Goal: Task Accomplishment & Management: Use online tool/utility

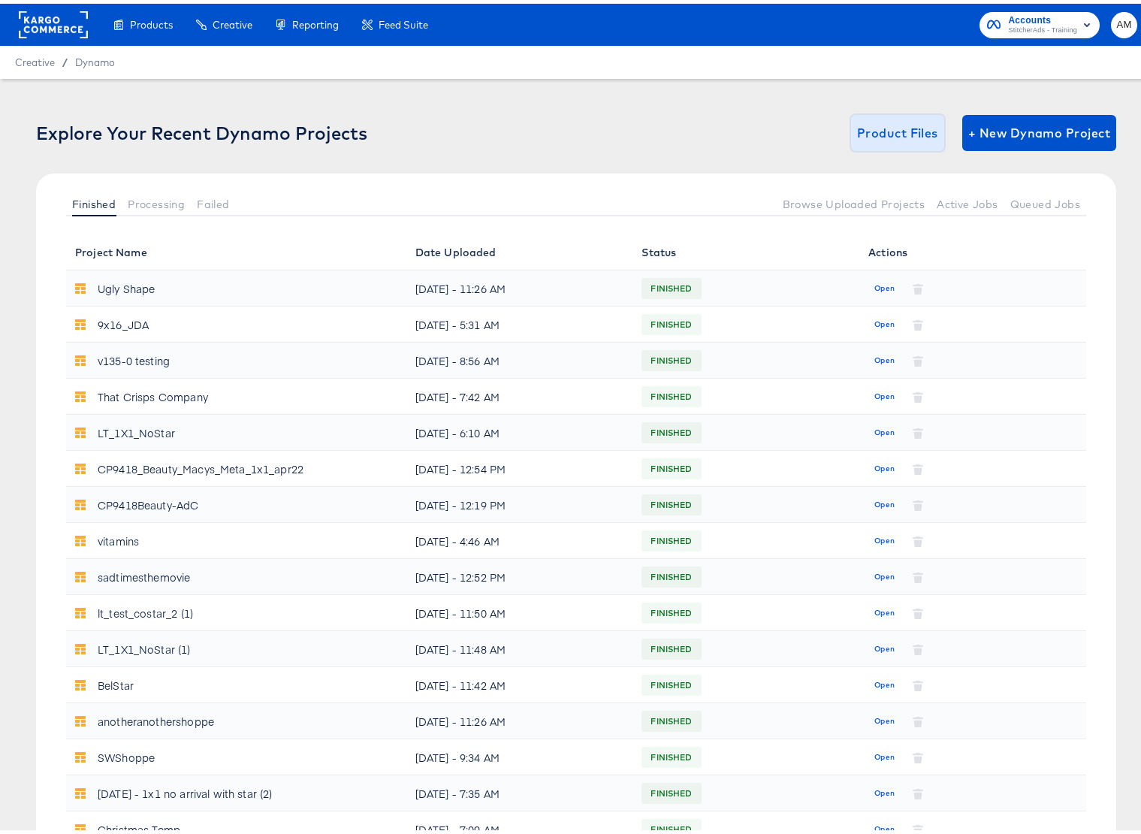
click at [882, 126] on span "Product Files" at bounding box center [897, 129] width 81 height 21
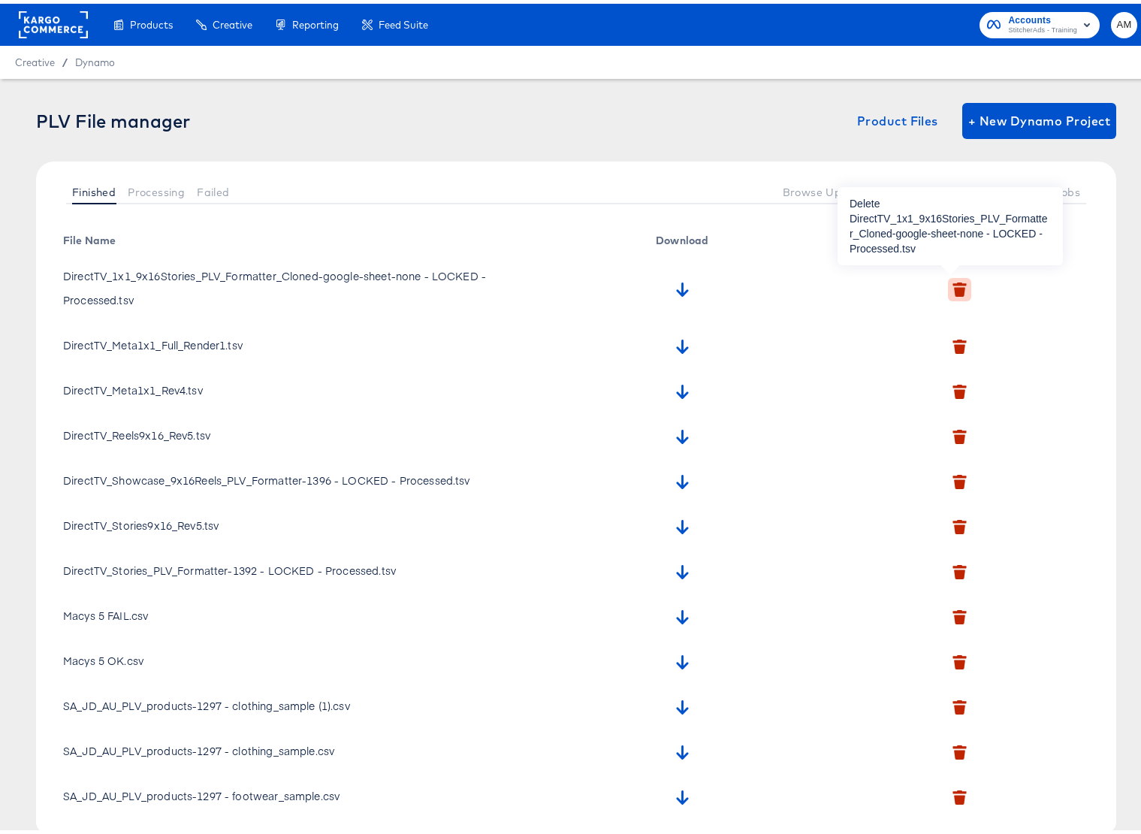
click at [954, 287] on icon "button" at bounding box center [959, 288] width 11 height 10
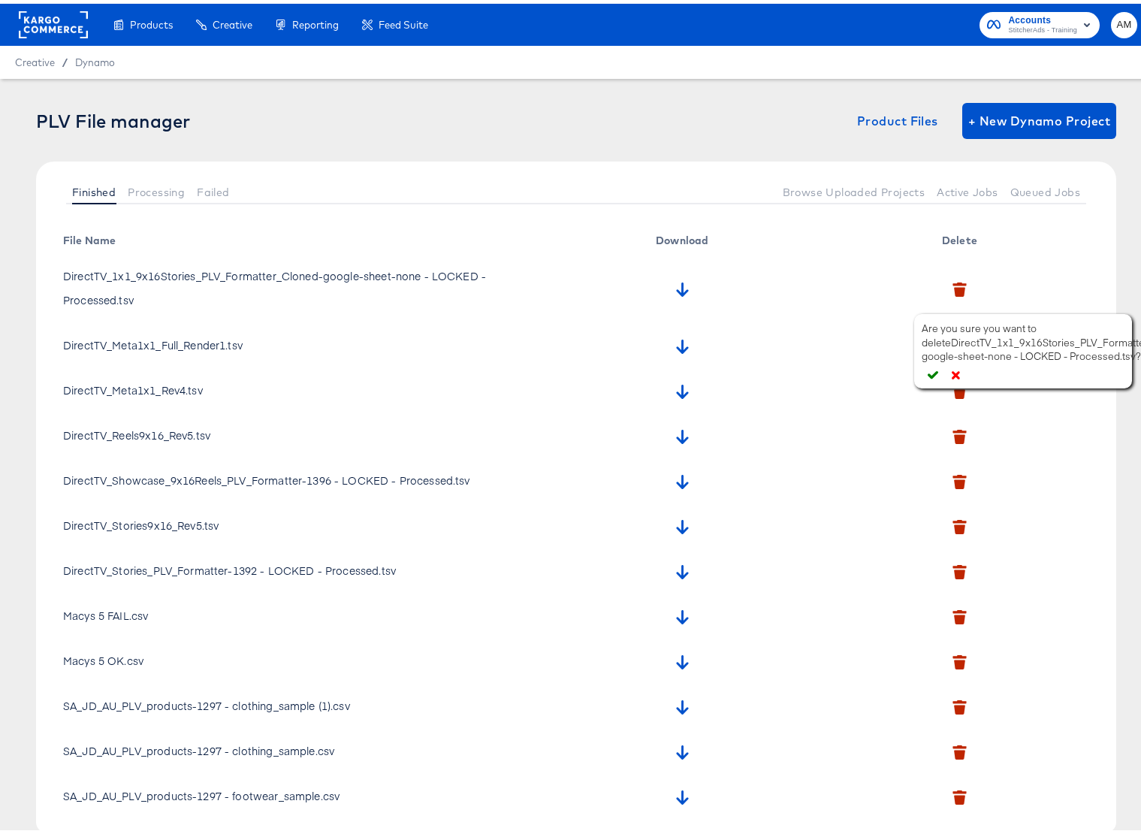
click at [931, 369] on icon "button" at bounding box center [933, 371] width 11 height 11
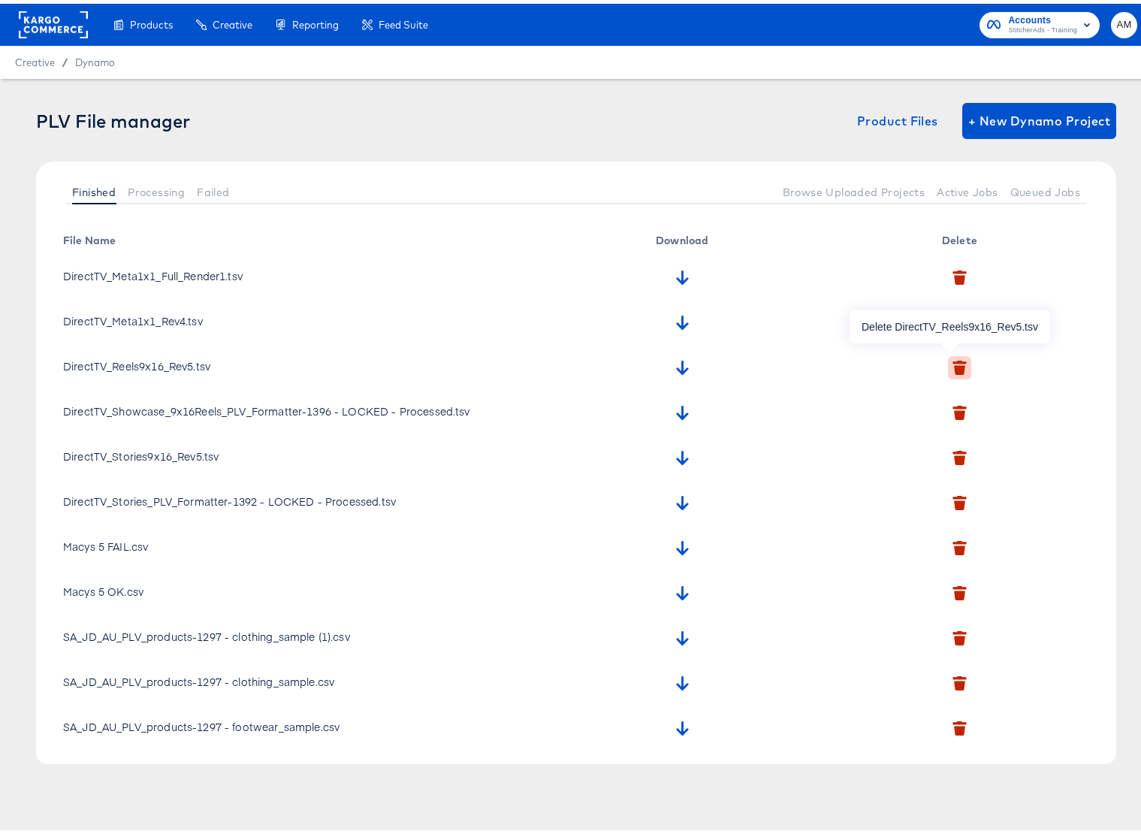
click at [954, 366] on icon "button" at bounding box center [959, 366] width 11 height 10
click at [931, 433] on icon "button" at bounding box center [930, 436] width 11 height 11
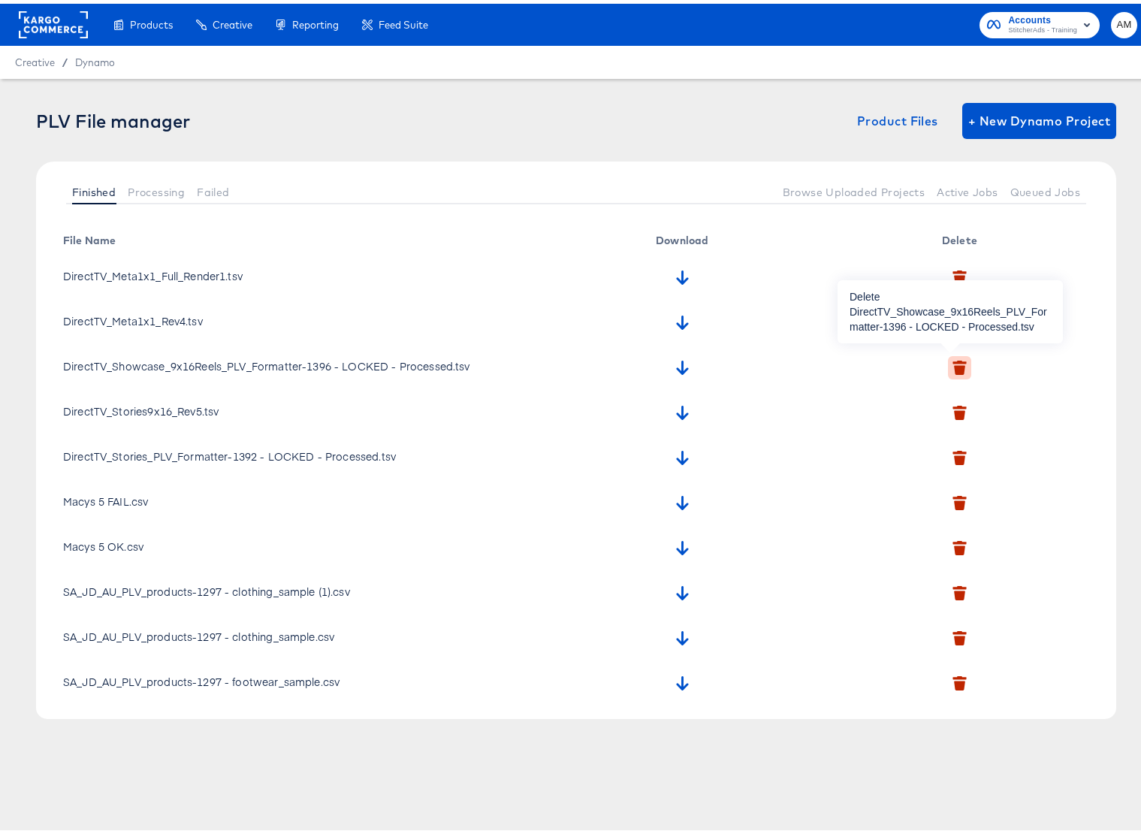
click at [954, 368] on icon "button" at bounding box center [959, 366] width 11 height 10
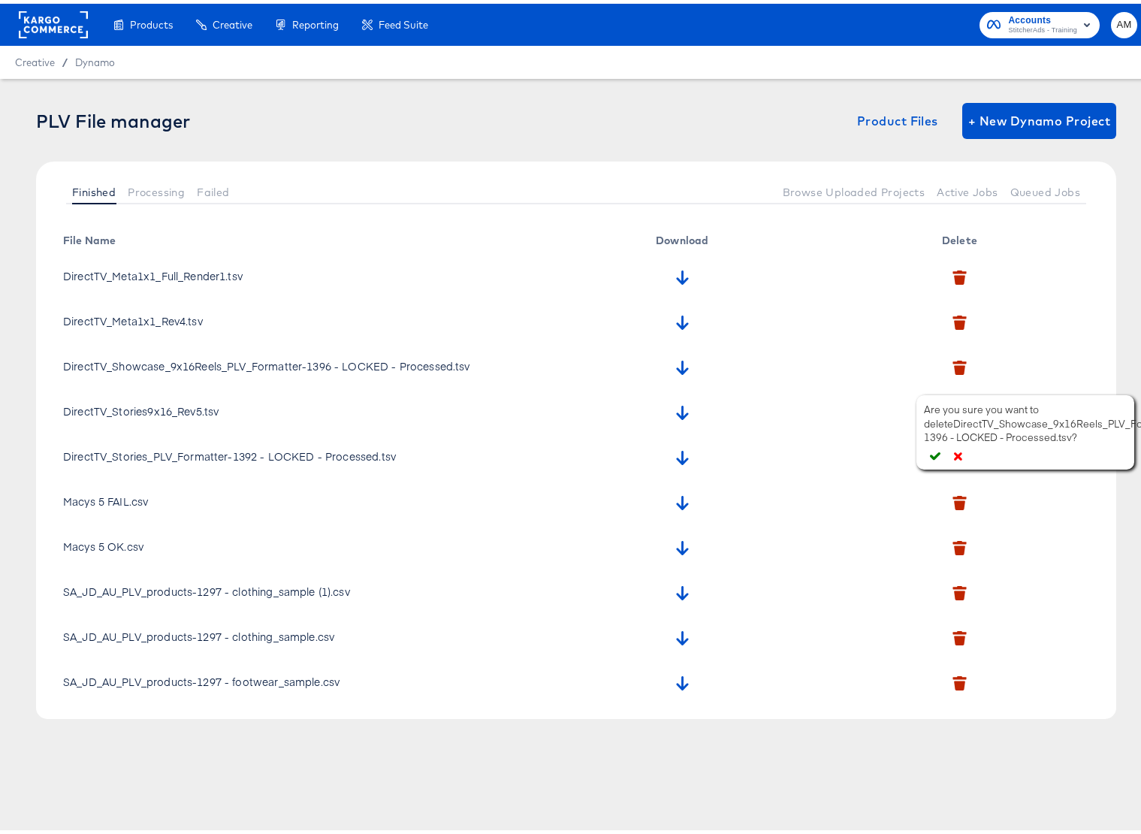
click at [931, 452] on icon "button" at bounding box center [935, 452] width 11 height 8
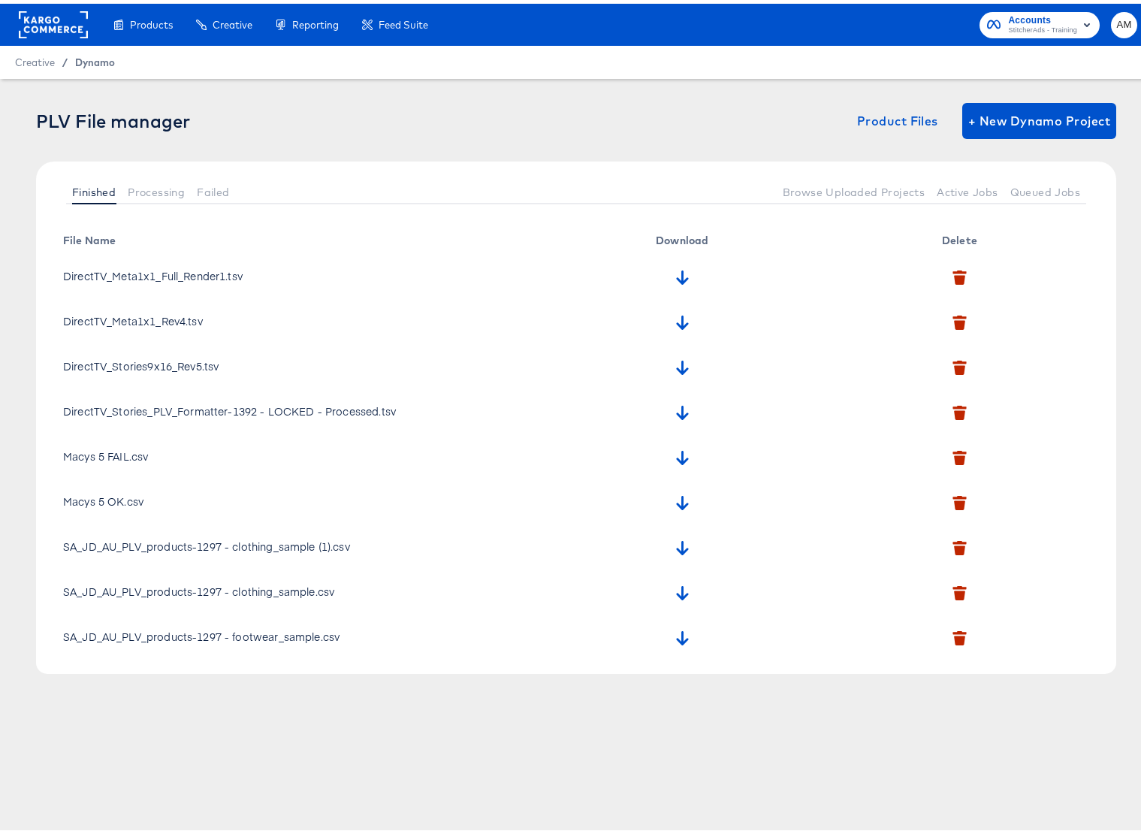
click at [92, 59] on span "Dynamo" at bounding box center [95, 59] width 40 height 12
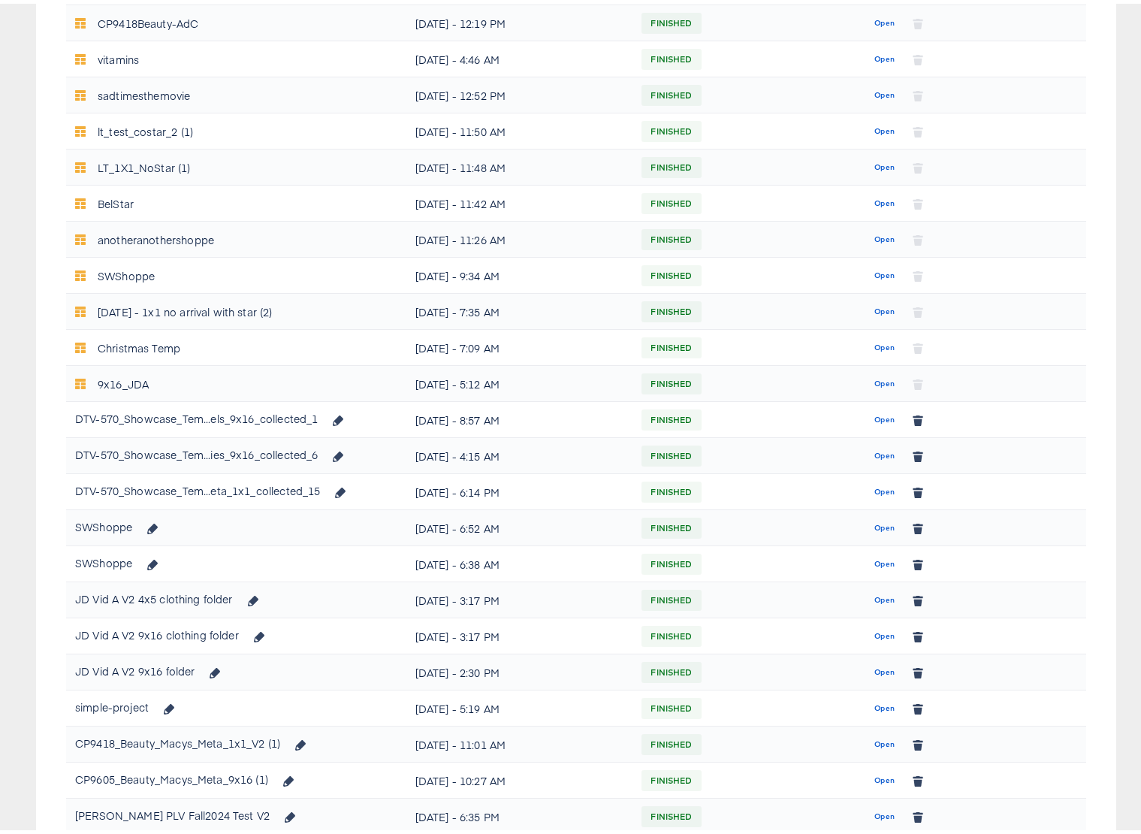
scroll to position [627, 0]
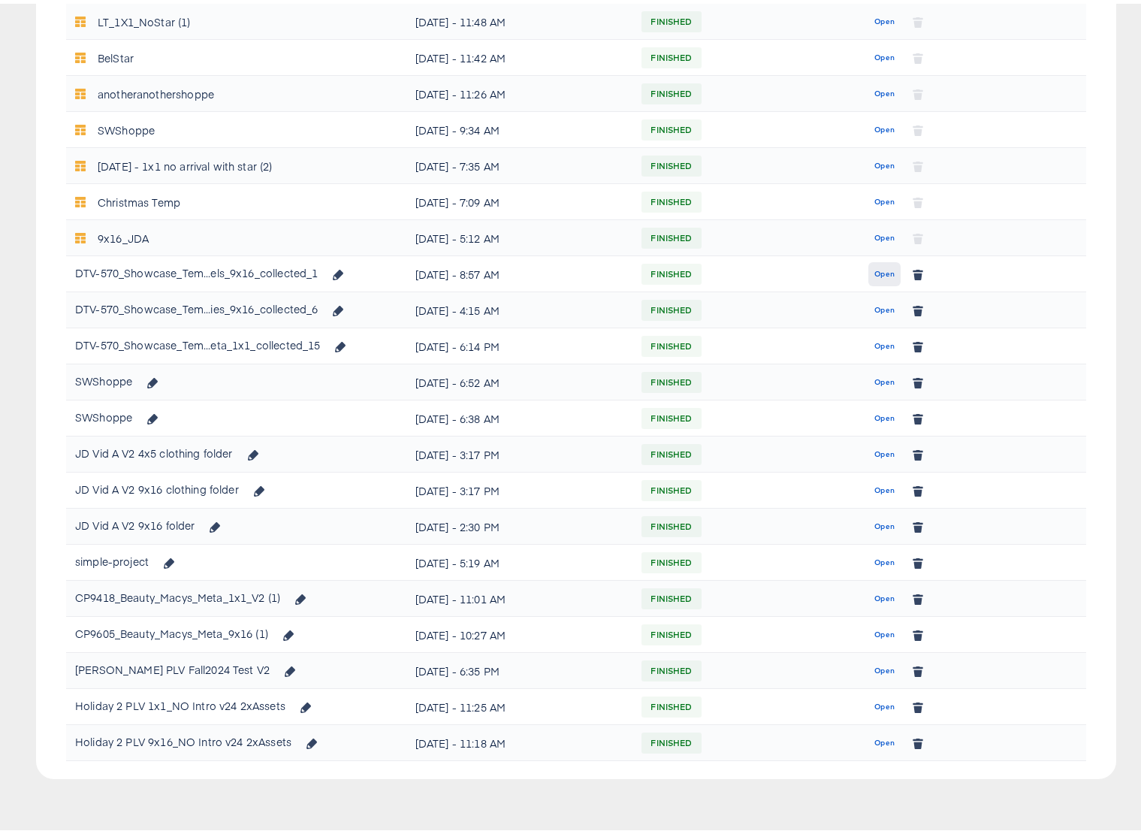
click at [877, 276] on span "Open" at bounding box center [884, 271] width 20 height 14
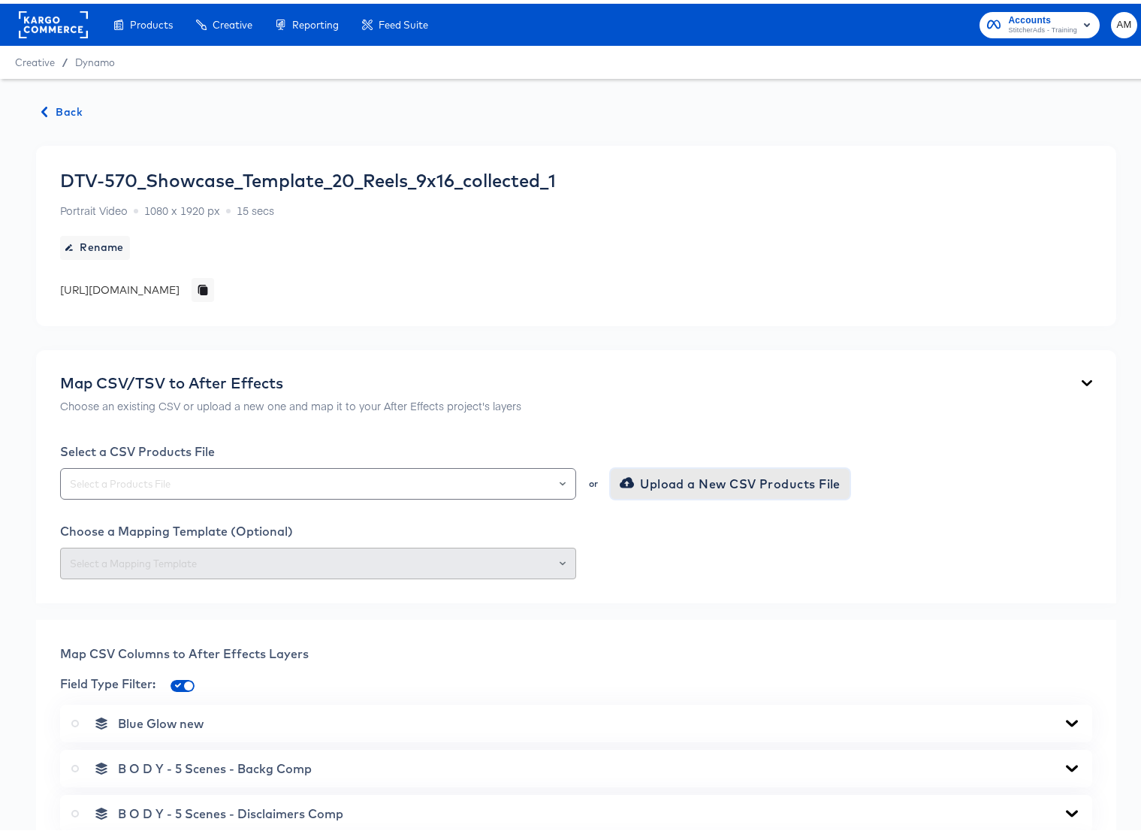
click at [629, 479] on span "Upload a New CSV Products File" at bounding box center [732, 479] width 218 height 21
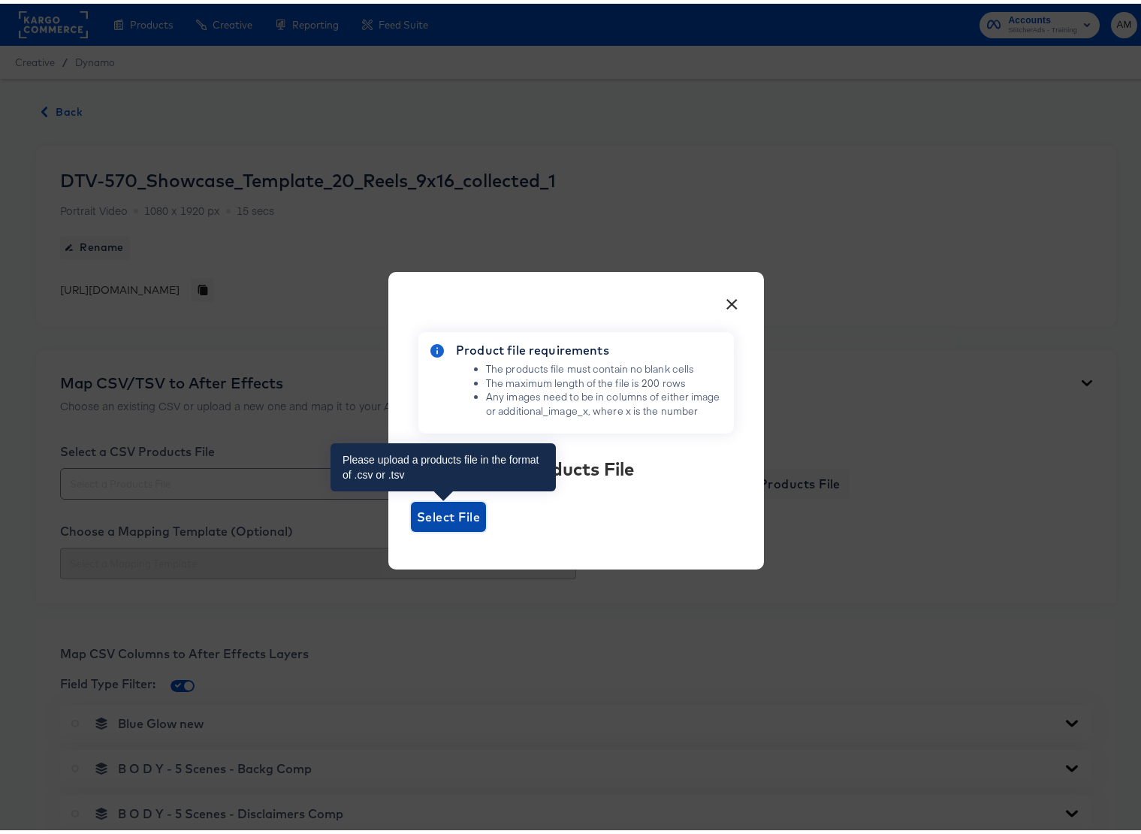
click at [458, 509] on span "Select File" at bounding box center [448, 512] width 63 height 21
click at [411, 528] on input "Select File" at bounding box center [411, 528] width 0 height 0
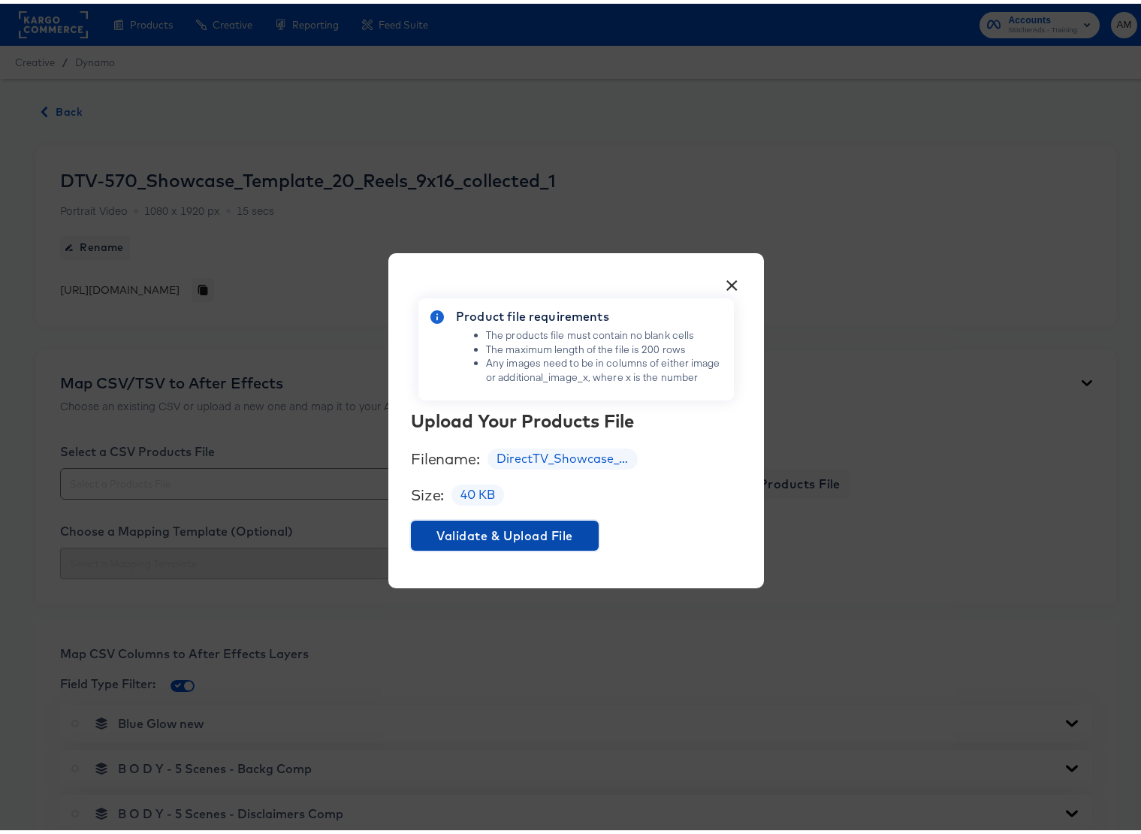
click at [502, 527] on span "Validate & Upload File" at bounding box center [505, 531] width 176 height 21
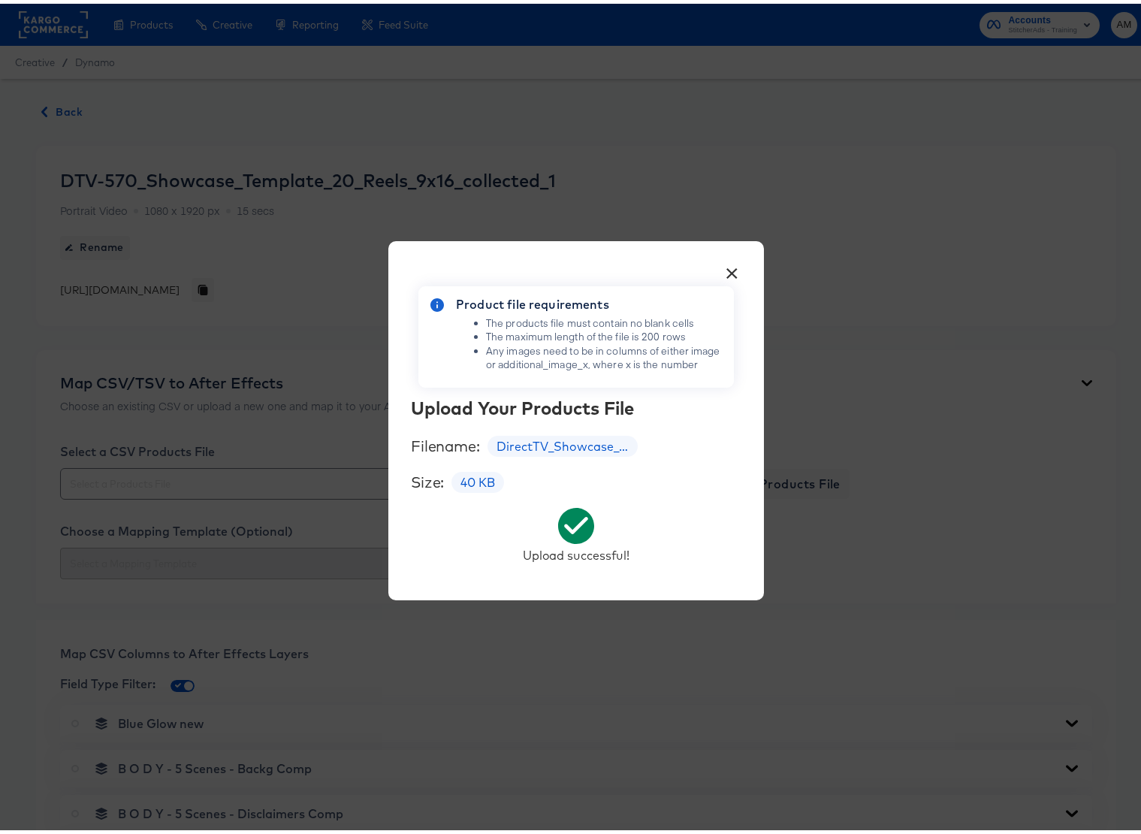
click at [727, 266] on button "×" at bounding box center [731, 265] width 27 height 27
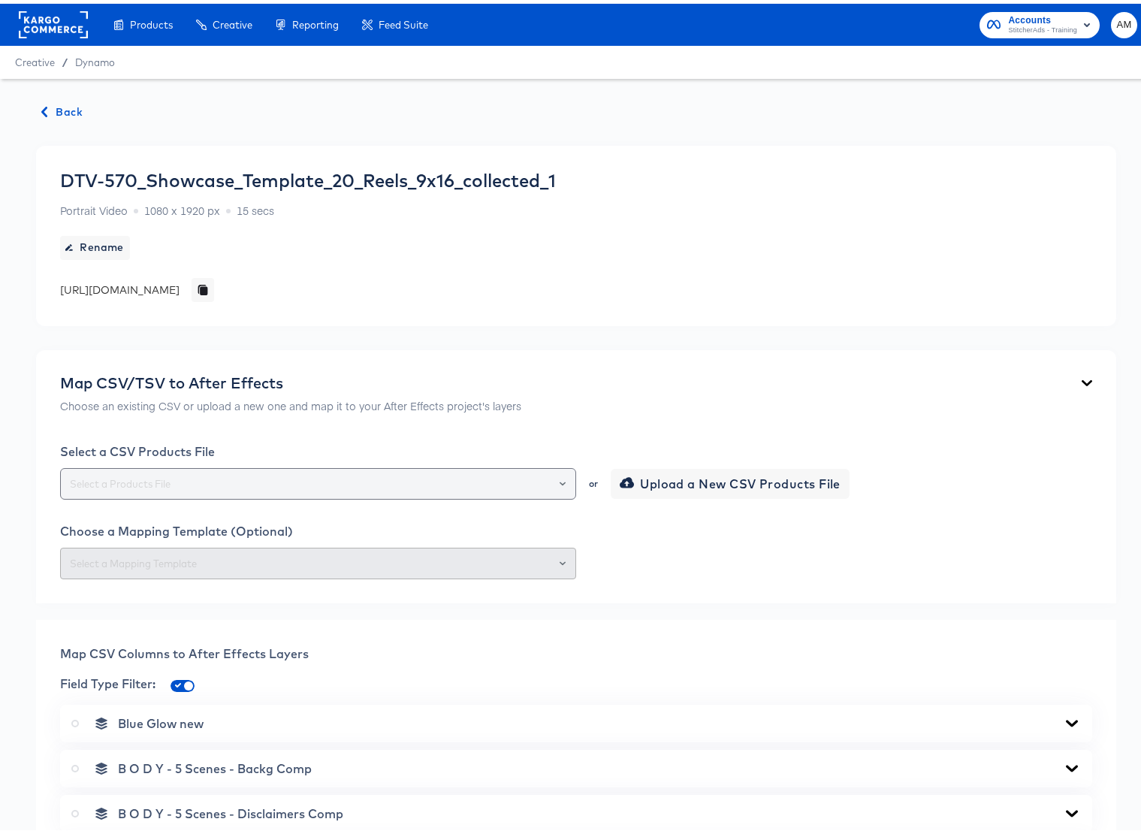
click at [563, 477] on div at bounding box center [556, 479] width 26 height 21
click at [560, 478] on icon "Open" at bounding box center [563, 480] width 6 height 4
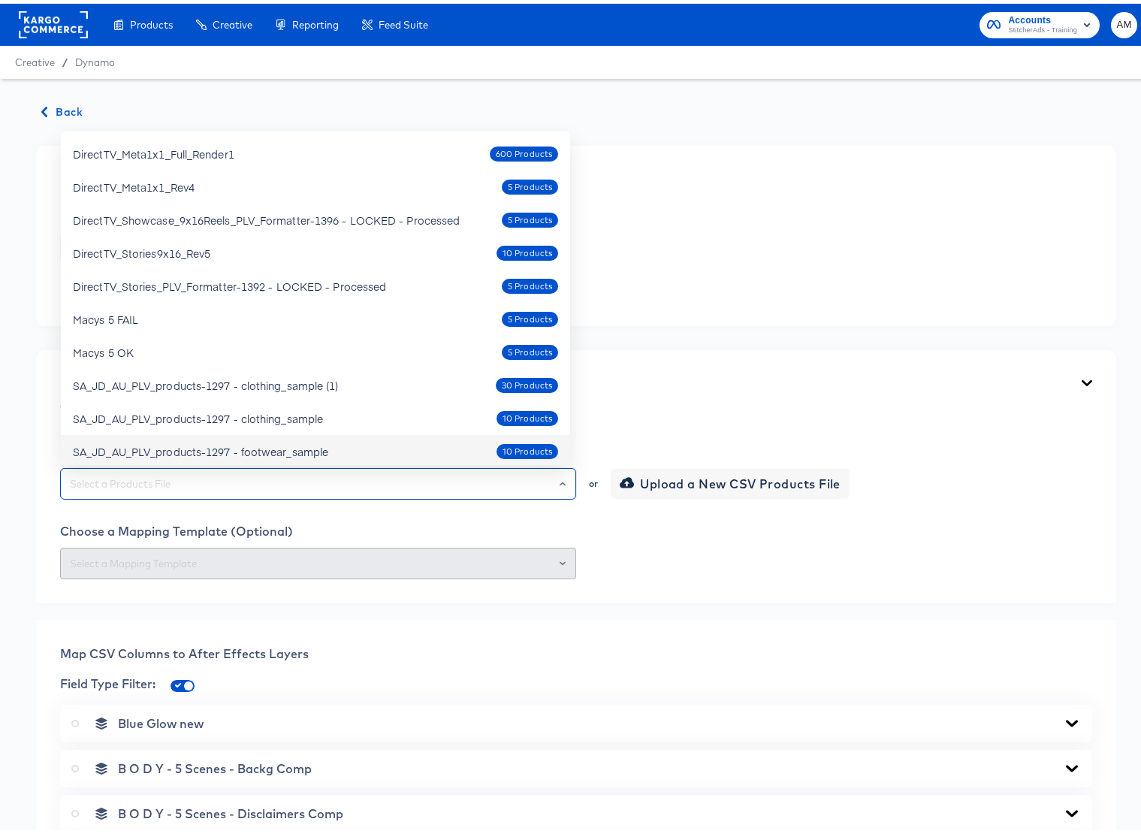
click at [618, 590] on div "Map CSV/TSV to After Effects Choose an existing CSV or upload a new one and map…" at bounding box center [576, 472] width 1080 height 253
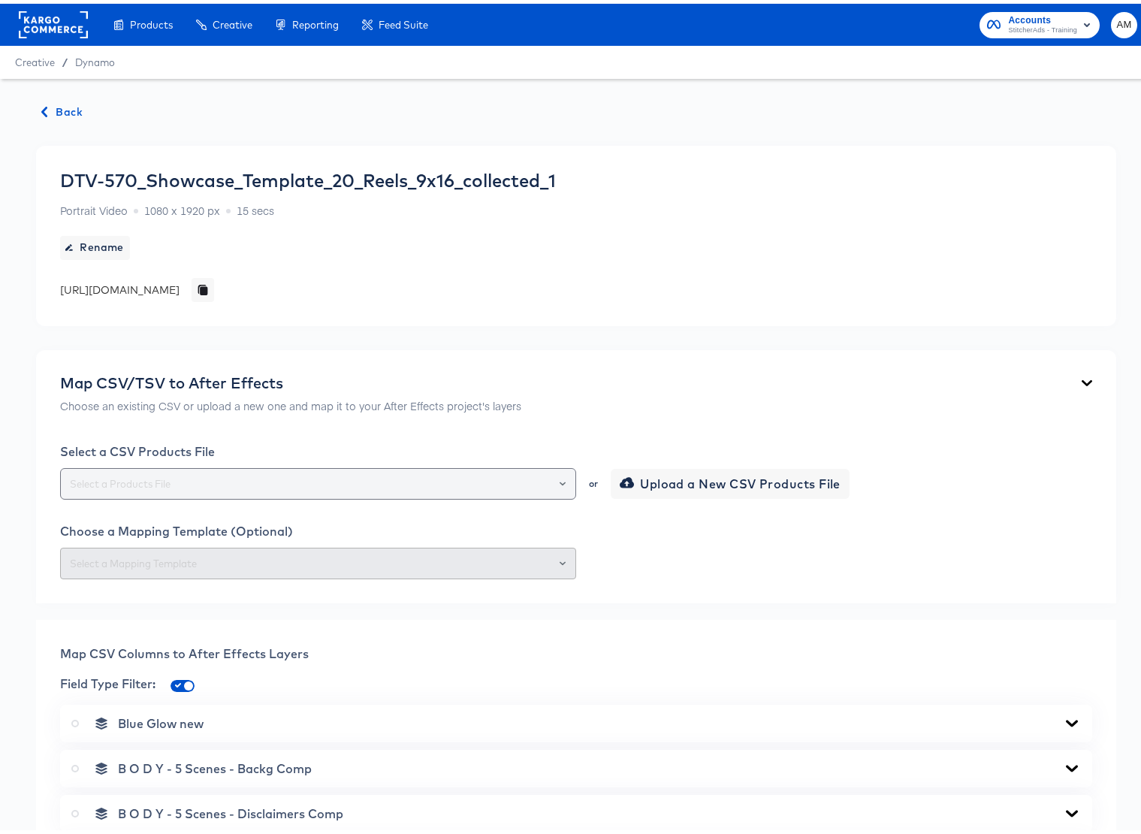
click at [560, 478] on icon "Open" at bounding box center [563, 480] width 6 height 4
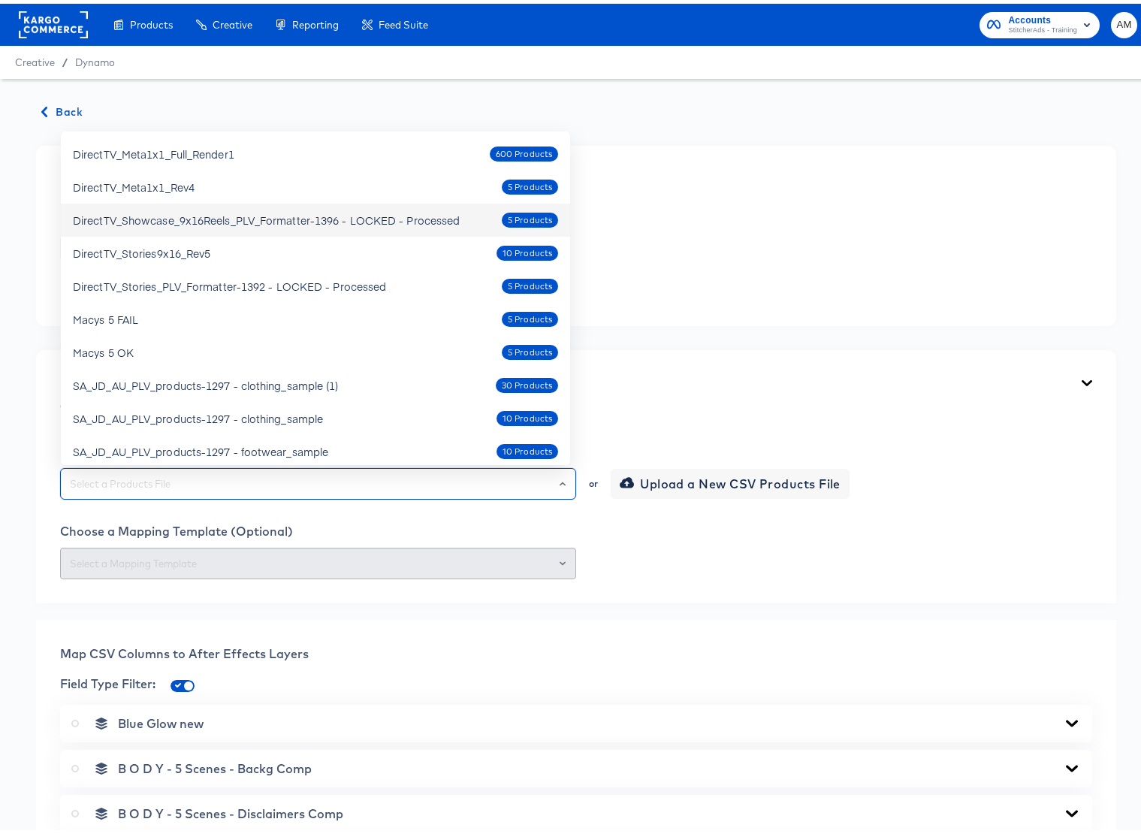
click at [375, 217] on div "DirectTV_Showcase_9x16Reels_PLV_Formatter-1396 - LOCKED - Processed" at bounding box center [266, 216] width 387 height 15
type input "DirectTV_Showcase_9x16Reels_PLV_Formatter-1396 - LOCKED - Processed"
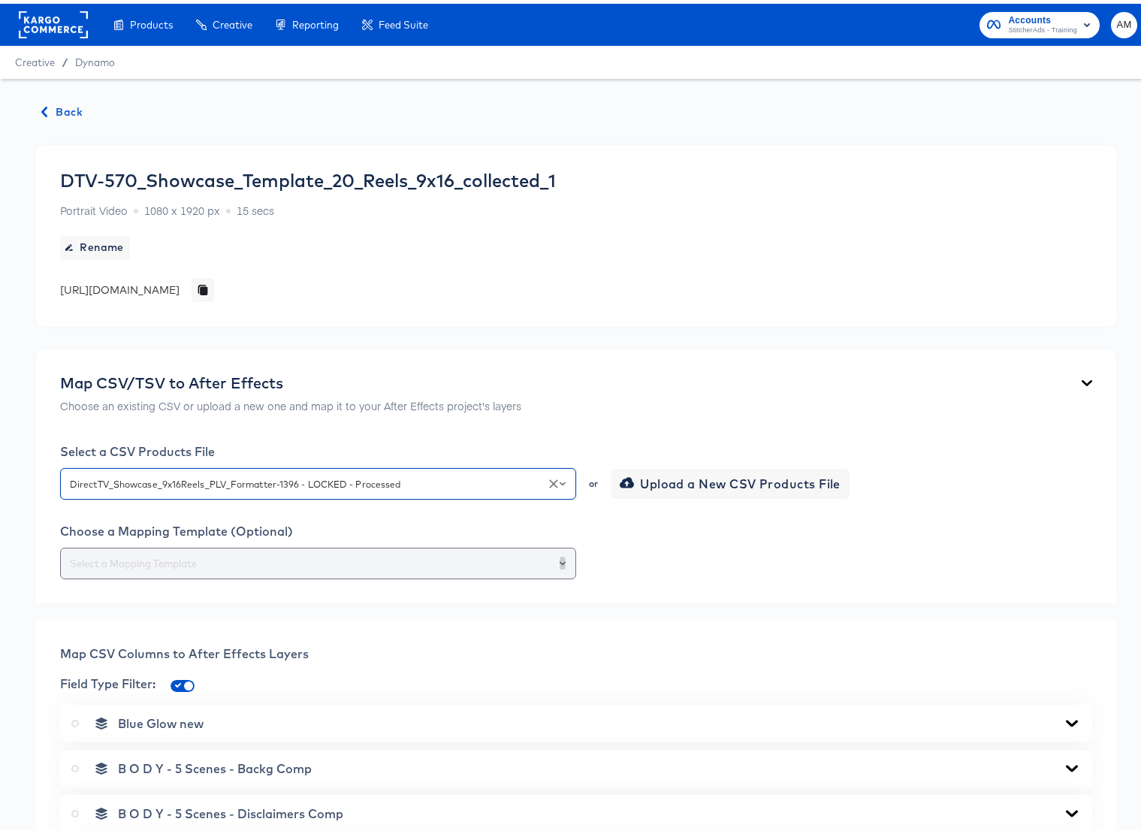
click at [560, 555] on button "Open" at bounding box center [563, 559] width 6 height 21
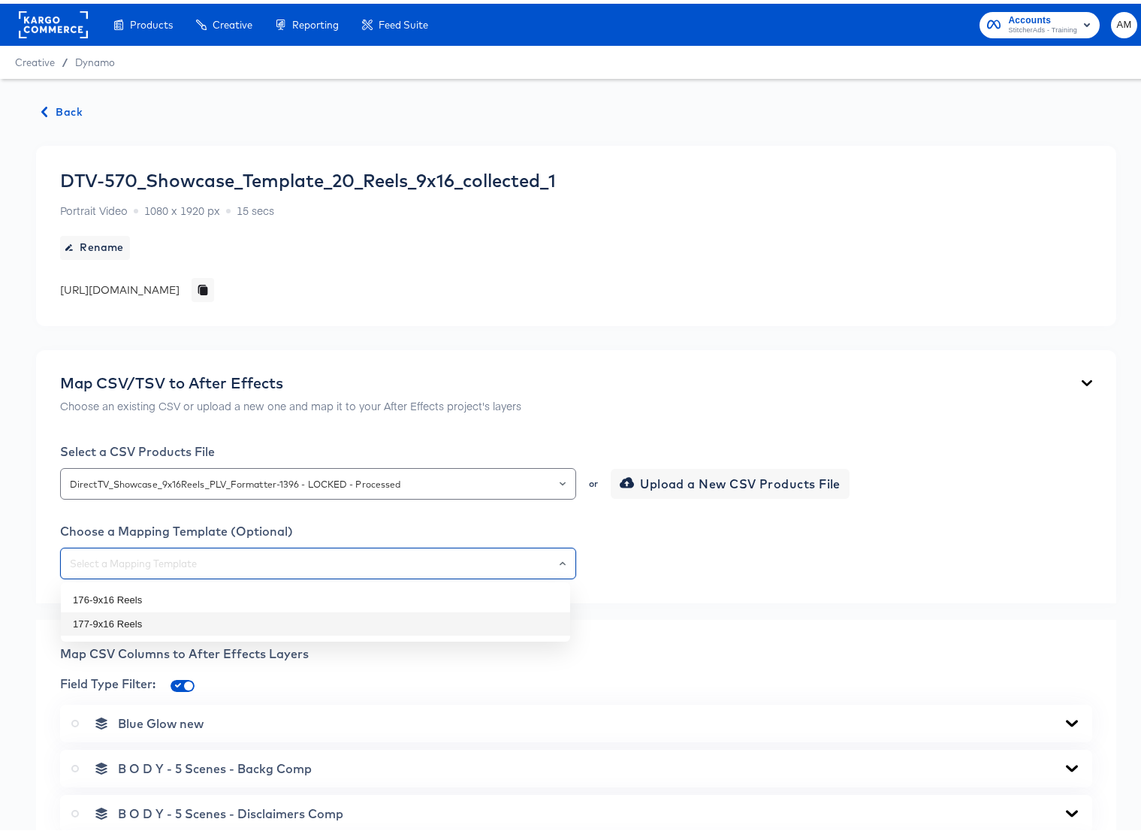
click at [117, 617] on li "177-9x16 Reels" at bounding box center [315, 620] width 509 height 24
type input "177-9x16 Reels"
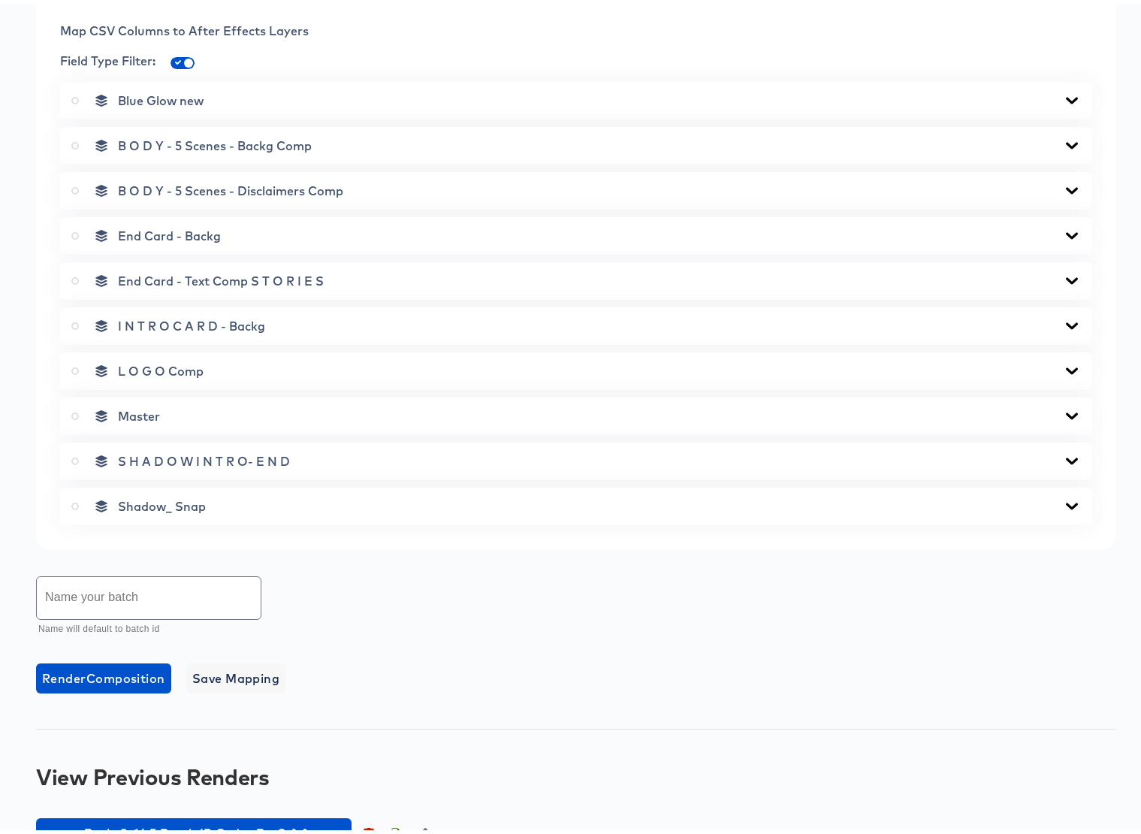
scroll to position [623, 0]
click at [162, 599] on input "text" at bounding box center [149, 593] width 224 height 42
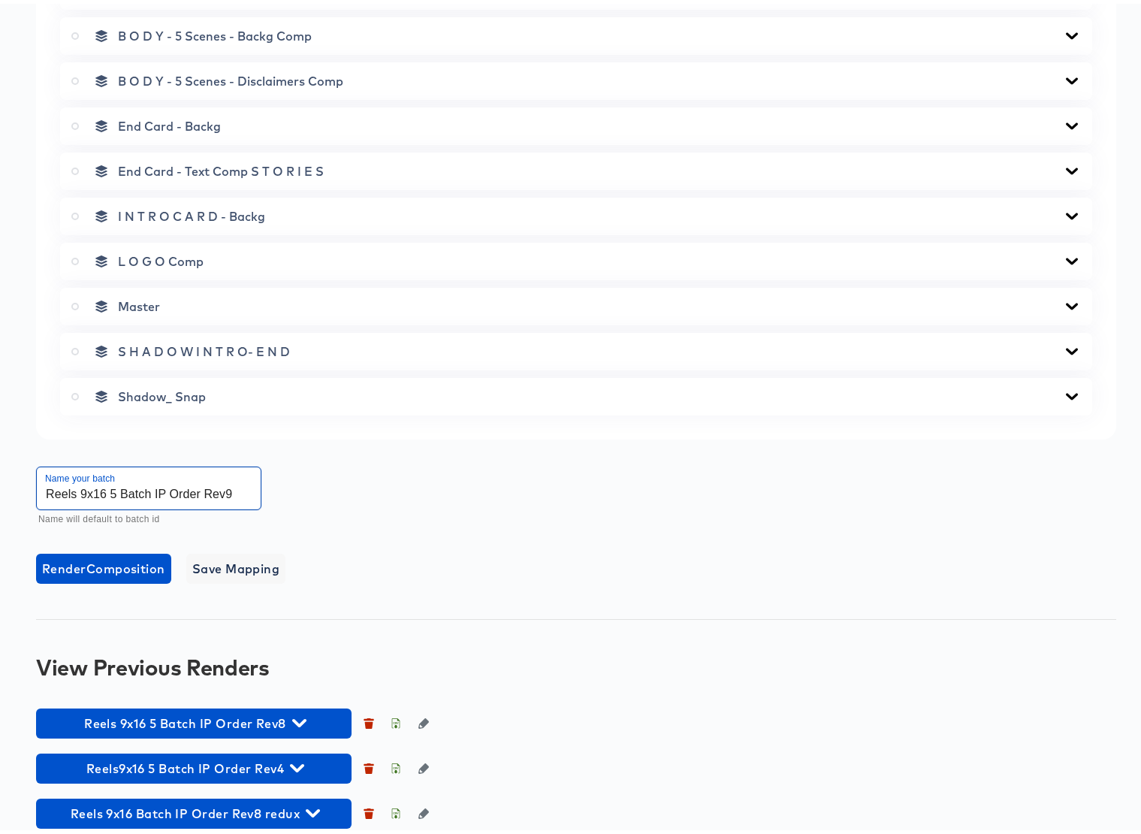
scroll to position [732, 0]
type input "Reels 9x16 5 Batch IP Order Rev9"
click at [76, 303] on icon at bounding box center [75, 303] width 8 height 8
click at [0, 0] on input "radio" at bounding box center [0, 0] width 0 height 0
click at [141, 566] on span "Render Master Composition" at bounding box center [125, 564] width 167 height 21
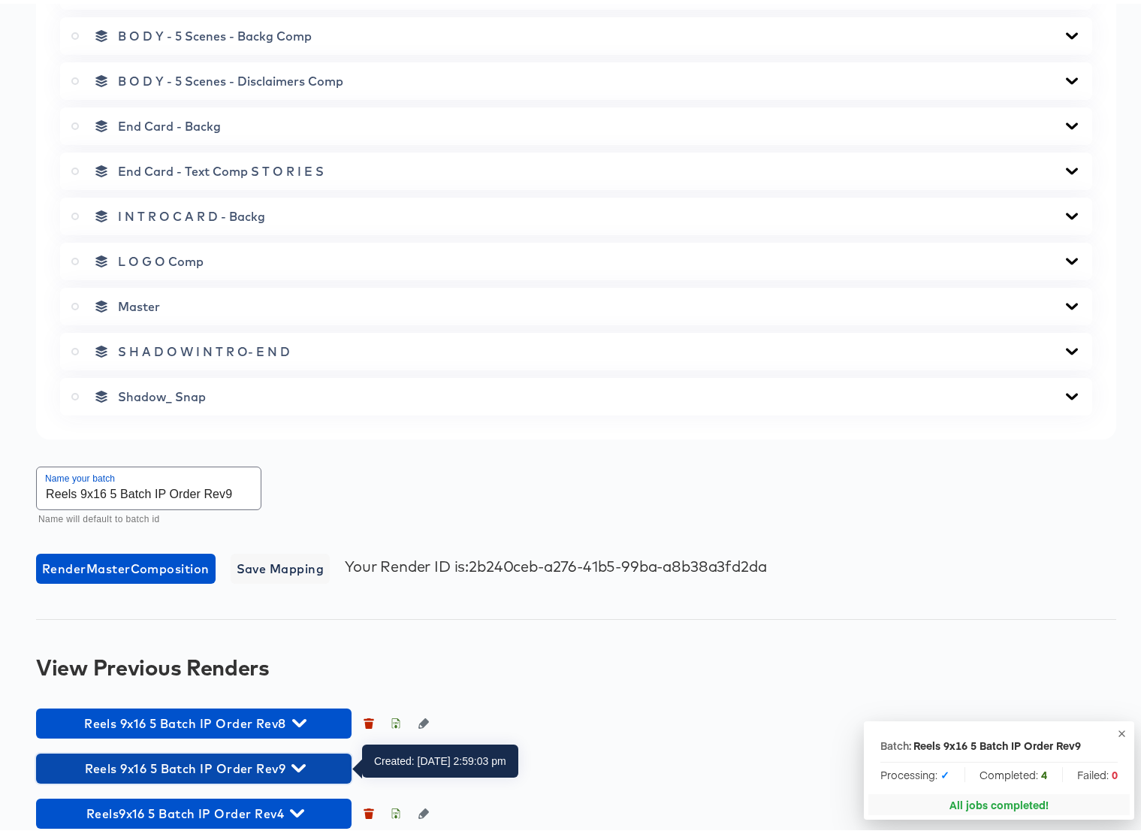
click at [299, 761] on icon "button" at bounding box center [298, 764] width 14 height 14
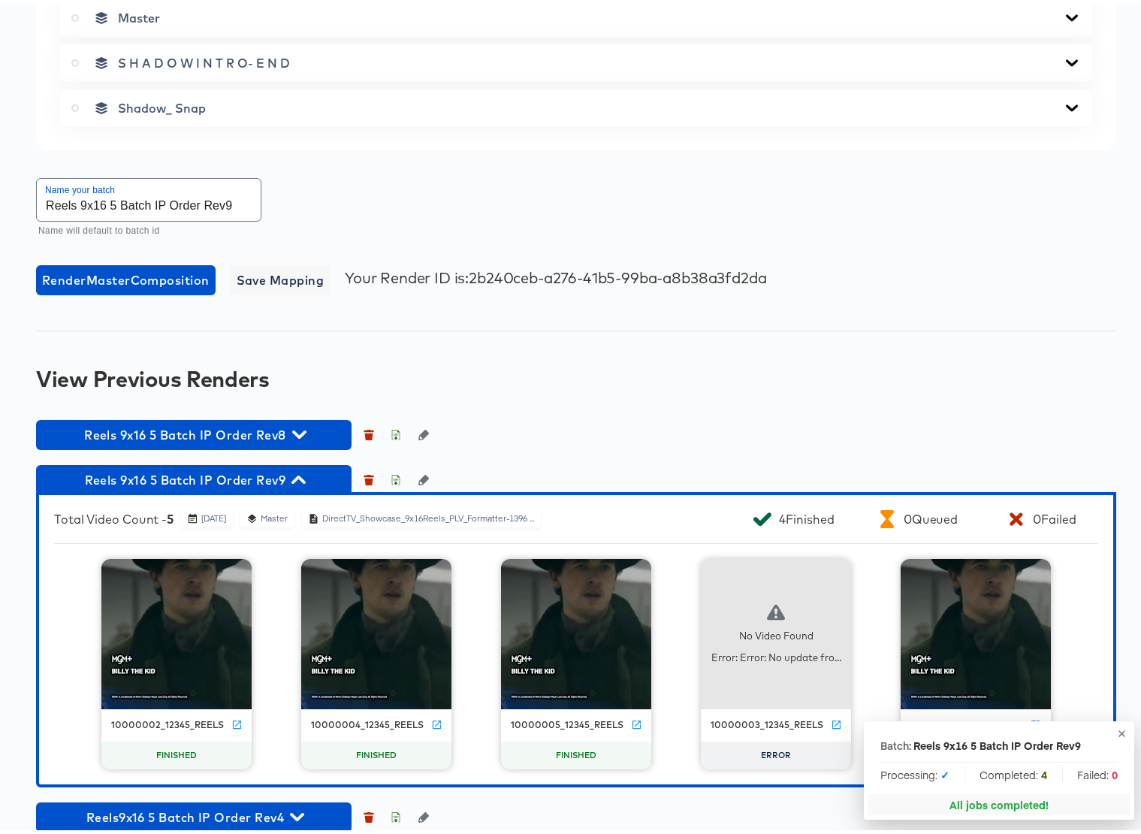
scroll to position [1085, 0]
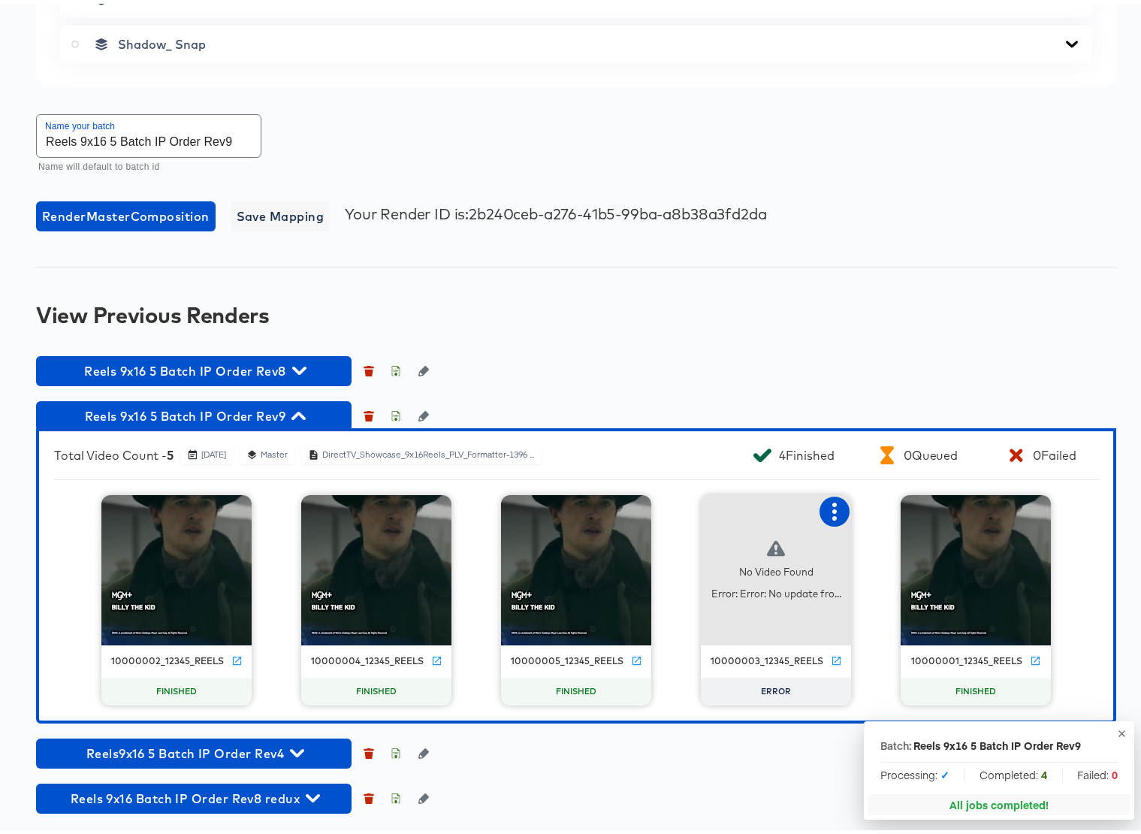
click at [825, 506] on icon "button" at bounding box center [834, 508] width 18 height 18
click at [876, 512] on div "Retry" at bounding box center [890, 506] width 29 height 12
click at [296, 410] on icon "button" at bounding box center [298, 412] width 14 height 14
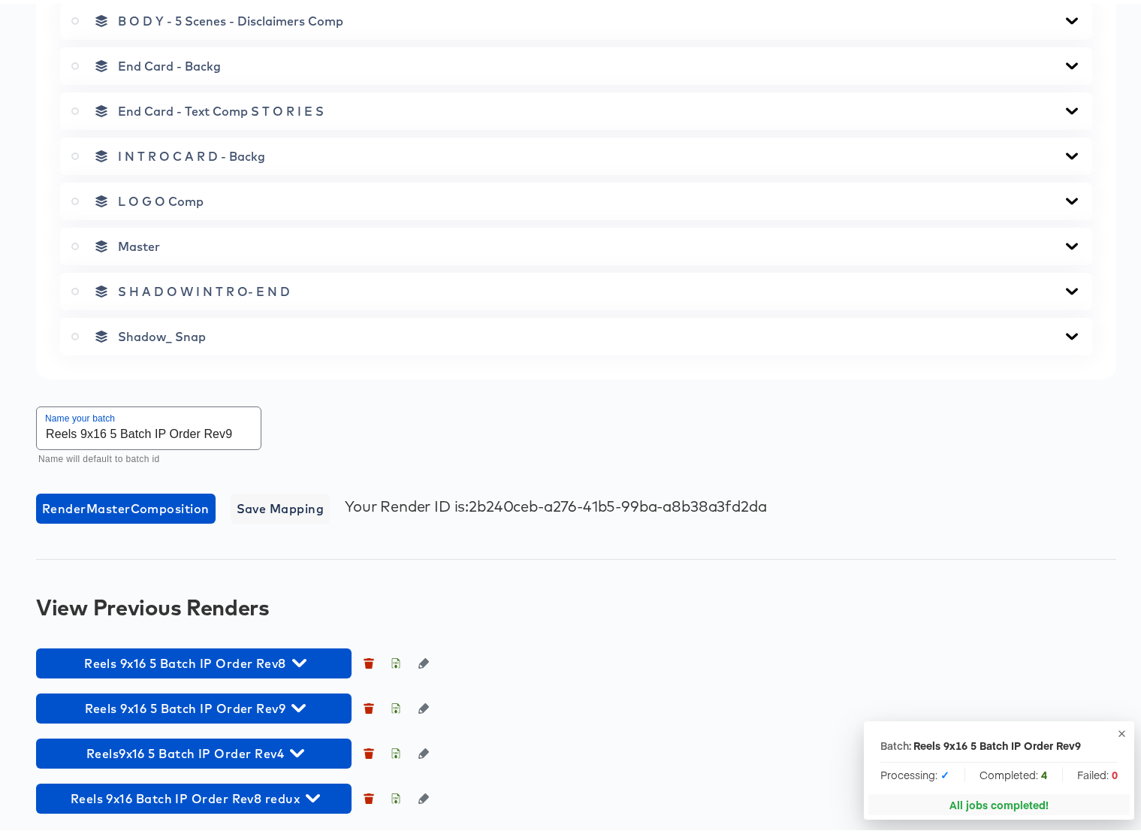
scroll to position [792, 0]
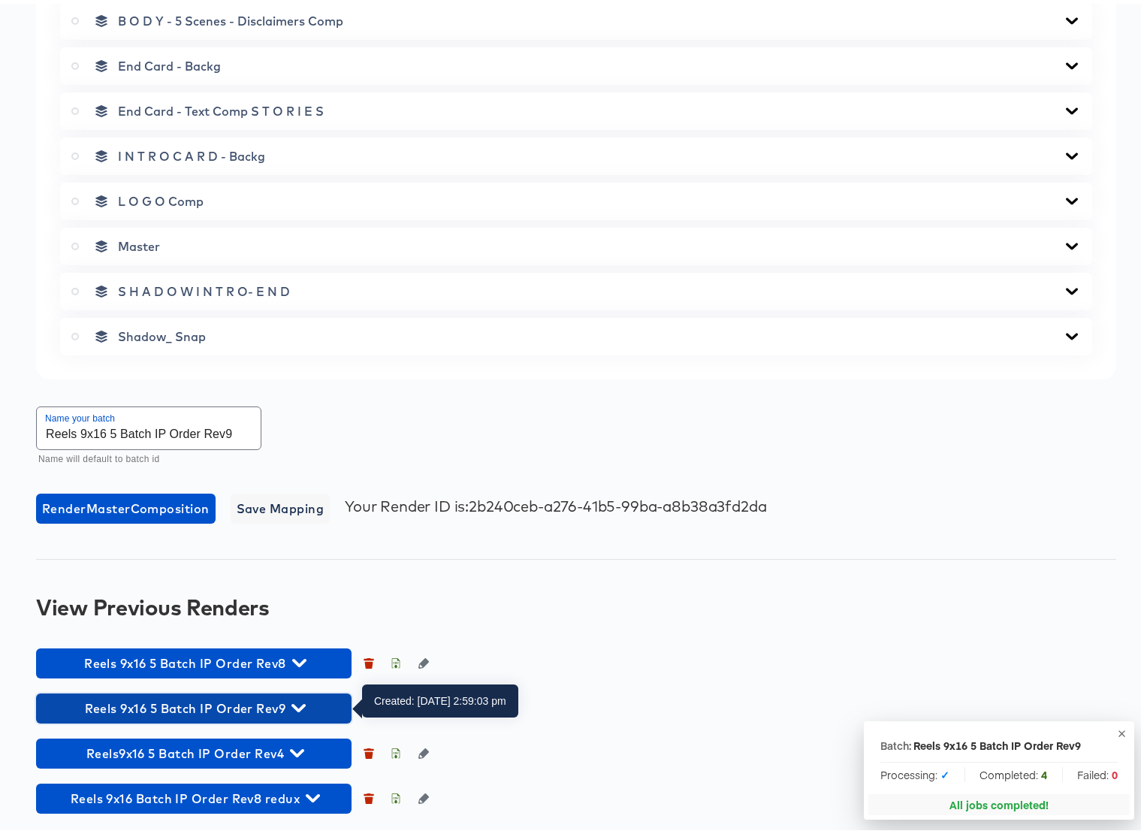
click at [303, 704] on icon "button" at bounding box center [298, 704] width 14 height 8
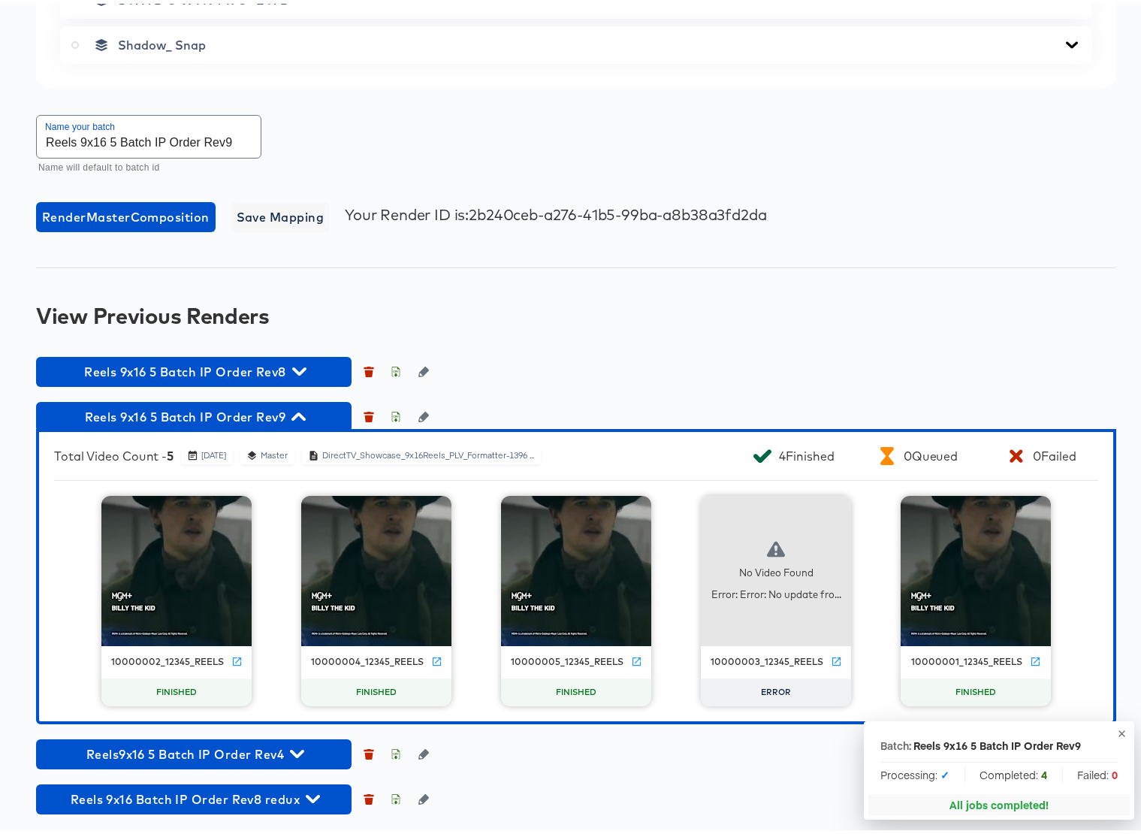
scroll to position [1085, 0]
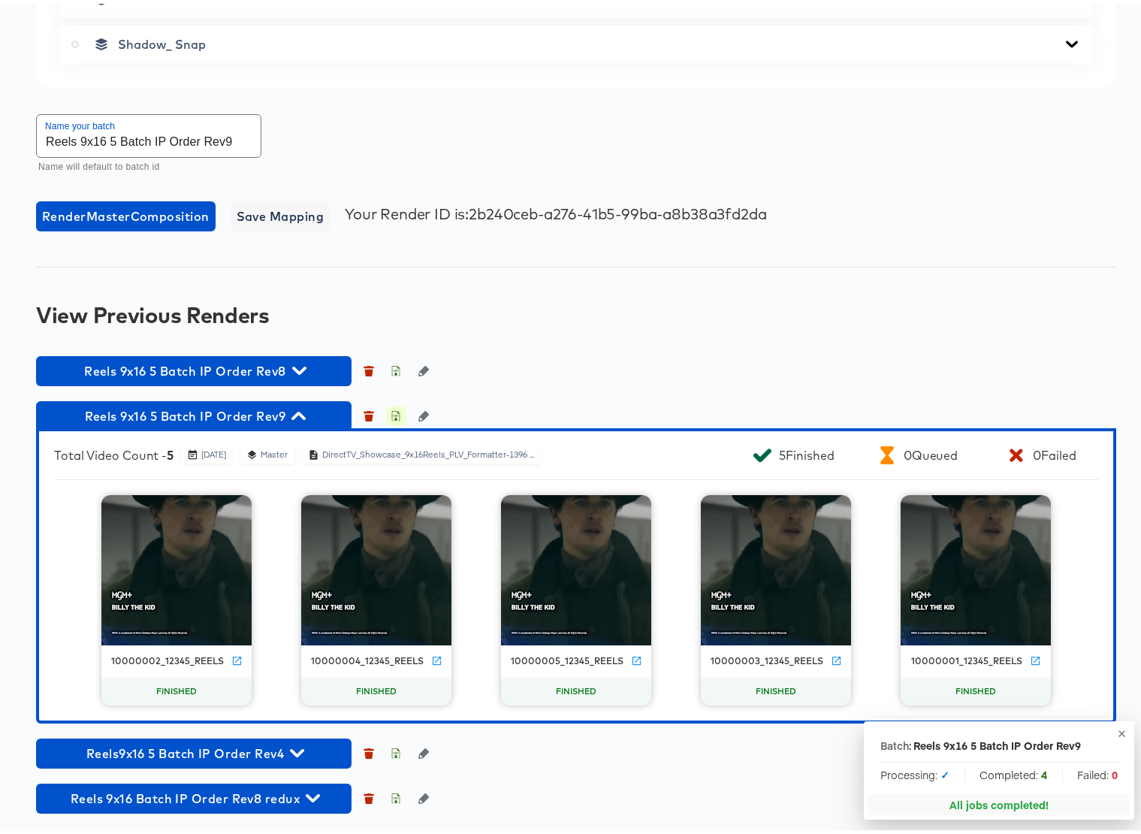
click at [397, 412] on icon "button" at bounding box center [396, 414] width 5 height 7
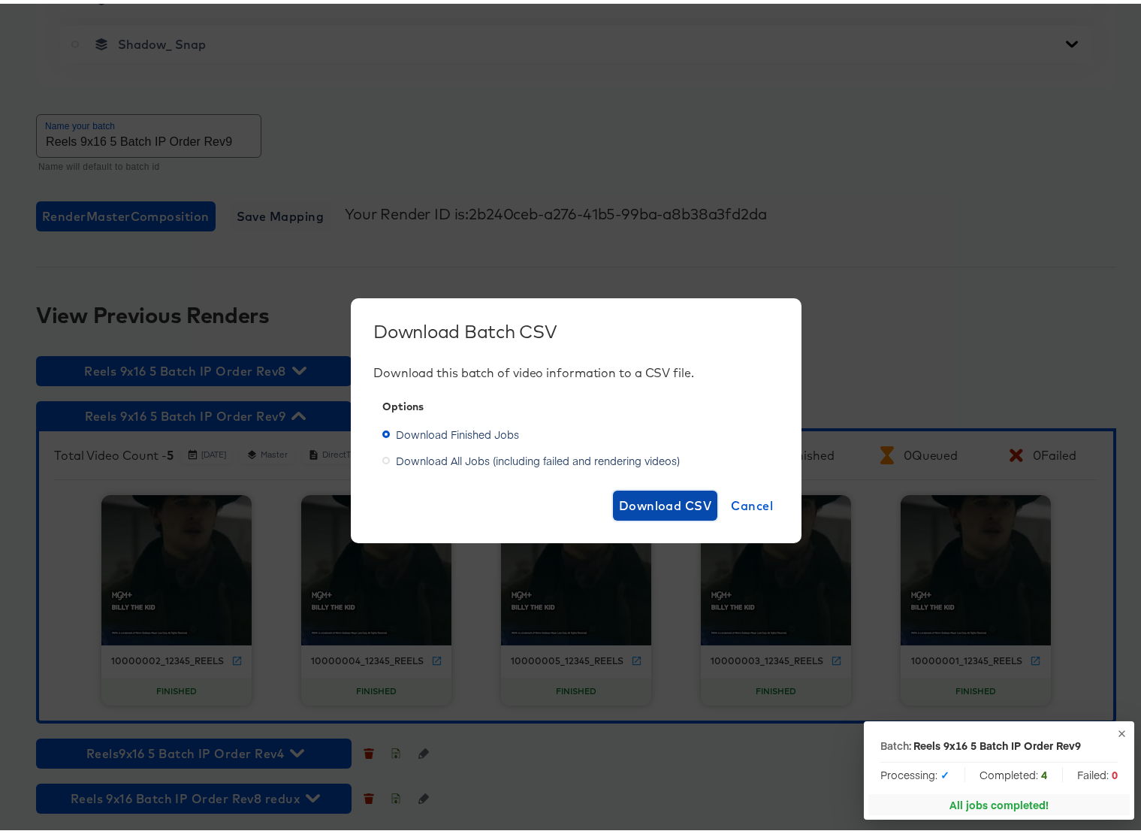
click at [634, 501] on span "Download CSV" at bounding box center [665, 501] width 93 height 21
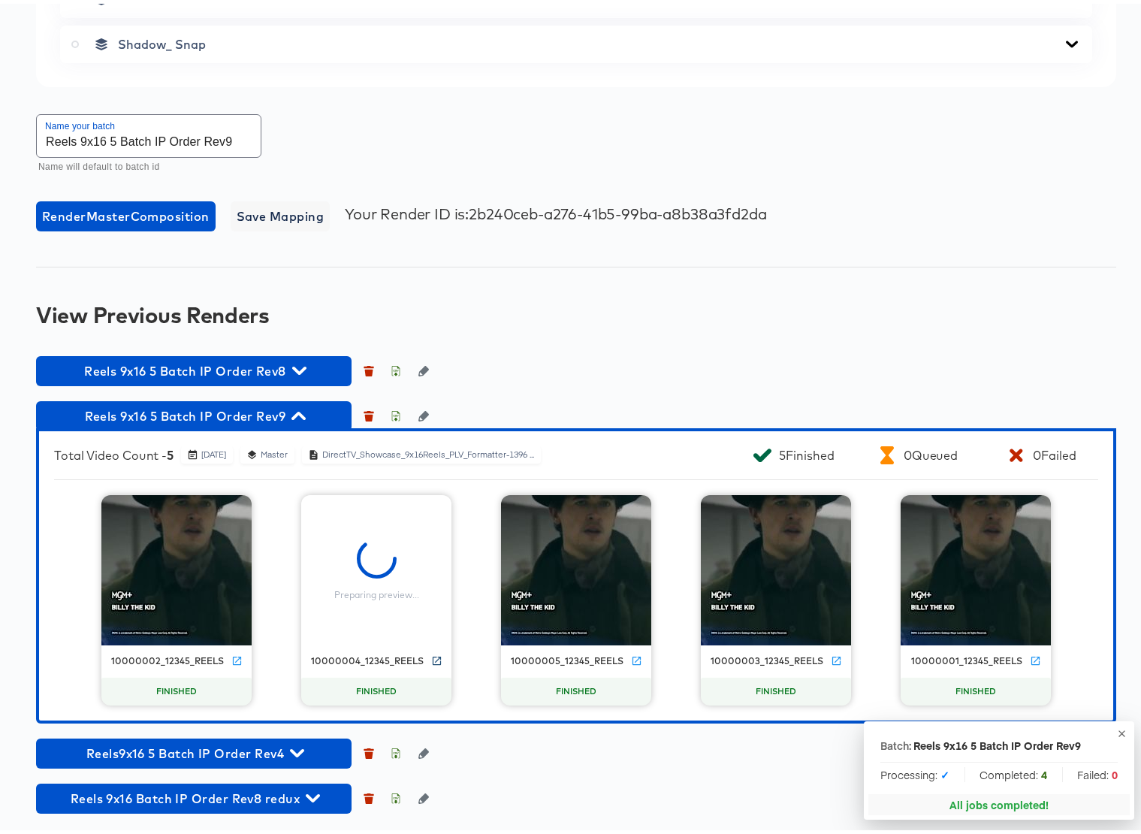
click at [431, 658] on icon at bounding box center [436, 656] width 11 height 11
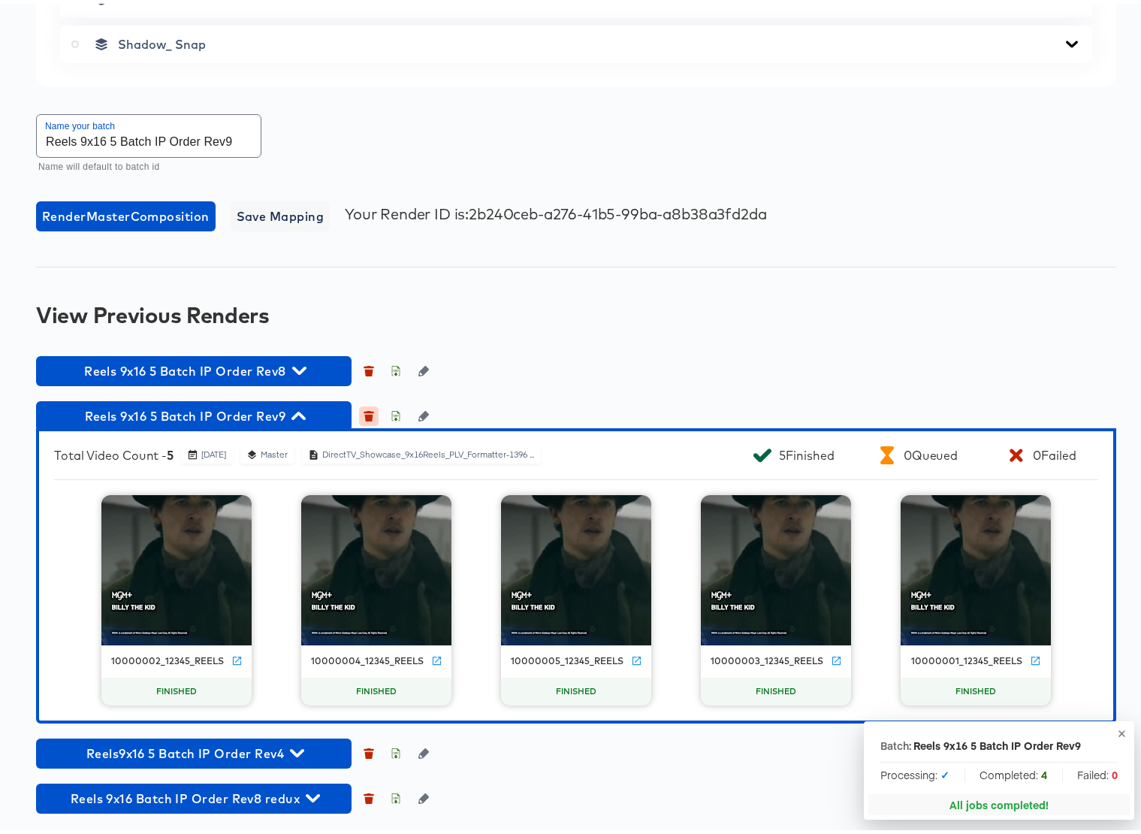
click at [368, 414] on icon "button" at bounding box center [369, 414] width 8 height 7
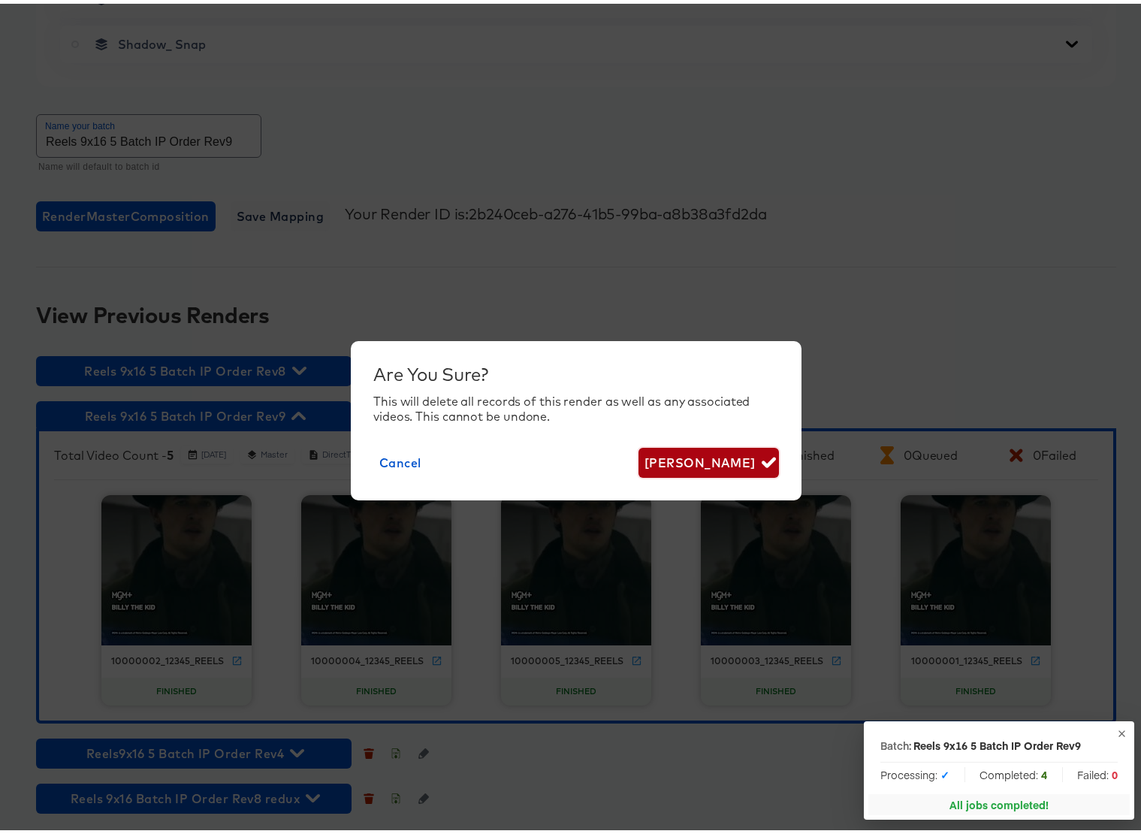
click at [690, 457] on span "Delete Render" at bounding box center [708, 458] width 128 height 21
click at [690, 457] on div "Cancel Deleting..." at bounding box center [576, 459] width 406 height 30
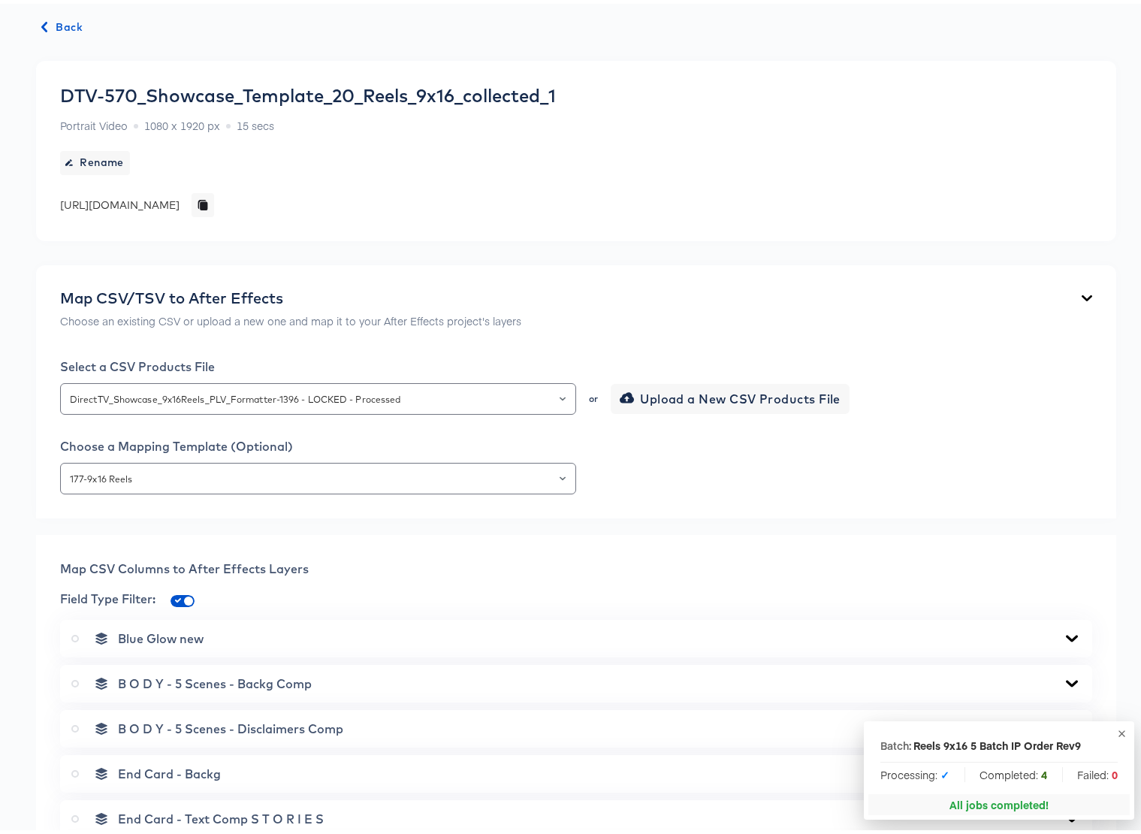
scroll to position [0, 0]
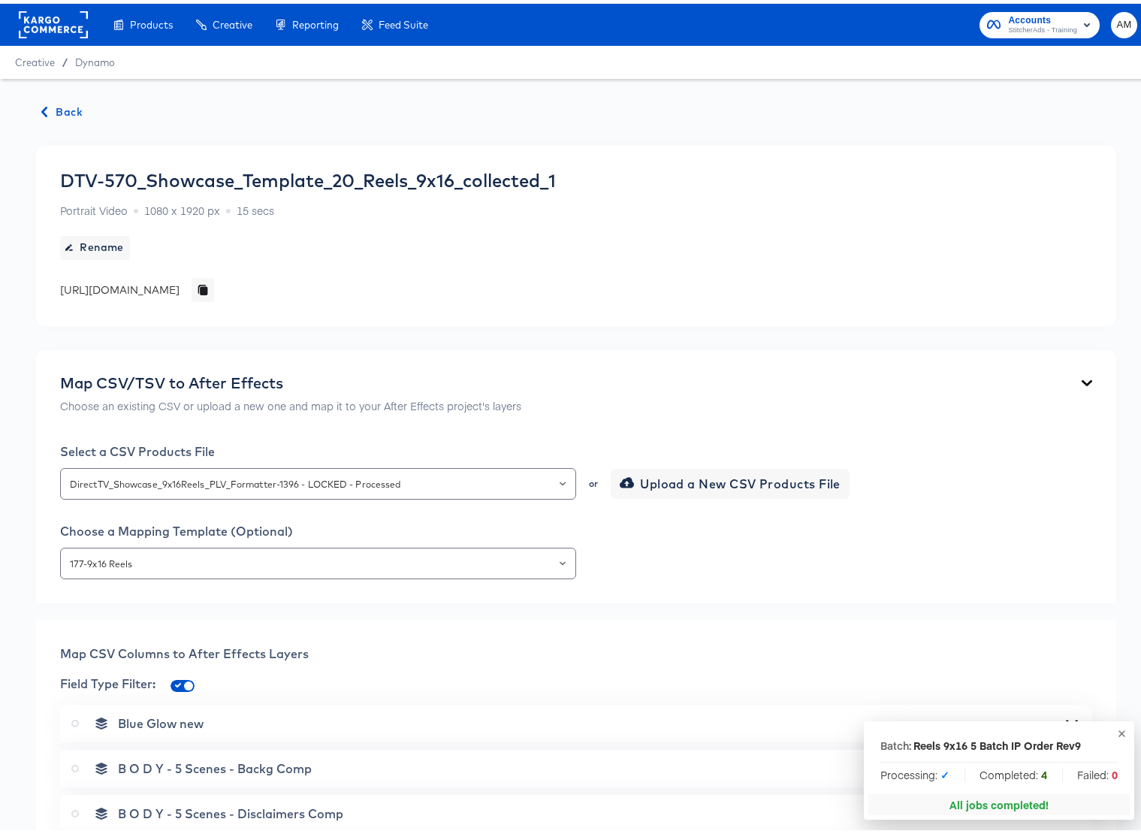
click at [57, 109] on span "Back" at bounding box center [62, 108] width 41 height 19
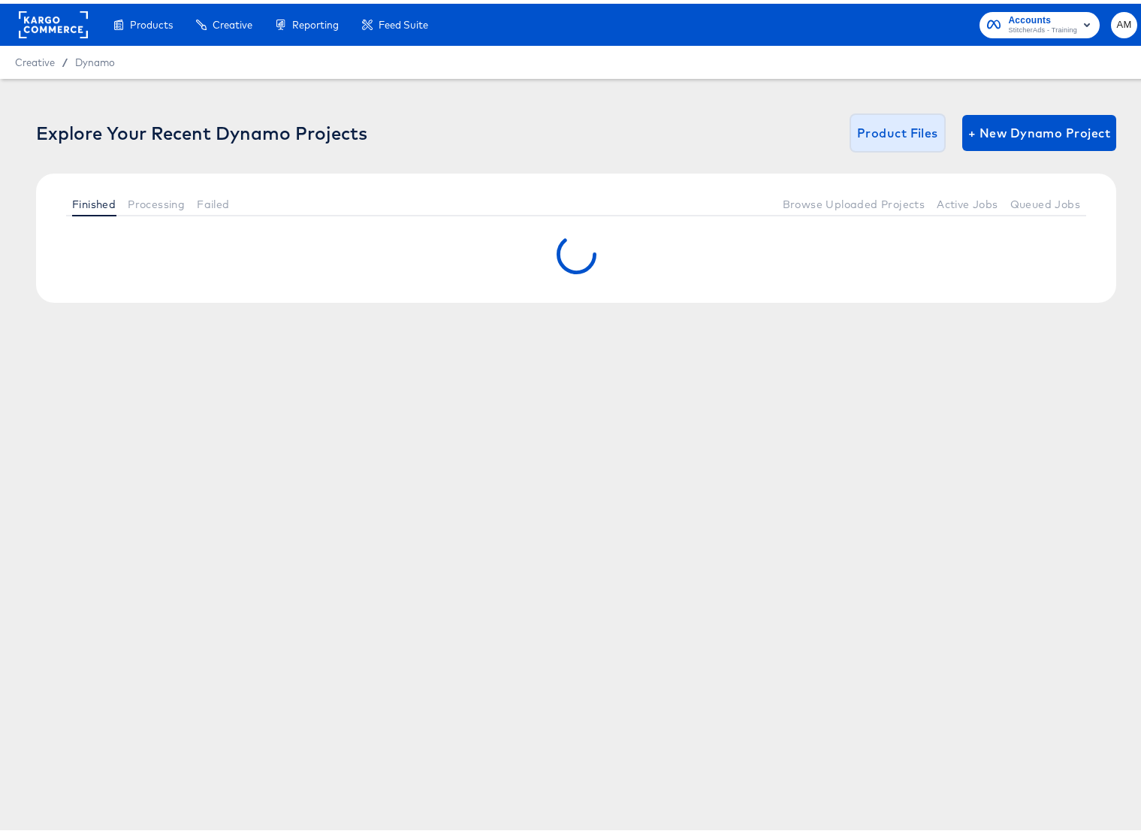
click at [857, 134] on span "Product Files" at bounding box center [897, 129] width 81 height 21
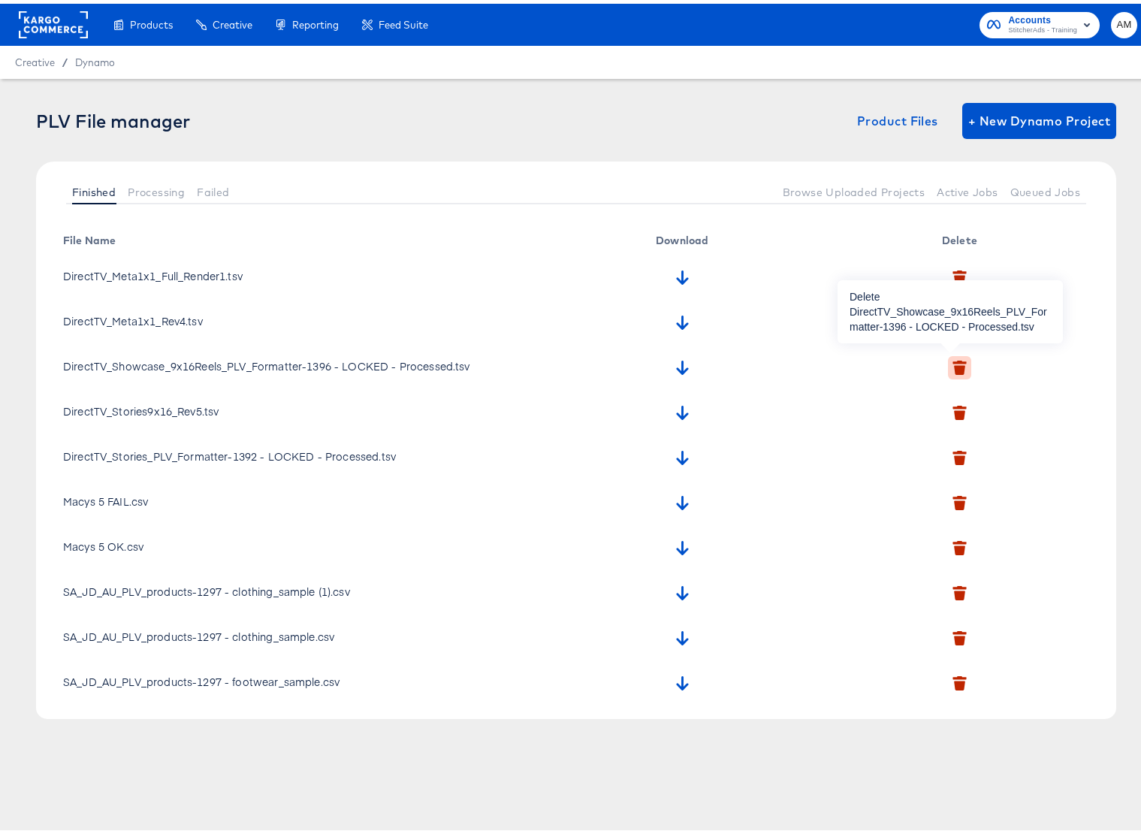
click at [954, 366] on icon "button" at bounding box center [959, 366] width 11 height 10
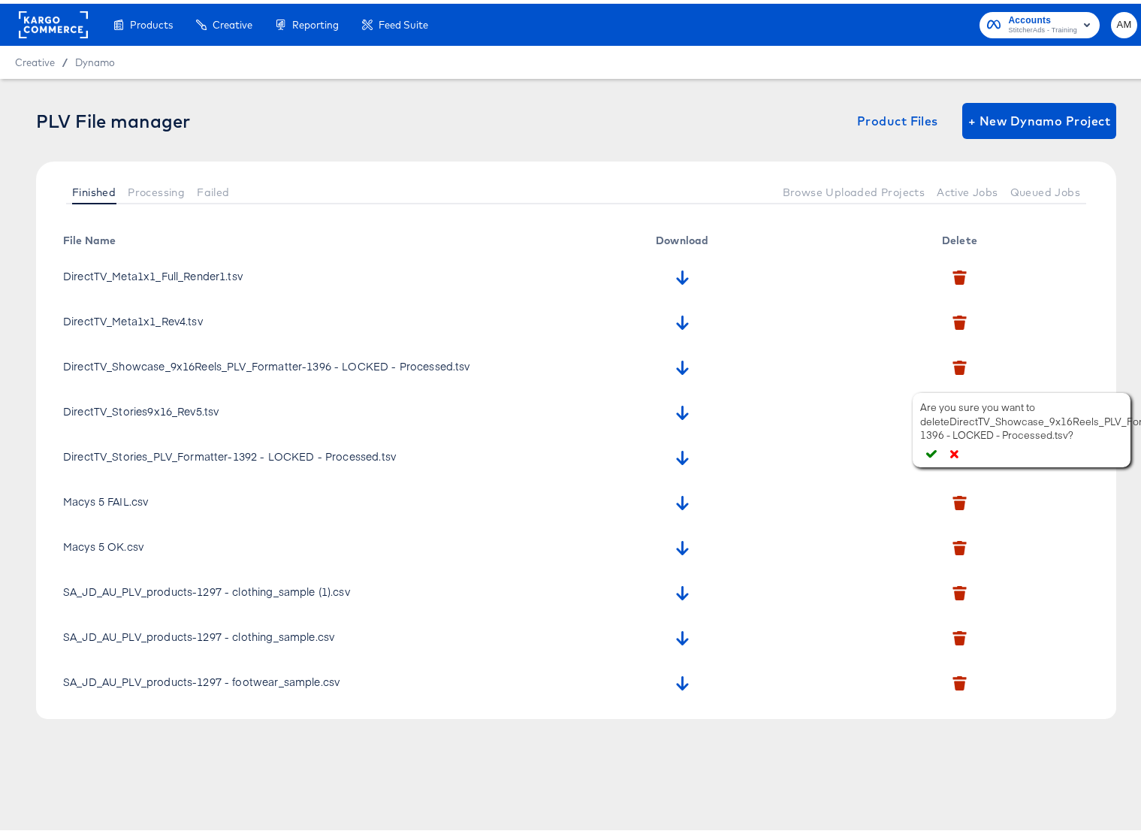
click at [931, 451] on icon "button" at bounding box center [931, 450] width 11 height 8
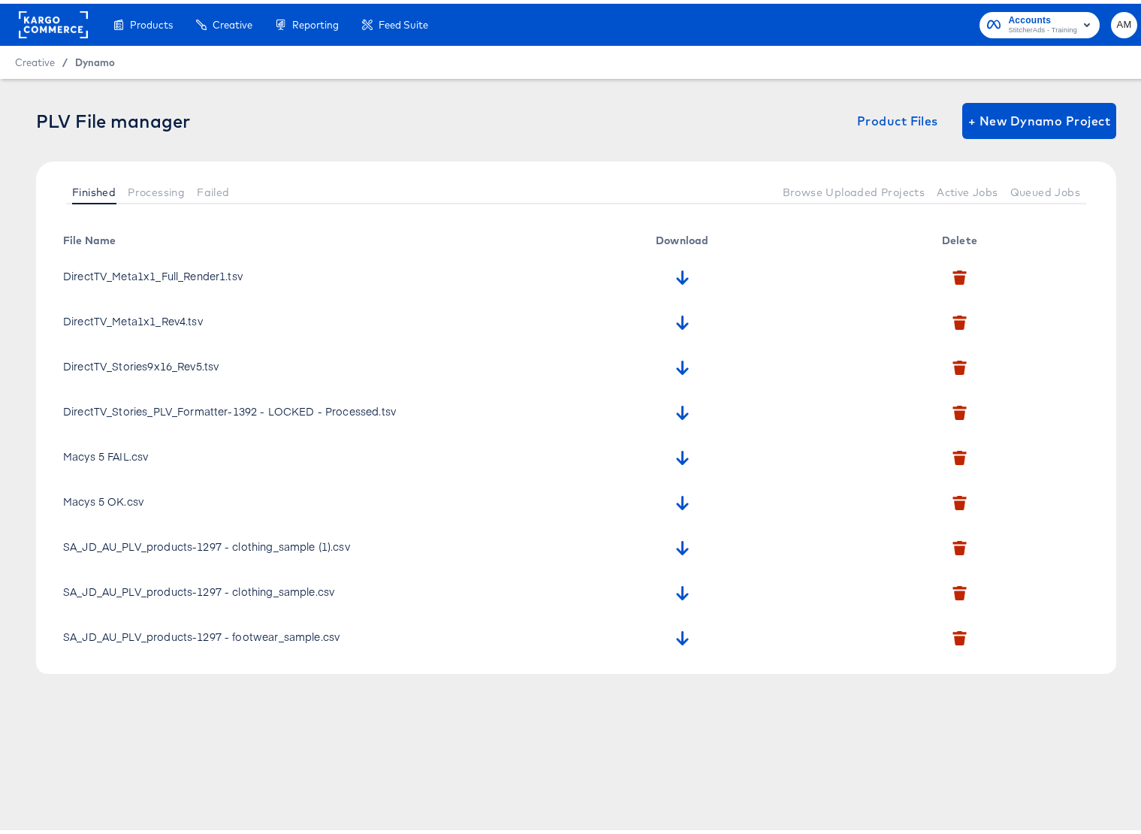
click at [88, 58] on span "Dynamo" at bounding box center [95, 59] width 40 height 12
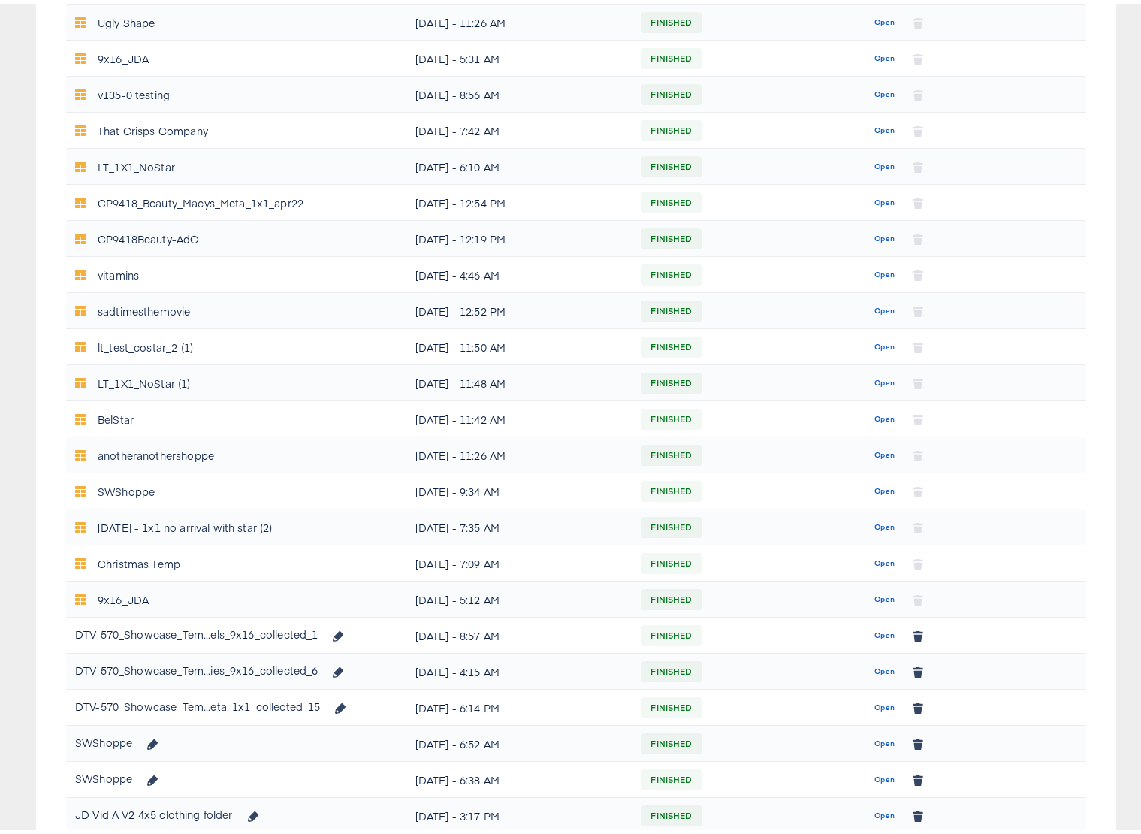
scroll to position [321, 0]
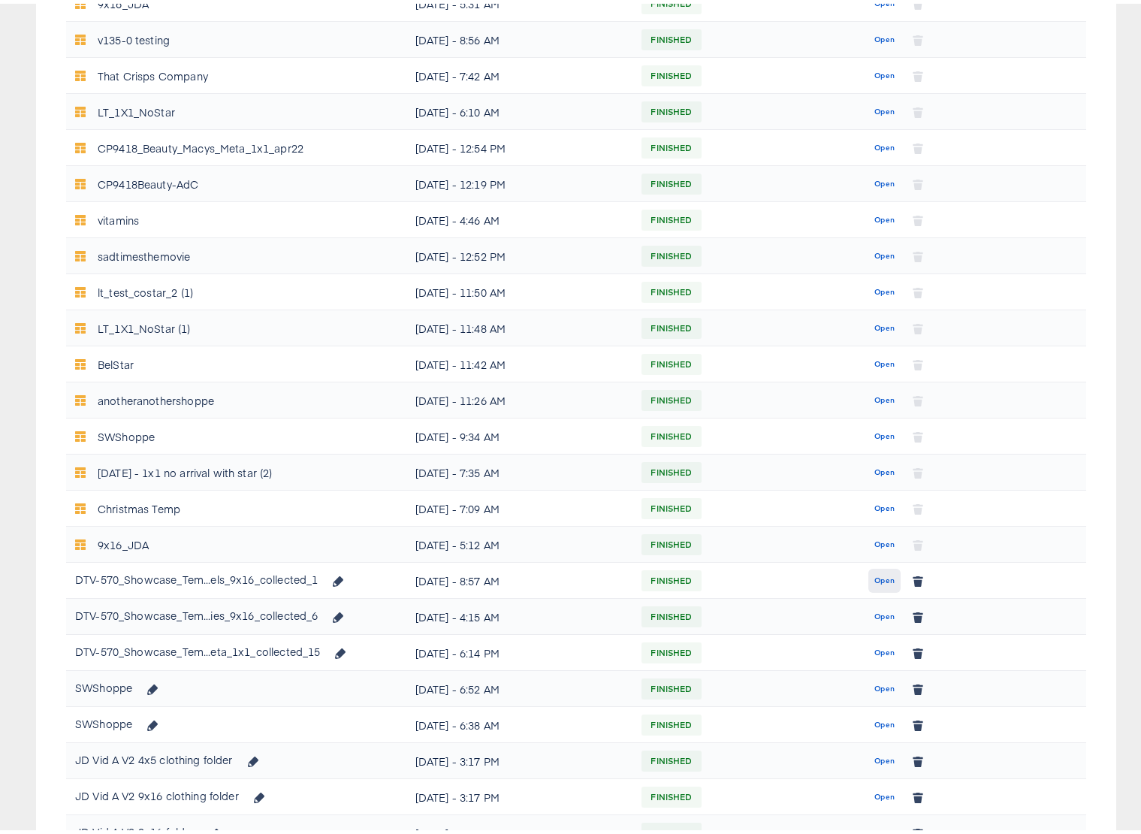
click at [878, 575] on span "Open" at bounding box center [884, 577] width 20 height 14
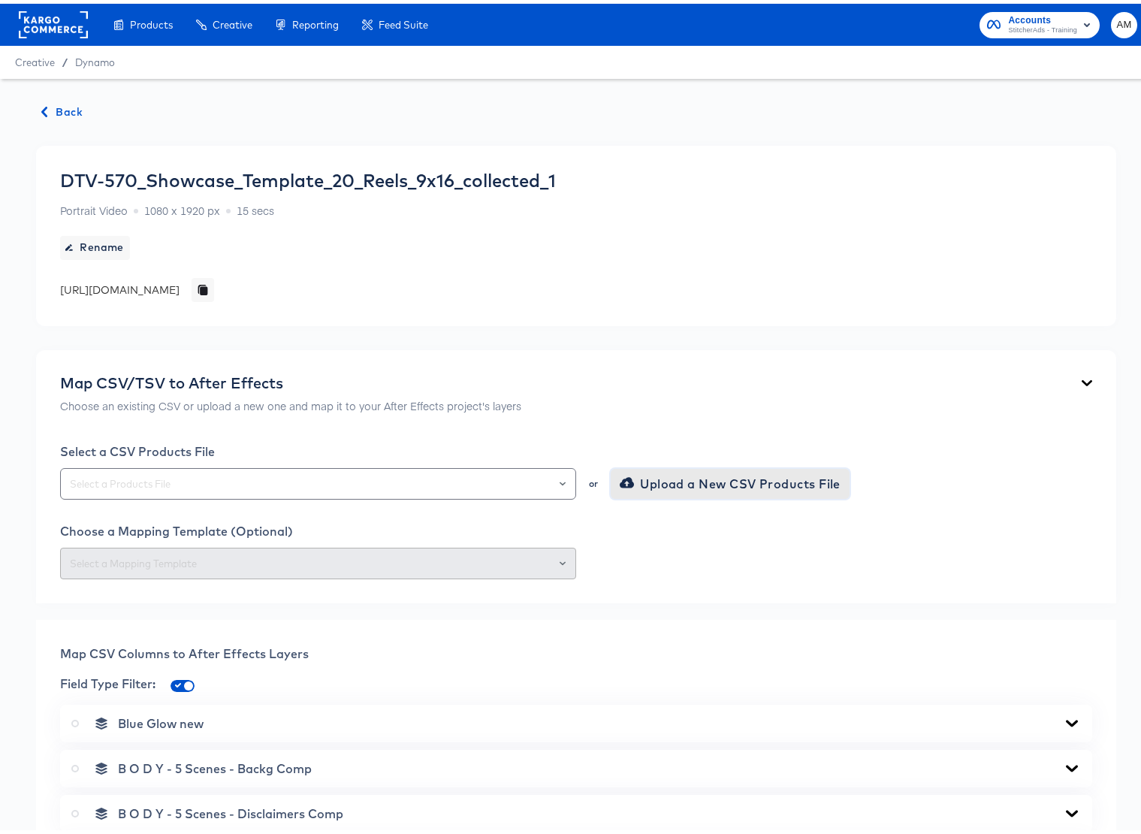
click at [674, 481] on span "Upload a New CSV Products File" at bounding box center [732, 479] width 218 height 21
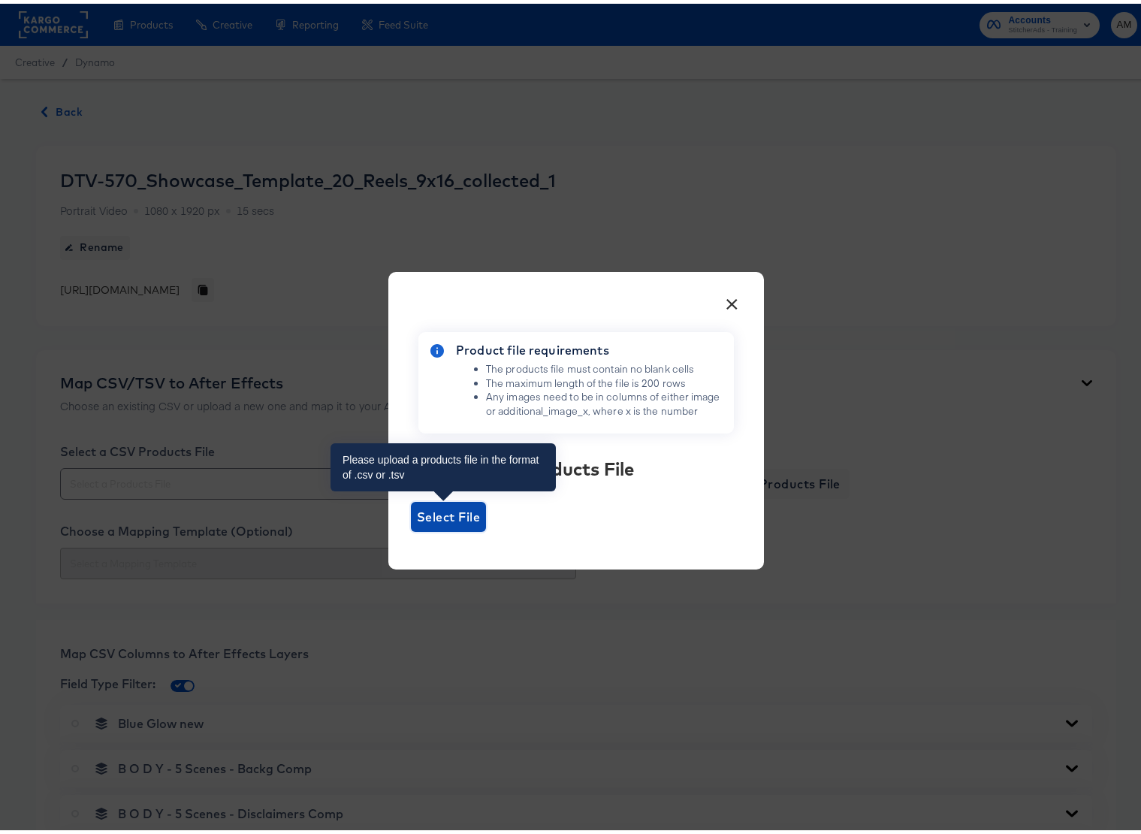
click at [429, 508] on span "Select File" at bounding box center [448, 512] width 63 height 21
click at [411, 528] on input "Select File" at bounding box center [411, 528] width 0 height 0
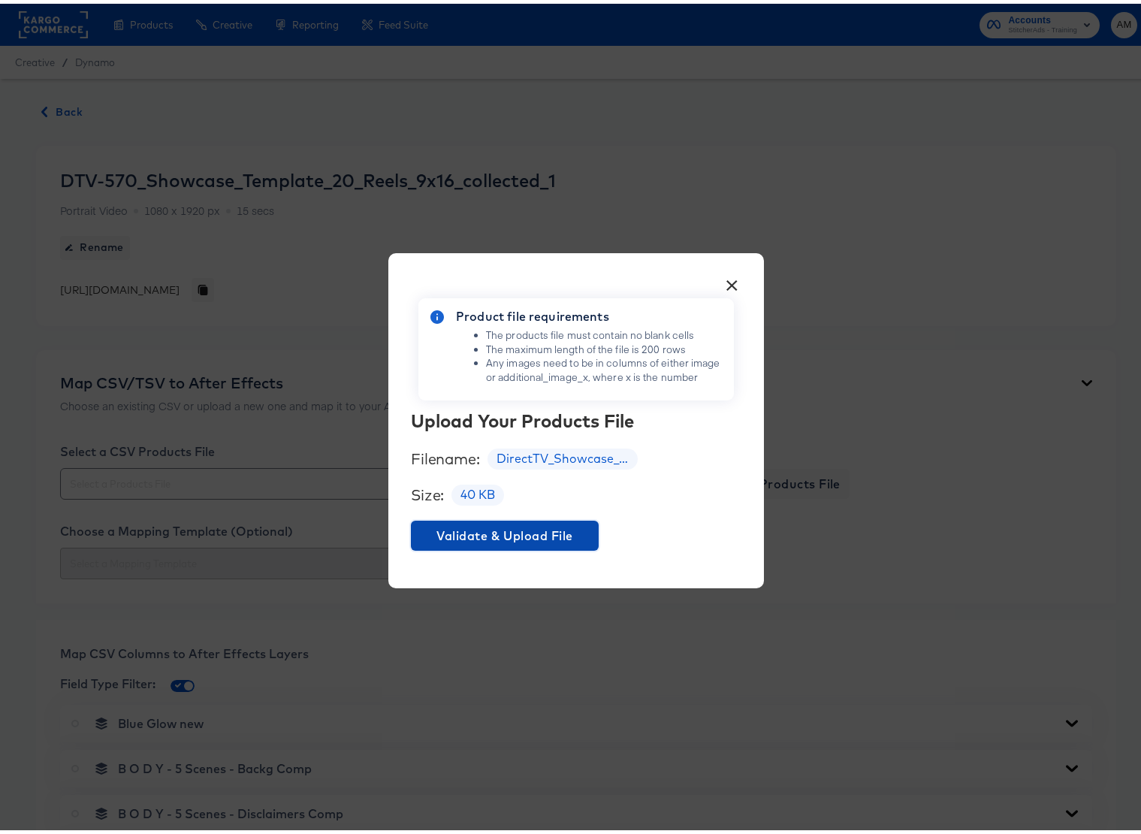
click at [537, 523] on span "Validate & Upload File" at bounding box center [505, 531] width 176 height 21
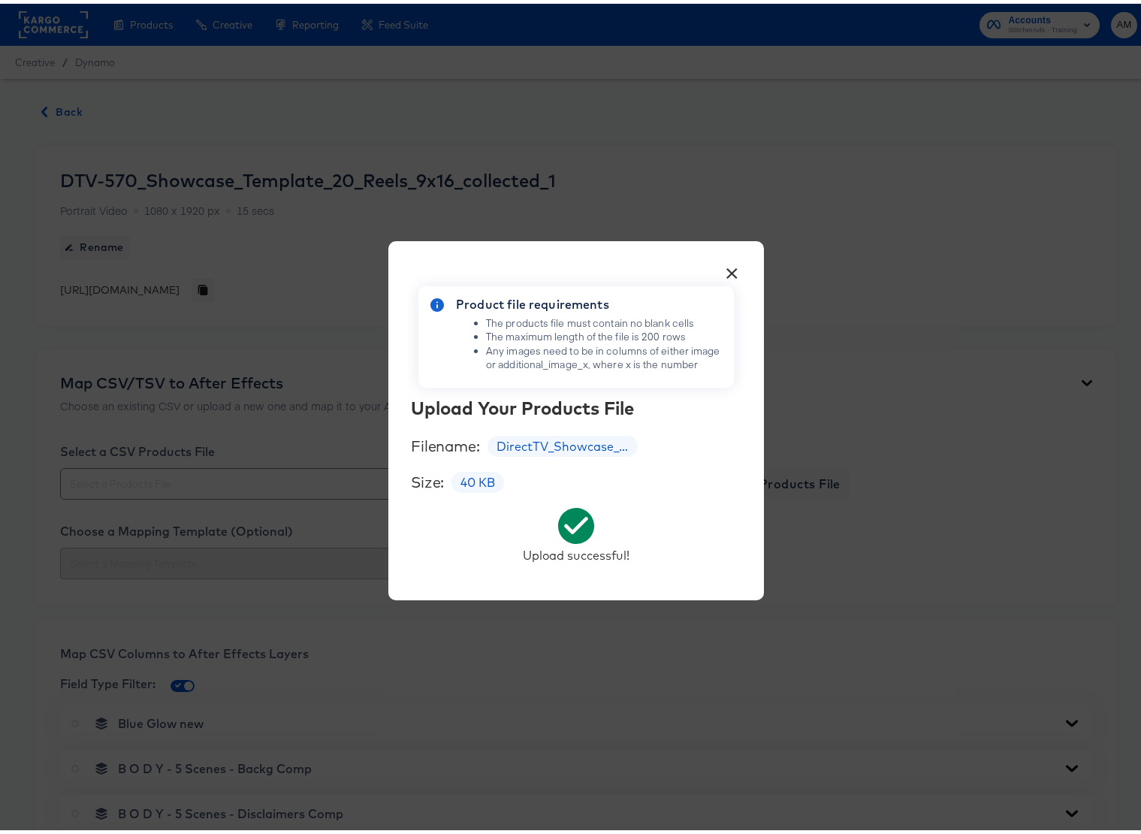
click at [727, 263] on button "×" at bounding box center [731, 265] width 27 height 27
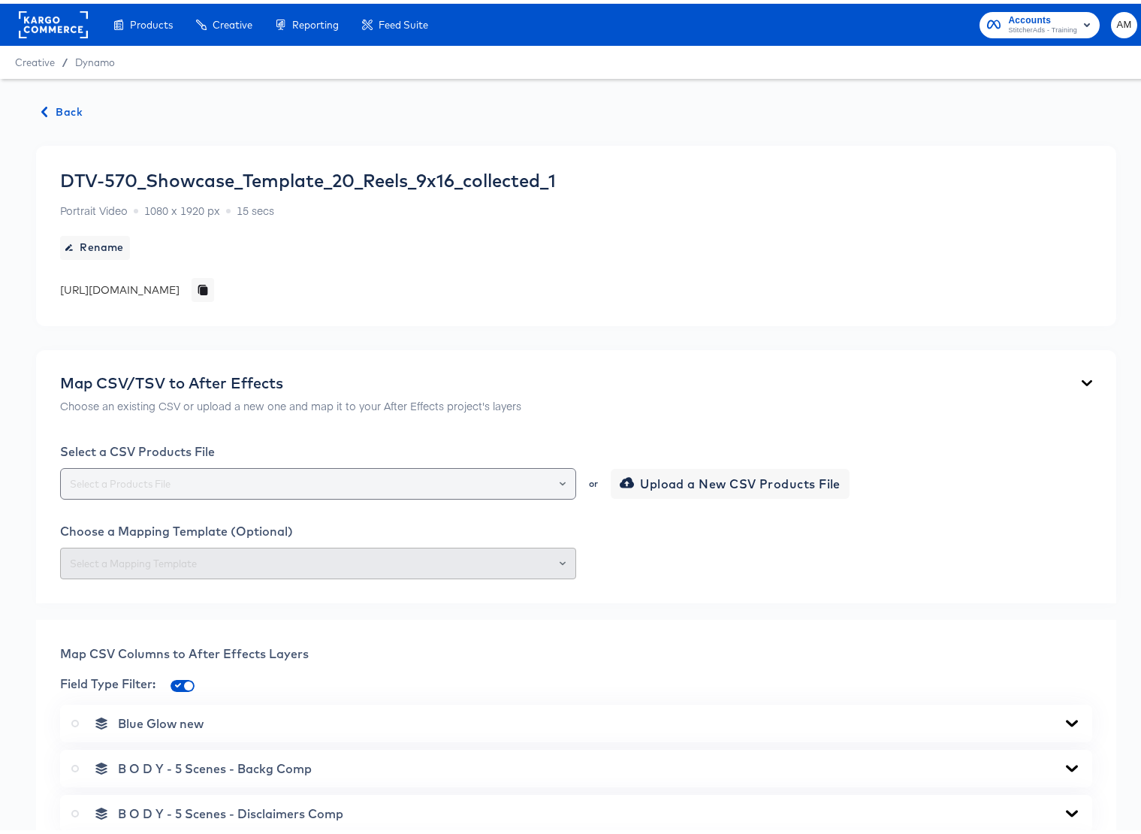
click at [552, 477] on div at bounding box center [556, 479] width 26 height 21
click at [560, 477] on icon "Open" at bounding box center [563, 480] width 6 height 6
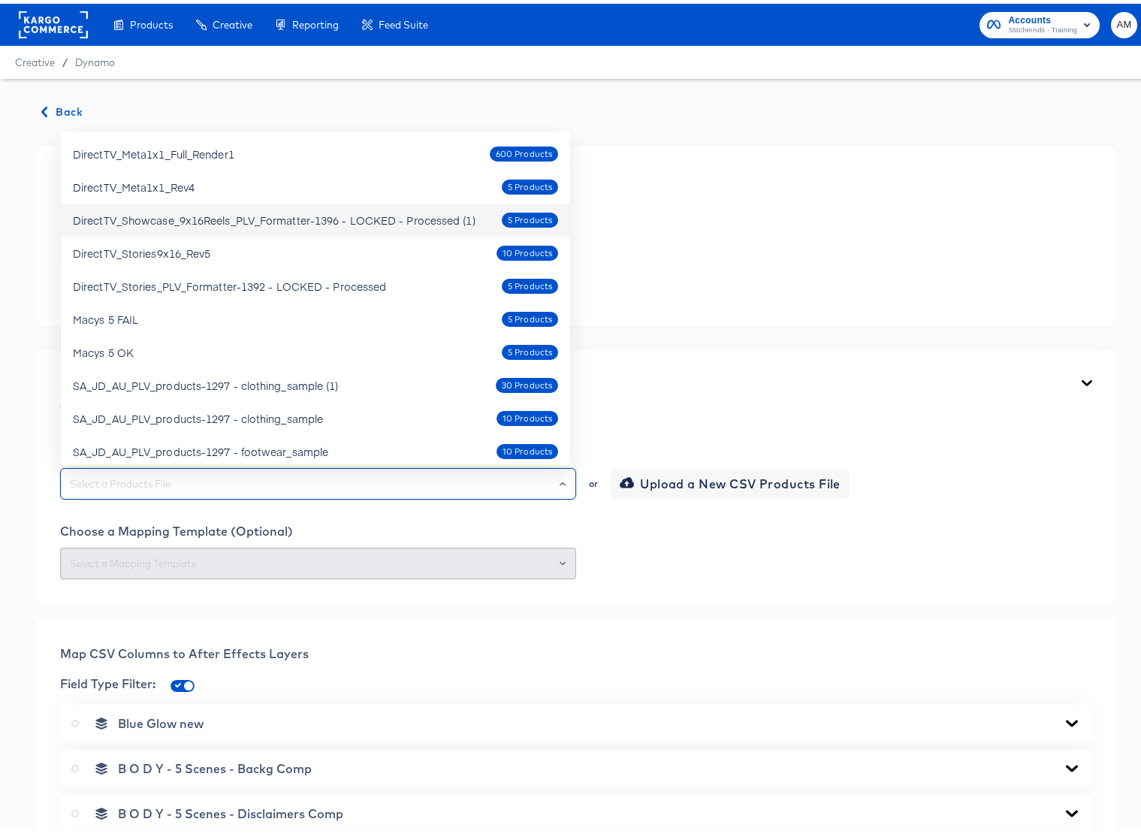
click at [323, 216] on div "DirectTV_Showcase_9x16Reels_PLV_Formatter-1396 - LOCKED - Processed (1)" at bounding box center [274, 216] width 403 height 15
type input "DirectTV_Showcase_9x16Reels_PLV_Formatter-1396 - LOCKED - Processed (1)"
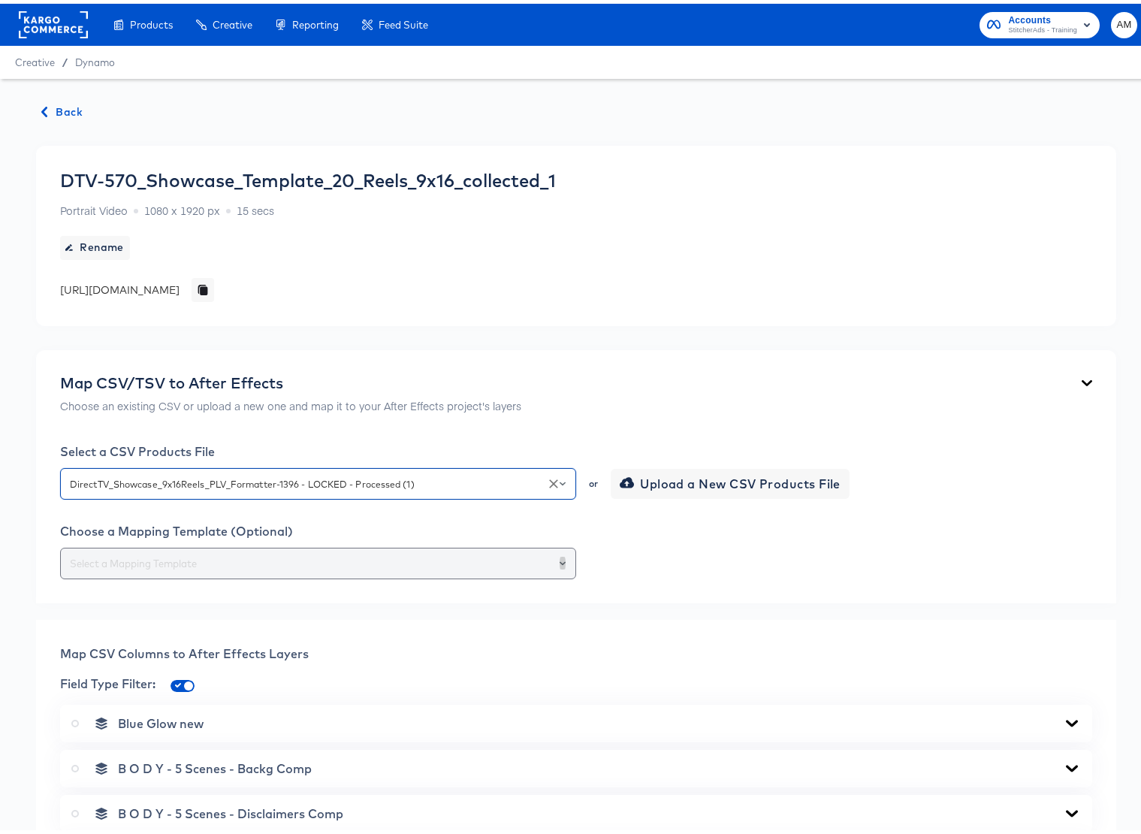
click at [560, 560] on icon "Open" at bounding box center [563, 559] width 6 height 4
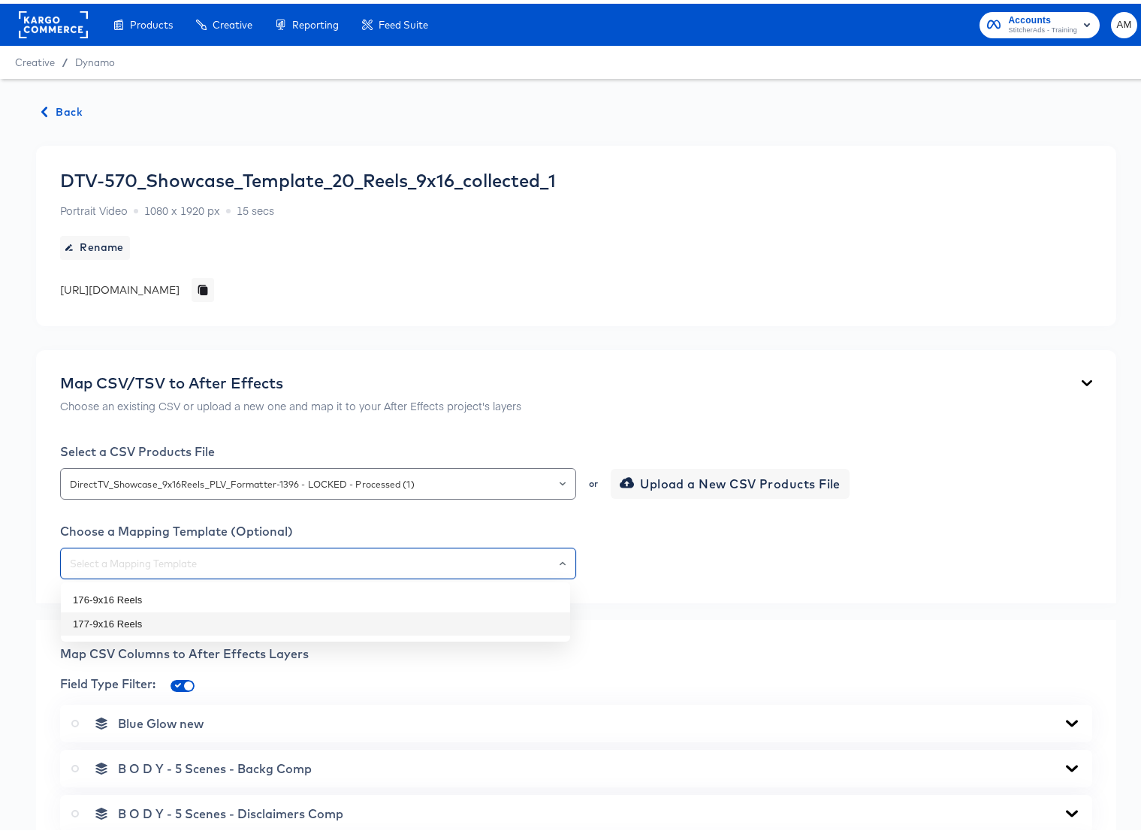
click at [136, 620] on li "177-9x16 Reels" at bounding box center [315, 620] width 509 height 24
type input "177-9x16 Reels"
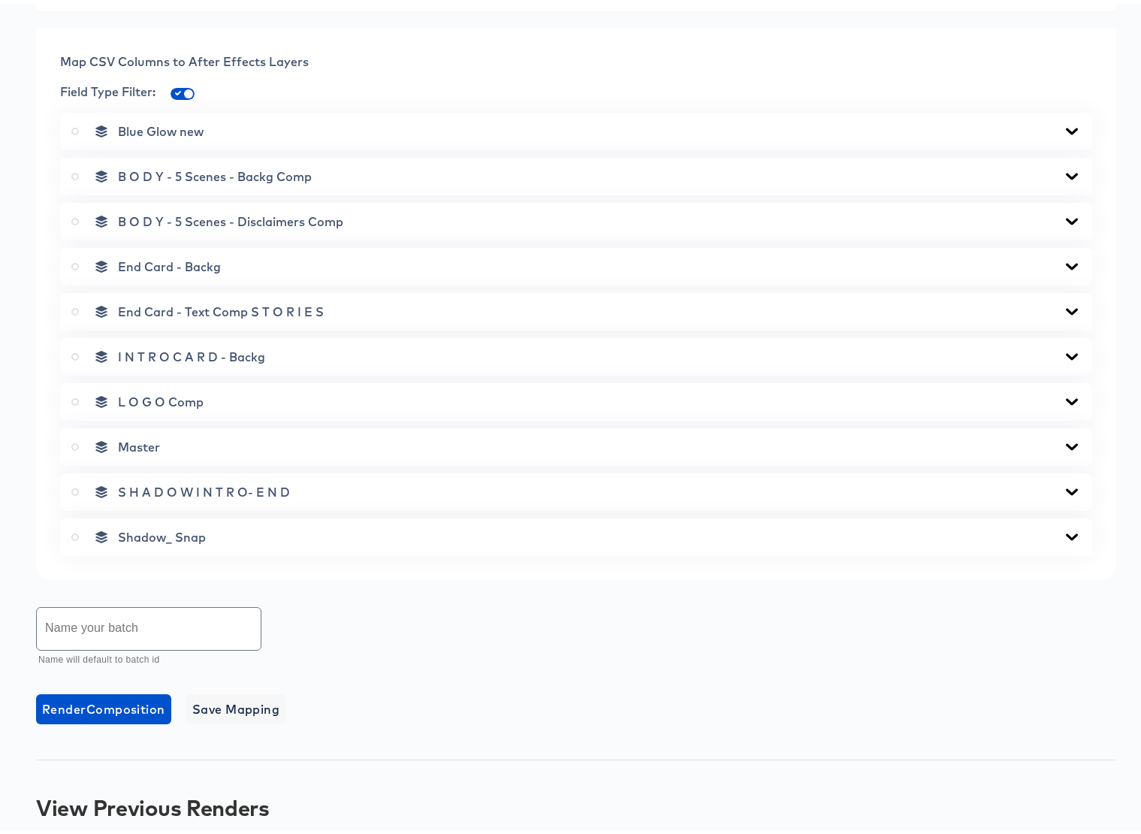
scroll to position [554, 0]
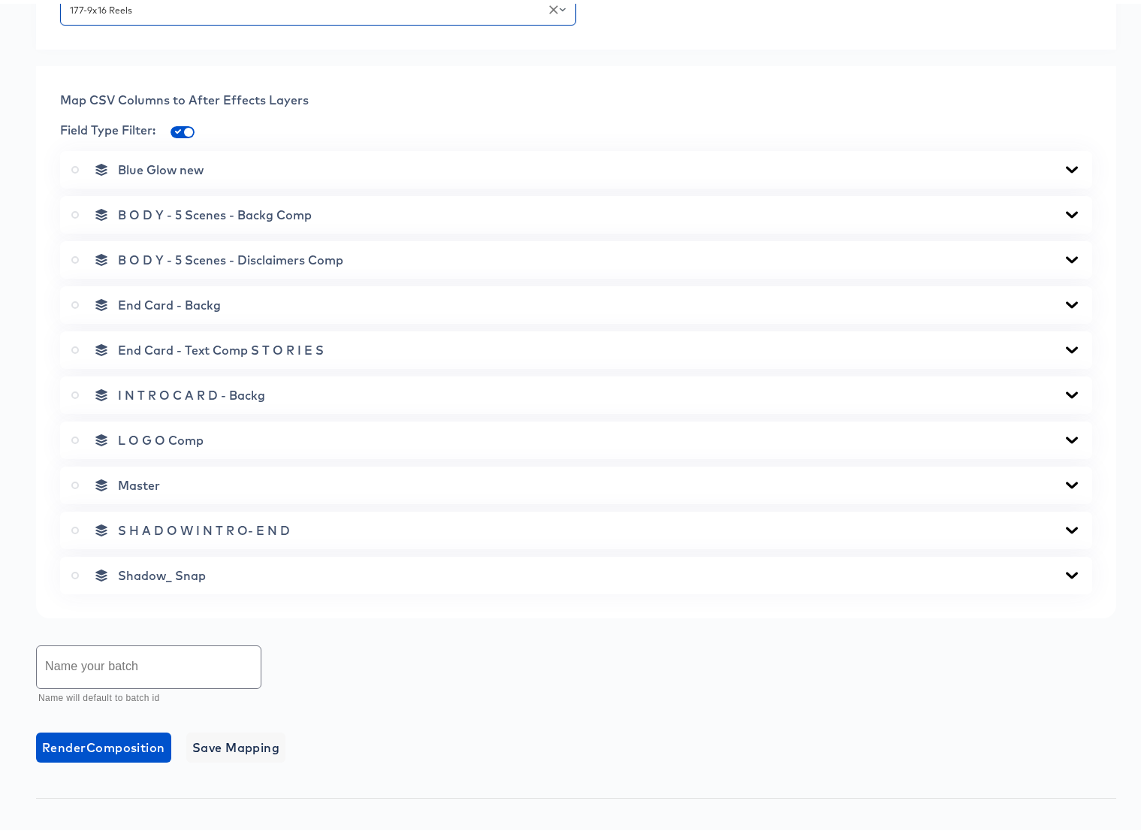
click at [75, 480] on icon at bounding box center [75, 482] width 8 height 8
click at [0, 0] on input "radio" at bounding box center [0, 0] width 0 height 0
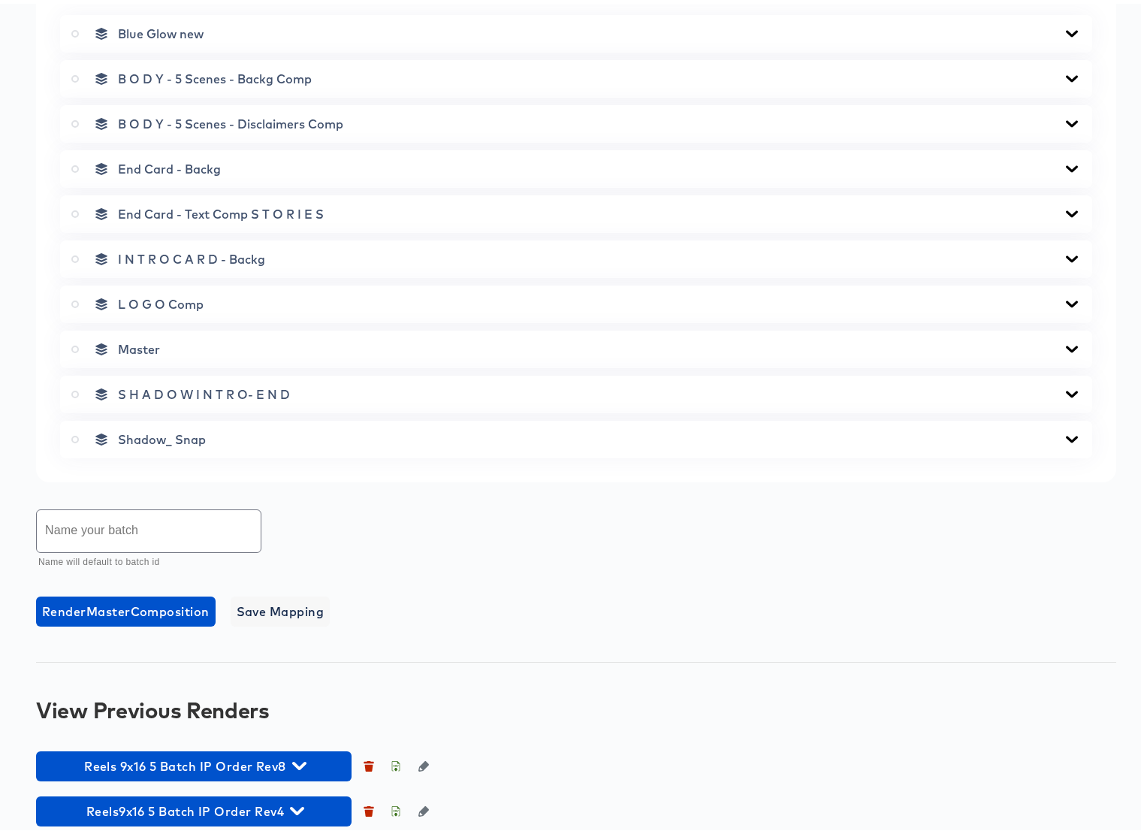
scroll to position [747, 0]
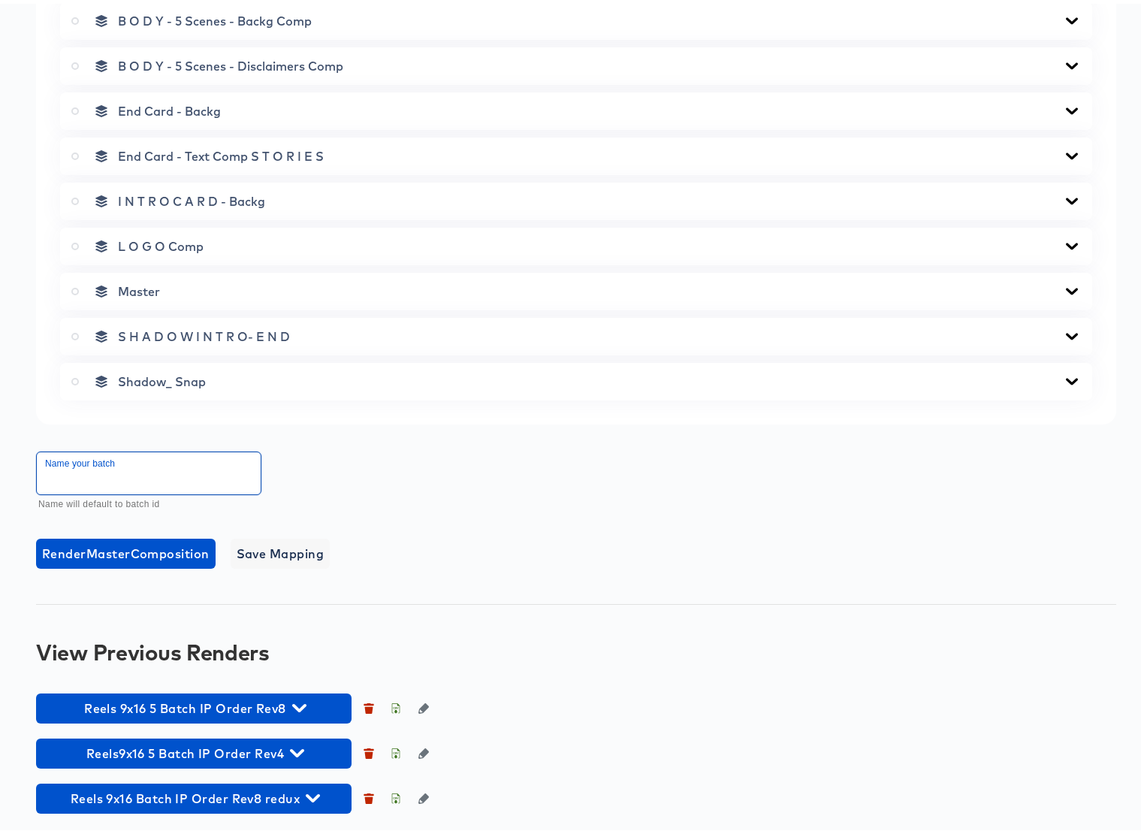
click at [171, 469] on input "text" at bounding box center [149, 469] width 224 height 42
type input "Reels 9x16 5 Batch IP Order Rev9"
click at [142, 548] on span "Render Master Composition" at bounding box center [125, 549] width 167 height 21
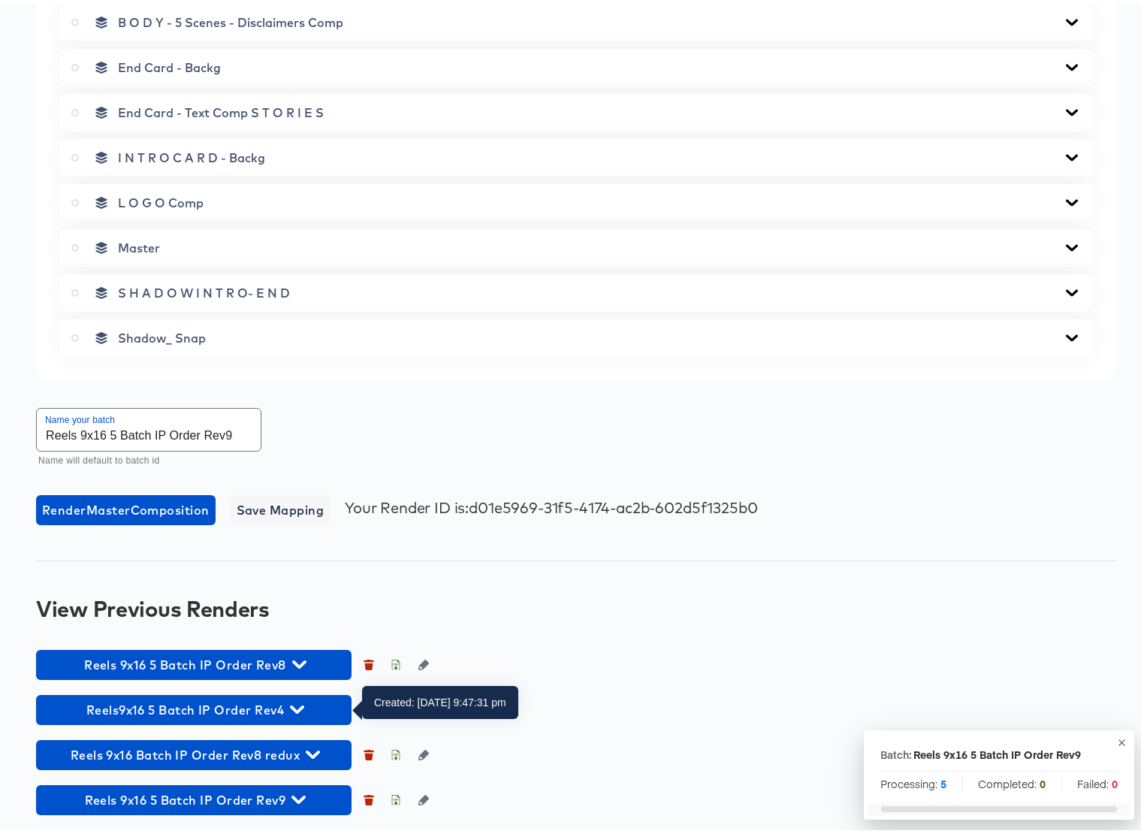
scroll to position [792, 0]
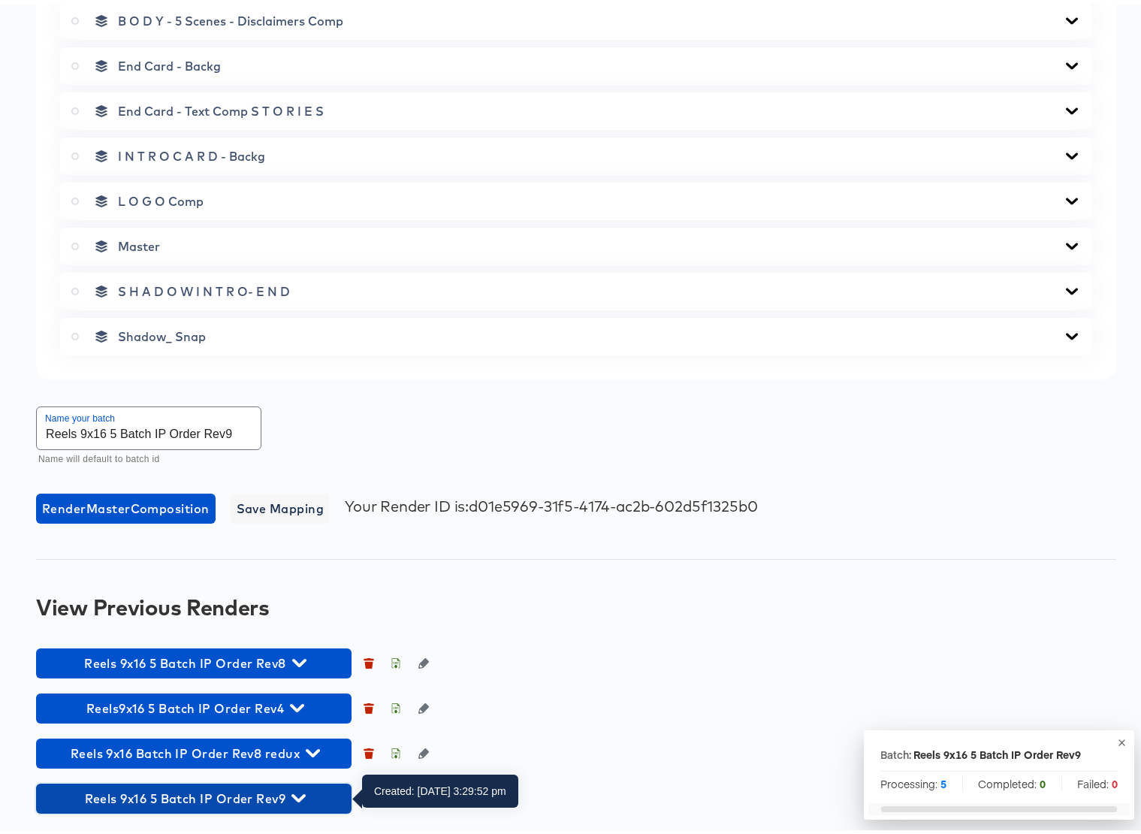
click at [299, 792] on icon "button" at bounding box center [298, 794] width 14 height 14
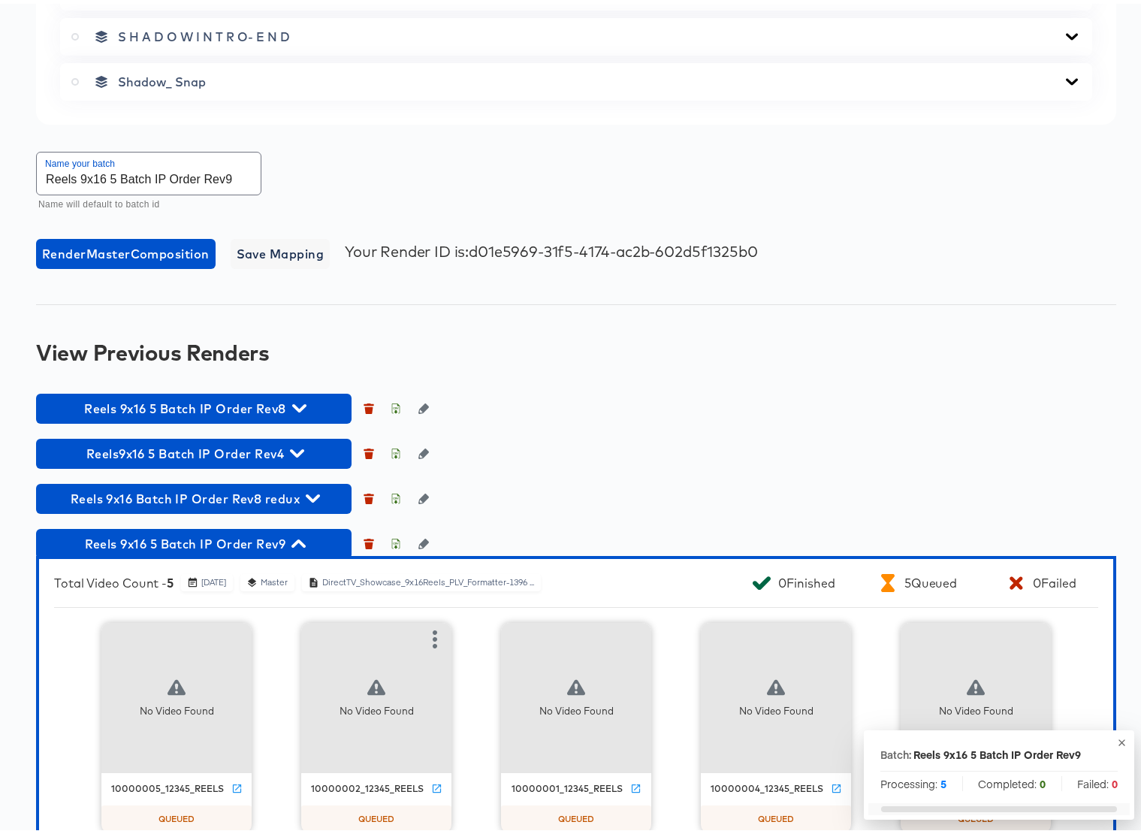
scroll to position [1085, 0]
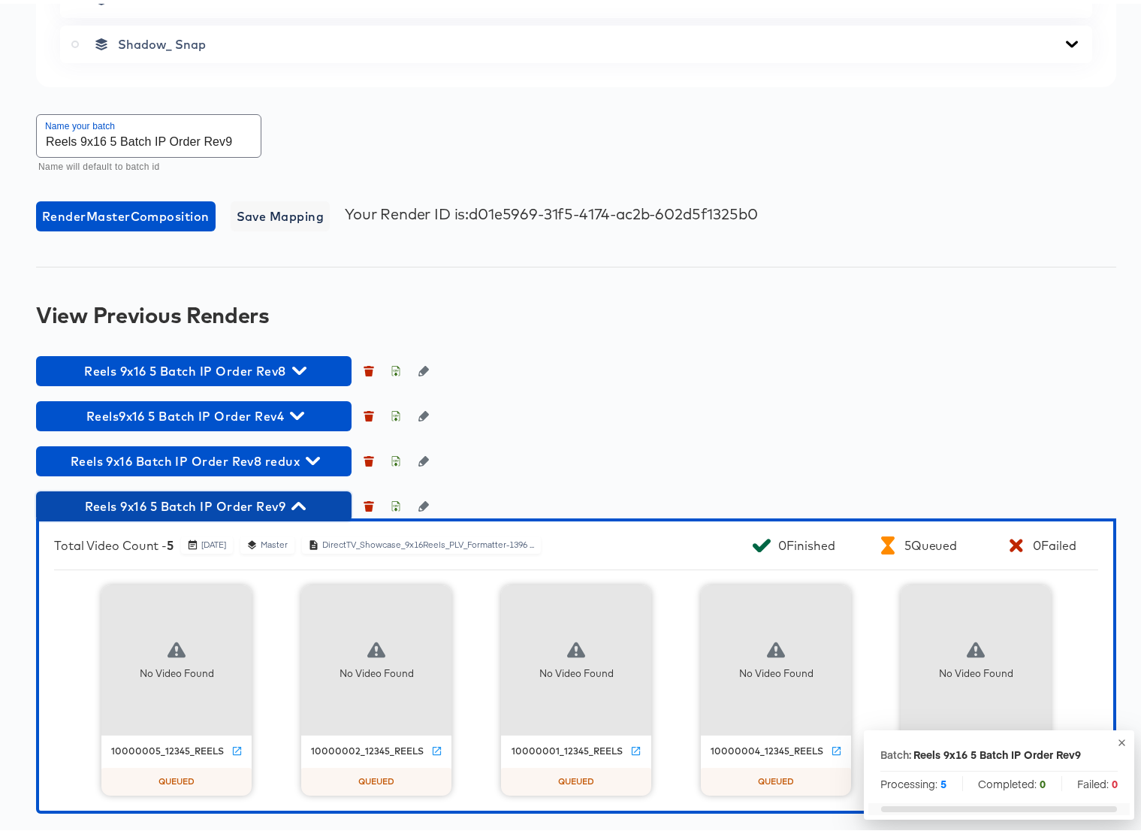
click at [302, 503] on icon "button" at bounding box center [298, 502] width 14 height 8
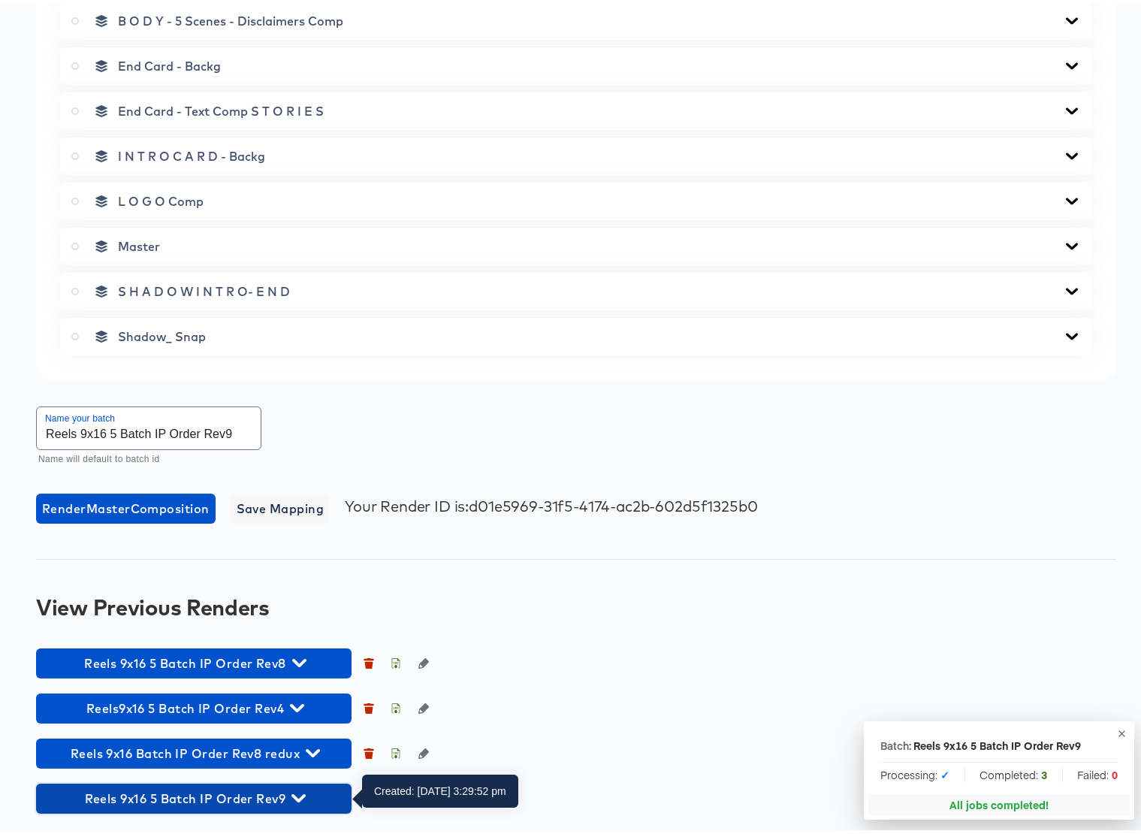
click at [295, 795] on icon "button" at bounding box center [298, 794] width 14 height 14
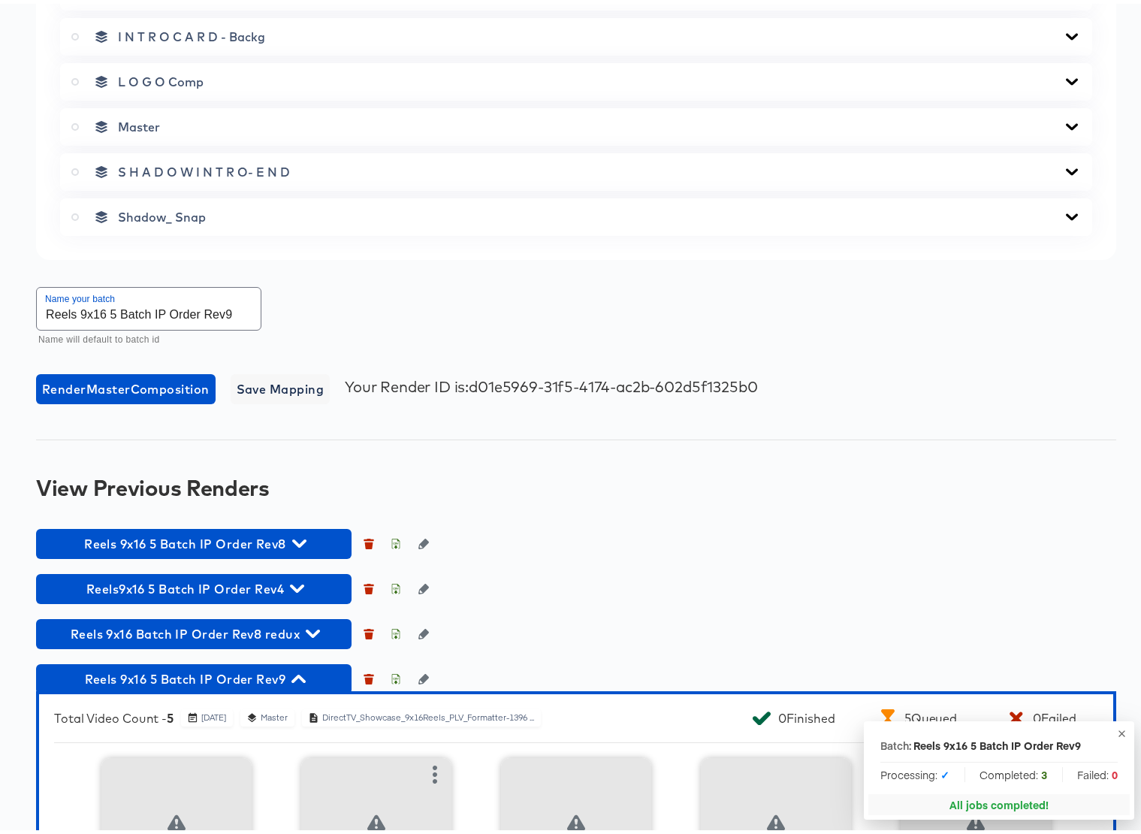
scroll to position [1085, 0]
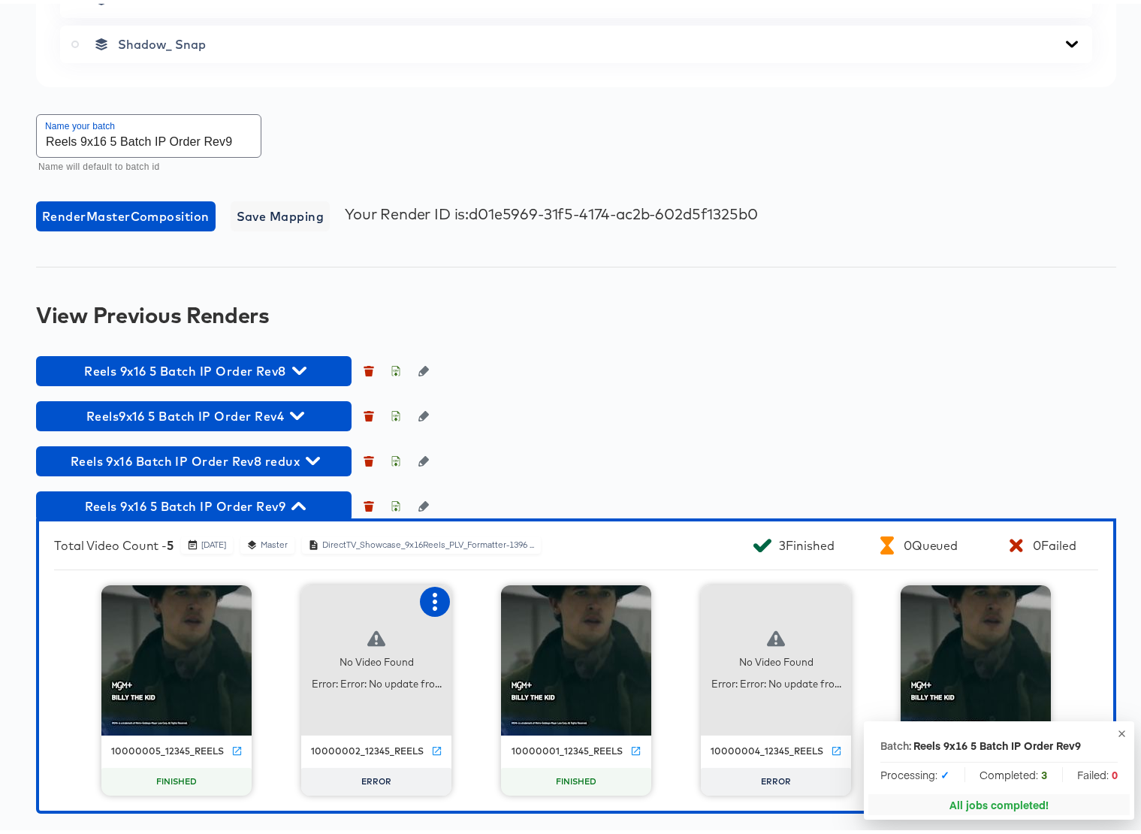
click at [433, 591] on icon "button" at bounding box center [435, 598] width 5 height 18
click at [486, 597] on div "Retry" at bounding box center [490, 596] width 29 height 12
click at [832, 596] on icon "button" at bounding box center [834, 598] width 5 height 18
click at [898, 598] on div "Retry" at bounding box center [890, 596] width 29 height 12
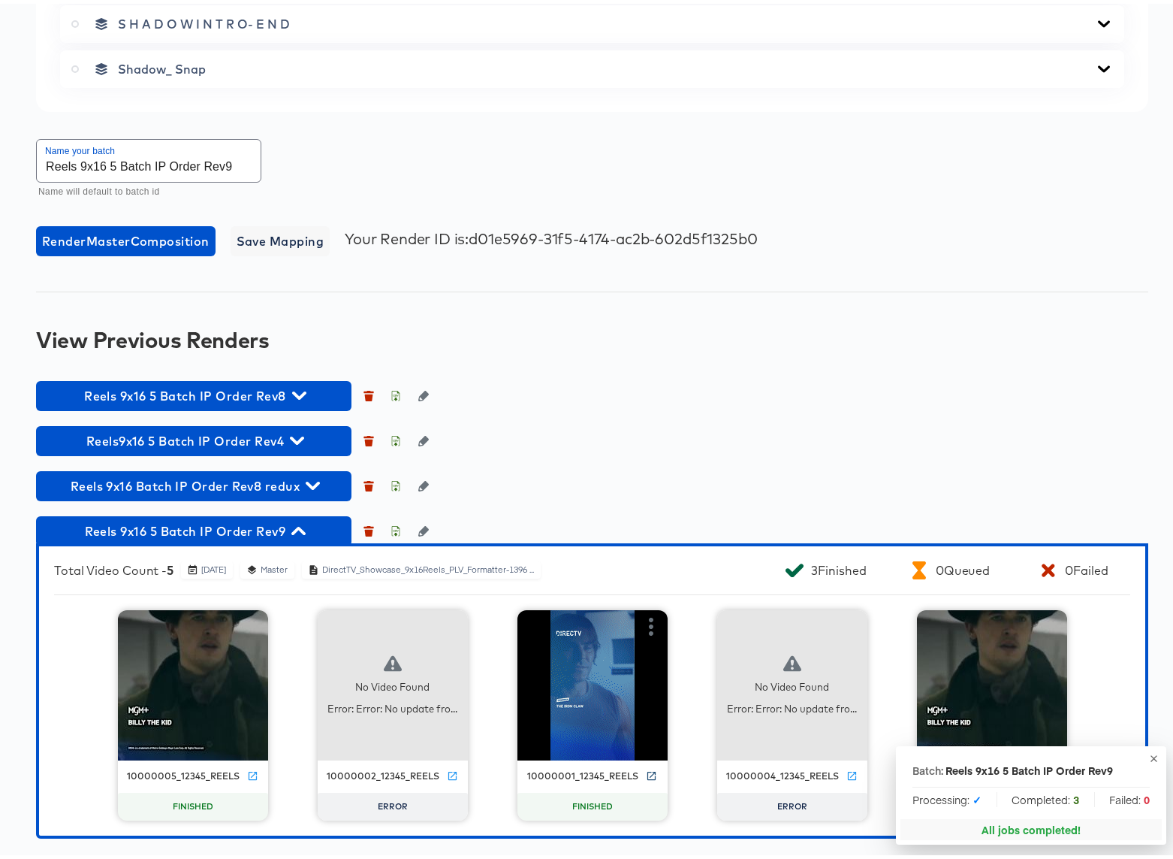
click at [647, 773] on icon at bounding box center [651, 771] width 11 height 11
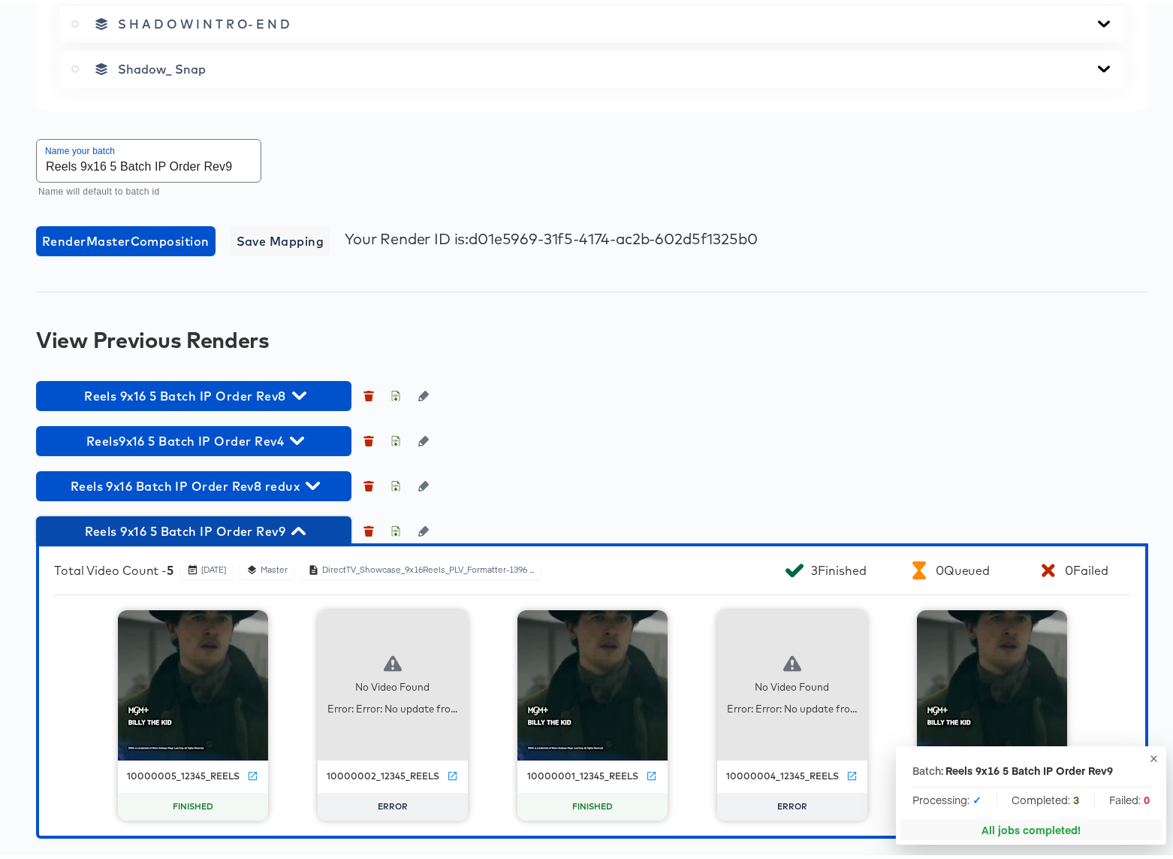
click at [297, 529] on icon "button" at bounding box center [298, 527] width 14 height 14
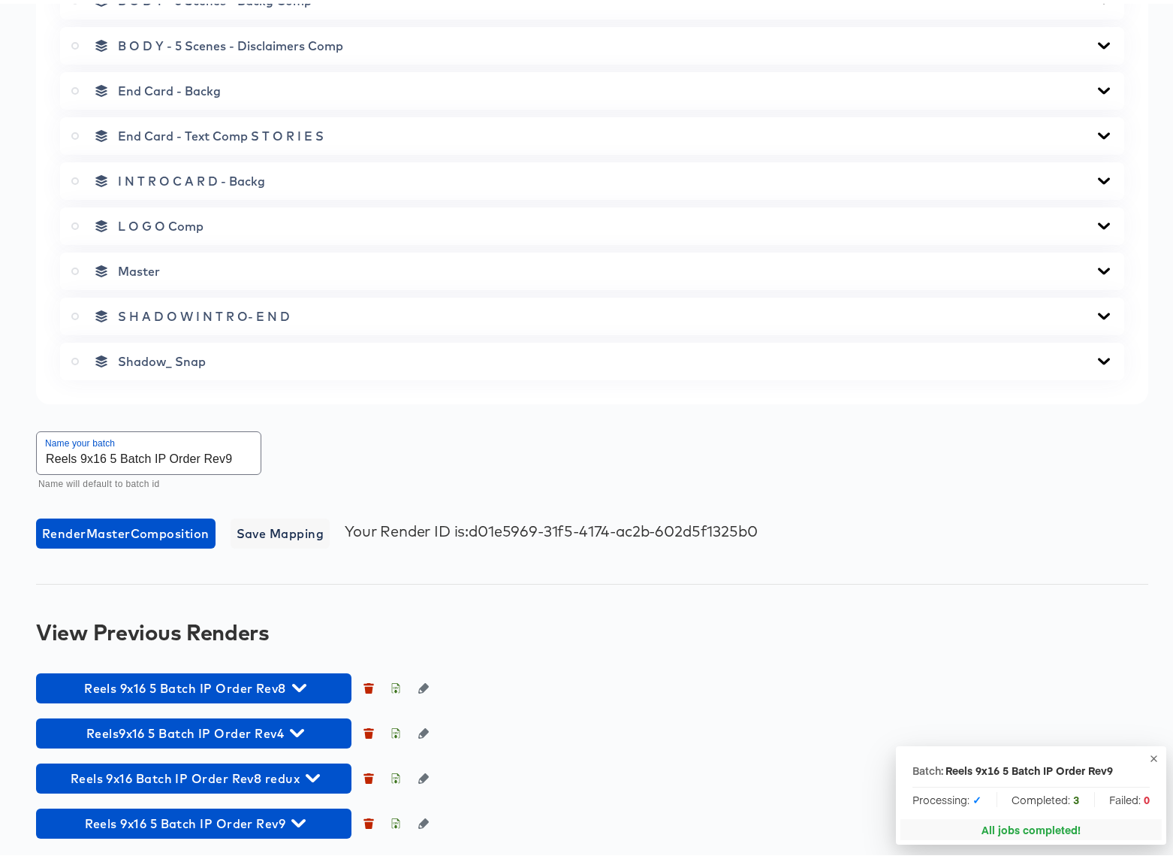
scroll to position [768, 0]
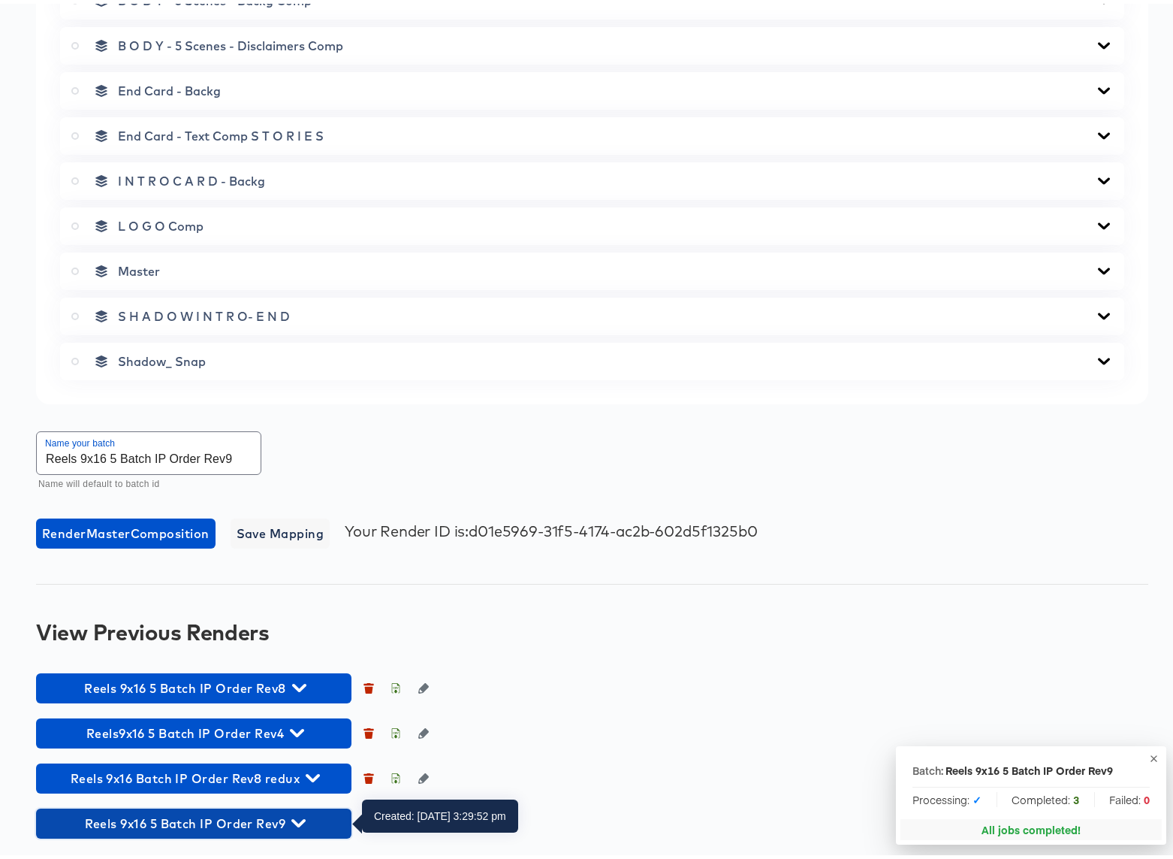
click at [300, 819] on icon "button" at bounding box center [298, 819] width 14 height 8
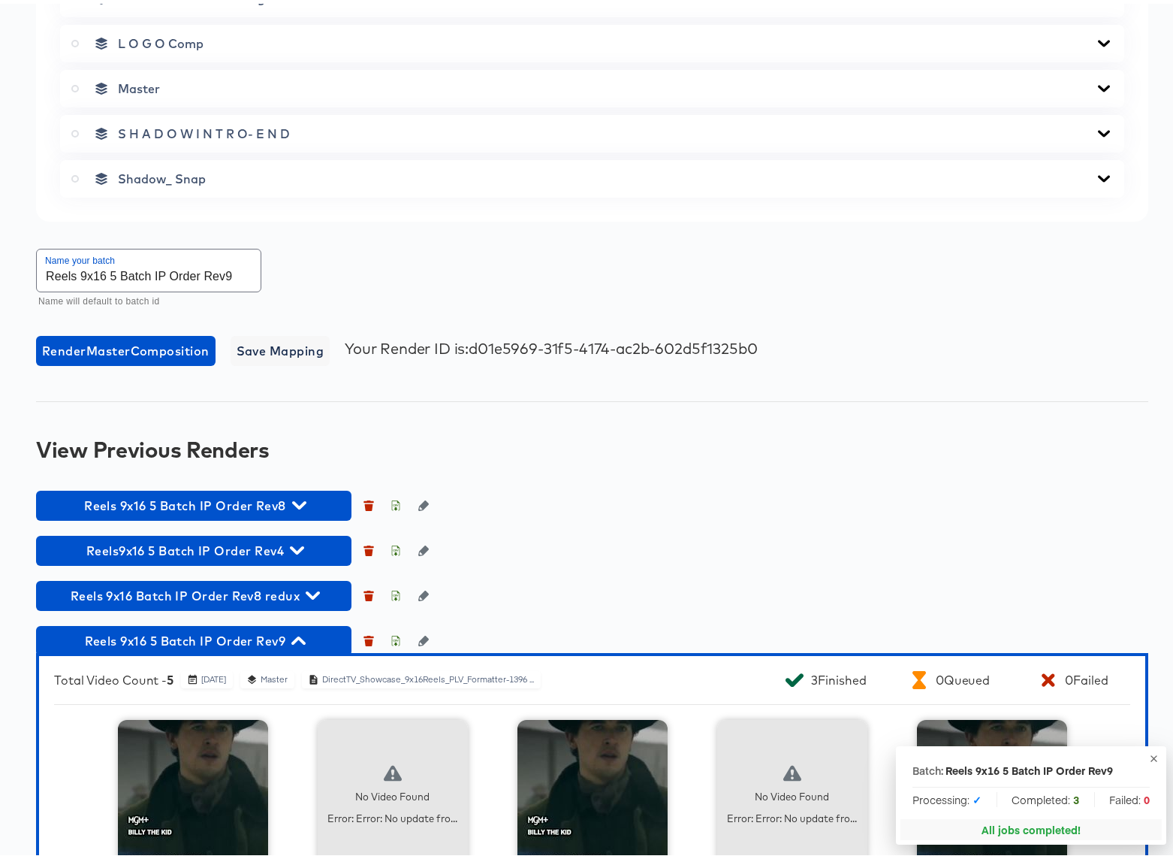
scroll to position [1060, 0]
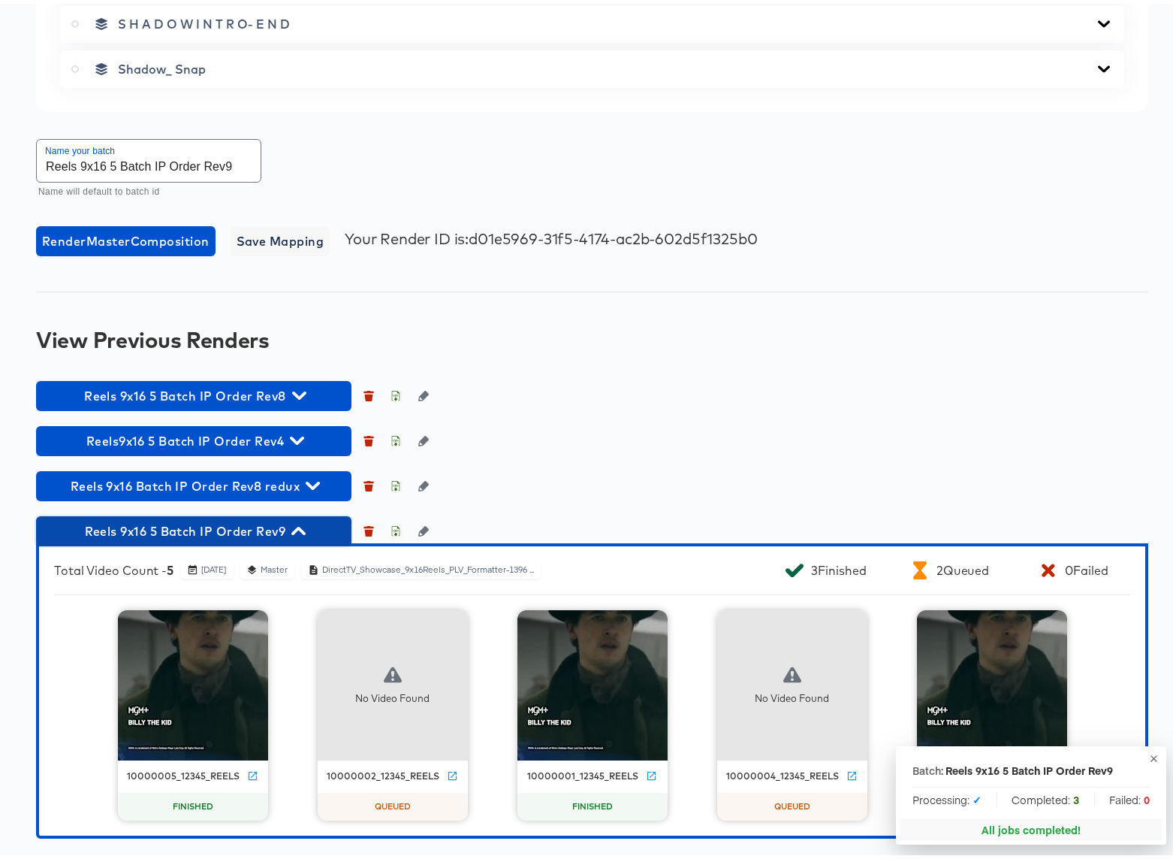
click at [302, 525] on icon "button" at bounding box center [298, 527] width 14 height 8
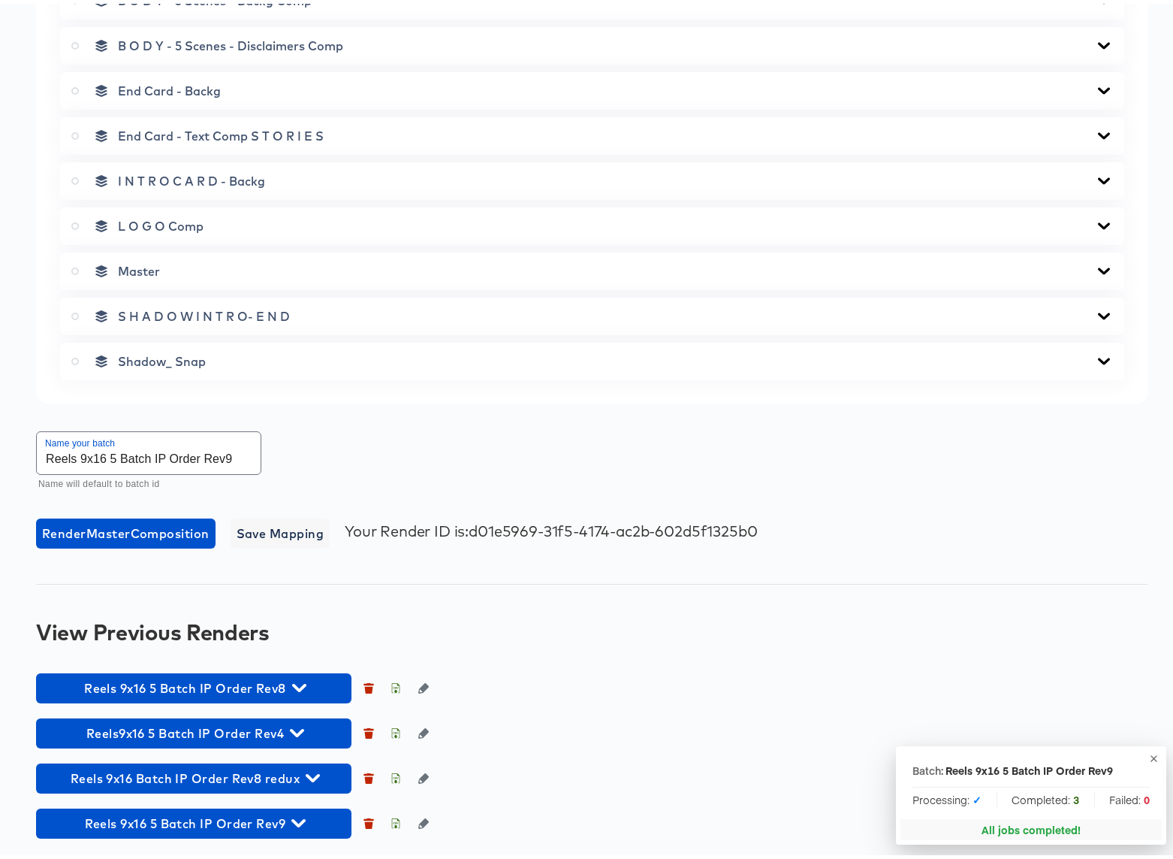
scroll to position [768, 0]
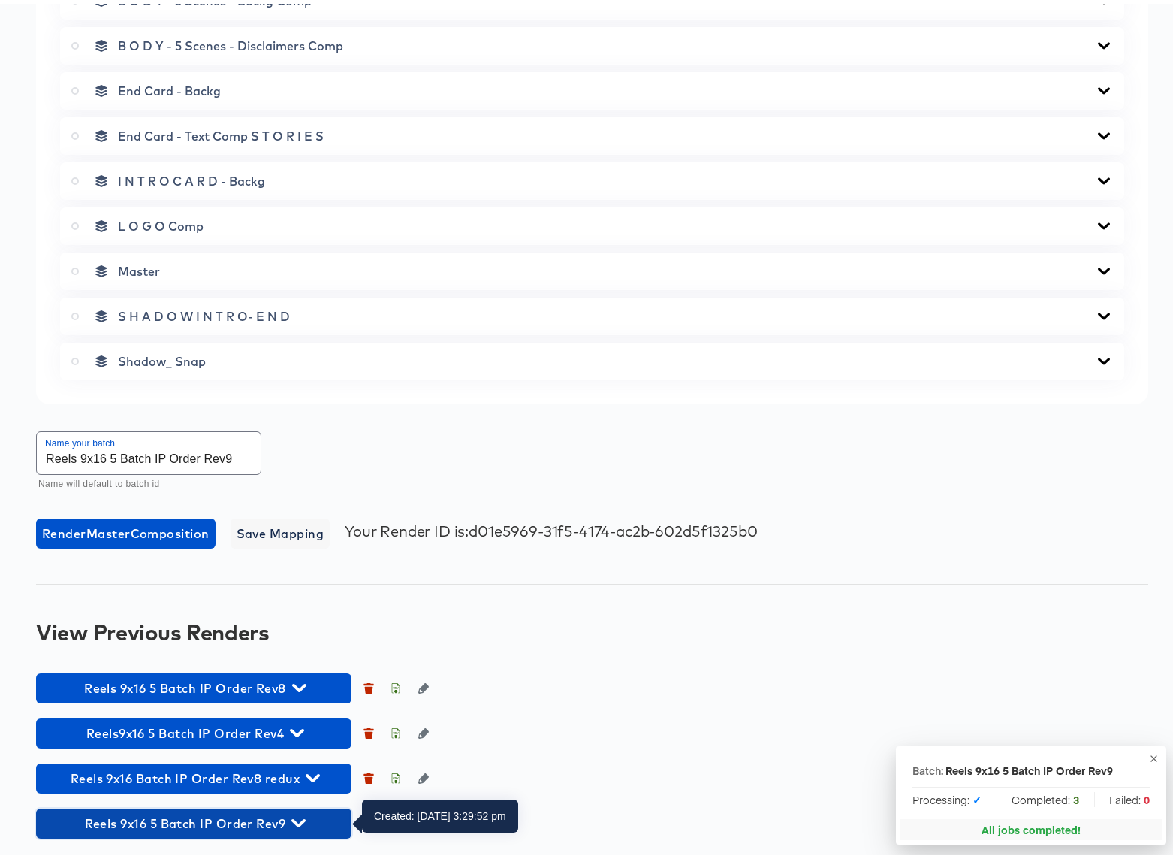
click at [297, 819] on icon "button" at bounding box center [298, 819] width 14 height 8
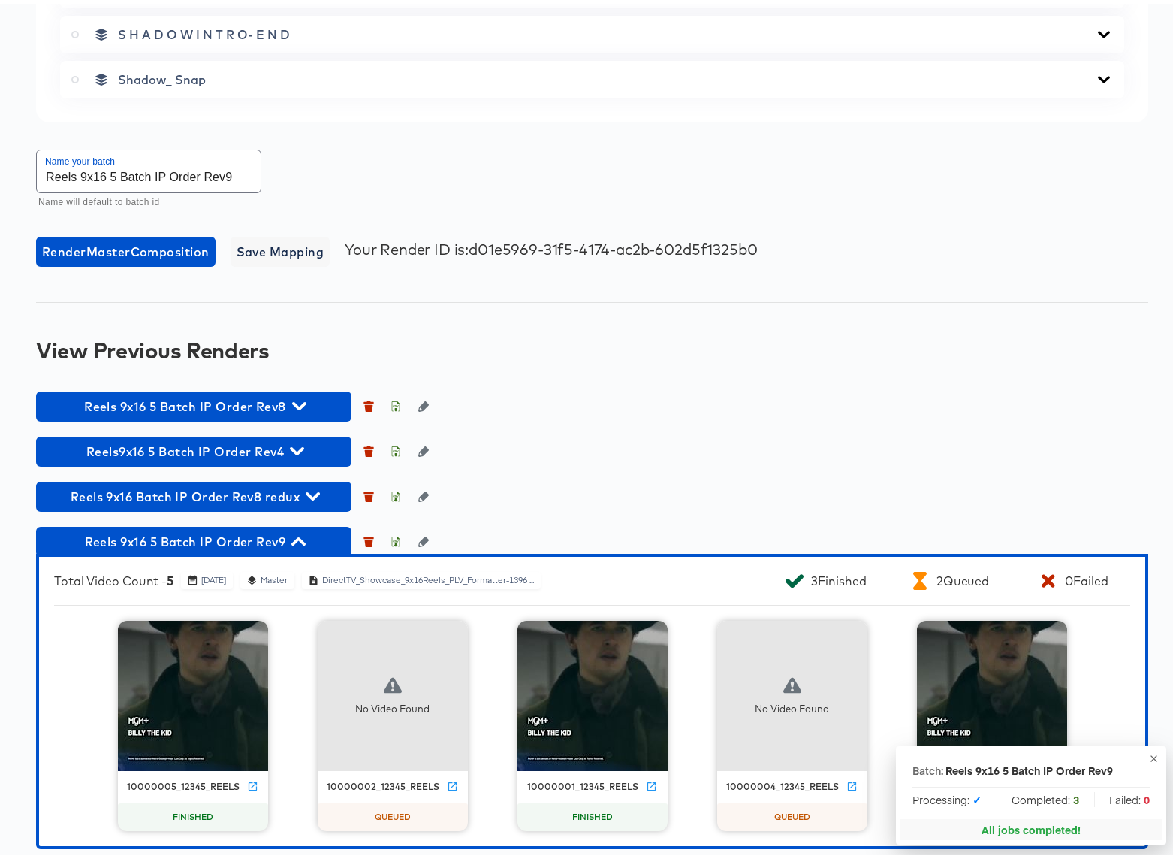
scroll to position [1060, 0]
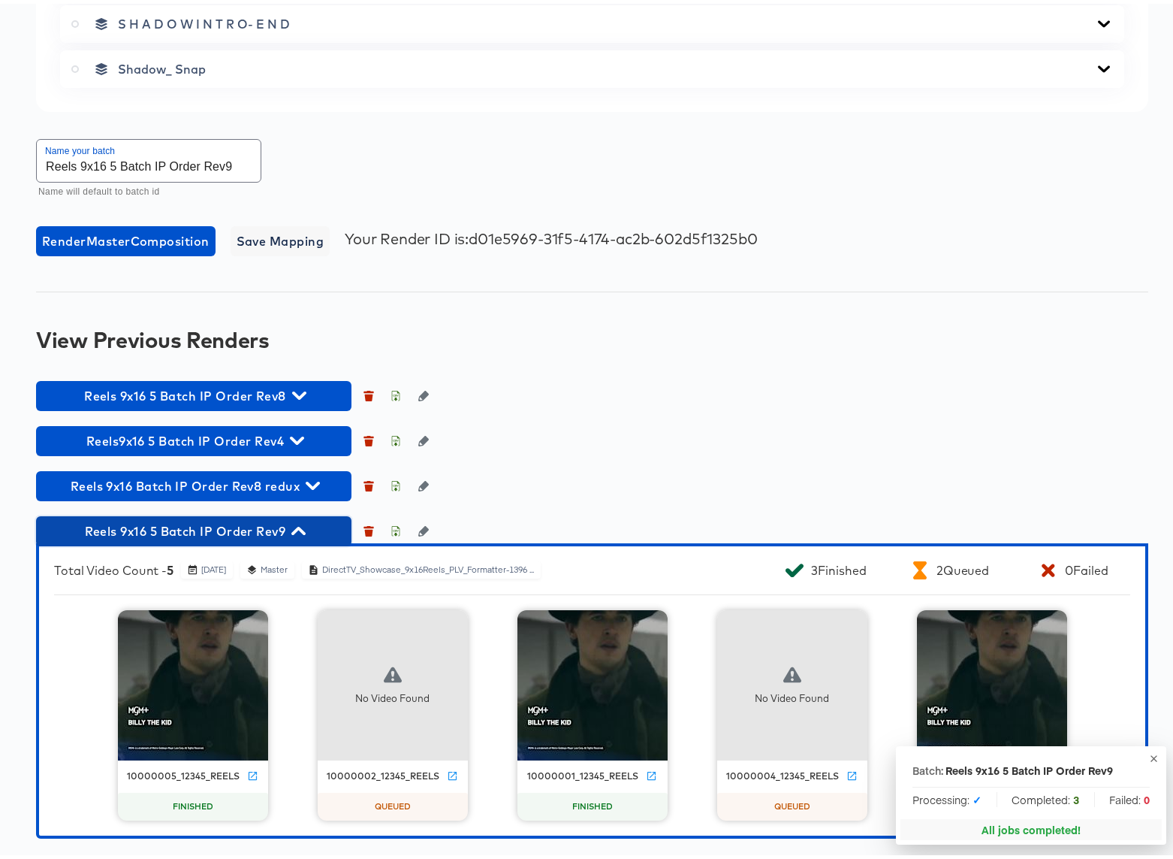
click at [294, 524] on icon "button" at bounding box center [298, 527] width 14 height 14
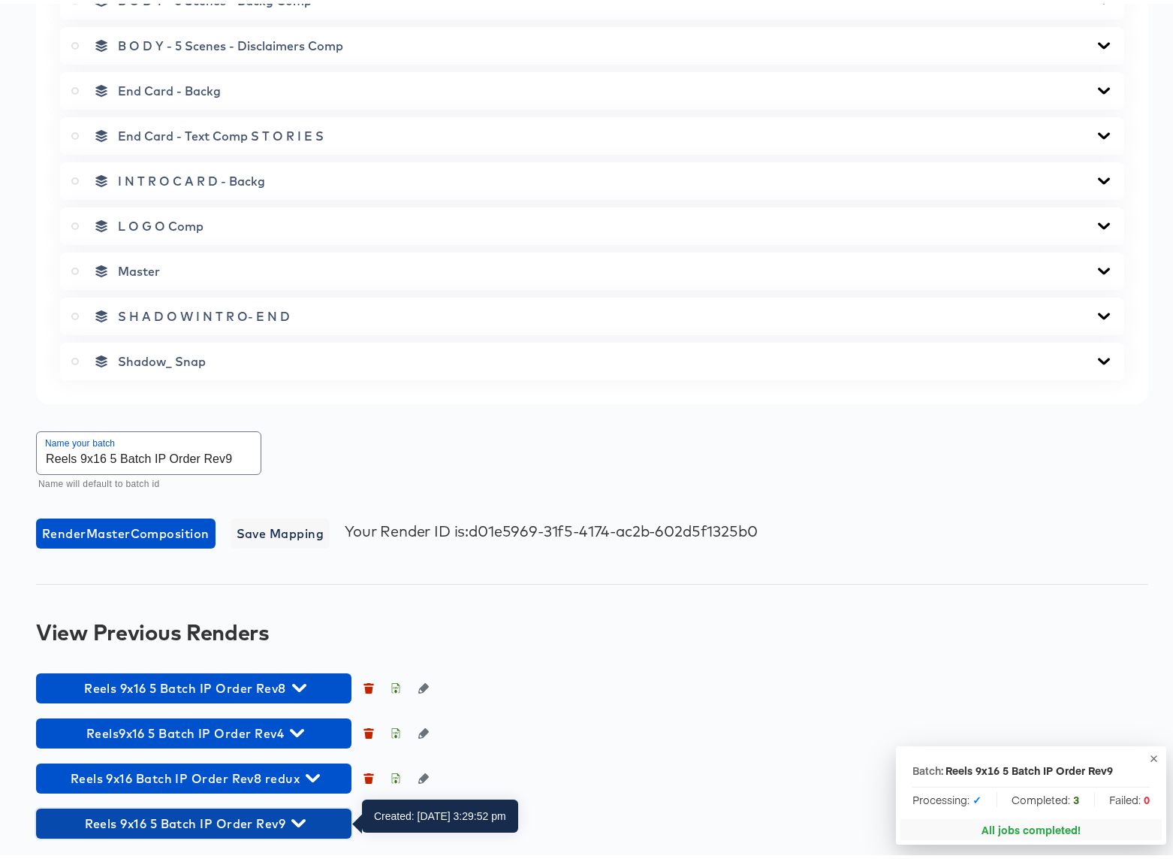
click at [298, 818] on icon "button" at bounding box center [298, 819] width 14 height 14
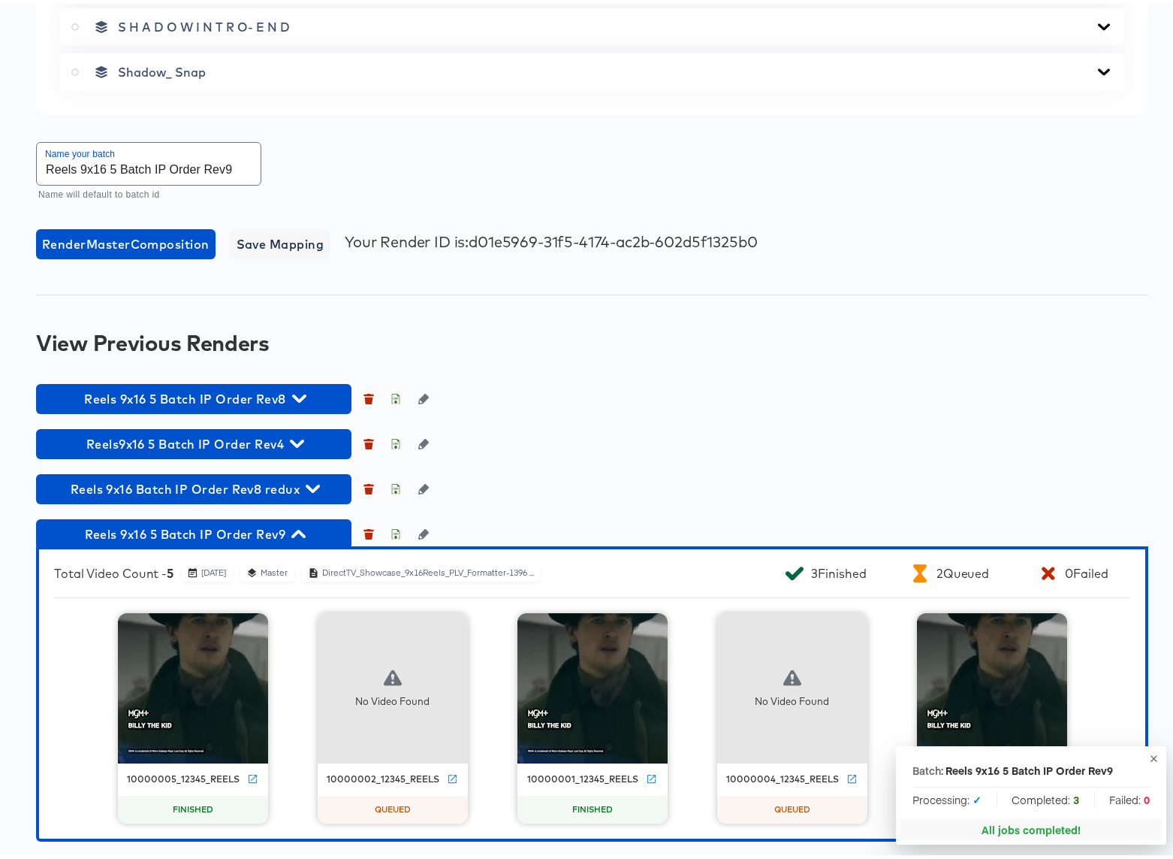
scroll to position [1060, 0]
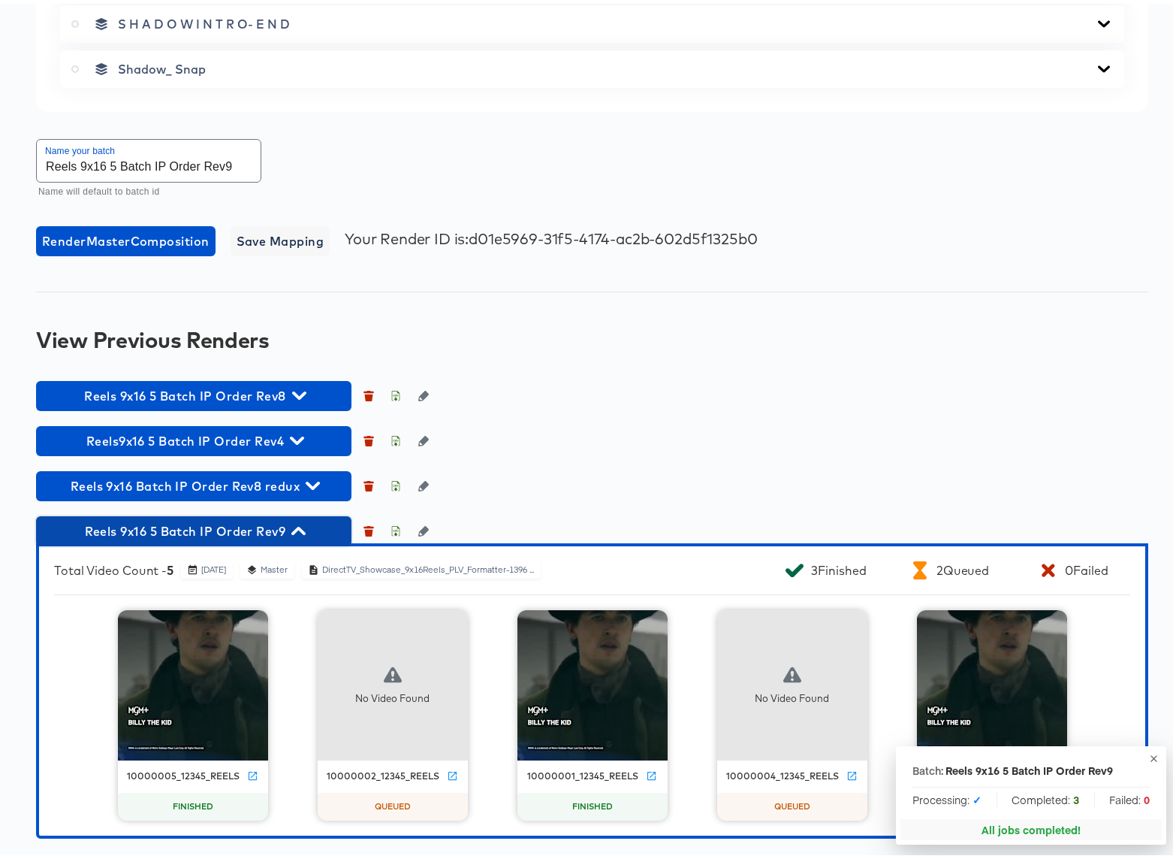
click at [292, 530] on icon "button" at bounding box center [298, 527] width 14 height 8
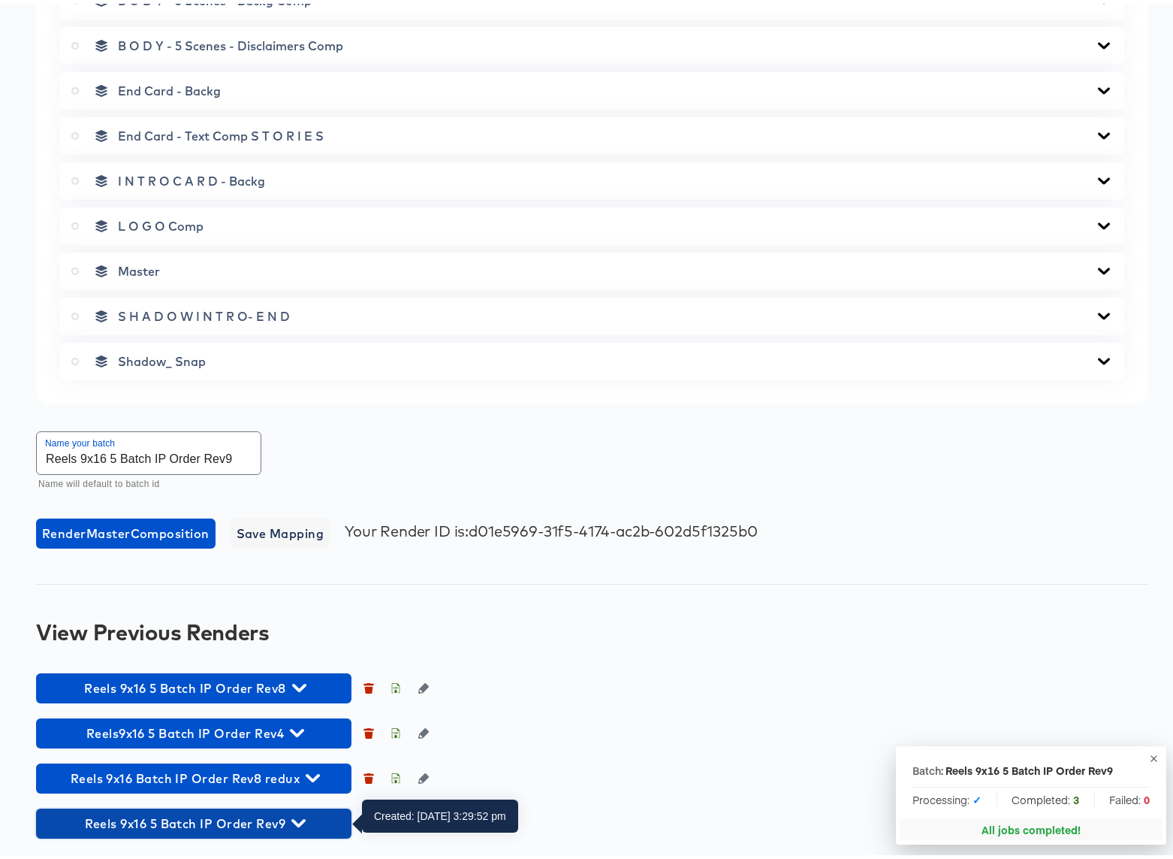
click at [297, 818] on icon "button" at bounding box center [298, 819] width 14 height 14
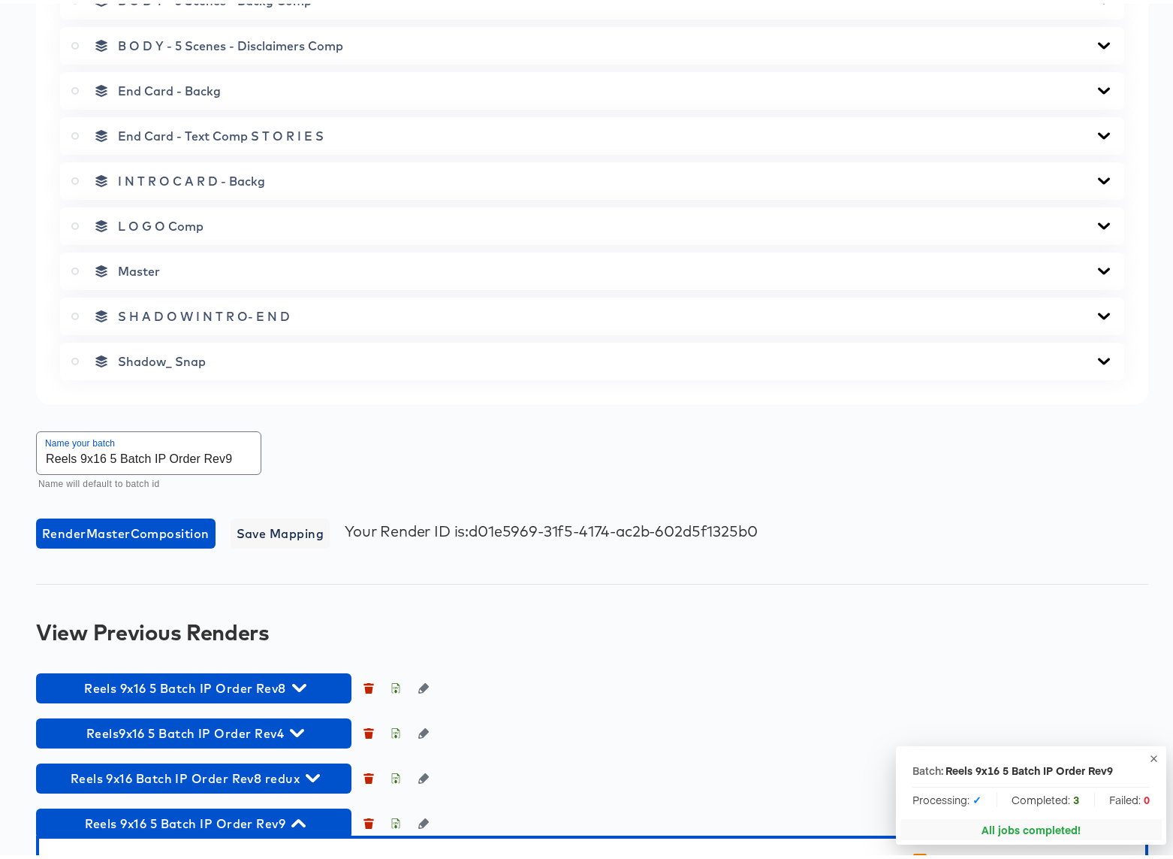
scroll to position [1060, 0]
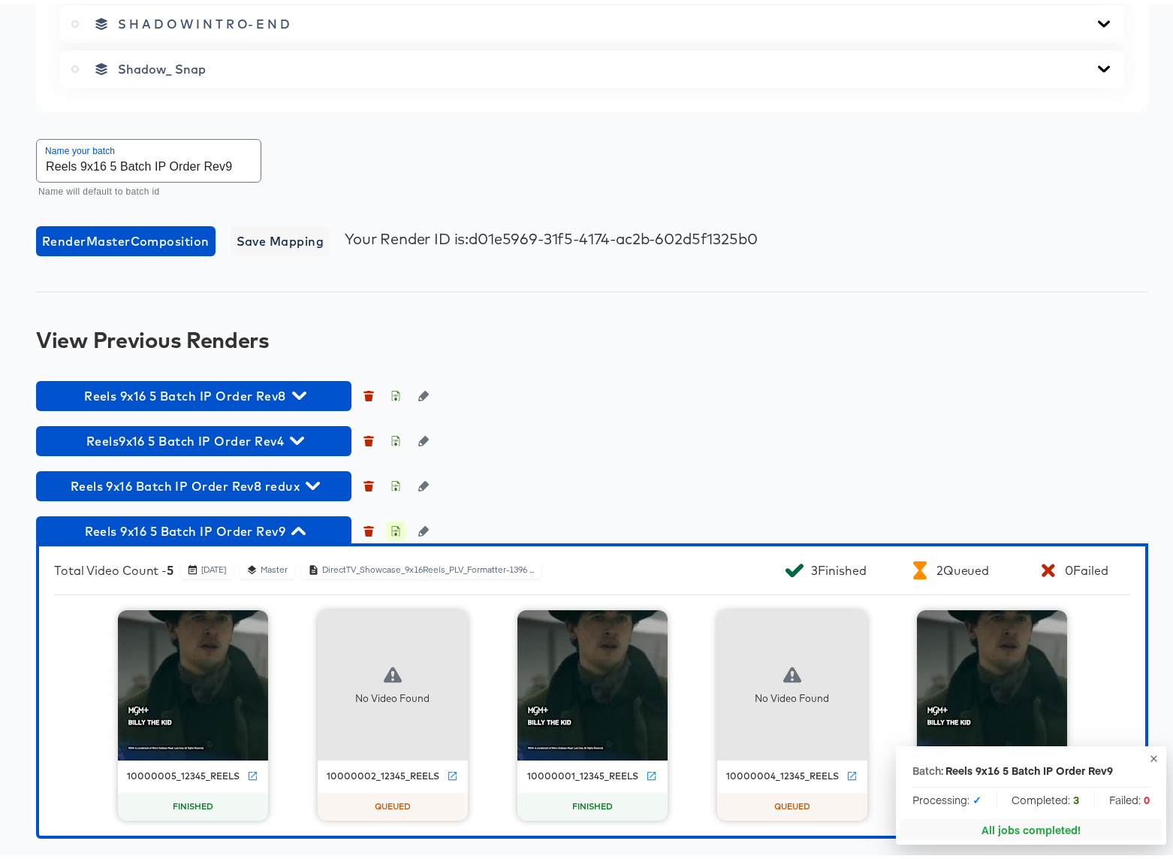
click at [395, 529] on icon "button" at bounding box center [396, 529] width 5 height 7
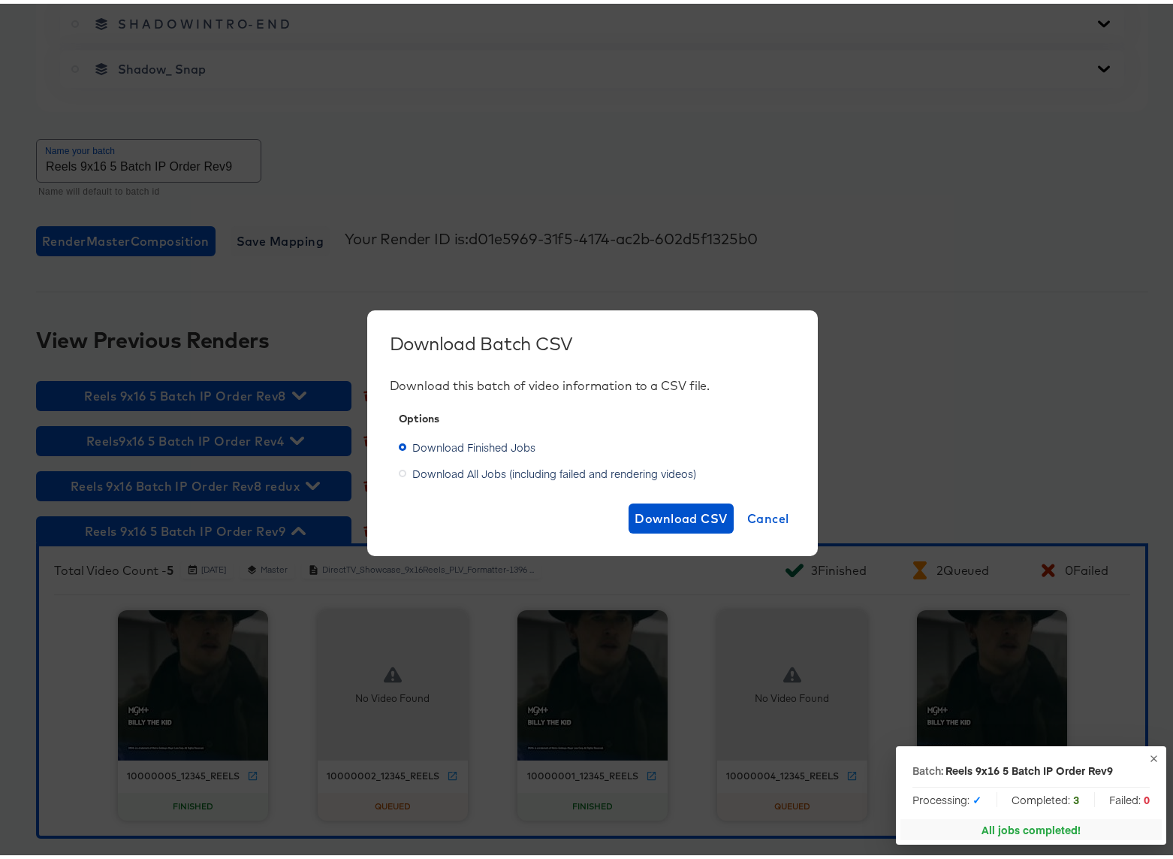
click at [502, 463] on span "Download All Jobs (including failed and rendering videos)" at bounding box center [554, 469] width 284 height 15
click at [0, 0] on input "Download All Jobs (including failed and rendering videos)" at bounding box center [0, 0] width 0 height 0
click at [647, 508] on span "Download CSV" at bounding box center [681, 514] width 93 height 21
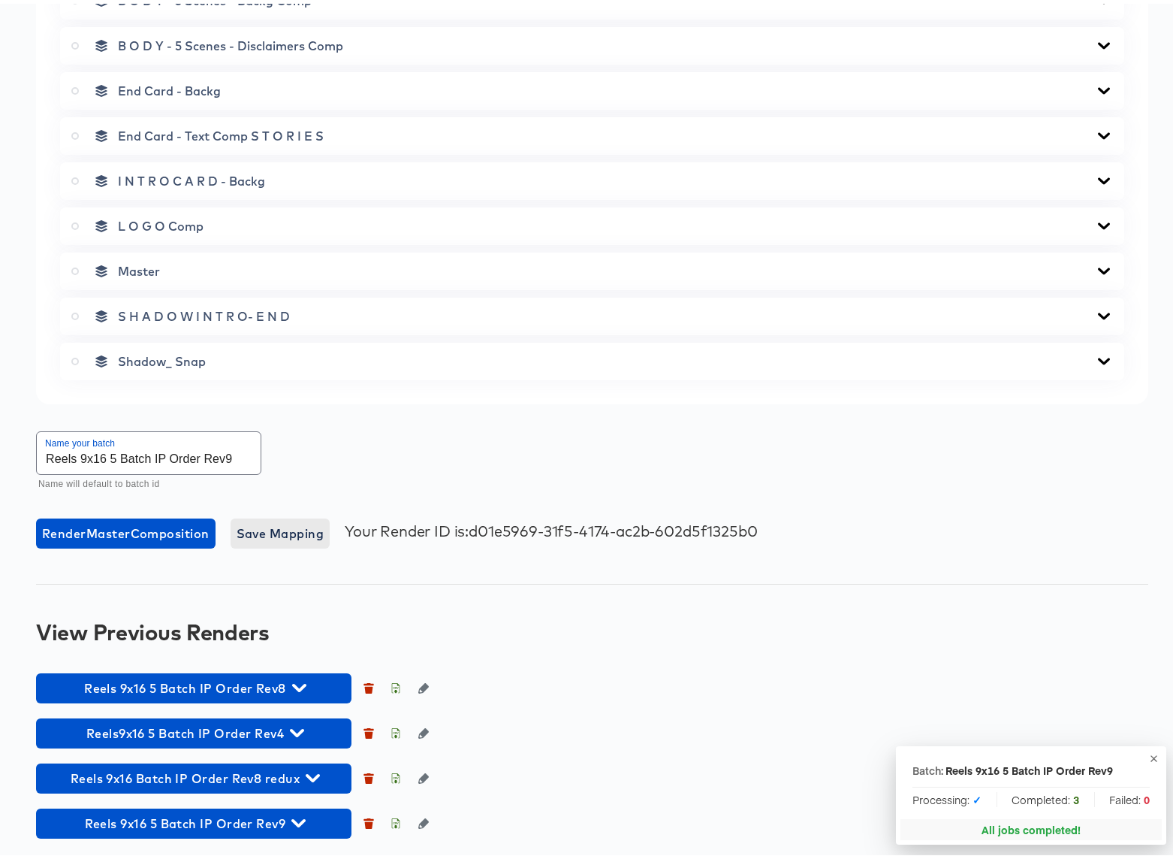
scroll to position [768, 0]
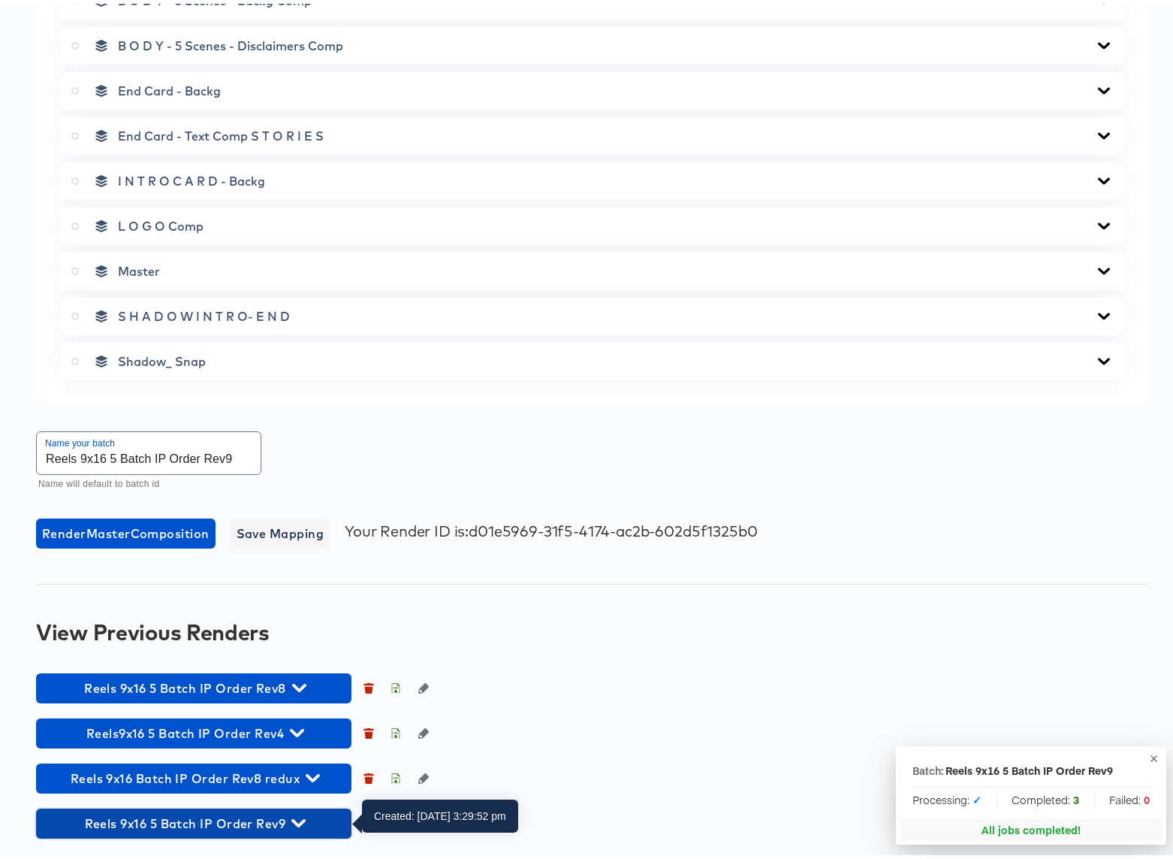
click at [298, 817] on icon "button" at bounding box center [298, 819] width 14 height 14
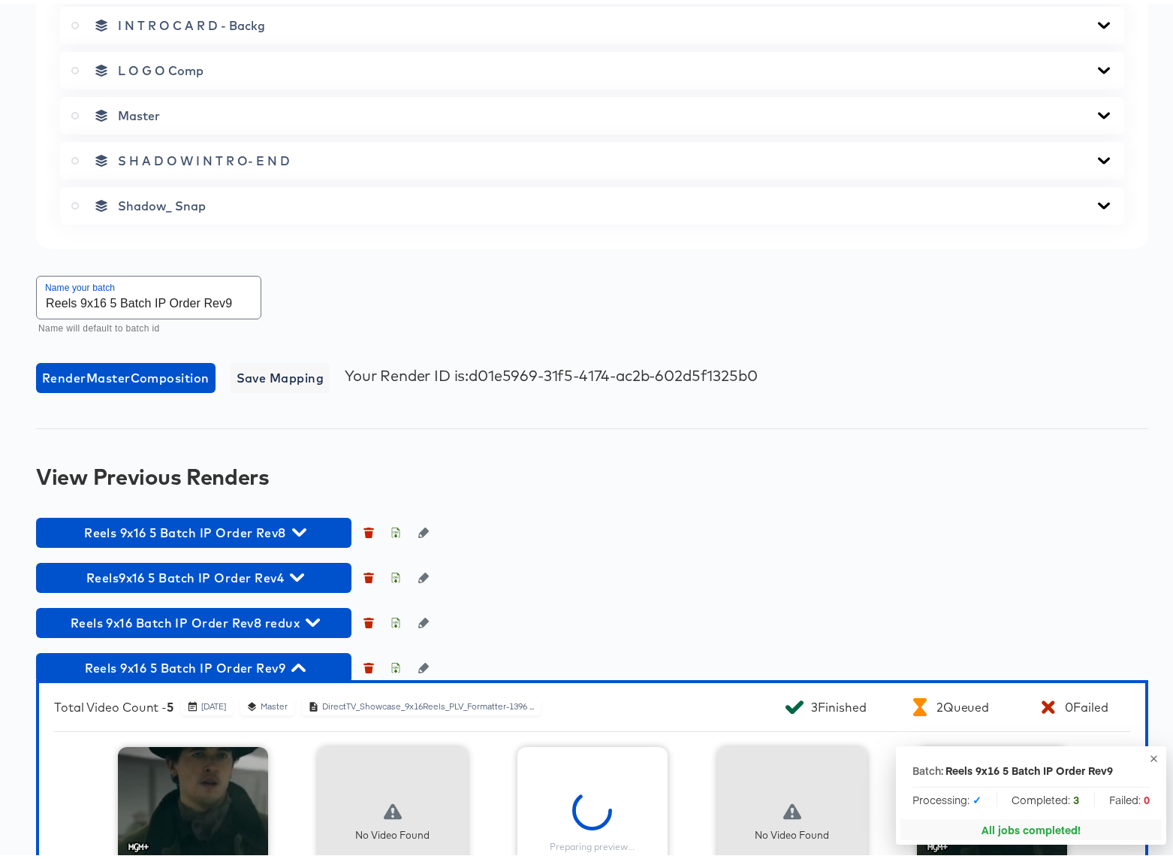
scroll to position [1060, 0]
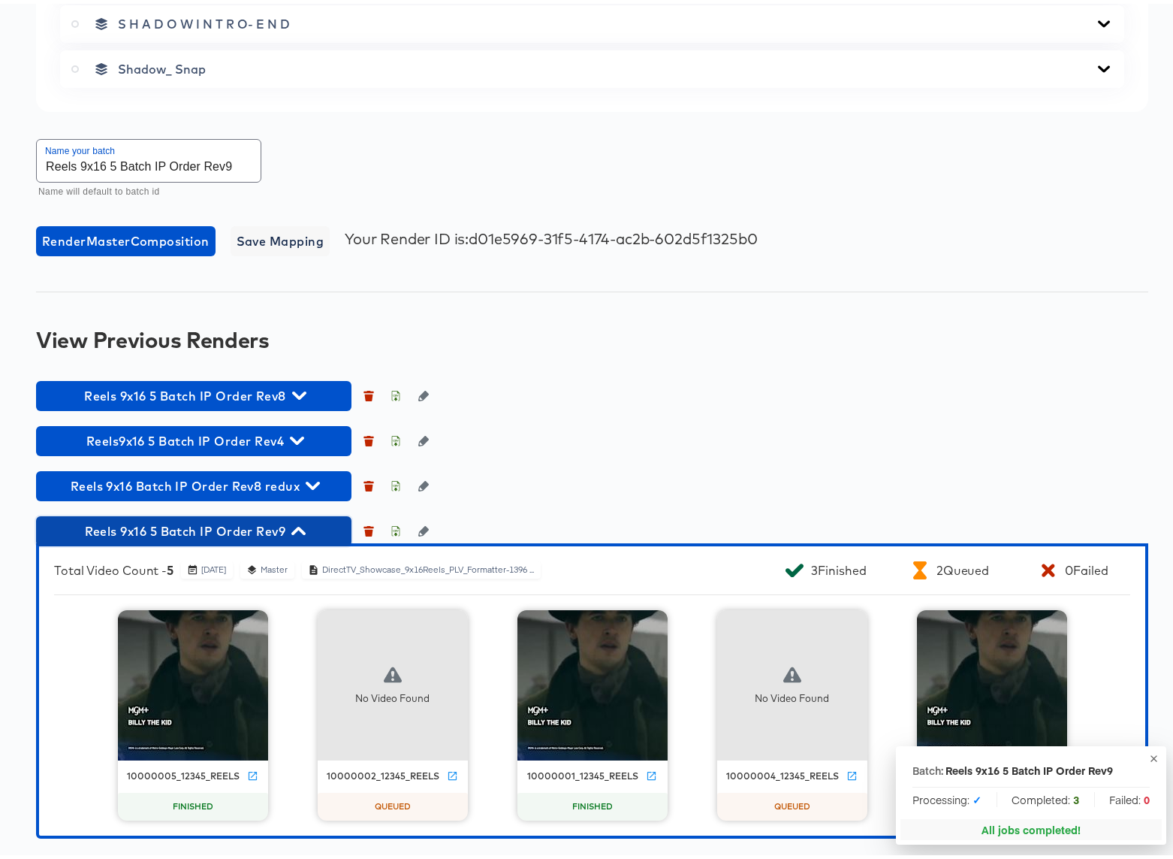
click at [301, 527] on icon "button" at bounding box center [298, 527] width 14 height 8
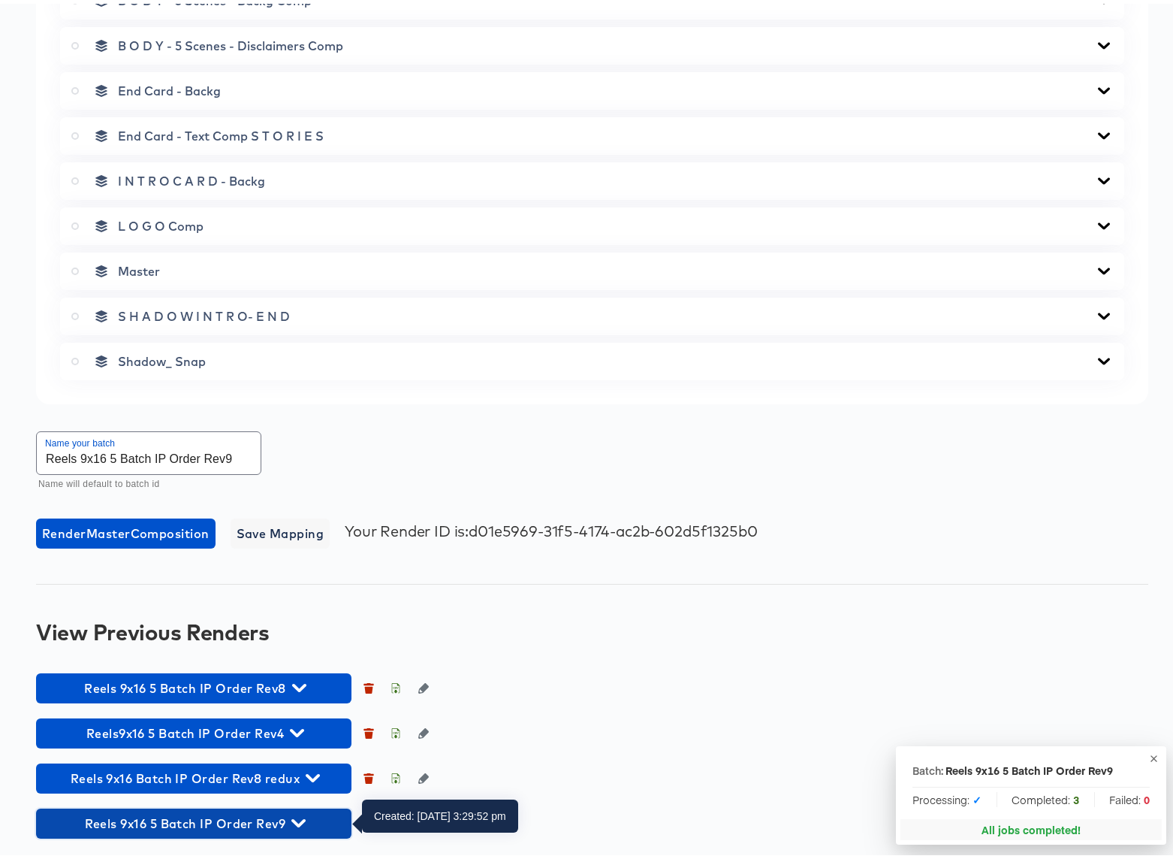
click at [300, 819] on icon "button" at bounding box center [298, 819] width 14 height 14
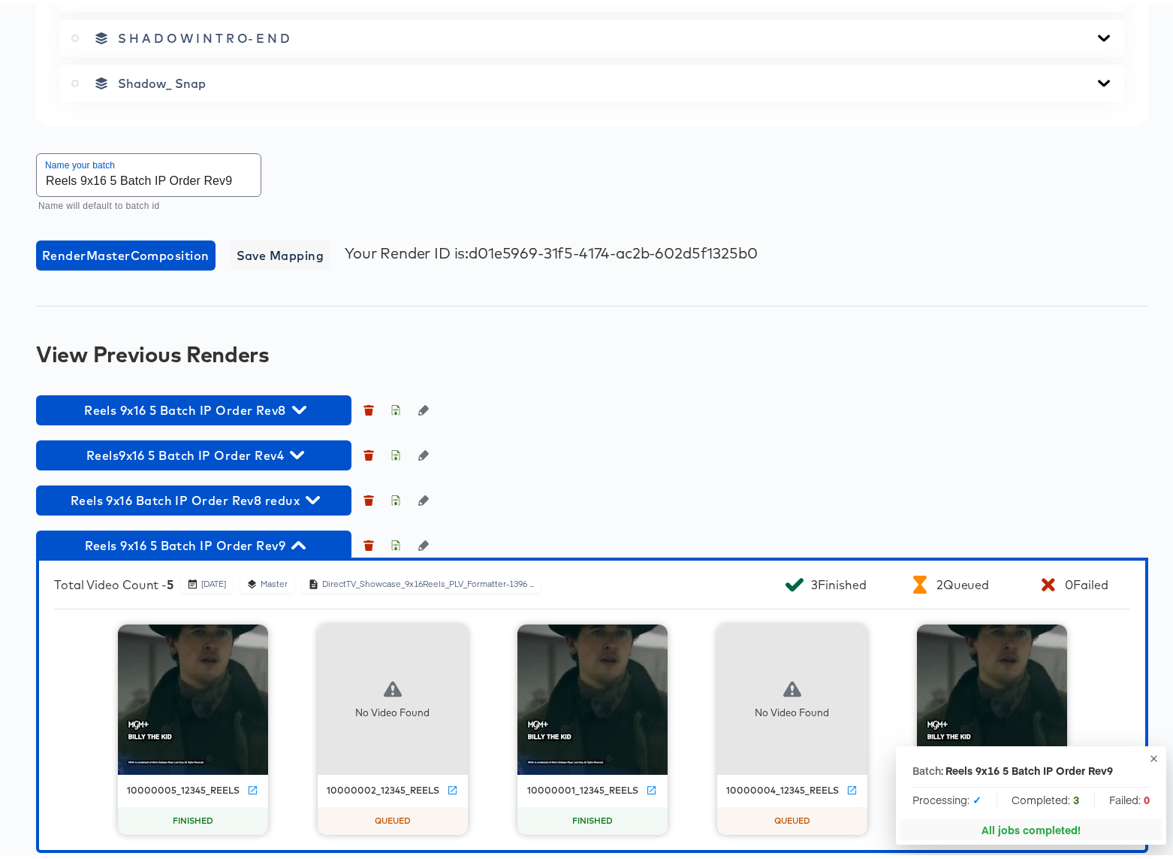
scroll to position [1060, 0]
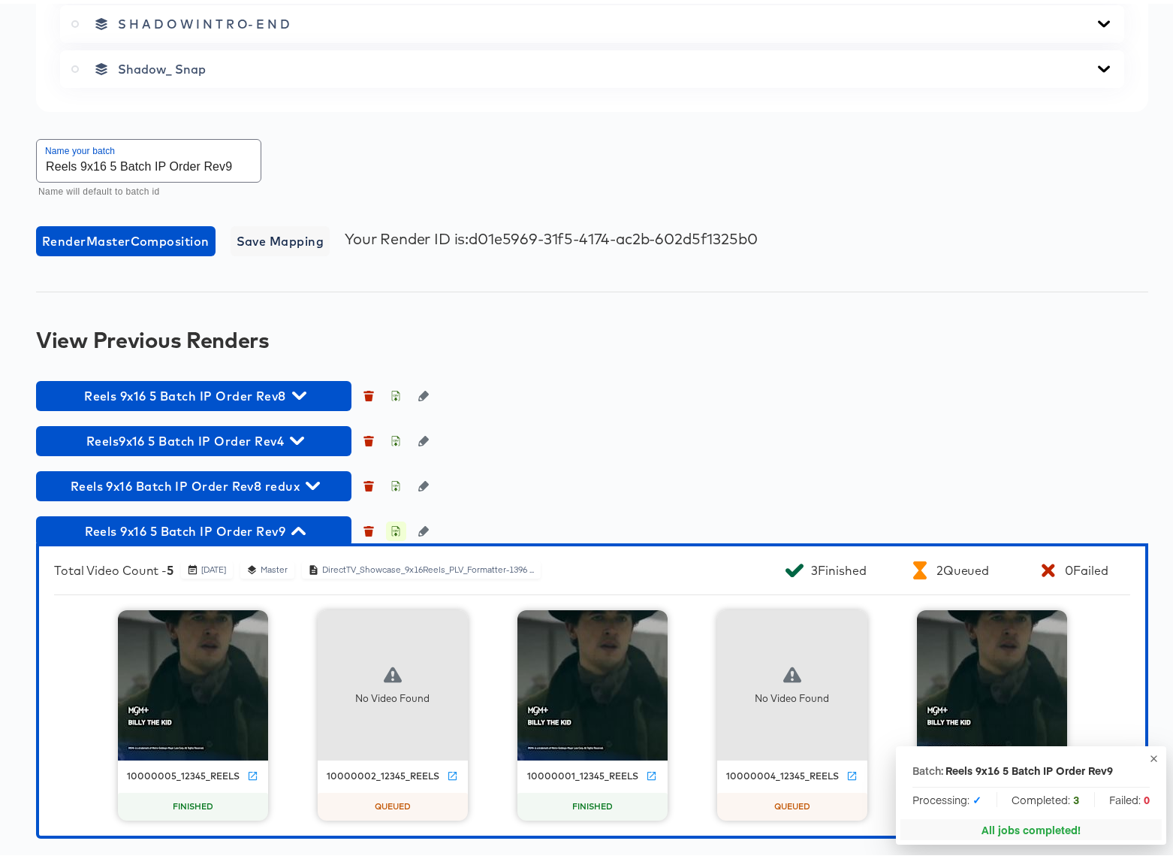
click at [397, 528] on icon "button" at bounding box center [396, 527] width 11 height 11
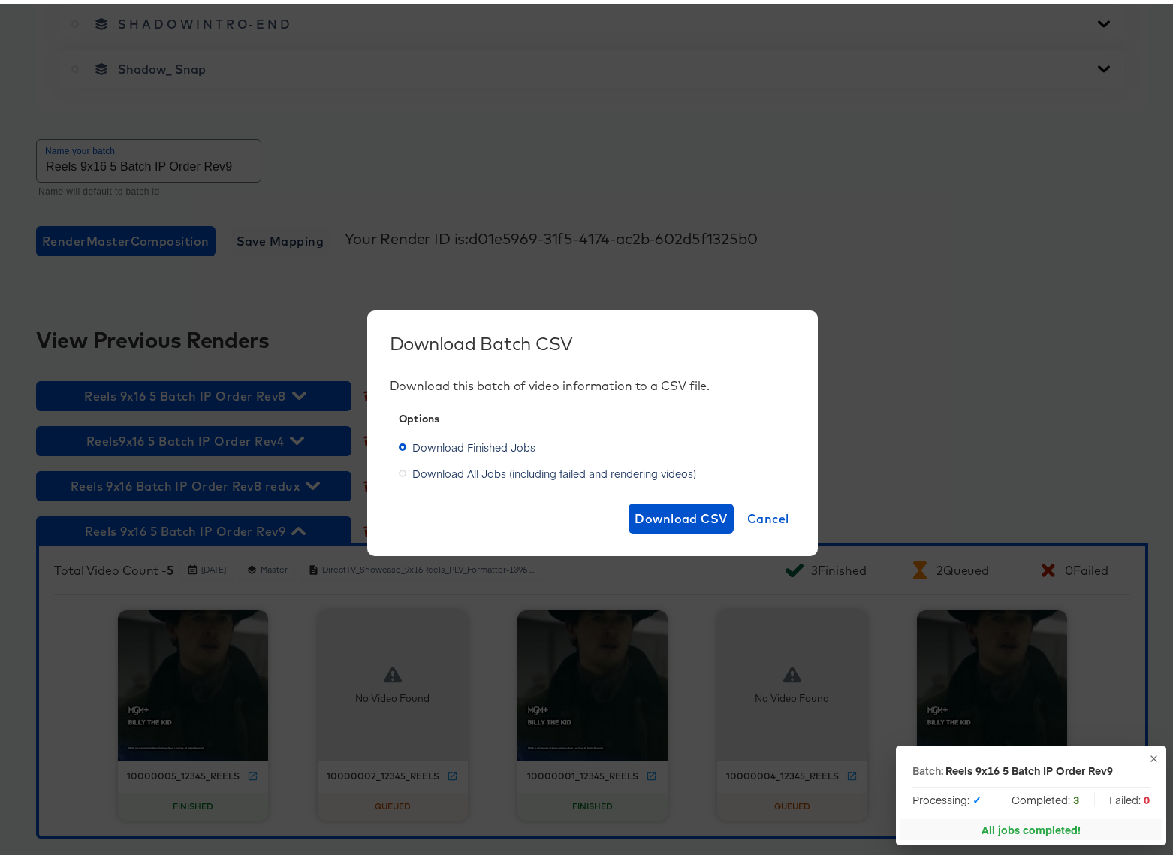
click at [471, 467] on span "Download All Jobs (including failed and rendering videos)" at bounding box center [554, 469] width 284 height 15
click at [0, 0] on input "Download All Jobs (including failed and rendering videos)" at bounding box center [0, 0] width 0 height 0
click at [650, 513] on span "Download CSV" at bounding box center [681, 514] width 93 height 21
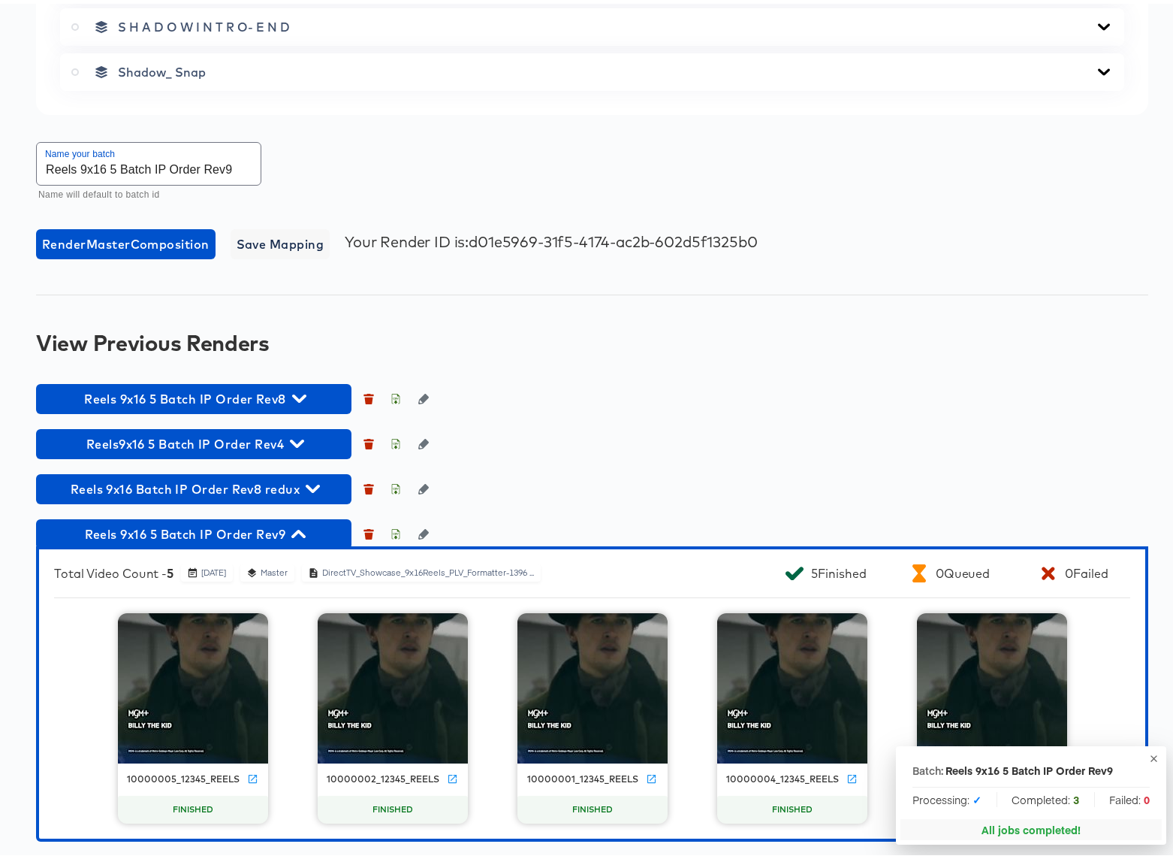
scroll to position [1057, 0]
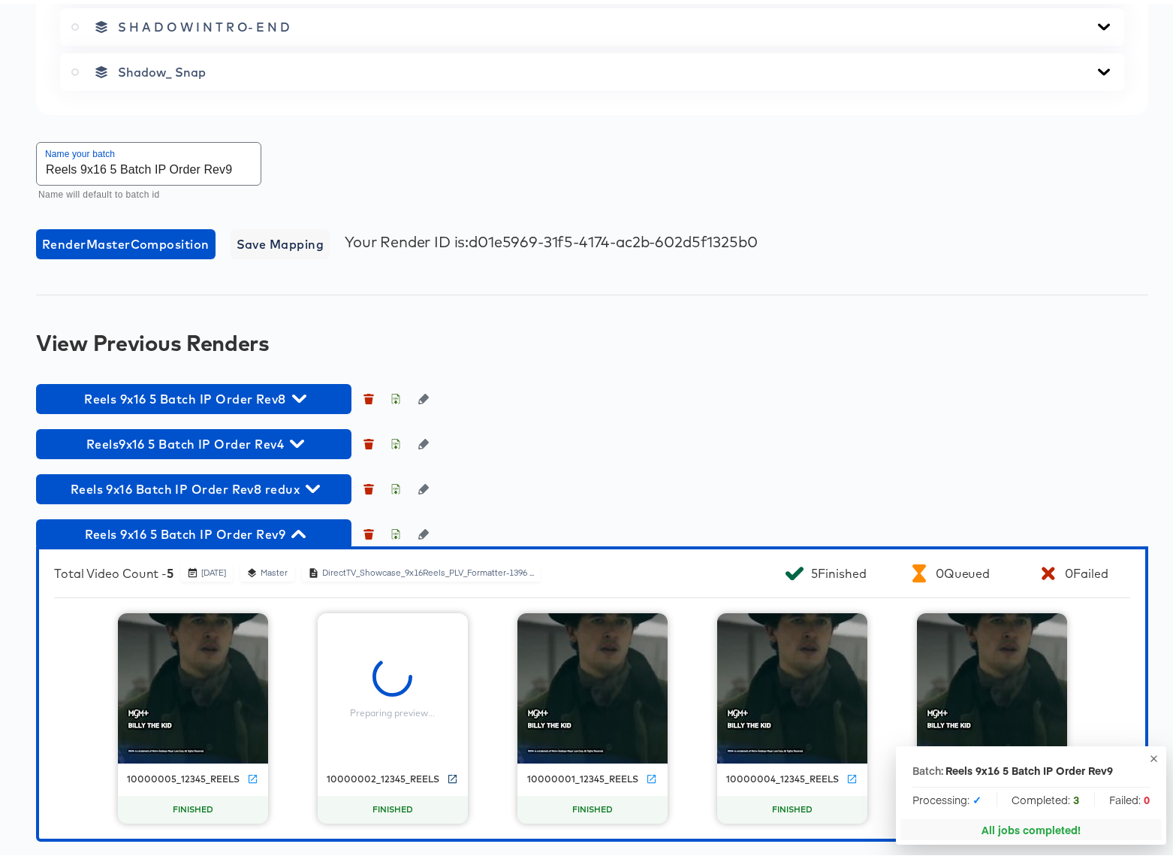
click at [447, 777] on icon at bounding box center [452, 774] width 11 height 11
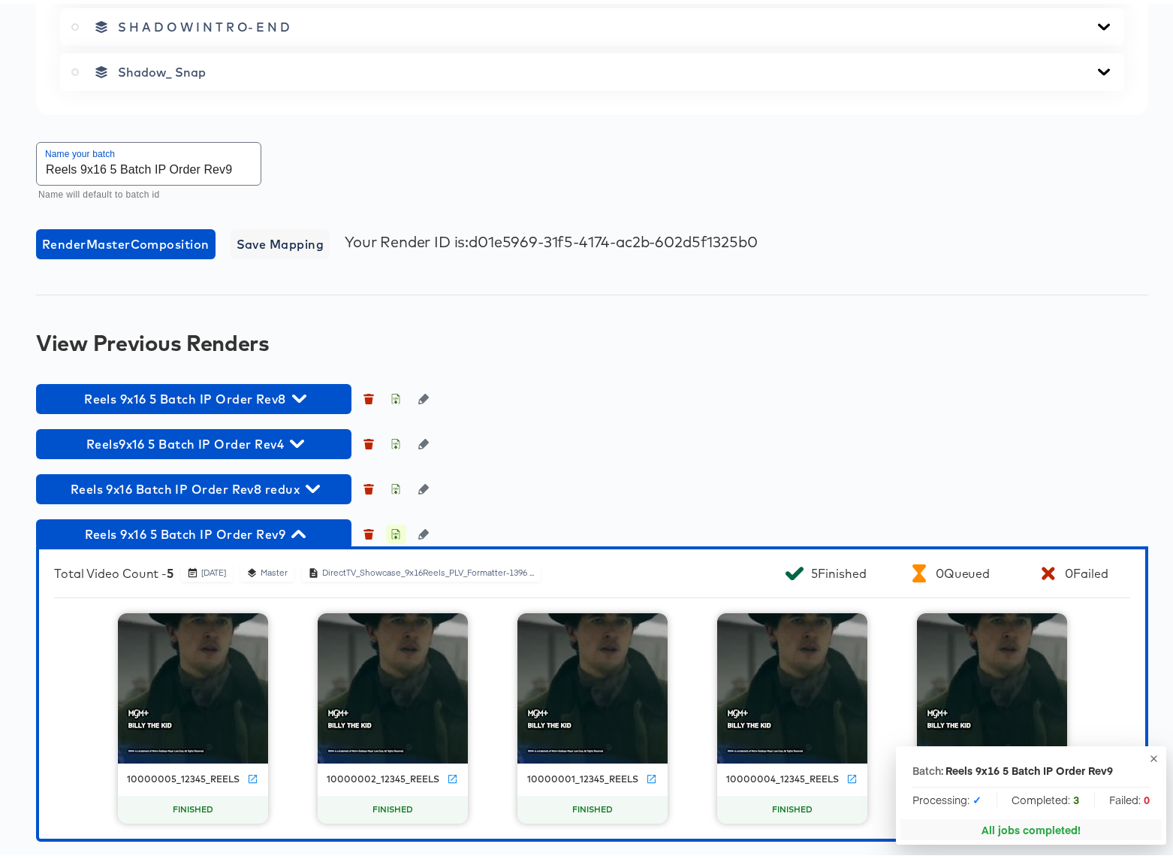
click at [397, 534] on icon "button" at bounding box center [396, 530] width 11 height 11
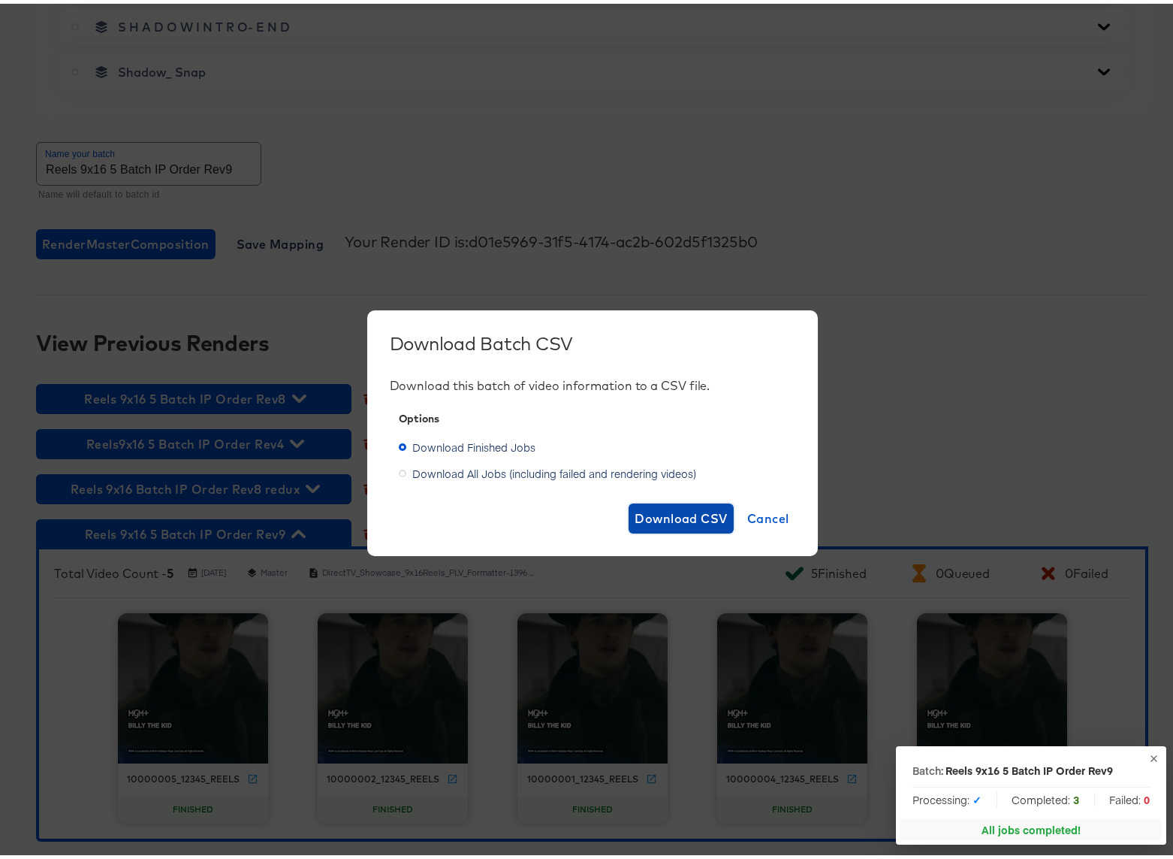
click at [657, 515] on span "Download CSV" at bounding box center [681, 514] width 93 height 21
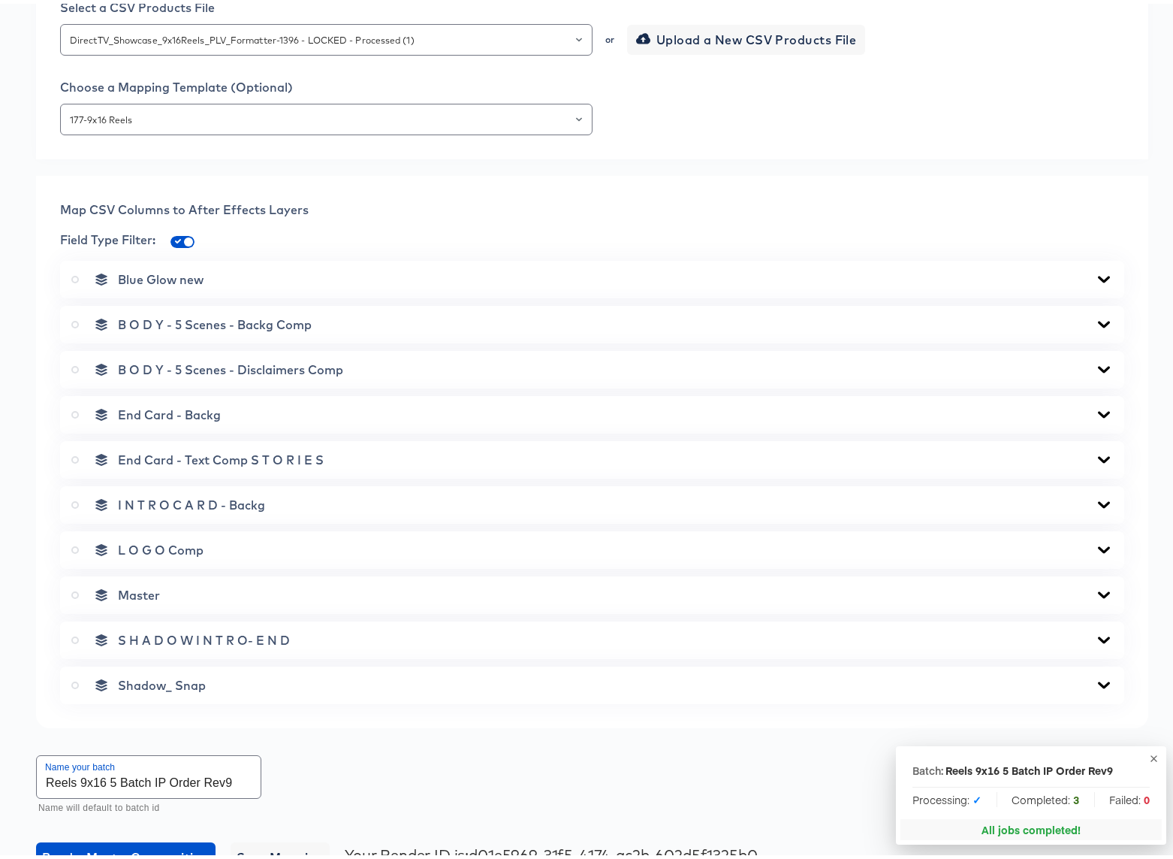
scroll to position [0, 0]
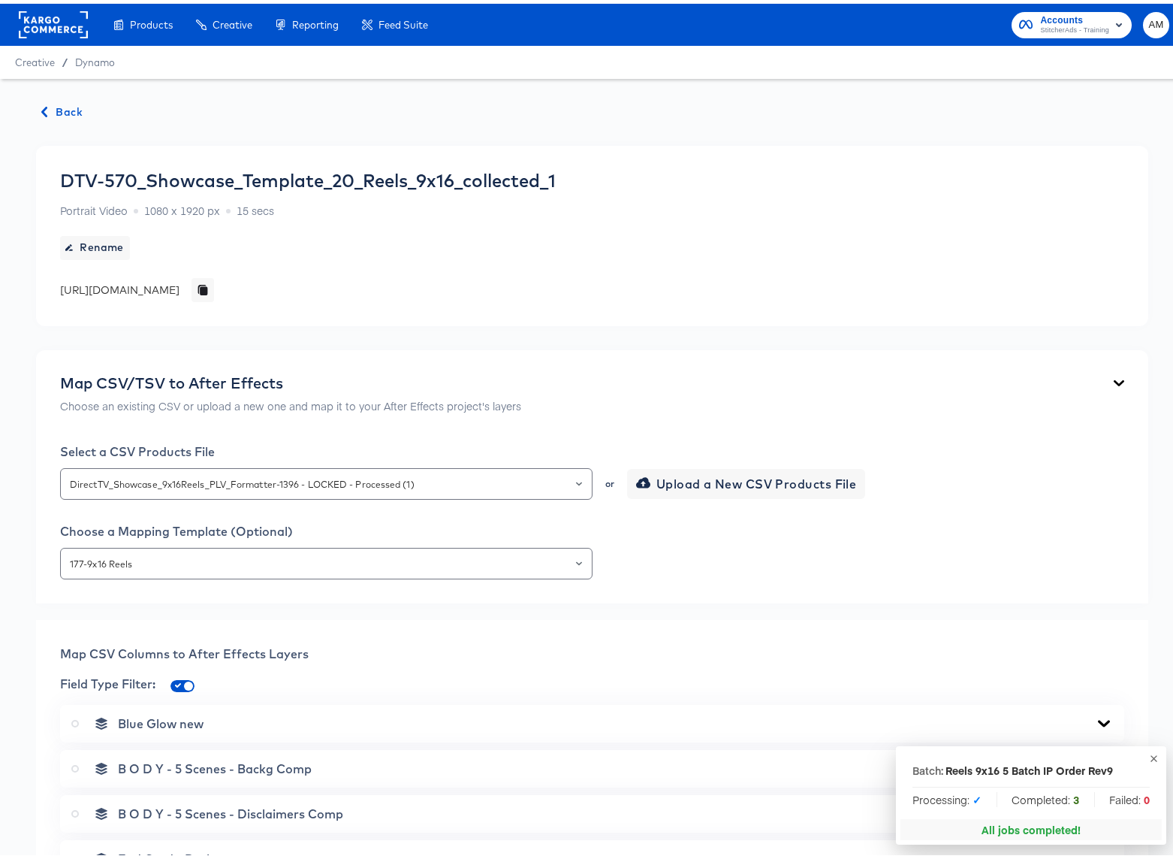
click at [52, 104] on span "Back" at bounding box center [62, 108] width 41 height 19
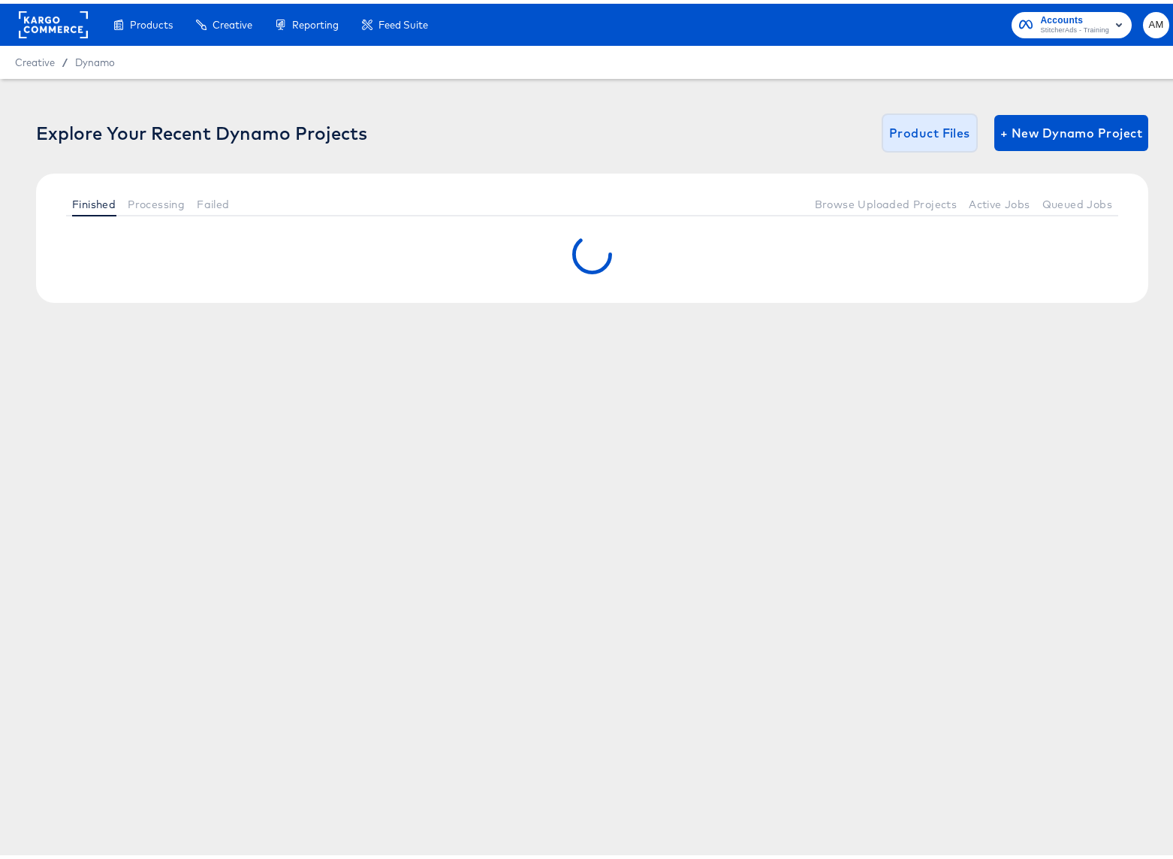
click at [904, 125] on span "Product Files" at bounding box center [929, 129] width 81 height 21
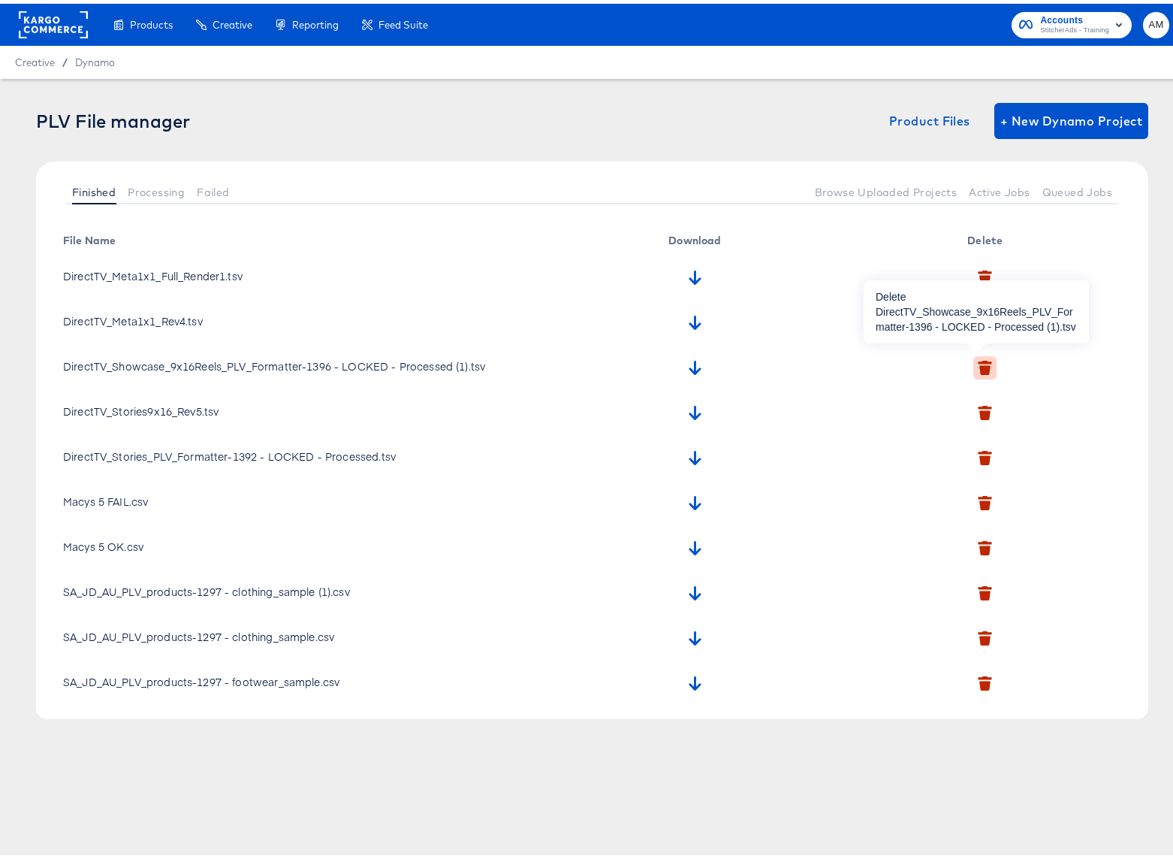
click at [979, 364] on icon "button" at bounding box center [984, 366] width 11 height 10
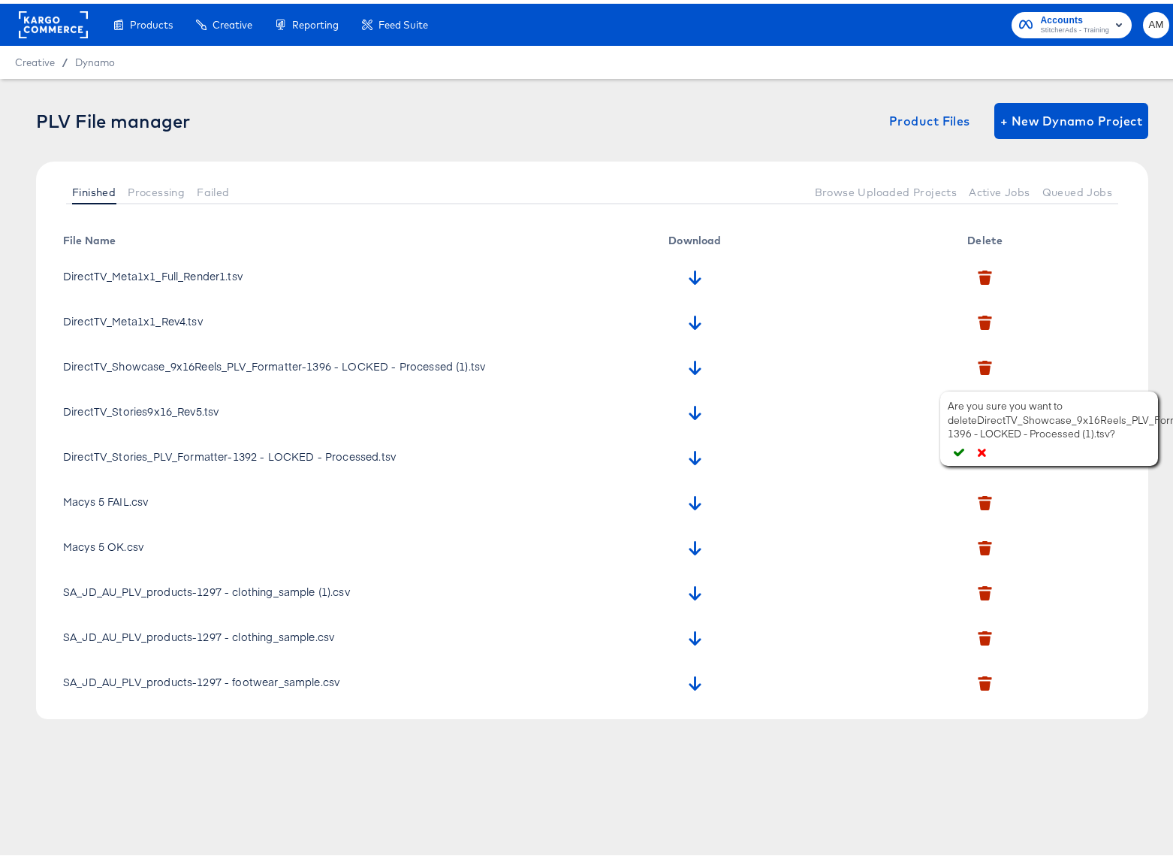
click at [955, 452] on icon "button" at bounding box center [959, 448] width 11 height 11
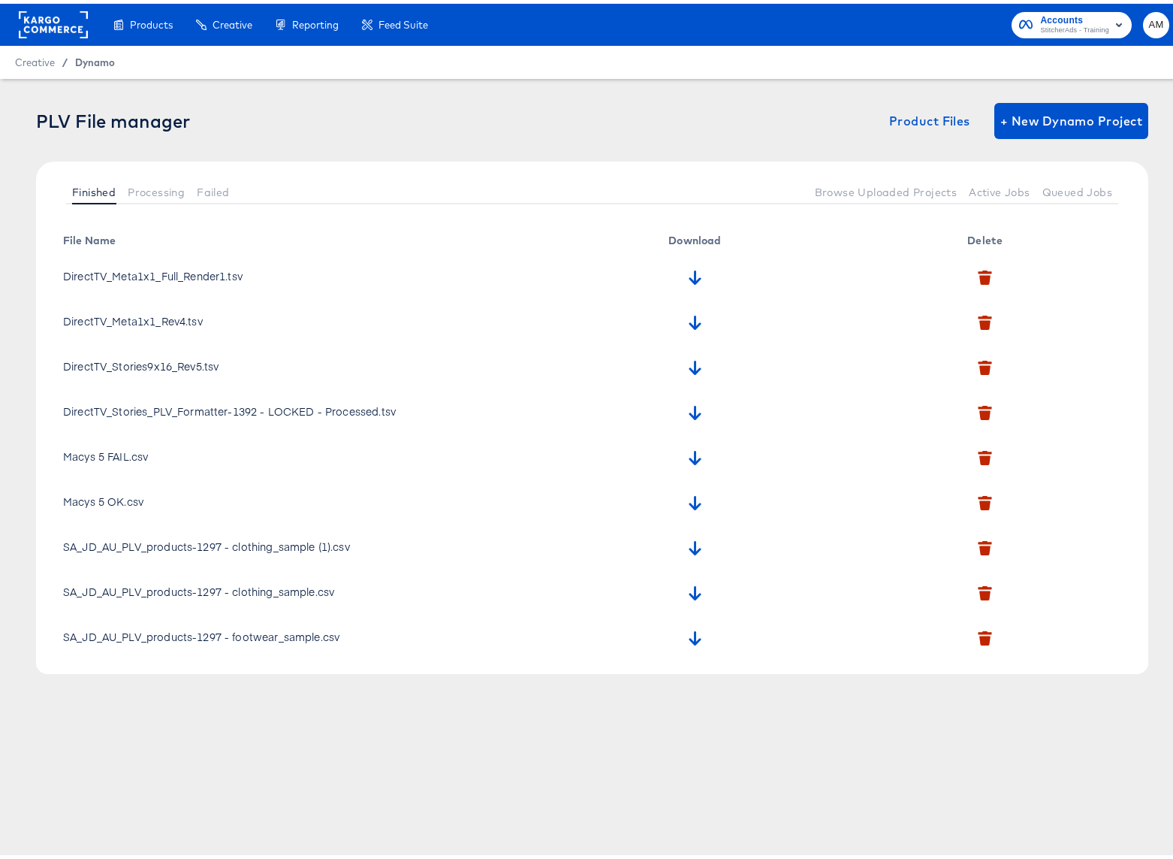
click at [90, 57] on span "Dynamo" at bounding box center [95, 59] width 40 height 12
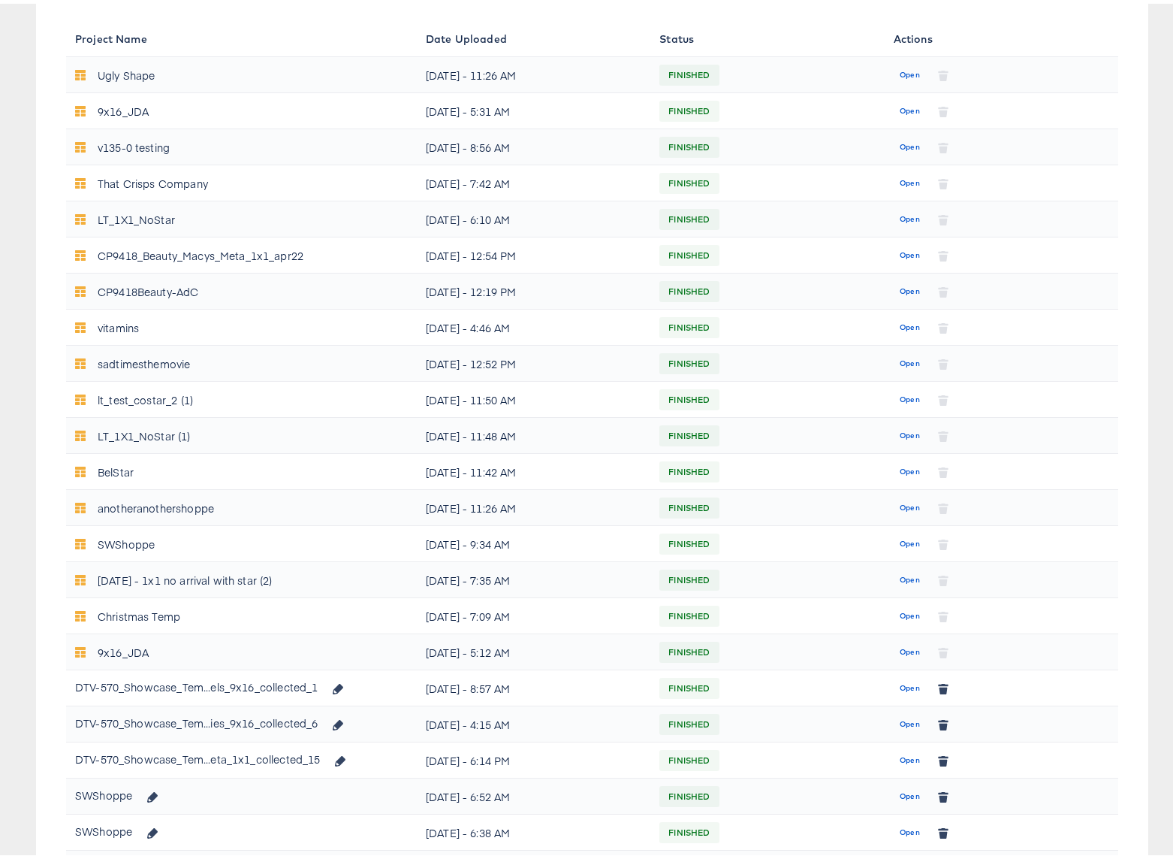
scroll to position [489, 0]
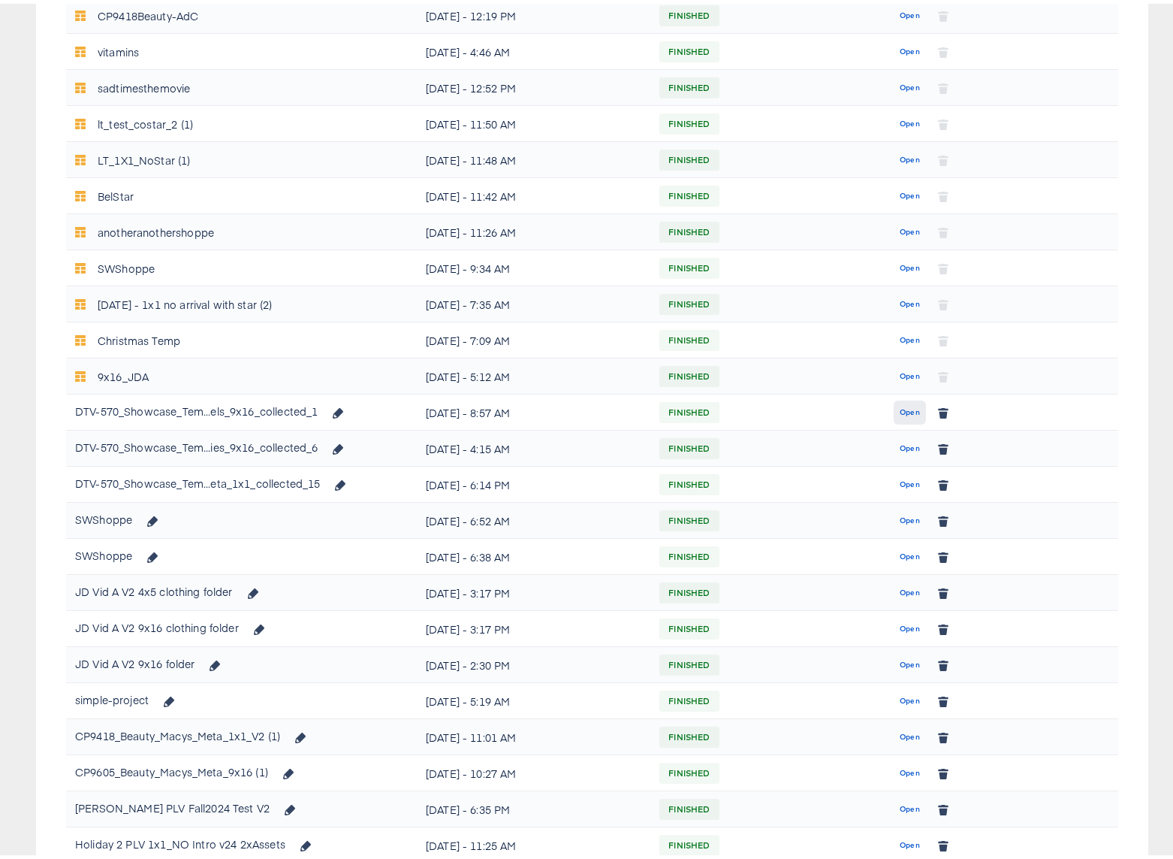
click at [900, 406] on span "Open" at bounding box center [910, 409] width 20 height 14
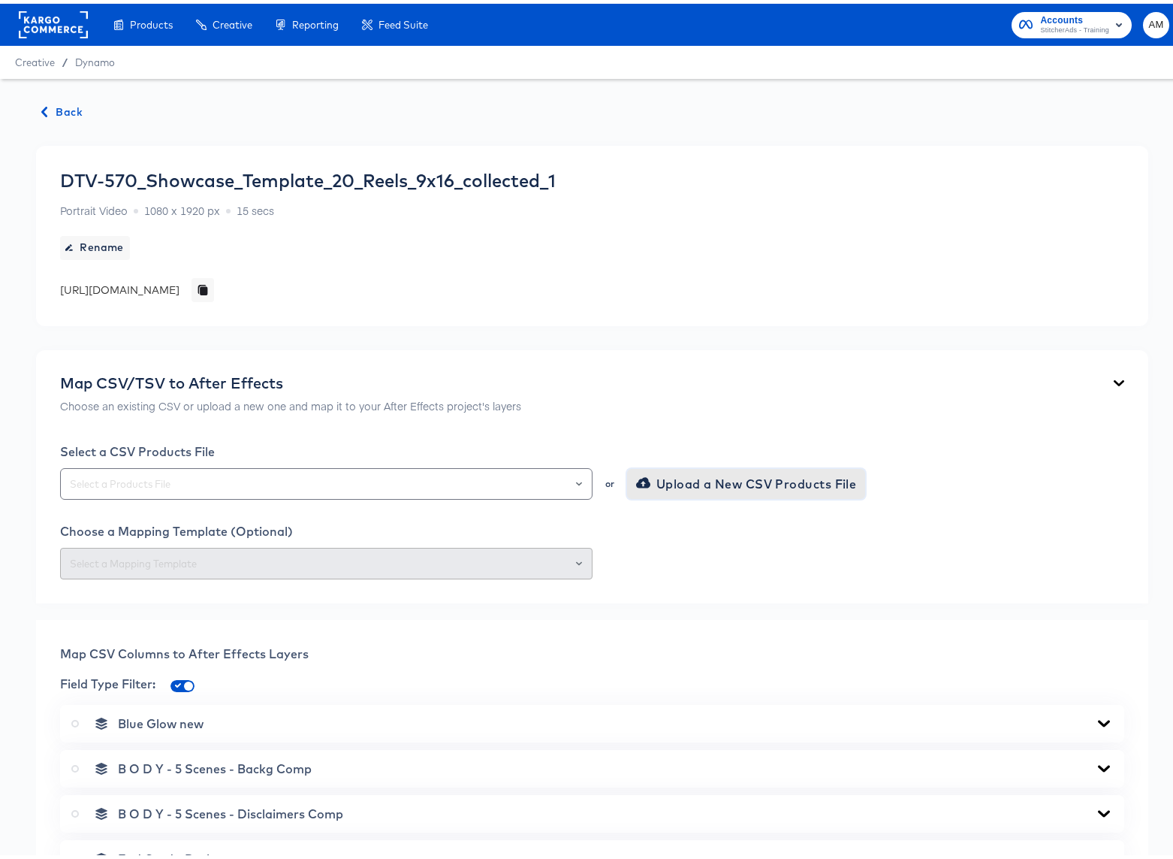
click at [659, 478] on span "Upload a New CSV Products File" at bounding box center [748, 479] width 218 height 21
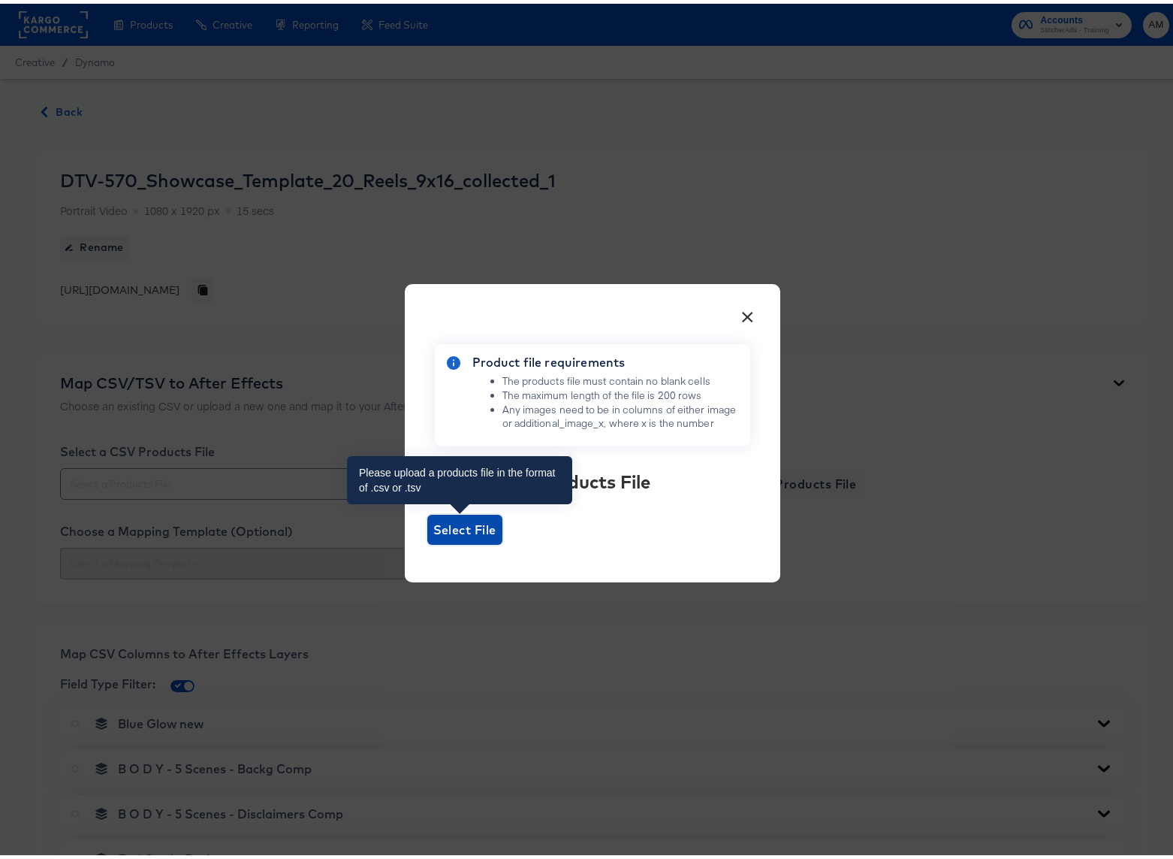
click at [479, 527] on span "Select File" at bounding box center [464, 525] width 63 height 21
click at [427, 541] on input "Select File" at bounding box center [427, 541] width 0 height 0
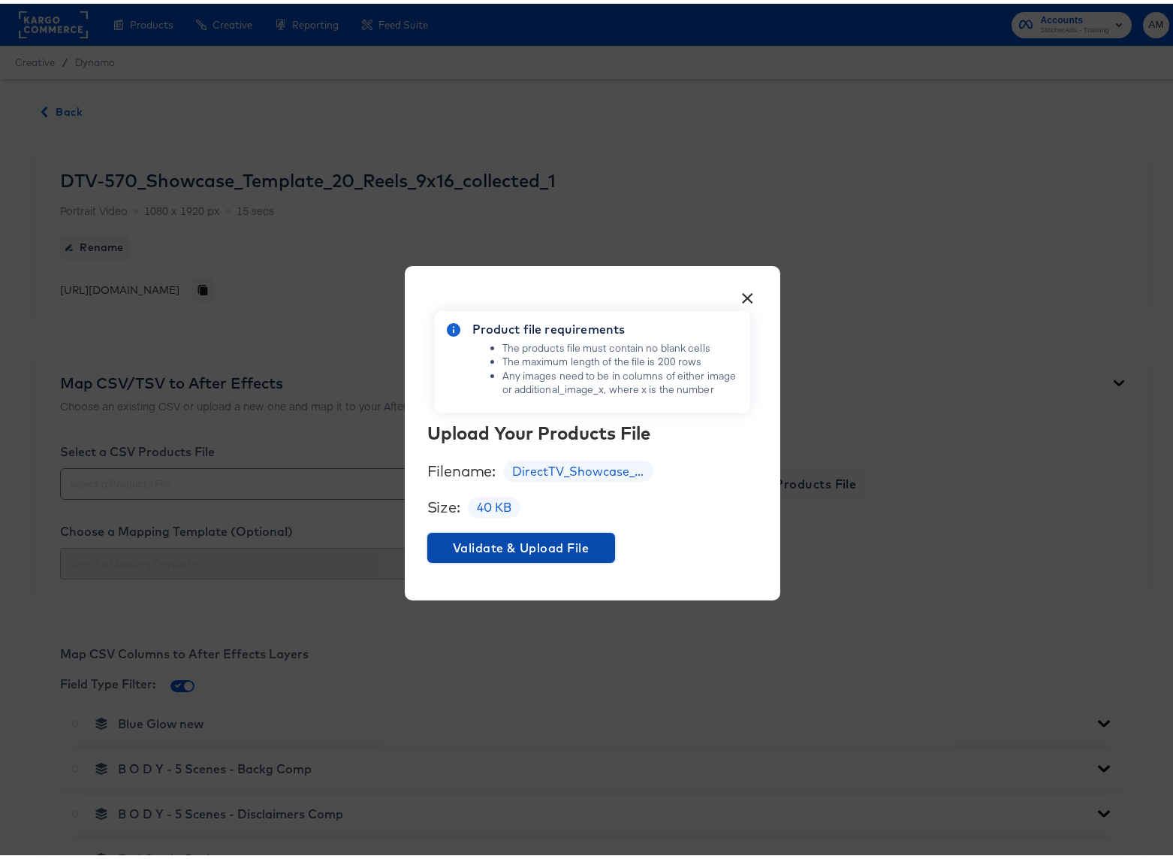
click at [569, 545] on span "Validate & Upload File" at bounding box center [521, 543] width 176 height 21
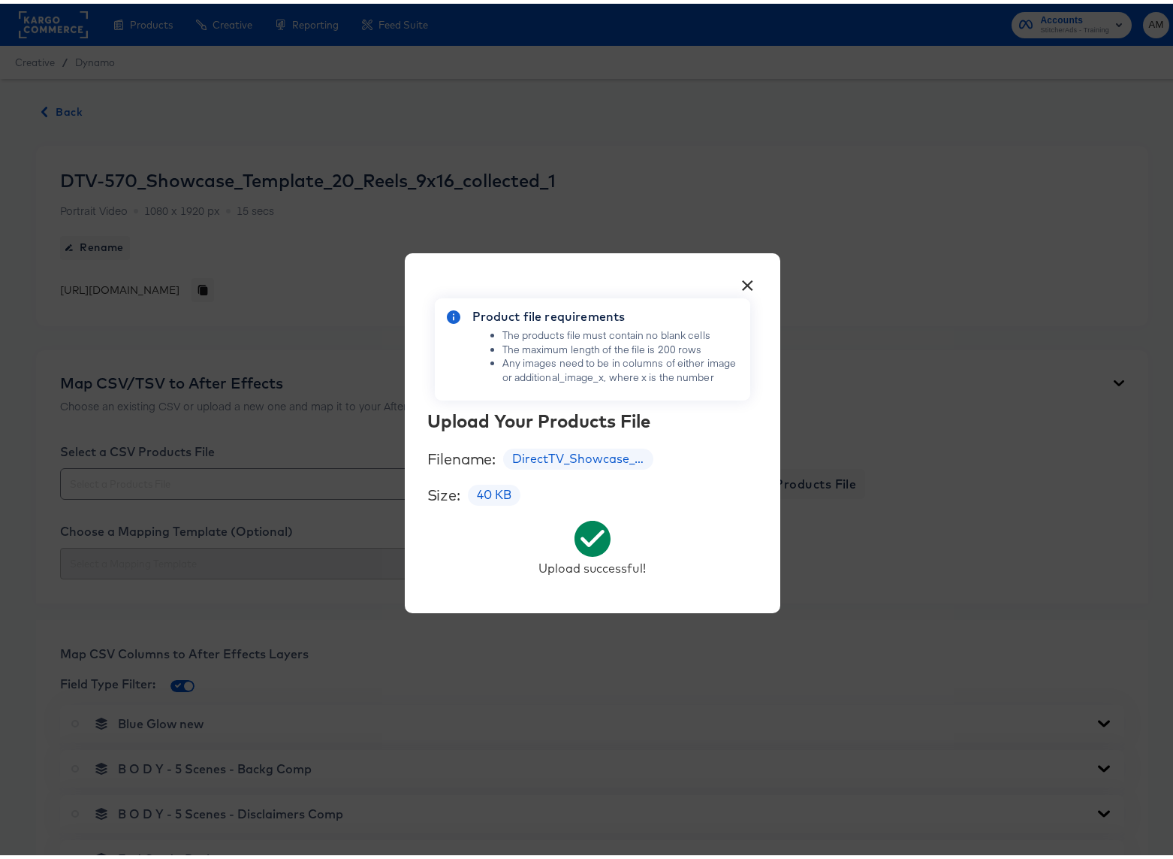
click at [738, 280] on button "×" at bounding box center [748, 277] width 27 height 27
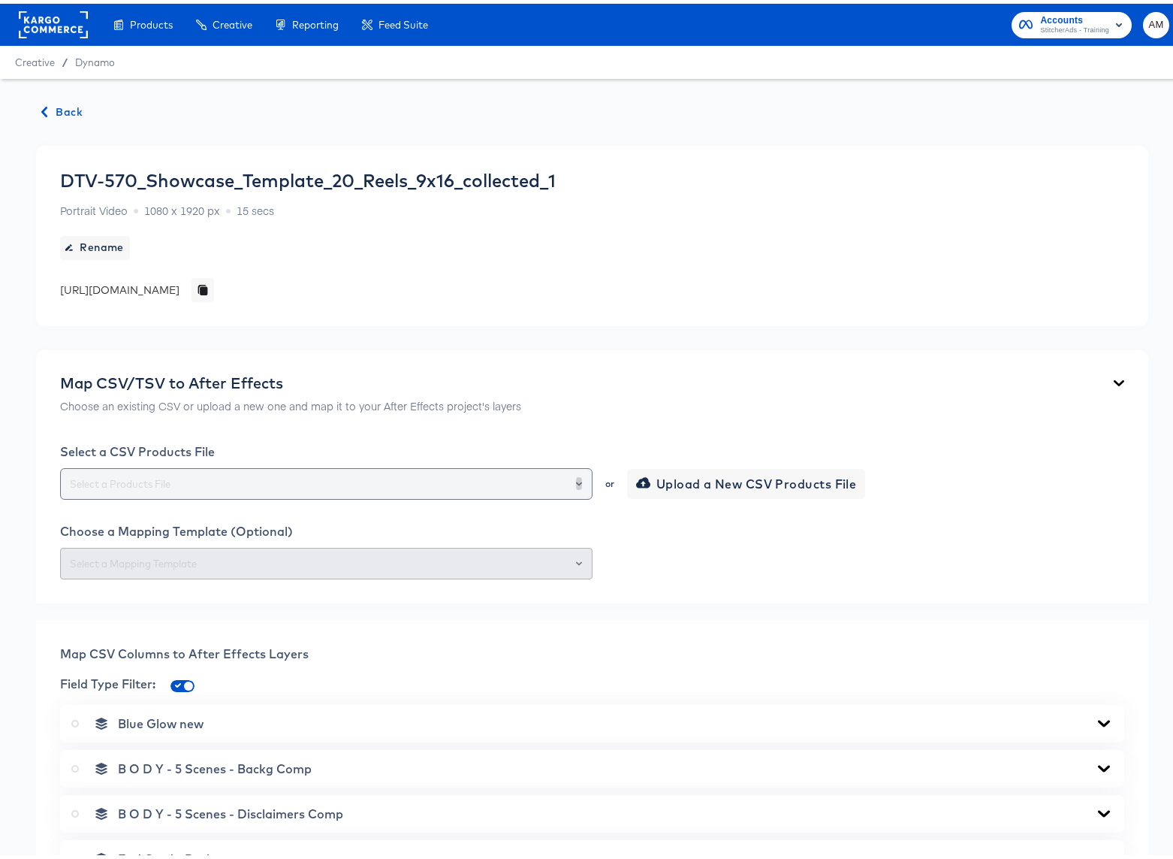
click at [576, 478] on icon "Open" at bounding box center [579, 480] width 6 height 6
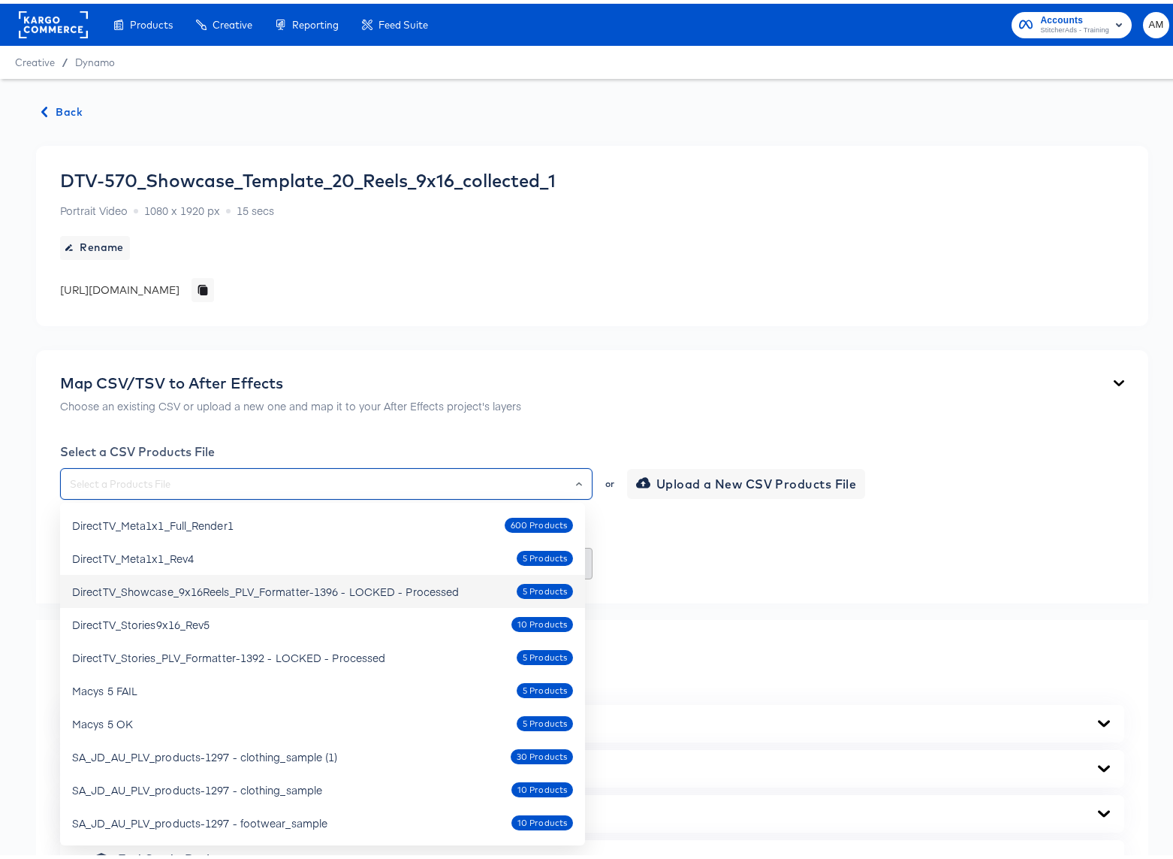
click at [285, 584] on div "DirectTV_Showcase_9x16Reels_PLV_Formatter-1396 - LOCKED - Processed" at bounding box center [265, 587] width 387 height 15
type input "DirectTV_Showcase_9x16Reels_PLV_Formatter-1396 - LOCKED - Processed"
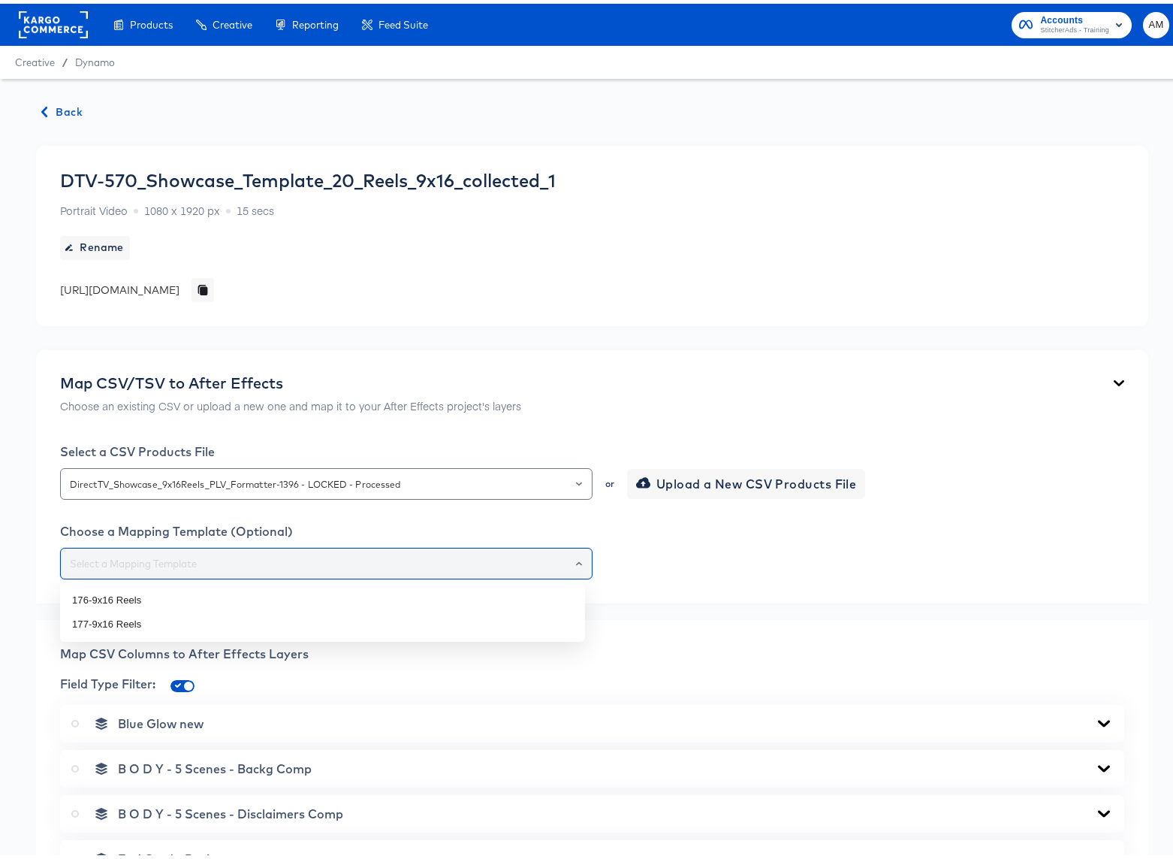
click at [381, 563] on input "text" at bounding box center [326, 559] width 519 height 17
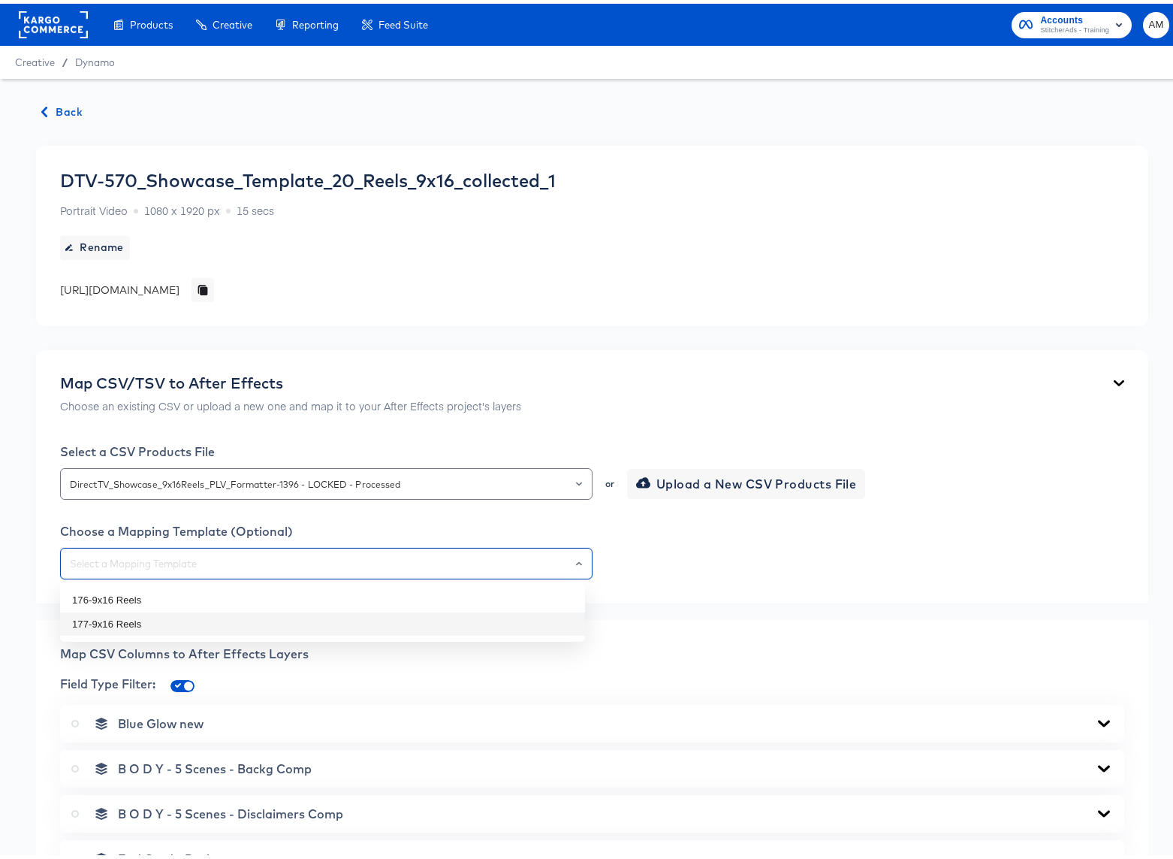
click at [125, 620] on li "177-9x16 Reels" at bounding box center [322, 620] width 525 height 24
type input "177-9x16 Reels"
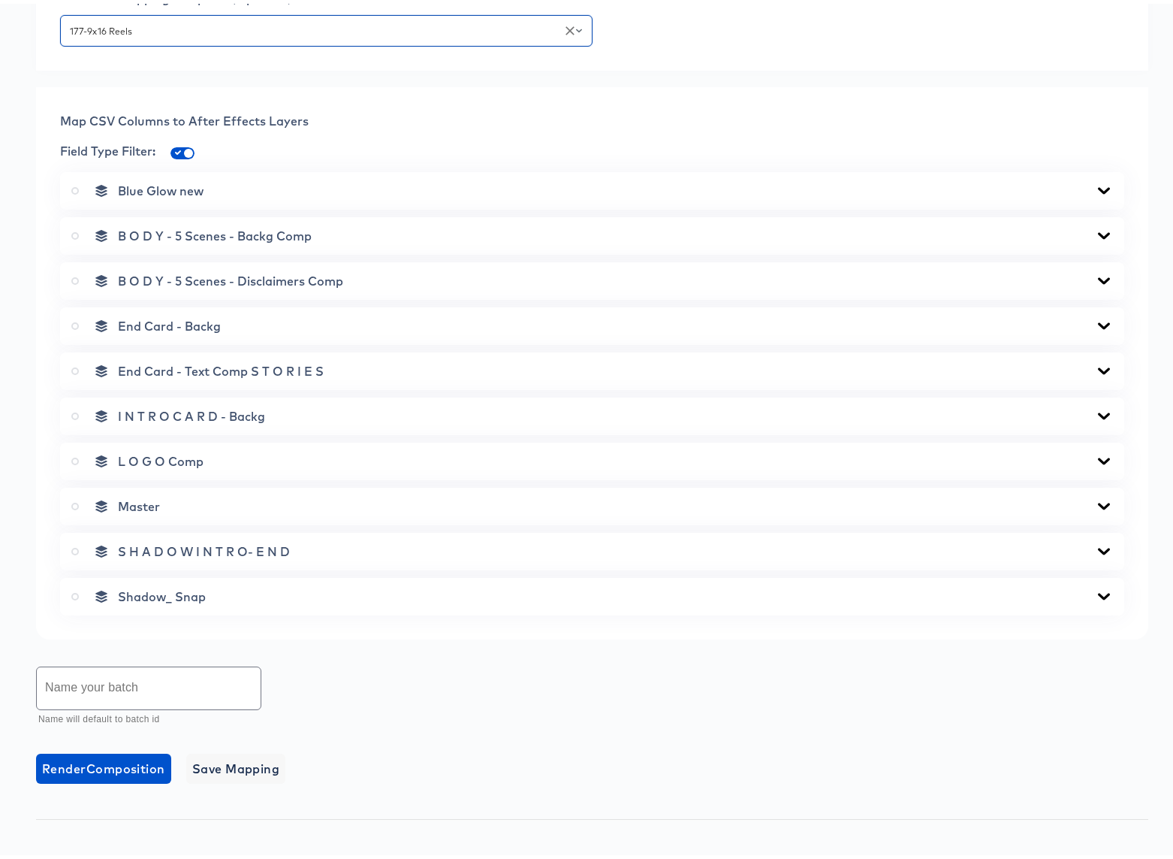
scroll to position [639, 0]
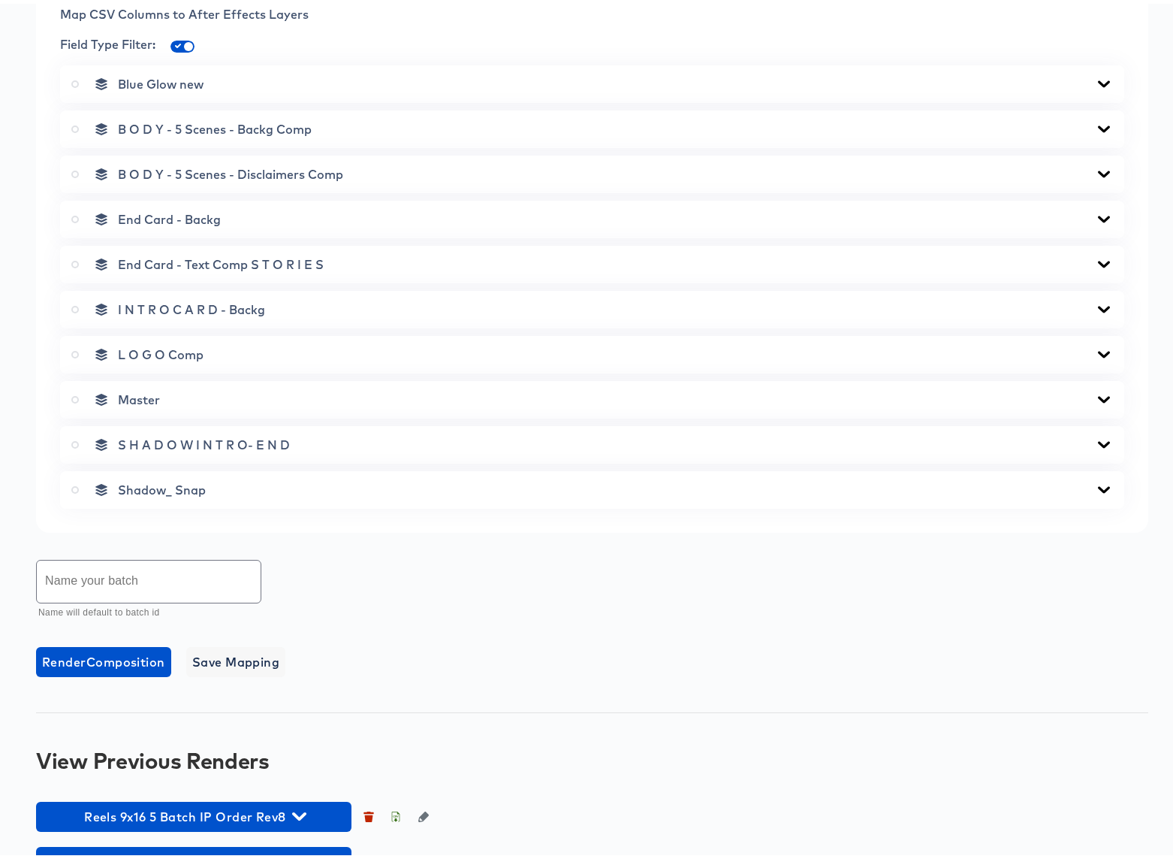
click at [76, 395] on icon at bounding box center [75, 396] width 8 height 8
click at [0, 0] on input "radio" at bounding box center [0, 0] width 0 height 0
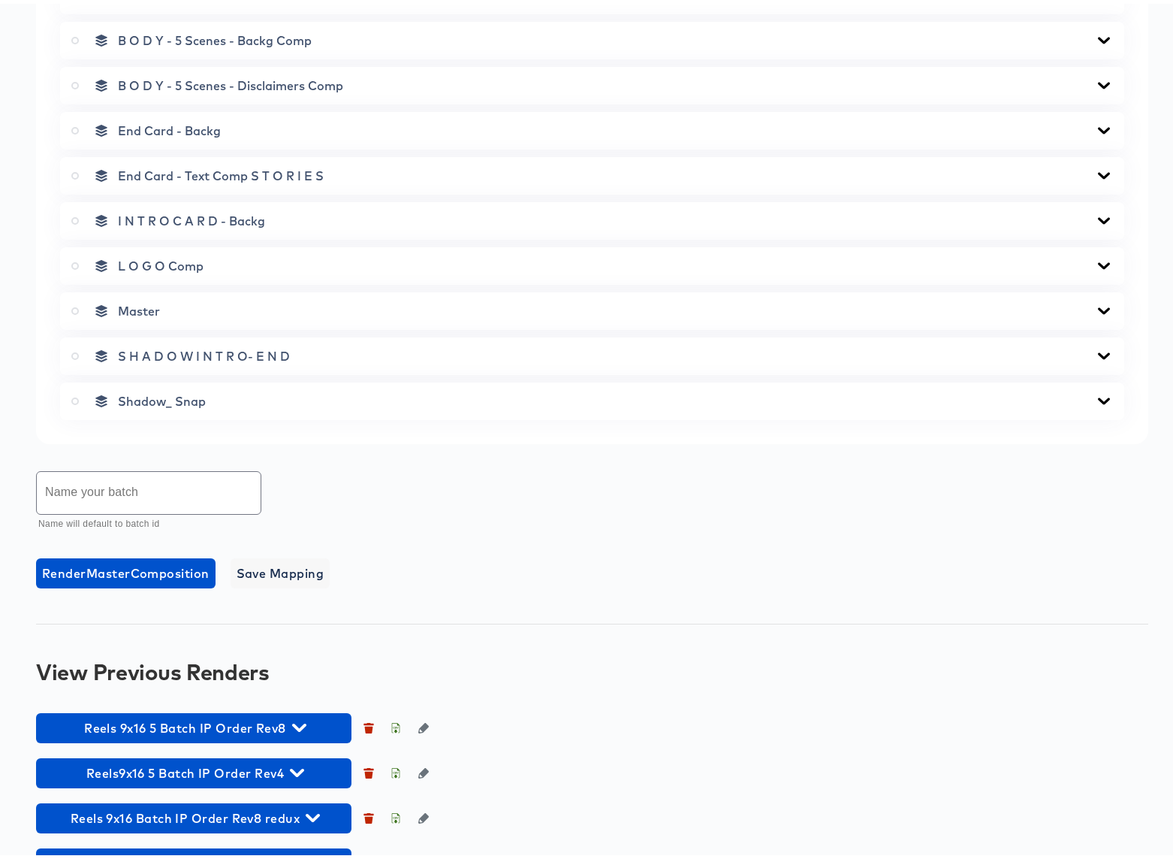
scroll to position [729, 0]
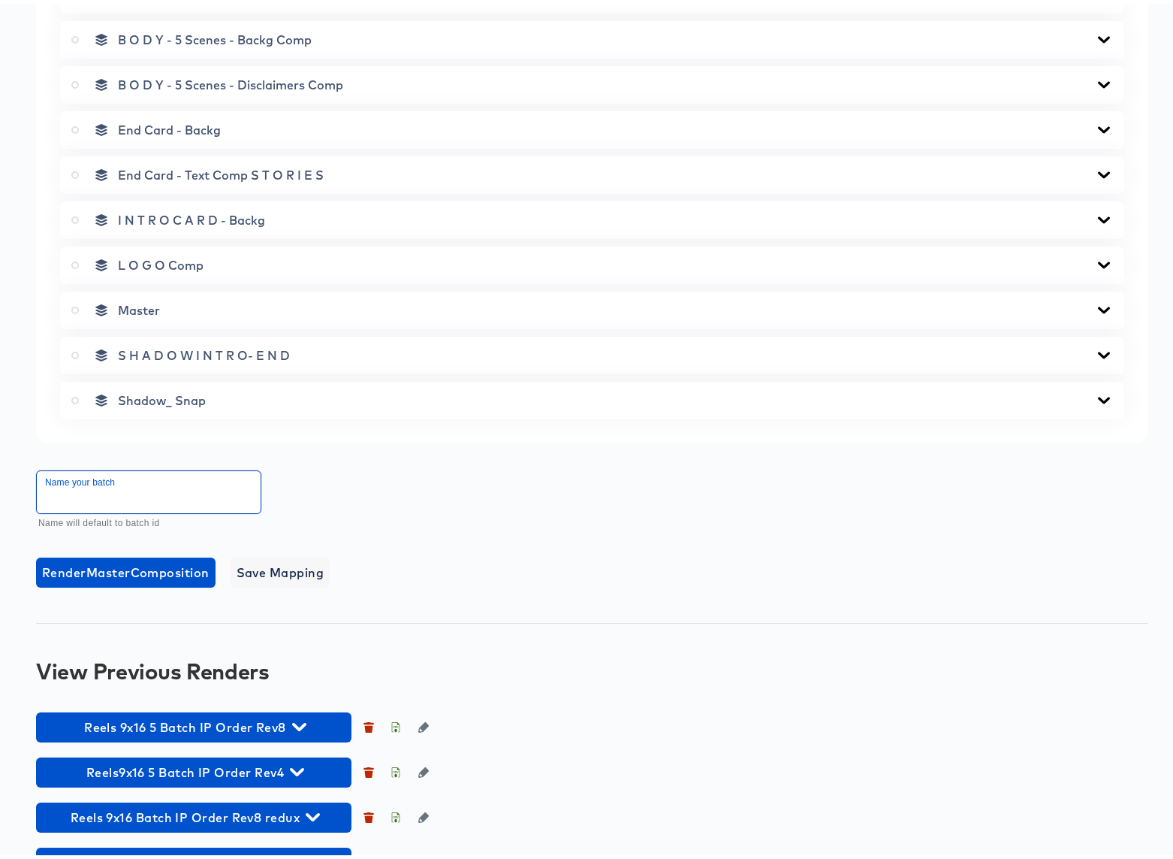
click at [122, 485] on input "text" at bounding box center [149, 488] width 224 height 42
type input "Reels 9x16 5 Batch IP Order Rev10"
click at [156, 568] on span "Render Master Composition" at bounding box center [125, 568] width 167 height 21
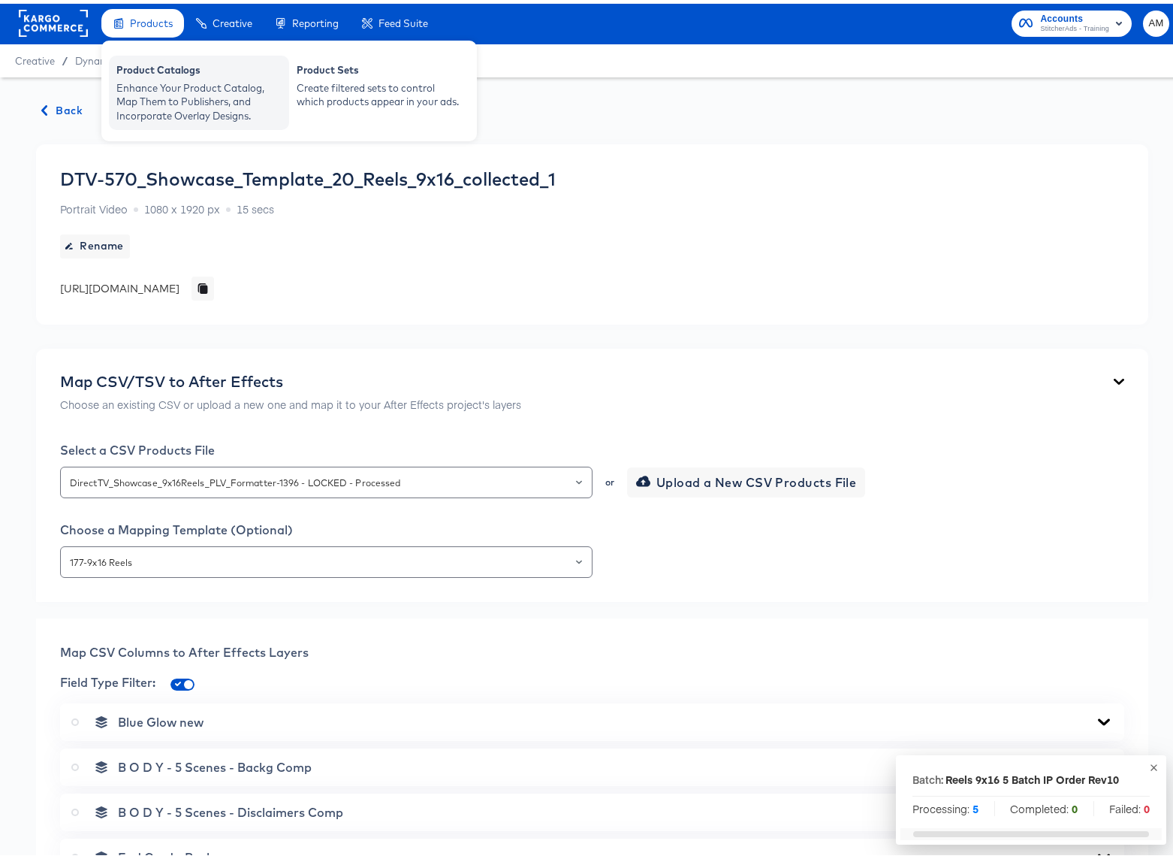
scroll to position [0, 0]
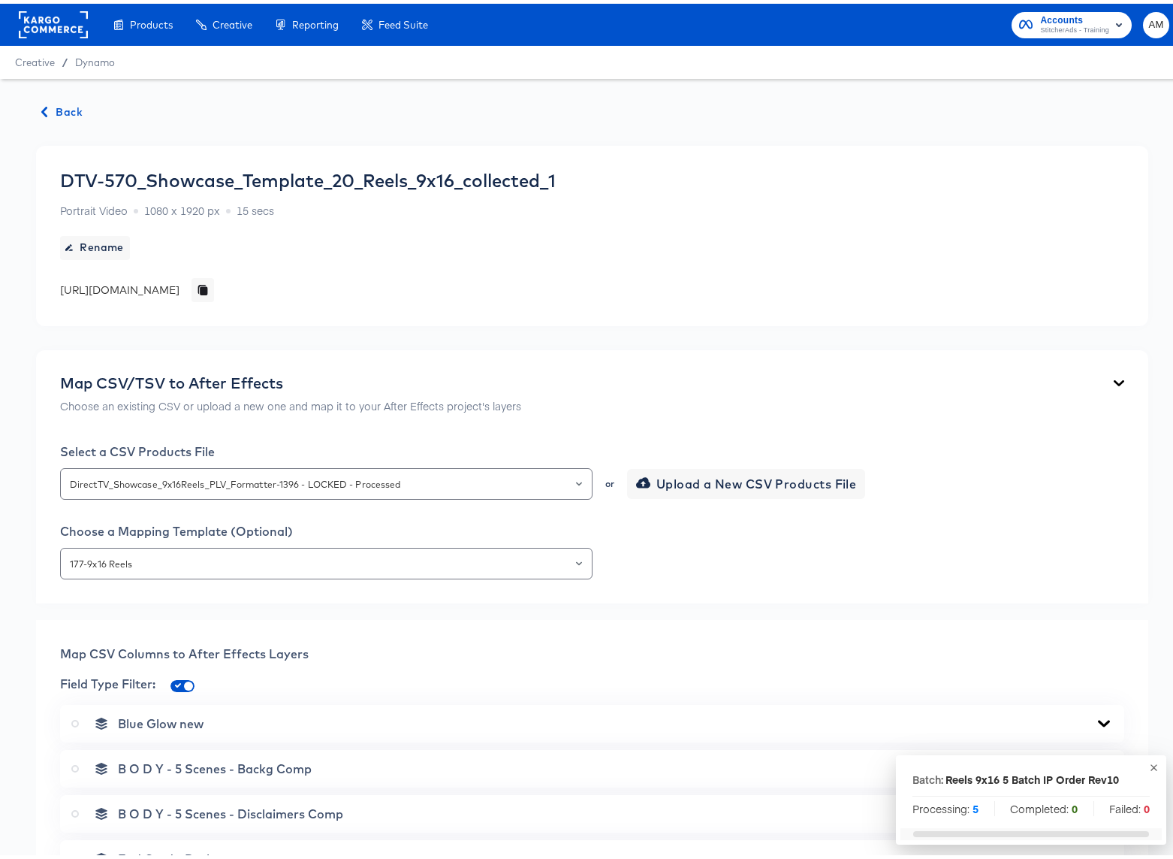
click at [80, 103] on span "Back" at bounding box center [62, 108] width 41 height 19
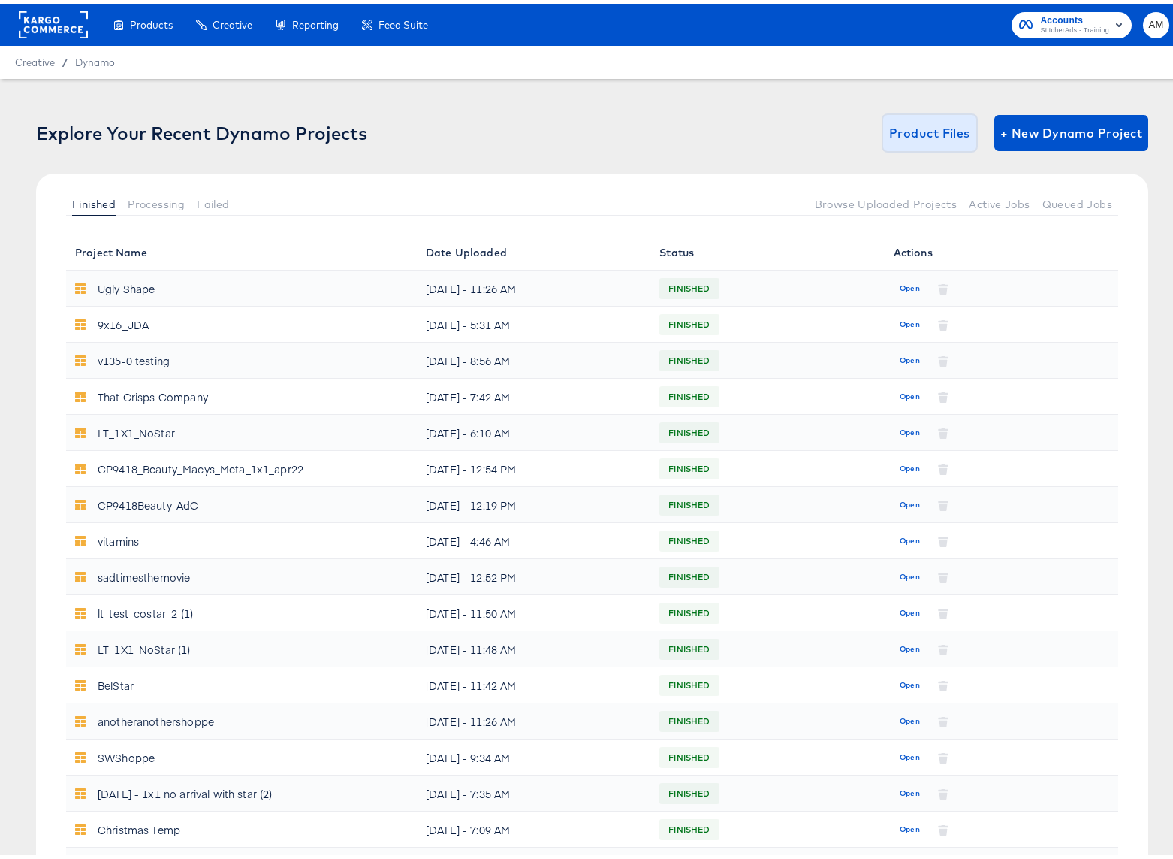
click at [913, 131] on span "Product Files" at bounding box center [929, 129] width 81 height 21
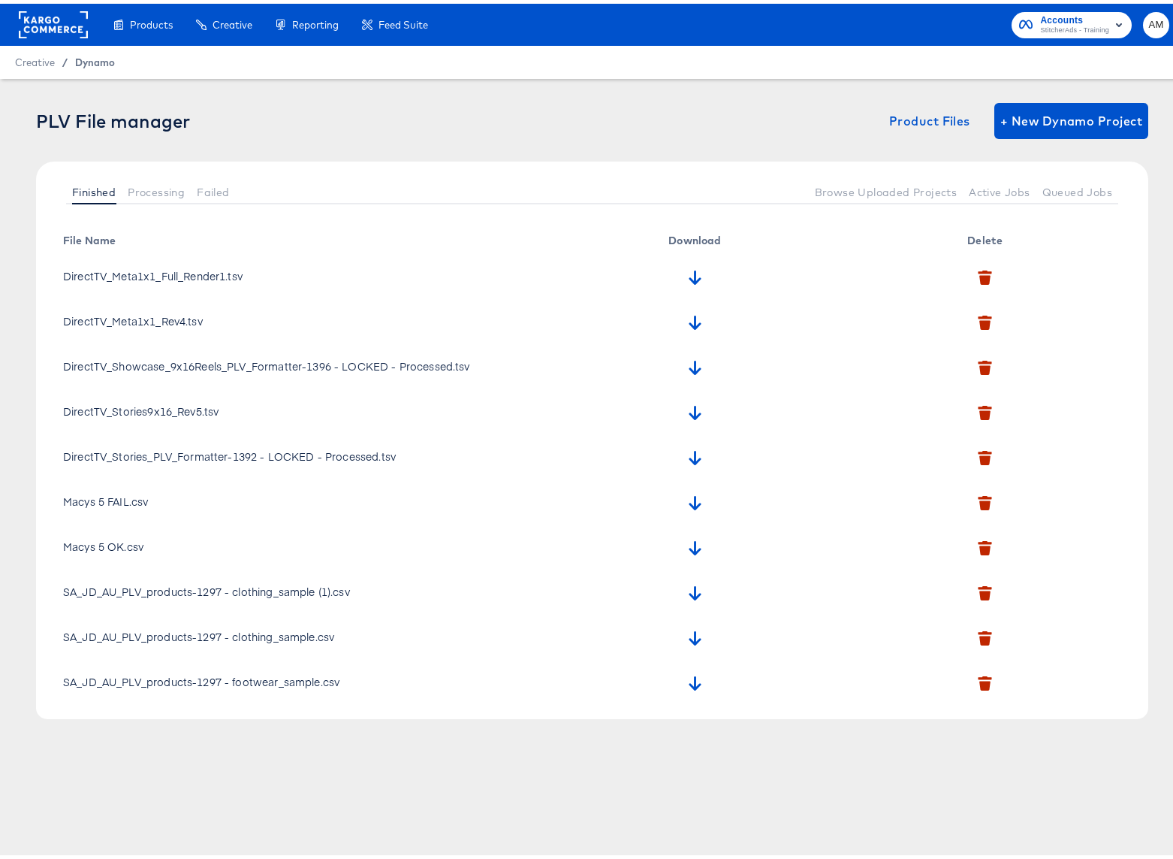
click at [96, 58] on span "Dynamo" at bounding box center [95, 59] width 40 height 12
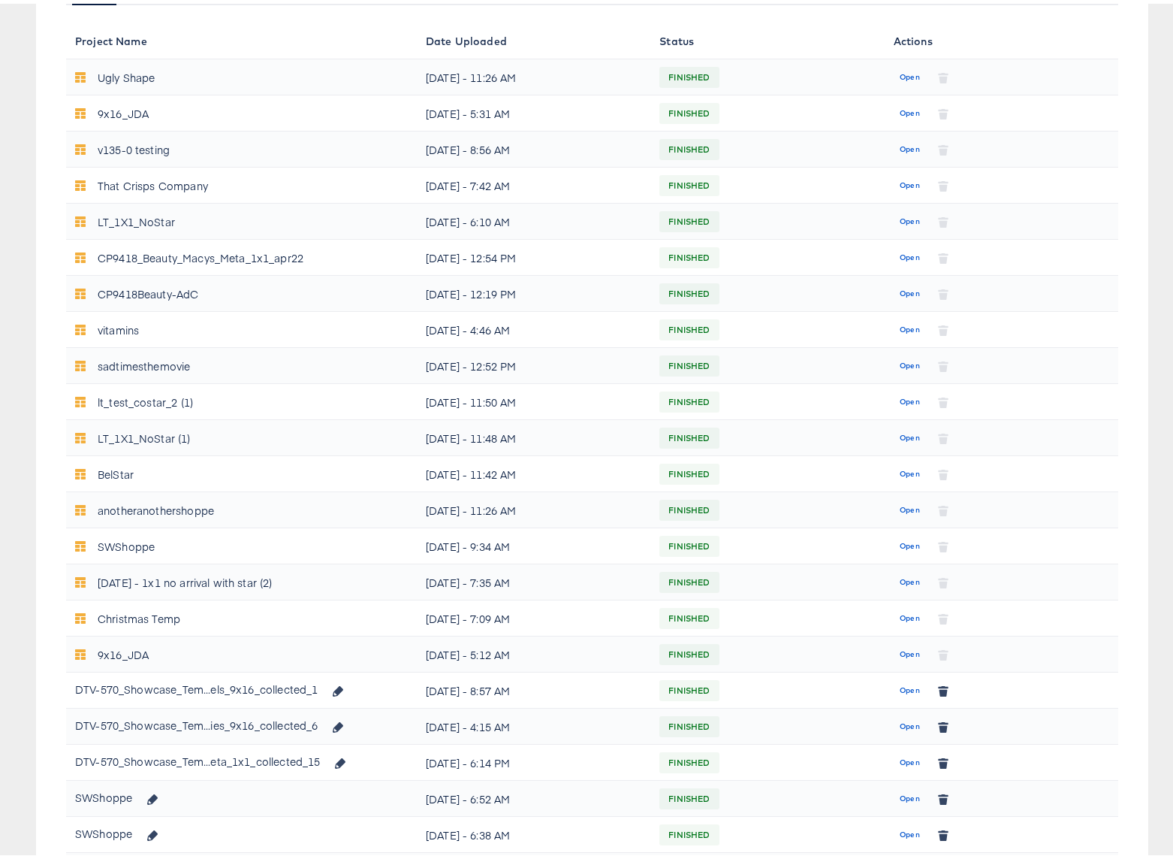
scroll to position [602, 0]
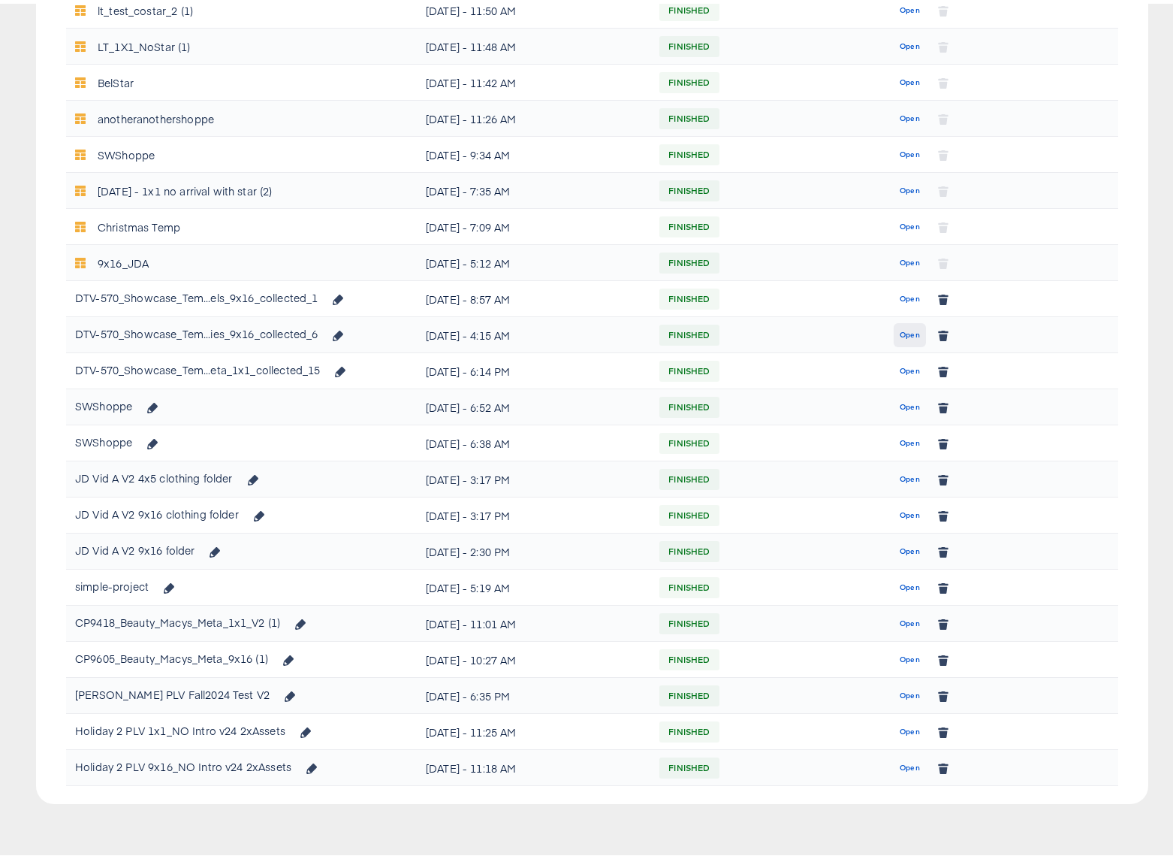
click at [900, 325] on span "Open" at bounding box center [910, 331] width 20 height 14
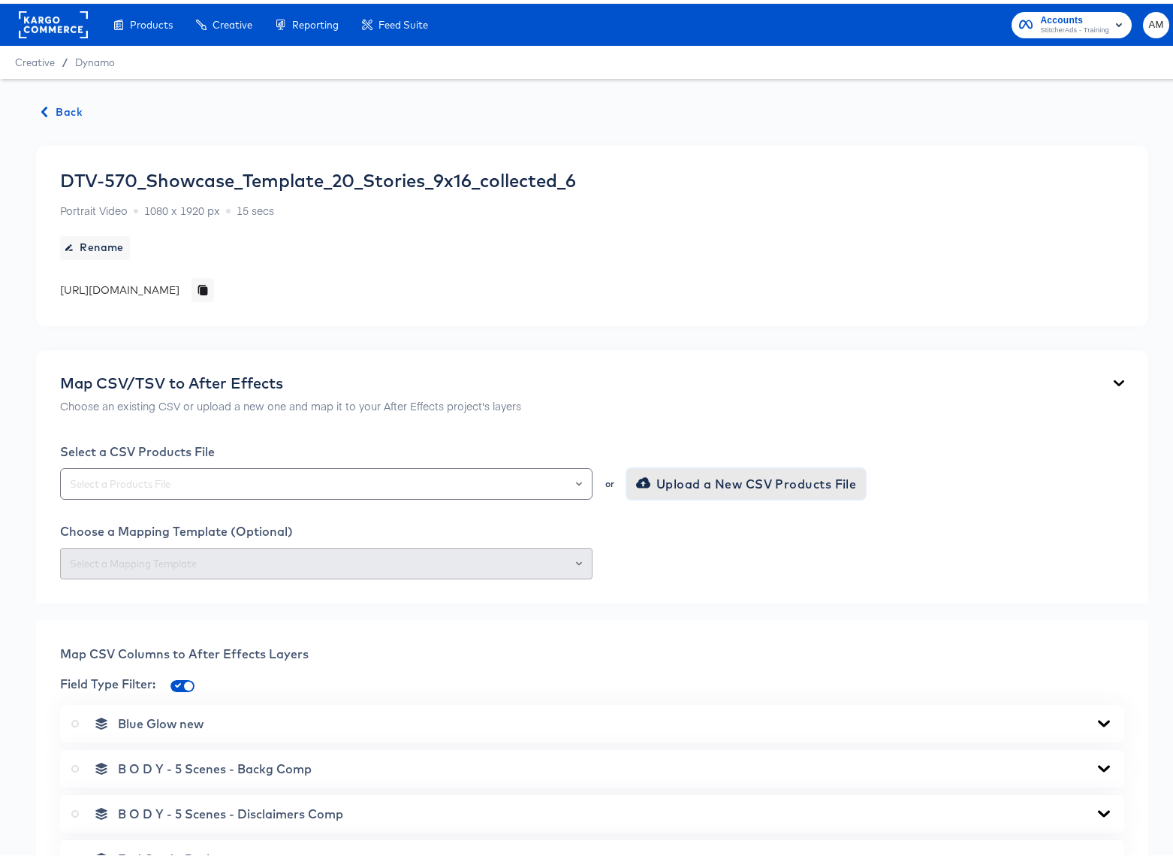
click at [702, 475] on span "Upload a New CSV Products File" at bounding box center [748, 479] width 218 height 21
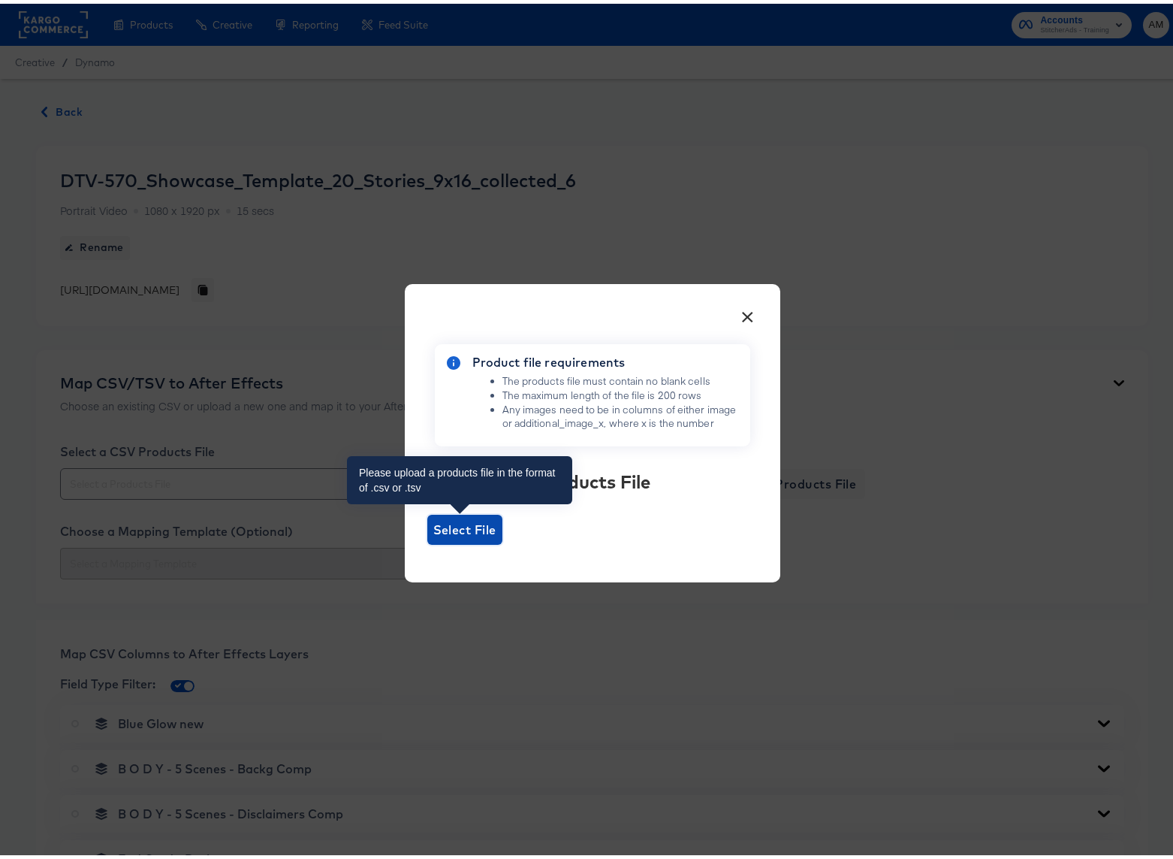
click at [433, 525] on span "Select File" at bounding box center [464, 525] width 63 height 21
click at [427, 541] on input "Select File" at bounding box center [427, 541] width 0 height 0
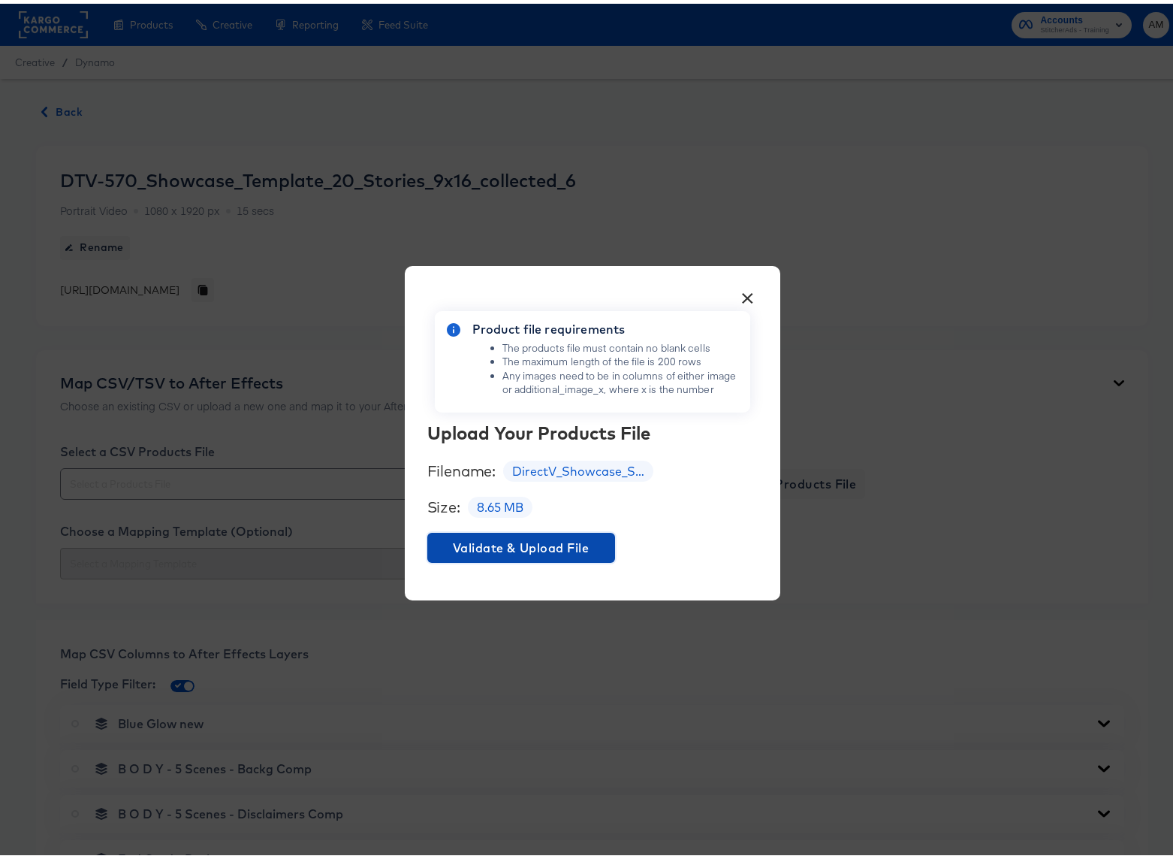
click at [495, 538] on span "Validate & Upload File" at bounding box center [521, 543] width 176 height 21
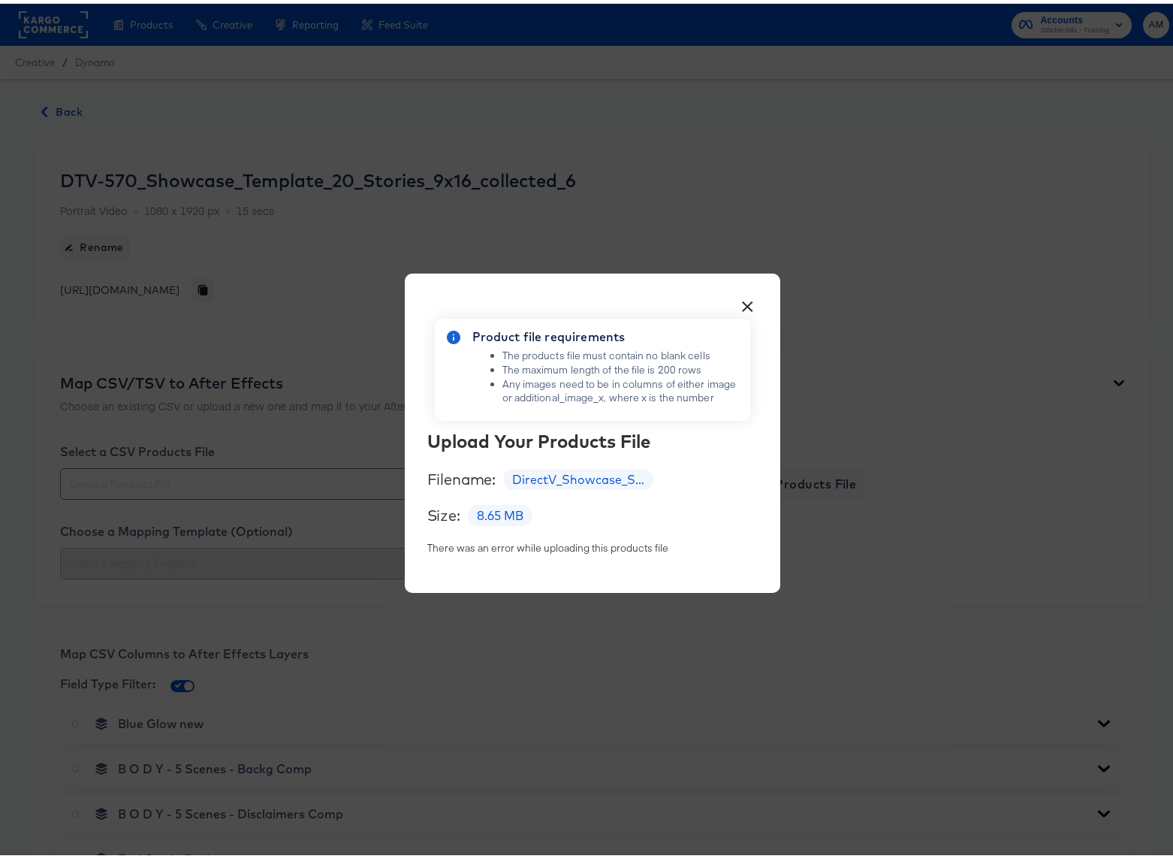
click at [740, 298] on button "×" at bounding box center [748, 298] width 27 height 27
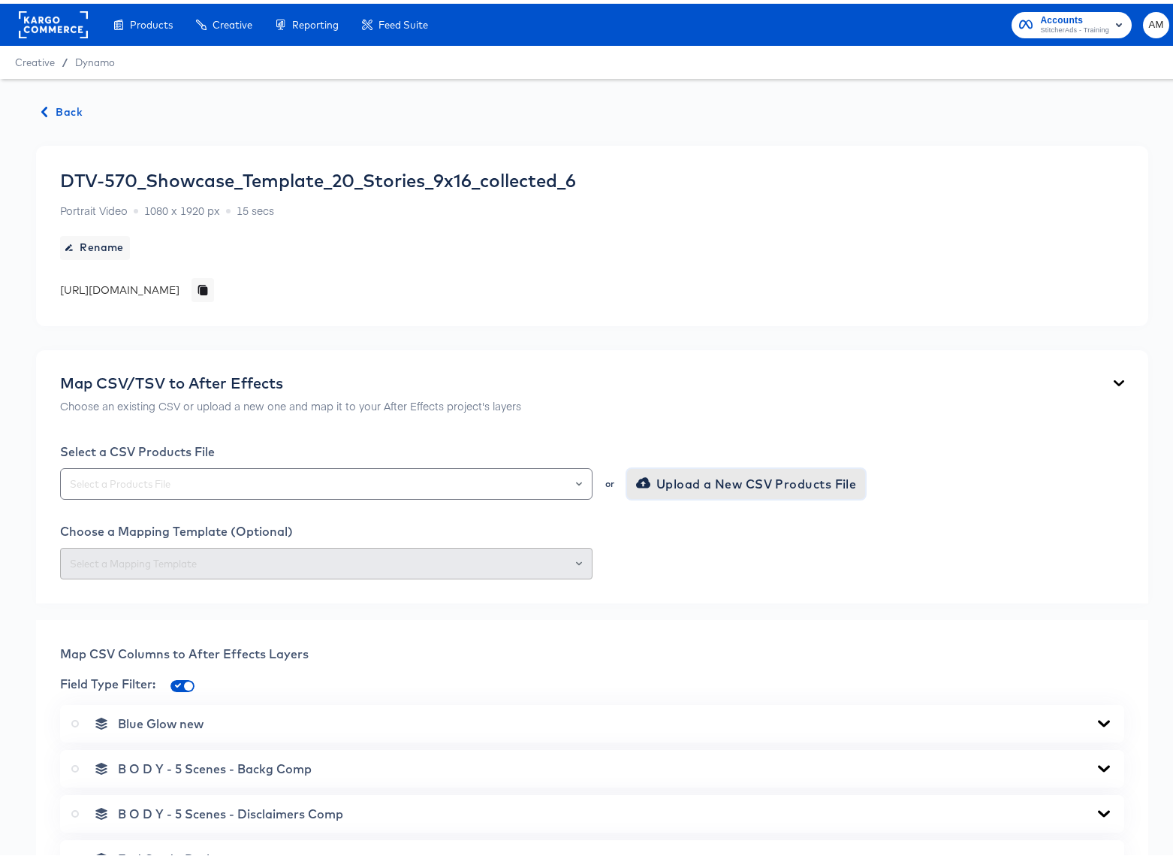
click at [665, 485] on span "Upload a New CSV Products File" at bounding box center [748, 479] width 218 height 21
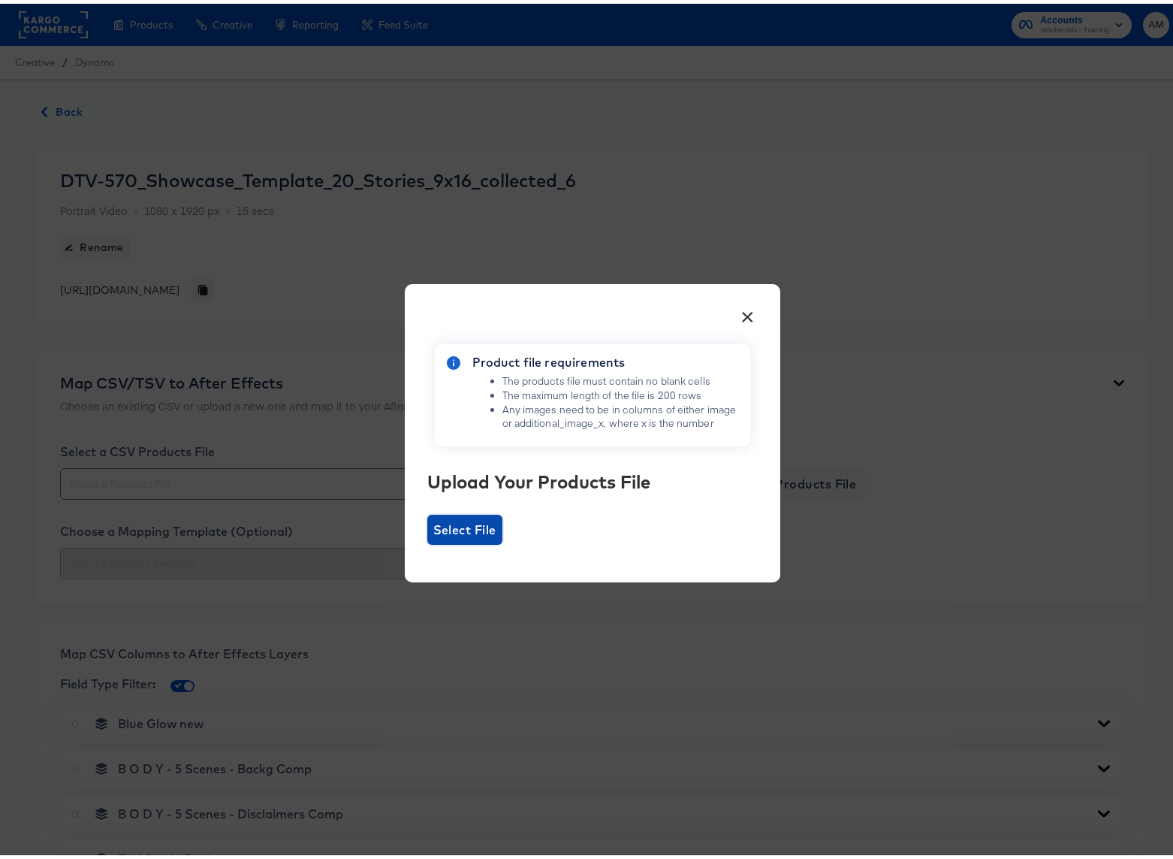
click at [465, 533] on span "Select File" at bounding box center [464, 525] width 63 height 21
click at [427, 541] on input "Select File" at bounding box center [427, 541] width 0 height 0
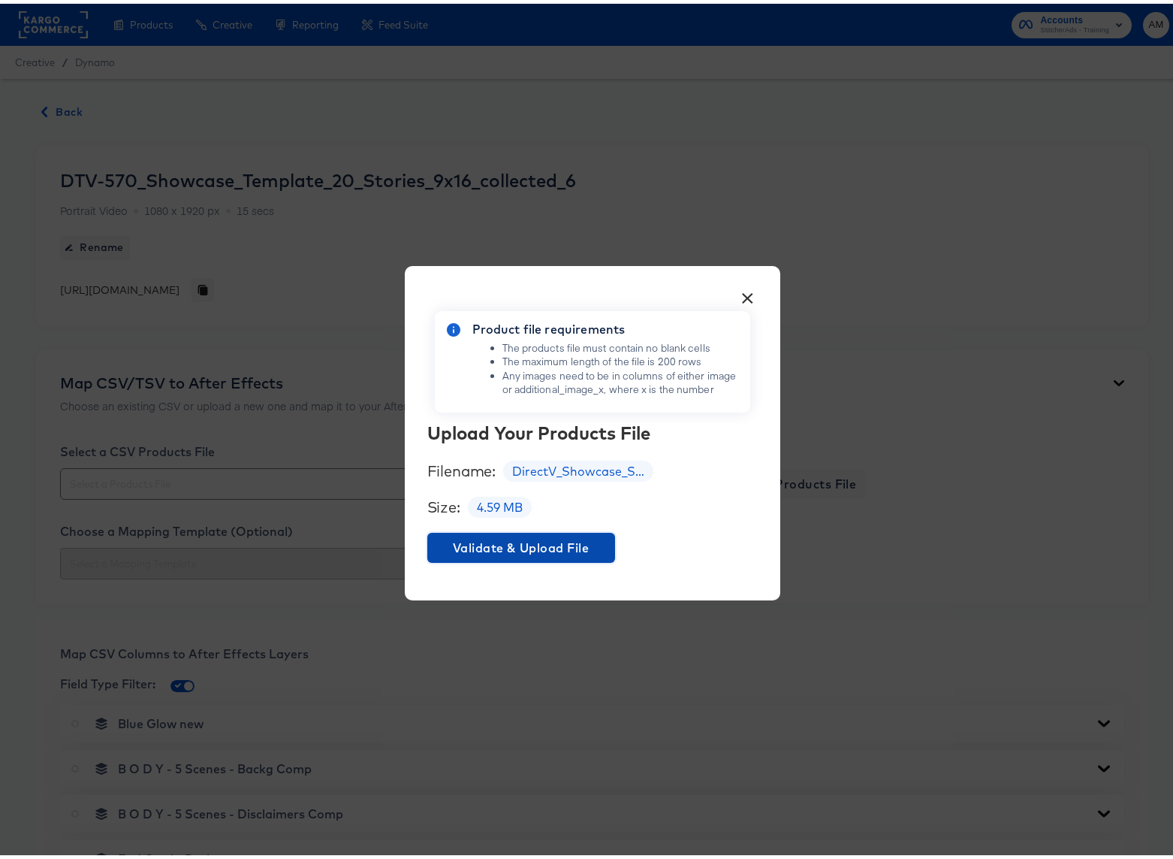
click at [448, 531] on button "Validate & Upload File" at bounding box center [521, 544] width 188 height 30
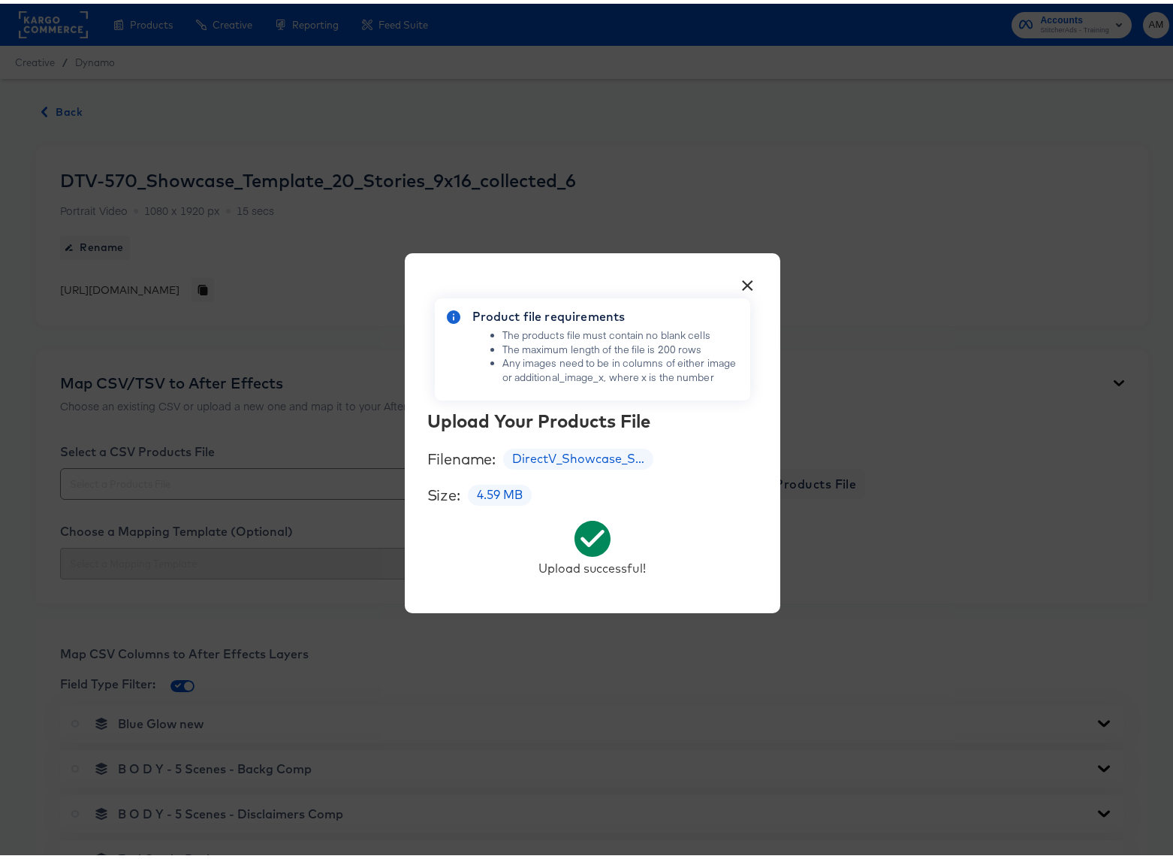
click at [744, 275] on button "×" at bounding box center [748, 277] width 27 height 27
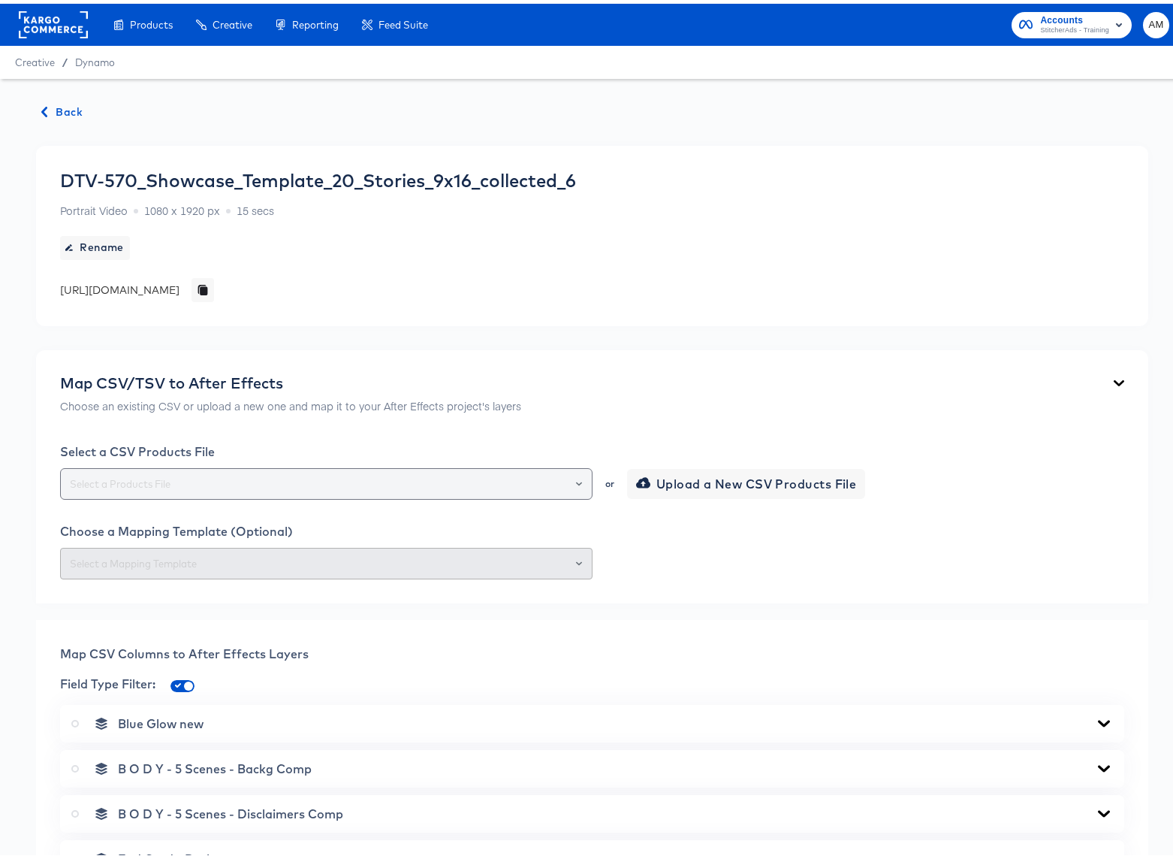
click at [576, 479] on icon "Open" at bounding box center [579, 480] width 6 height 6
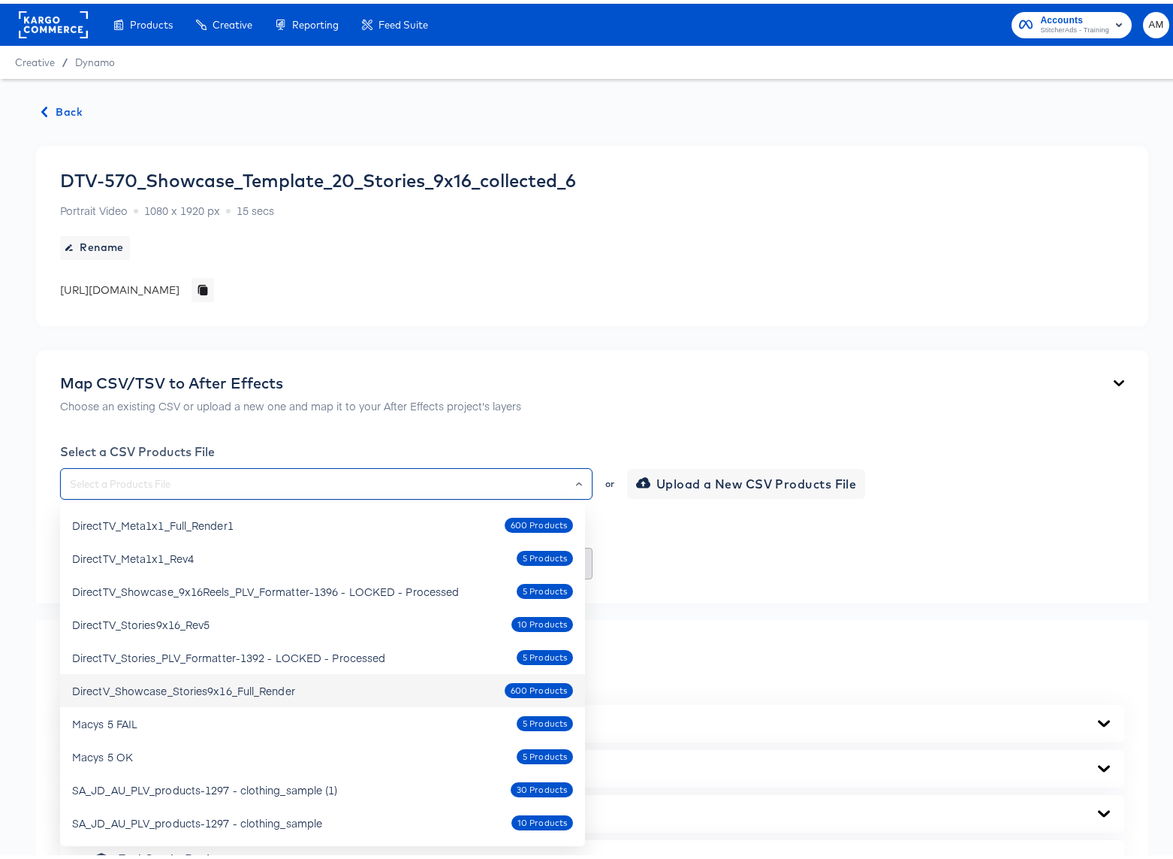
click at [281, 684] on div "DirectV_Showcase_Stories9x16_Full_Render" at bounding box center [183, 686] width 223 height 15
type input "DirectV_Showcase_Stories9x16_Full_Render"
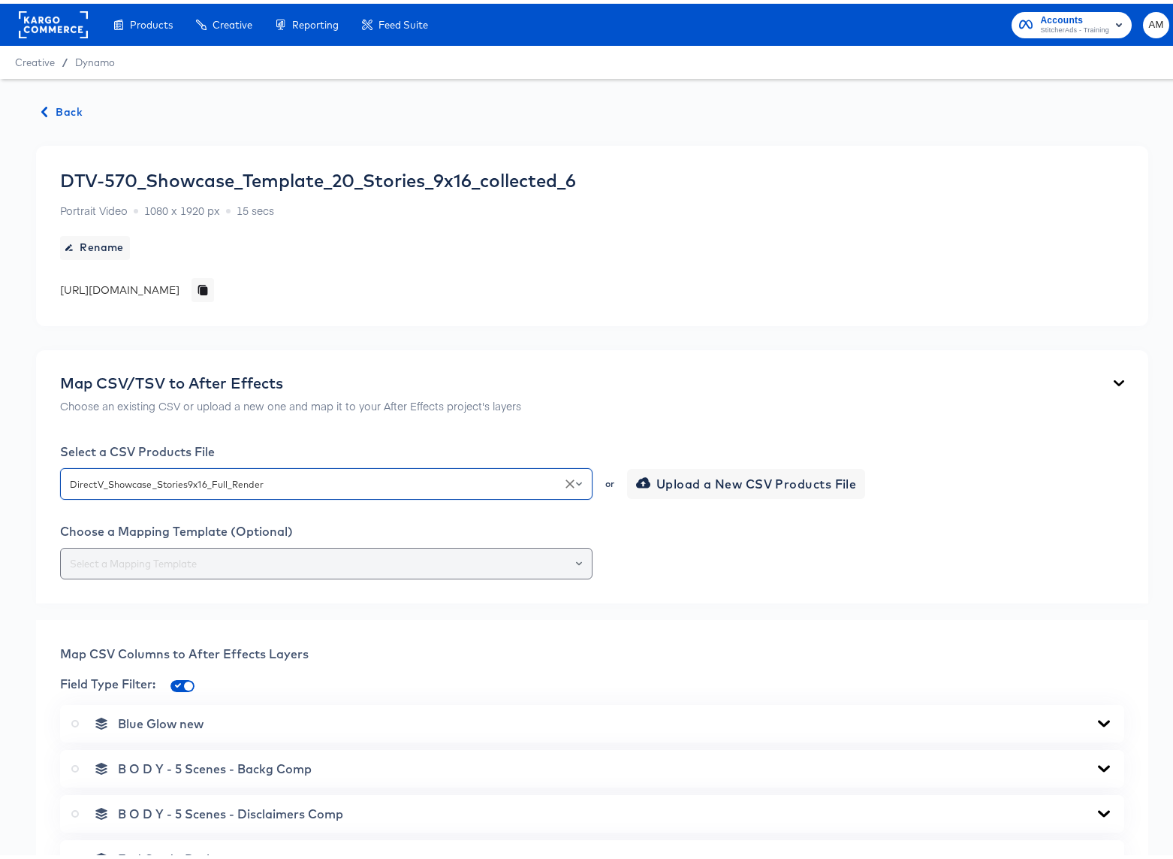
click at [576, 557] on icon "Open" at bounding box center [579, 560] width 6 height 6
click at [161, 622] on li "179-9x16 Stories v2" at bounding box center [322, 620] width 525 height 24
type input "179-9x16 Stories v2"
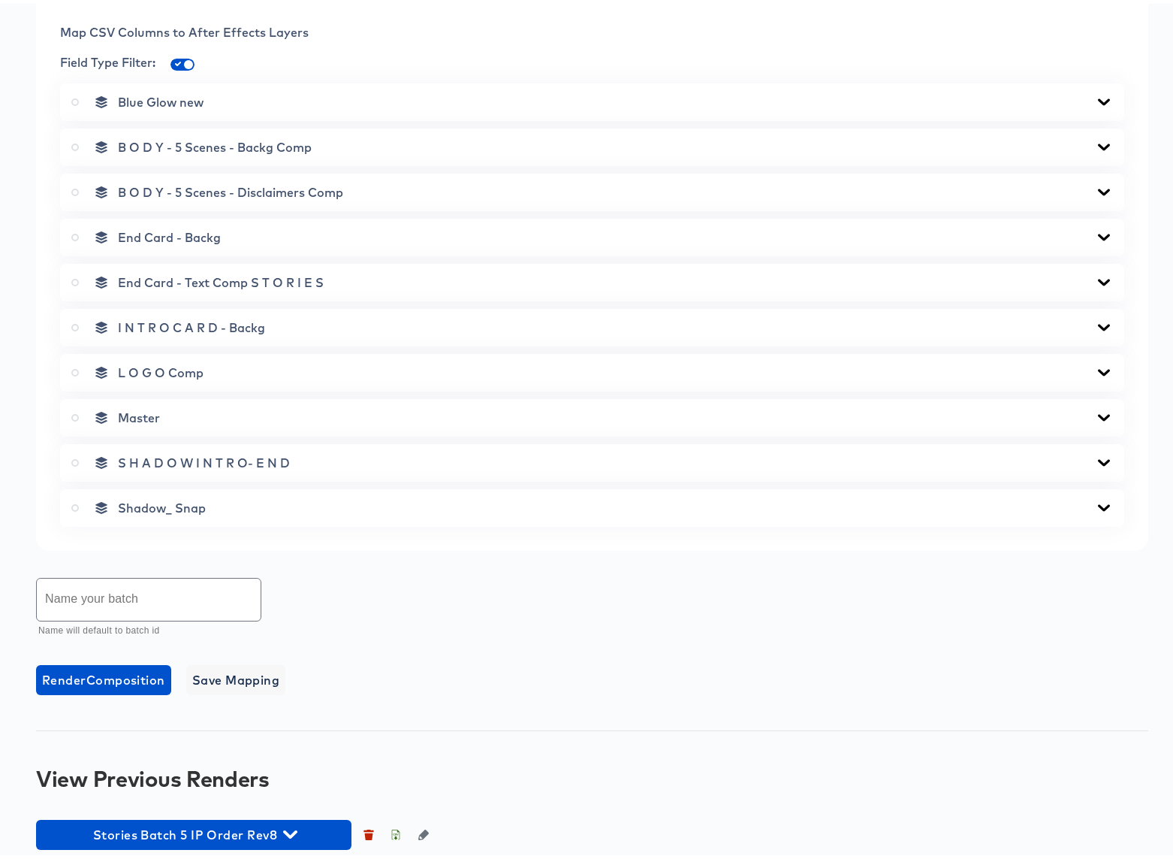
scroll to position [624, 0]
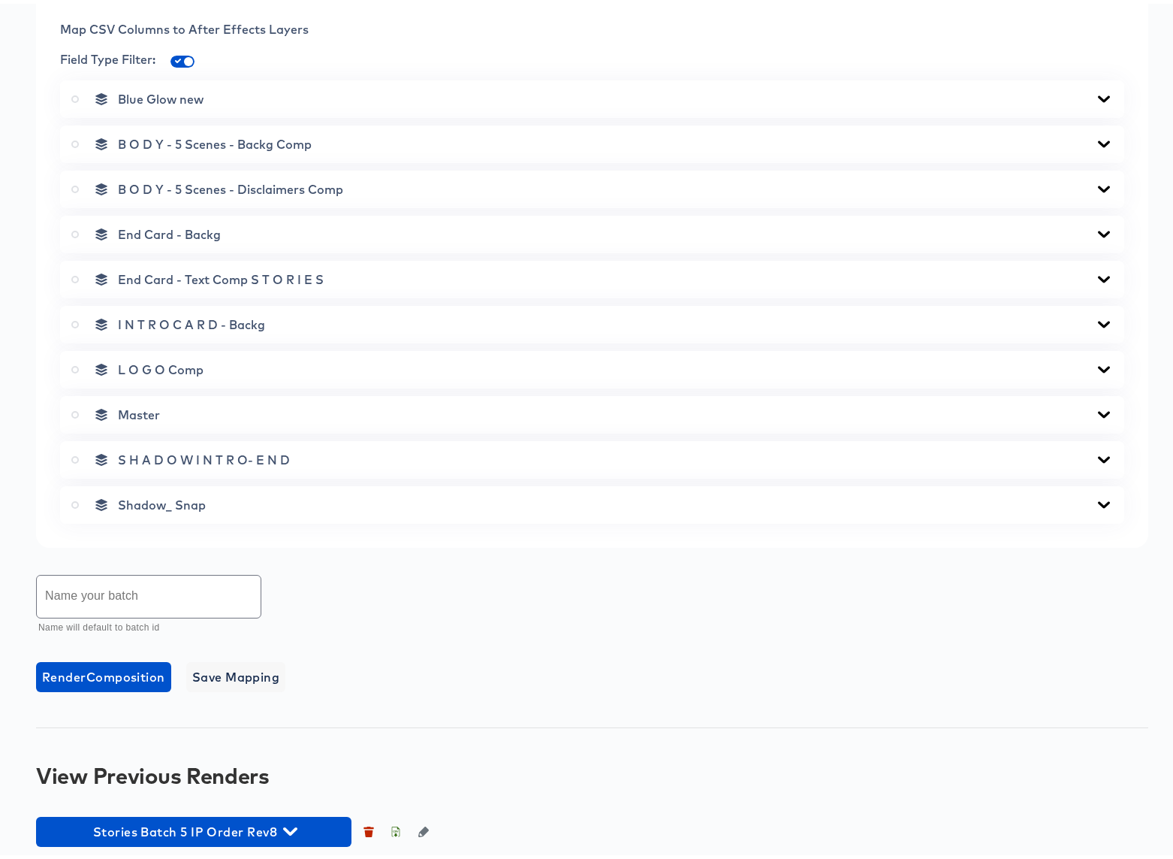
click at [76, 411] on icon at bounding box center [75, 411] width 8 height 8
click at [0, 0] on input "radio" at bounding box center [0, 0] width 0 height 0
click at [1095, 406] on icon at bounding box center [1104, 411] width 18 height 12
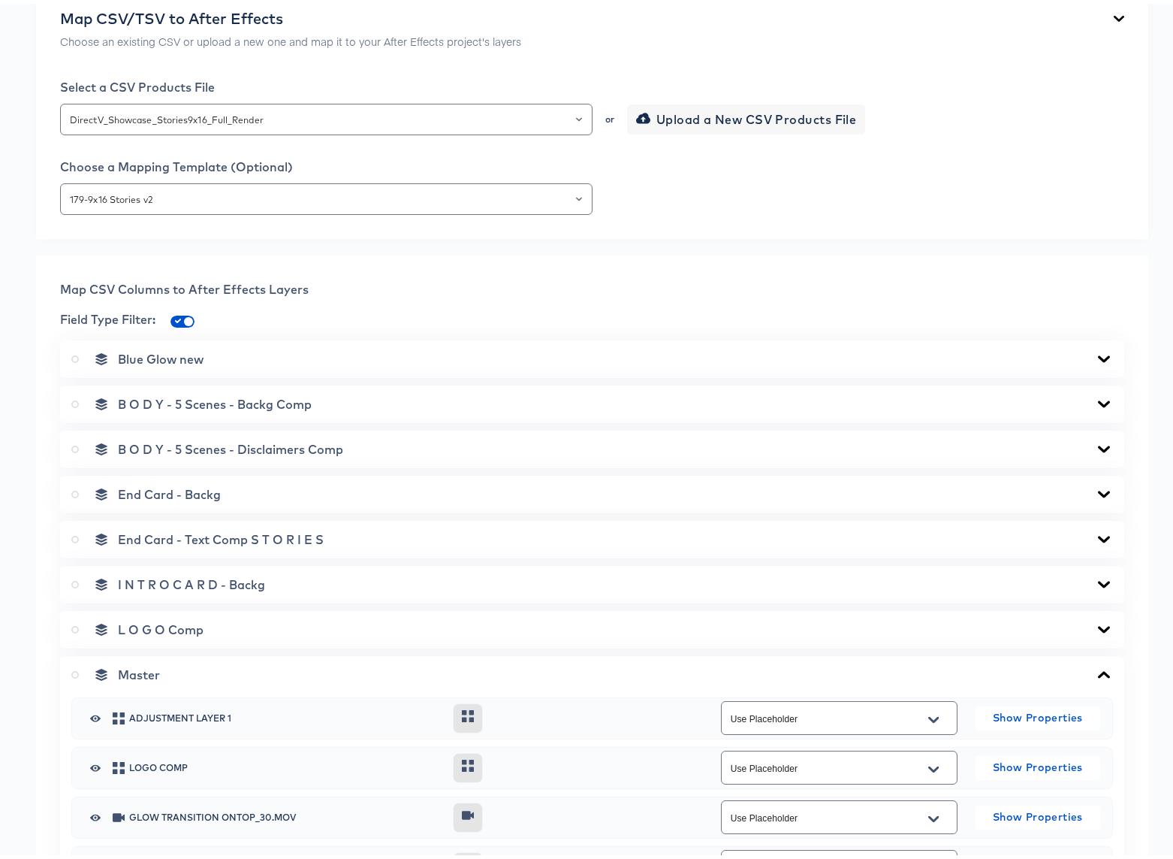
scroll to position [0, 0]
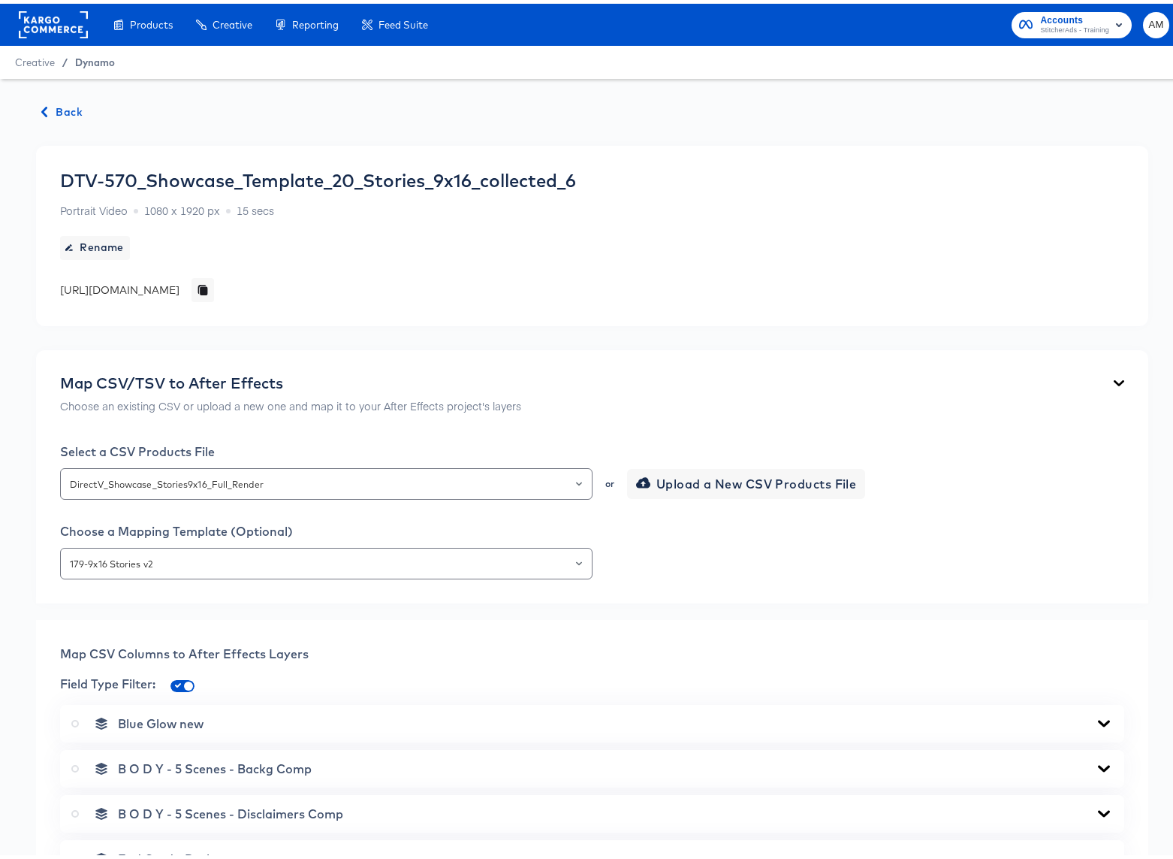
click at [80, 56] on span "Dynamo" at bounding box center [95, 59] width 40 height 12
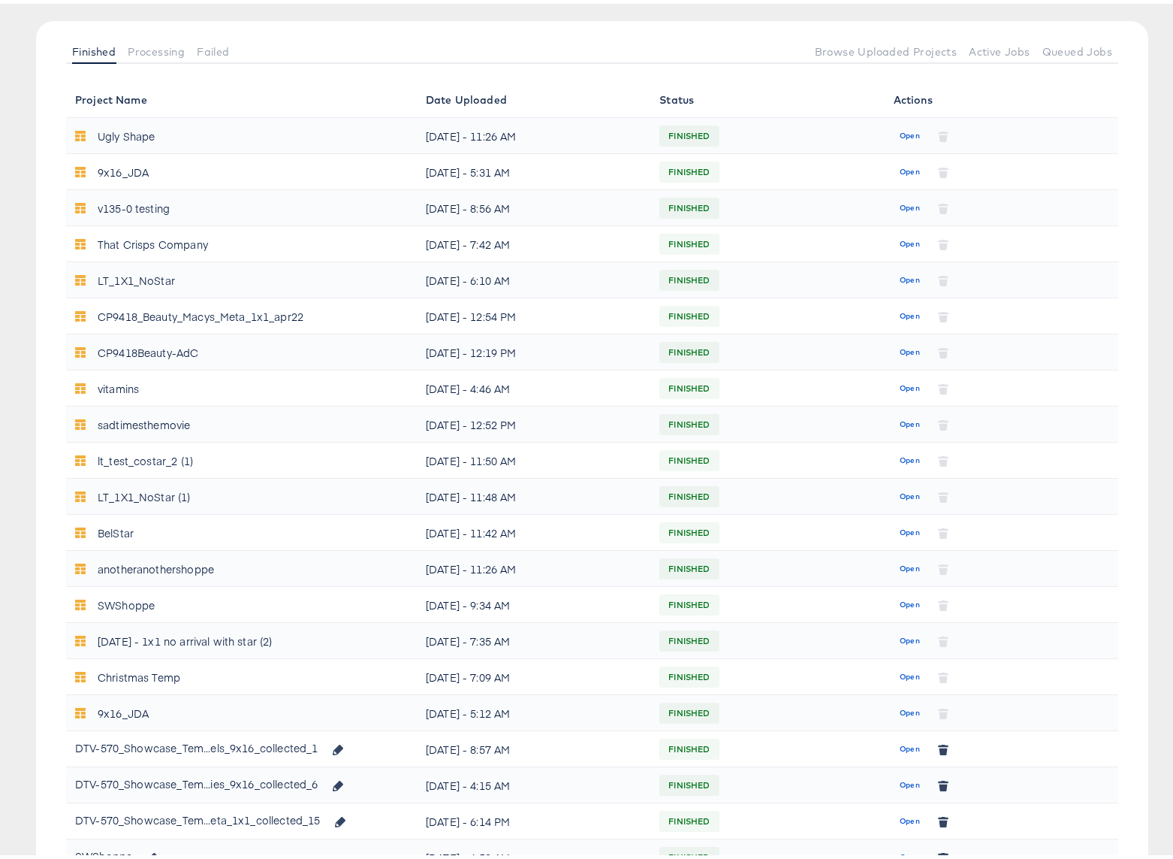
scroll to position [451, 0]
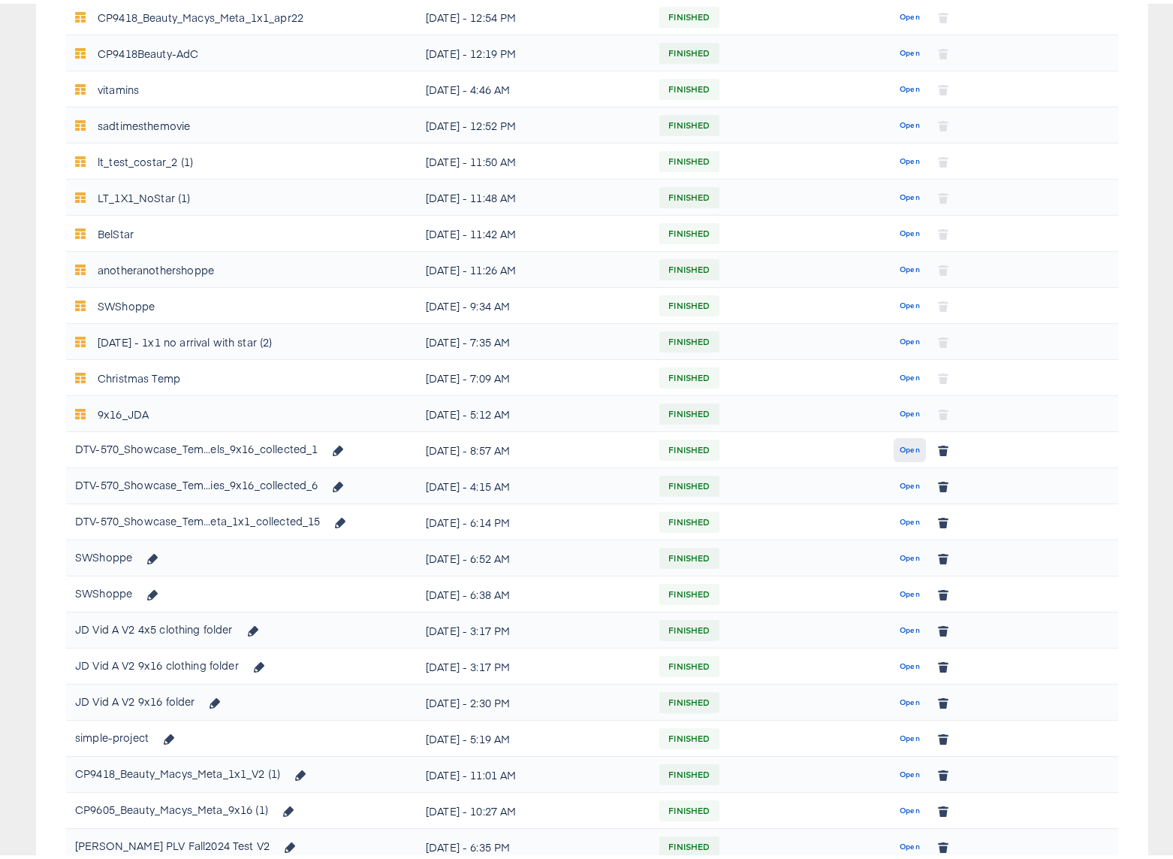
click at [903, 444] on span "Open" at bounding box center [910, 446] width 20 height 14
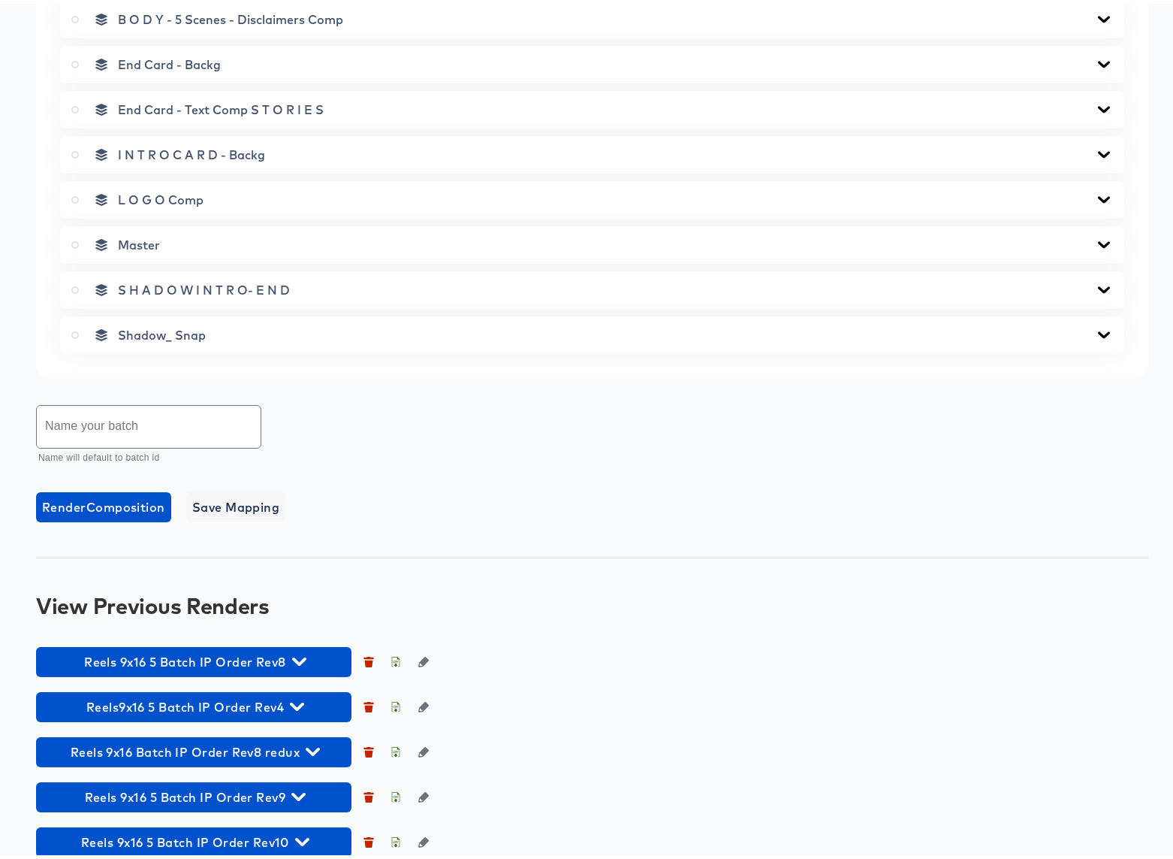
scroll to position [813, 0]
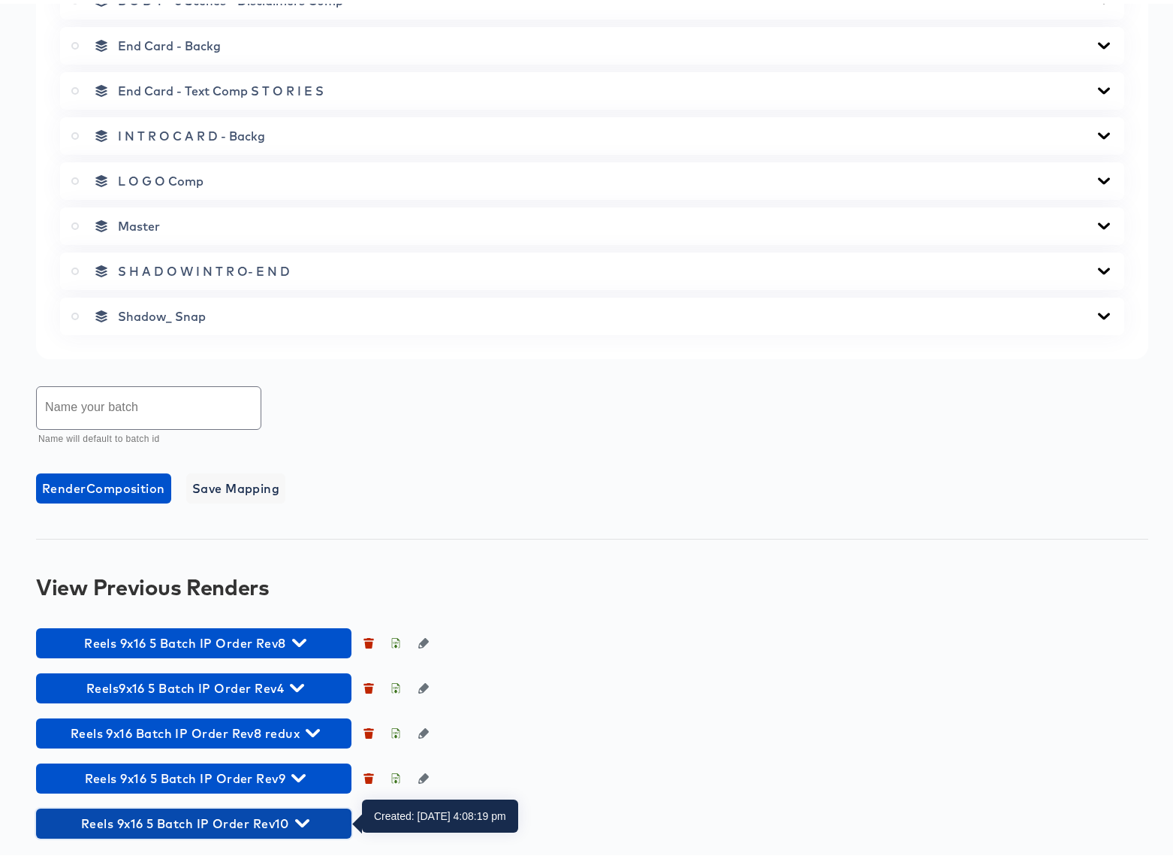
click at [303, 821] on icon "button" at bounding box center [302, 819] width 14 height 8
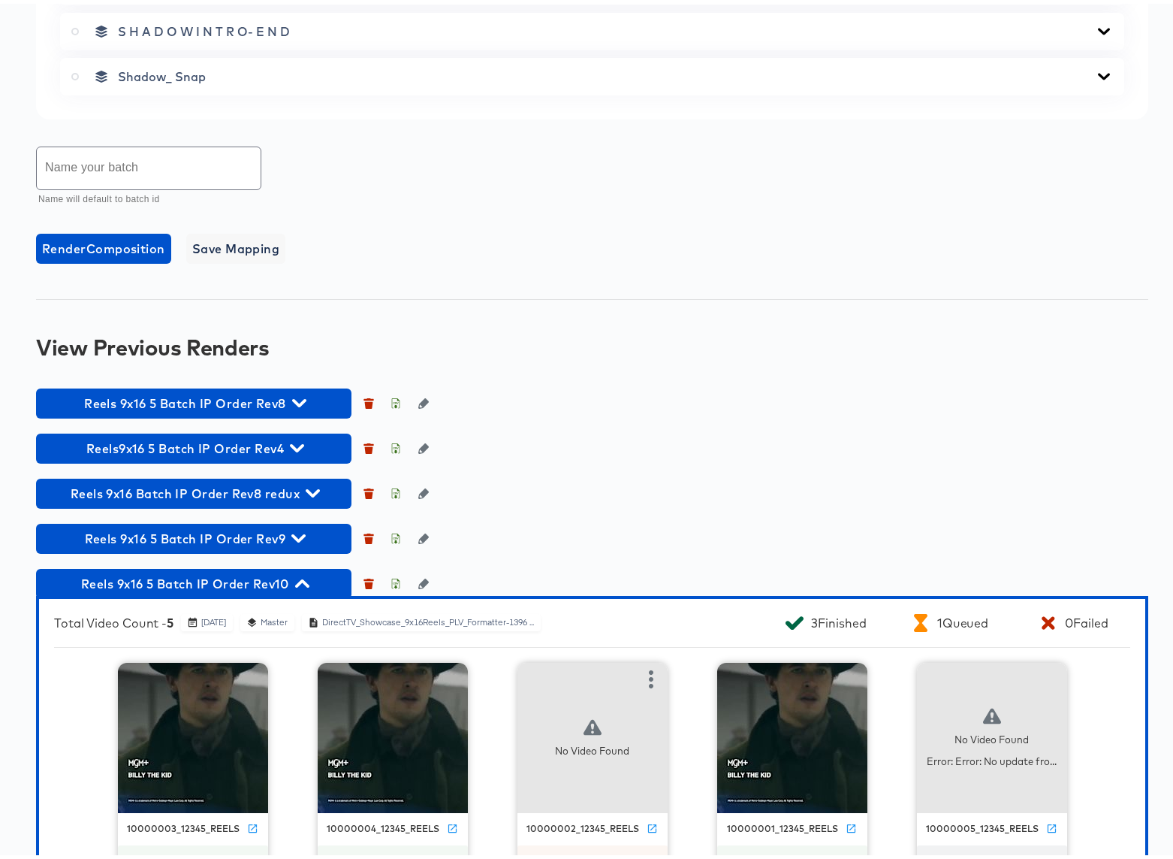
scroll to position [1105, 0]
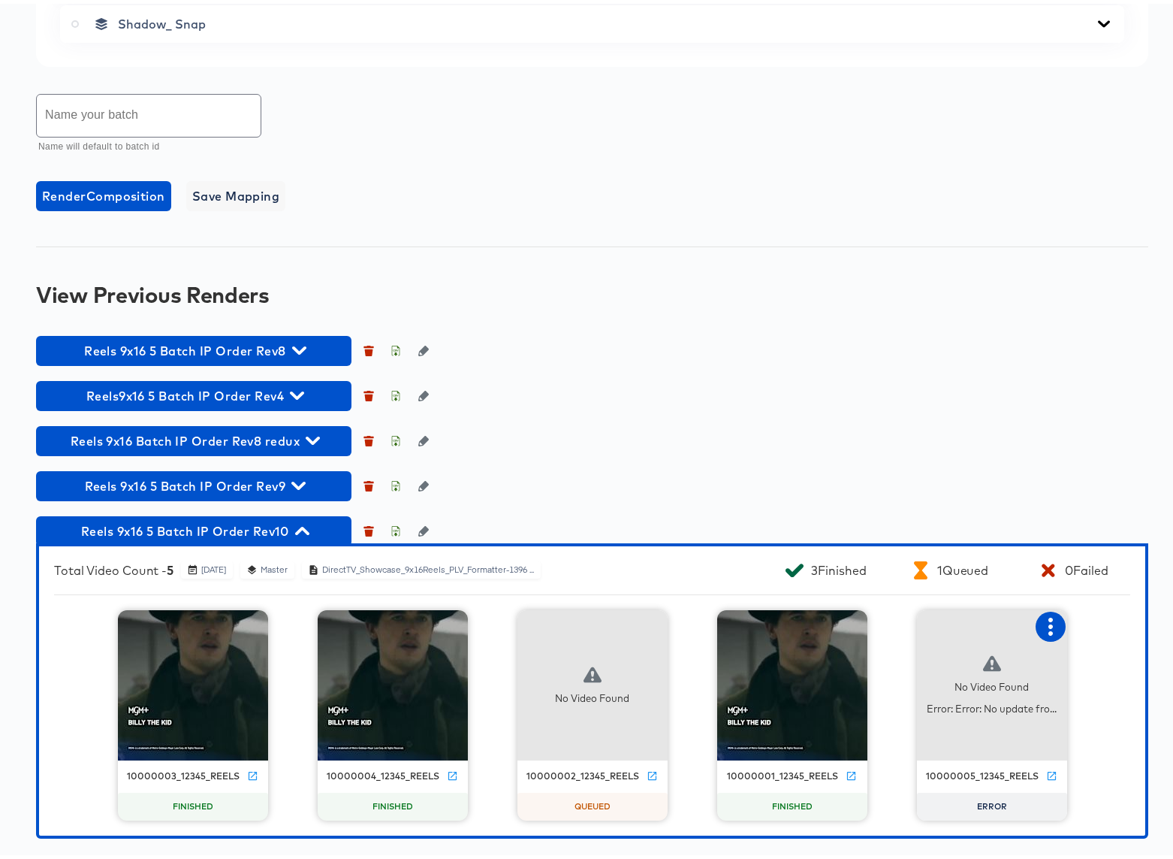
click at [1045, 626] on icon "button" at bounding box center [1051, 623] width 18 height 18
click at [1106, 624] on div "Retry" at bounding box center [1105, 621] width 29 height 12
click at [303, 527] on icon "button" at bounding box center [302, 527] width 14 height 14
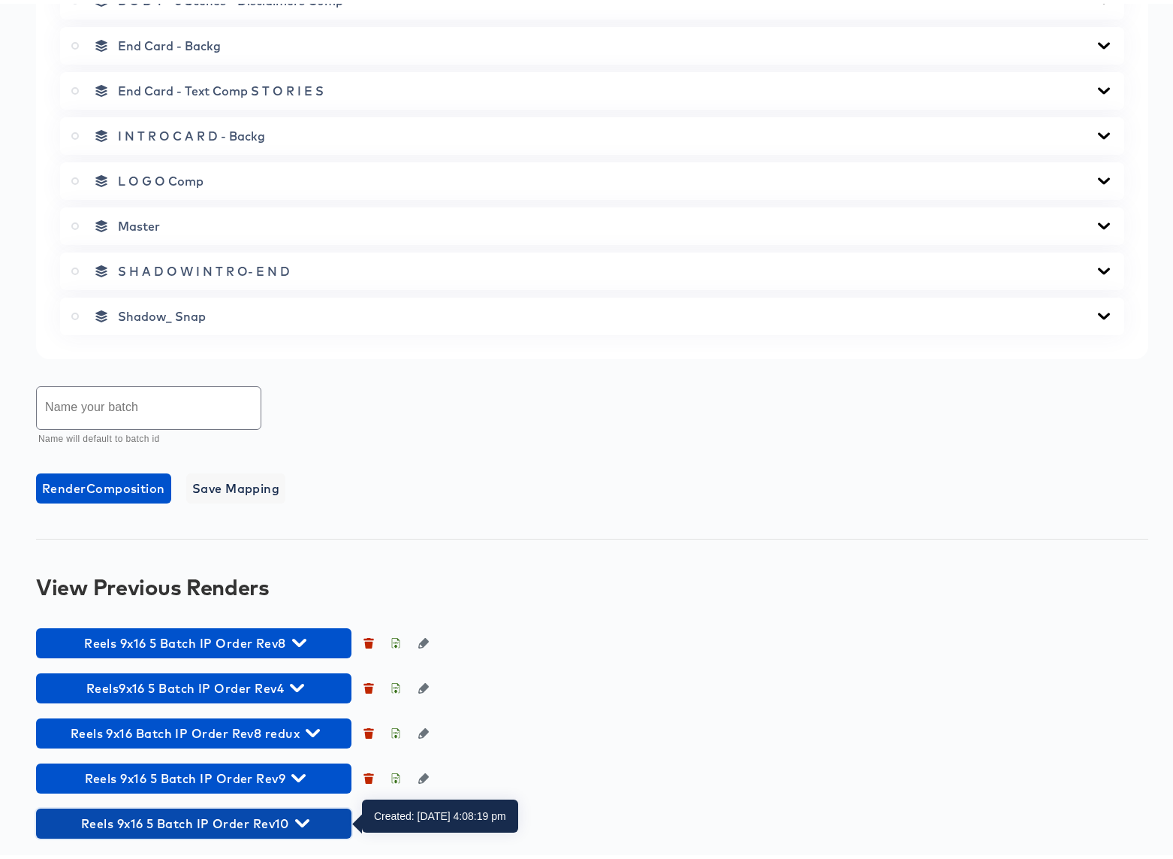
click at [303, 820] on icon "button" at bounding box center [302, 819] width 14 height 8
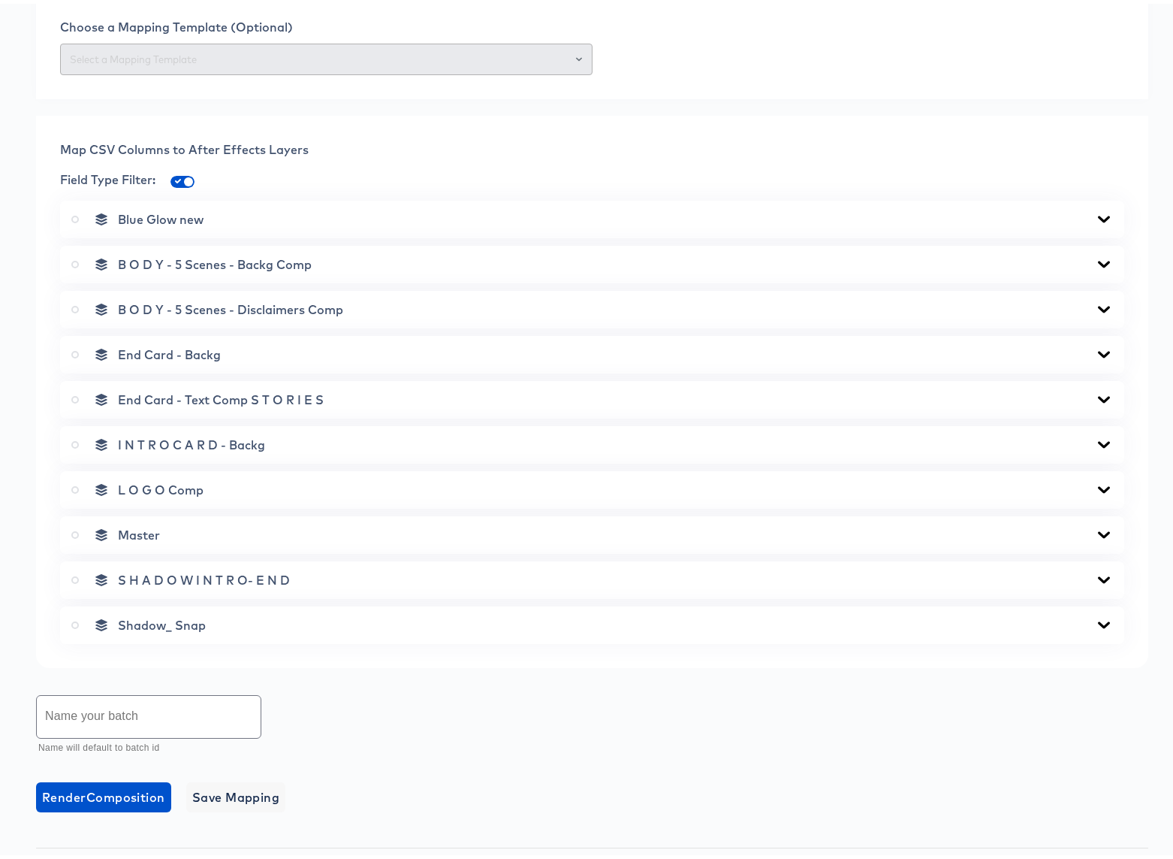
scroll to position [0, 0]
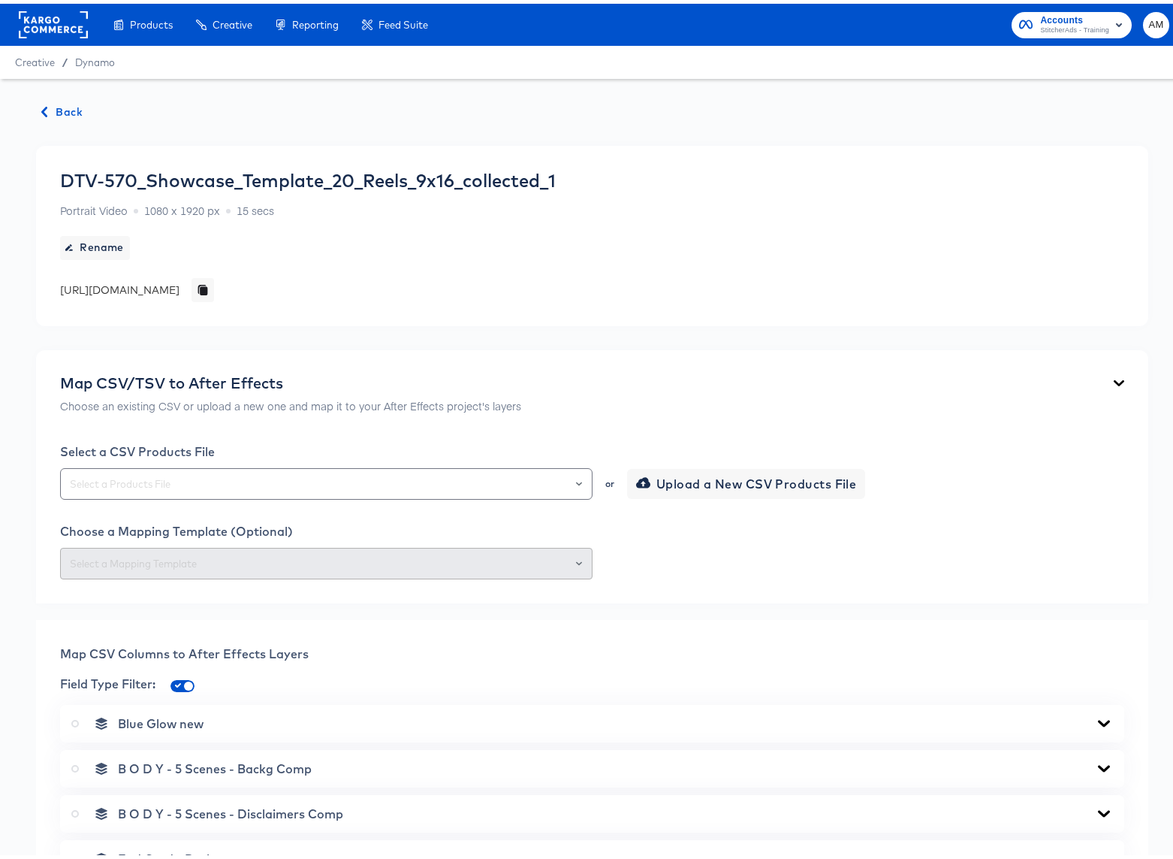
click at [68, 107] on span "Back" at bounding box center [62, 108] width 41 height 19
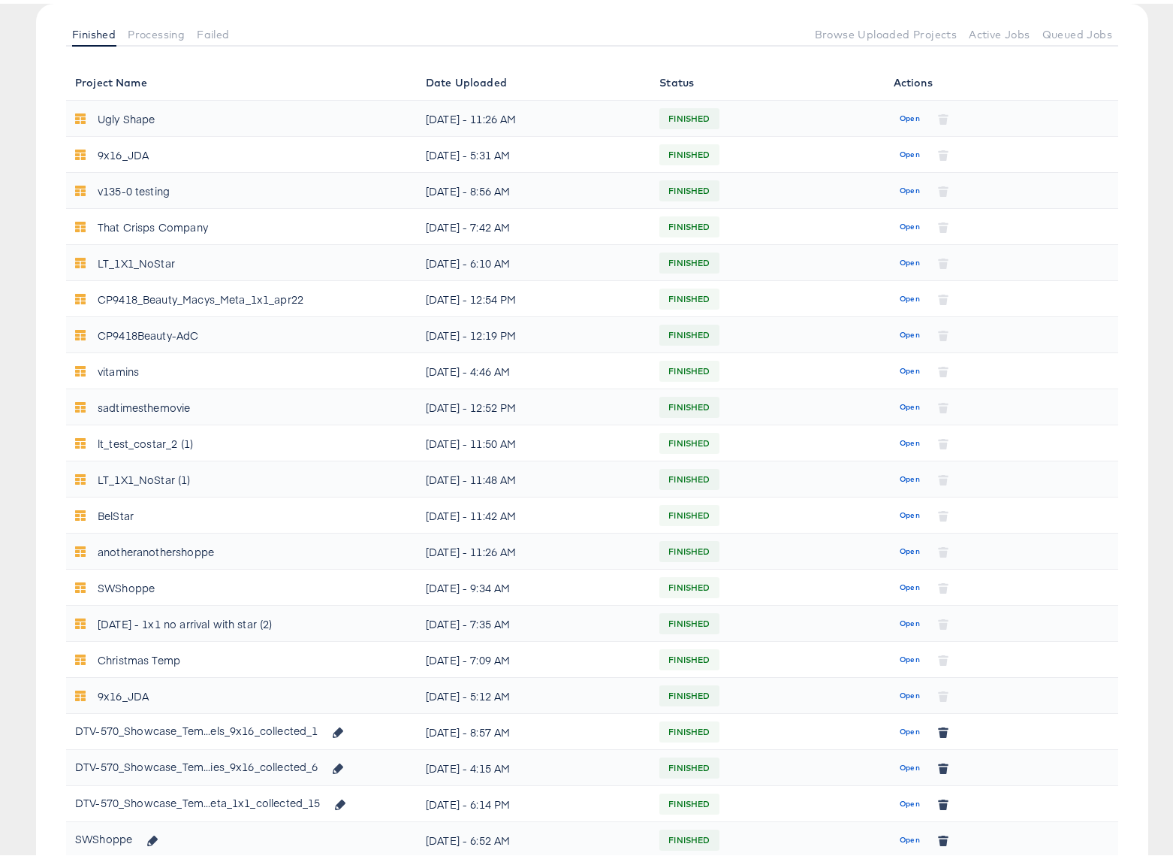
scroll to position [229, 0]
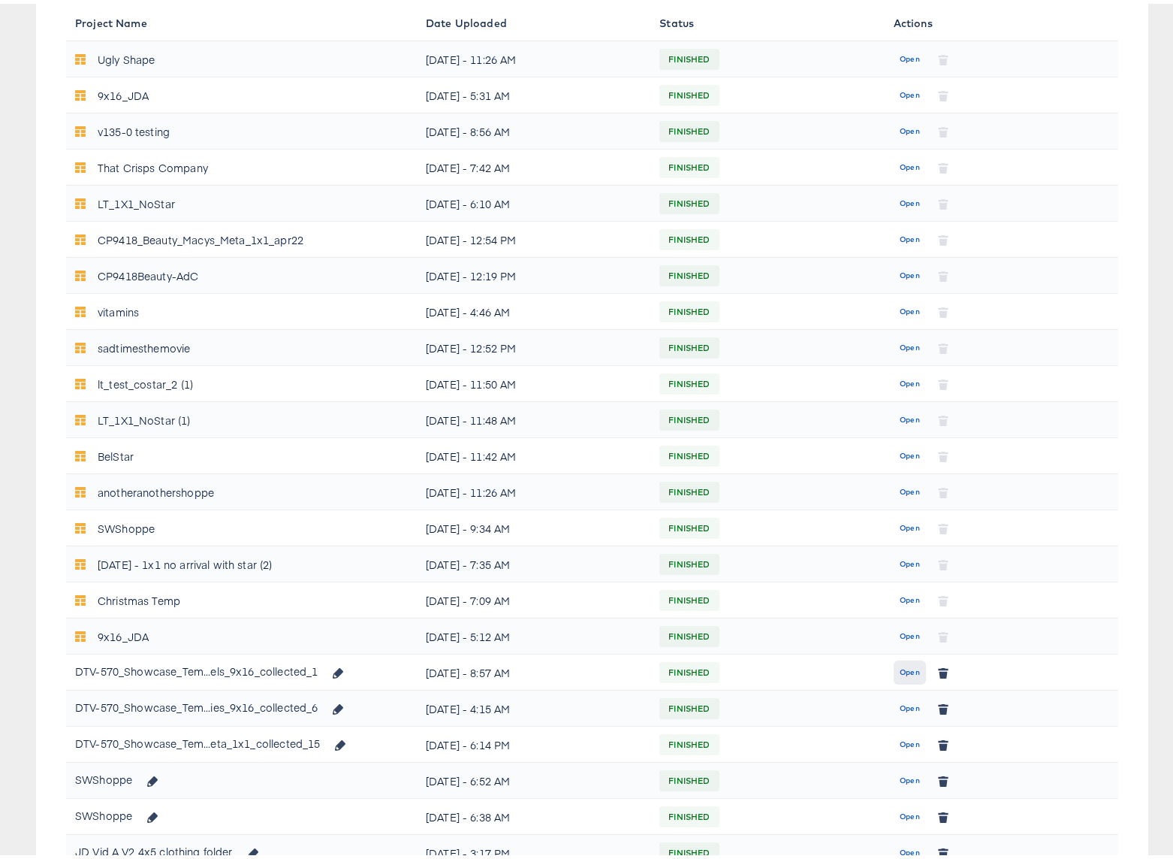
click at [900, 667] on span "Open" at bounding box center [910, 669] width 20 height 14
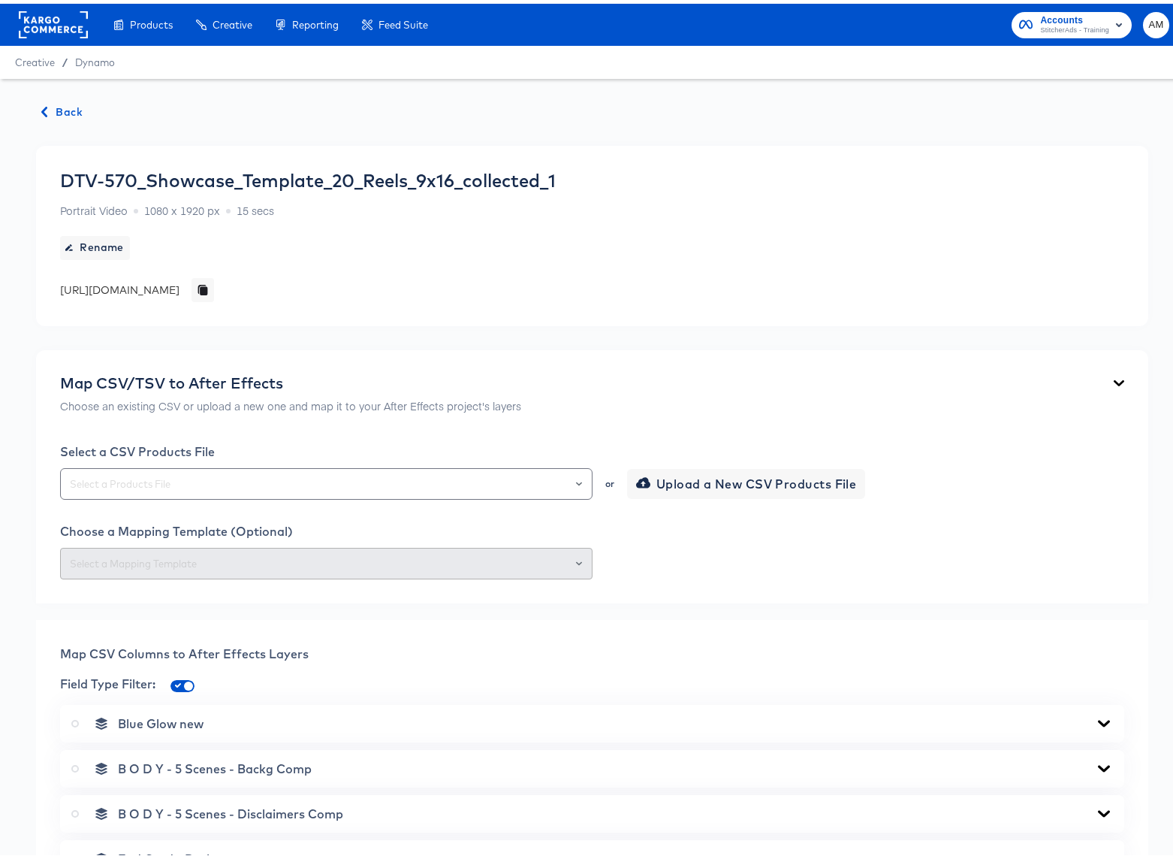
scroll to position [813, 0]
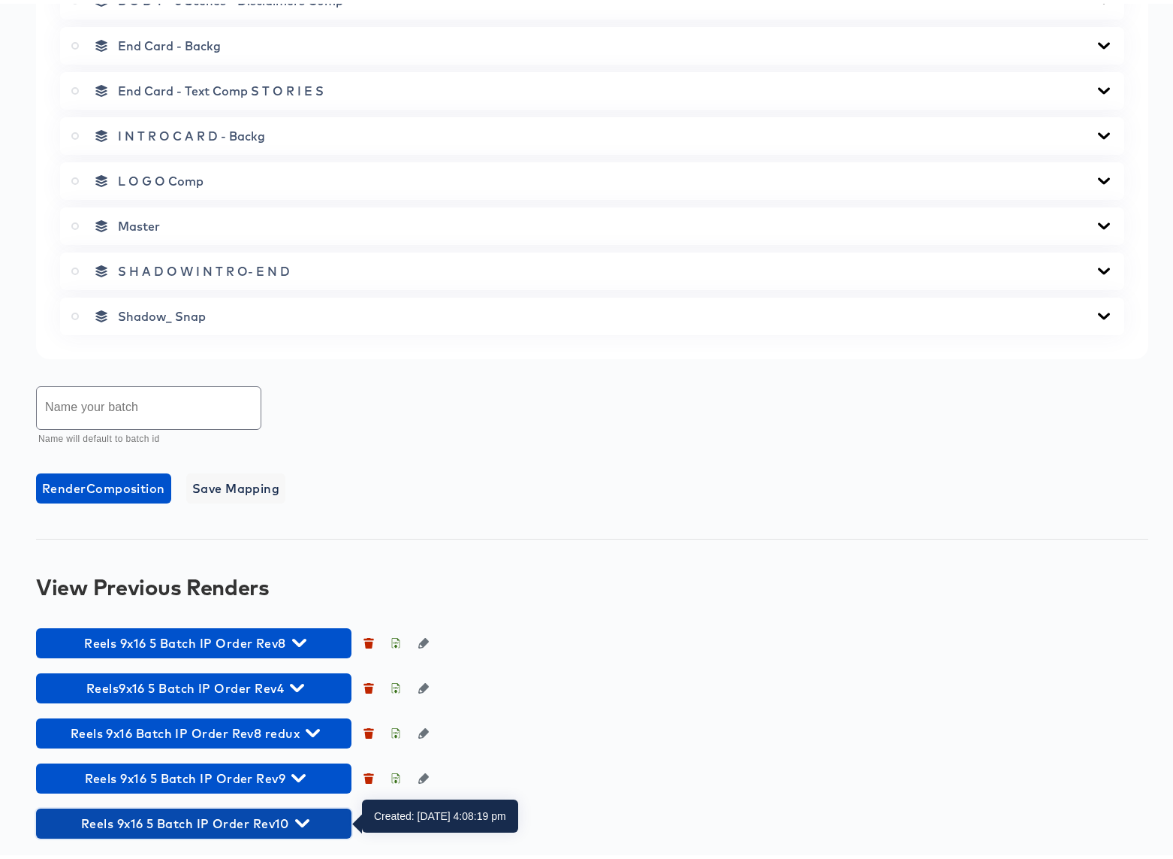
click at [304, 821] on icon "button" at bounding box center [302, 819] width 14 height 8
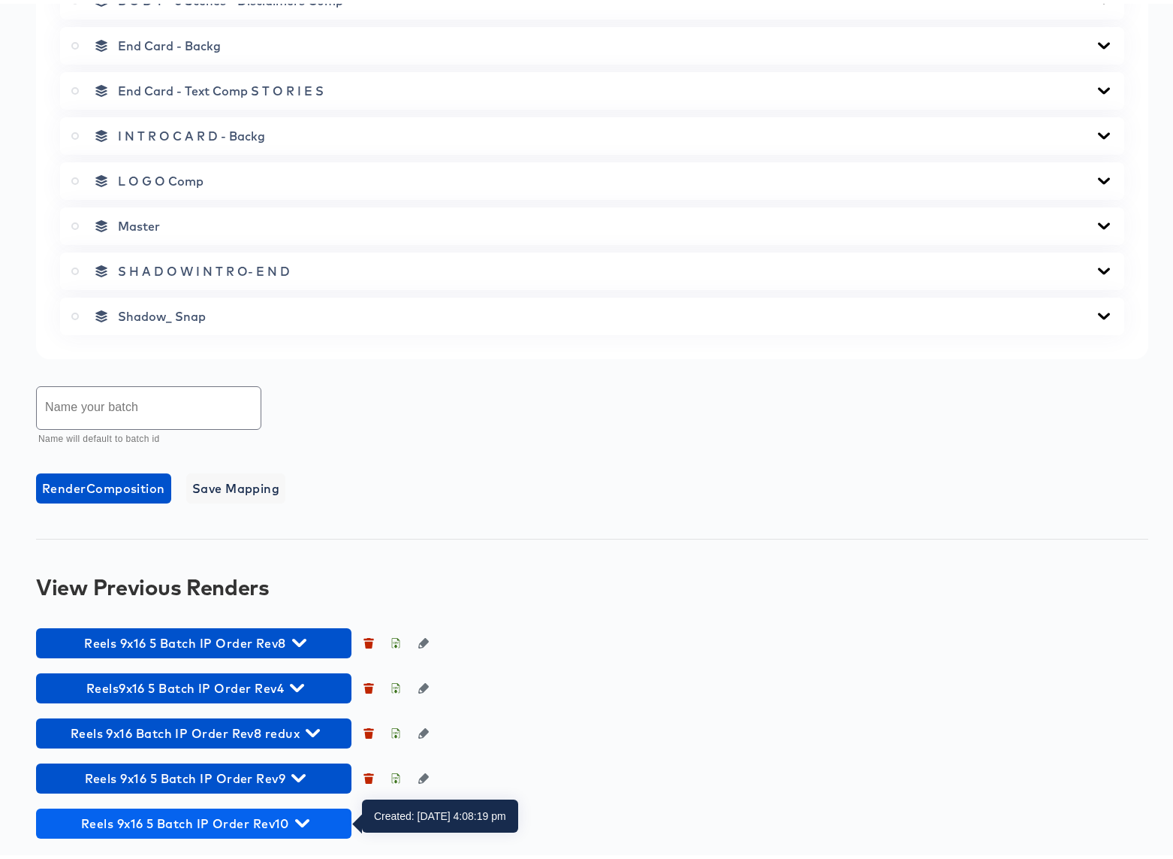
scroll to position [1105, 0]
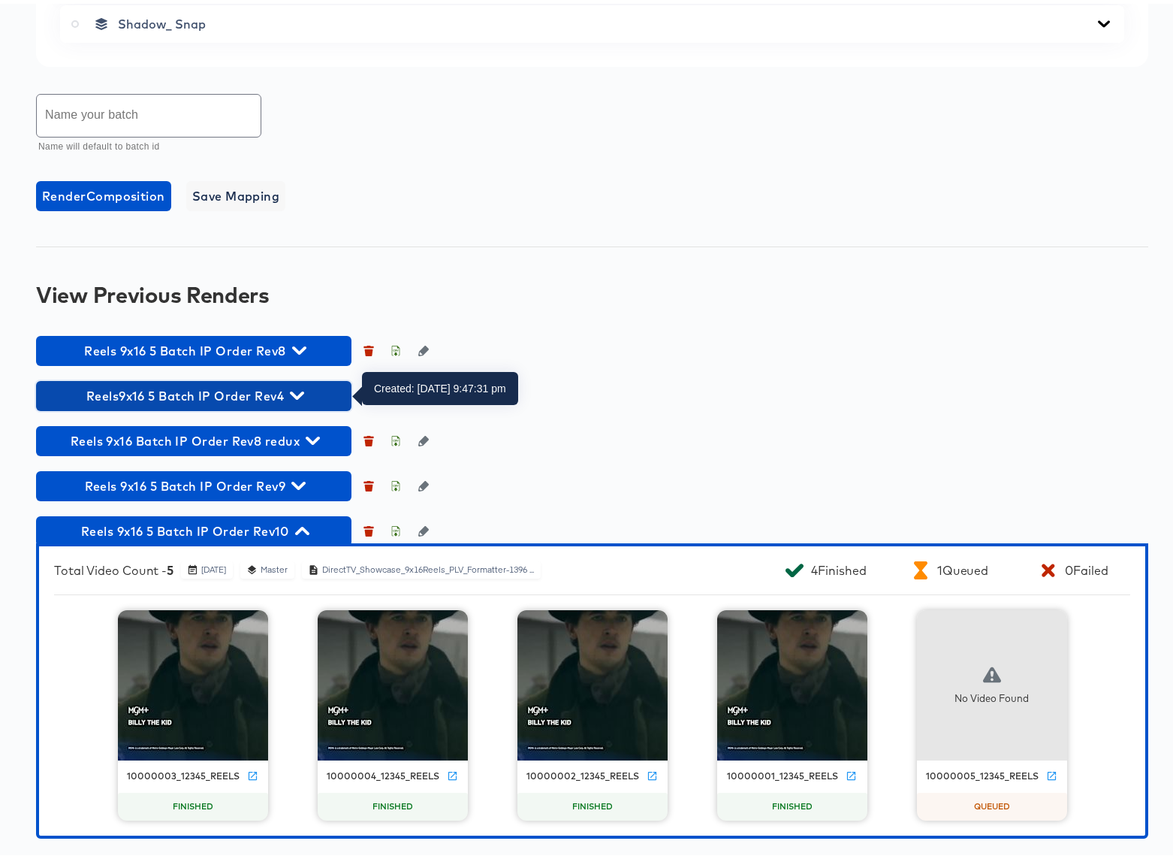
click at [302, 390] on icon "button" at bounding box center [297, 392] width 14 height 8
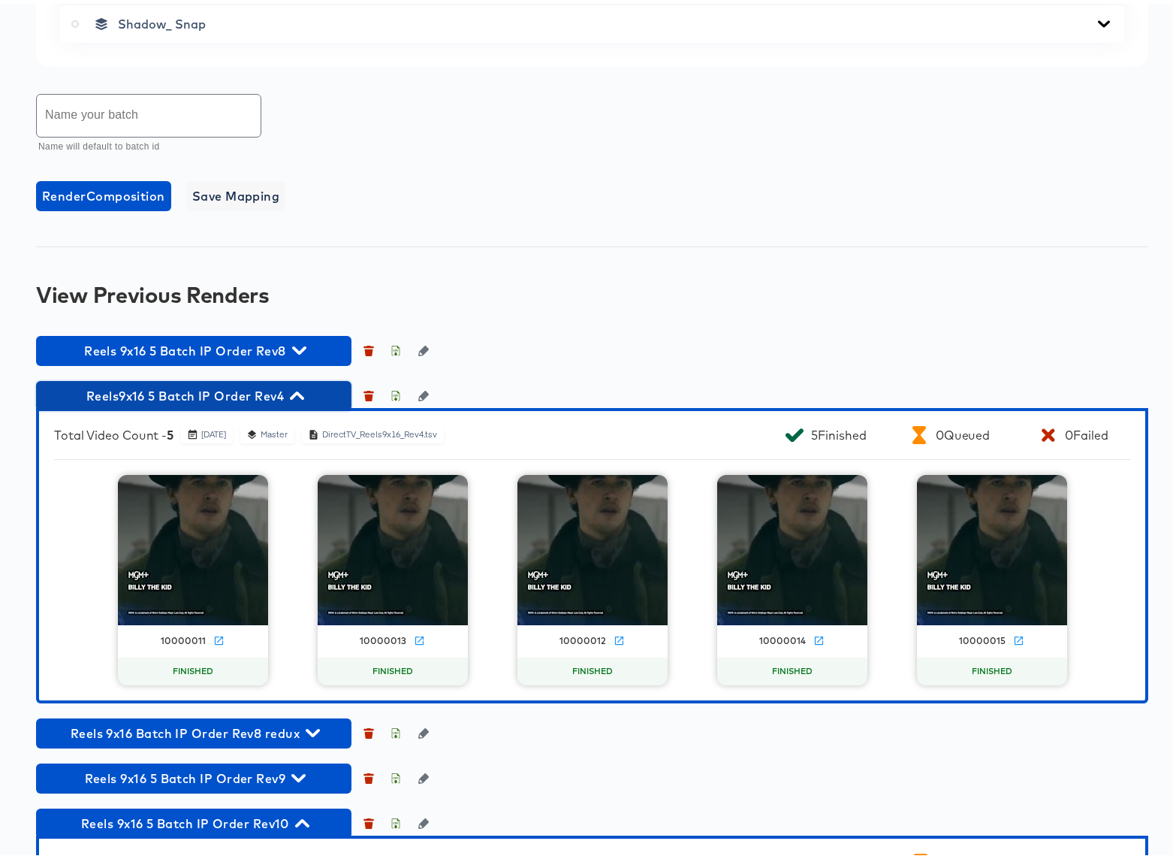
click at [299, 389] on icon "button" at bounding box center [297, 392] width 14 height 8
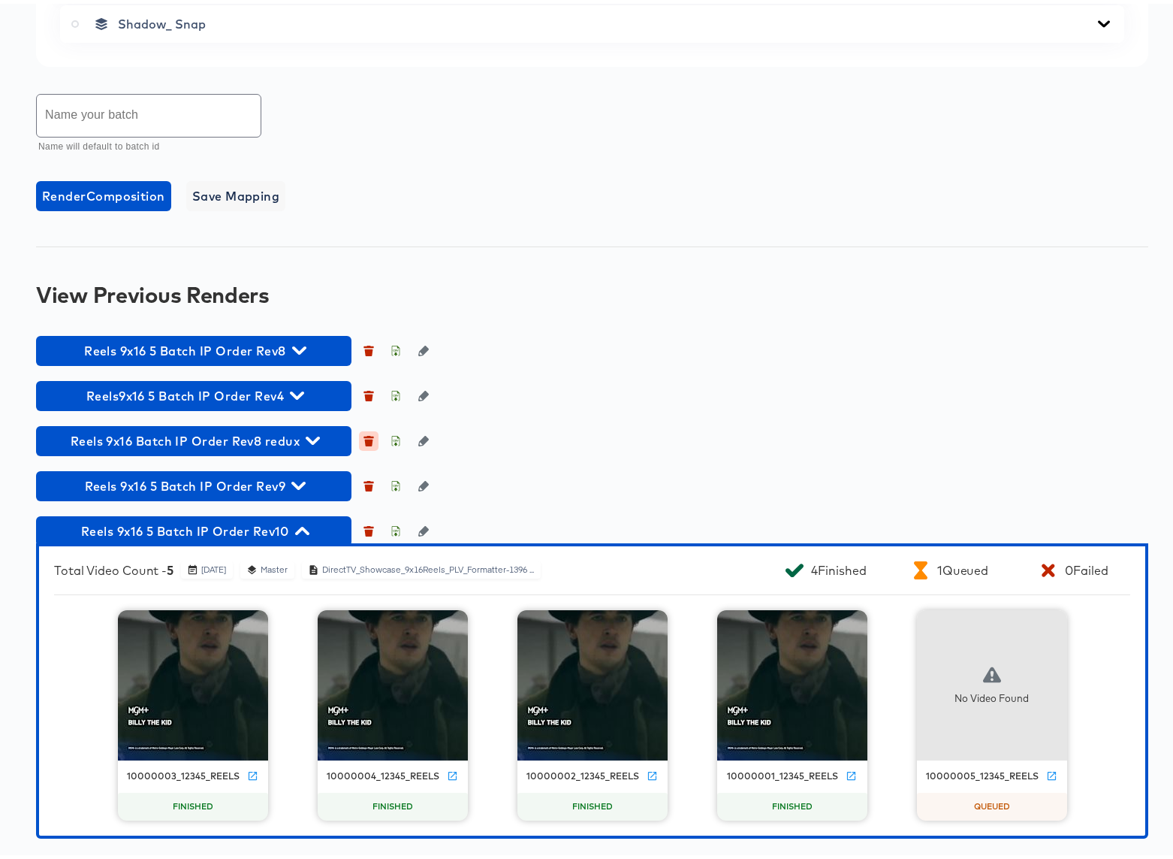
click at [369, 436] on icon "button" at bounding box center [369, 439] width 8 height 7
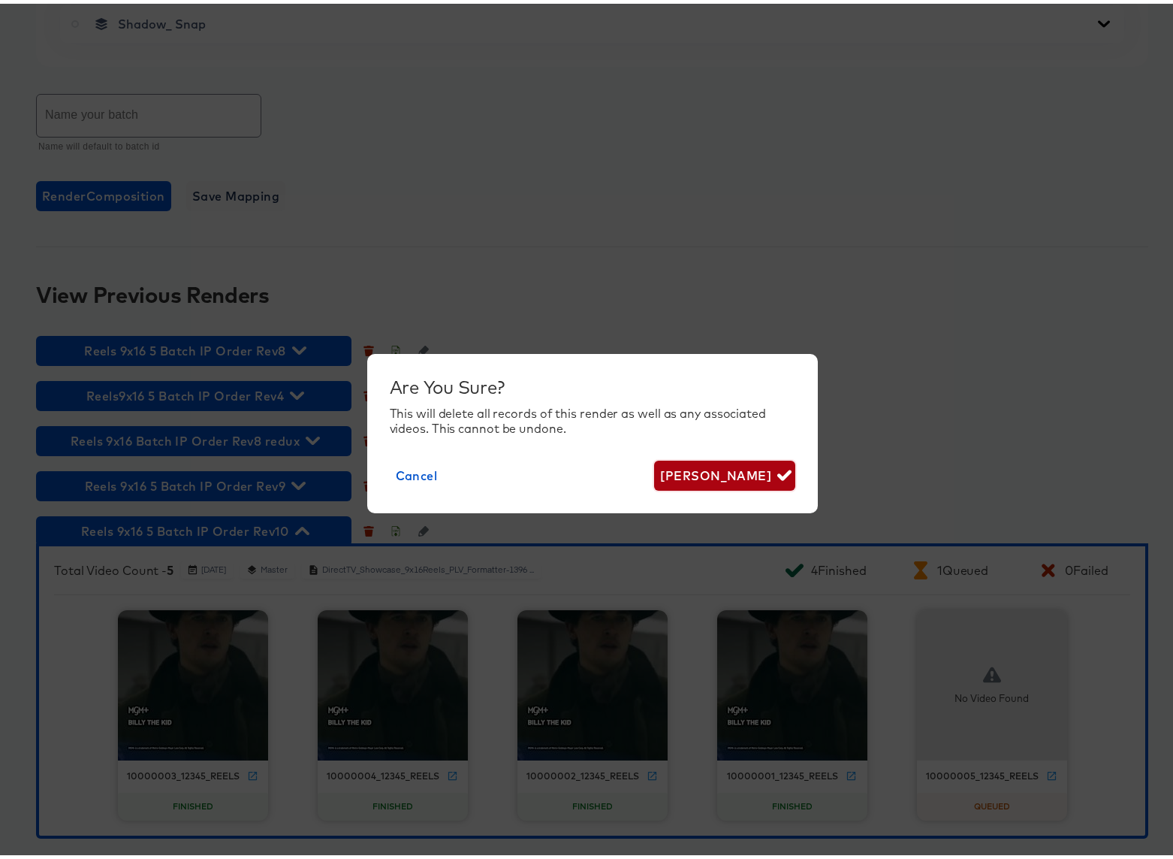
click at [701, 467] on span "Delete Render" at bounding box center [724, 471] width 128 height 21
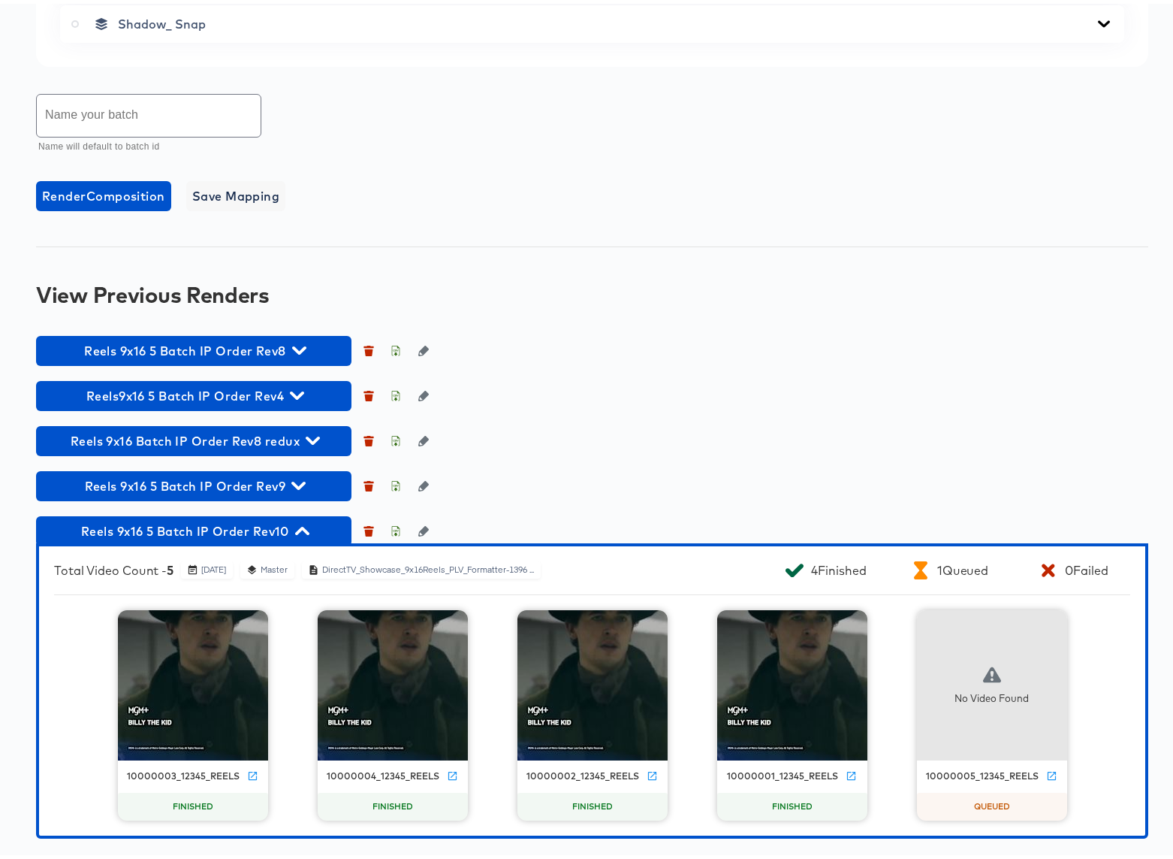
scroll to position [1060, 0]
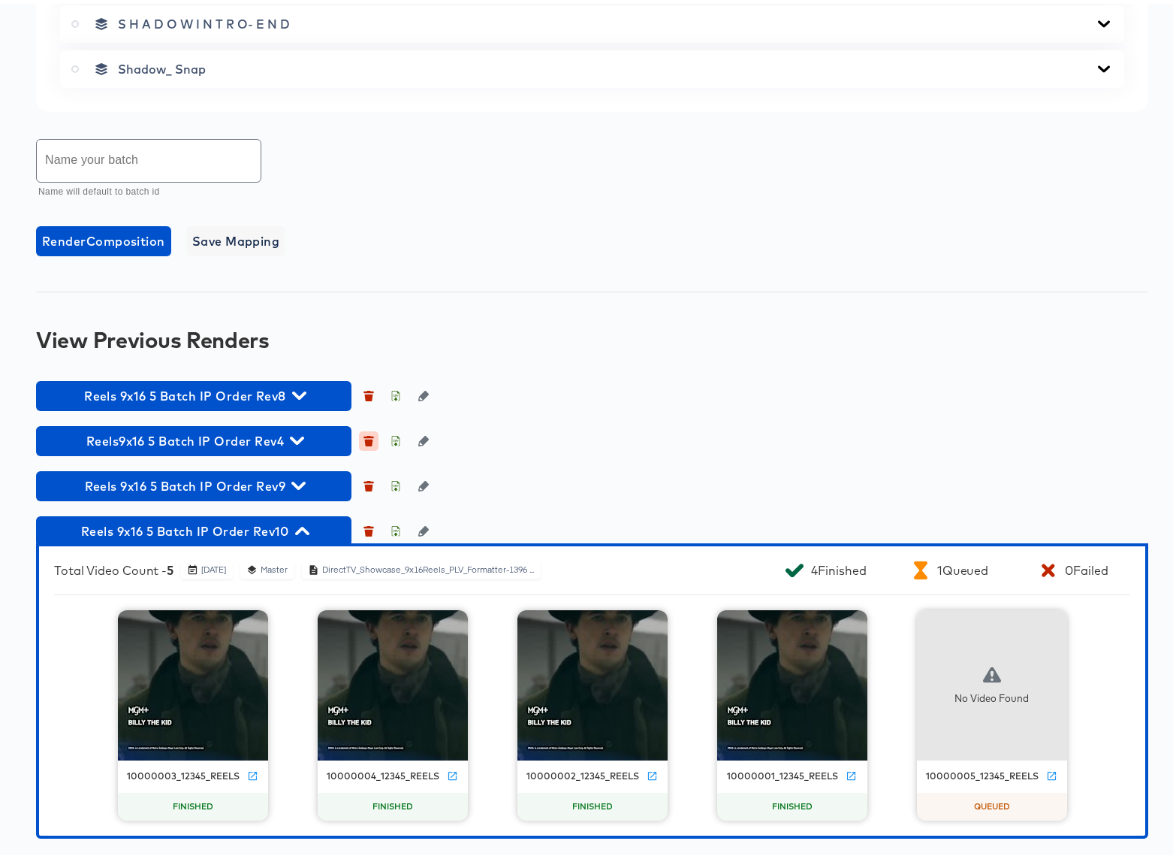
click at [372, 436] on icon "button" at bounding box center [369, 439] width 8 height 7
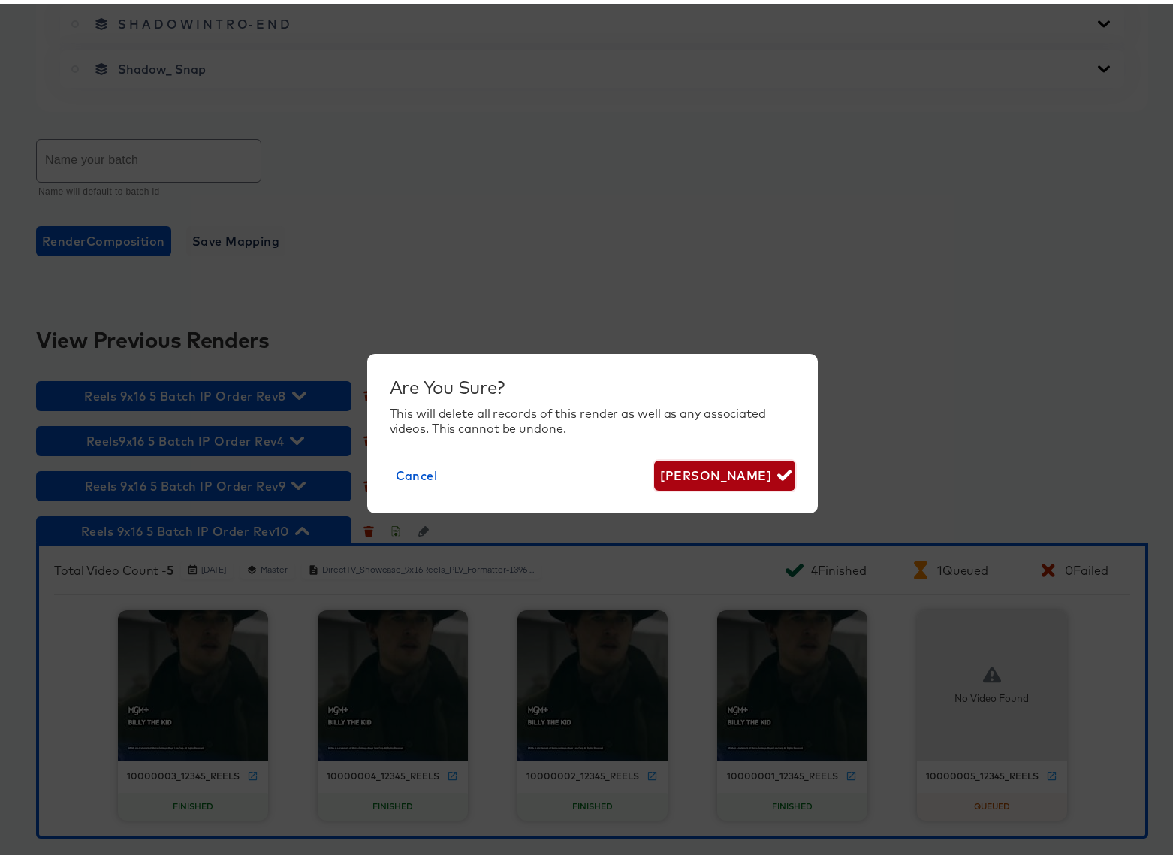
click at [690, 469] on span "Delete Render" at bounding box center [724, 471] width 128 height 21
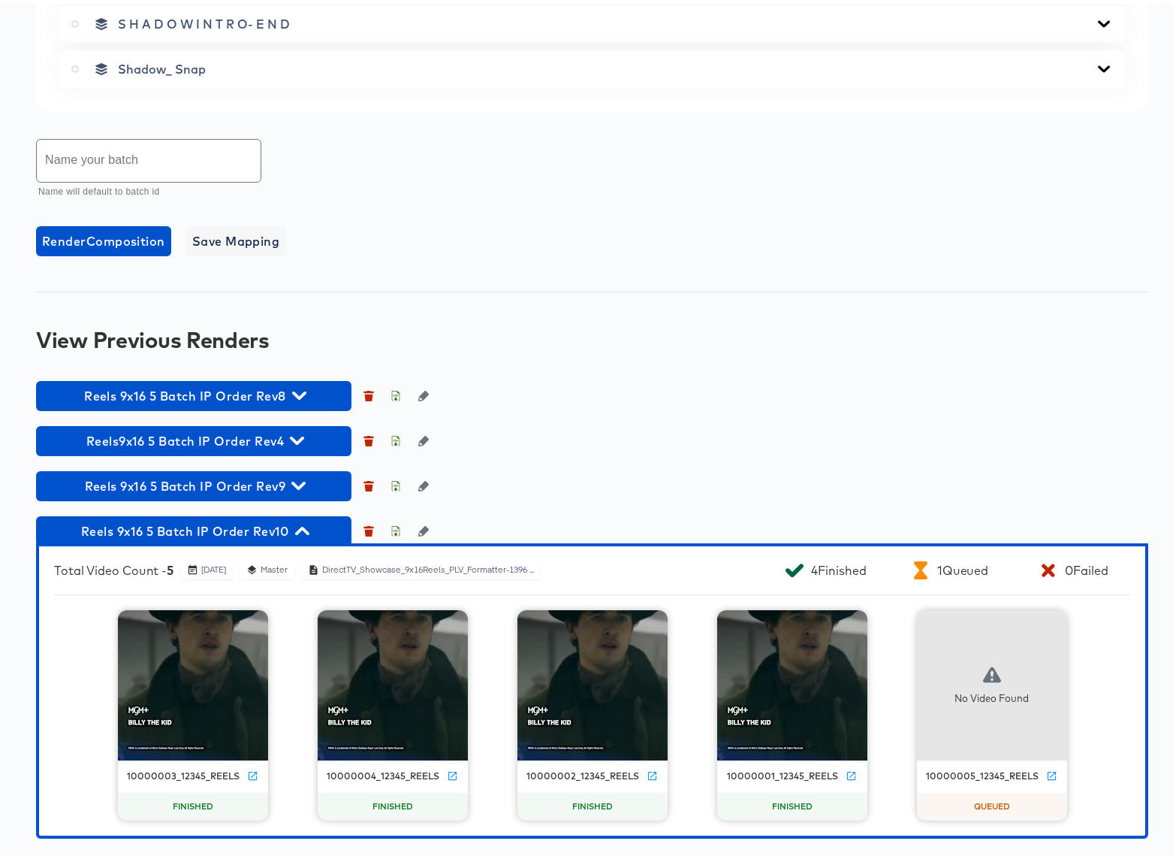
scroll to position [1015, 0]
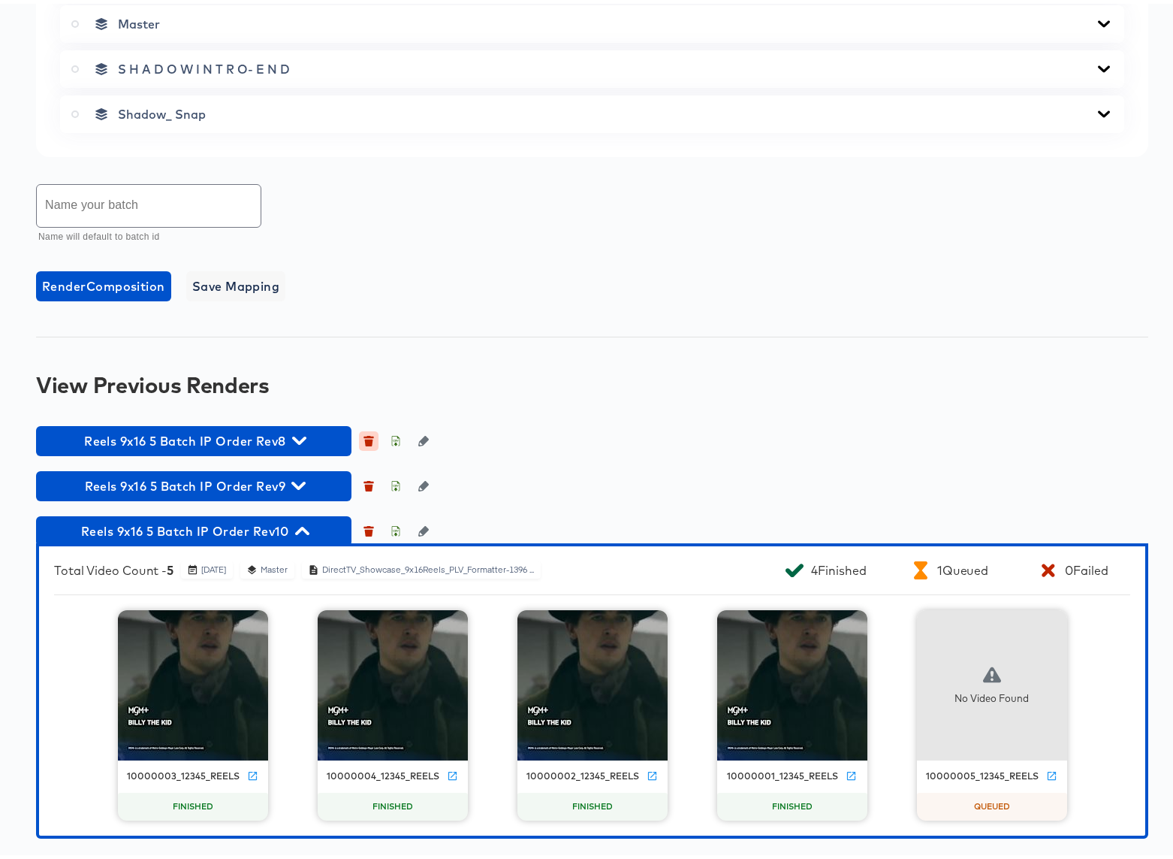
click at [374, 436] on button "button" at bounding box center [369, 437] width 20 height 20
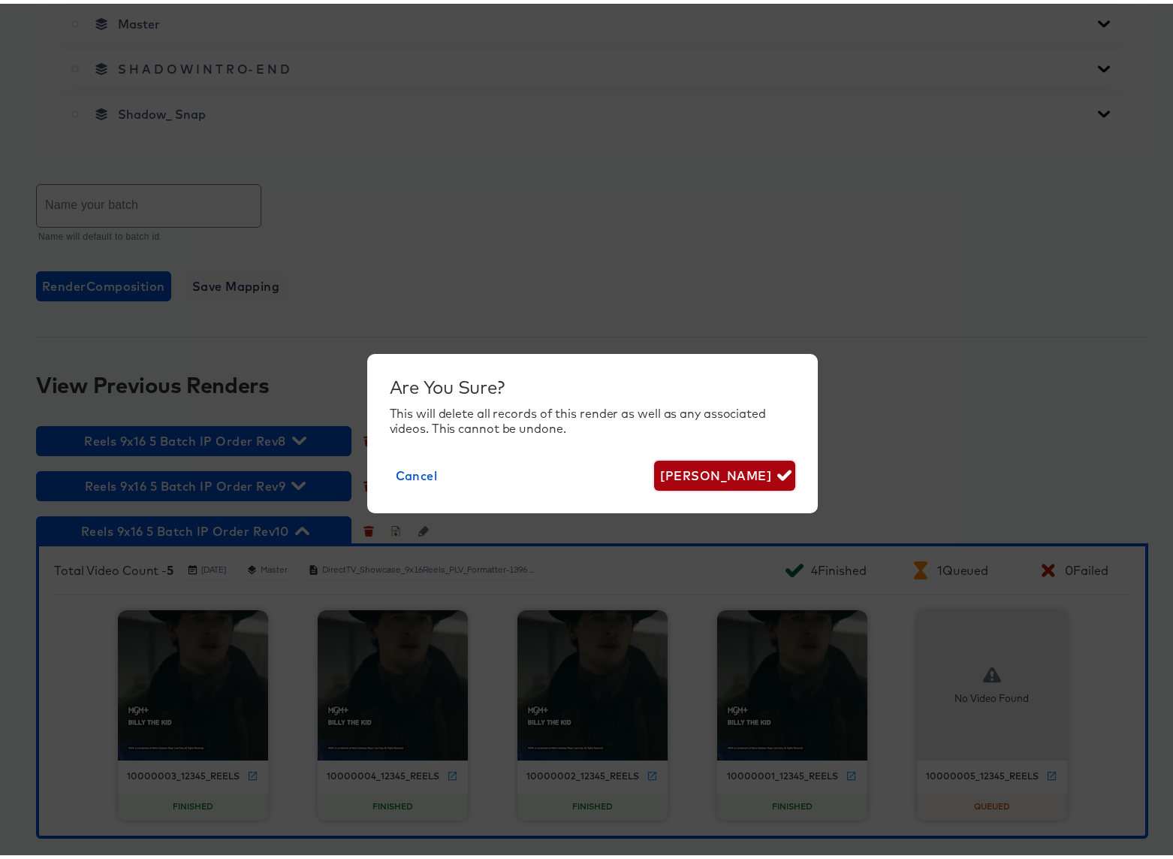
click at [717, 466] on span "Delete Render" at bounding box center [724, 471] width 128 height 21
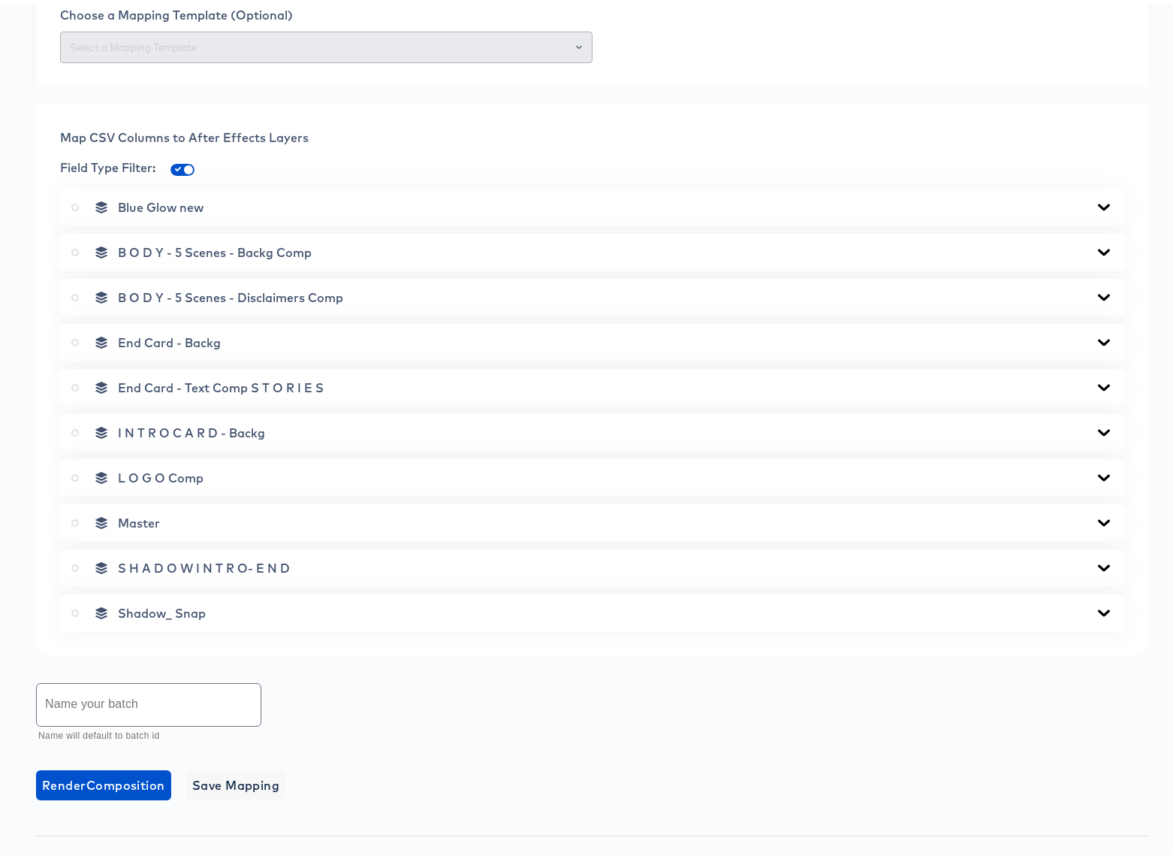
scroll to position [970, 0]
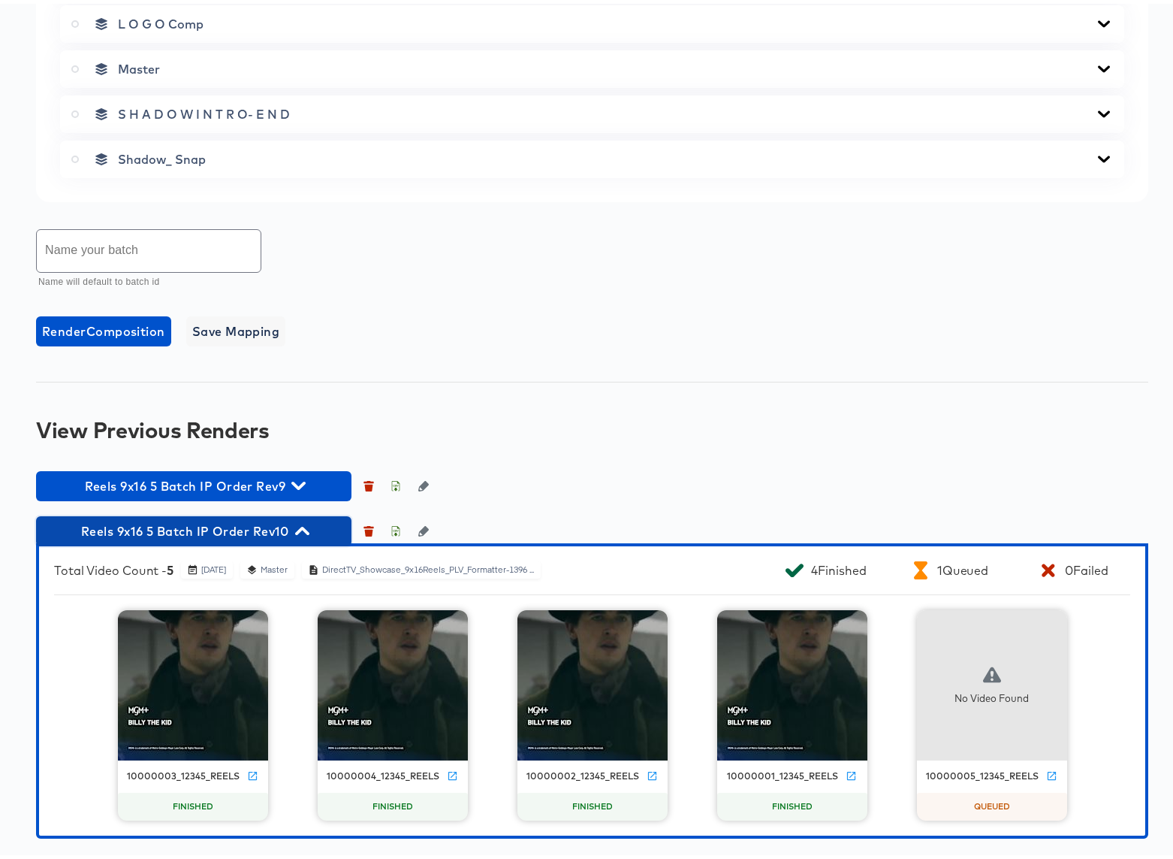
click at [306, 528] on icon "button" at bounding box center [302, 527] width 14 height 8
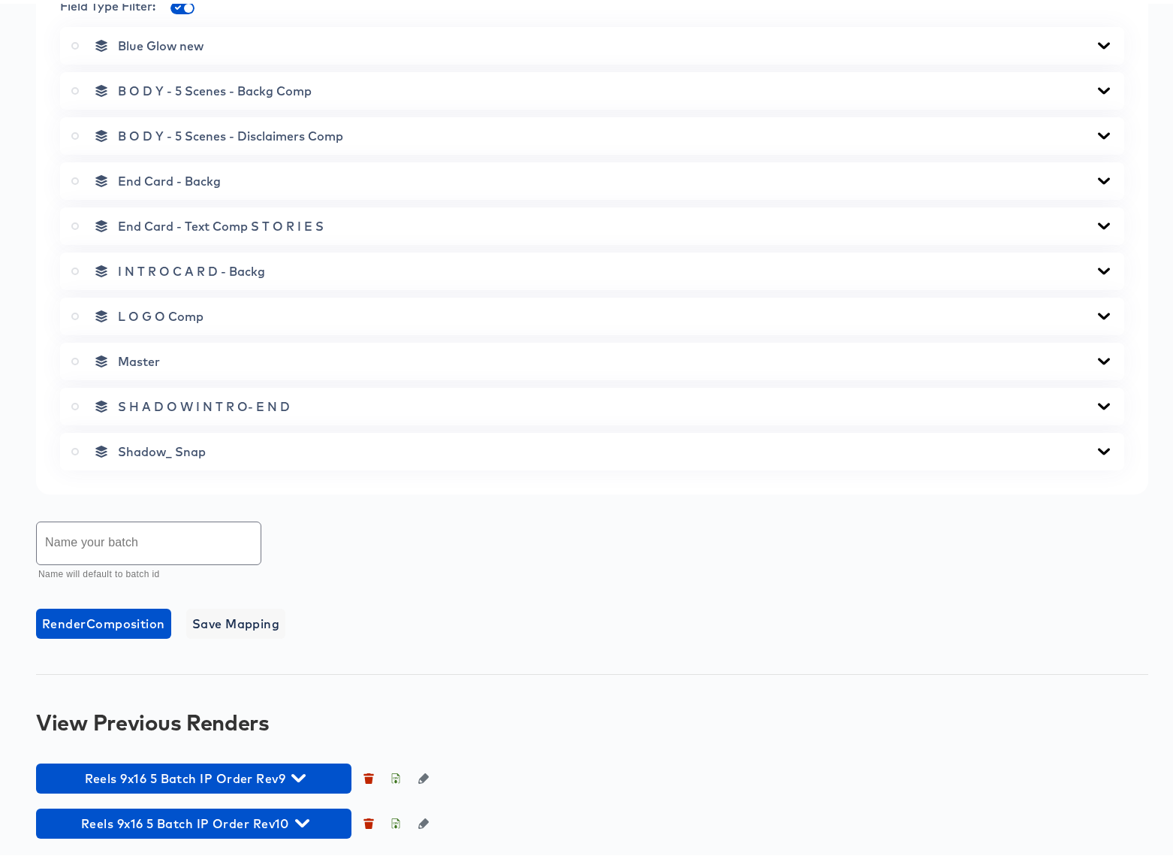
scroll to position [678, 0]
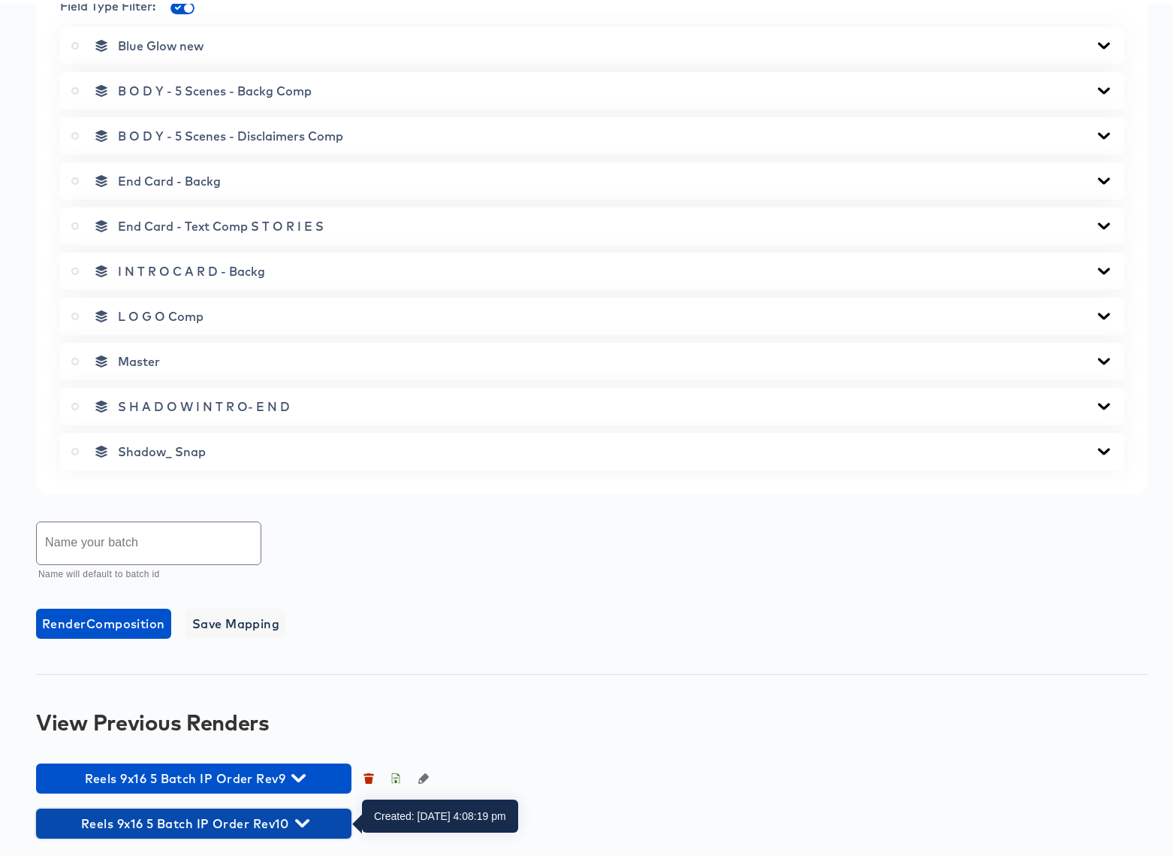
click at [302, 819] on icon "button" at bounding box center [302, 819] width 14 height 14
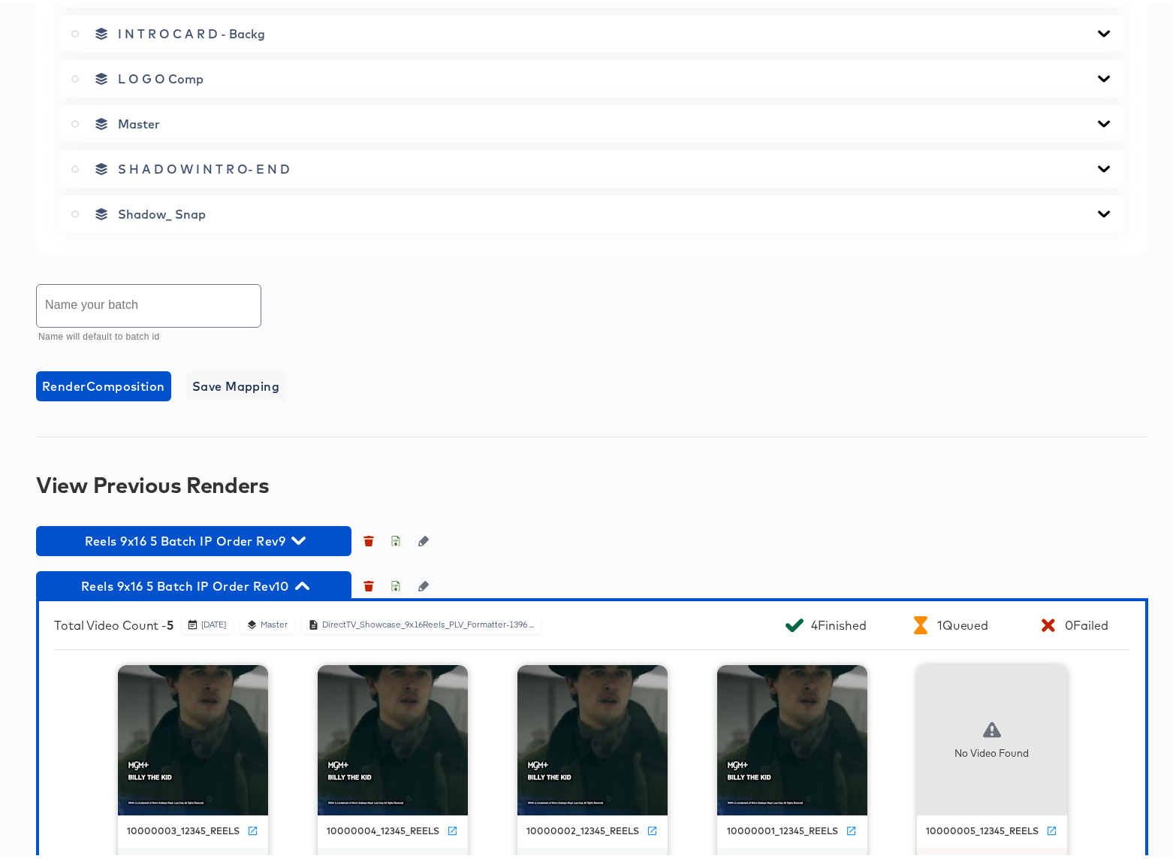
scroll to position [970, 0]
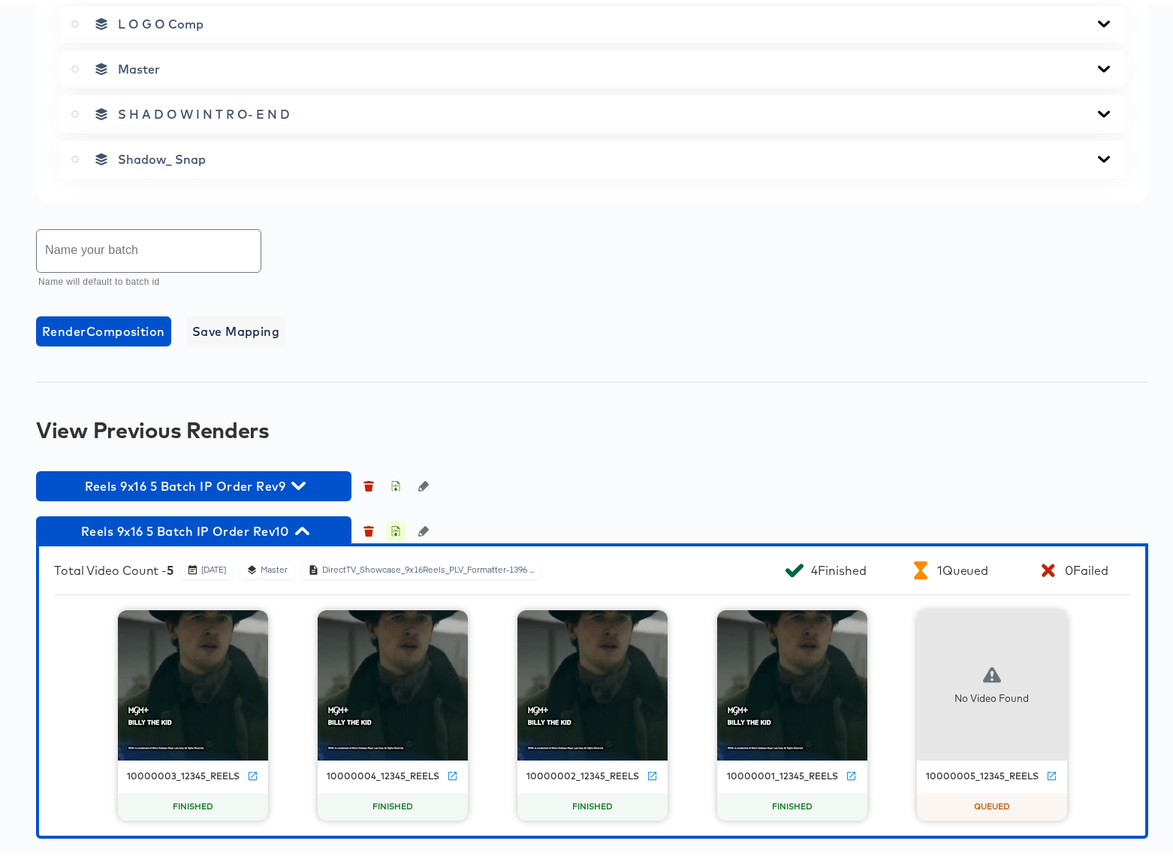
click at [397, 527] on icon "button" at bounding box center [396, 527] width 11 height 11
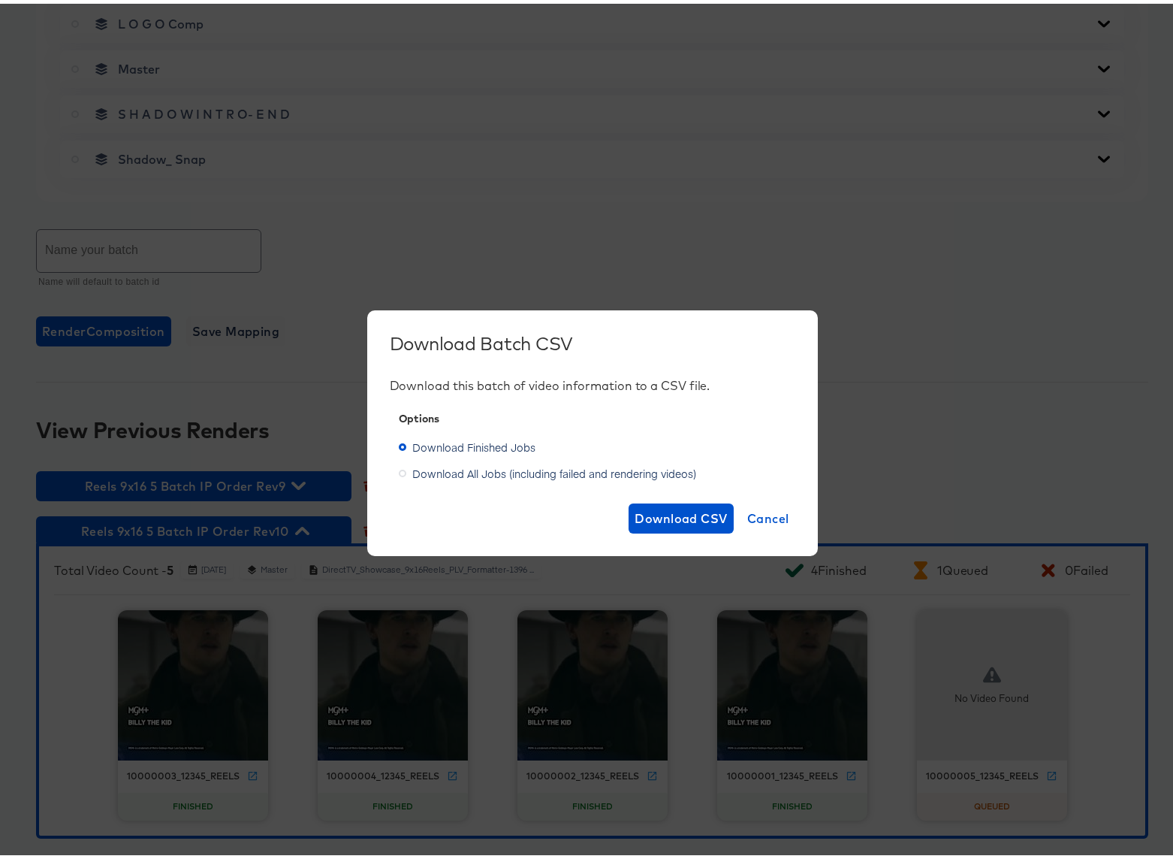
click at [476, 460] on label "Download All Jobs (including failed and rendering videos)" at bounding box center [550, 469] width 303 height 23
click at [0, 0] on input "Download All Jobs (including failed and rendering videos)" at bounding box center [0, 0] width 0 height 0
drag, startPoint x: 682, startPoint y: 515, endPoint x: 687, endPoint y: 526, distance: 12.1
click at [682, 515] on span "Download CSV" at bounding box center [681, 514] width 93 height 21
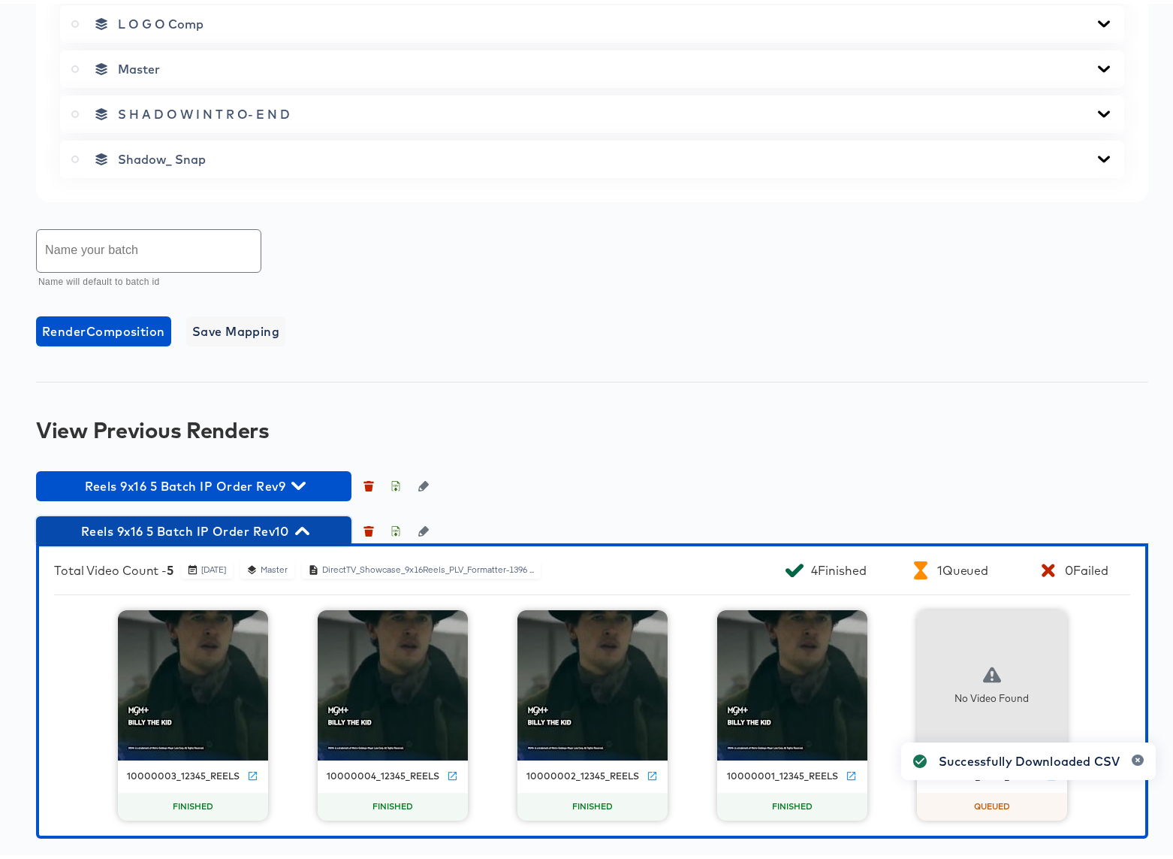
click at [306, 527] on icon "button" at bounding box center [302, 527] width 14 height 8
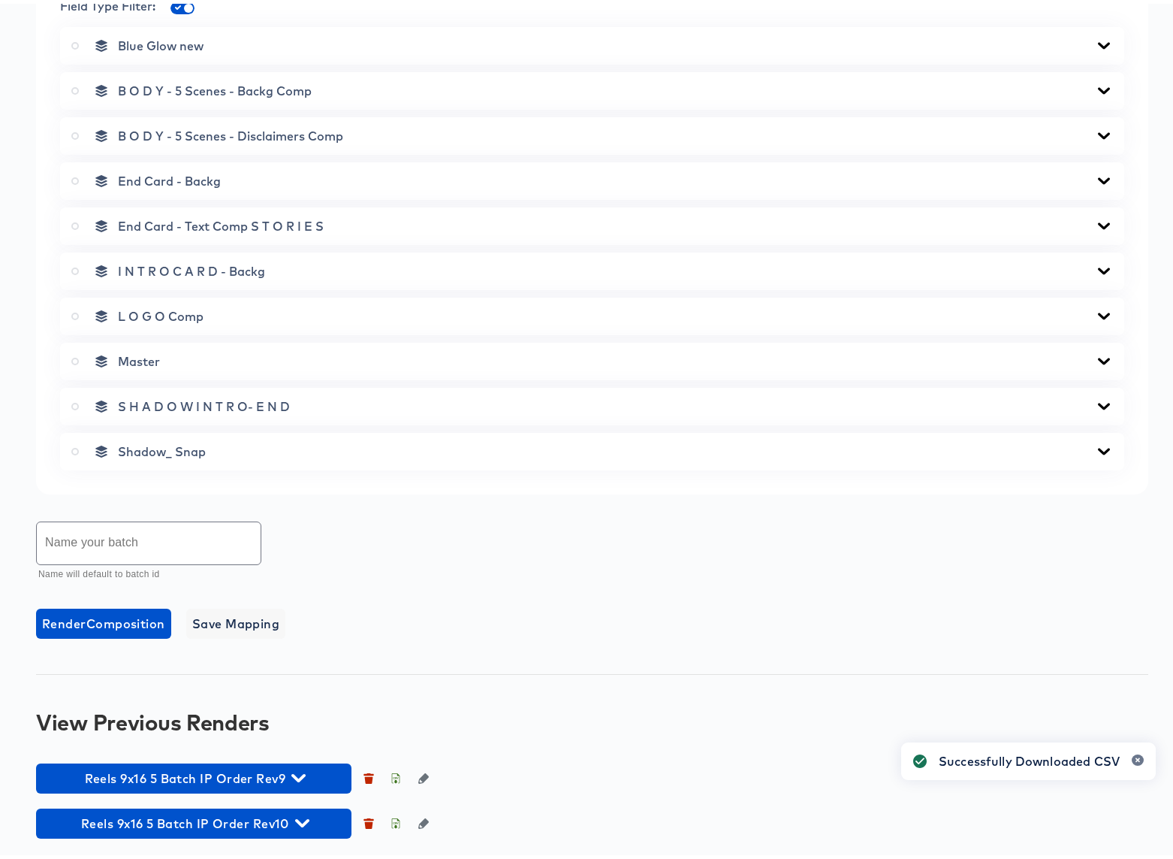
scroll to position [678, 0]
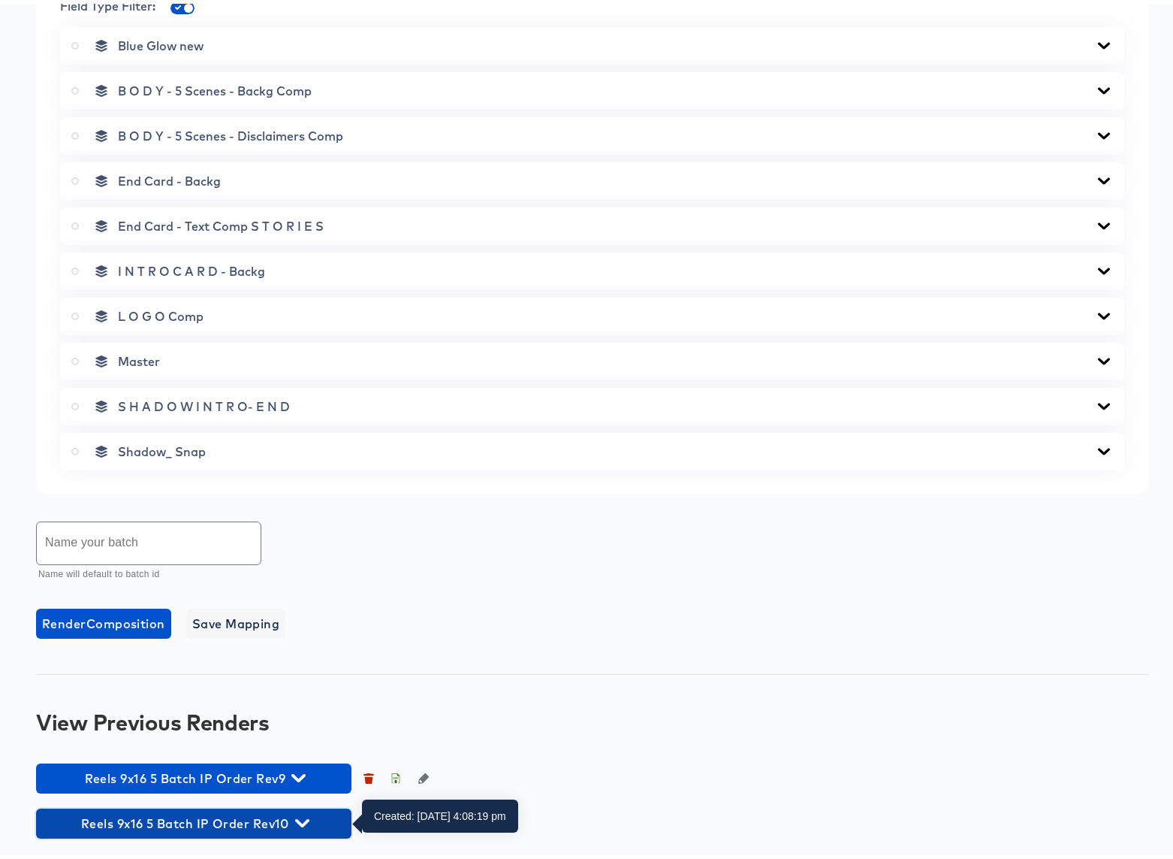
click at [303, 821] on icon "button" at bounding box center [302, 819] width 14 height 8
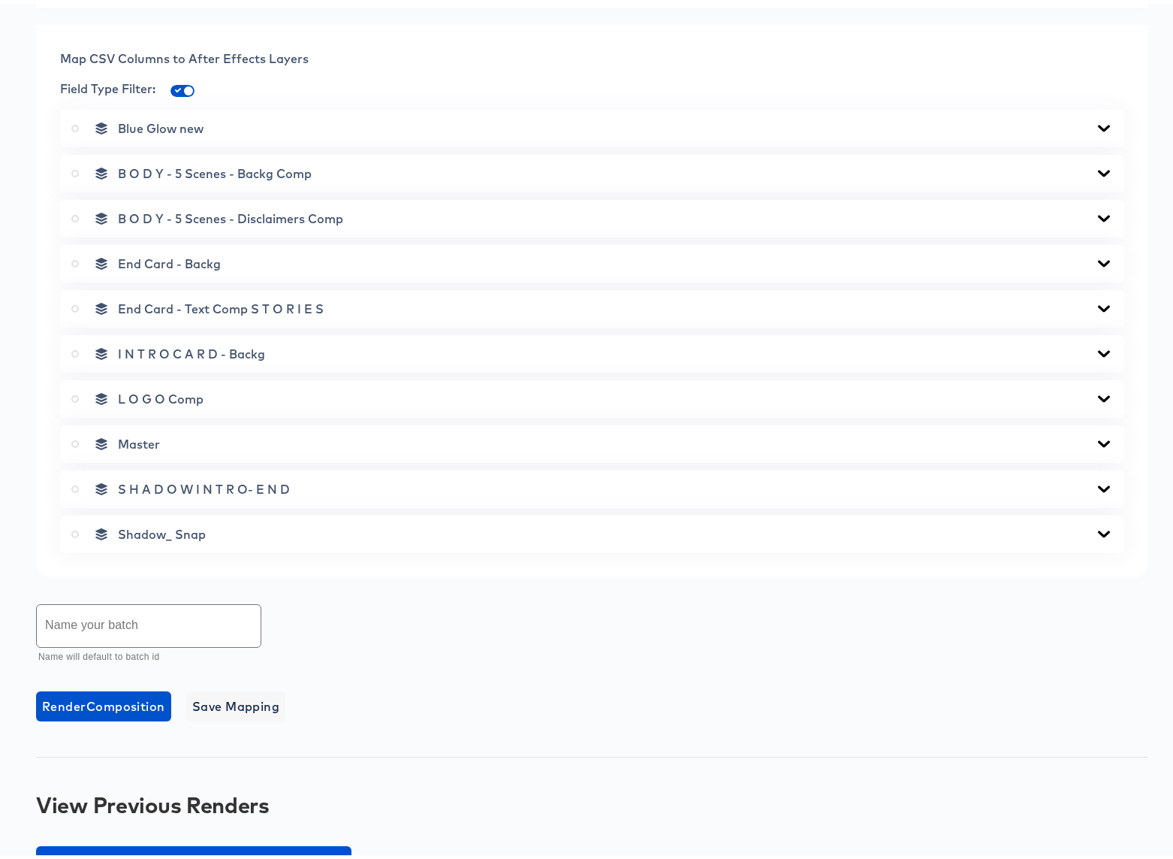
scroll to position [0, 0]
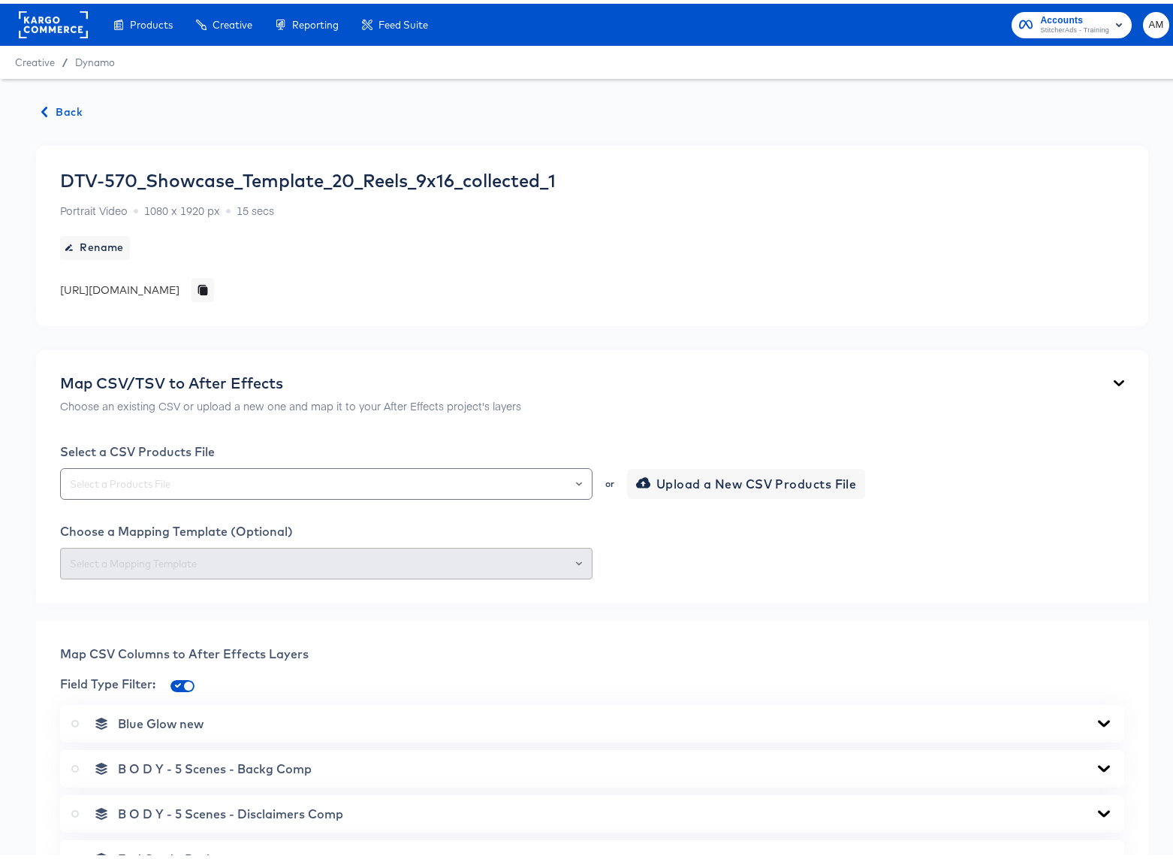
click at [57, 110] on span "Back" at bounding box center [62, 108] width 41 height 19
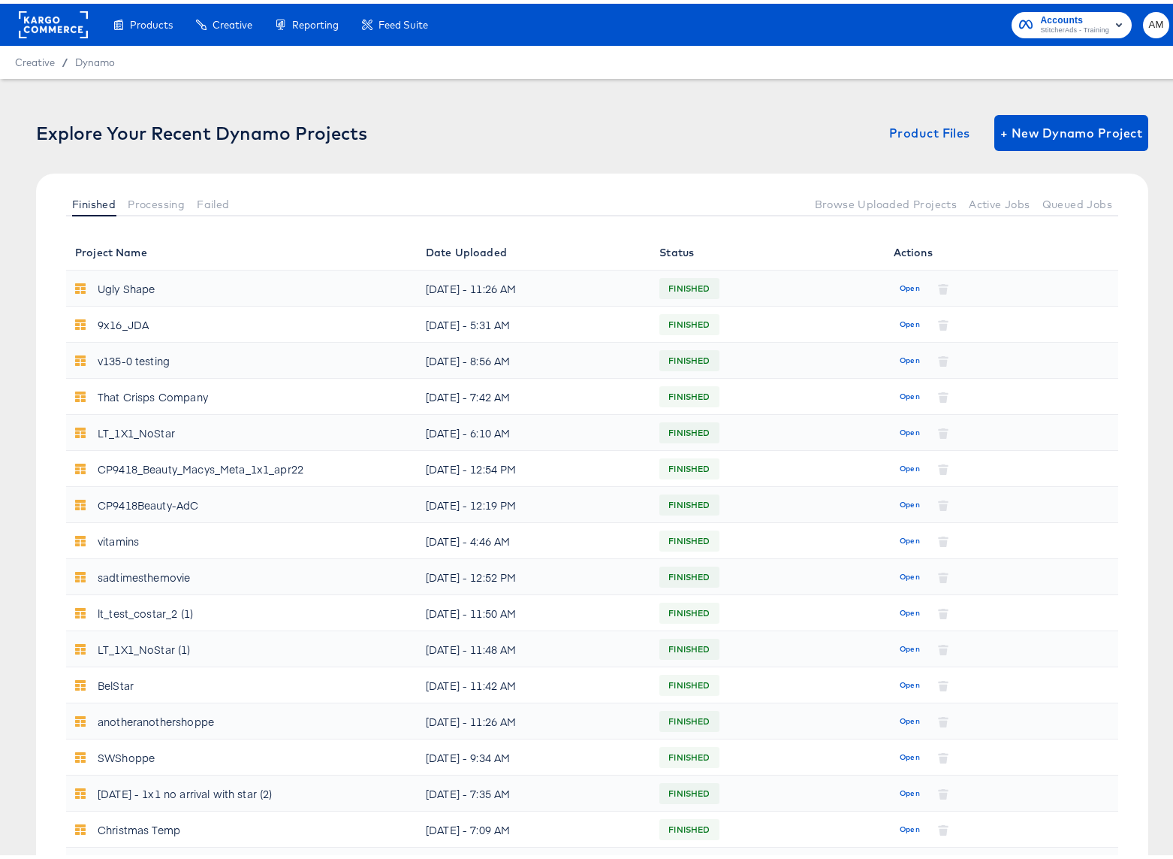
click at [303, 107] on div "Explore Your Recent Dynamo Projects Product Files + New Dynamo Project Finished…" at bounding box center [592, 768] width 1184 height 1386
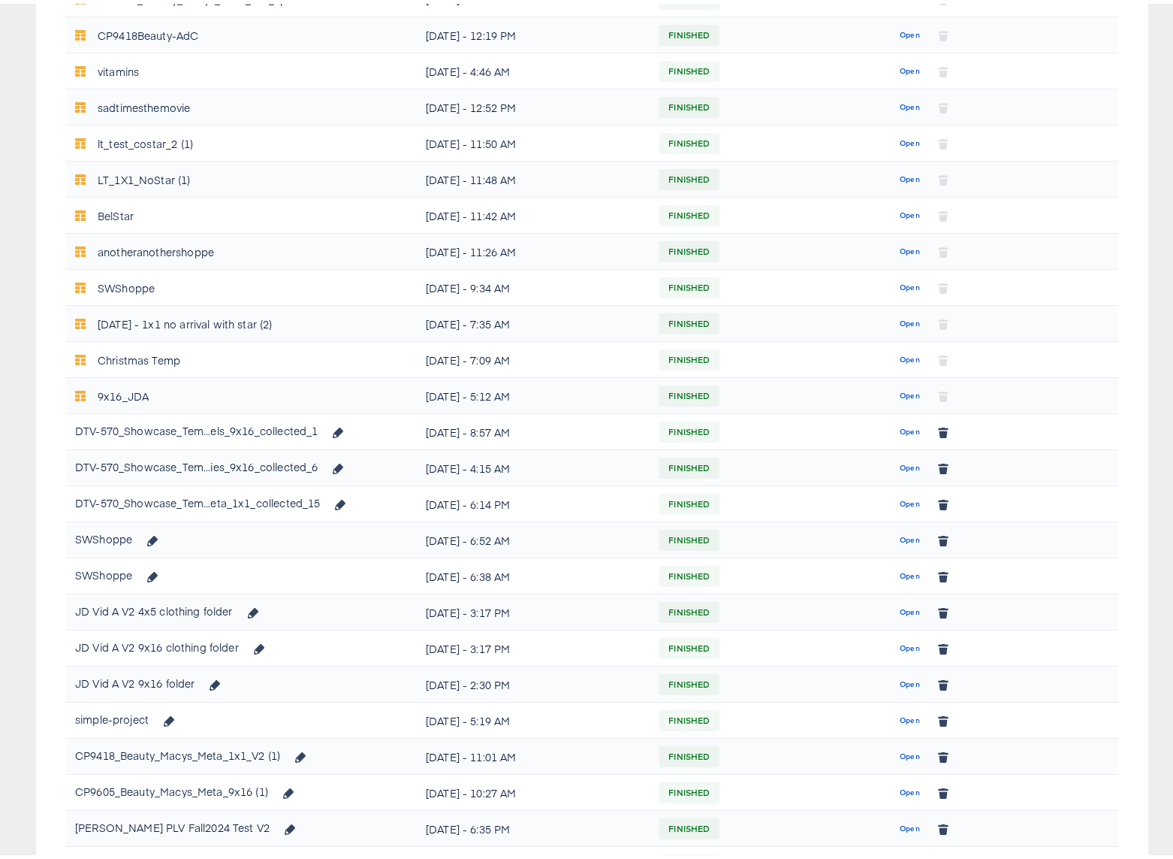
scroll to position [602, 0]
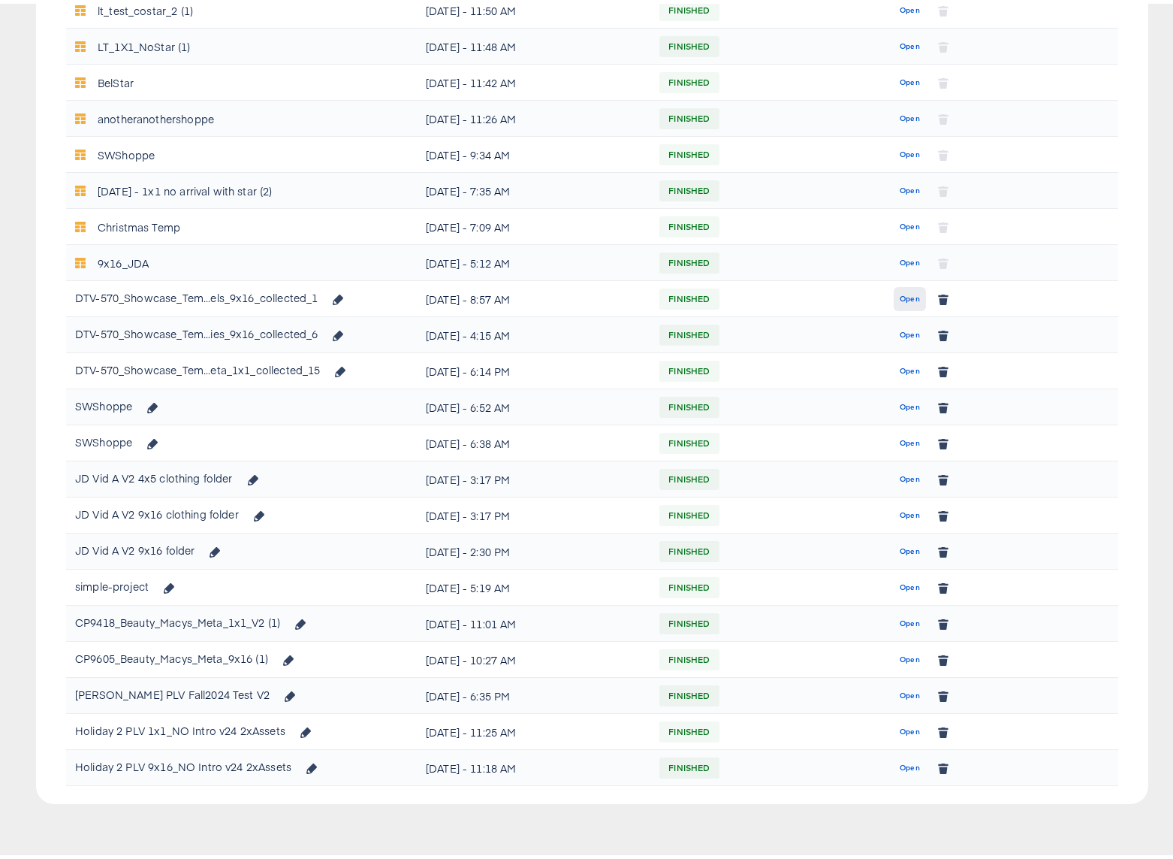
click at [902, 293] on span "Open" at bounding box center [910, 295] width 20 height 14
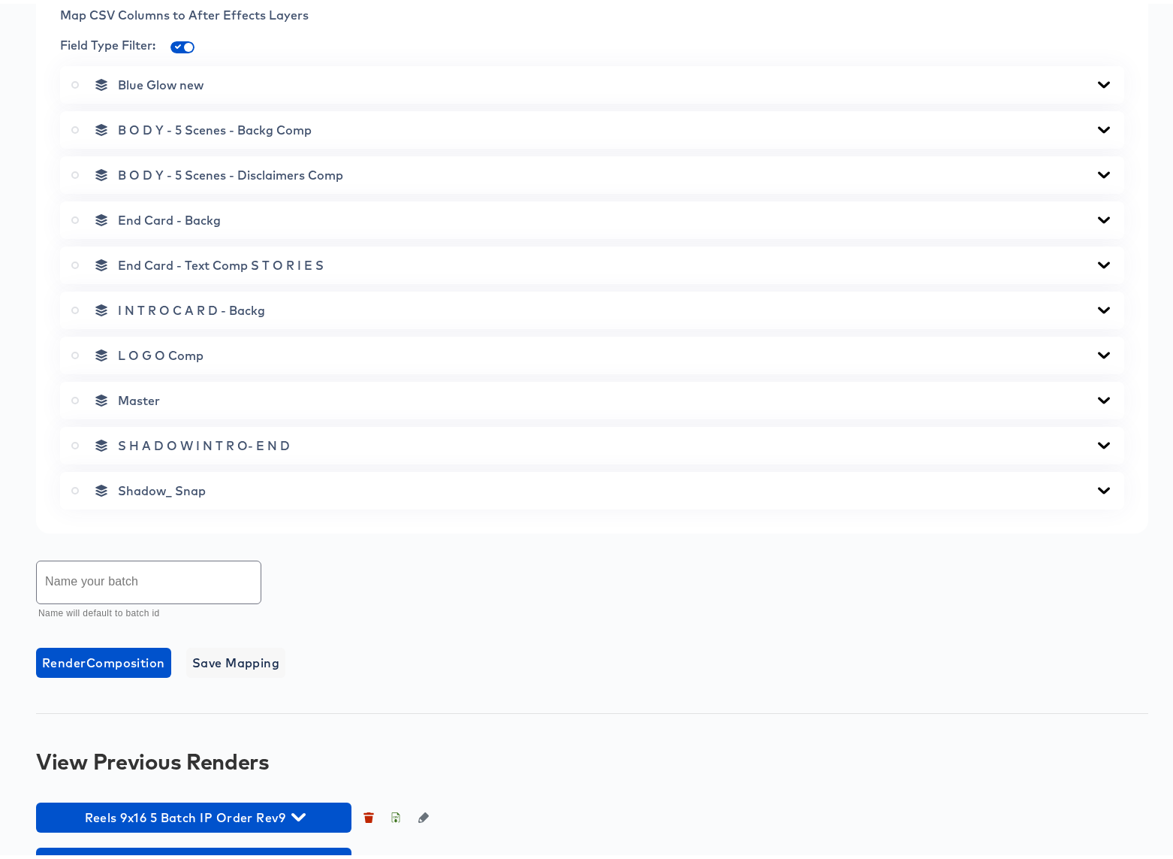
scroll to position [678, 0]
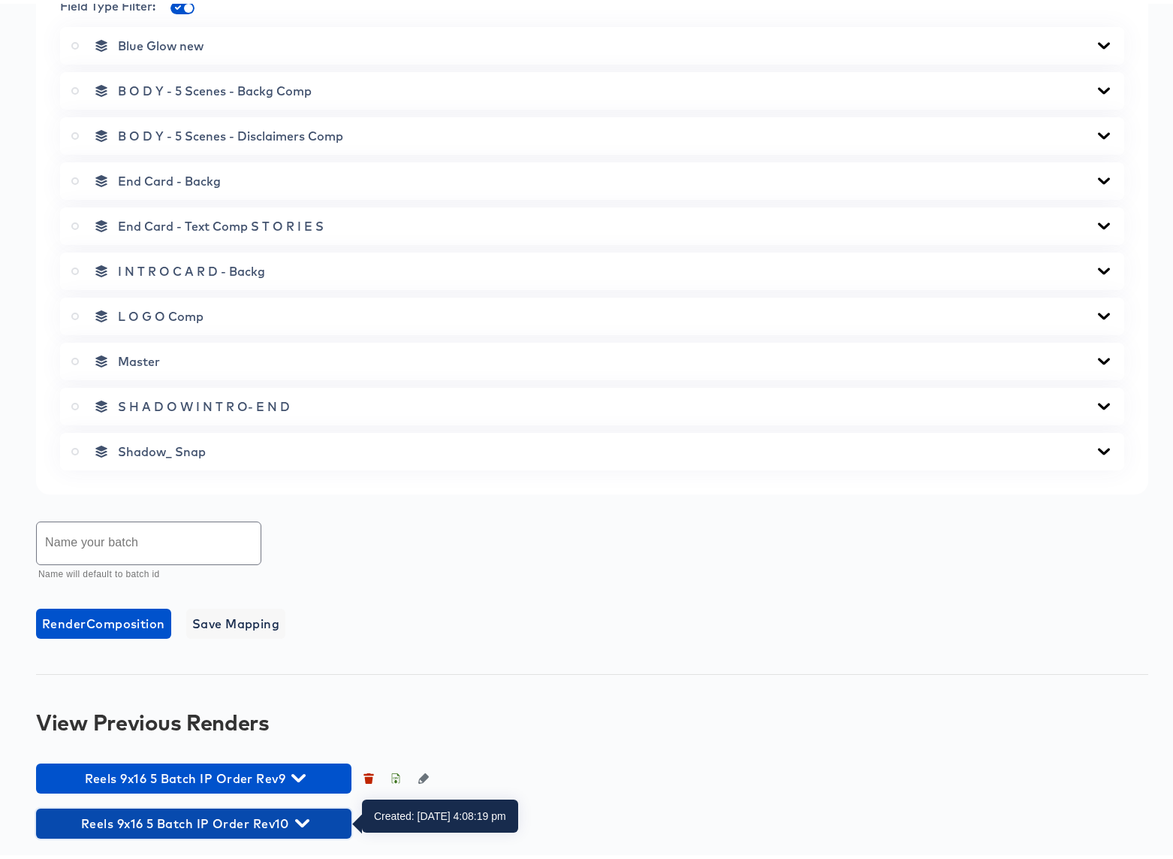
click at [306, 817] on icon "button" at bounding box center [302, 819] width 14 height 8
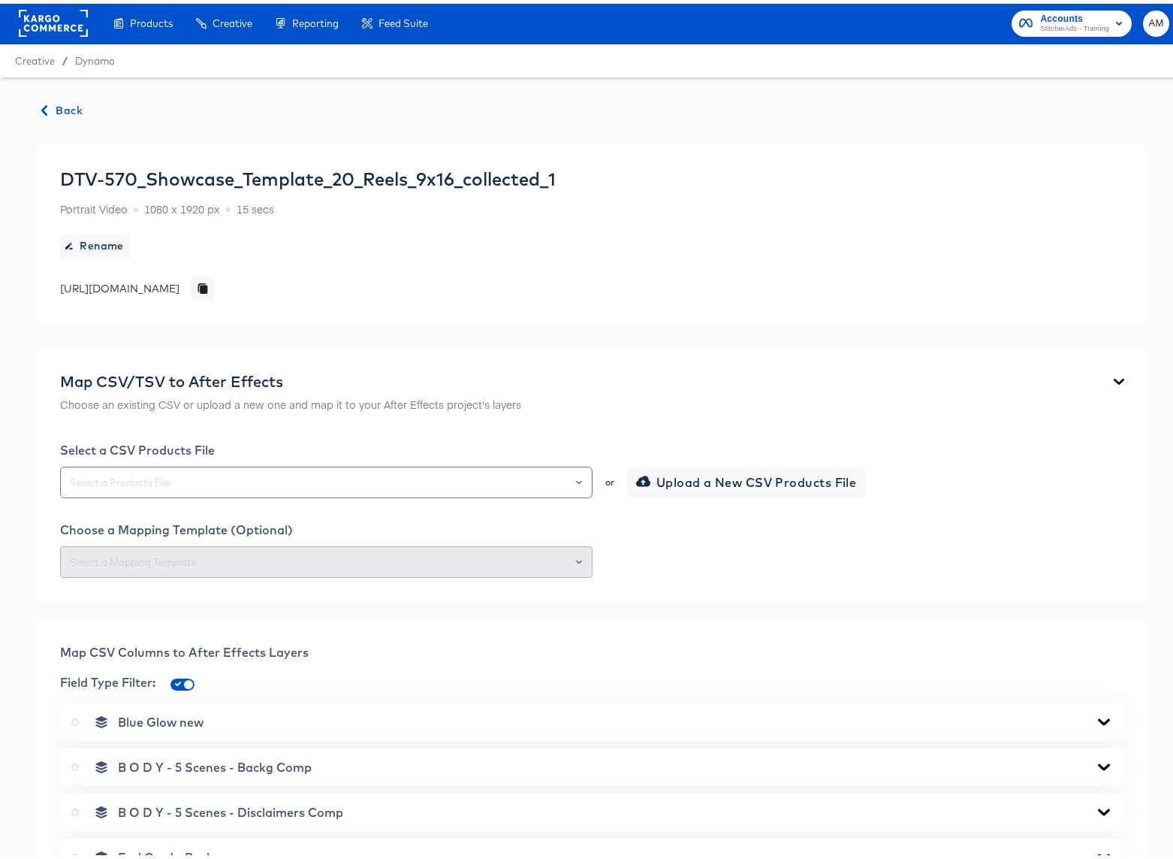
scroll to position [0, 0]
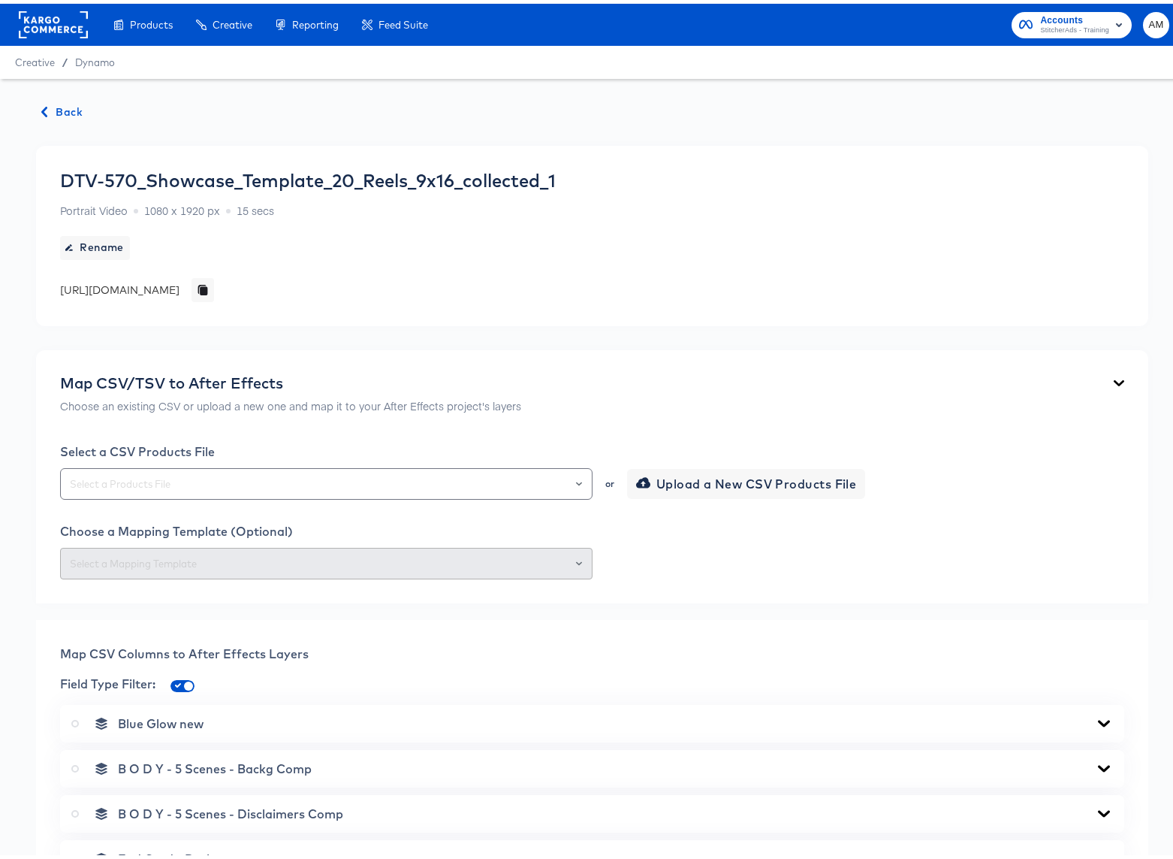
click at [62, 104] on span "Back" at bounding box center [62, 108] width 41 height 19
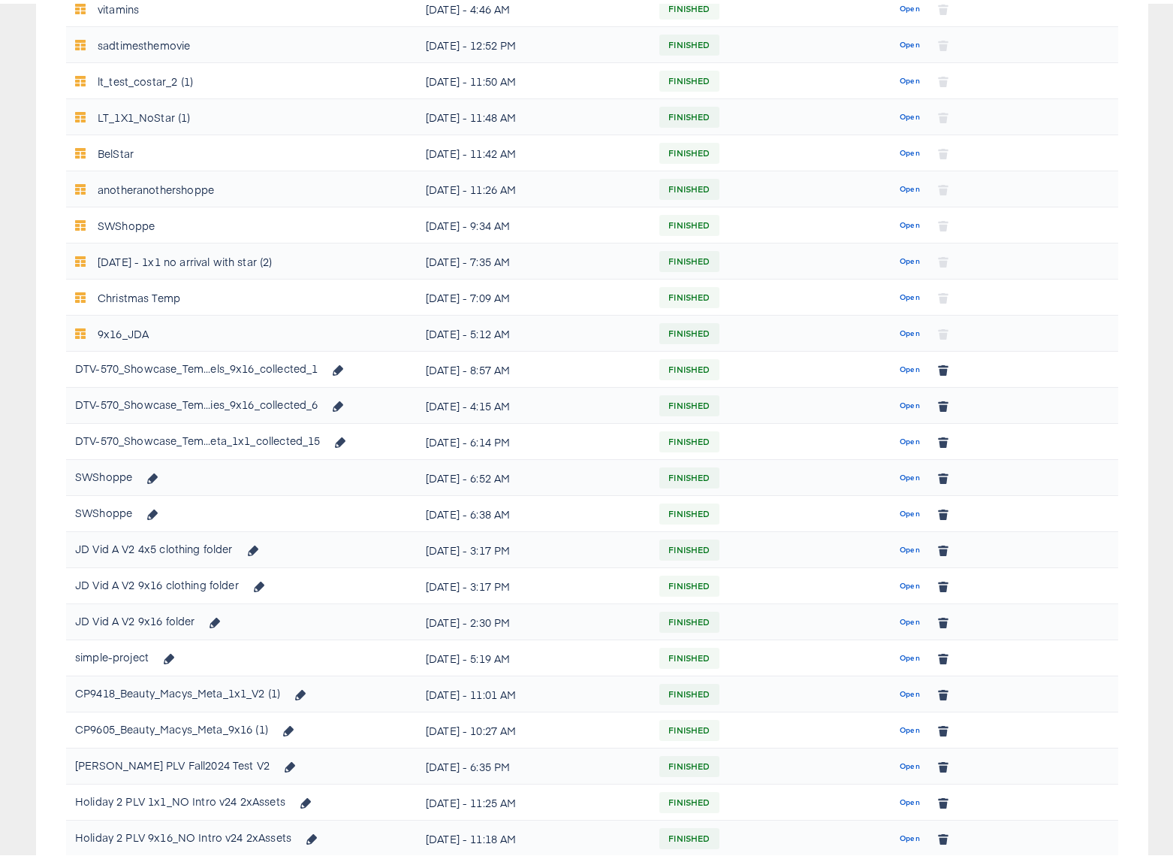
scroll to position [602, 0]
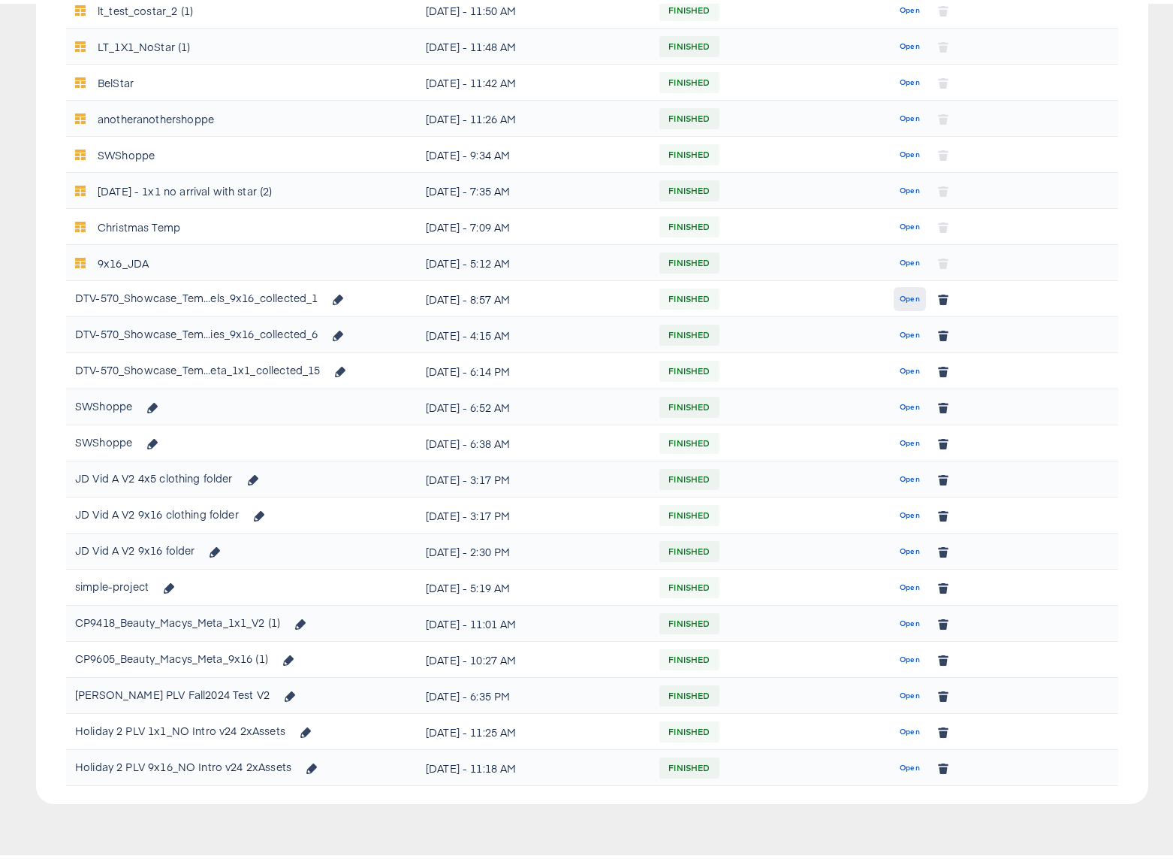
click at [902, 295] on span "Open" at bounding box center [910, 295] width 20 height 14
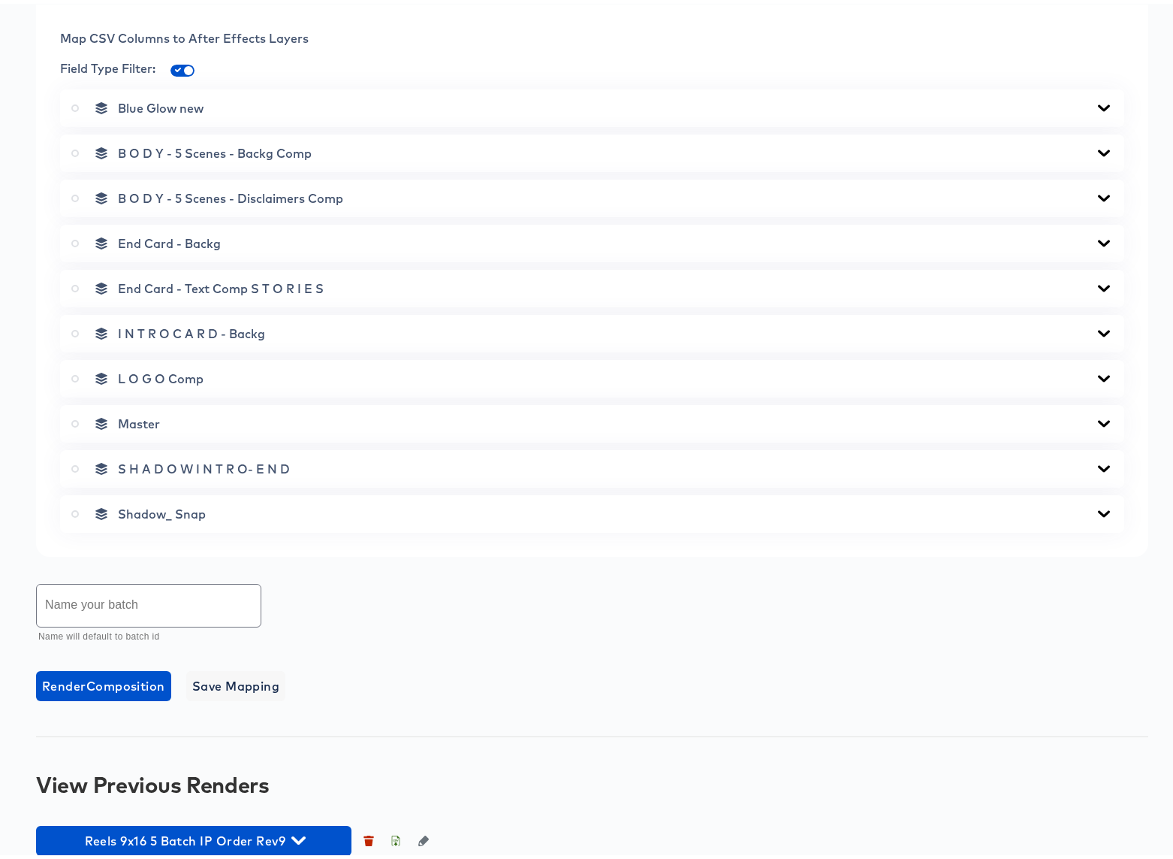
scroll to position [678, 0]
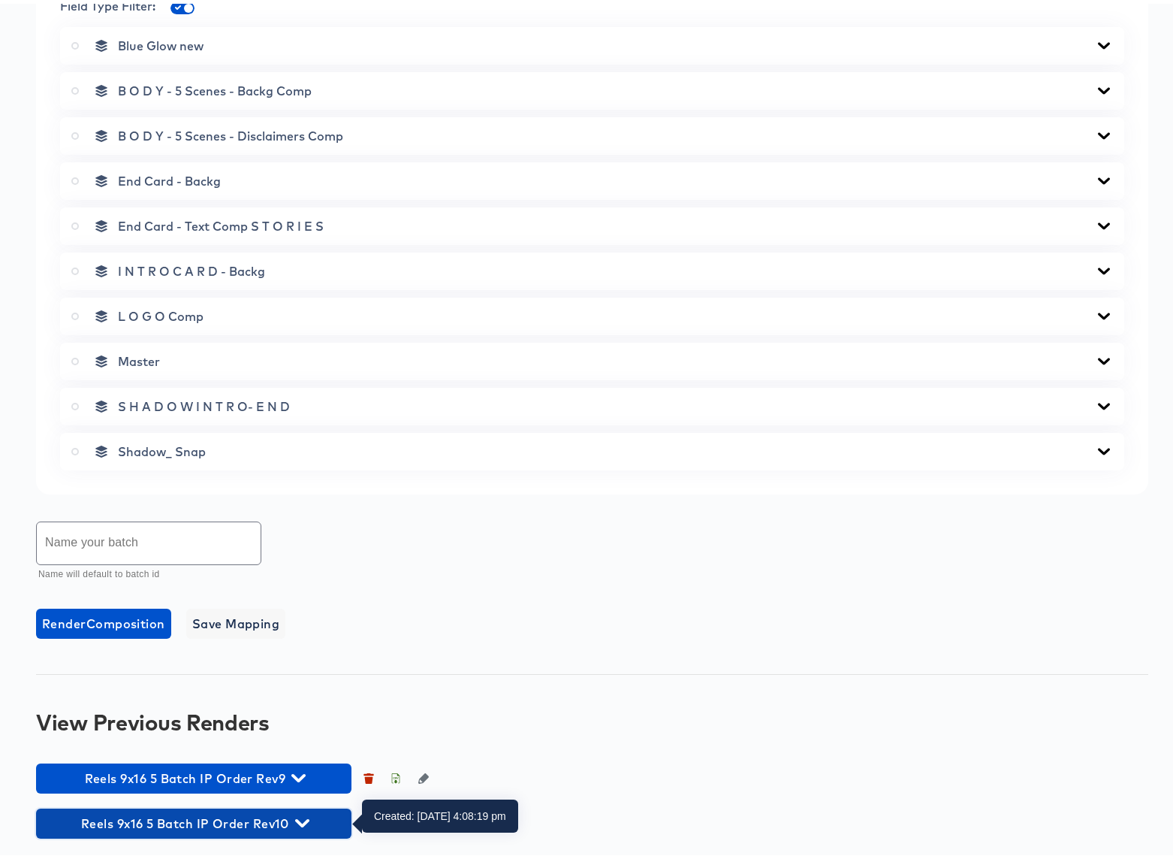
click at [306, 819] on icon "button" at bounding box center [302, 819] width 14 height 8
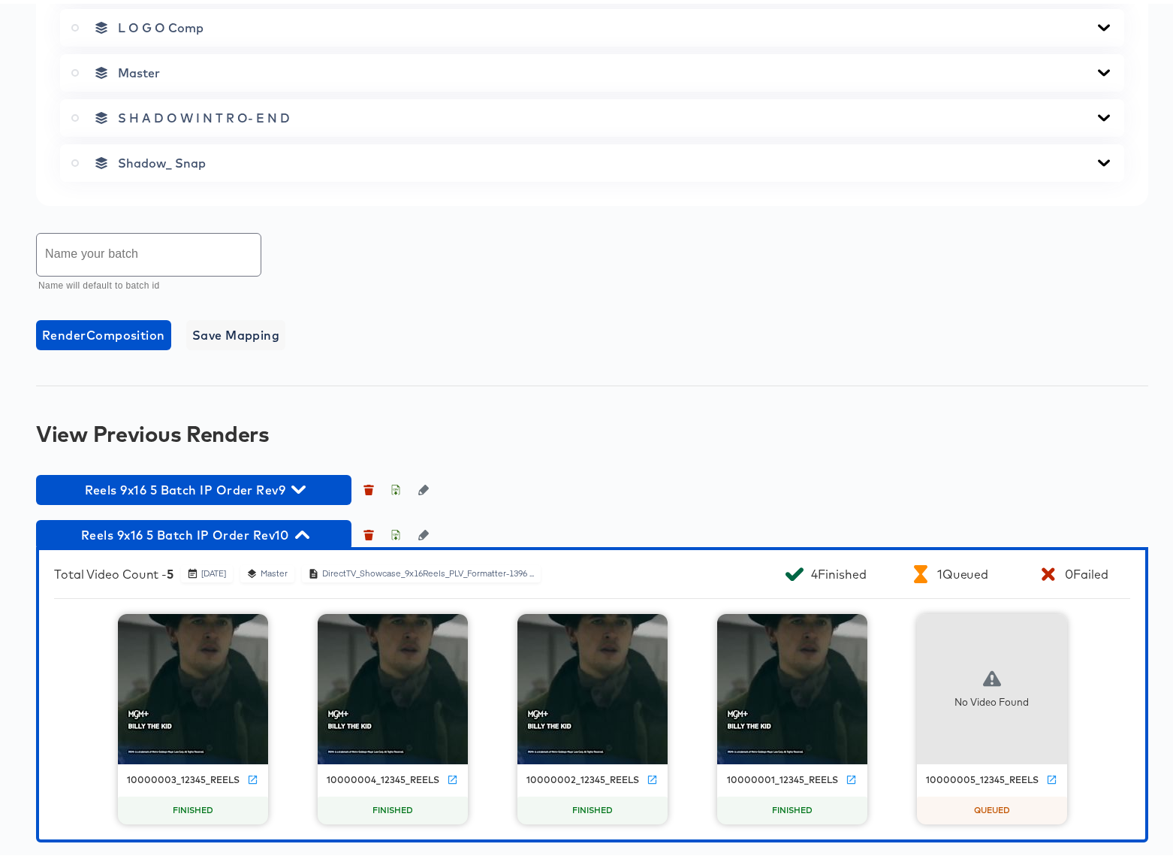
scroll to position [970, 0]
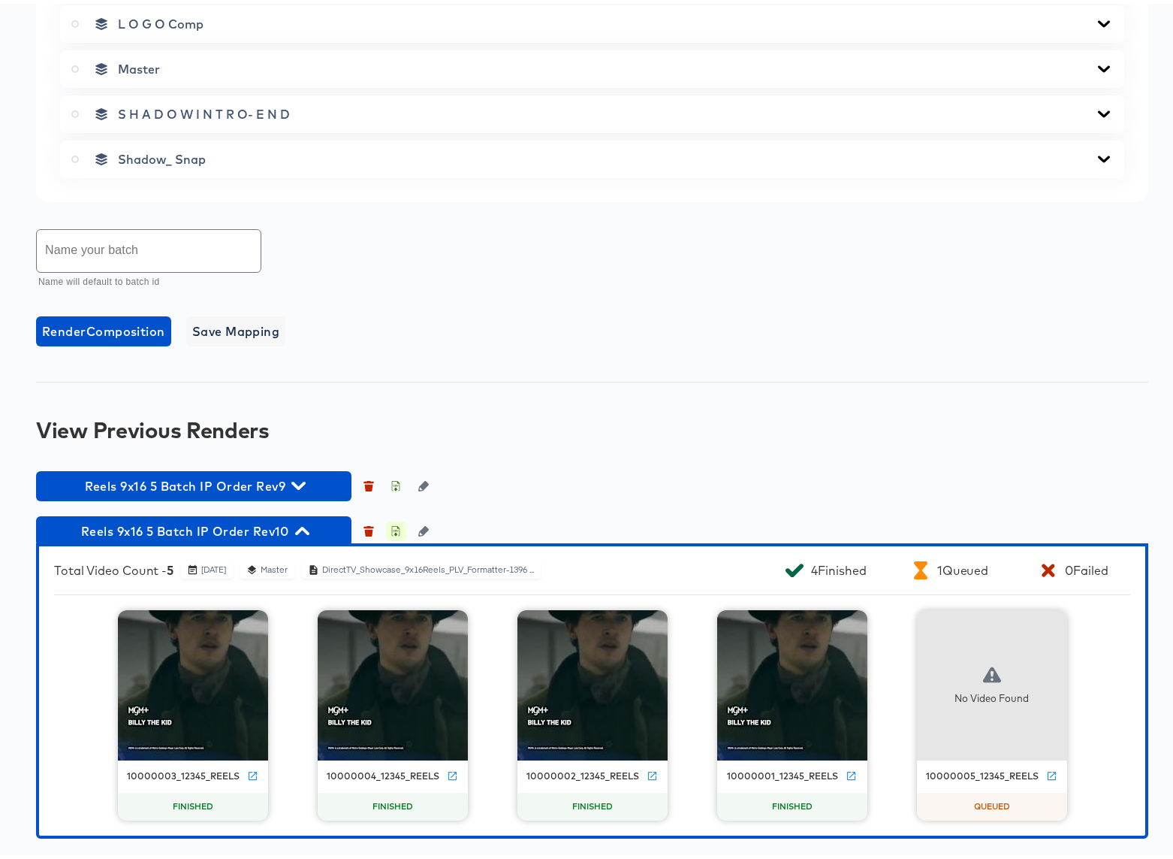
click at [397, 530] on icon "button" at bounding box center [396, 529] width 5 height 7
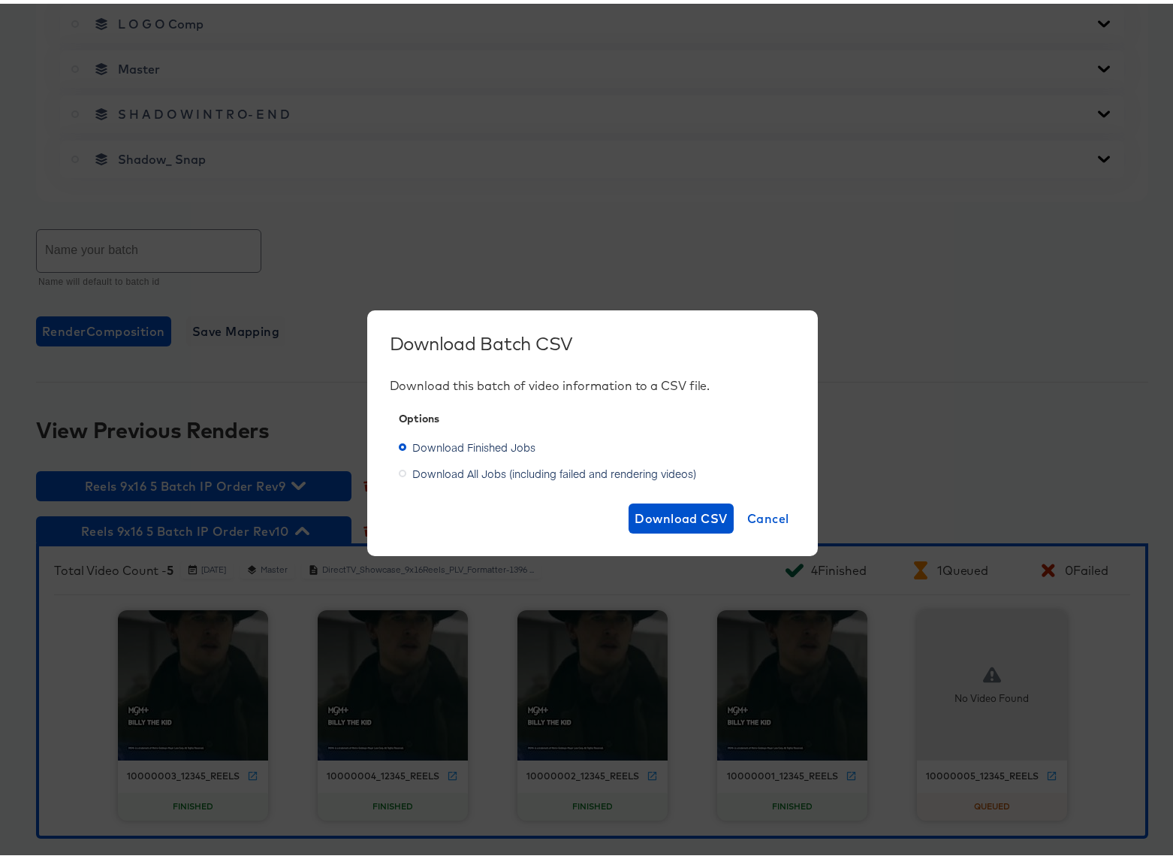
click at [522, 468] on span "Download All Jobs (including failed and rendering videos)" at bounding box center [554, 469] width 284 height 15
click at [0, 0] on input "Download All Jobs (including failed and rendering videos)" at bounding box center [0, 0] width 0 height 0
click at [686, 512] on span "Download CSV" at bounding box center [681, 514] width 93 height 21
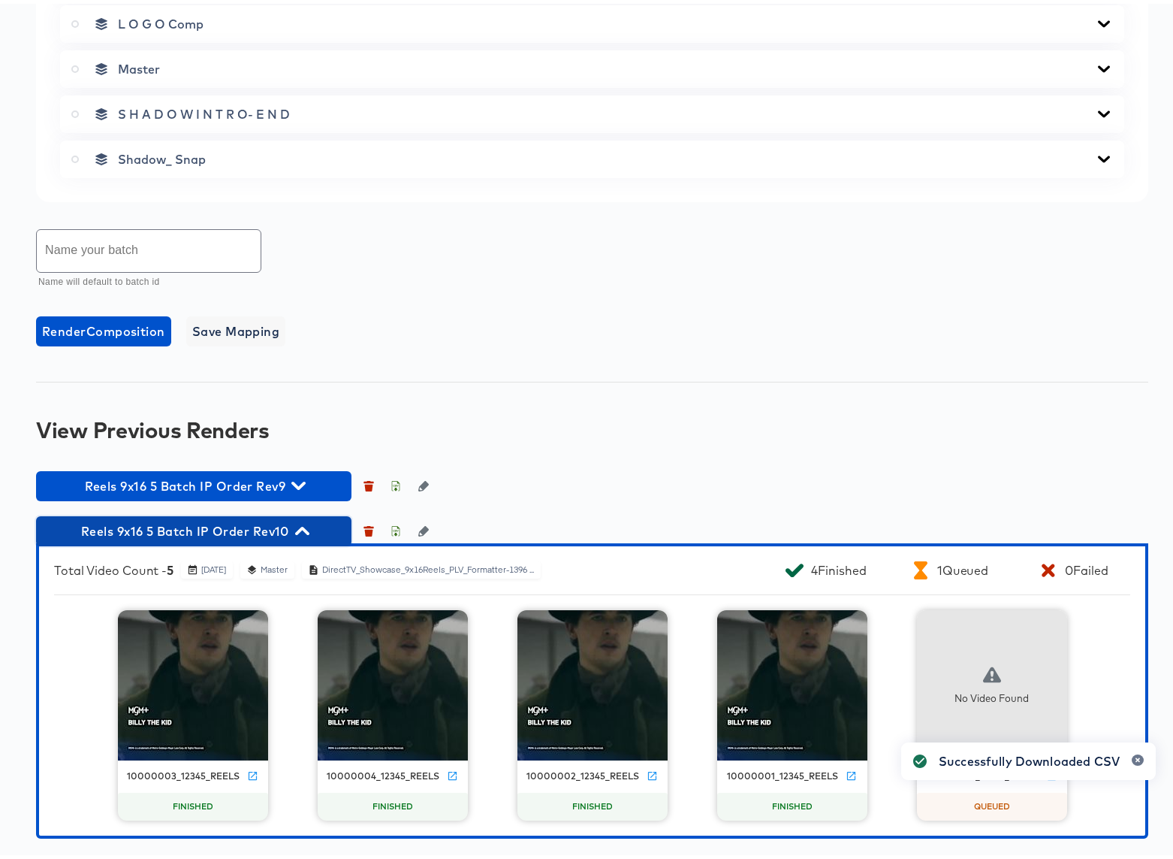
click at [306, 527] on icon "button" at bounding box center [302, 527] width 14 height 8
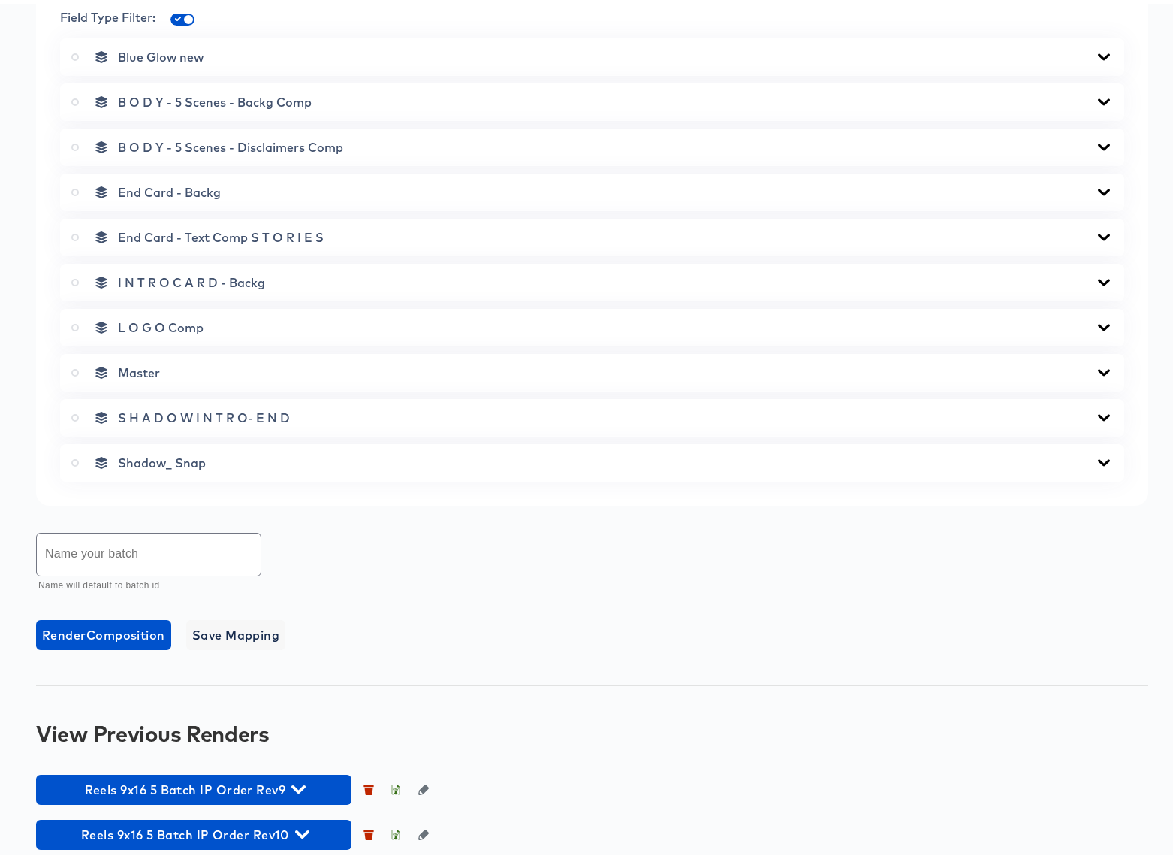
scroll to position [678, 0]
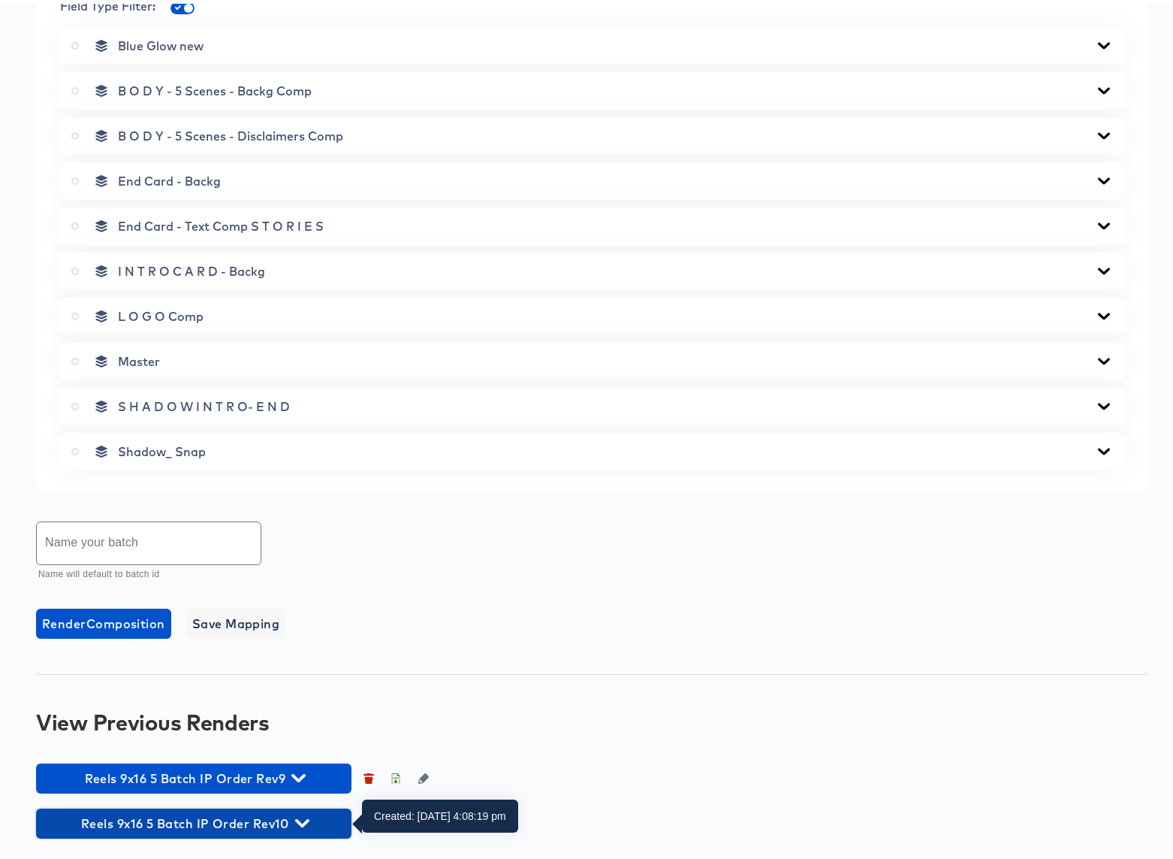
click at [302, 816] on icon "button" at bounding box center [302, 819] width 14 height 14
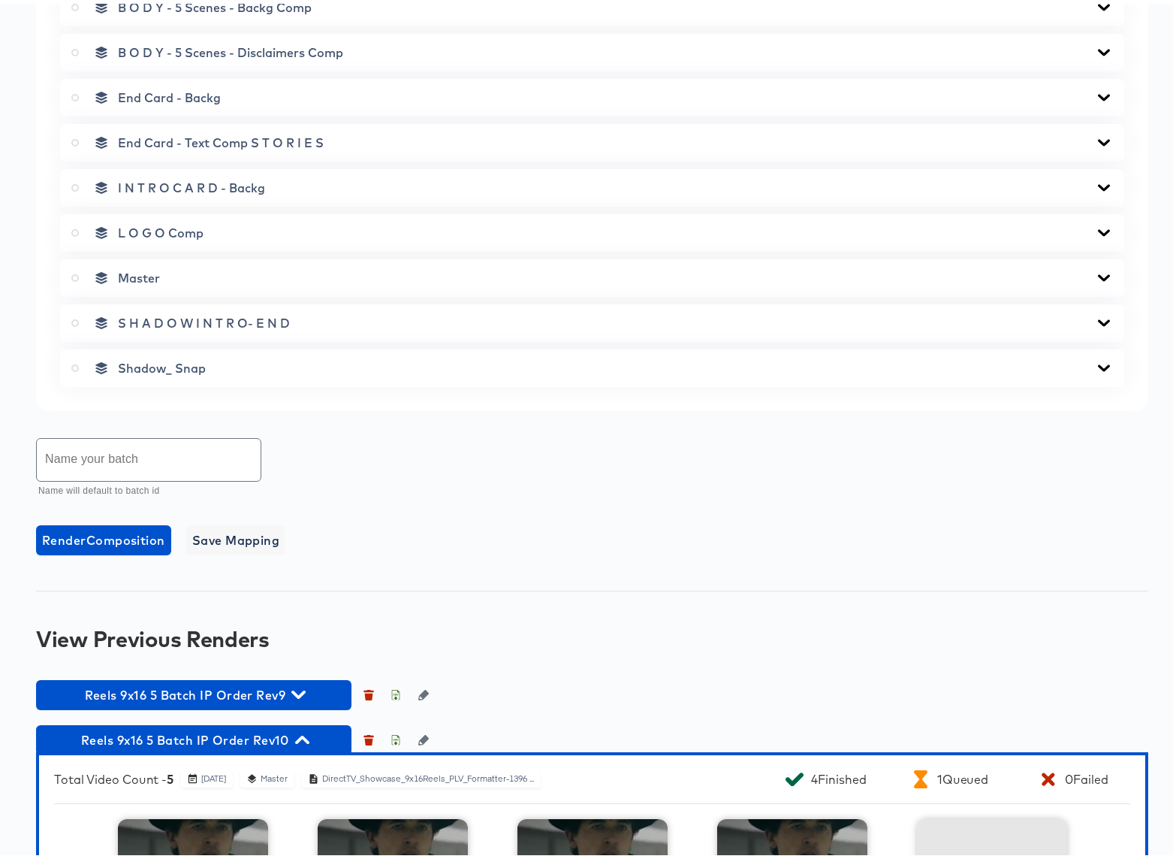
scroll to position [970, 0]
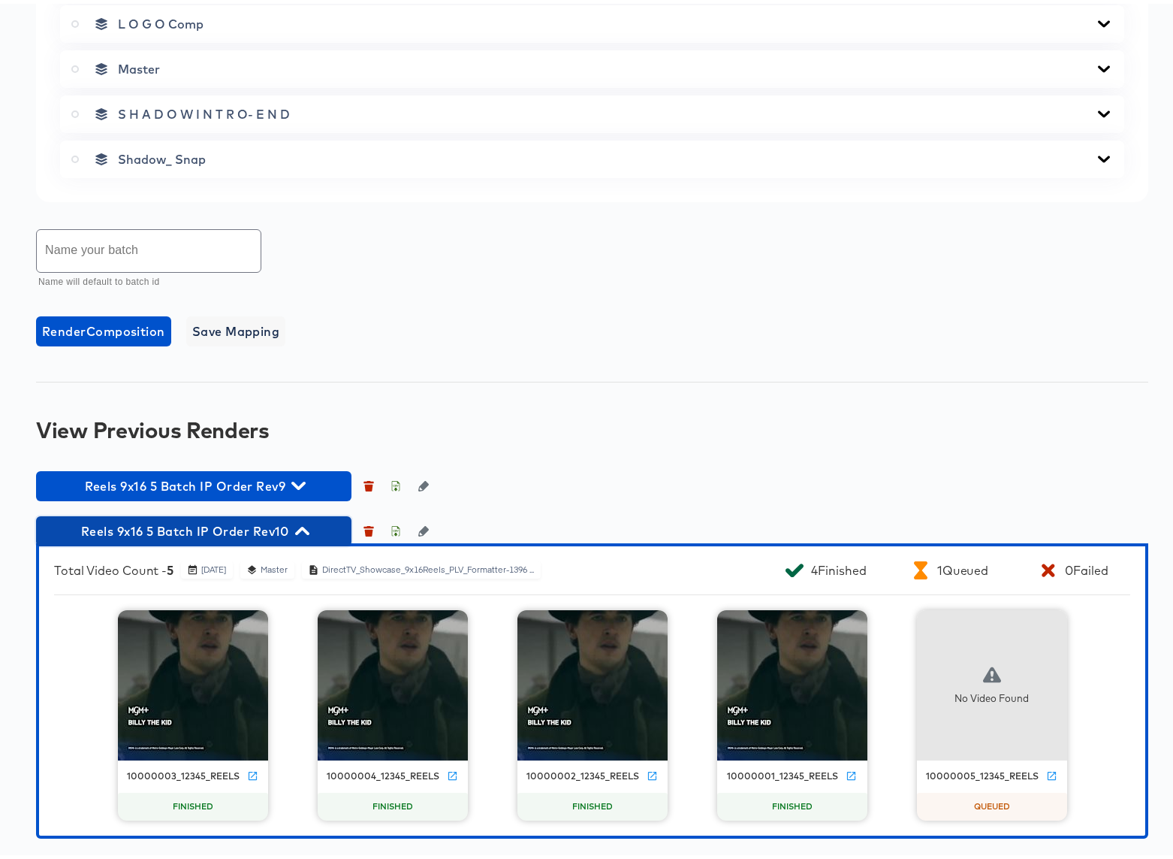
click at [300, 530] on icon "button" at bounding box center [302, 527] width 14 height 14
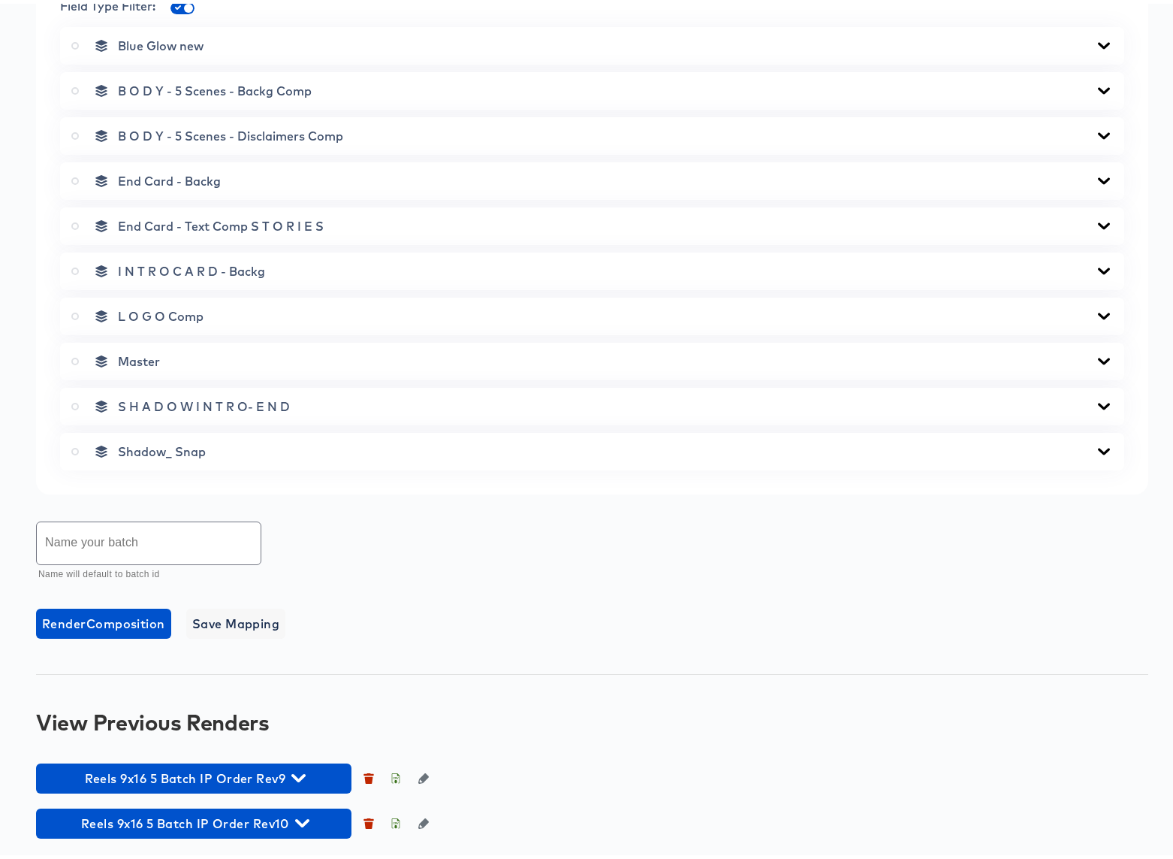
scroll to position [678, 0]
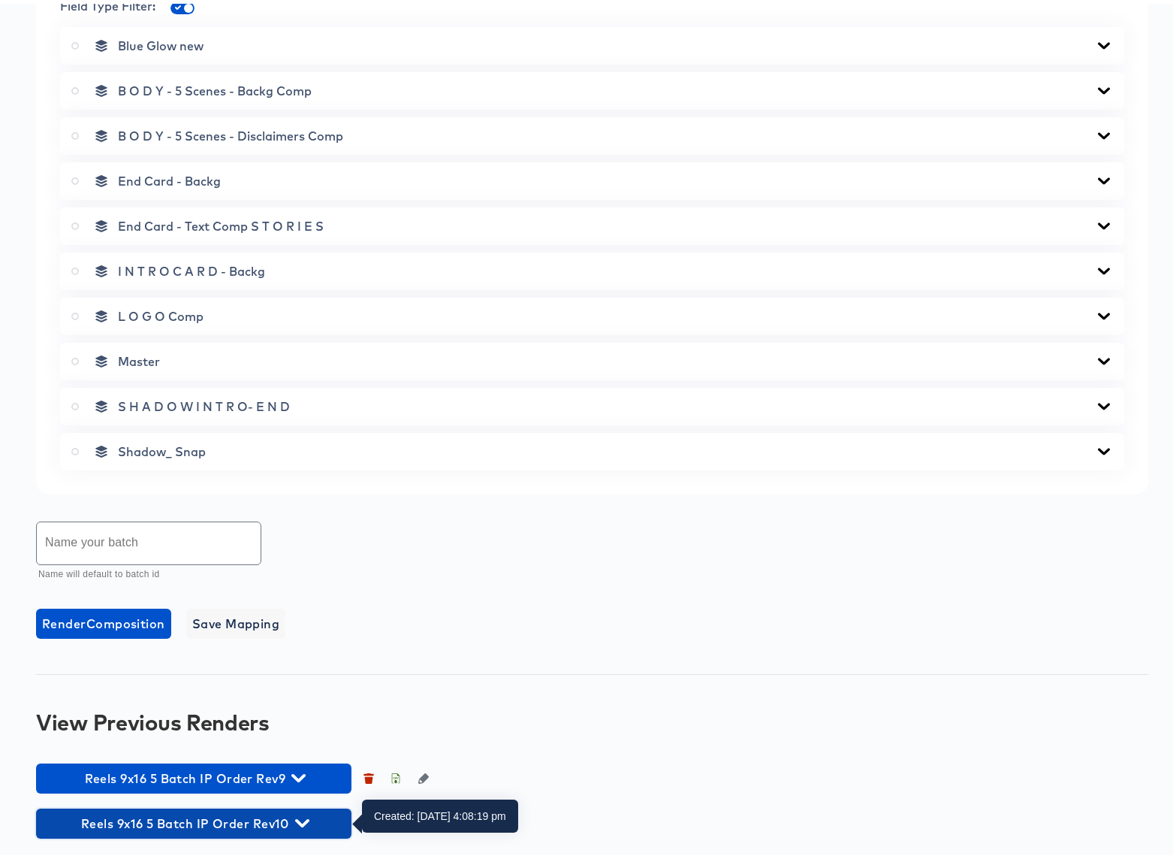
click at [303, 820] on icon "button" at bounding box center [302, 819] width 14 height 8
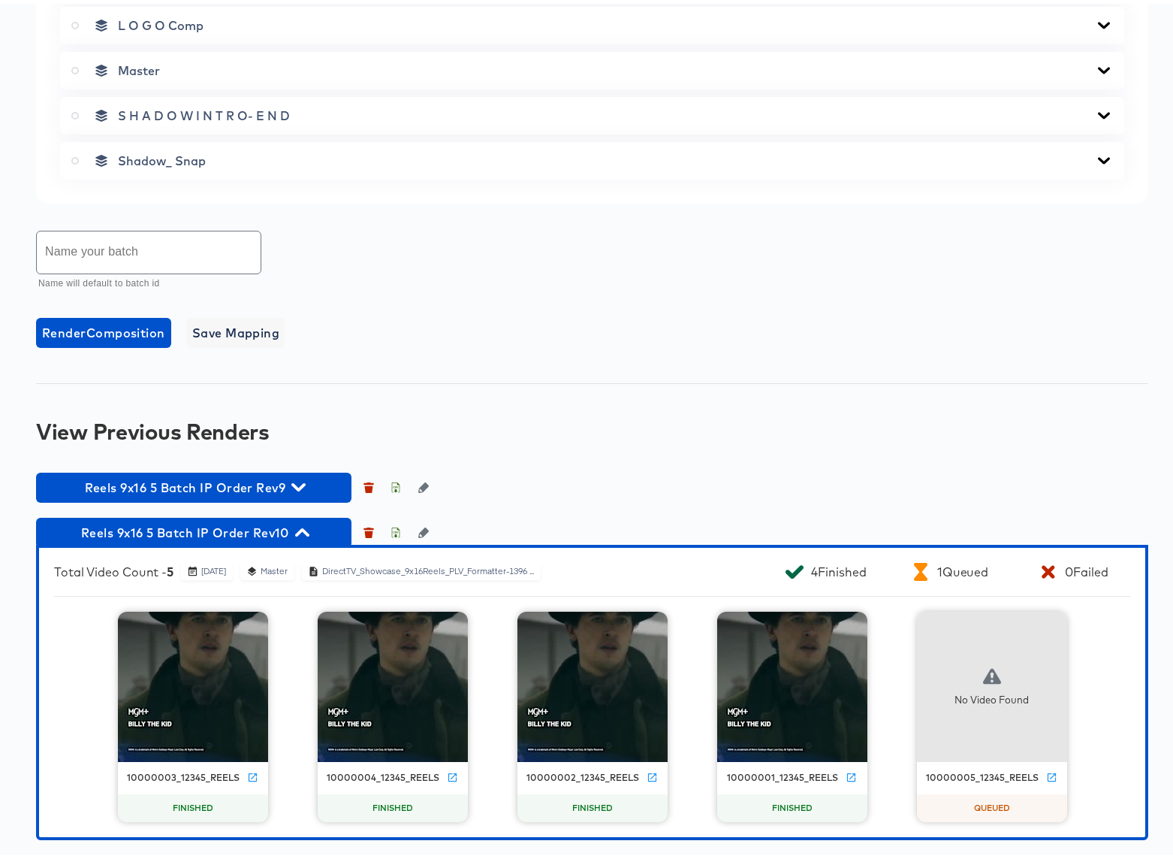
scroll to position [970, 0]
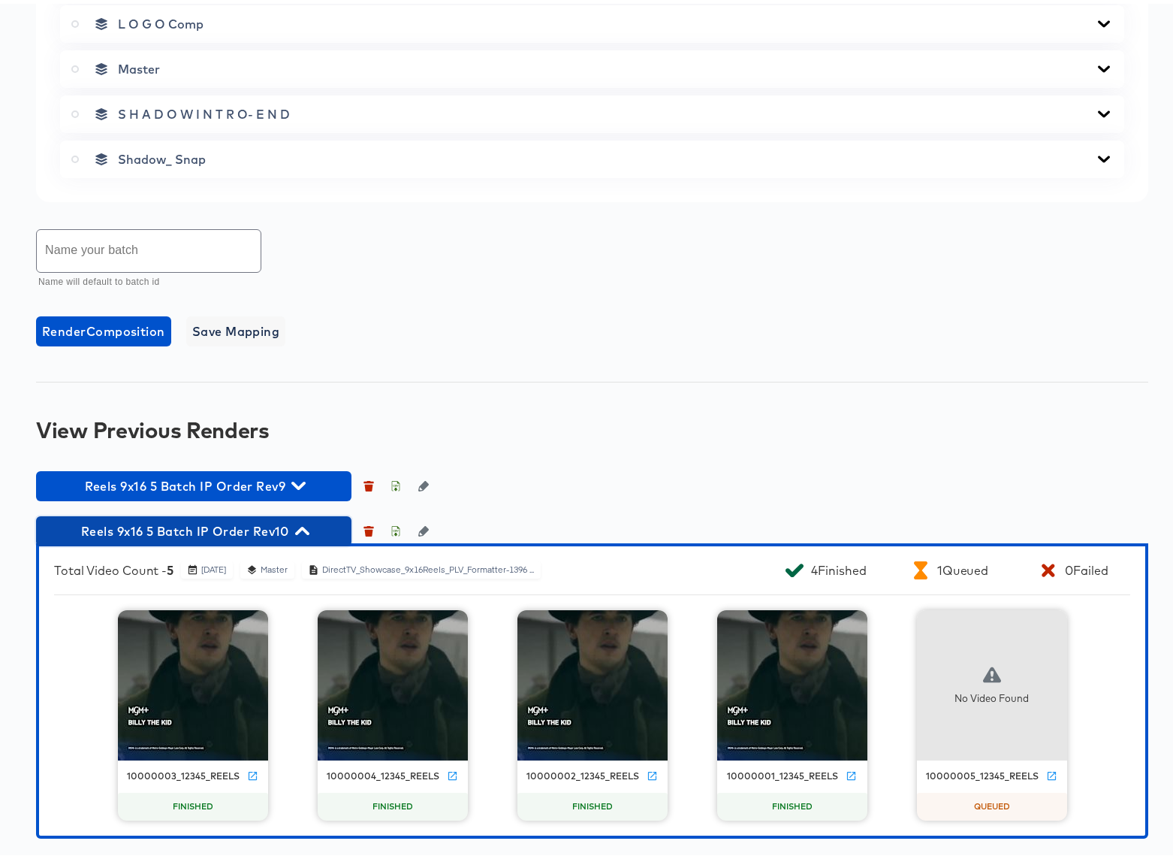
click at [305, 527] on icon "button" at bounding box center [302, 527] width 14 height 8
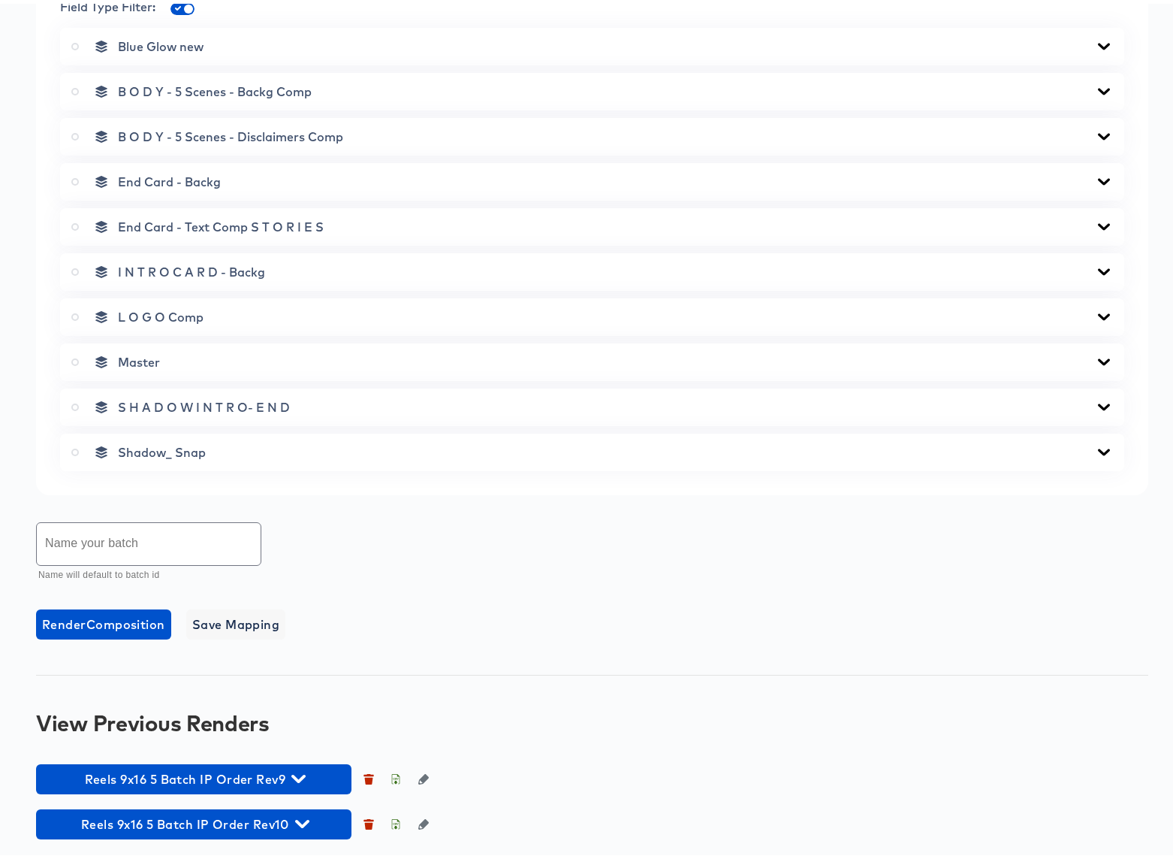
scroll to position [678, 0]
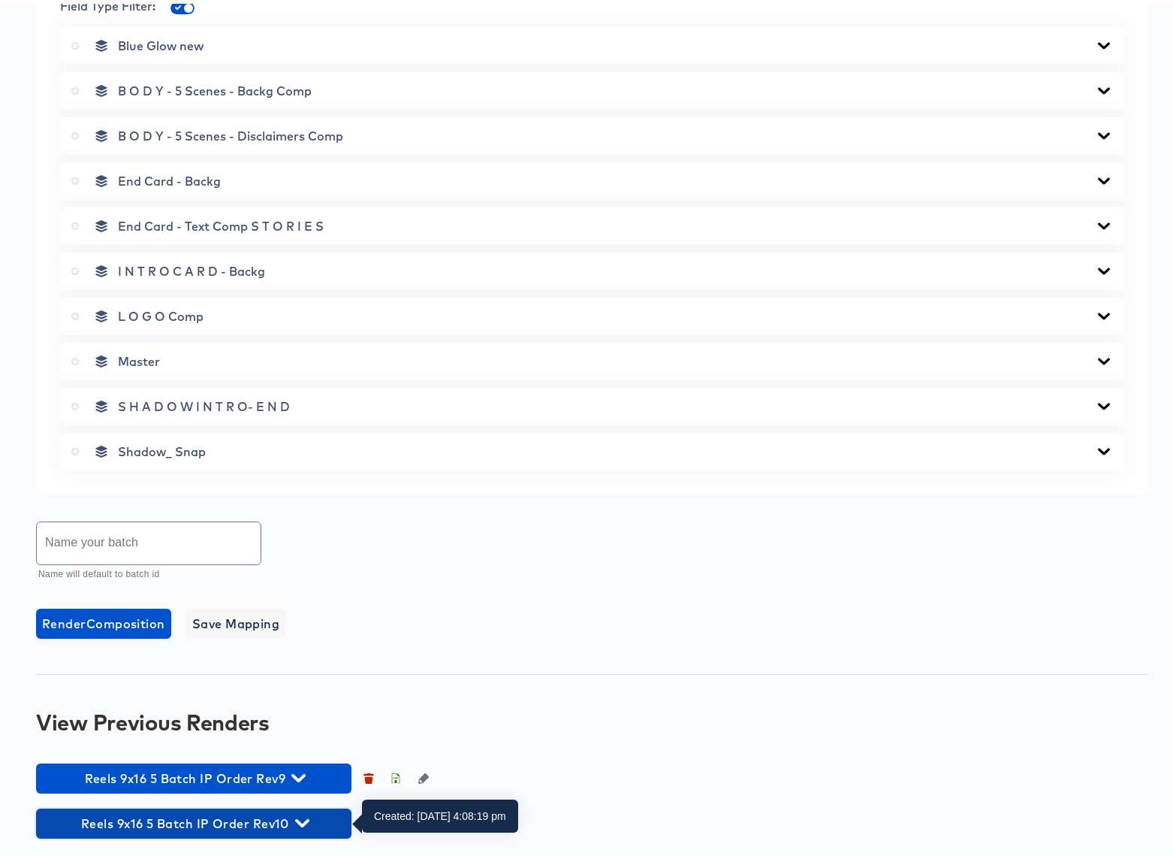
click at [303, 821] on icon "button" at bounding box center [302, 819] width 14 height 8
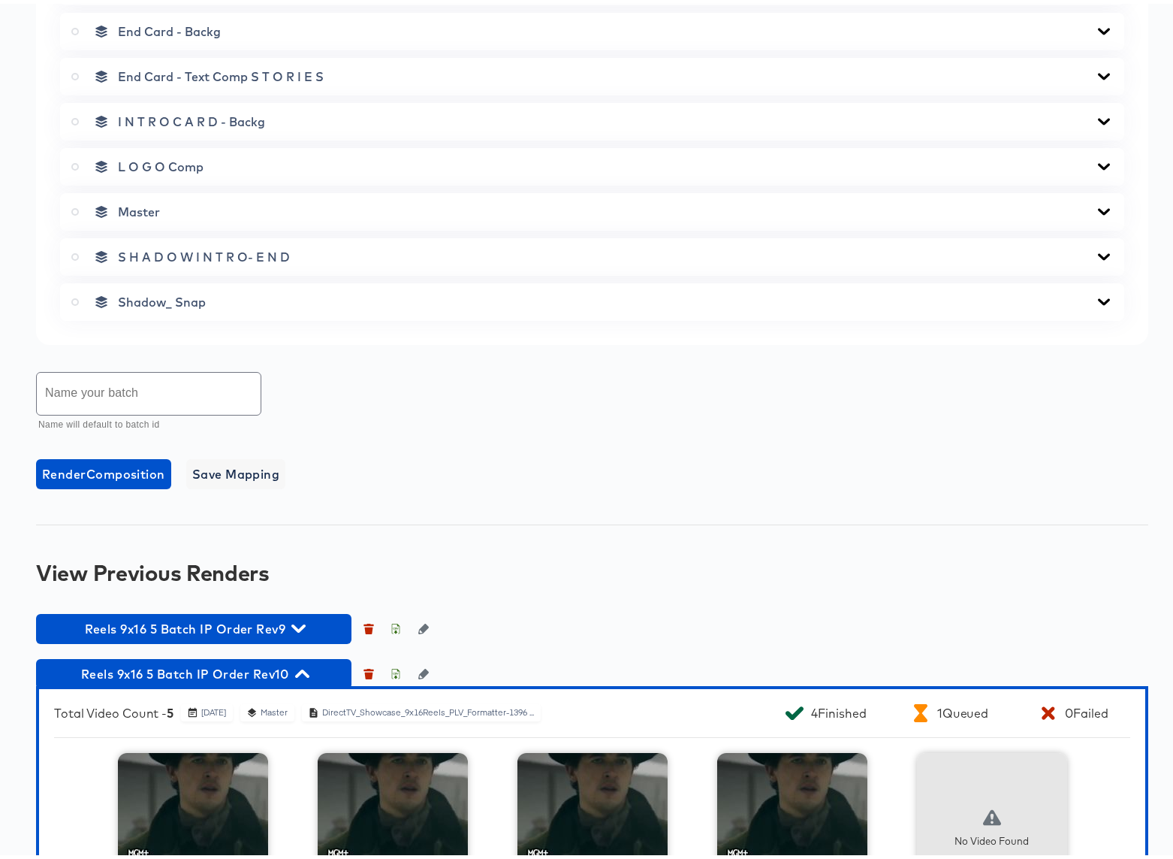
scroll to position [970, 0]
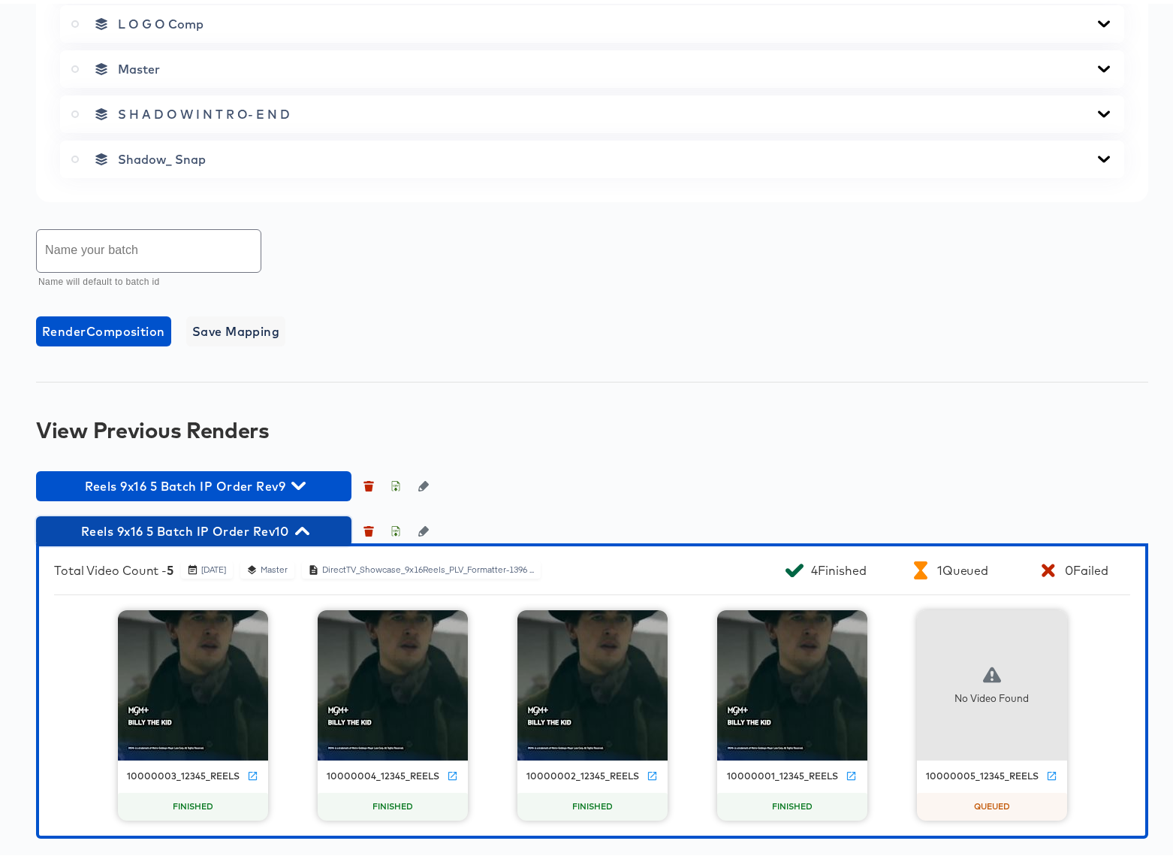
click at [302, 527] on icon "button" at bounding box center [302, 527] width 14 height 8
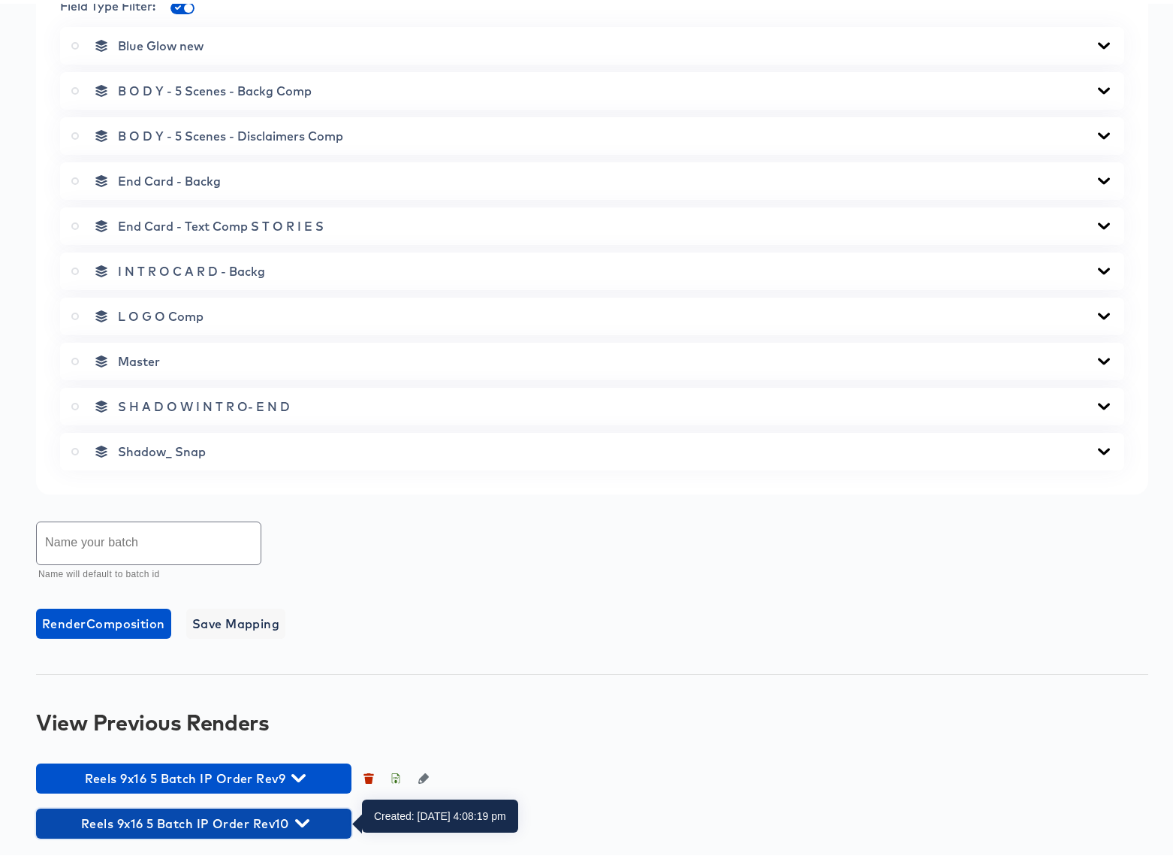
click at [301, 819] on icon "button" at bounding box center [302, 819] width 14 height 8
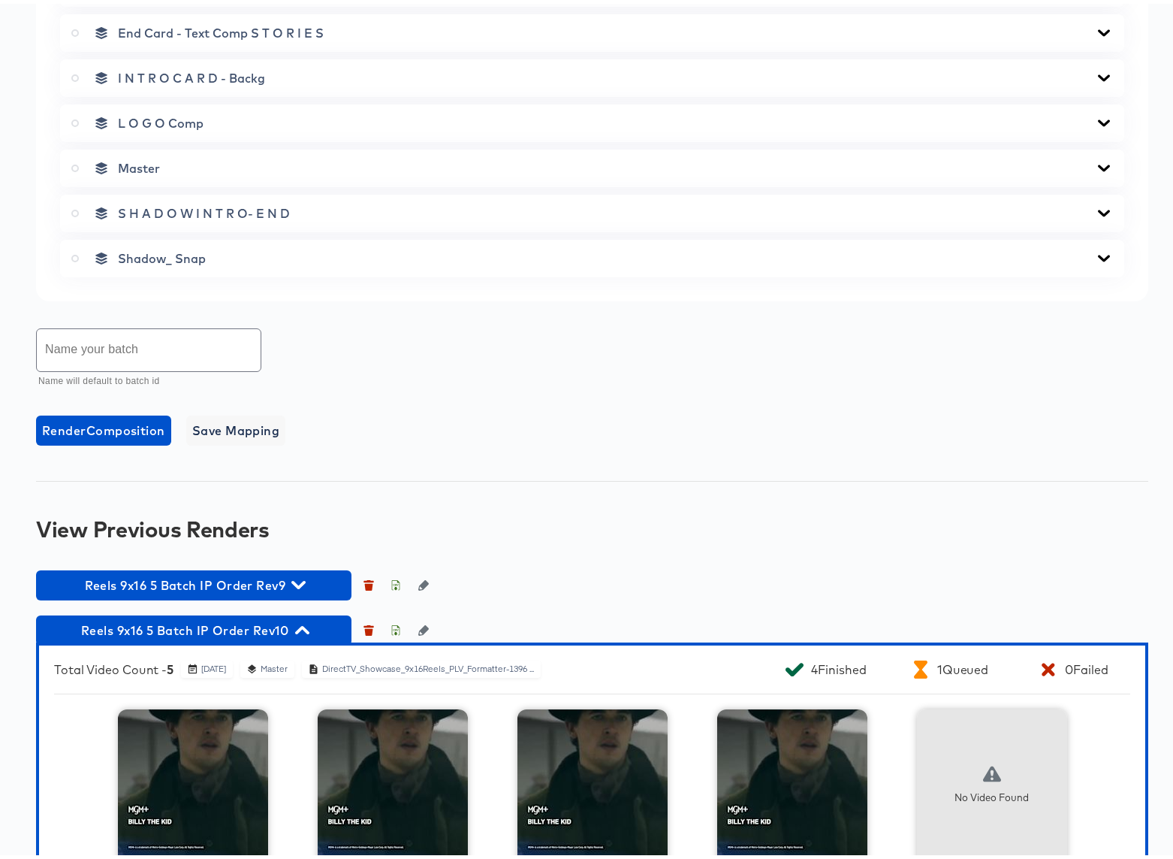
scroll to position [970, 0]
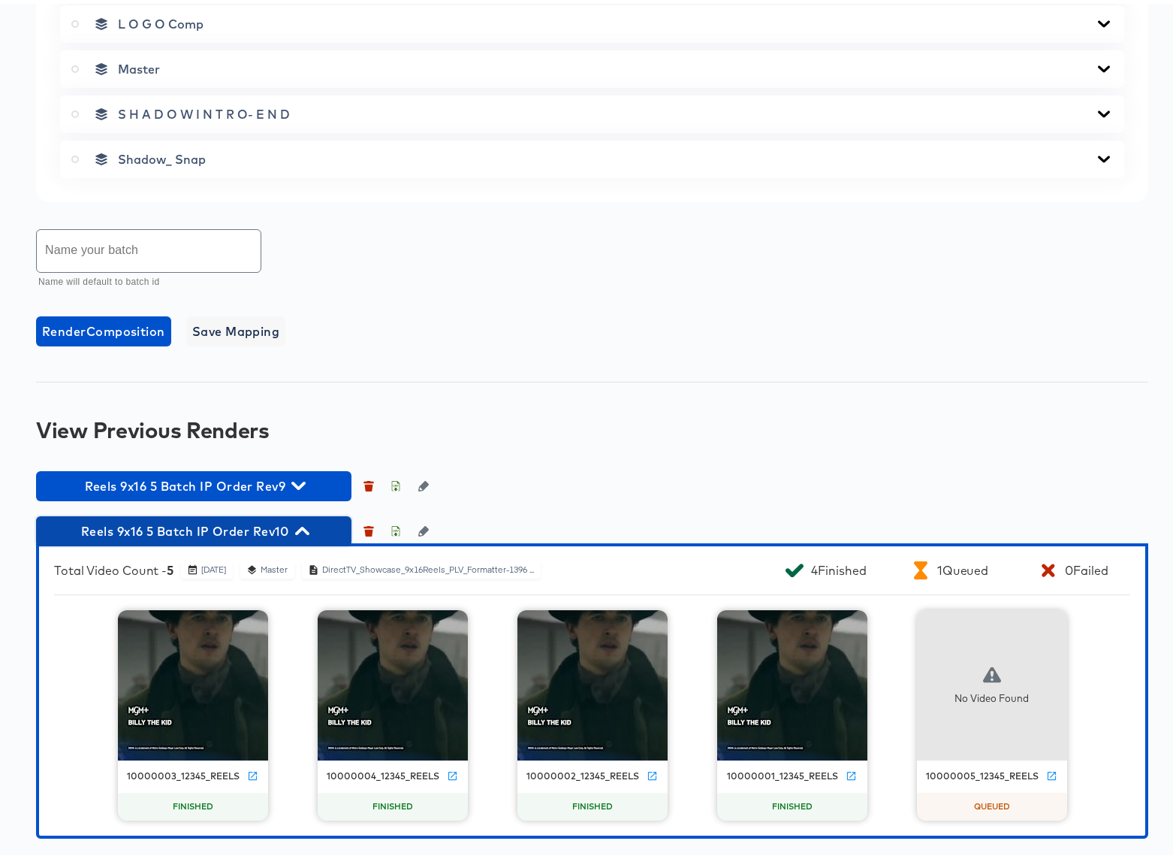
click at [306, 530] on icon "button" at bounding box center [302, 527] width 14 height 8
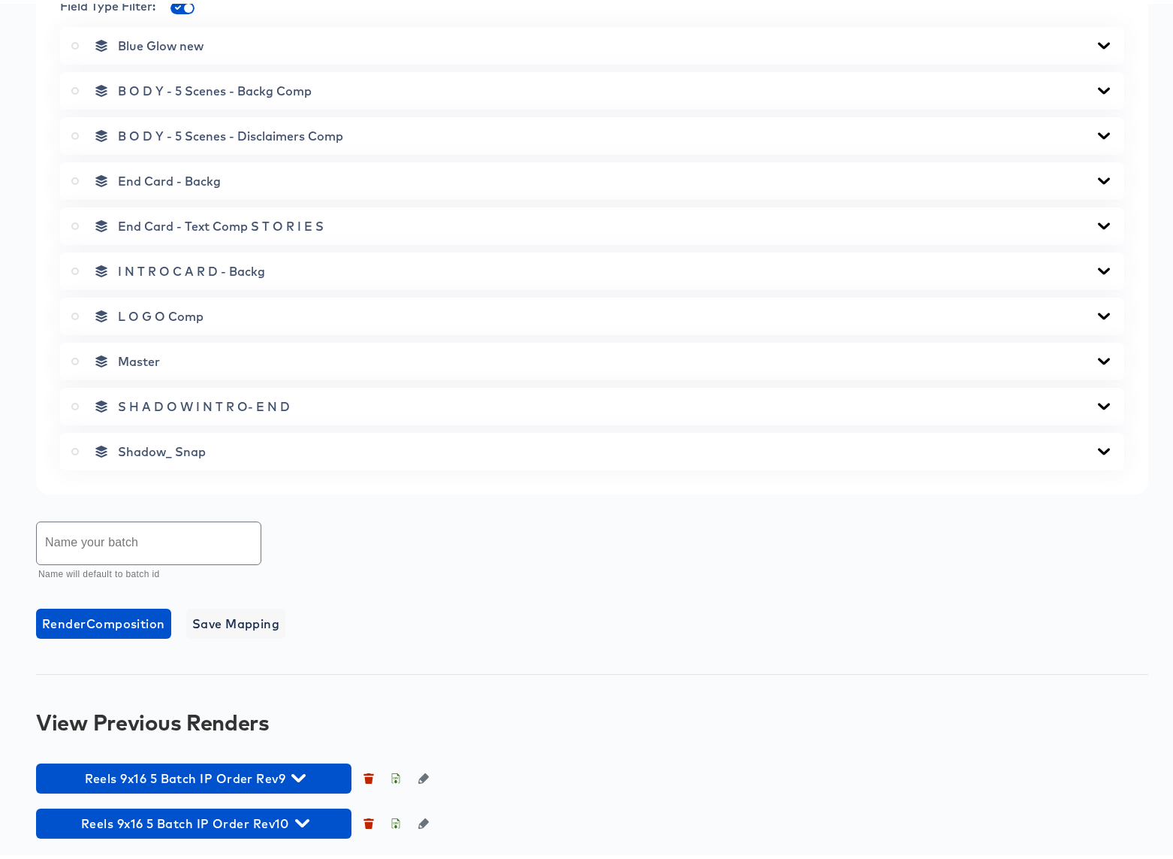
scroll to position [678, 0]
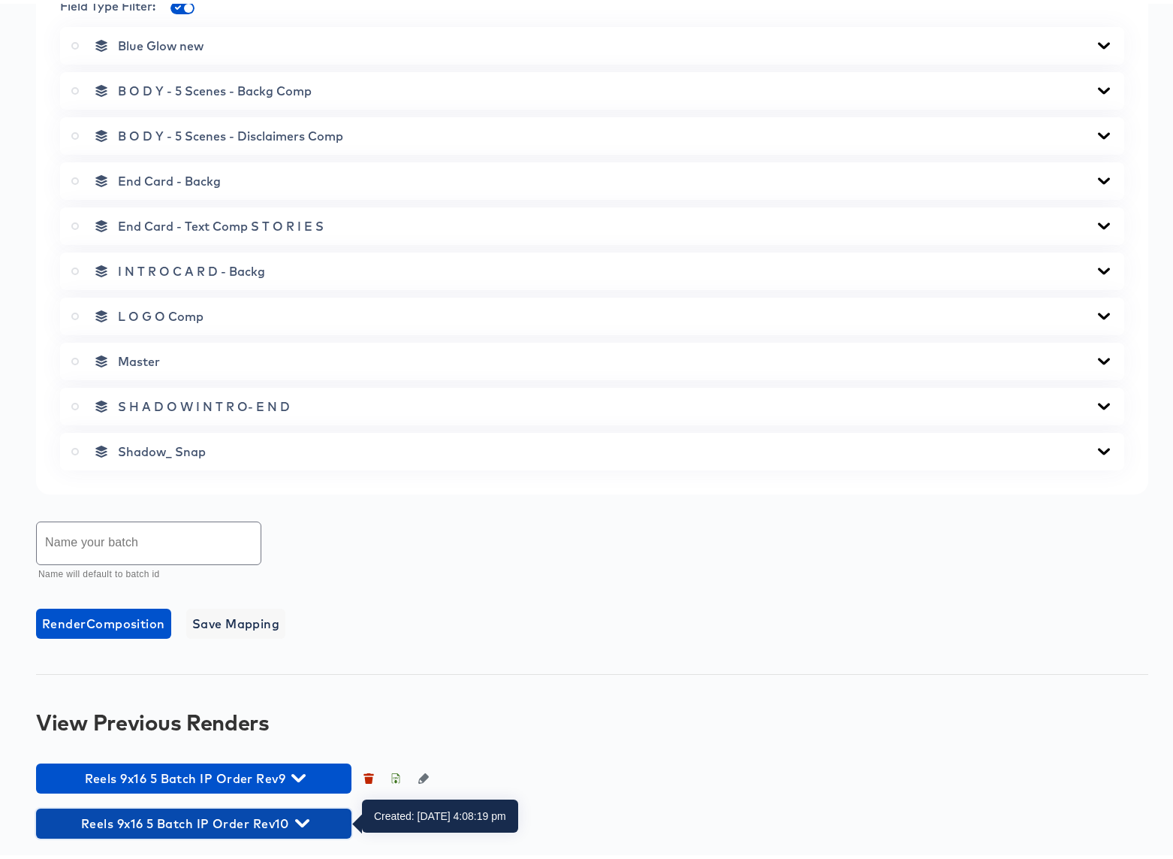
click at [302, 816] on icon "button" at bounding box center [302, 819] width 14 height 14
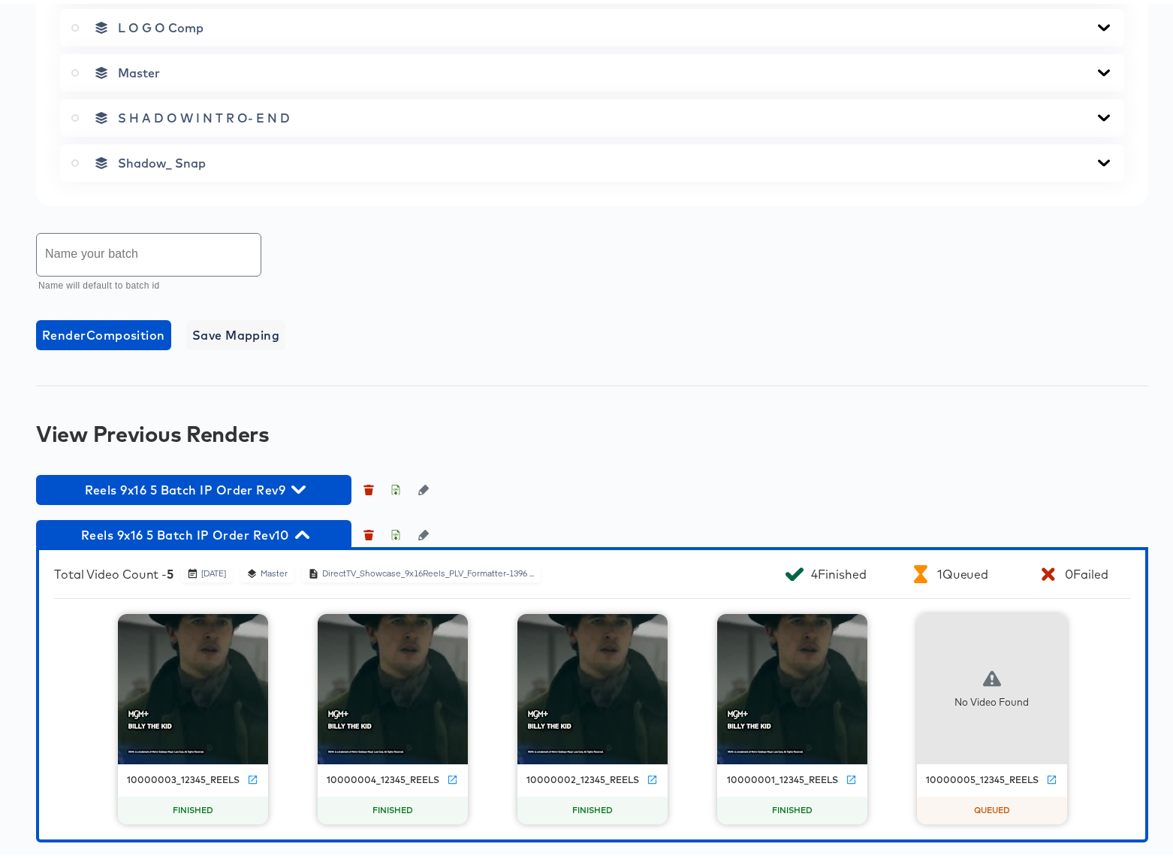
scroll to position [970, 0]
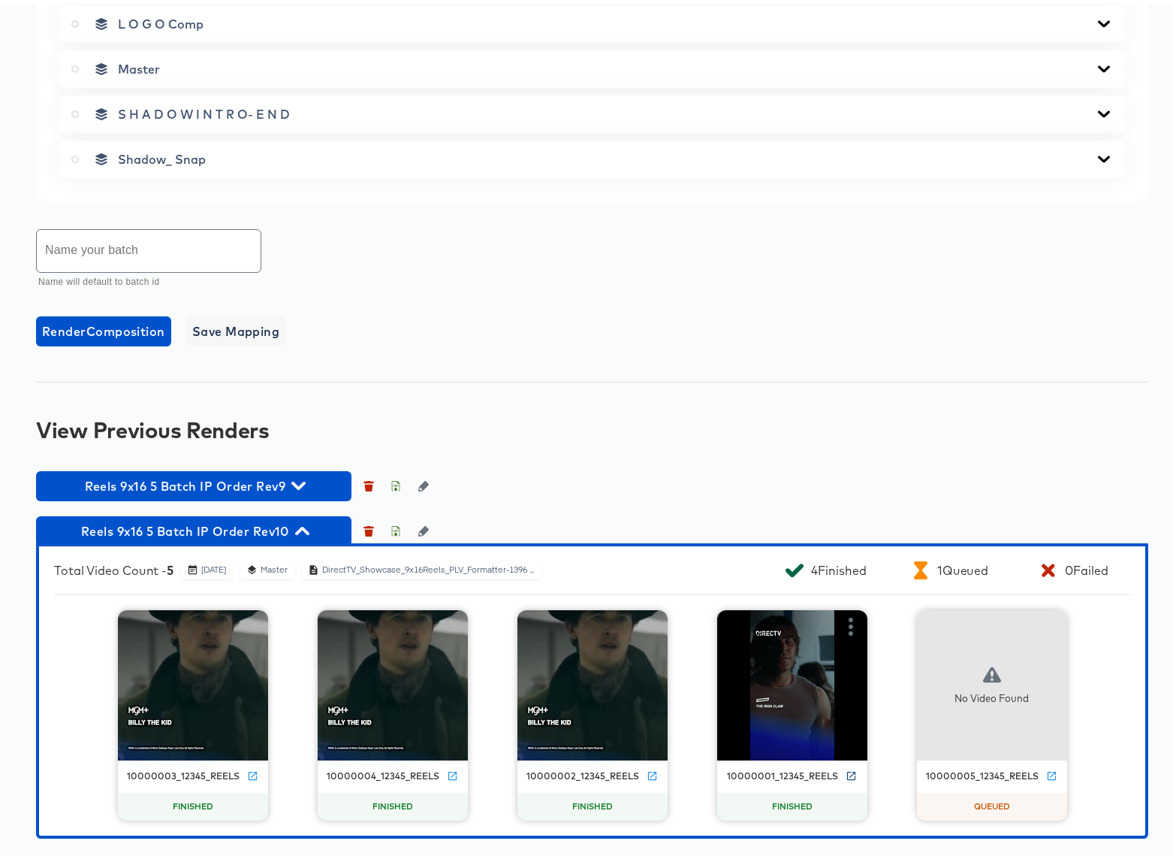
click at [846, 769] on icon at bounding box center [851, 771] width 11 height 11
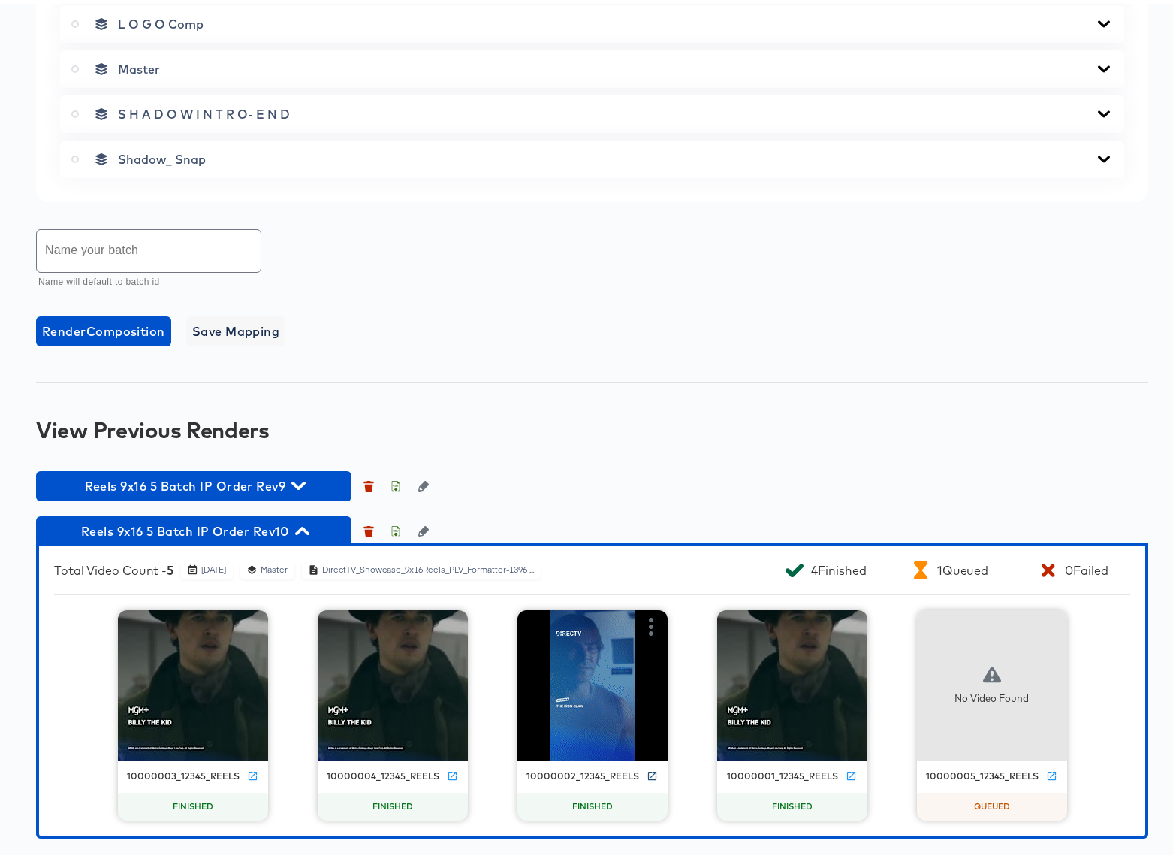
click at [647, 771] on icon at bounding box center [652, 771] width 11 height 11
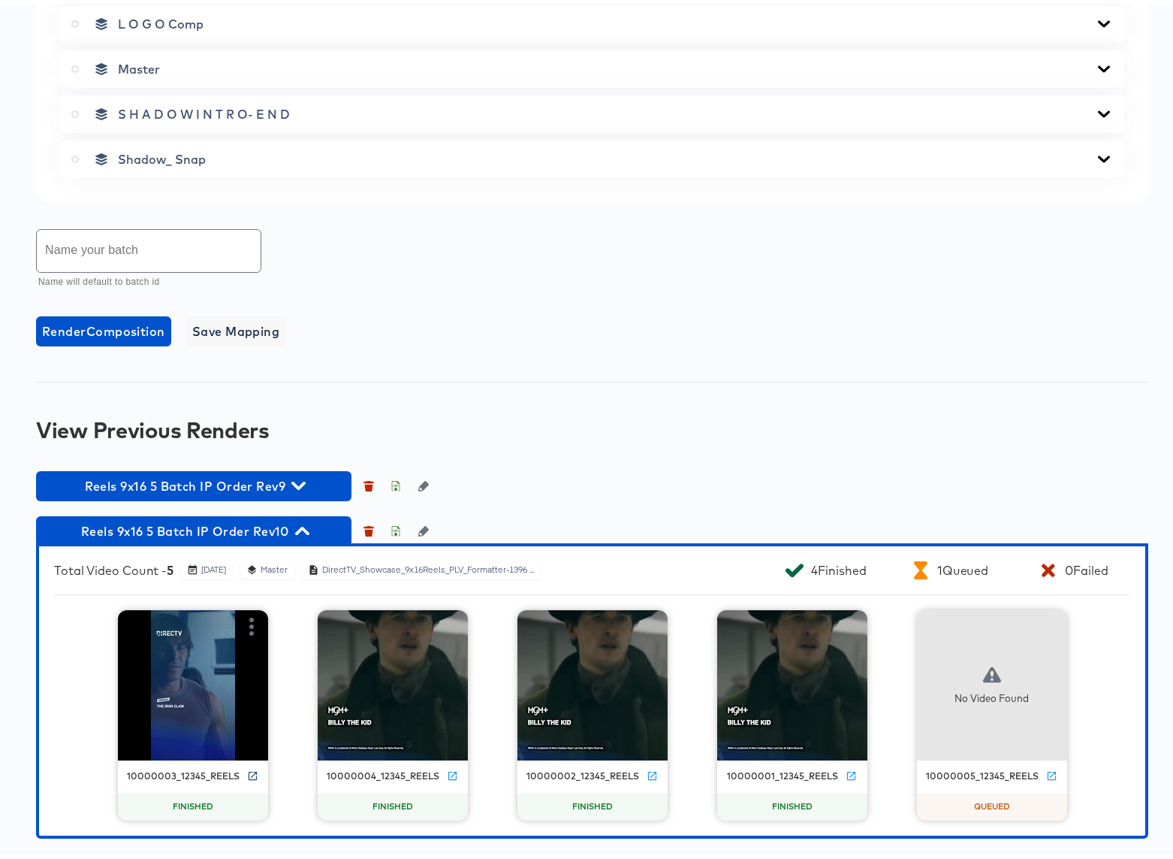
click at [249, 771] on icon at bounding box center [253, 771] width 8 height 8
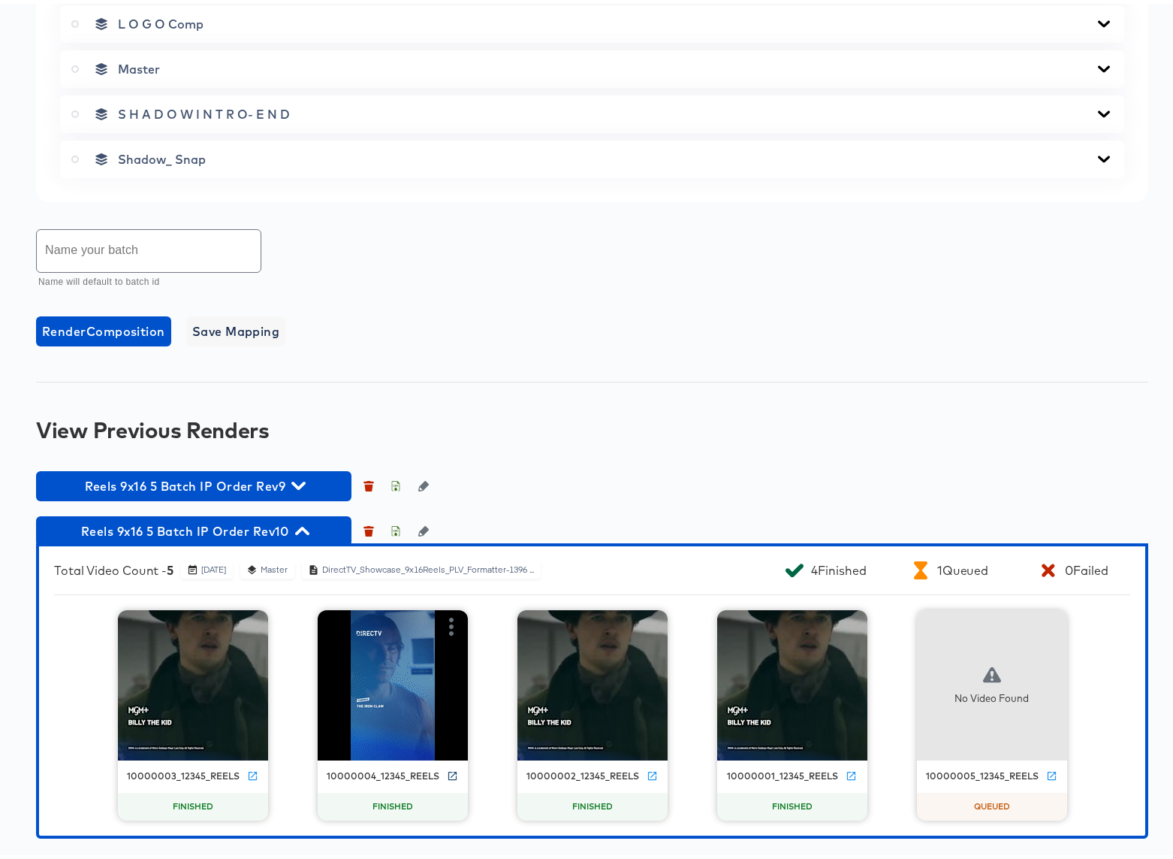
click at [447, 769] on icon at bounding box center [452, 771] width 11 height 11
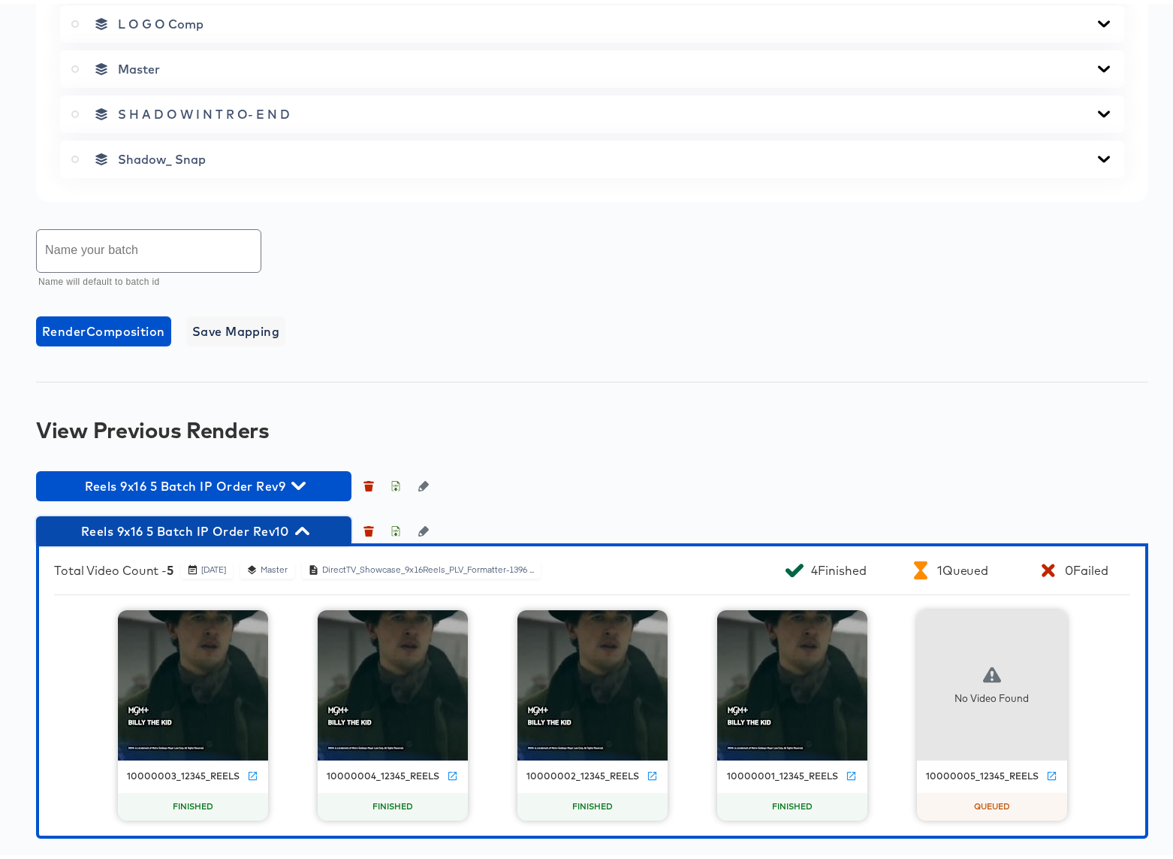
click at [304, 527] on icon "button" at bounding box center [302, 527] width 14 height 8
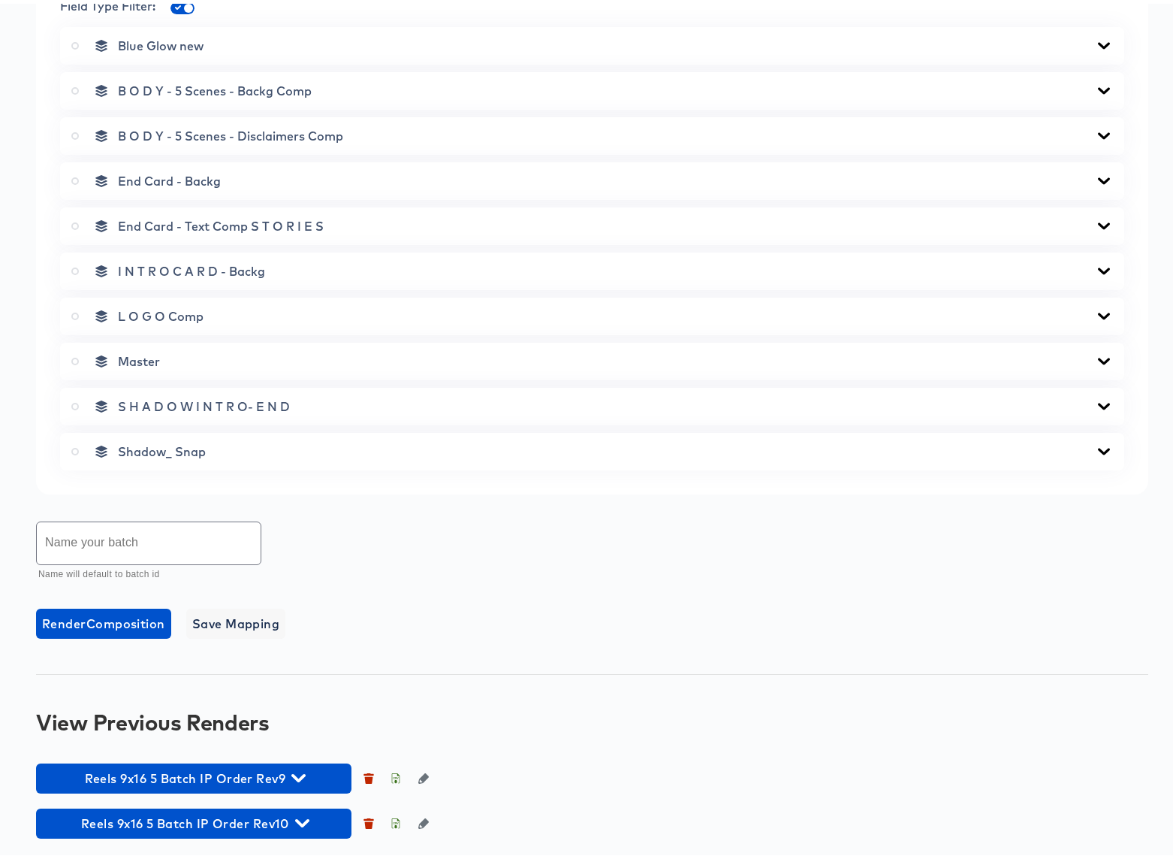
scroll to position [678, 0]
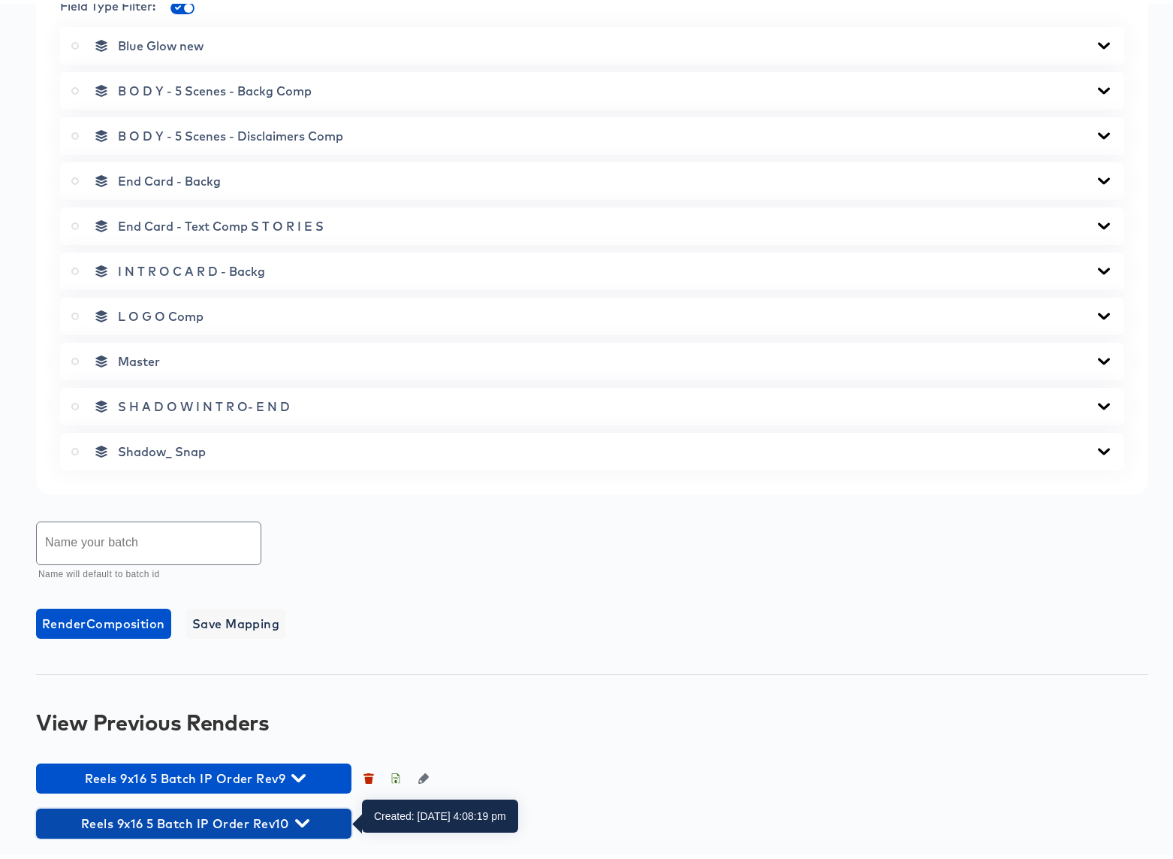
click at [299, 819] on icon "button" at bounding box center [302, 819] width 14 height 8
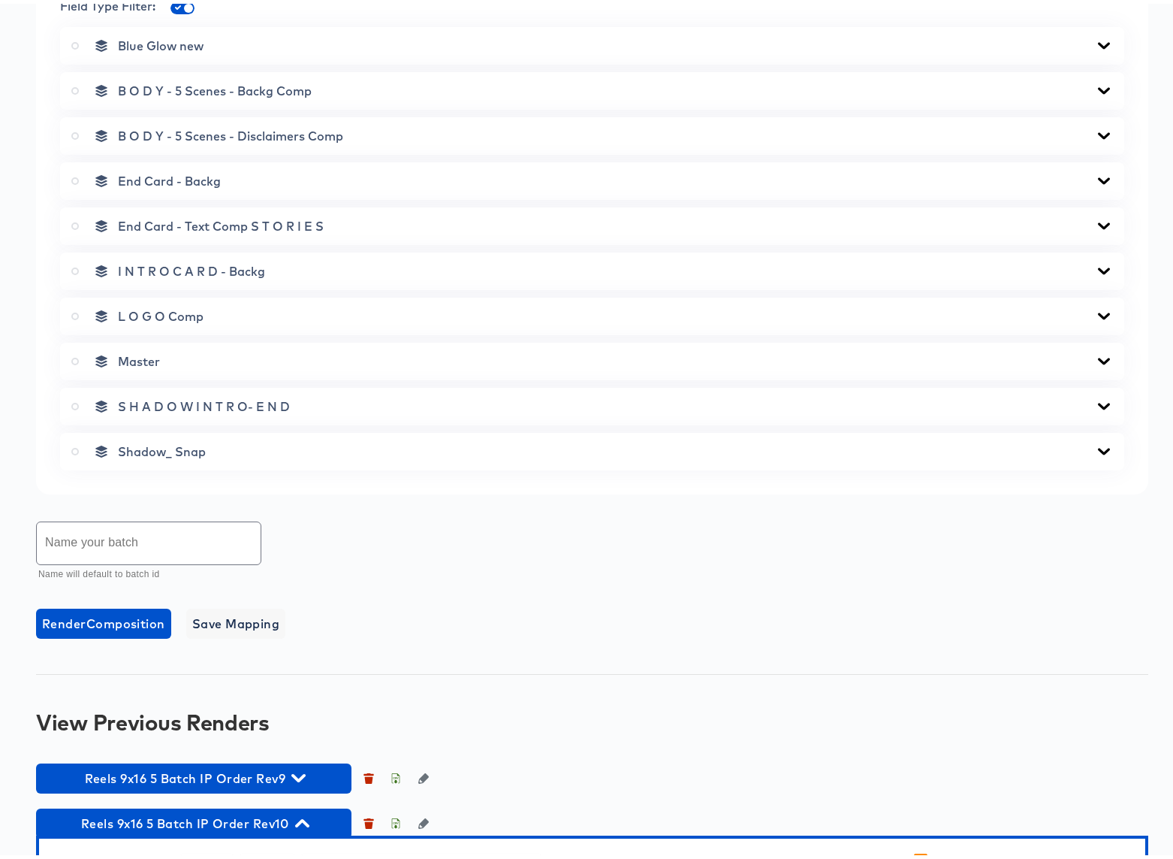
scroll to position [970, 0]
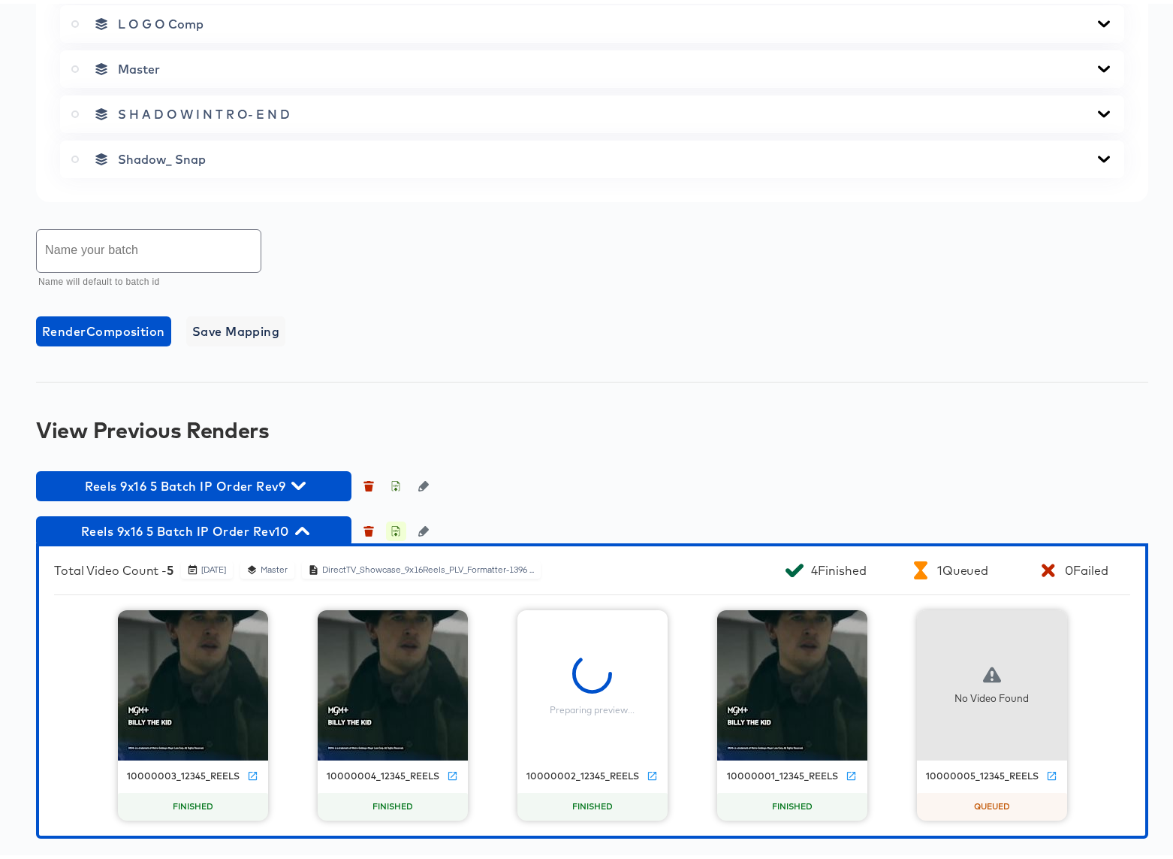
click at [398, 527] on icon "button" at bounding box center [396, 527] width 11 height 11
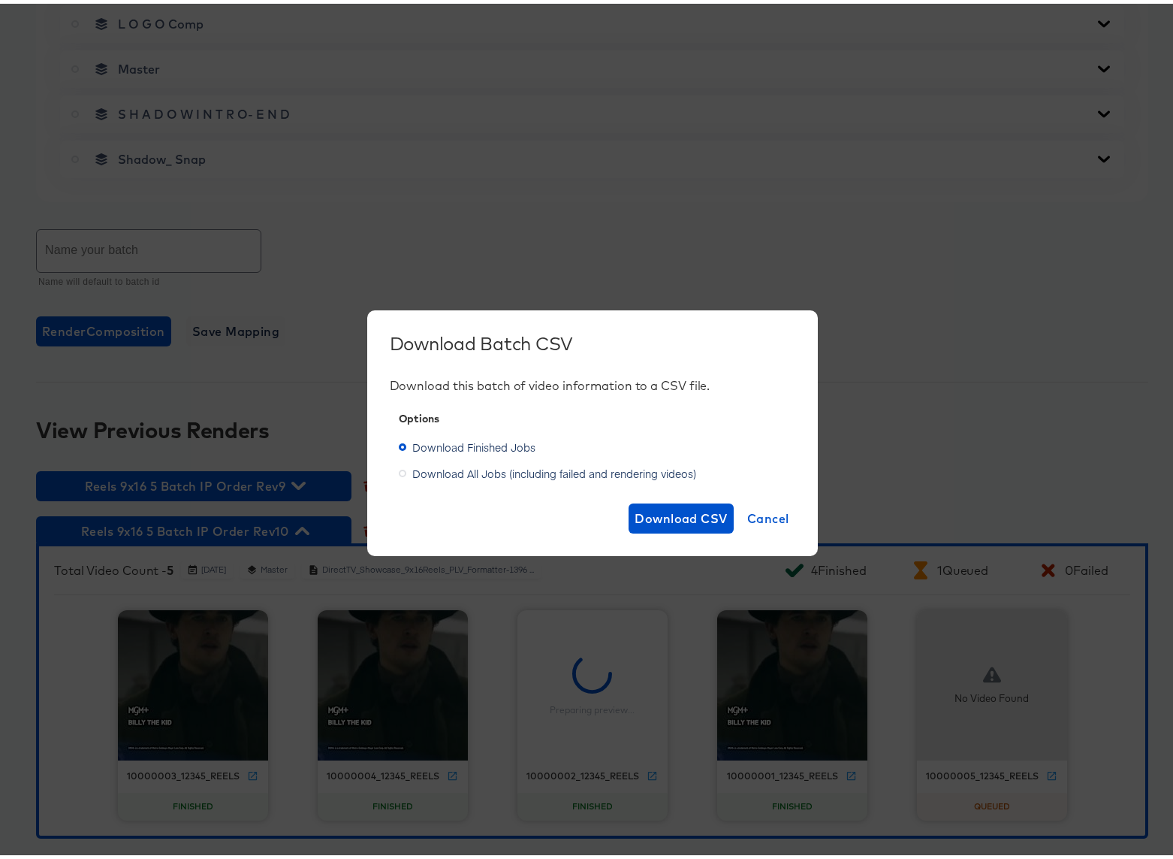
click at [444, 471] on span "Download All Jobs (including failed and rendering videos)" at bounding box center [554, 469] width 284 height 15
click at [0, 0] on input "Download All Jobs (including failed and rendering videos)" at bounding box center [0, 0] width 0 height 0
click at [690, 514] on span "Download CSV" at bounding box center [681, 514] width 93 height 21
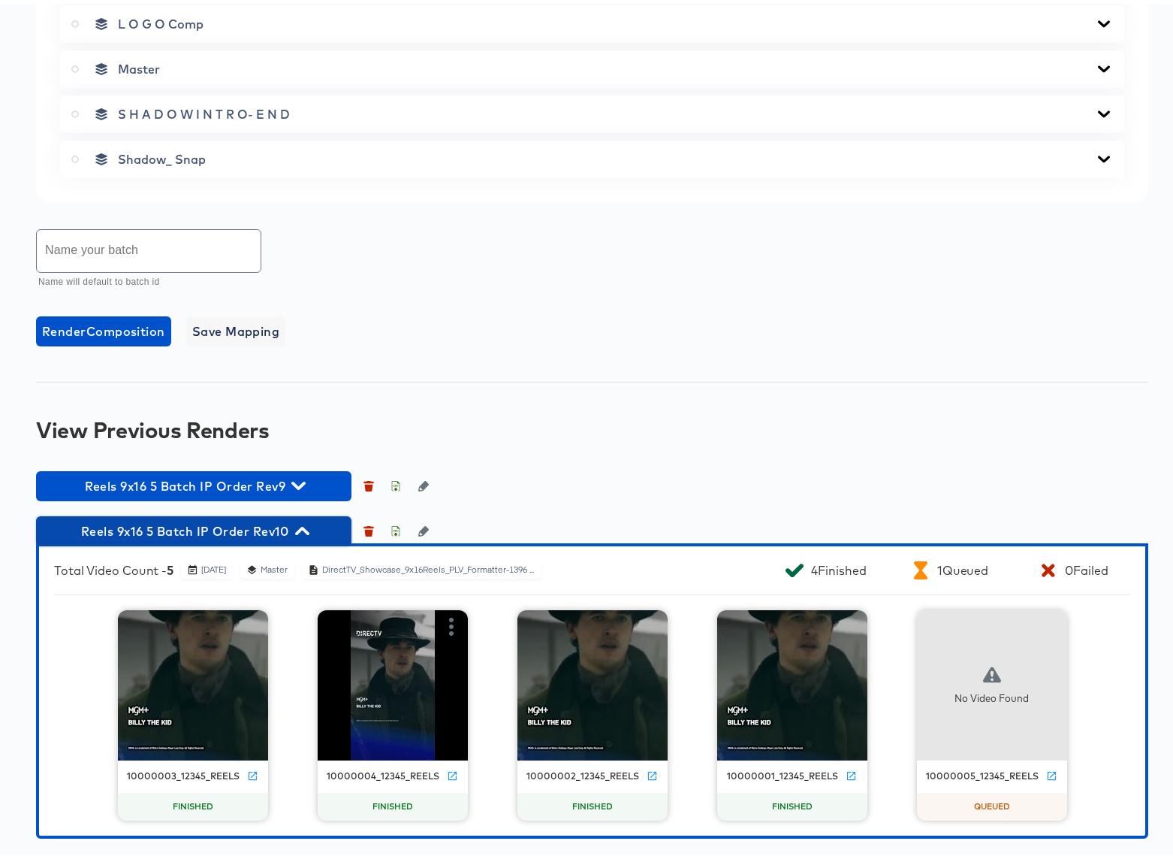
click at [305, 530] on icon "button" at bounding box center [302, 527] width 14 height 14
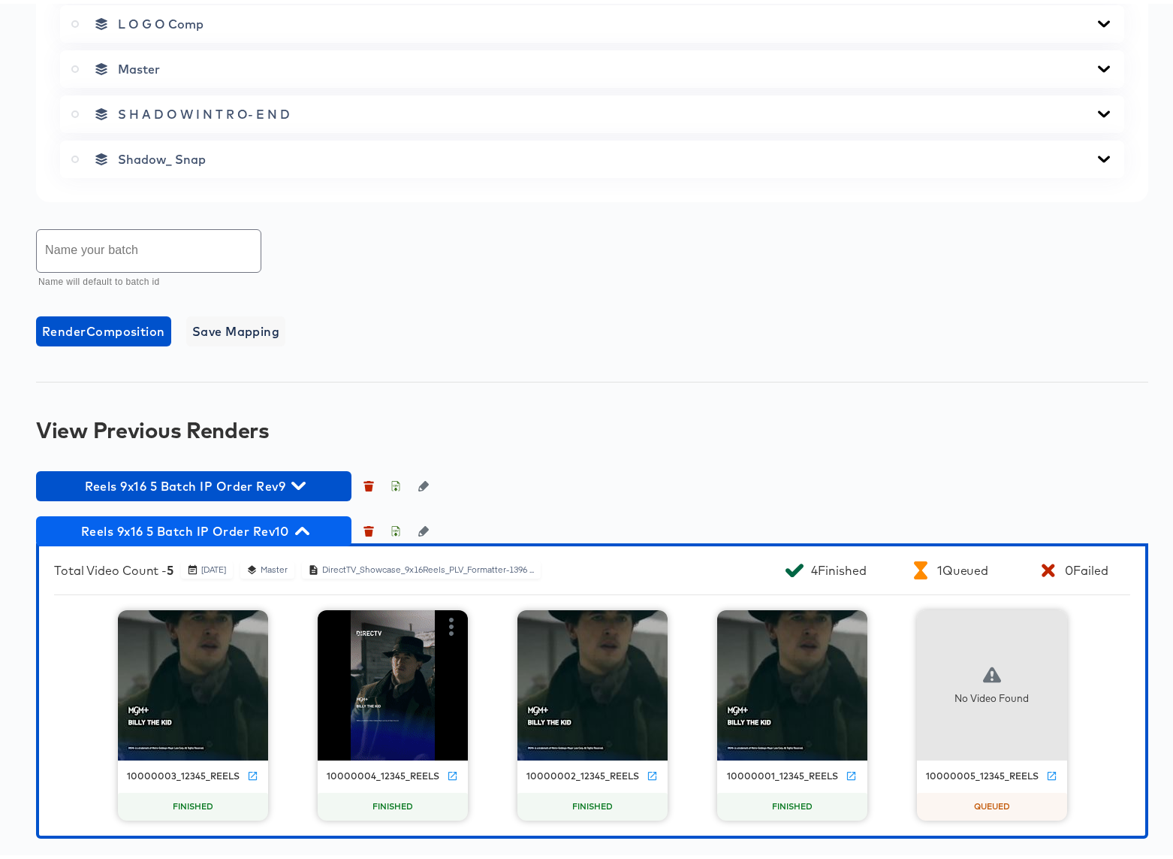
scroll to position [678, 0]
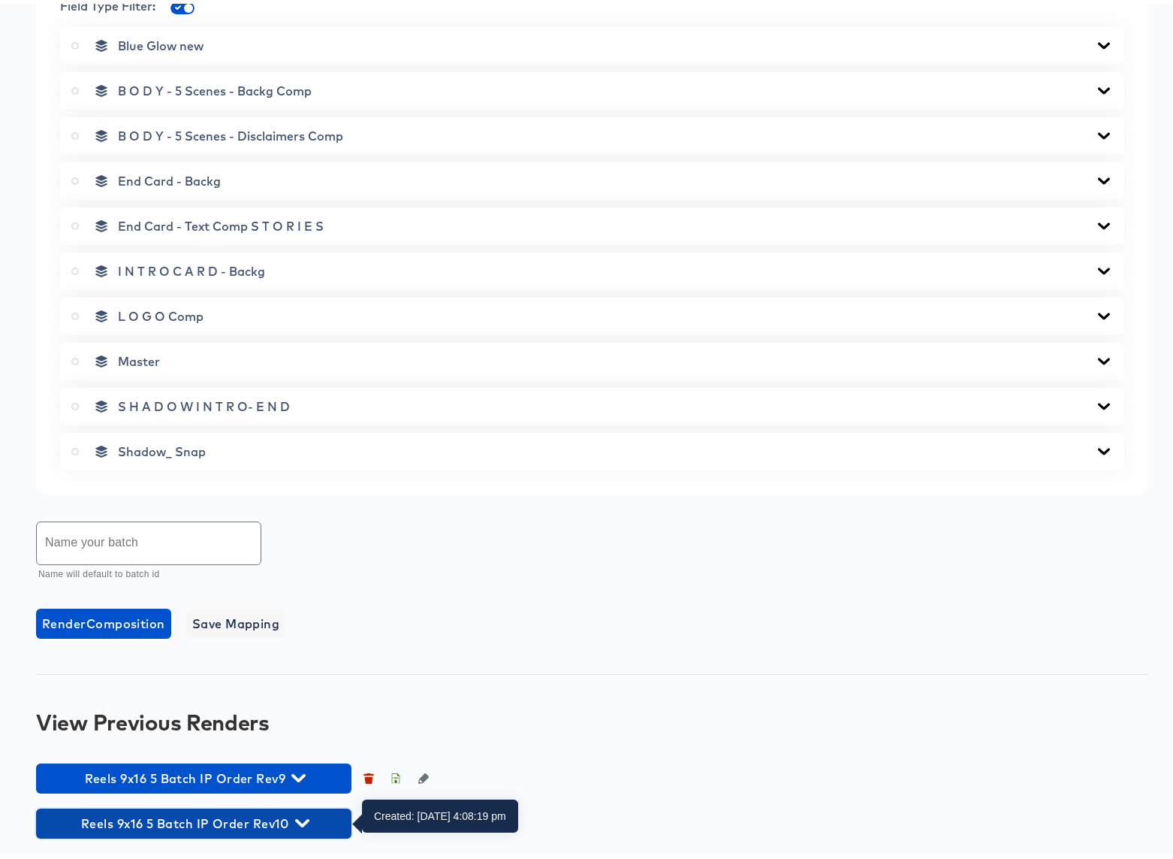
click at [305, 818] on icon "button" at bounding box center [302, 819] width 14 height 8
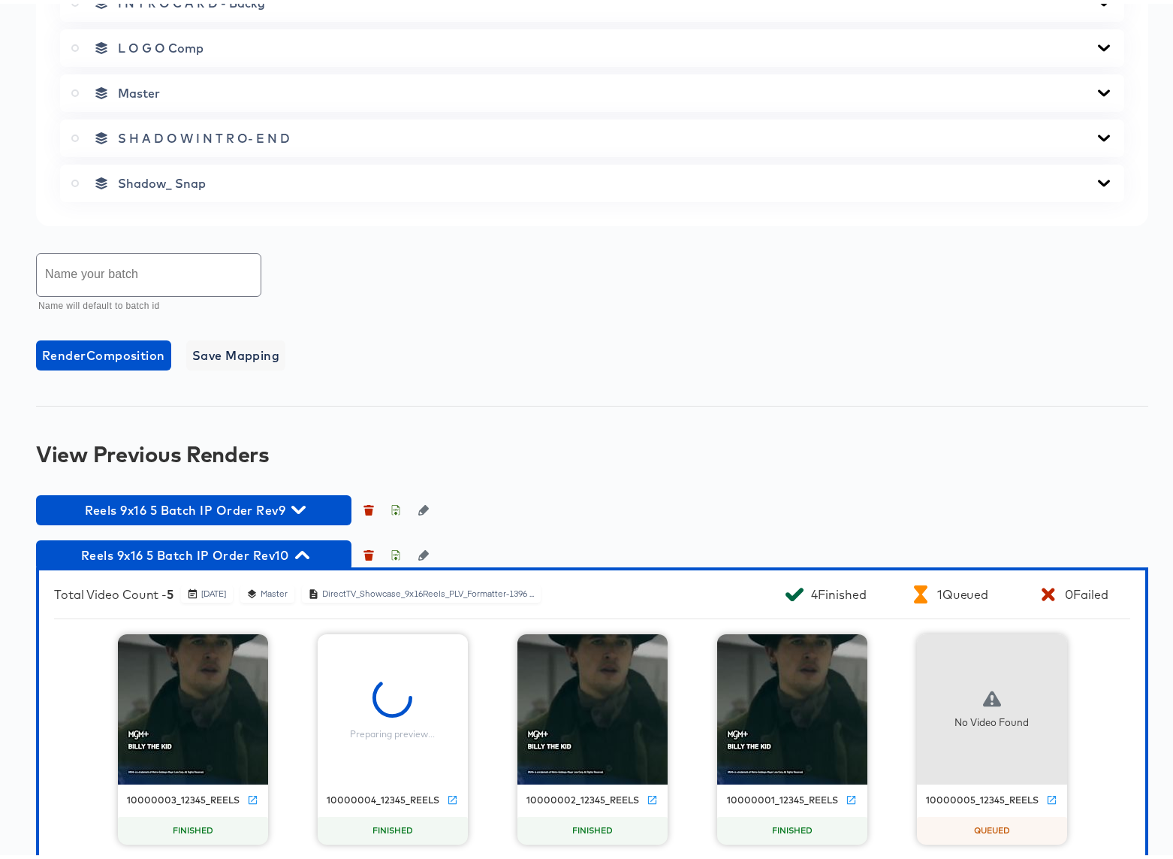
scroll to position [946, 0]
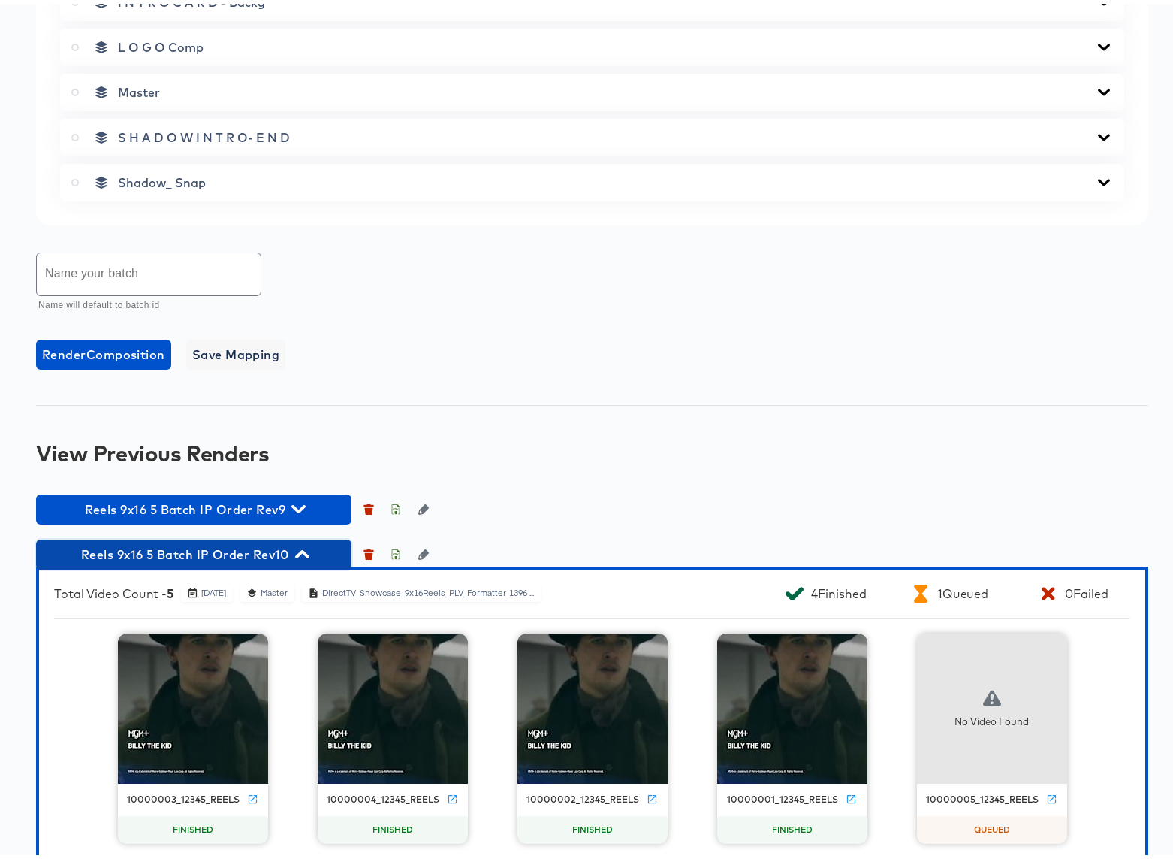
click at [304, 551] on icon "button" at bounding box center [302, 550] width 14 height 8
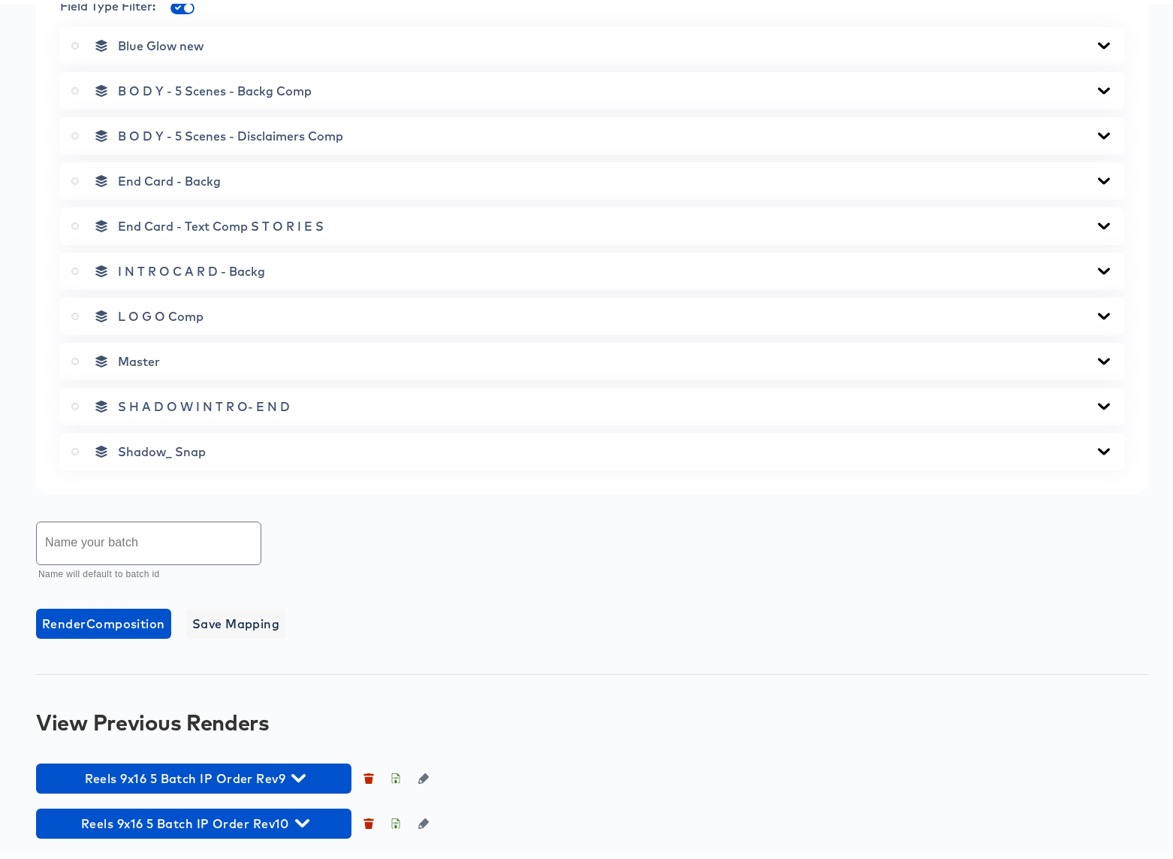
scroll to position [678, 0]
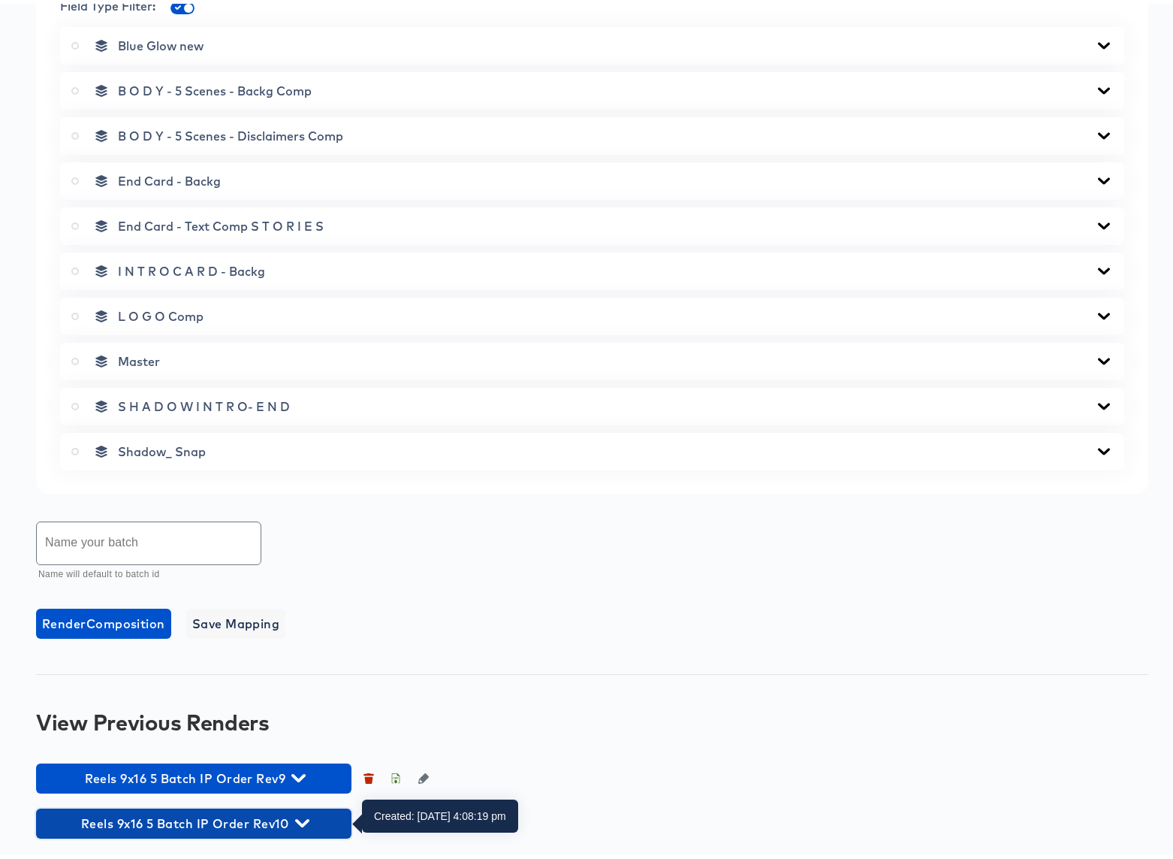
click at [304, 820] on icon "button" at bounding box center [302, 819] width 14 height 8
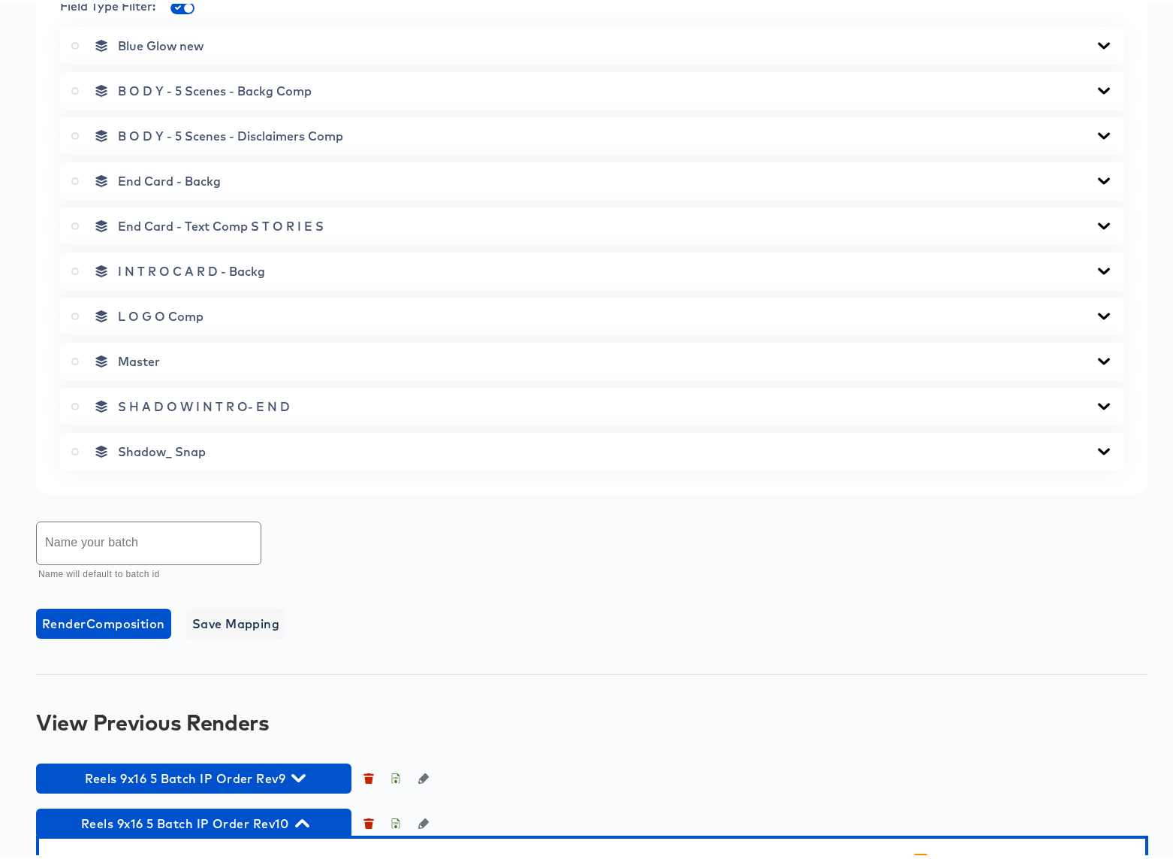
scroll to position [970, 0]
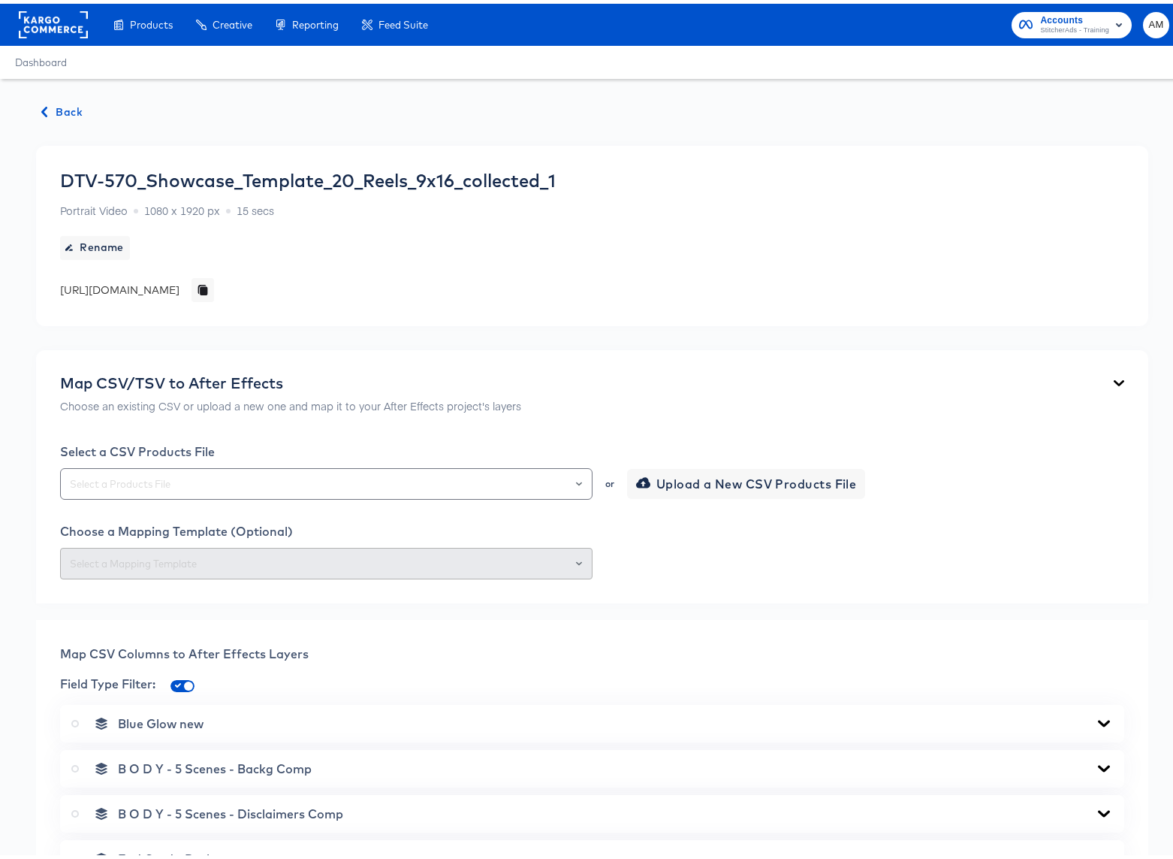
scroll to position [678, 0]
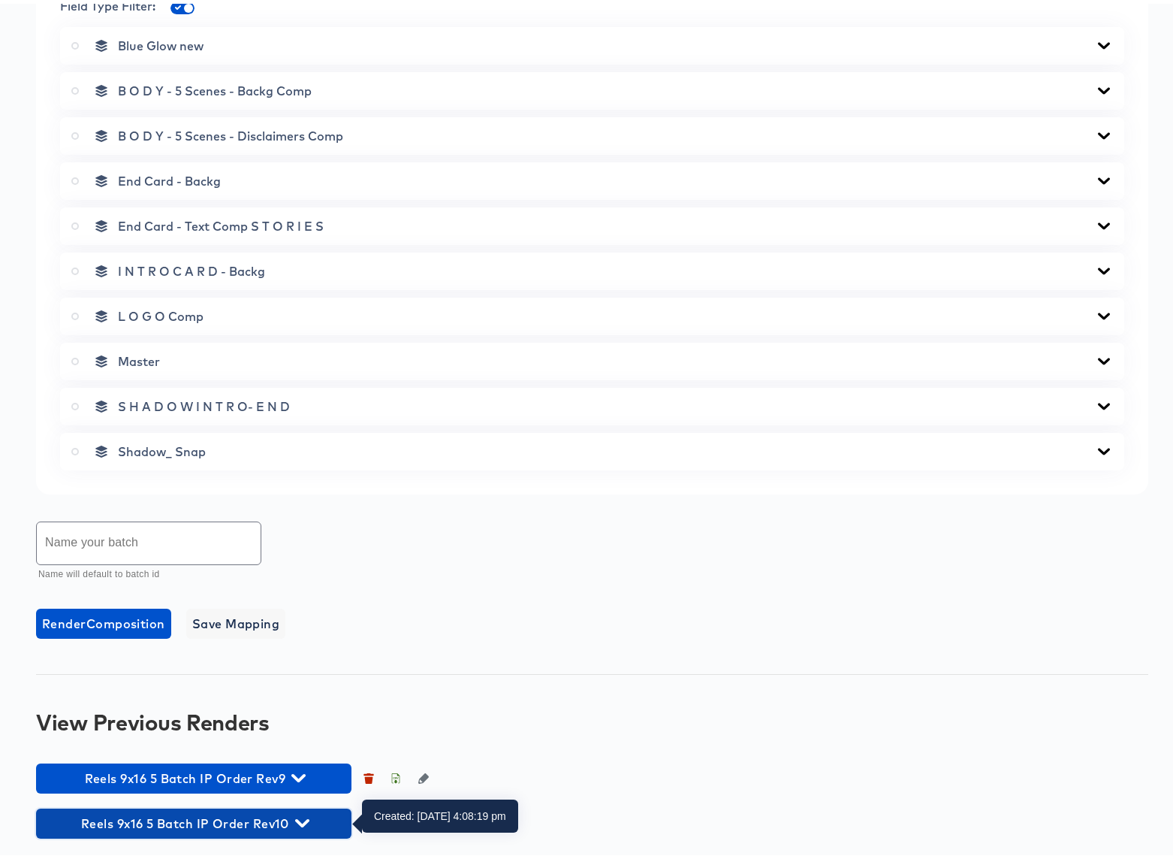
click at [304, 818] on icon "button" at bounding box center [302, 819] width 14 height 14
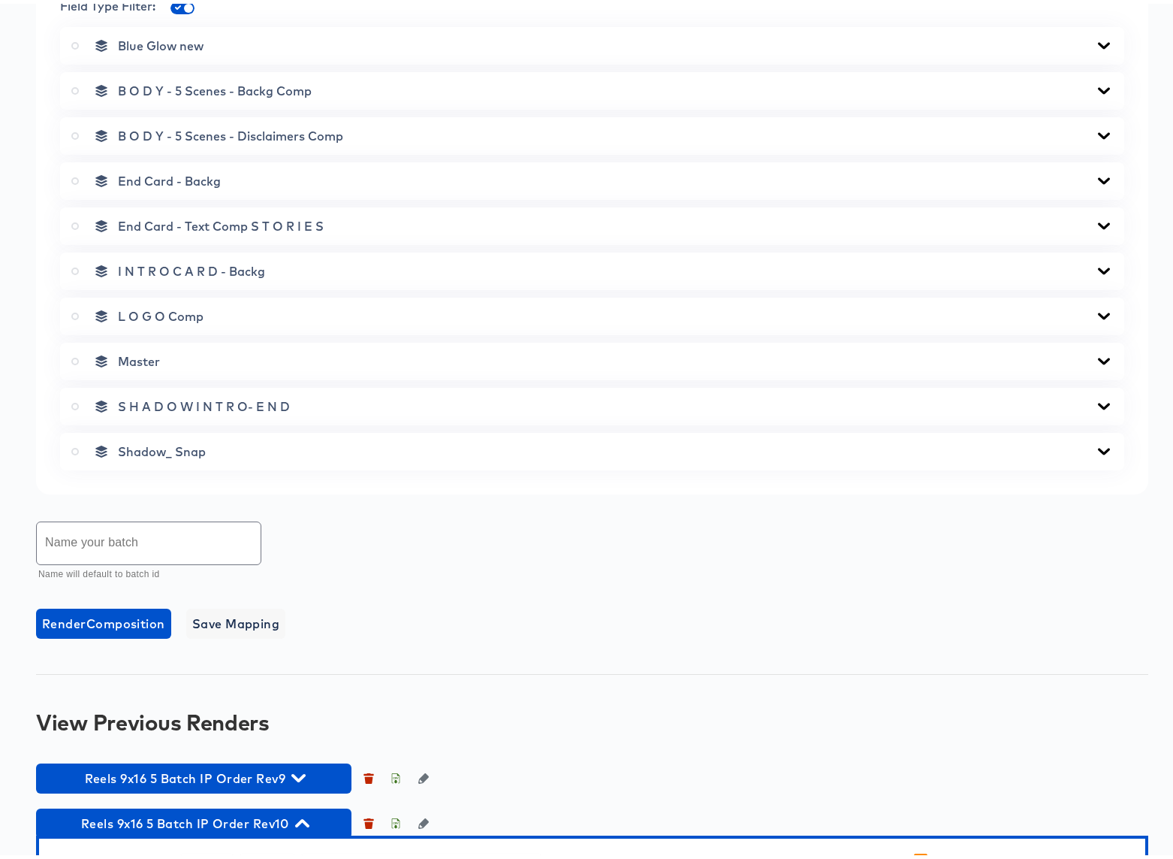
scroll to position [970, 0]
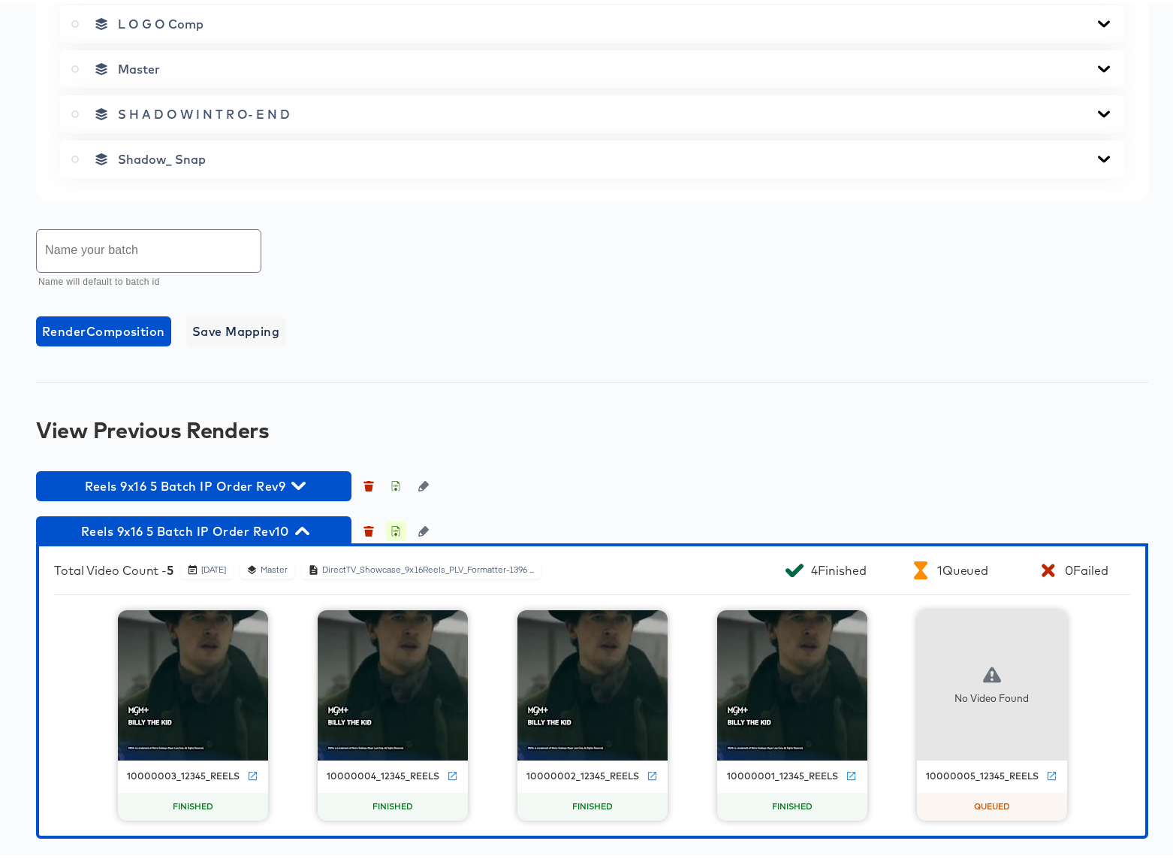
click at [395, 529] on icon "button" at bounding box center [396, 529] width 5 height 7
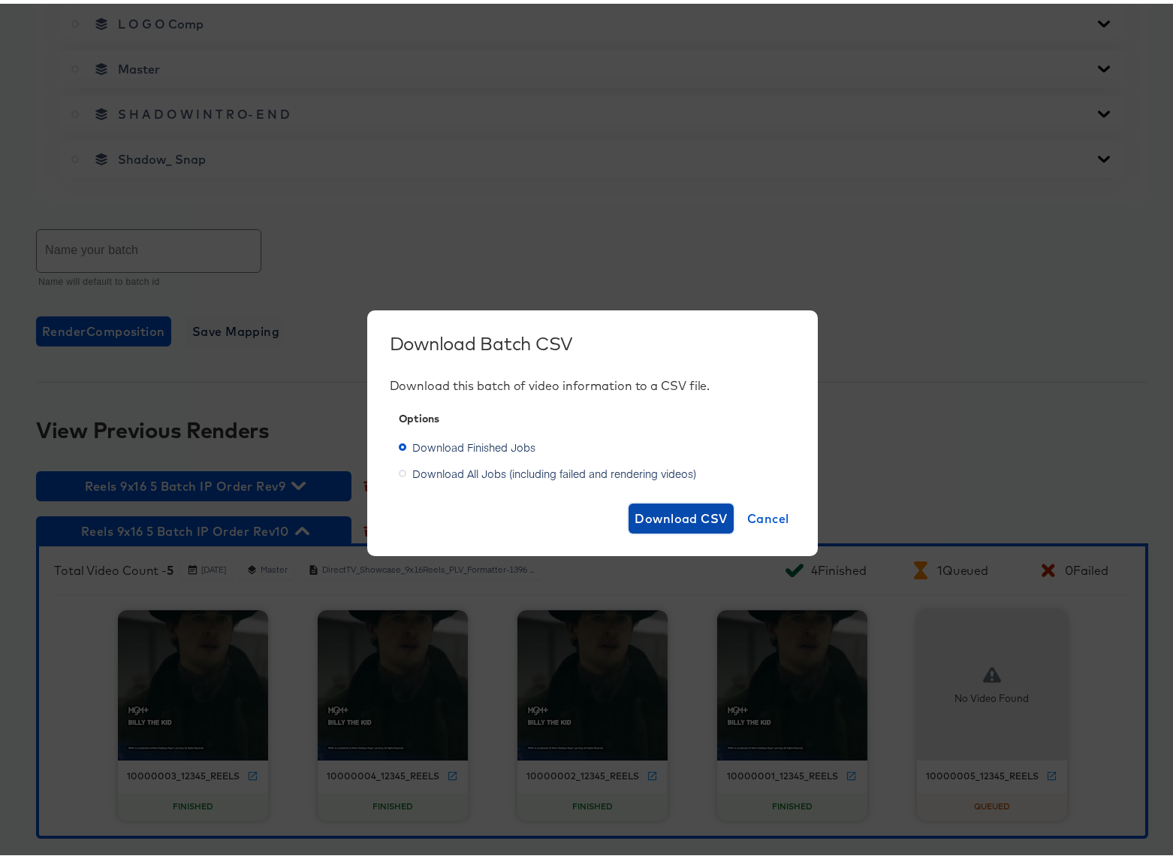
click at [639, 509] on span "Download CSV" at bounding box center [681, 514] width 93 height 21
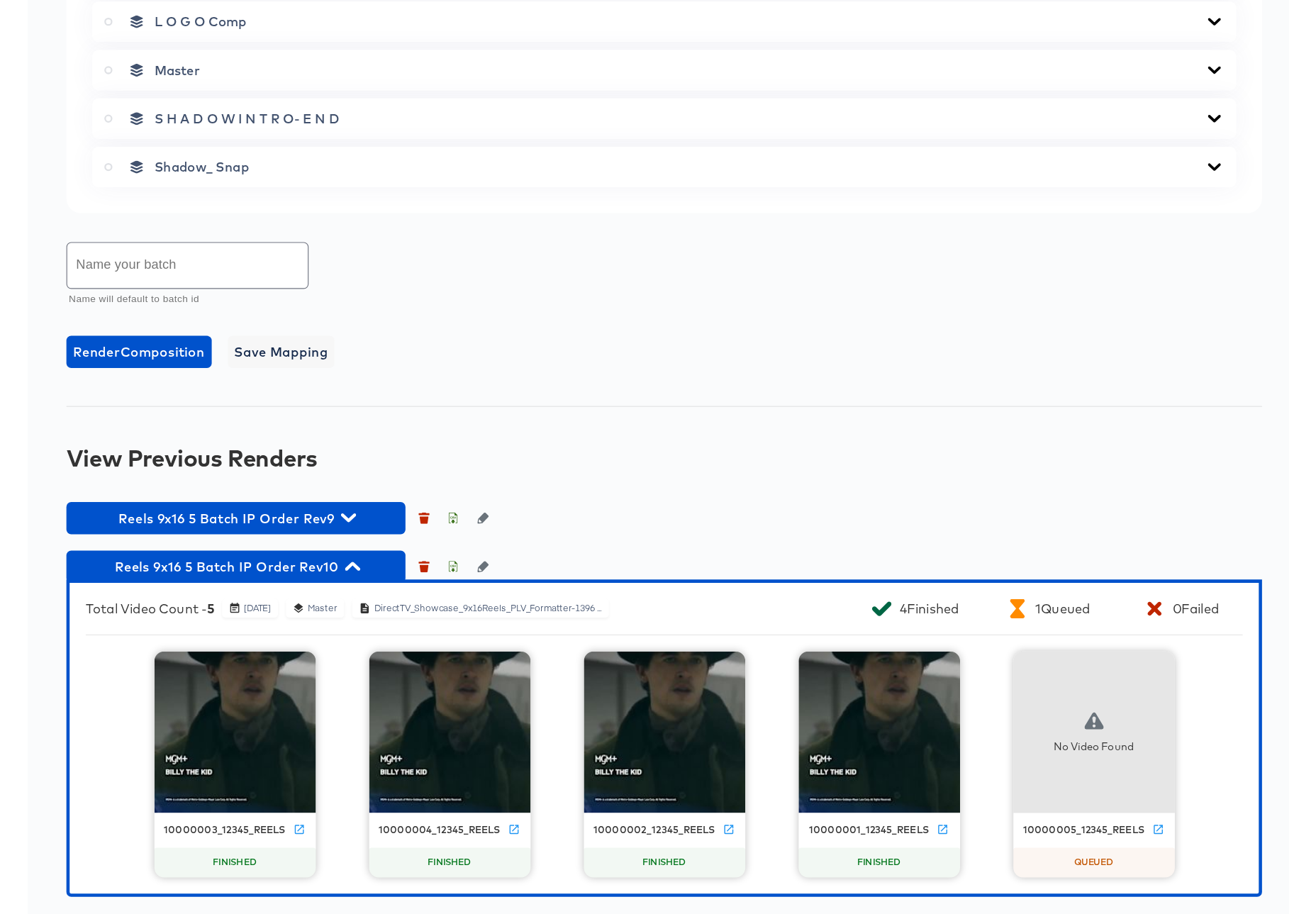
scroll to position [812, 0]
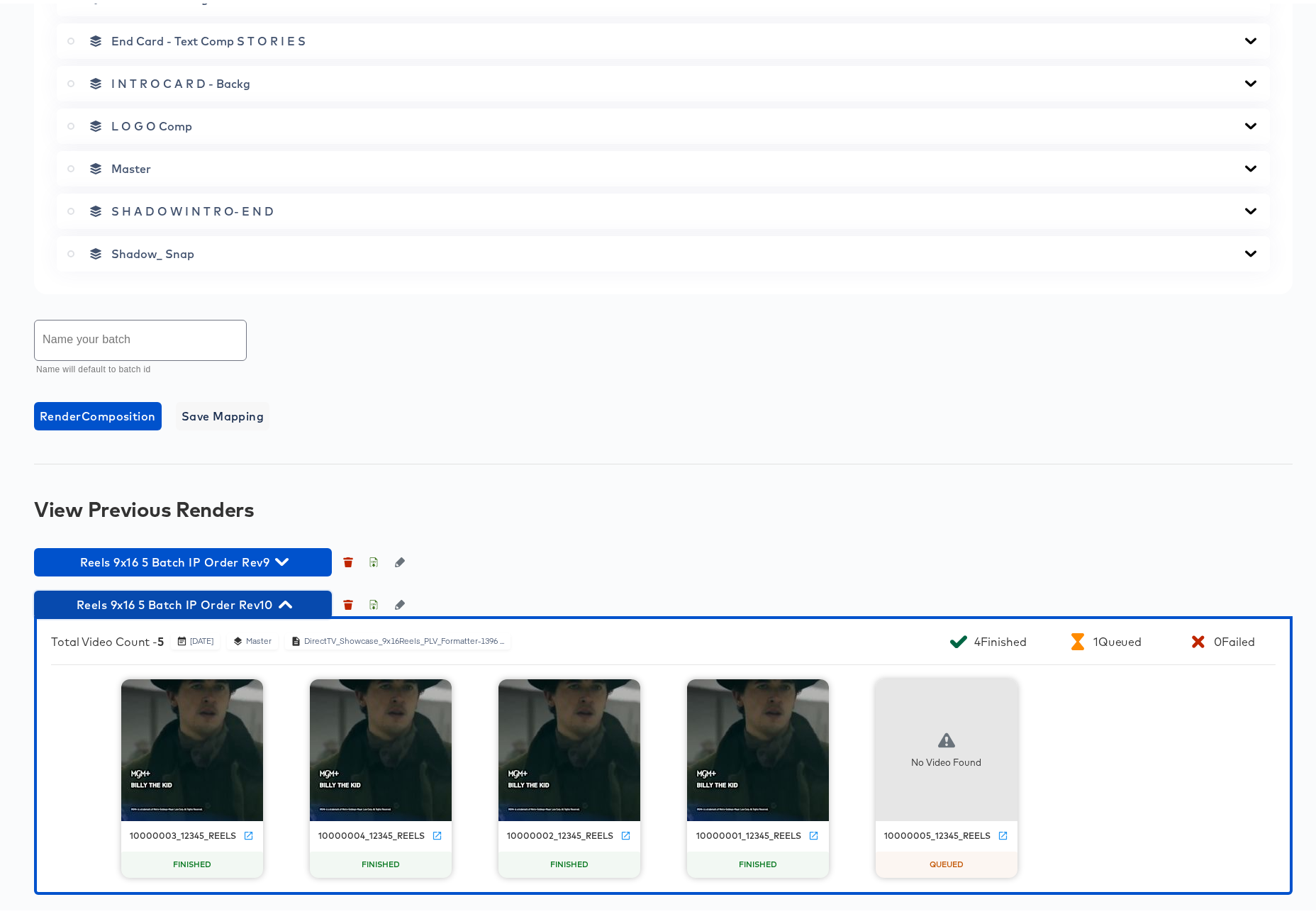
click at [286, 603] on icon "button" at bounding box center [285, 601] width 13 height 13
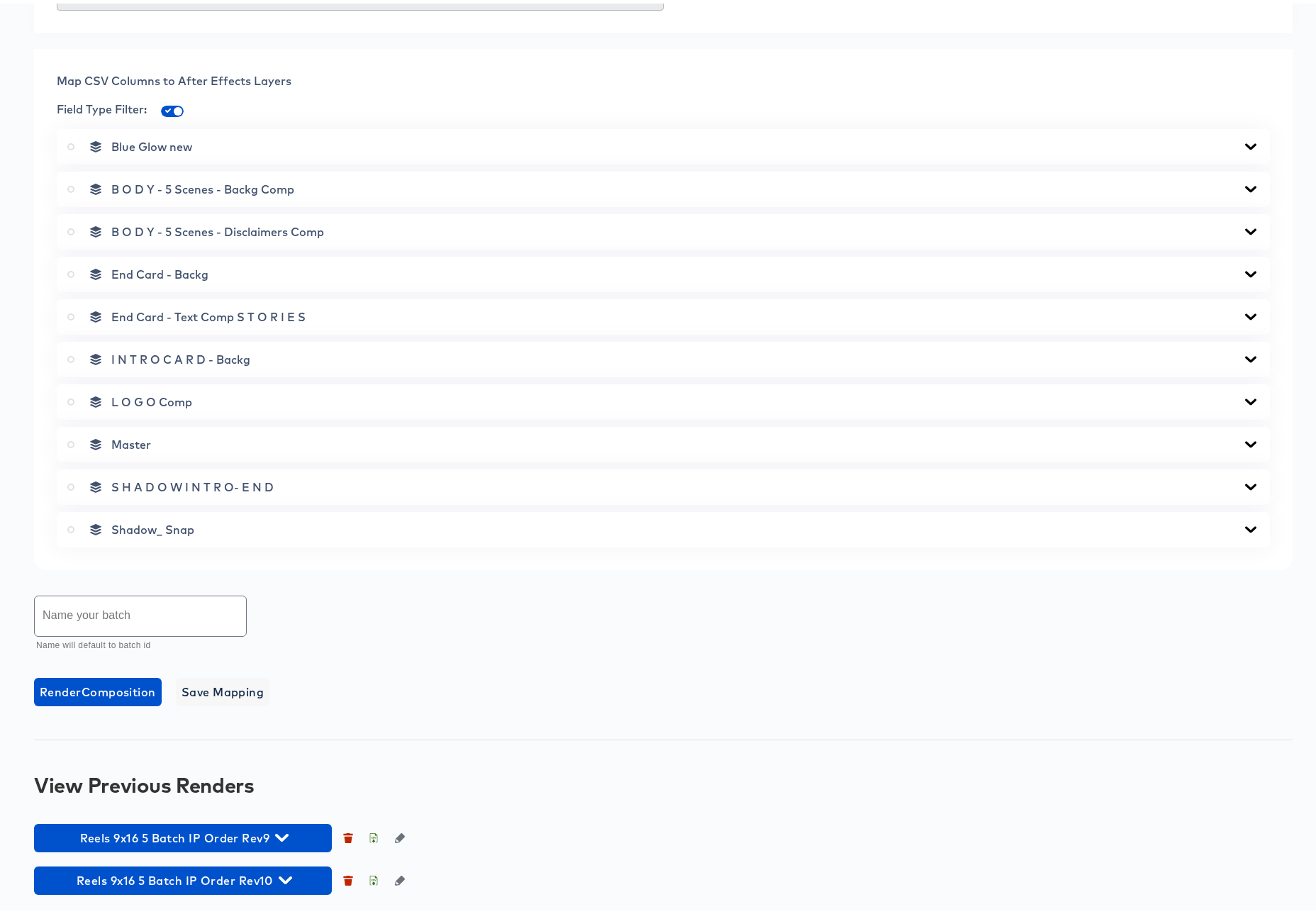
scroll to position [536, 0]
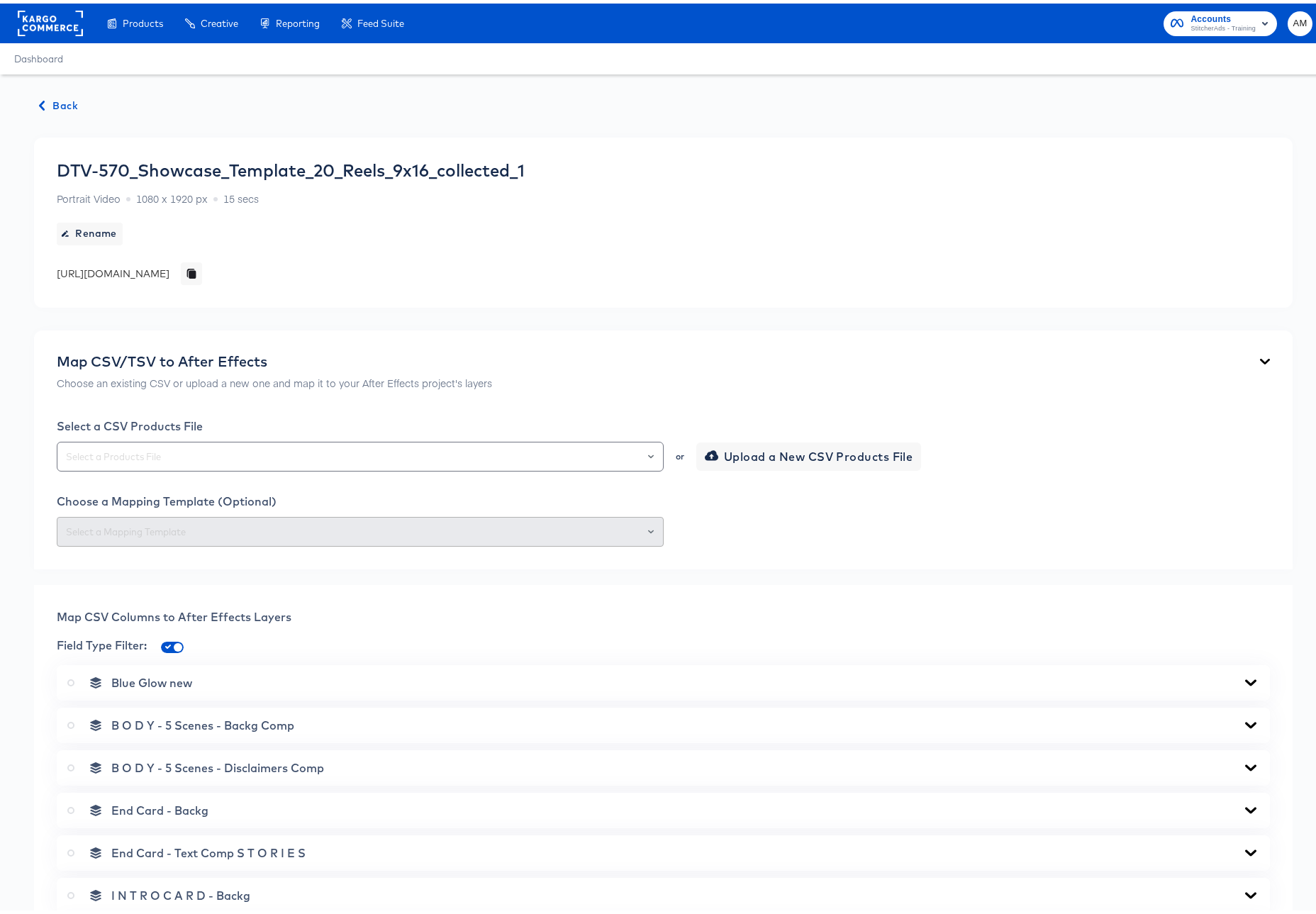
scroll to position [536, 0]
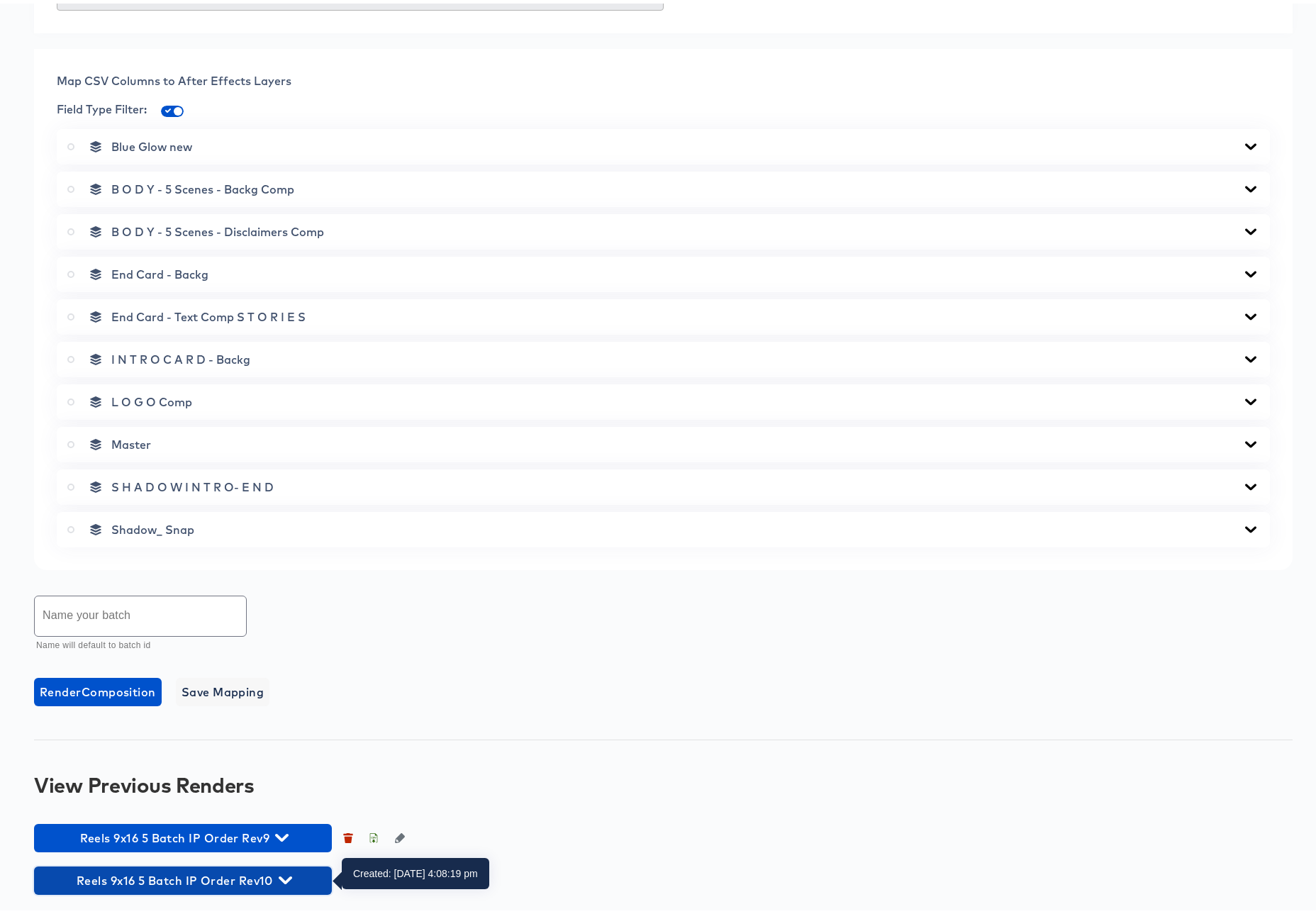
click at [283, 877] on icon "button" at bounding box center [285, 877] width 13 height 8
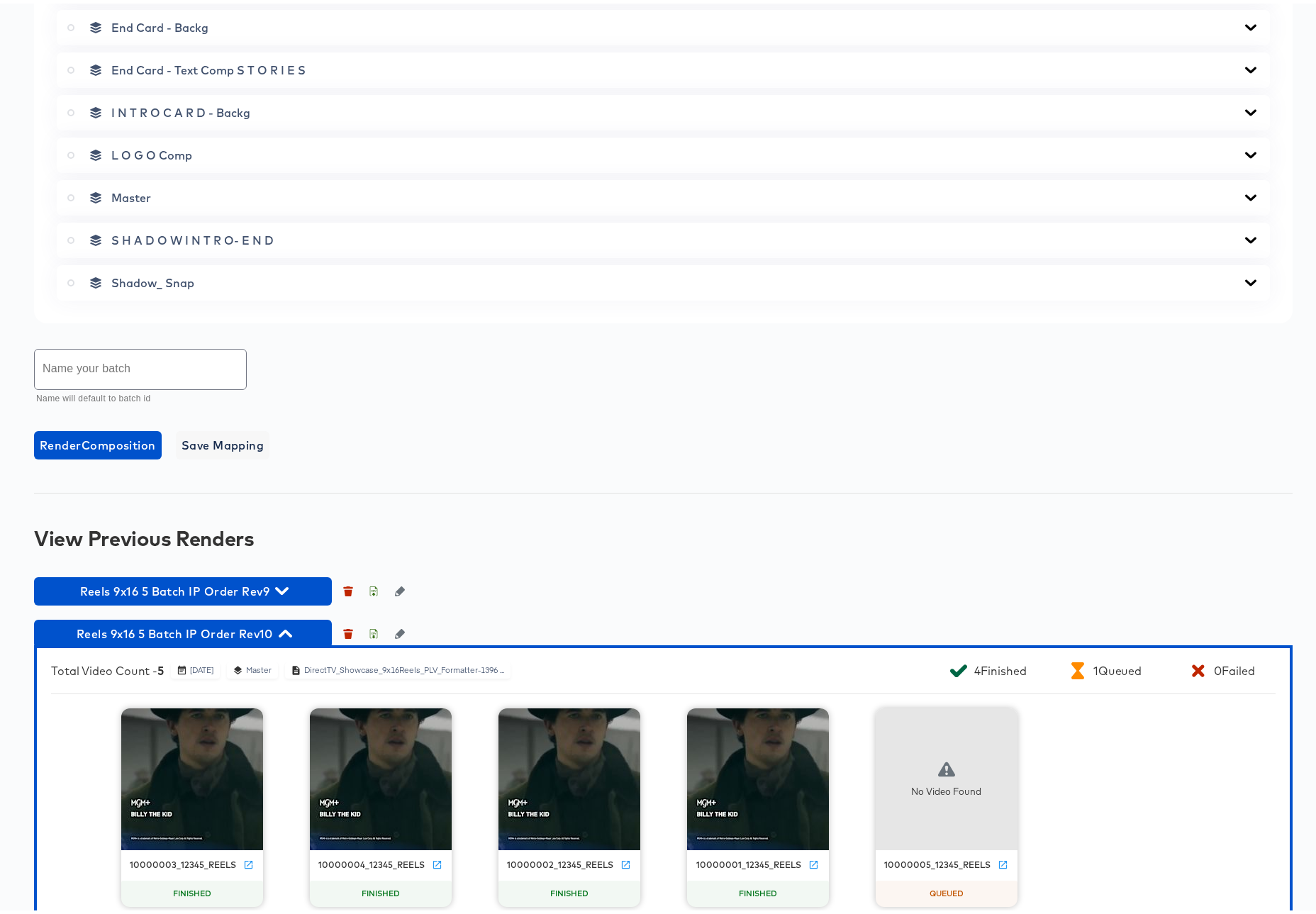
scroll to position [812, 0]
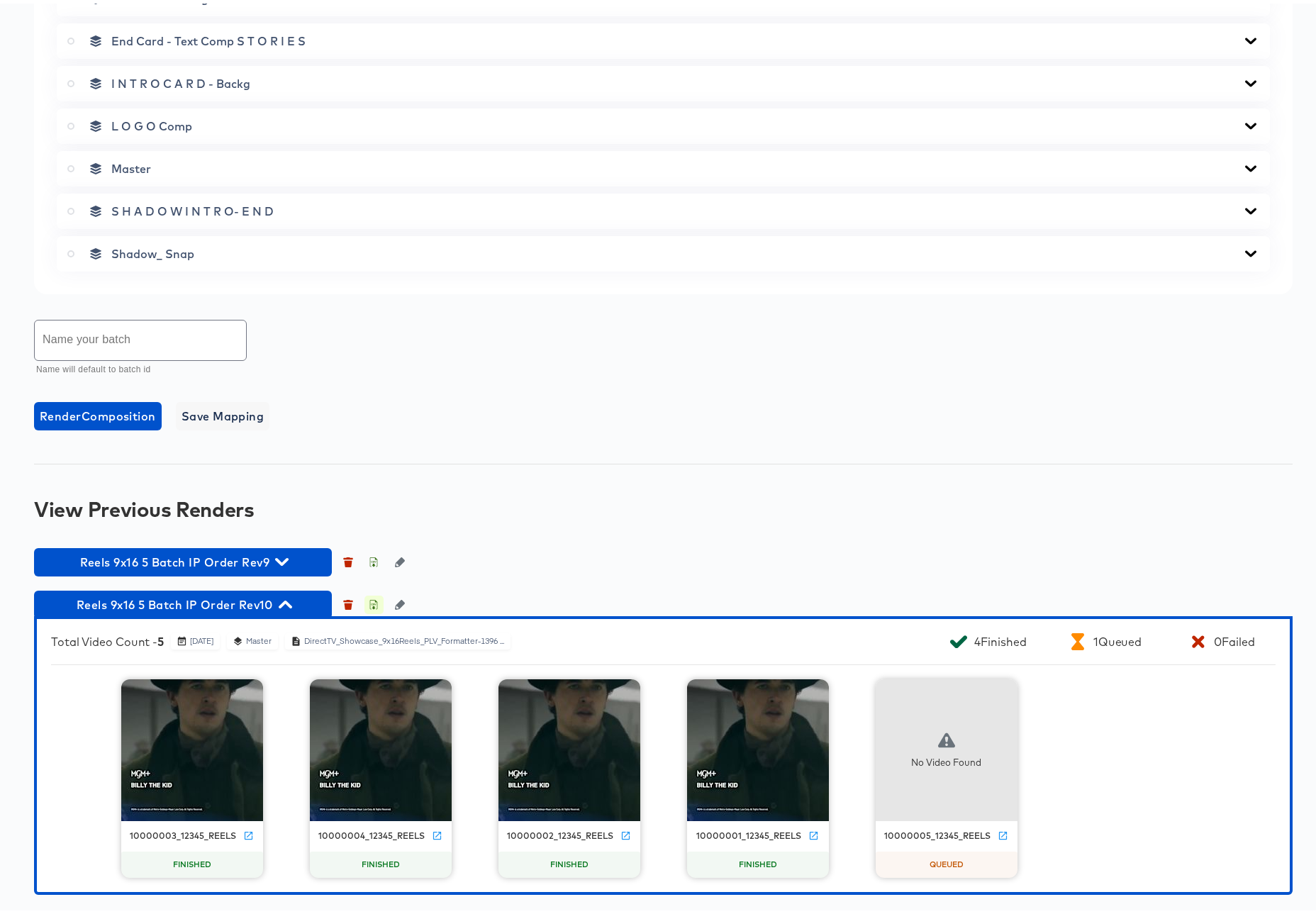
click at [376, 601] on icon "button" at bounding box center [374, 602] width 5 height 7
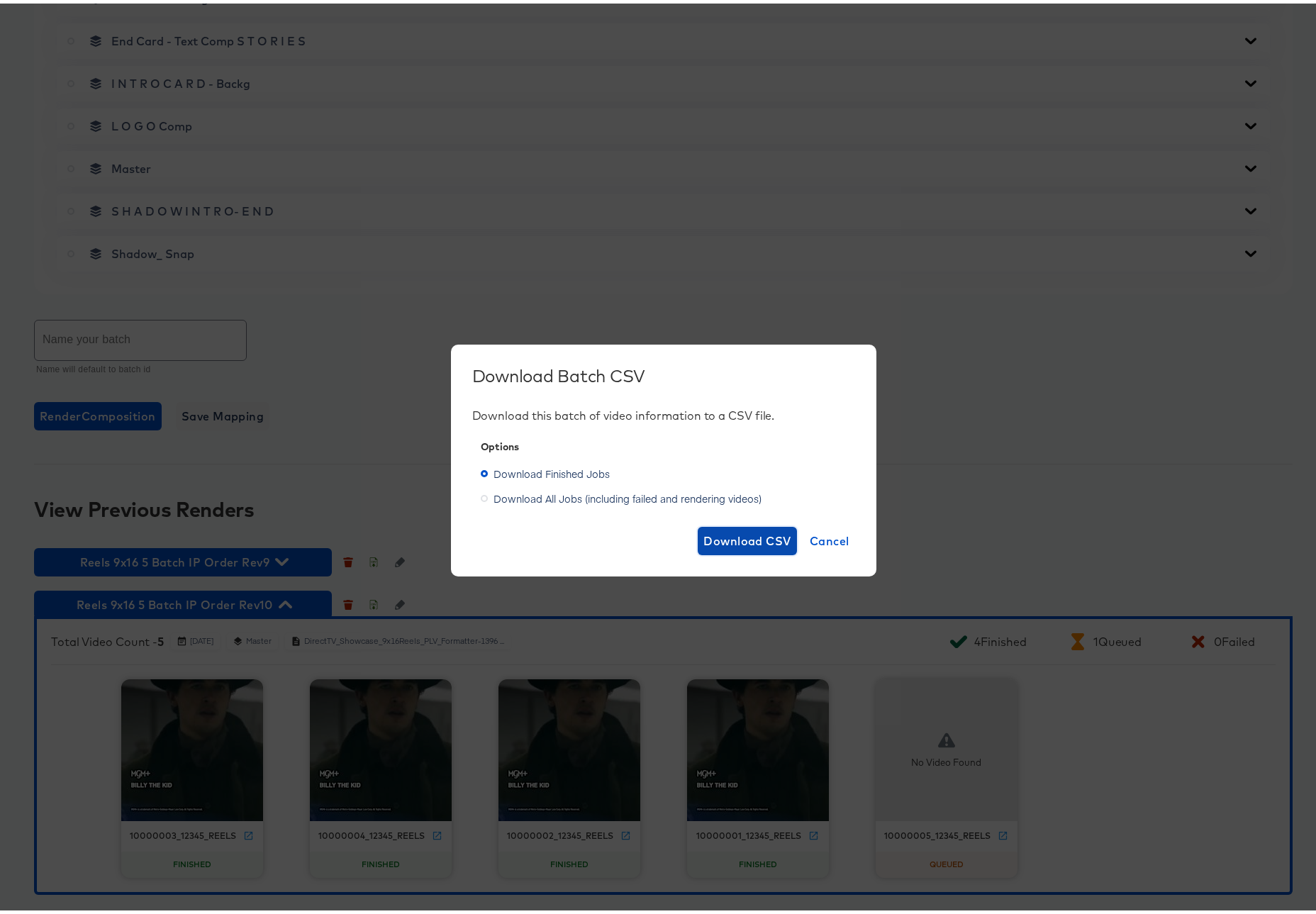
drag, startPoint x: 736, startPoint y: 538, endPoint x: 575, endPoint y: 514, distance: 162.8
click at [575, 514] on div "Download this batch of video information to a CSV file. Options Download Finish…" at bounding box center [664, 478] width 383 height 146
click at [557, 492] on span "Download All Jobs (including failed and rendering videos)" at bounding box center [628, 495] width 268 height 14
click at [0, 0] on input "Download All Jobs (including failed and rendering videos)" at bounding box center [0, 0] width 0 height 0
click at [705, 533] on span "Download CSV" at bounding box center [747, 537] width 88 height 20
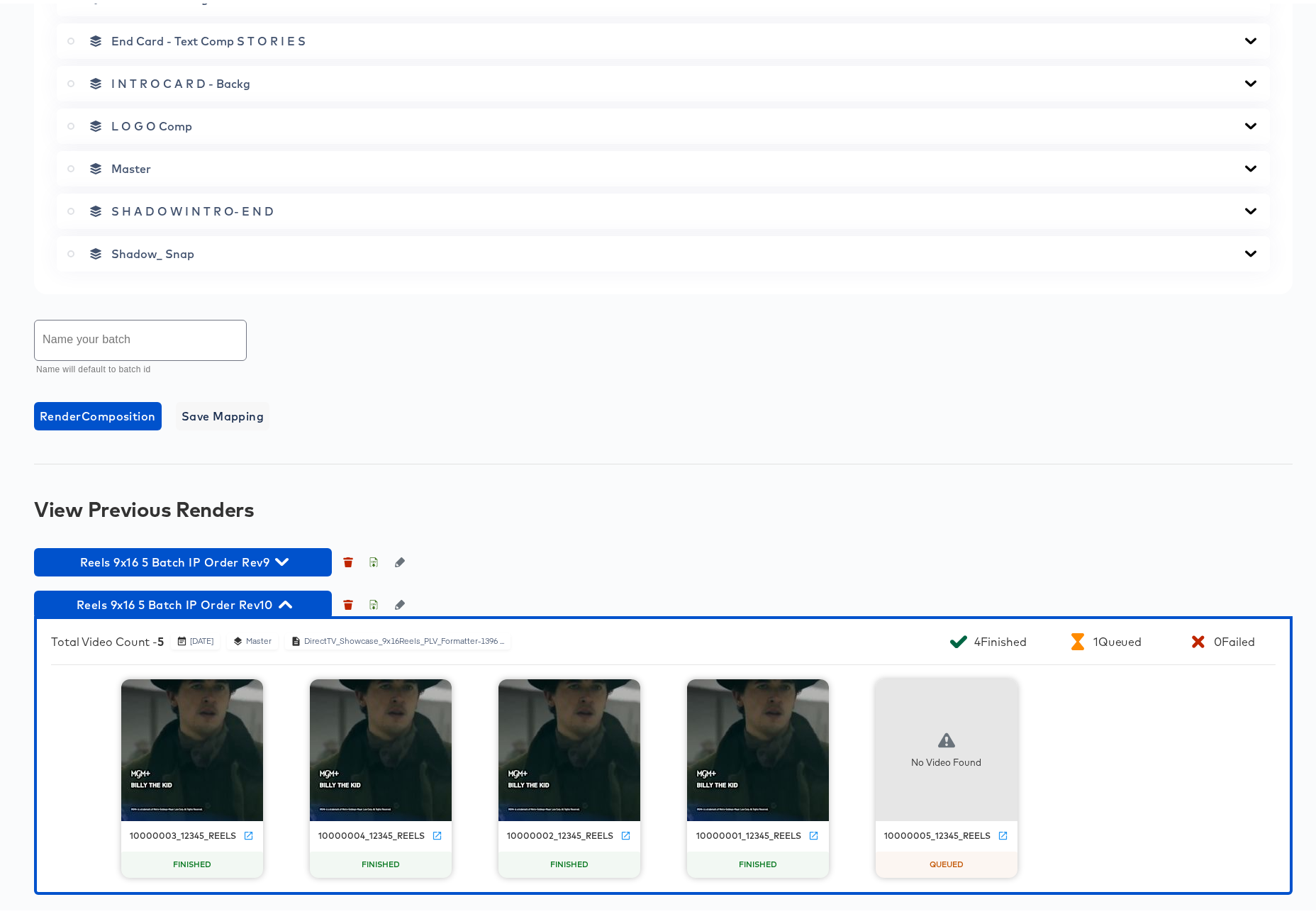
click at [120, 334] on input "text" at bounding box center [141, 337] width 211 height 40
type input "Rev 10 redux"
click at [70, 165] on icon at bounding box center [71, 165] width 8 height 8
click at [0, 0] on input "radio" at bounding box center [0, 0] width 0 height 0
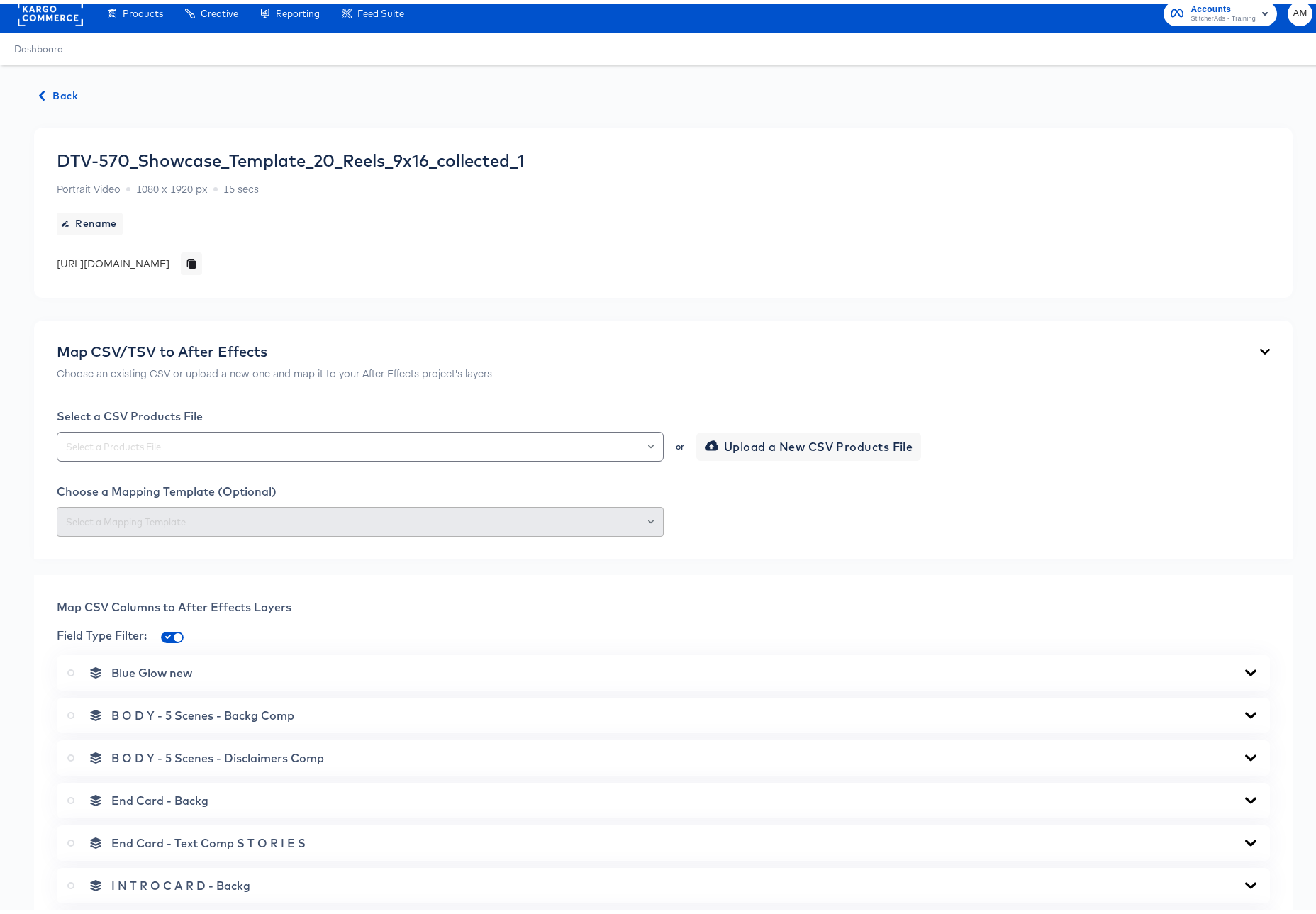
scroll to position [0, 0]
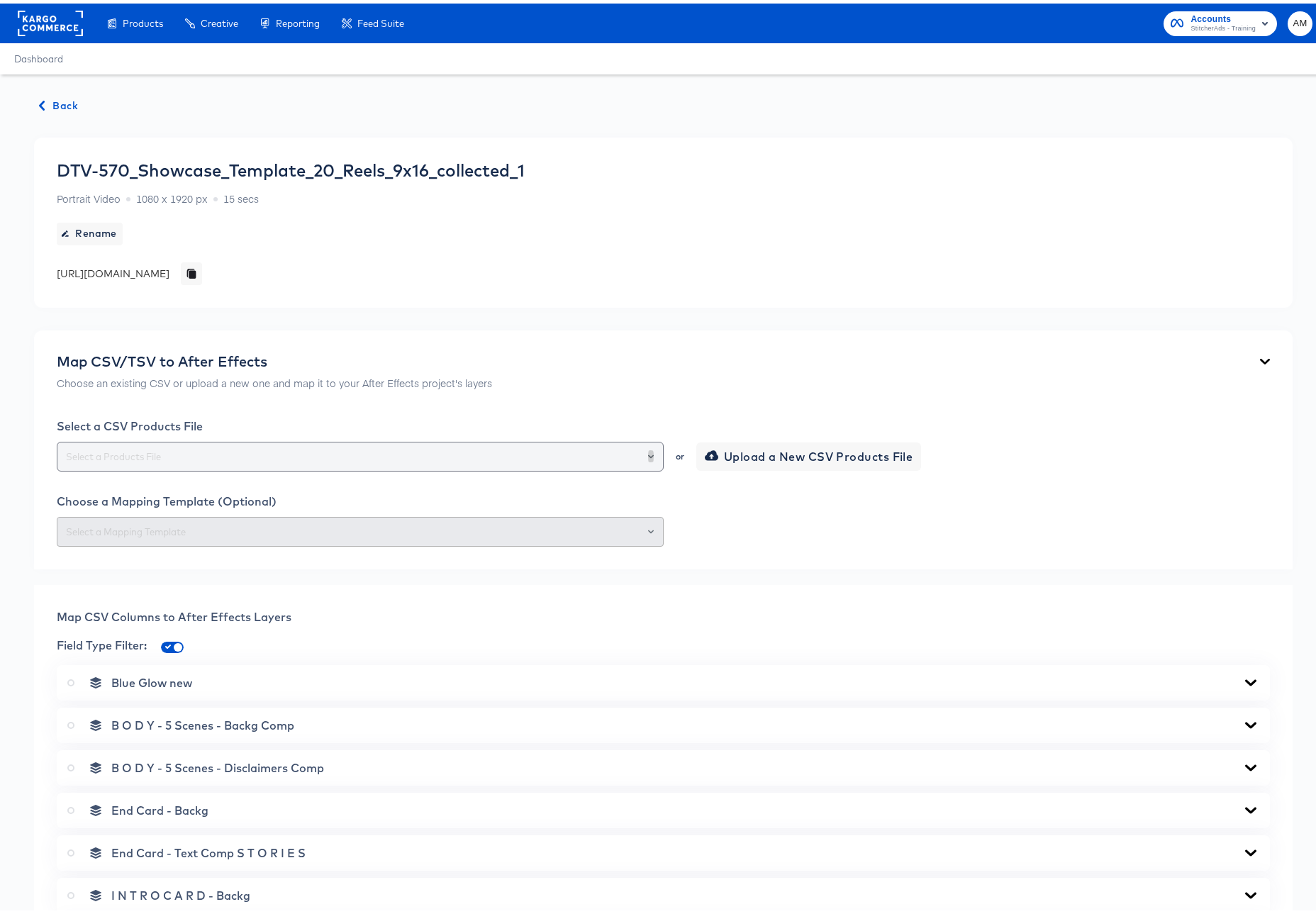
click at [649, 448] on button "Open" at bounding box center [651, 452] width 6 height 20
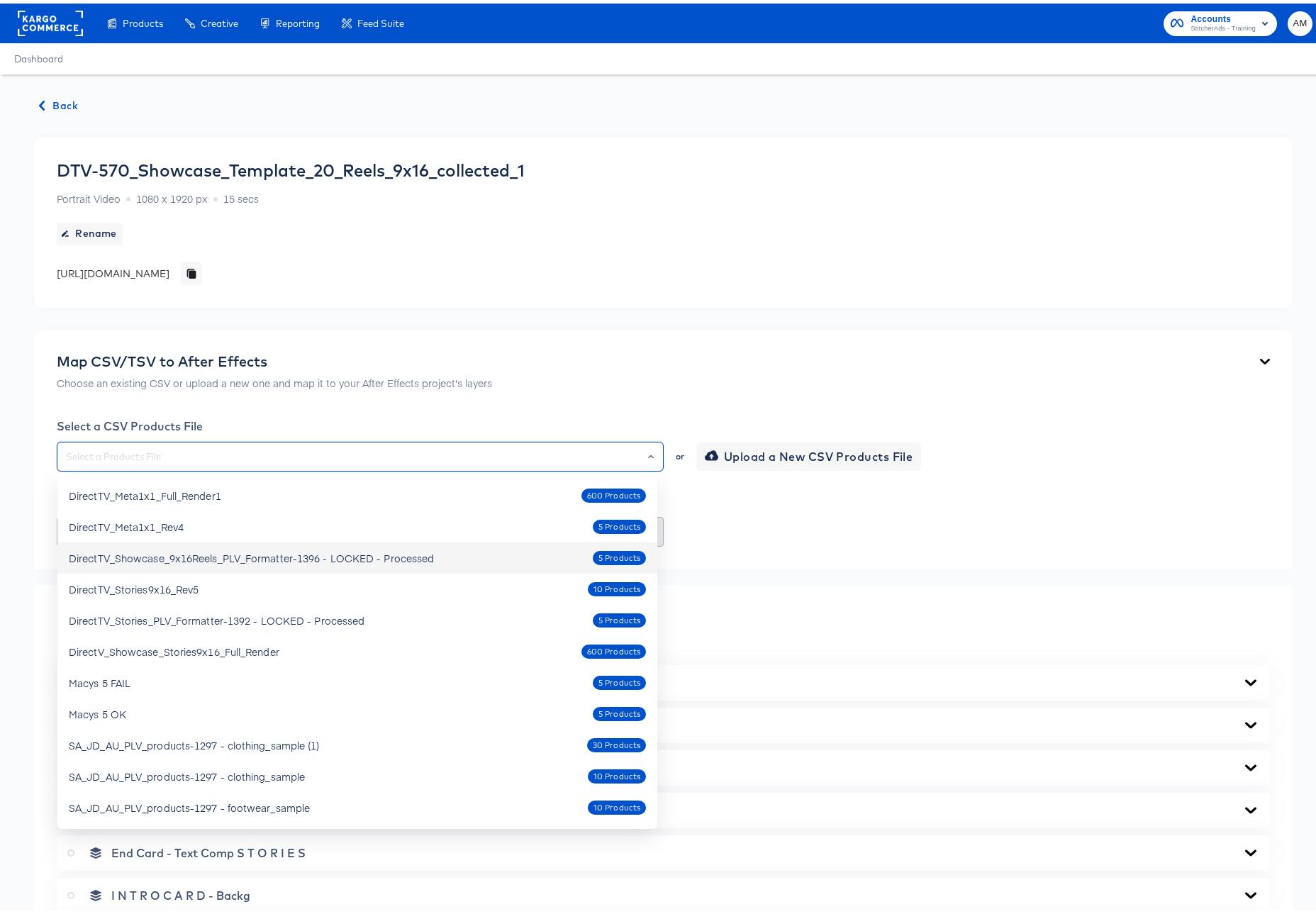
click at [412, 548] on div "DirectTV_Showcase_9x16Reels_PLV_Formatter-1396 - LOCKED - Processed" at bounding box center [251, 554] width 365 height 14
type input "DirectTV_Showcase_9x16Reels_PLV_Formatter-1396 - LOCKED - Processed"
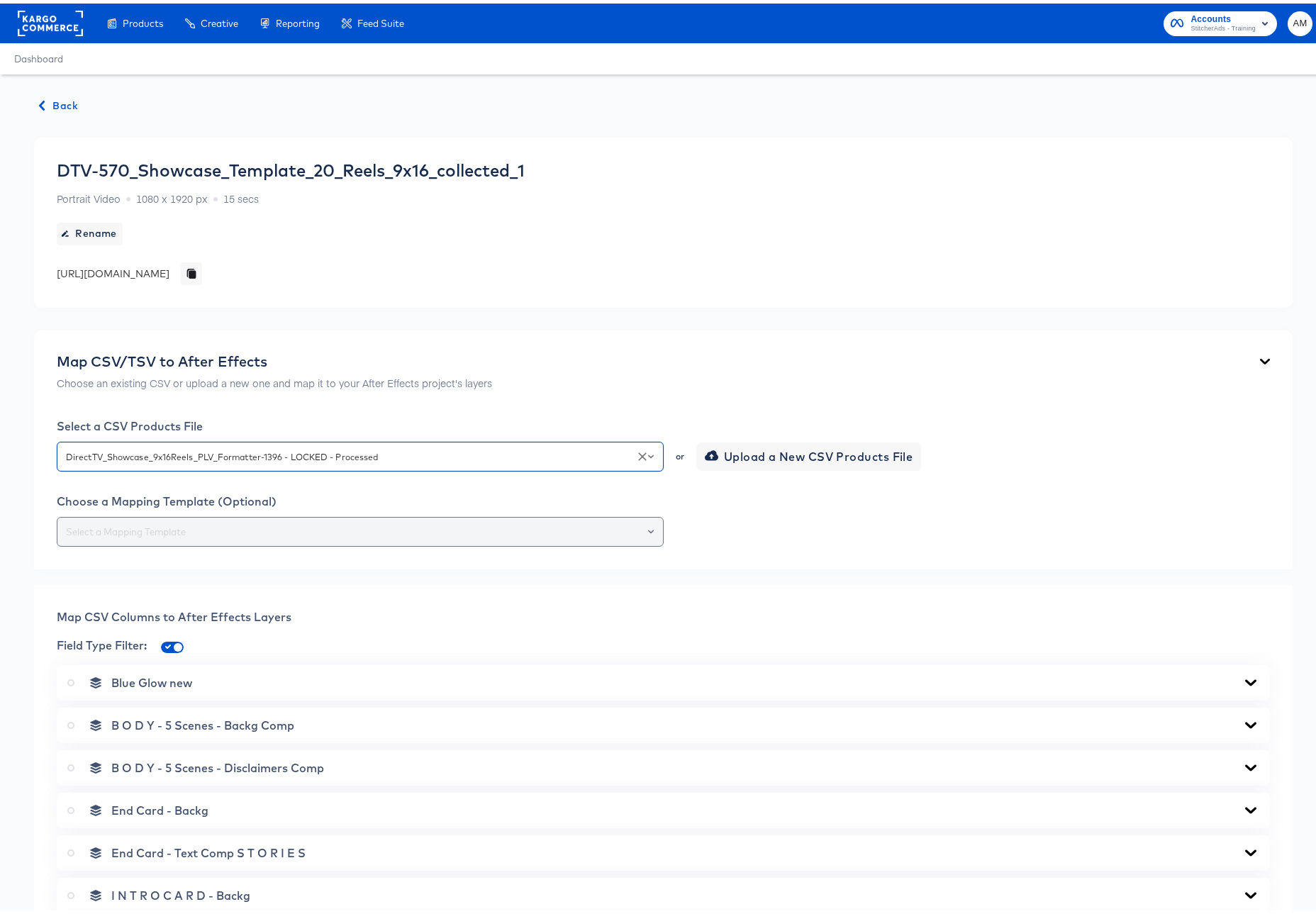
click at [649, 528] on div at bounding box center [645, 528] width 25 height 20
click at [649, 526] on div at bounding box center [645, 528] width 25 height 20
click at [649, 526] on icon "Open" at bounding box center [651, 529] width 6 height 6
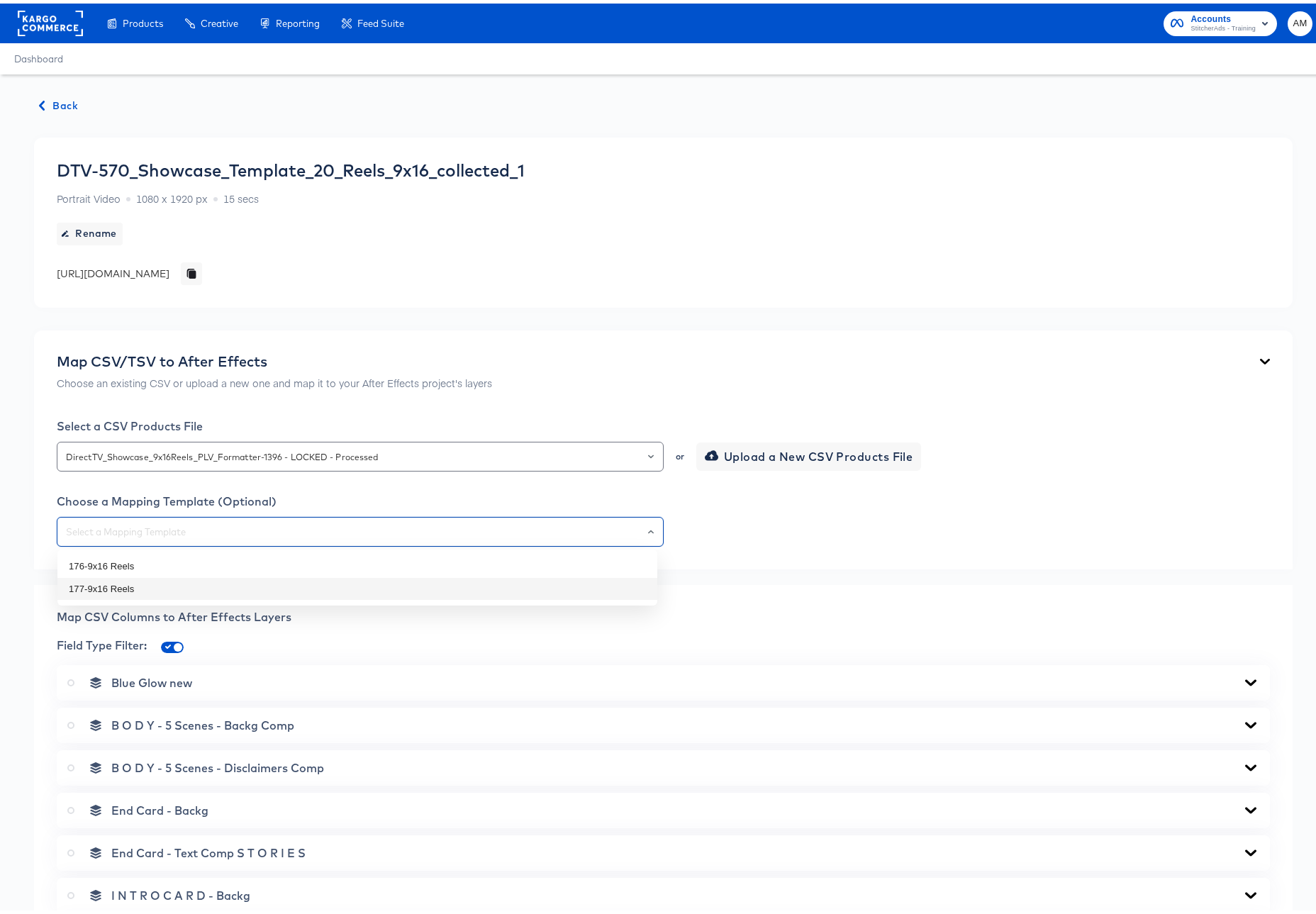
click at [136, 585] on li "177-9x16 Reels" at bounding box center [357, 585] width 599 height 23
type input "177-9x16 Reels"
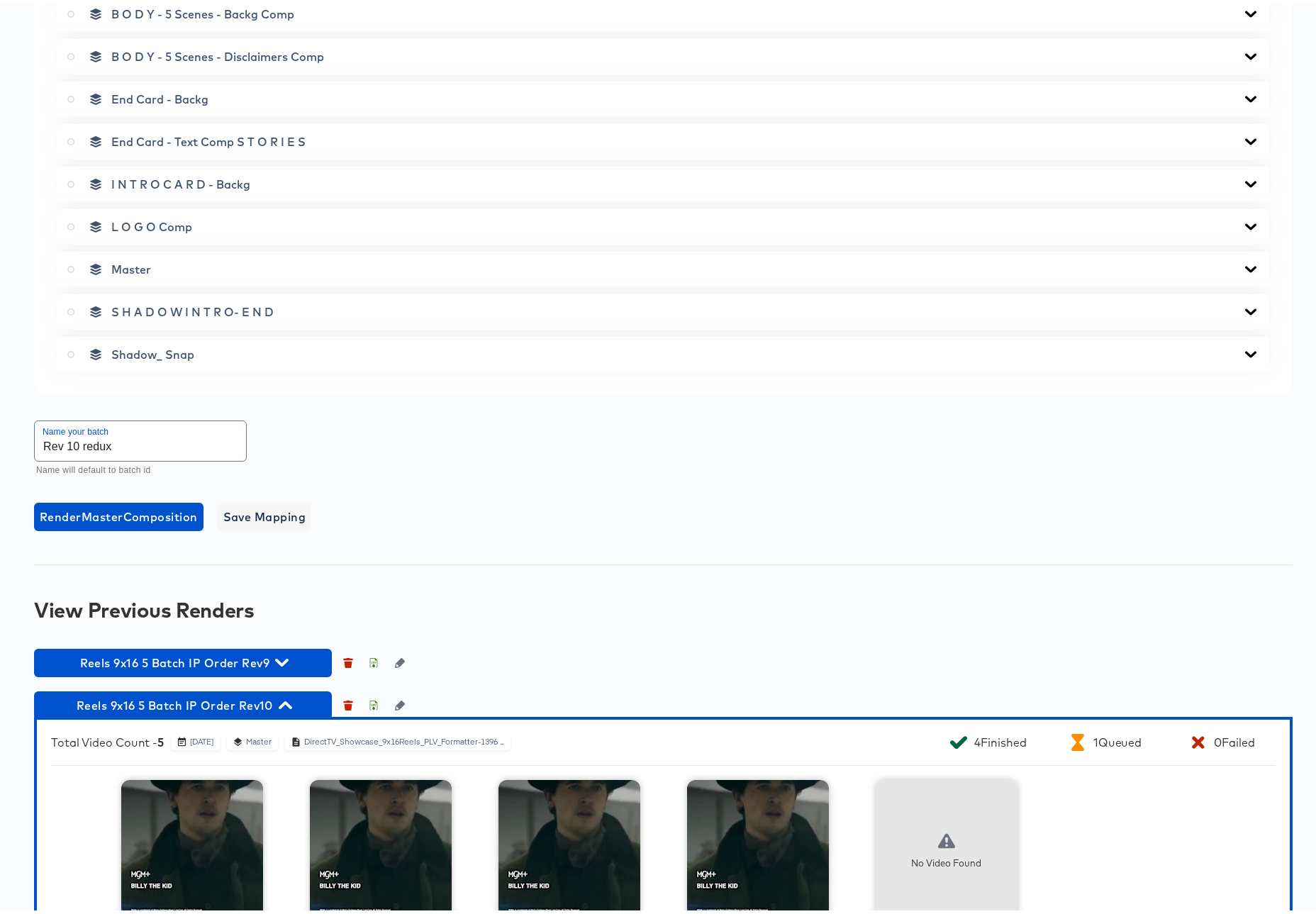
scroll to position [812, 0]
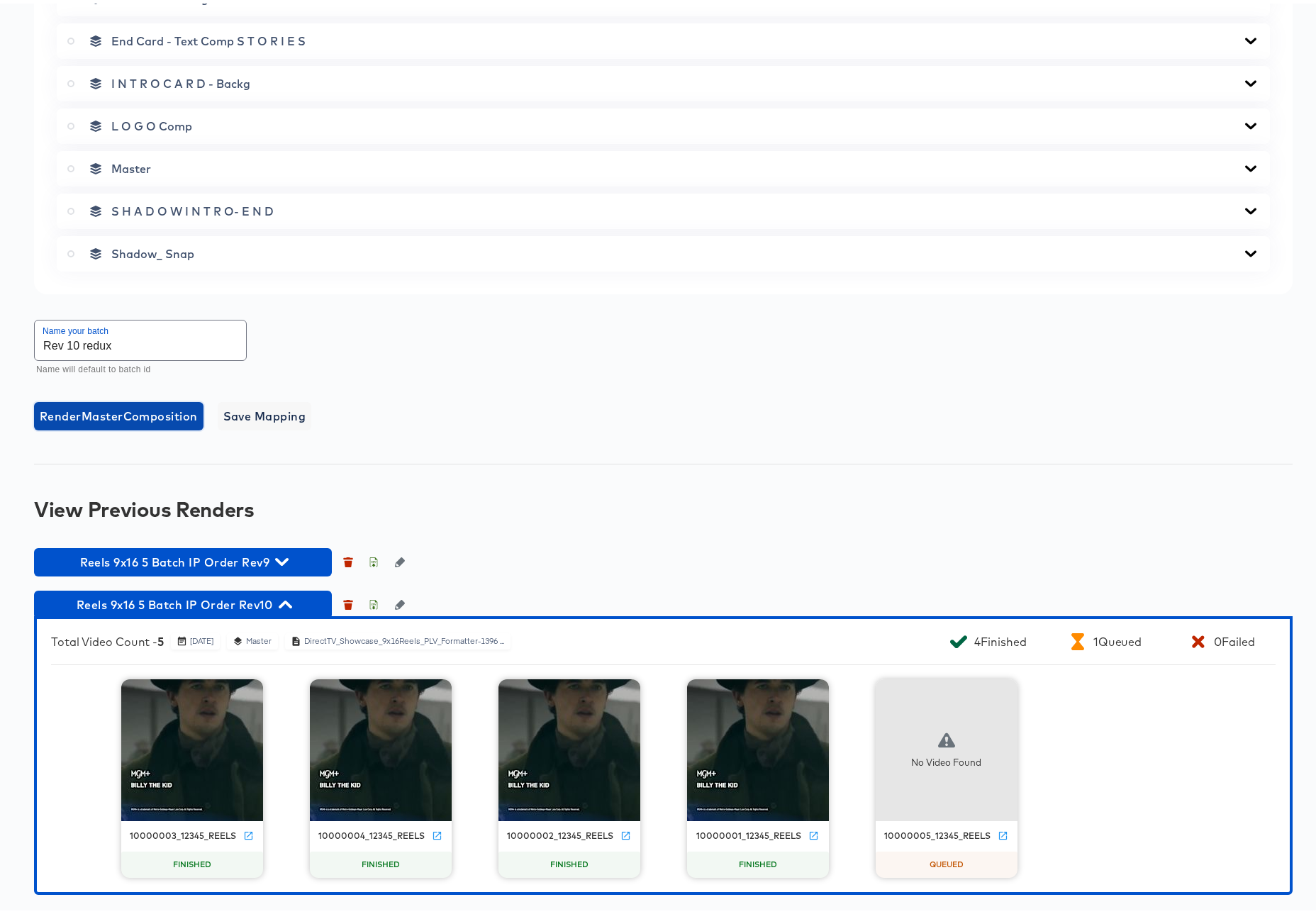
click at [145, 415] on span "Render Master Composition" at bounding box center [118, 413] width 158 height 20
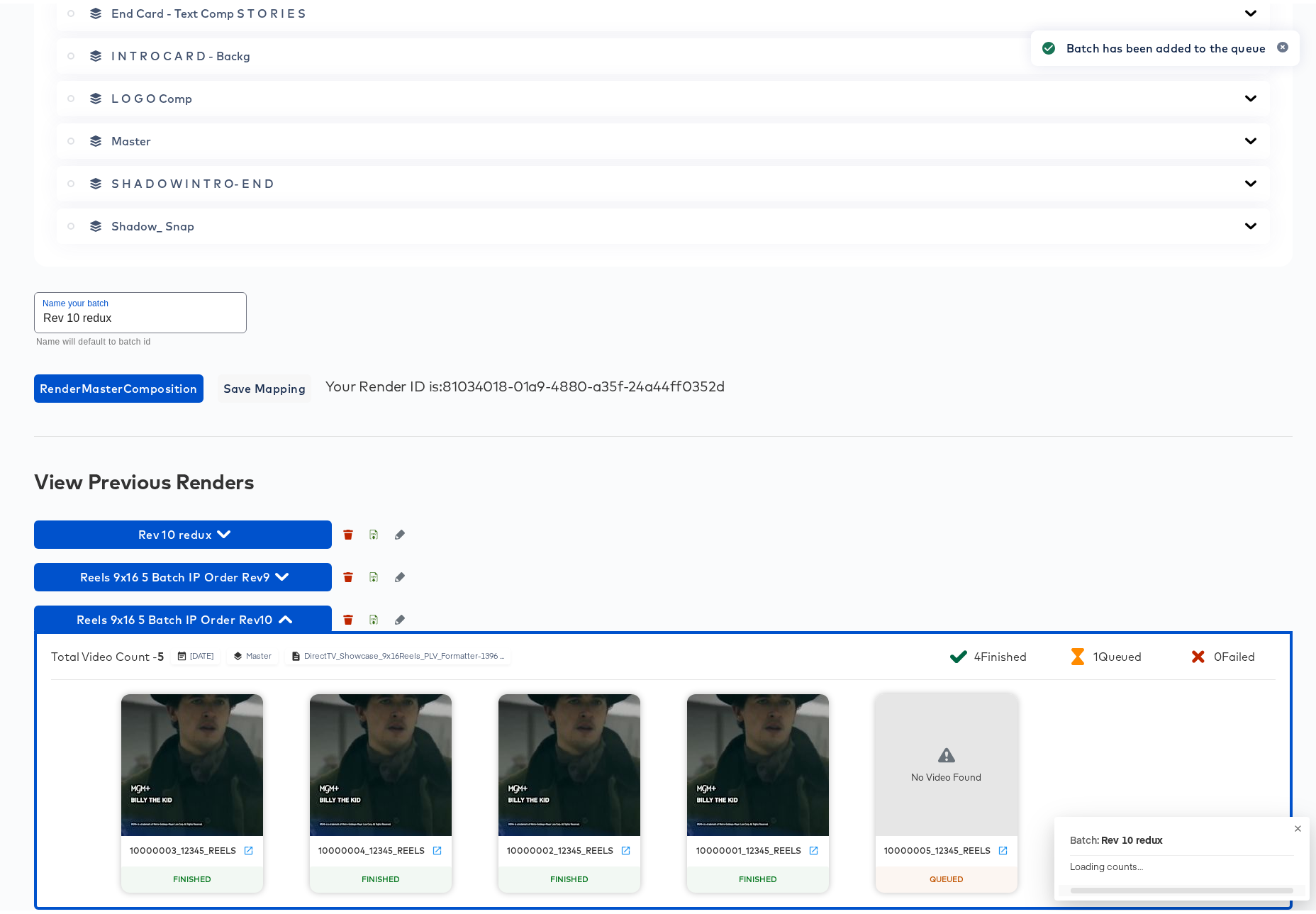
scroll to position [855, 0]
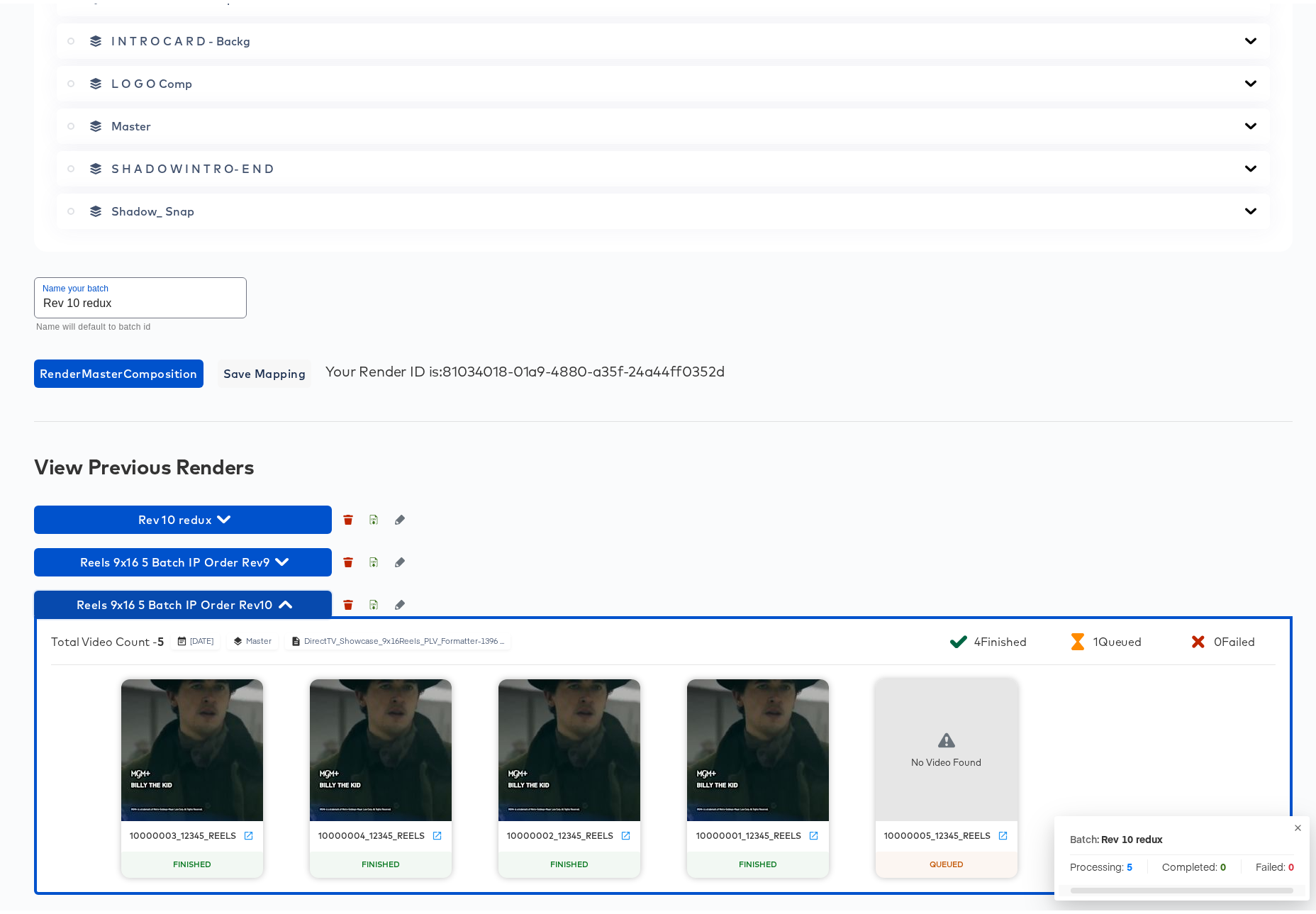
drag, startPoint x: 288, startPoint y: 602, endPoint x: 306, endPoint y: 600, distance: 18.1
click at [288, 601] on icon "button" at bounding box center [285, 601] width 13 height 8
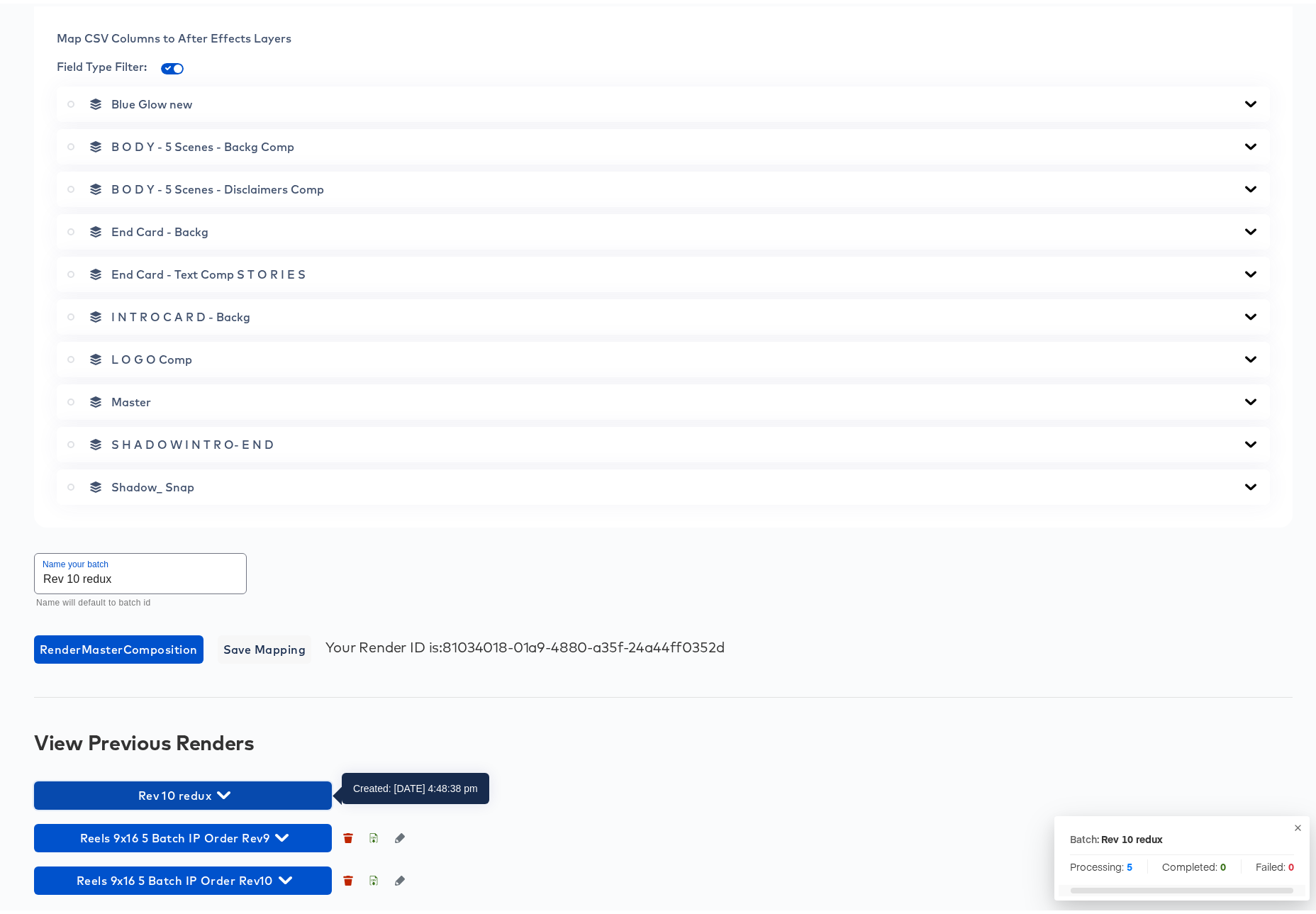
click at [223, 791] on icon "button" at bounding box center [224, 791] width 13 height 13
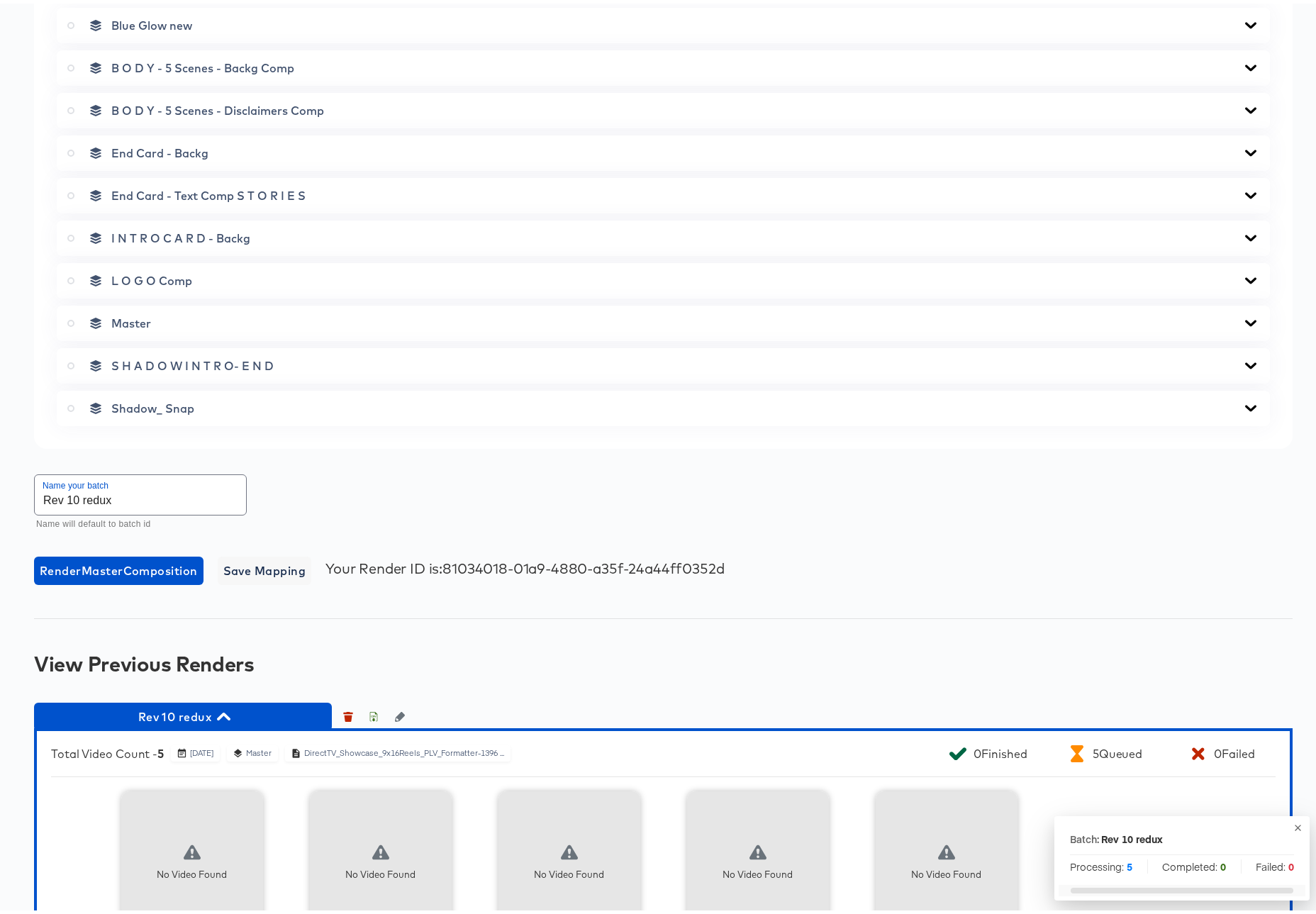
scroll to position [855, 0]
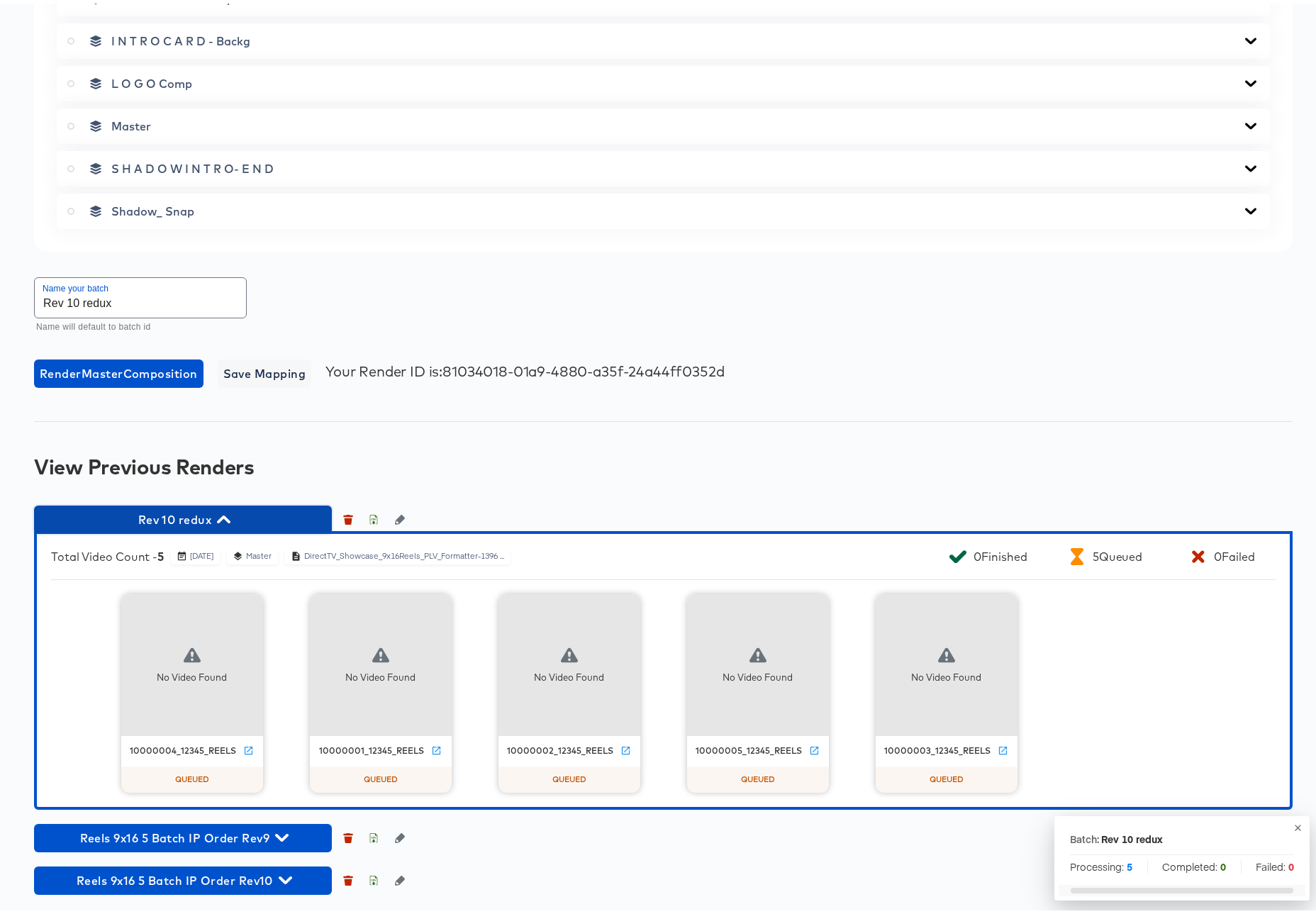
click at [222, 515] on icon "button" at bounding box center [224, 516] width 13 height 8
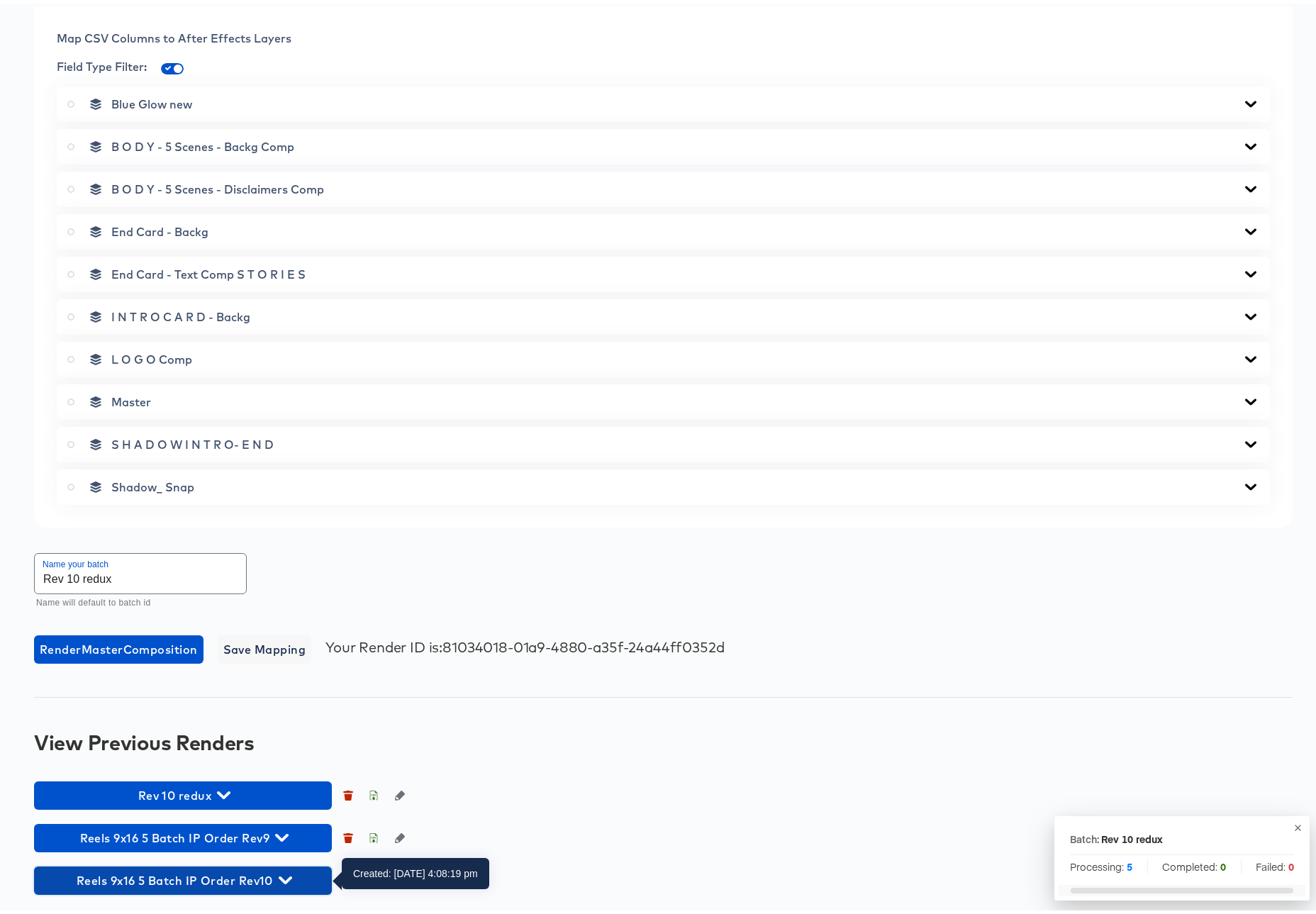
click at [285, 879] on icon "button" at bounding box center [285, 877] width 13 height 8
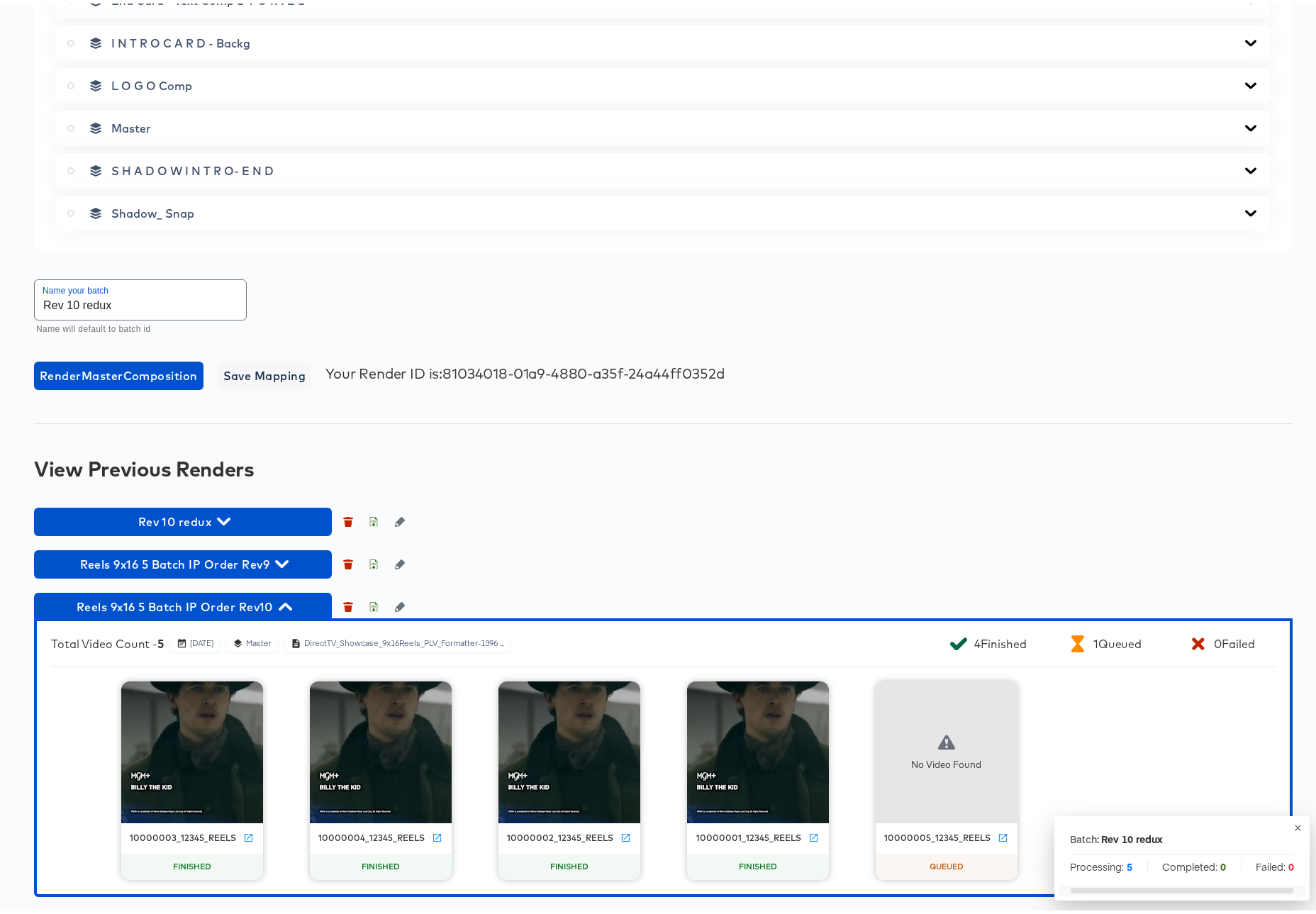
scroll to position [855, 0]
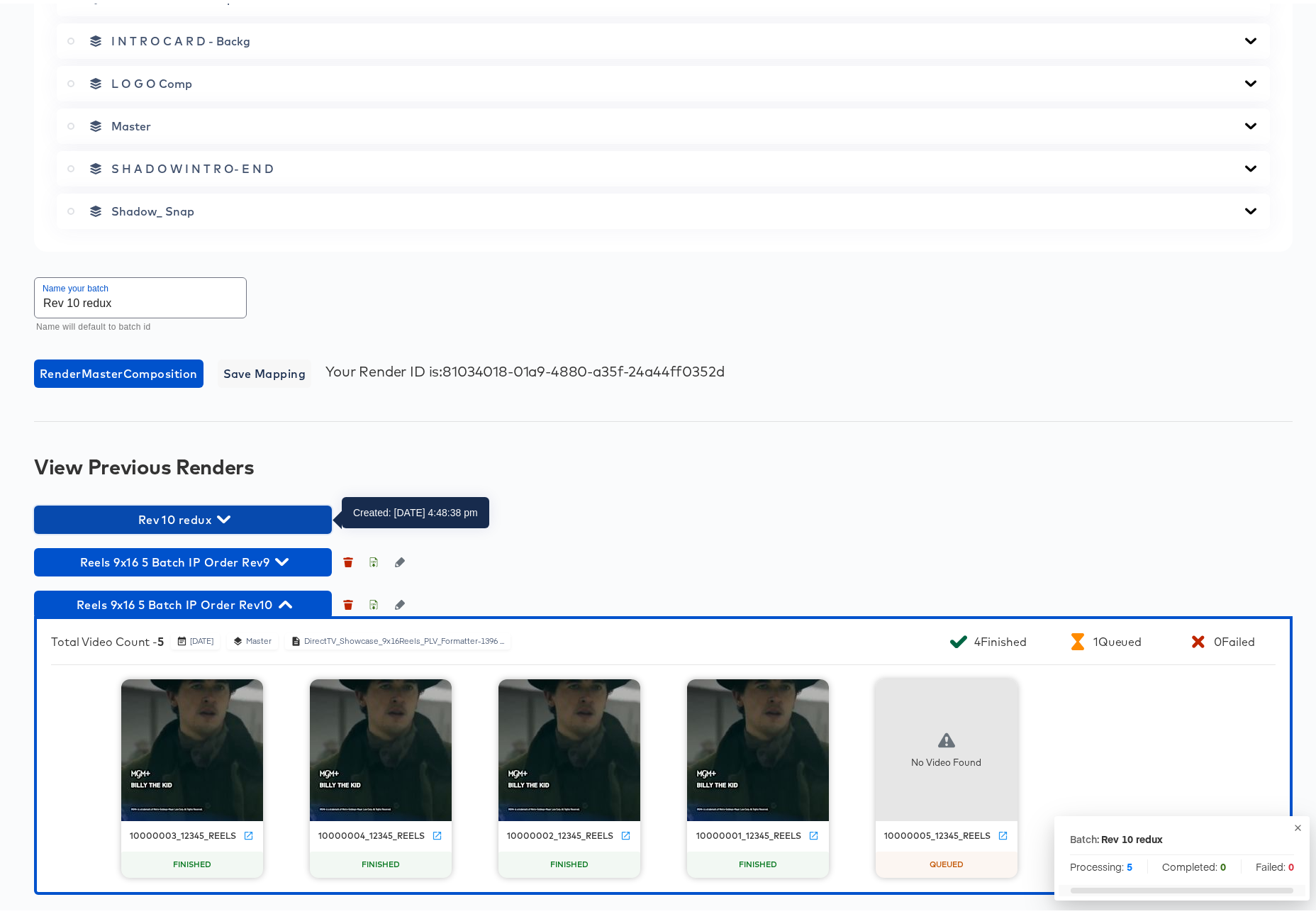
click at [225, 518] on icon "button" at bounding box center [224, 516] width 13 height 8
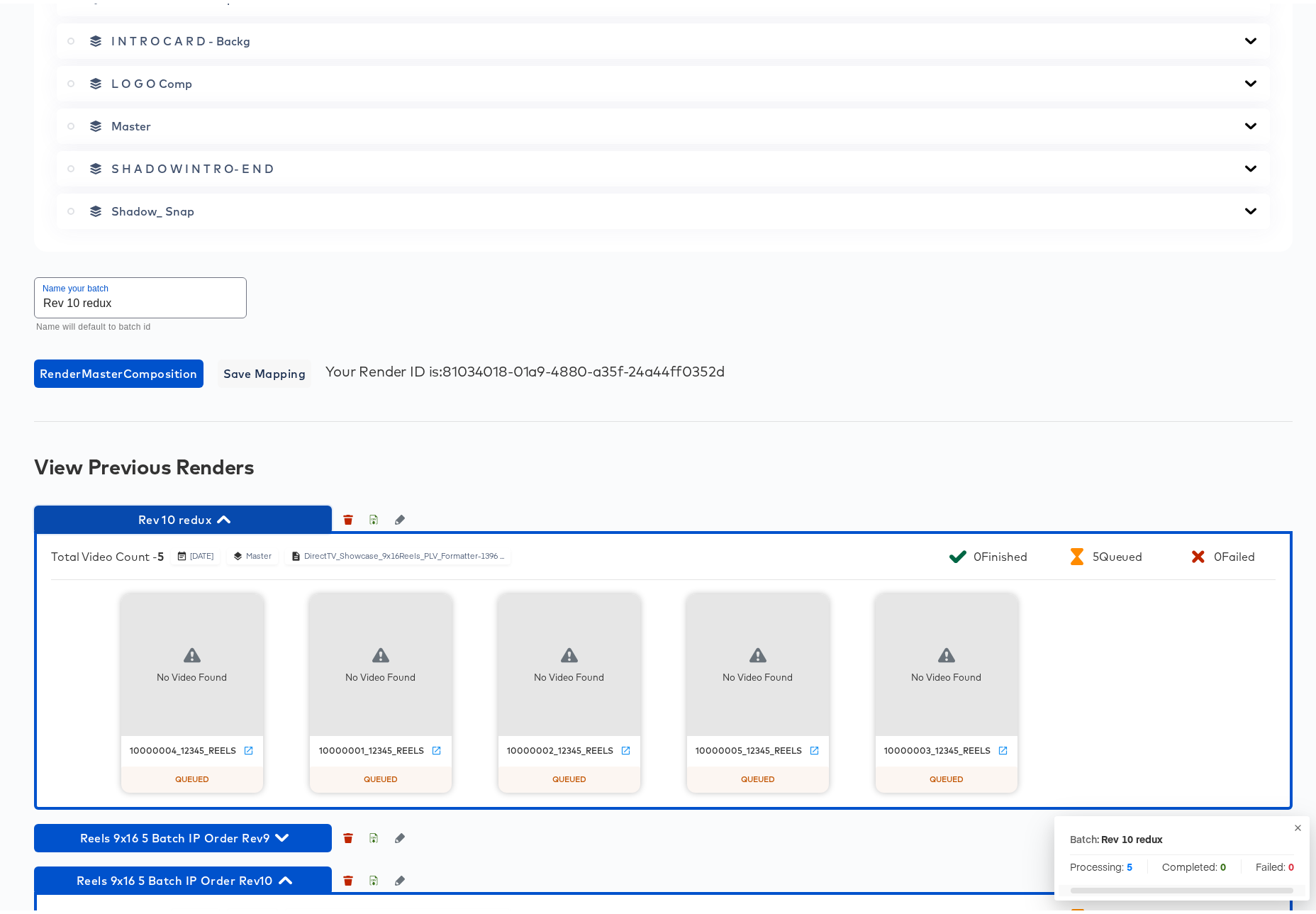
click at [229, 515] on icon "button" at bounding box center [224, 516] width 13 height 13
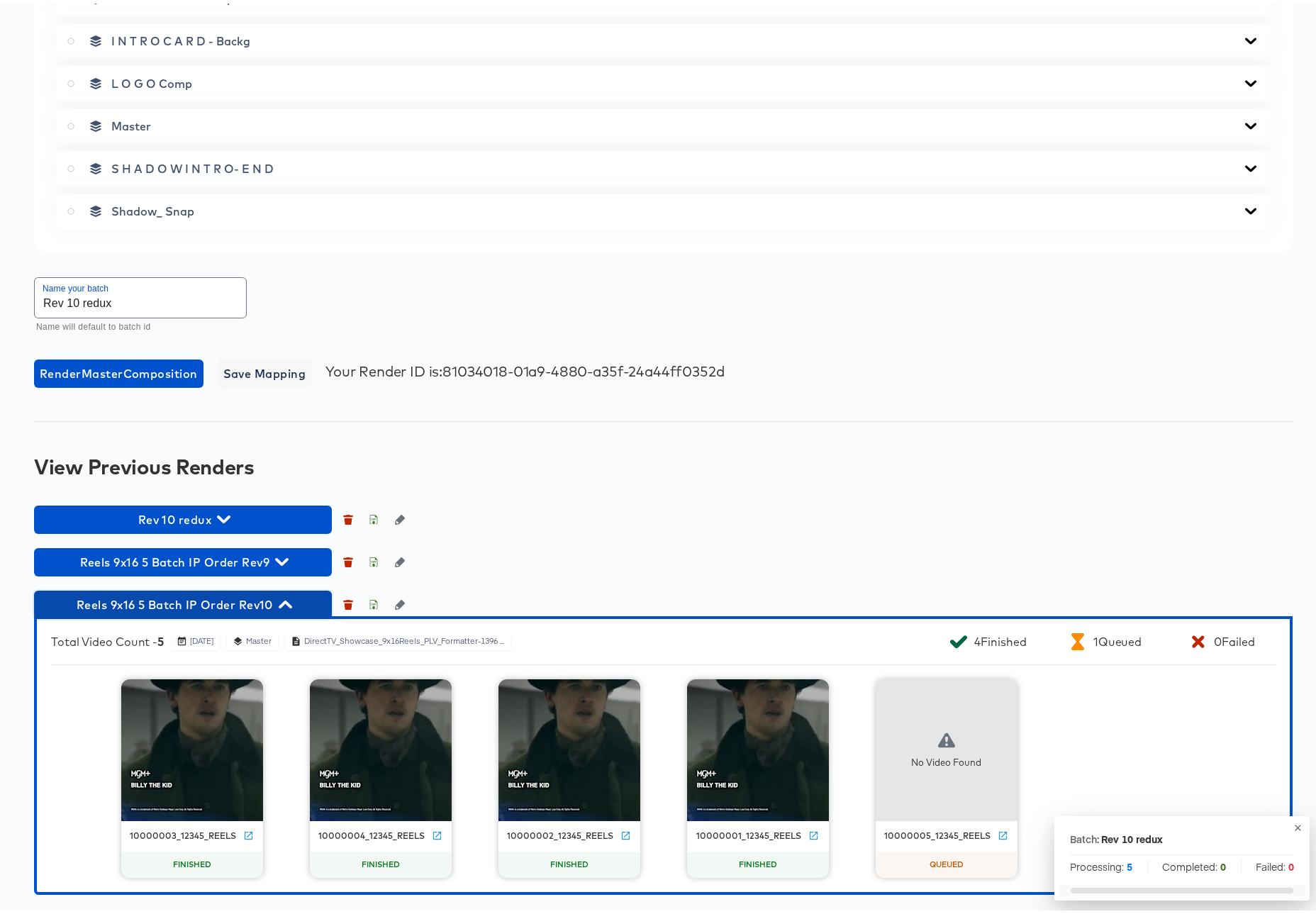
click at [292, 601] on icon "button" at bounding box center [285, 601] width 13 height 13
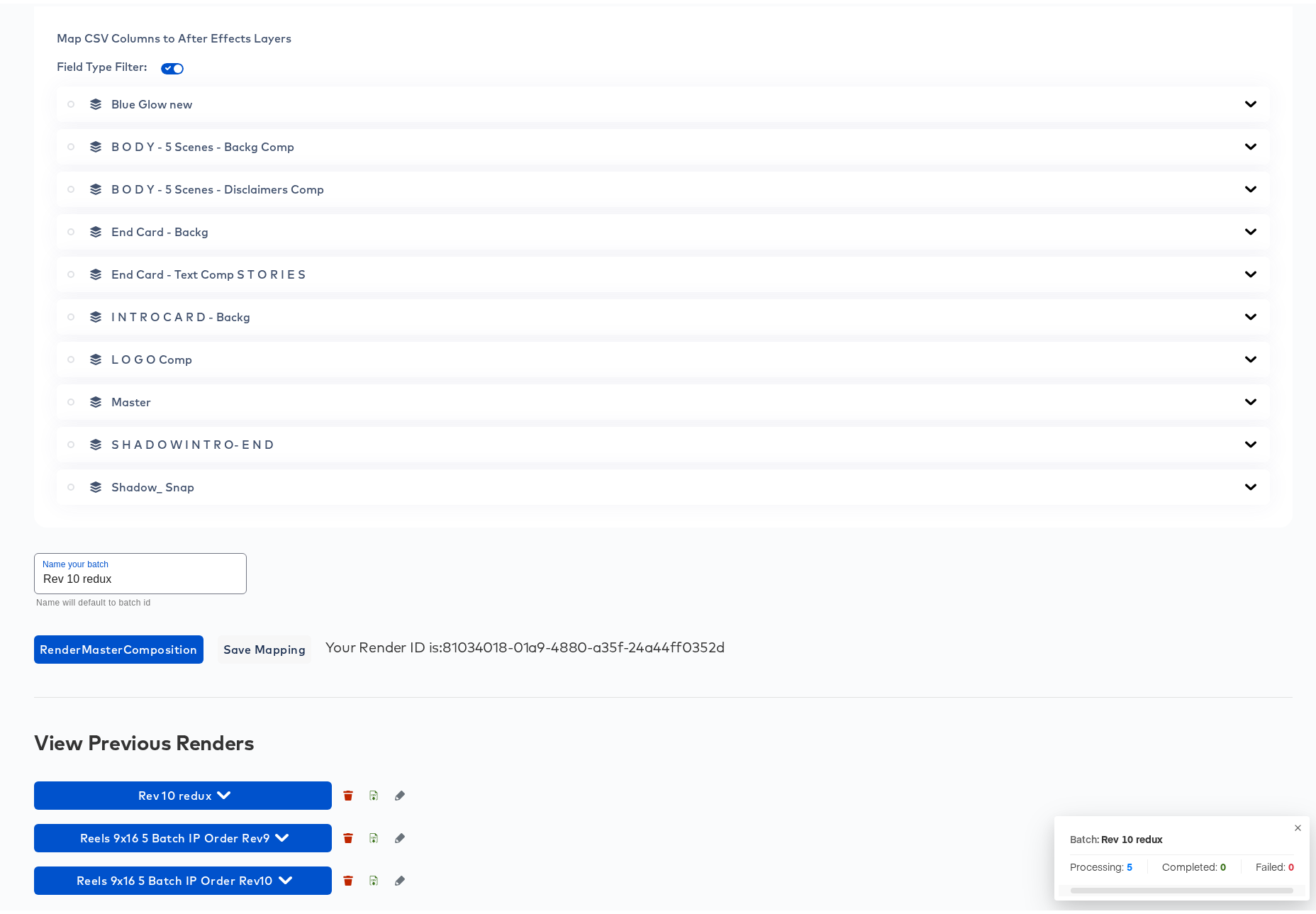
scroll to position [579, 0]
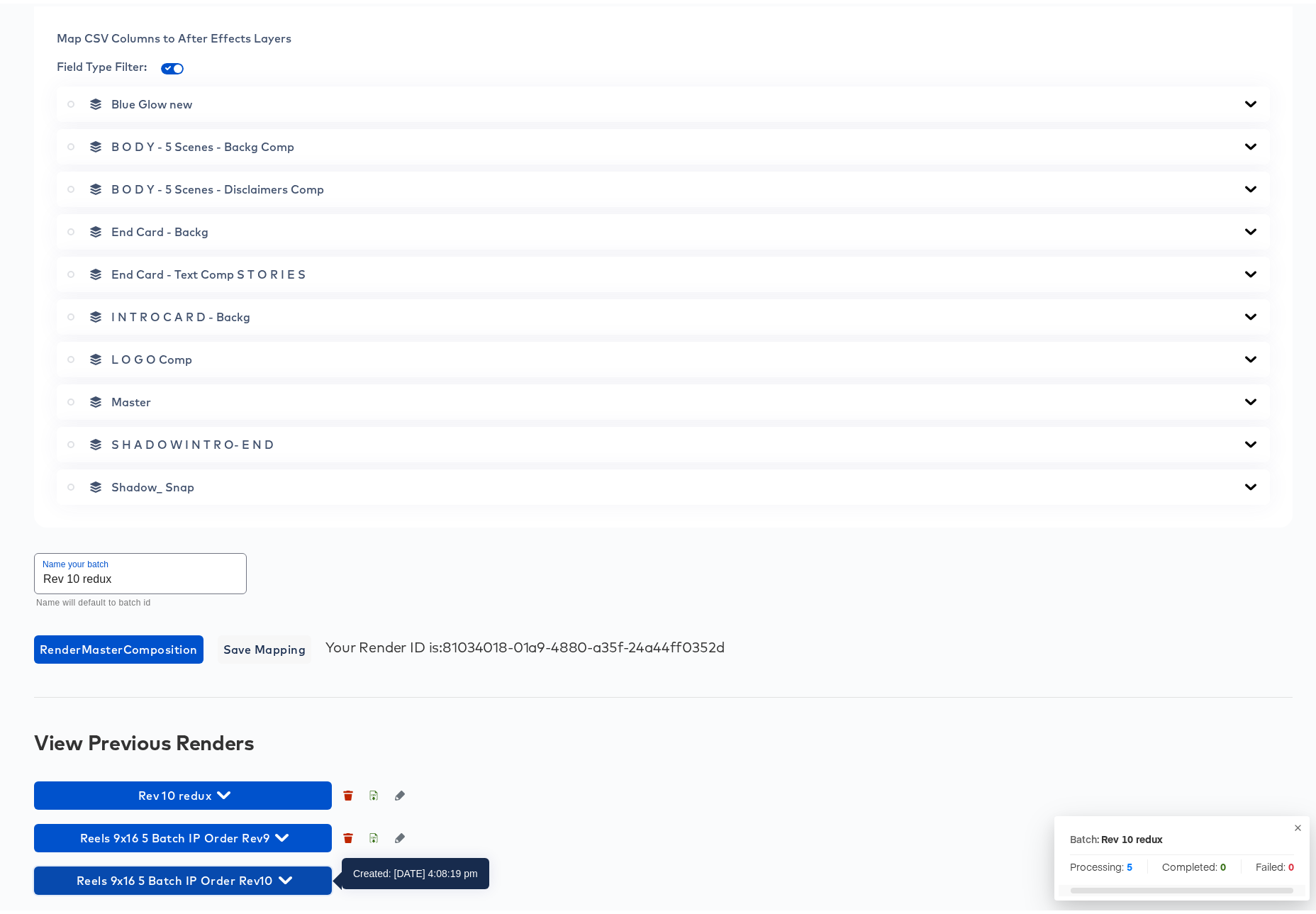
click at [286, 877] on icon "button" at bounding box center [285, 877] width 13 height 13
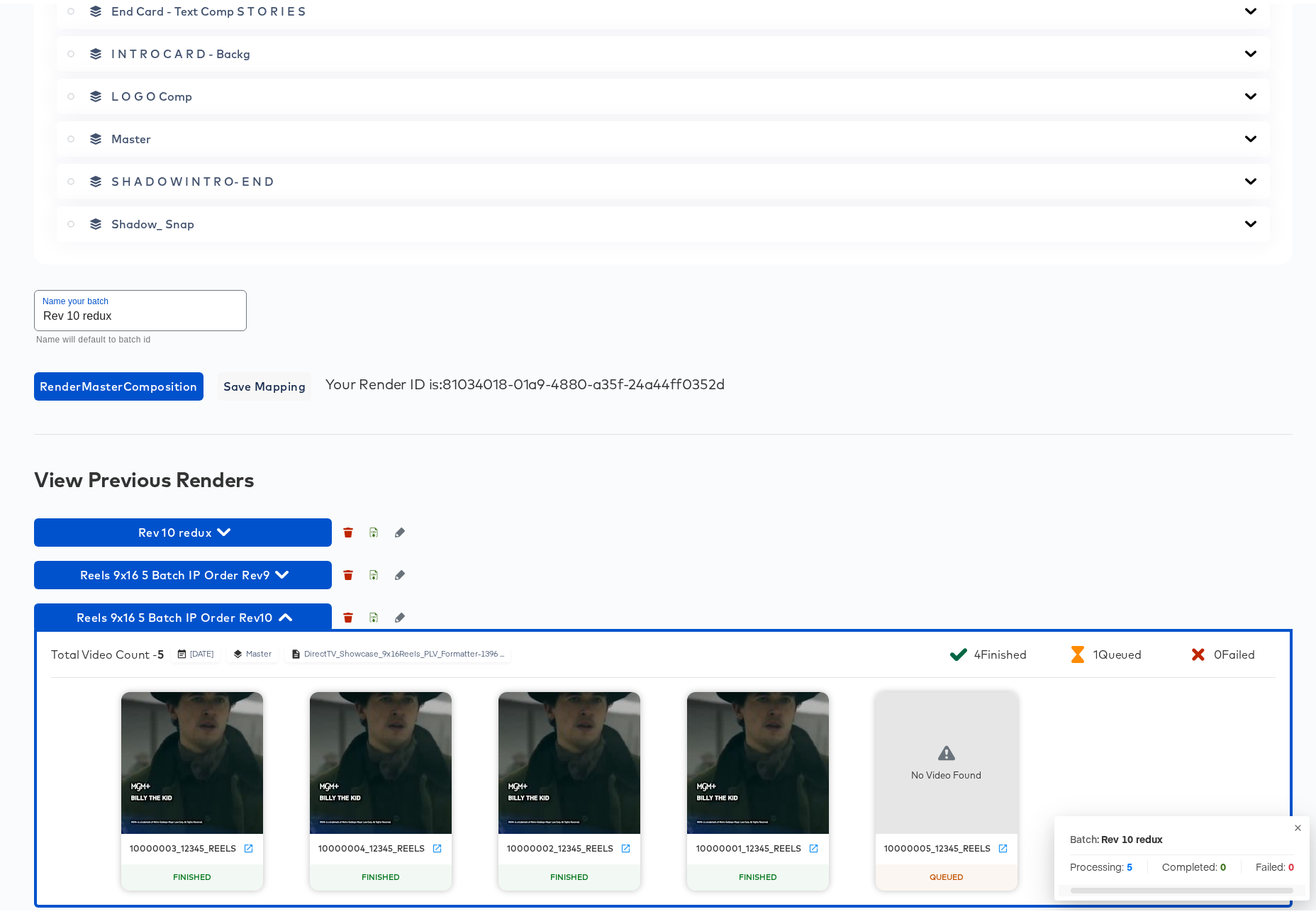
scroll to position [855, 0]
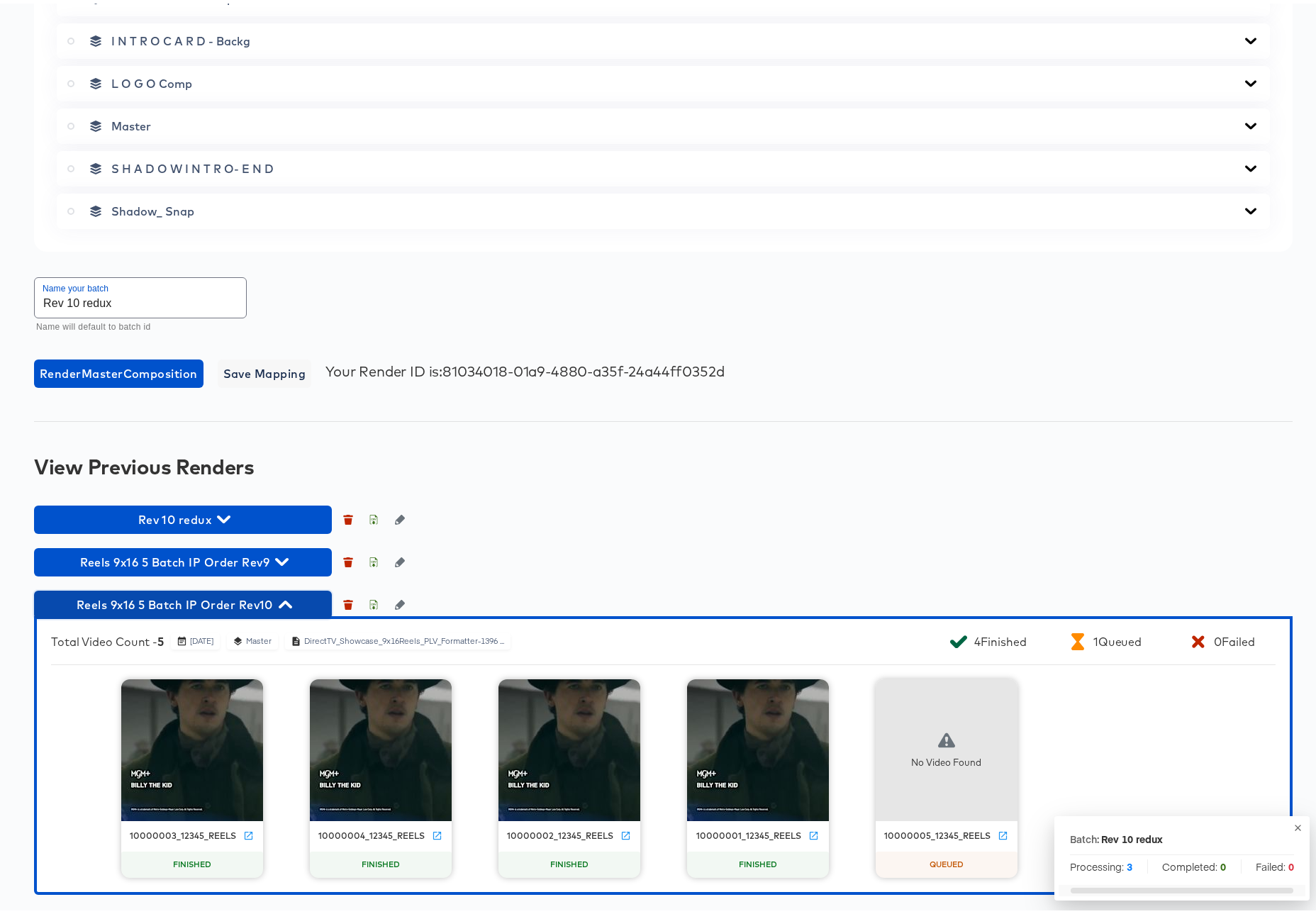
click at [289, 602] on icon "button" at bounding box center [285, 601] width 13 height 8
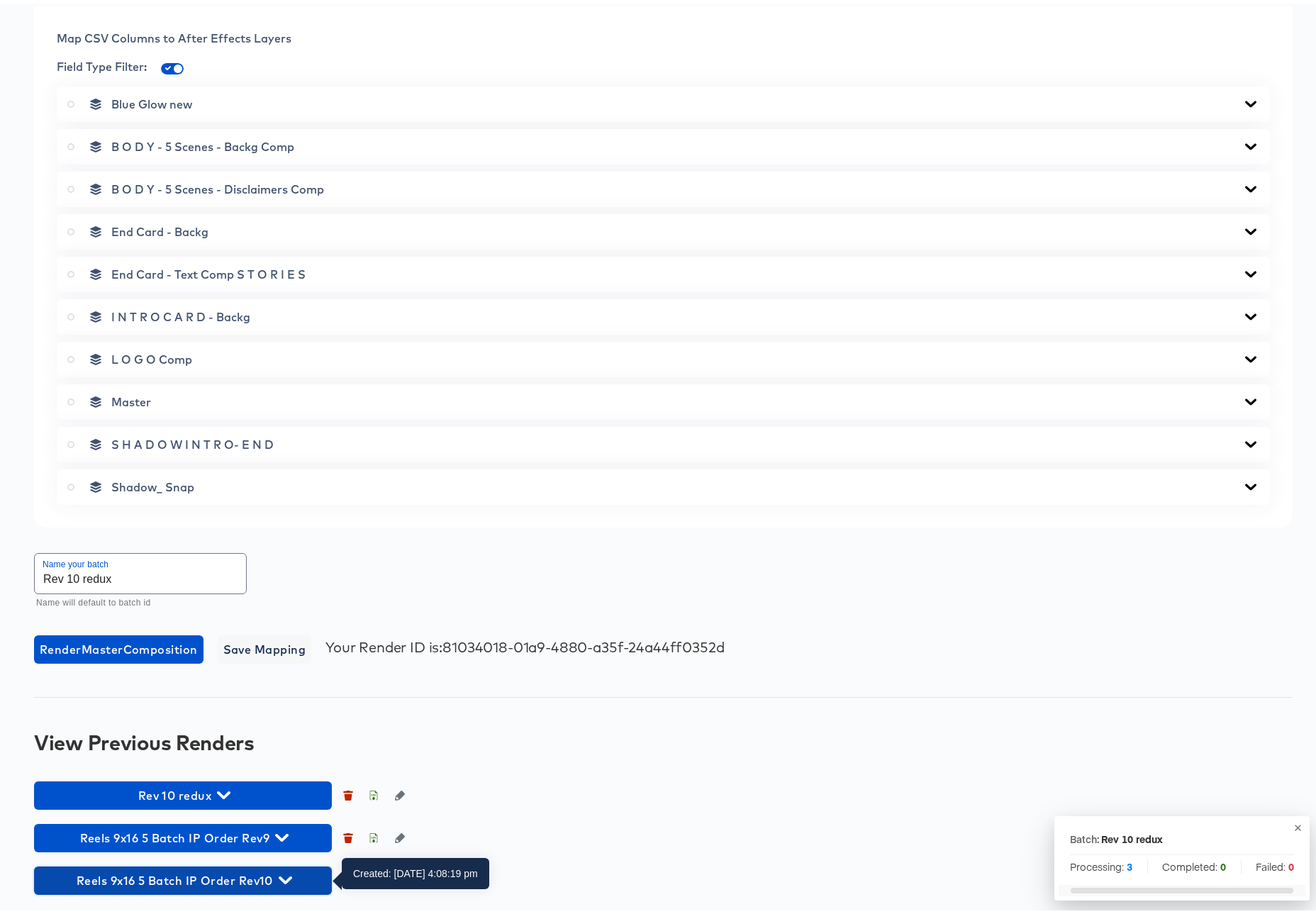
click at [282, 876] on icon "button" at bounding box center [285, 877] width 13 height 8
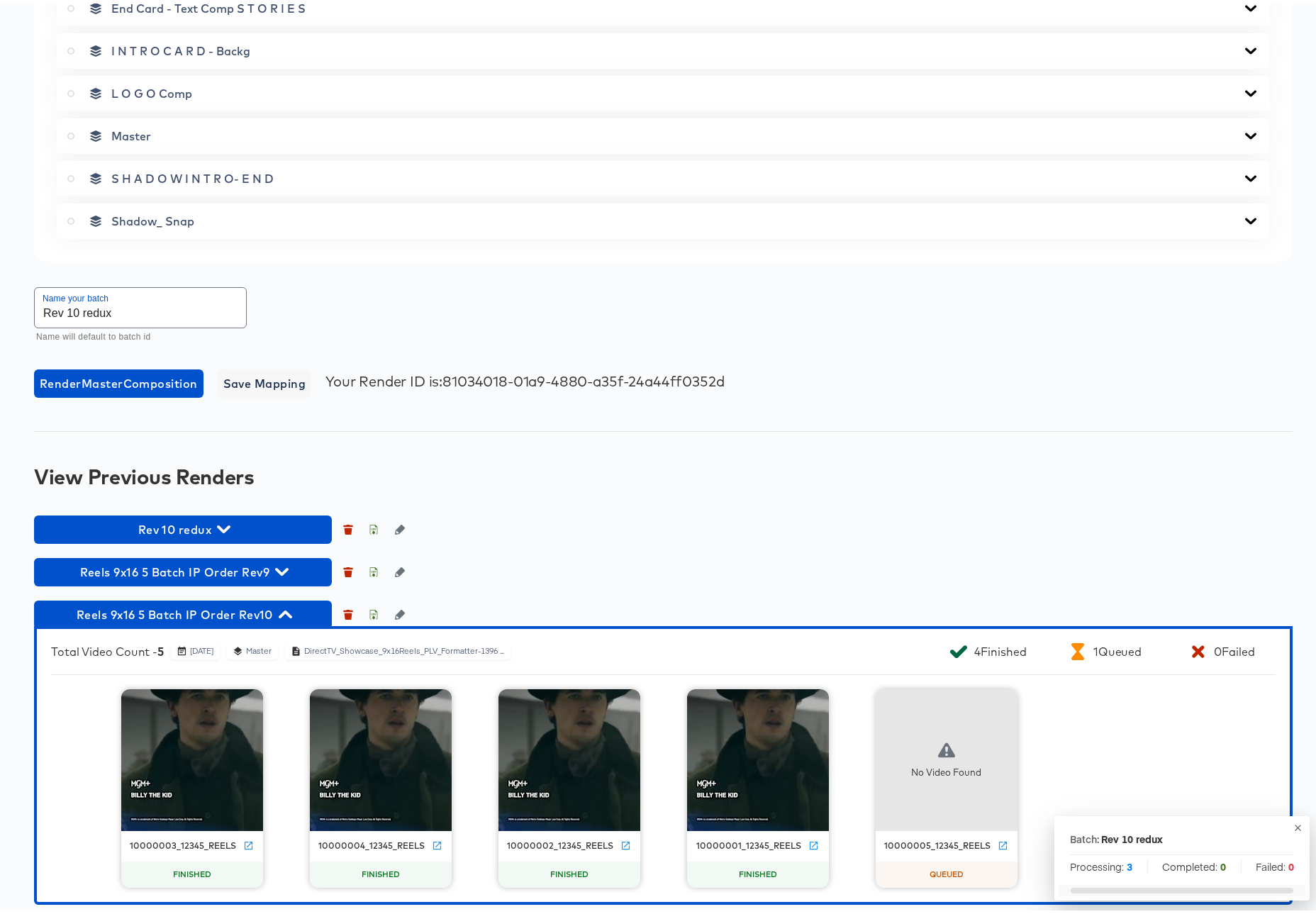
scroll to position [855, 0]
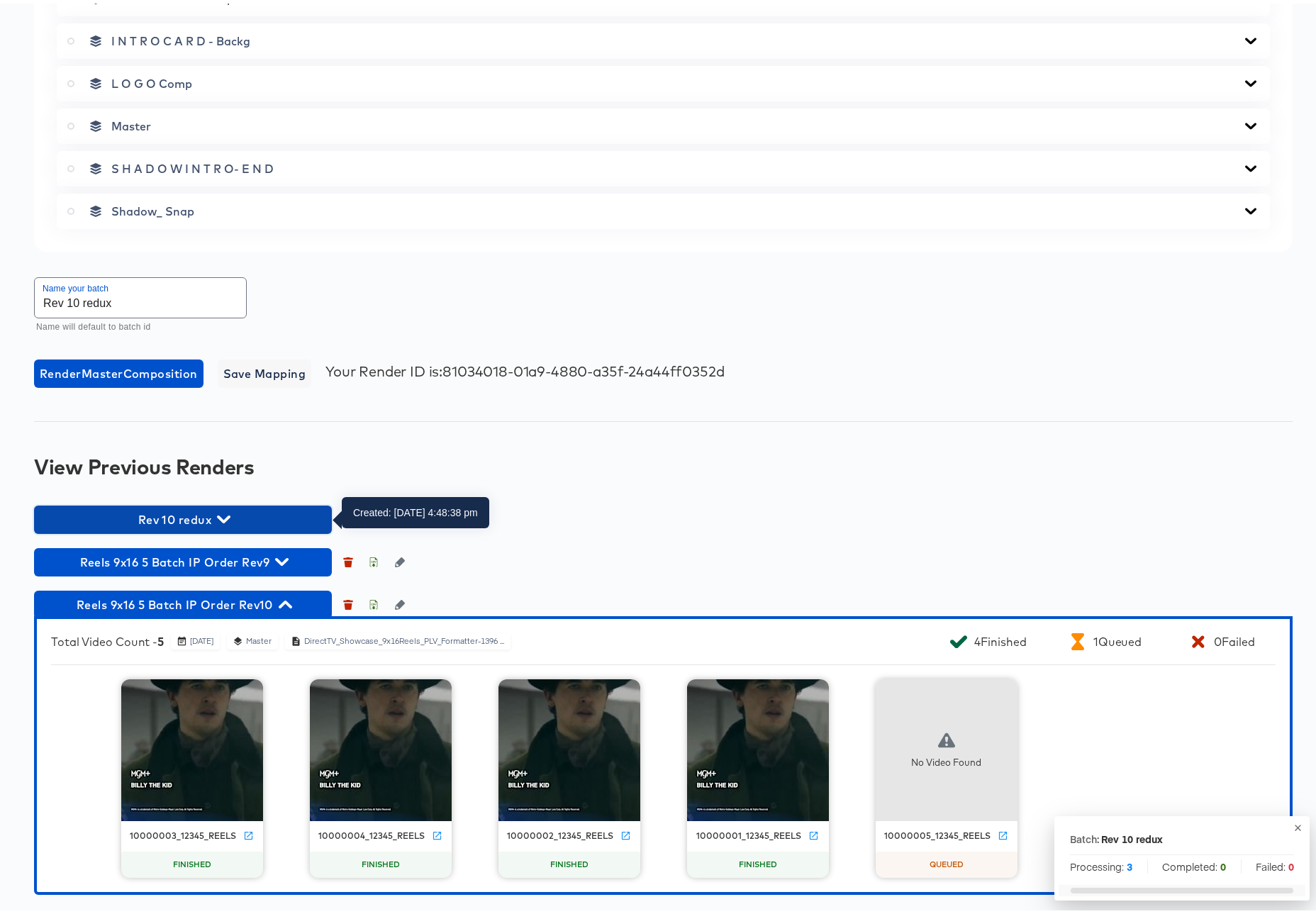
click at [224, 516] on icon "button" at bounding box center [224, 516] width 13 height 8
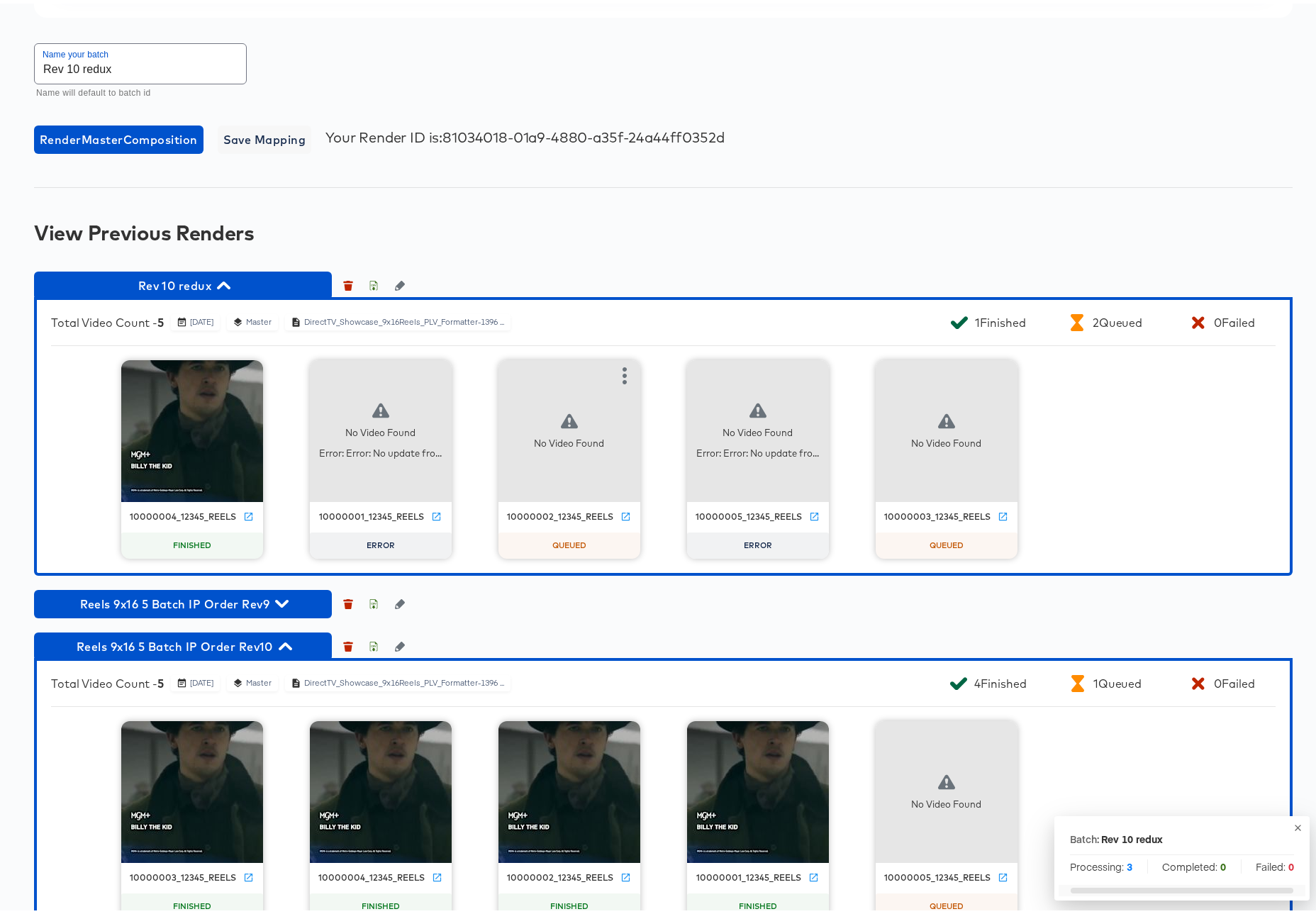
scroll to position [1090, 0]
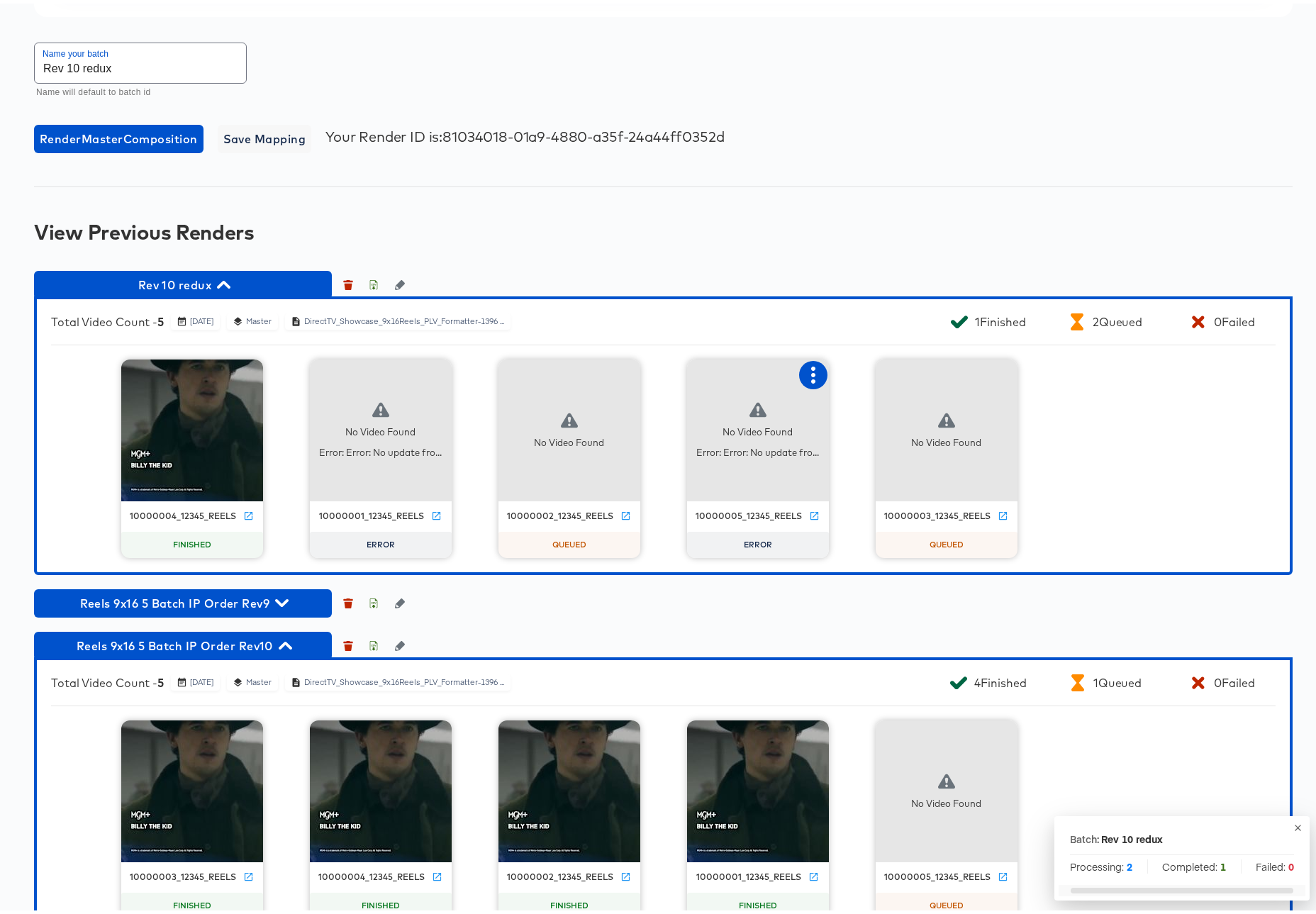
click at [812, 366] on icon "button" at bounding box center [814, 372] width 17 height 17
click at [865, 373] on div "Retry" at bounding box center [865, 370] width 27 height 11
click at [231, 277] on span "Rev 10 redux" at bounding box center [183, 281] width 283 height 20
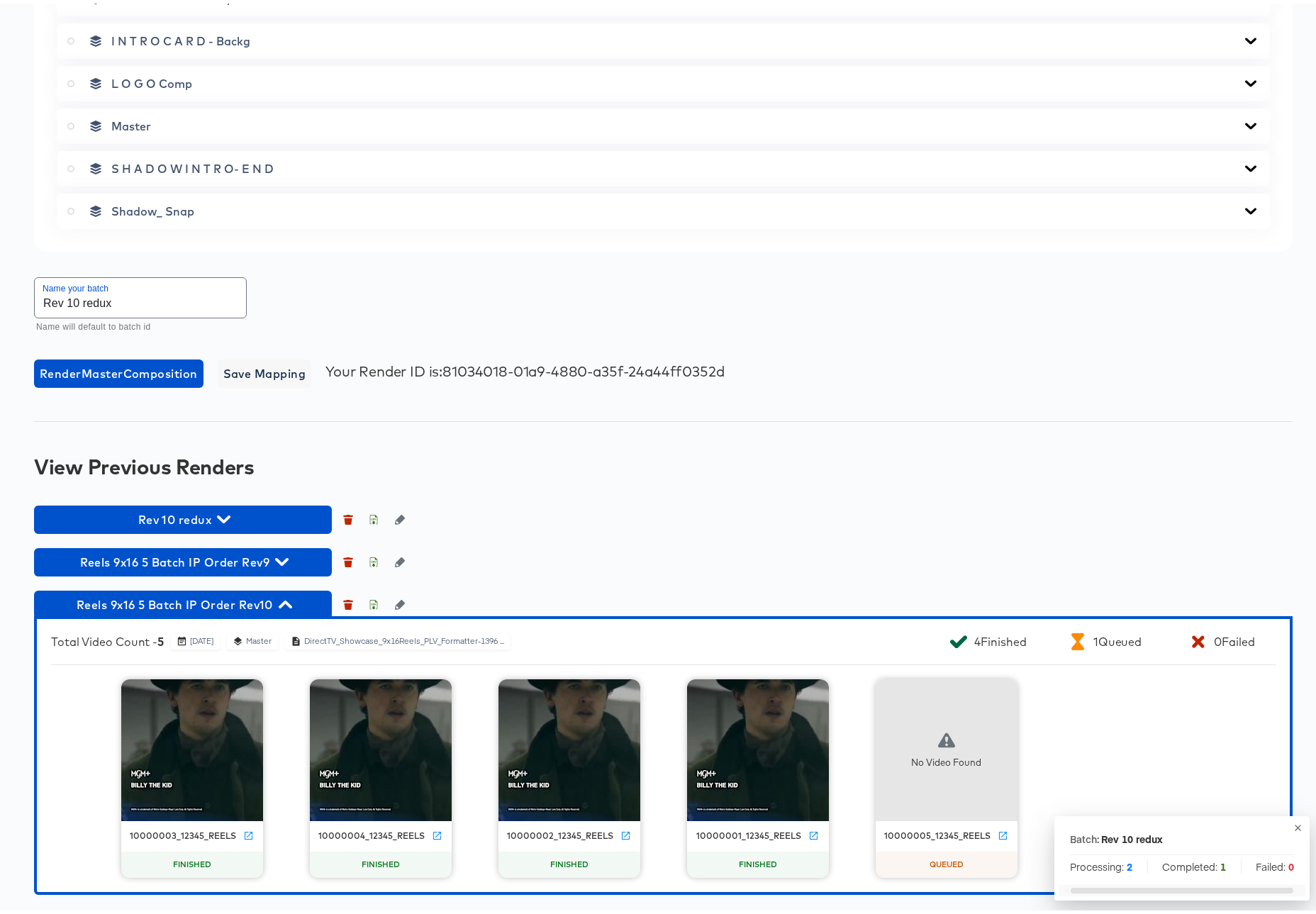
scroll to position [855, 0]
click at [292, 600] on icon "button" at bounding box center [285, 601] width 13 height 13
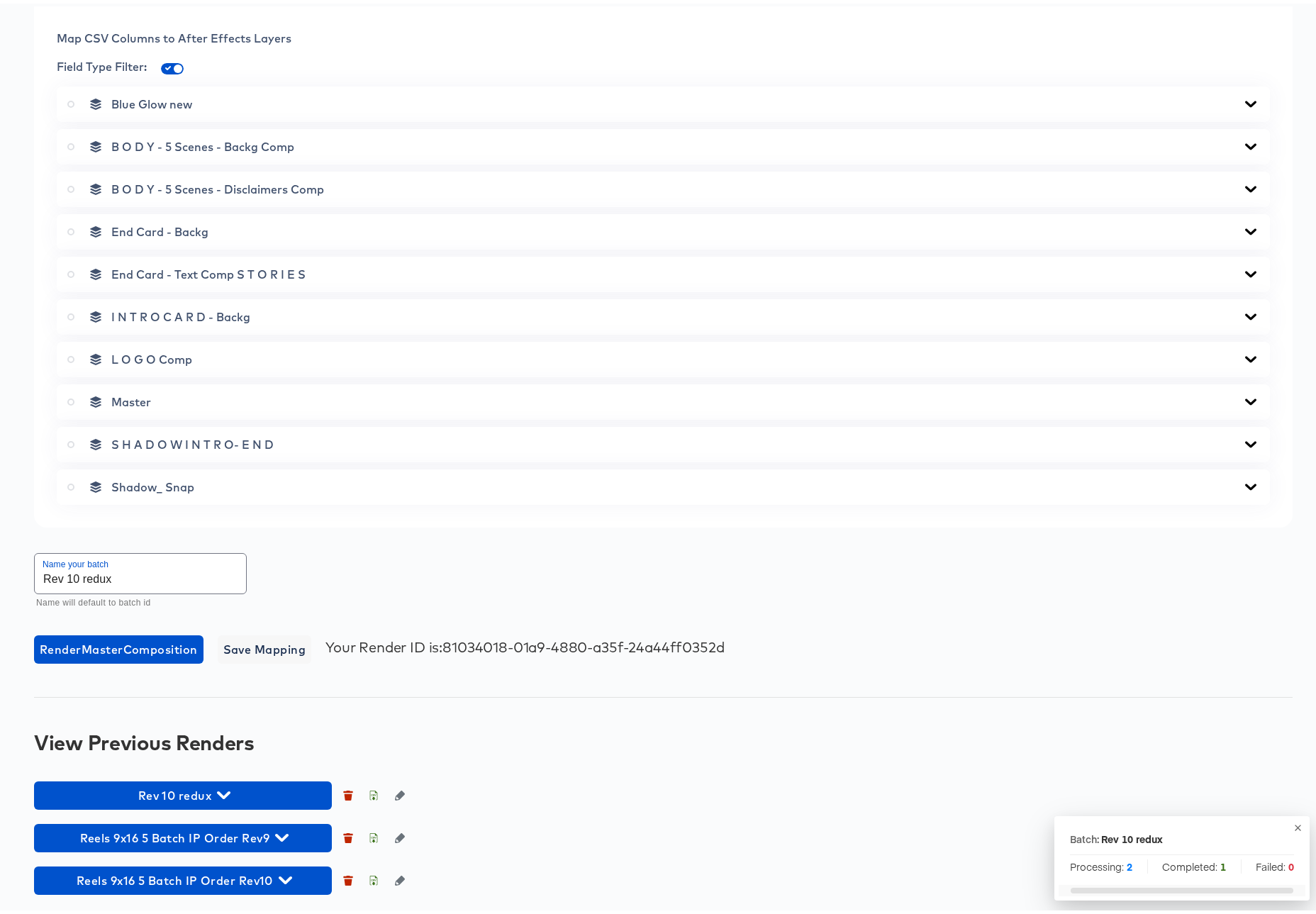
scroll to position [579, 0]
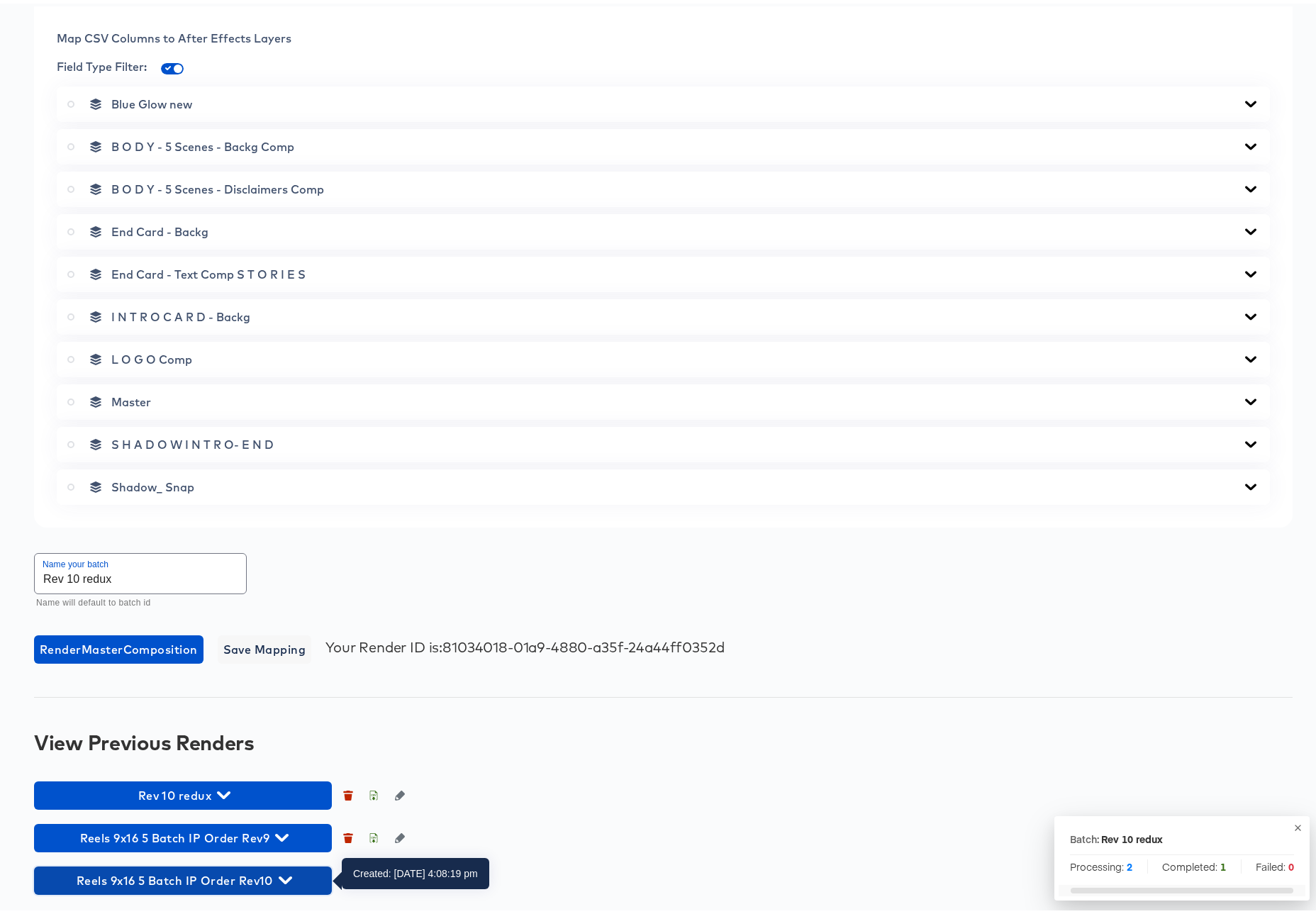
click at [284, 872] on icon "button" at bounding box center [285, 877] width 13 height 13
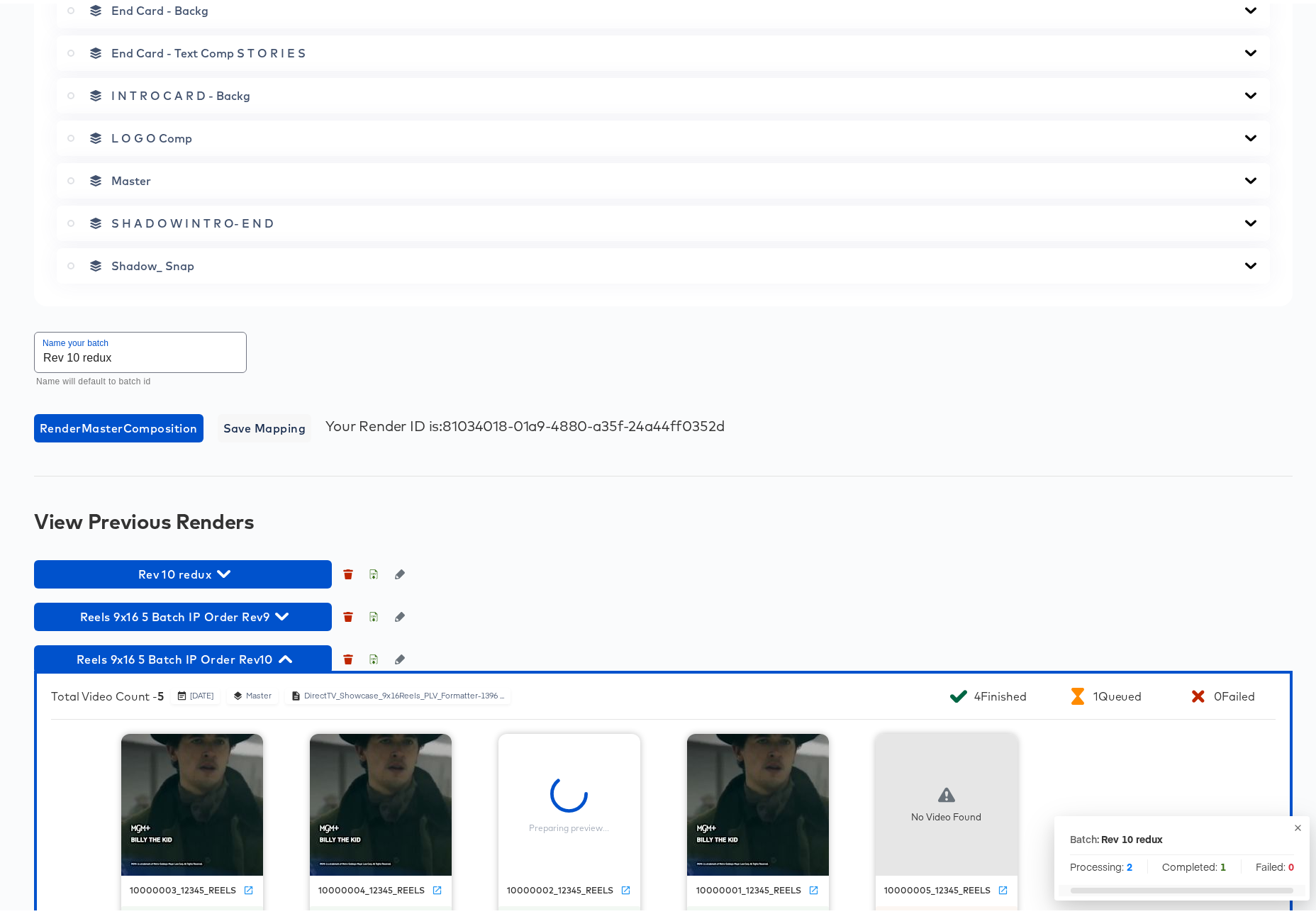
scroll to position [855, 0]
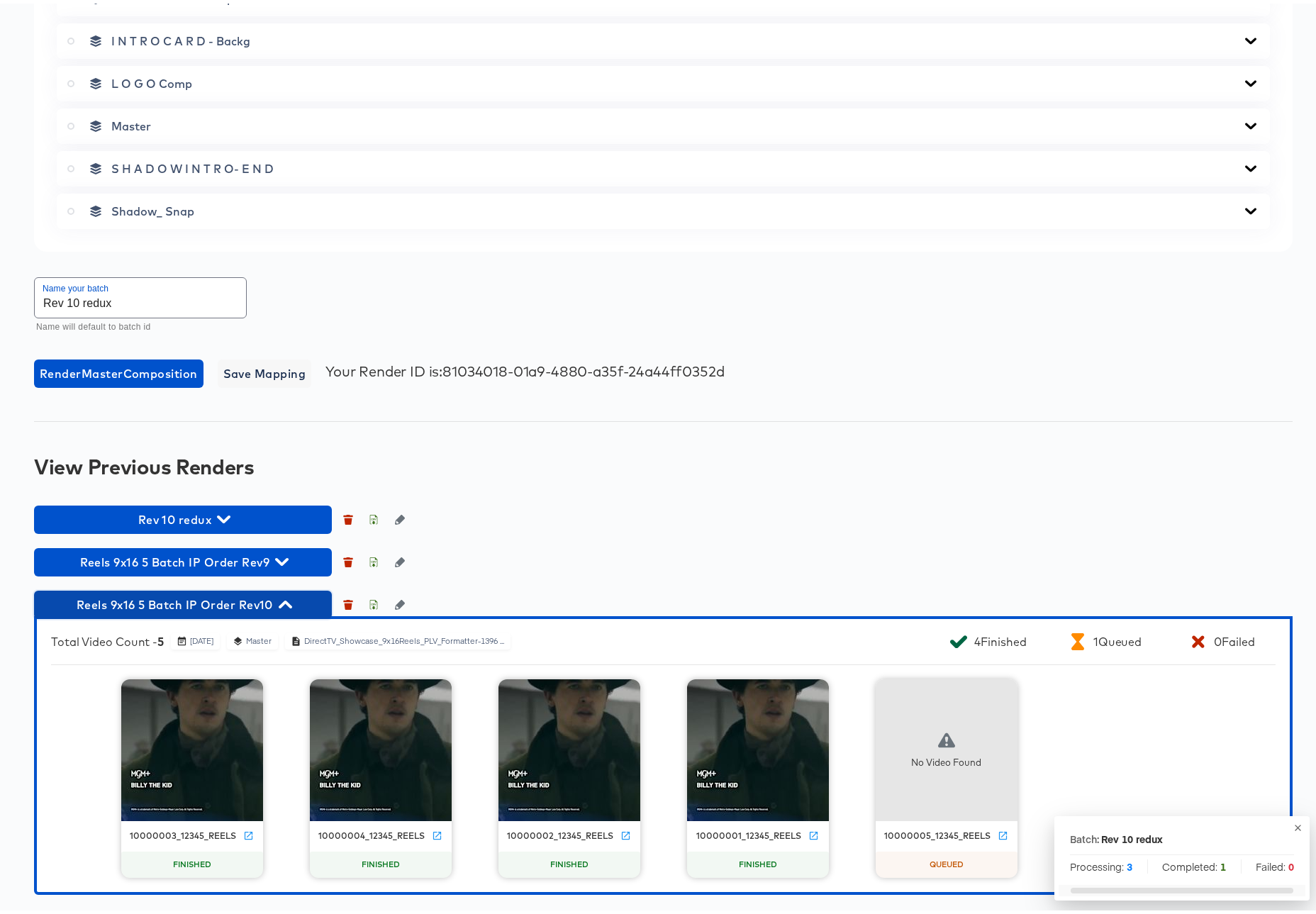
click at [290, 603] on icon "button" at bounding box center [285, 601] width 13 height 8
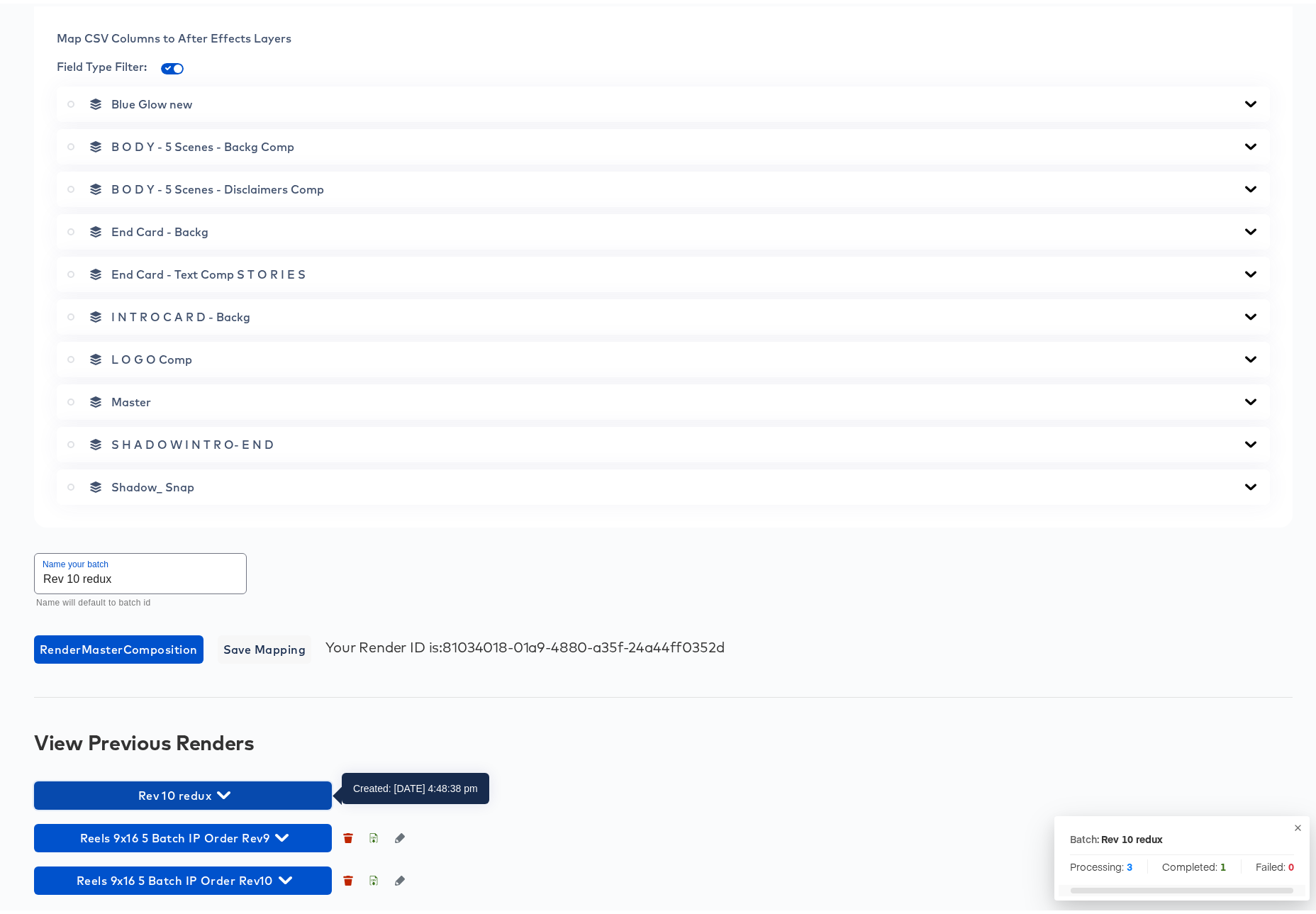
drag, startPoint x: 222, startPoint y: 792, endPoint x: 244, endPoint y: 775, distance: 27.8
click at [222, 792] on icon "button" at bounding box center [224, 791] width 13 height 8
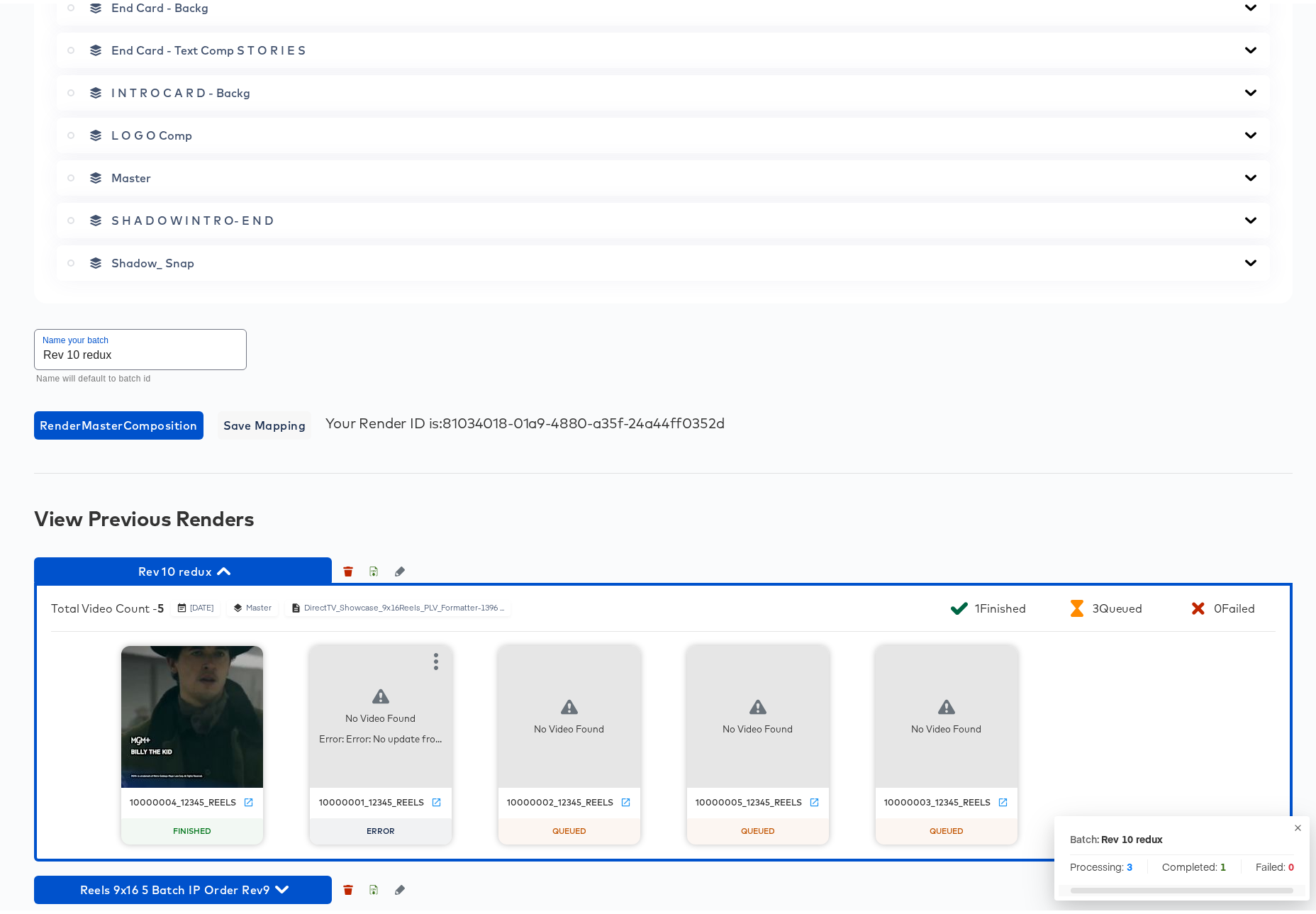
scroll to position [855, 0]
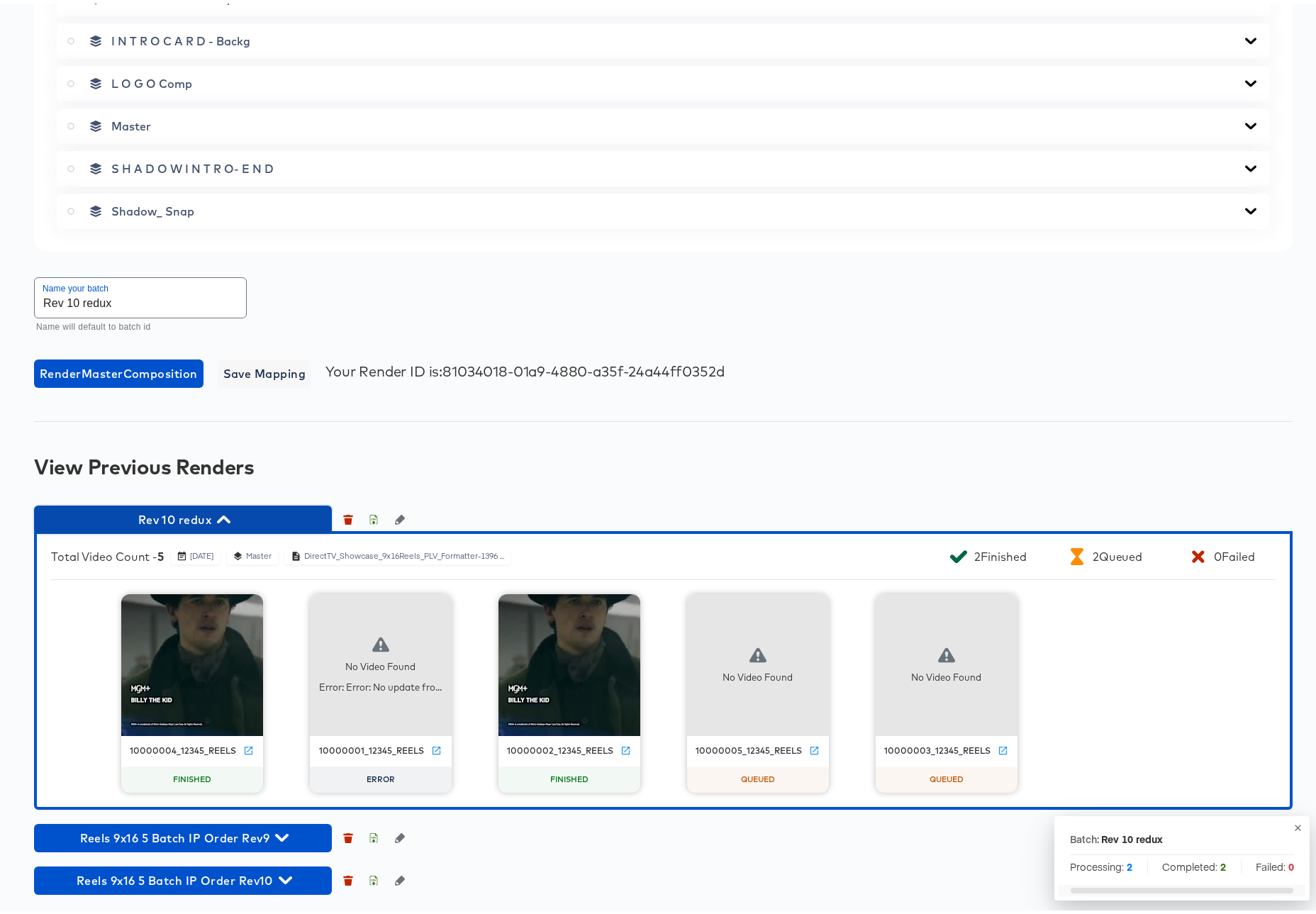
click at [219, 512] on icon "button" at bounding box center [224, 516] width 13 height 13
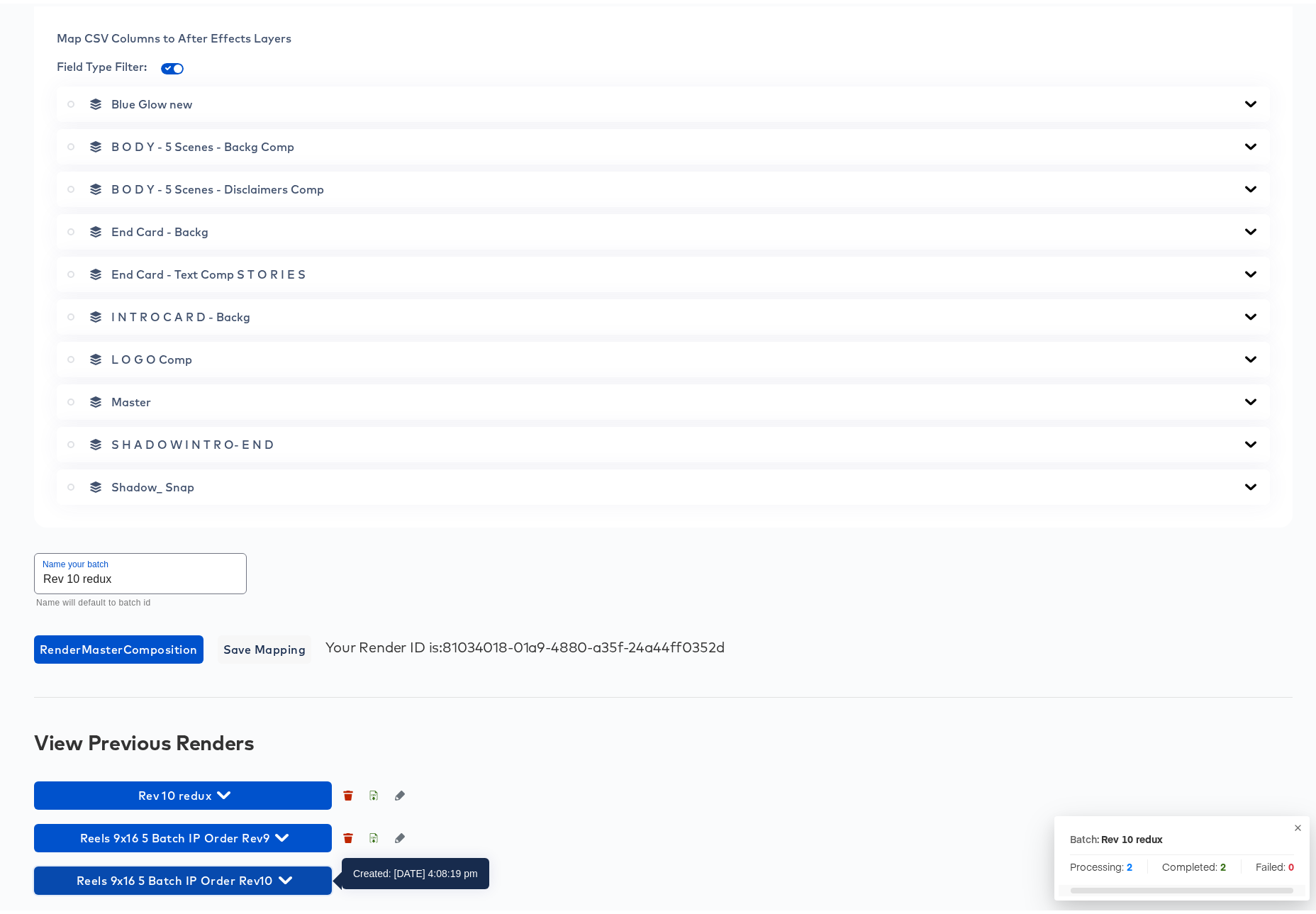
click at [283, 874] on icon "button" at bounding box center [285, 877] width 13 height 13
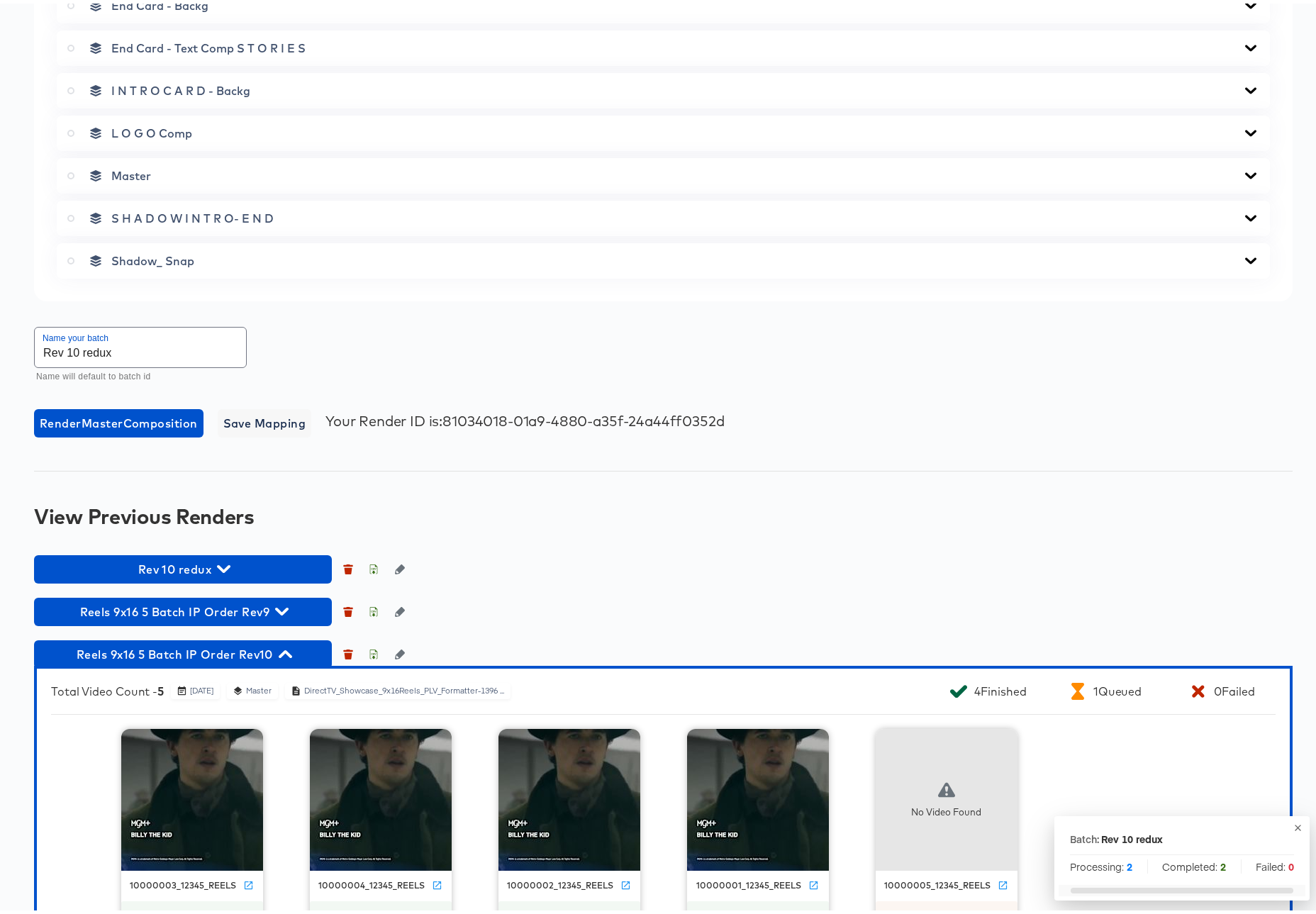
scroll to position [855, 0]
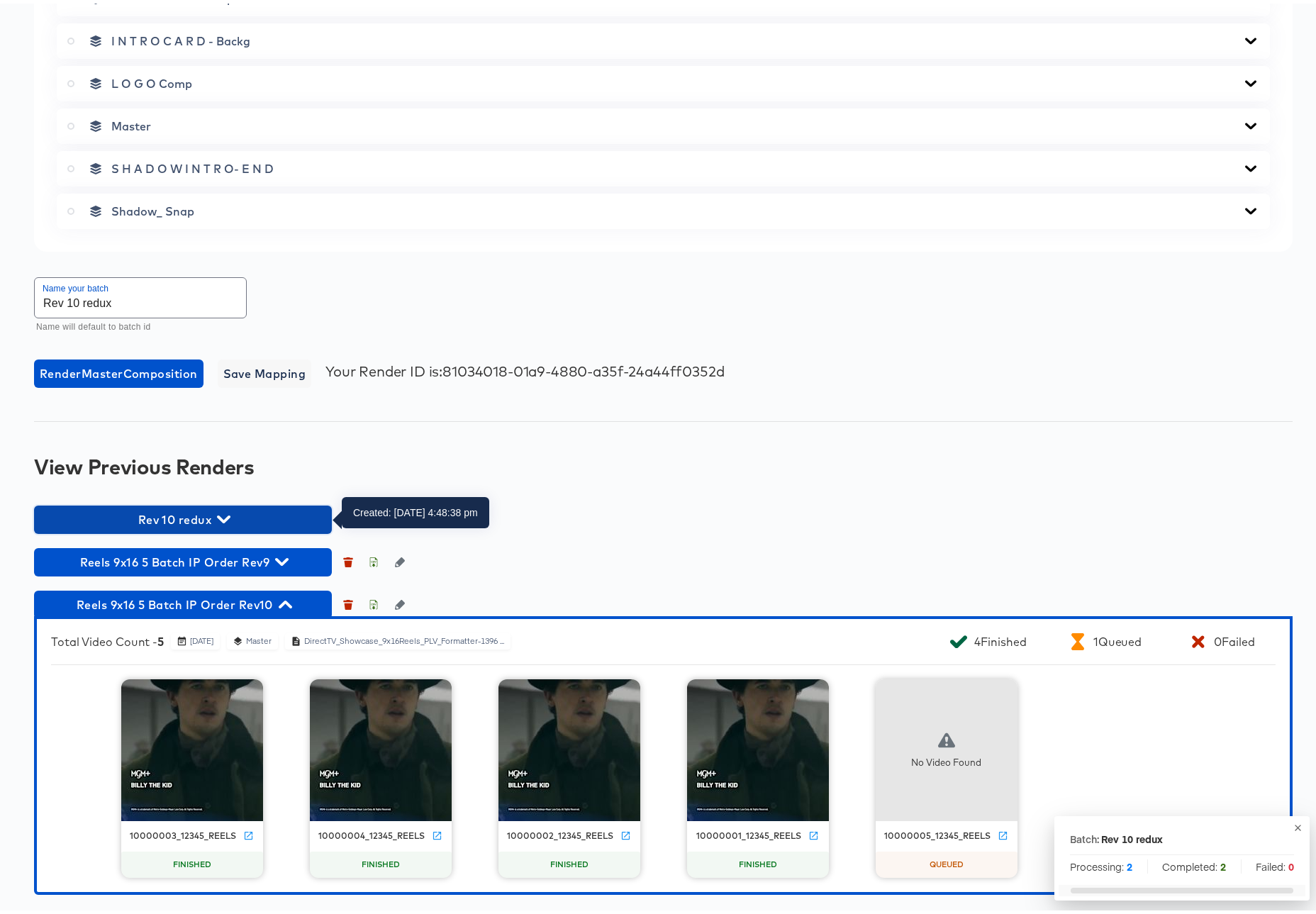
click at [224, 514] on icon "button" at bounding box center [224, 516] width 13 height 13
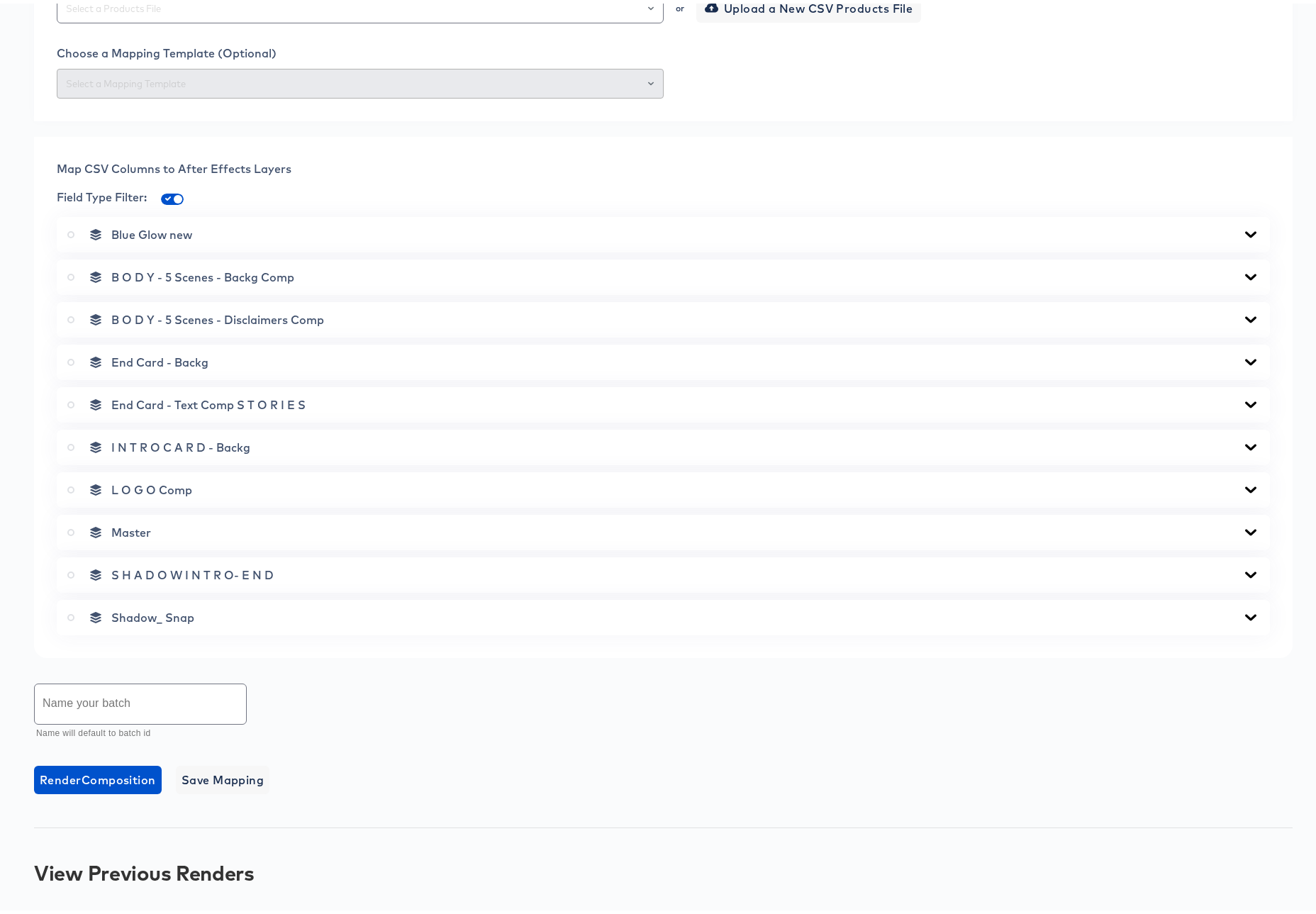
scroll to position [579, 0]
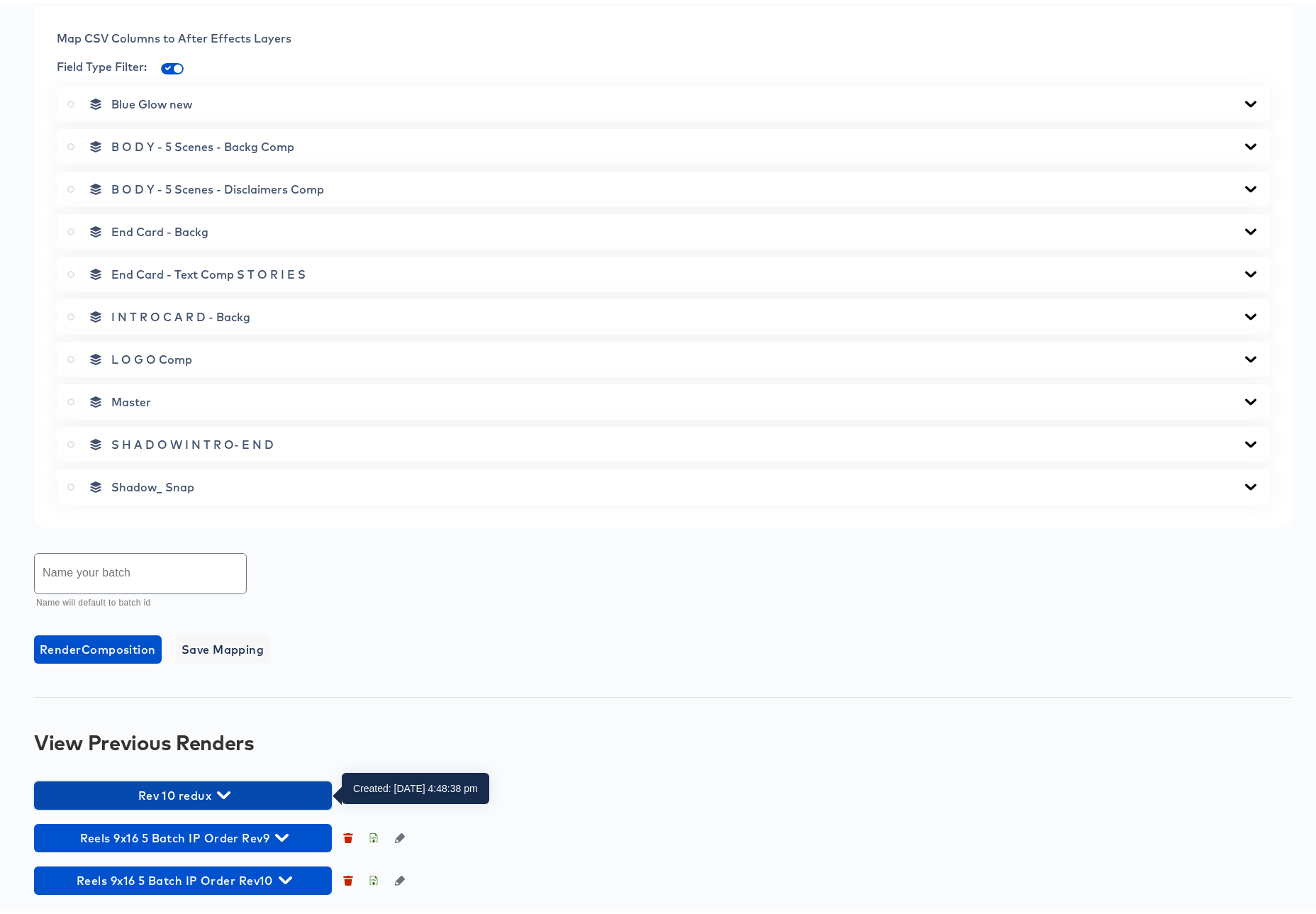
click at [227, 790] on icon "button" at bounding box center [224, 791] width 13 height 8
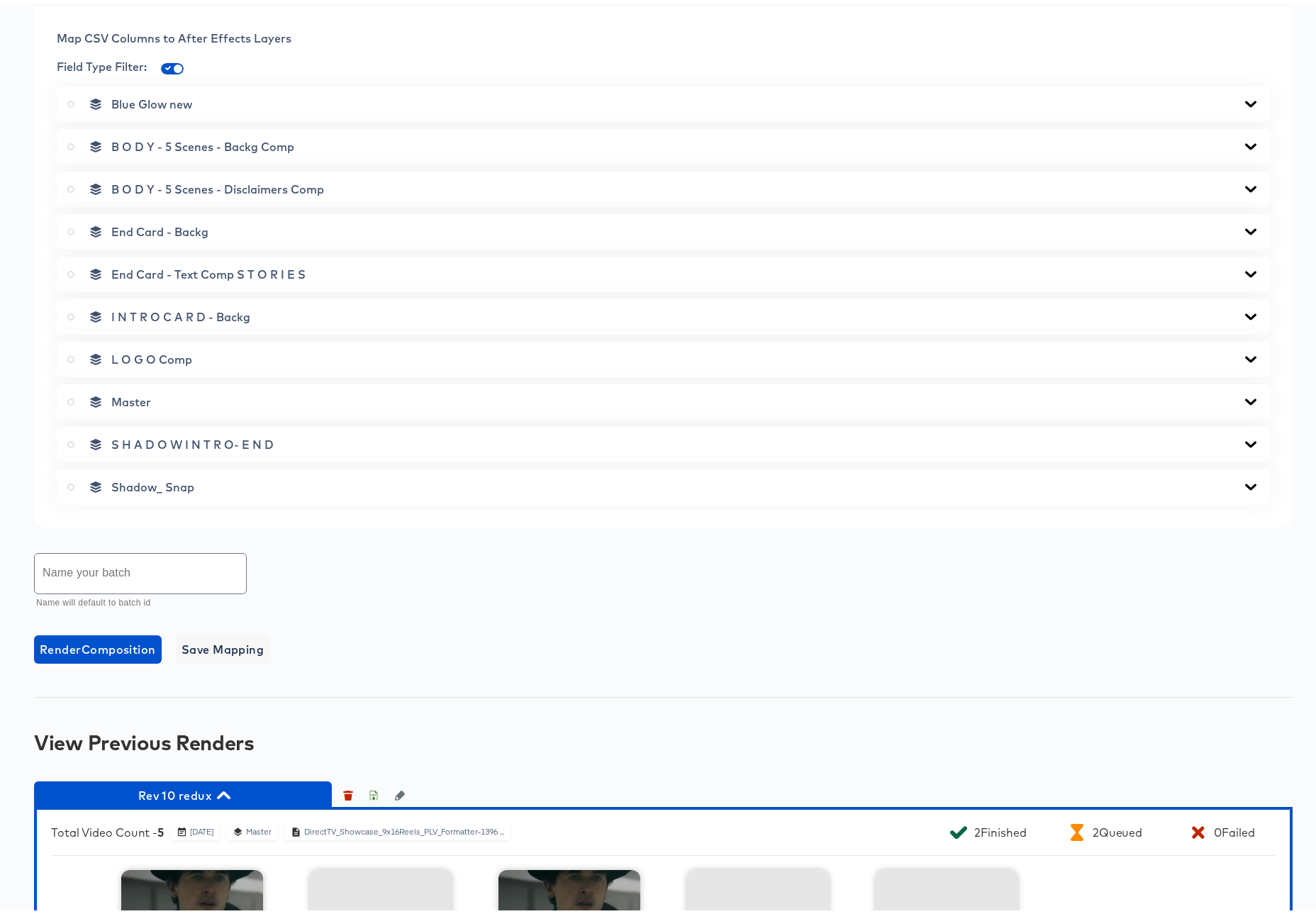
scroll to position [855, 0]
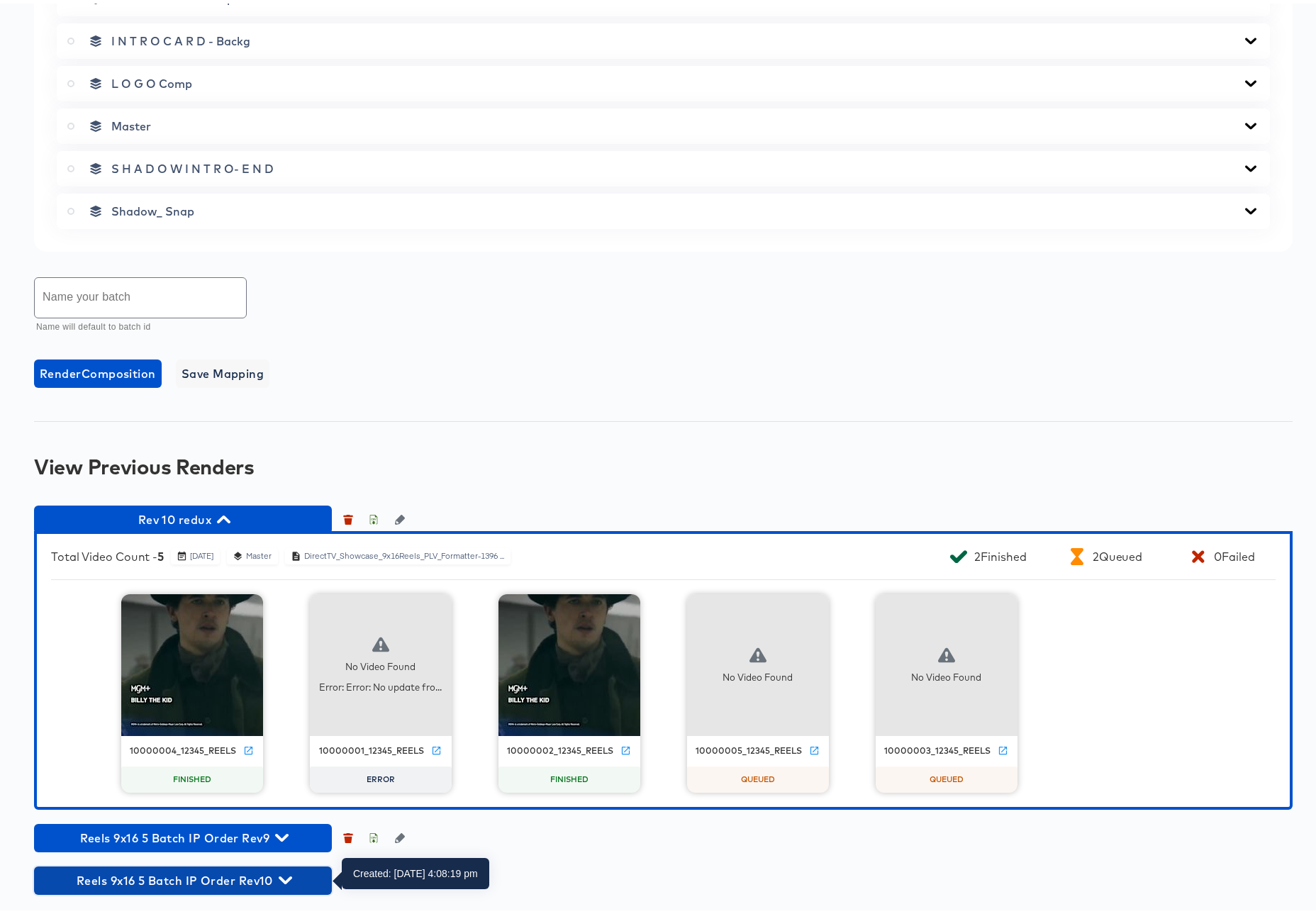
click at [288, 877] on icon "button" at bounding box center [285, 877] width 13 height 8
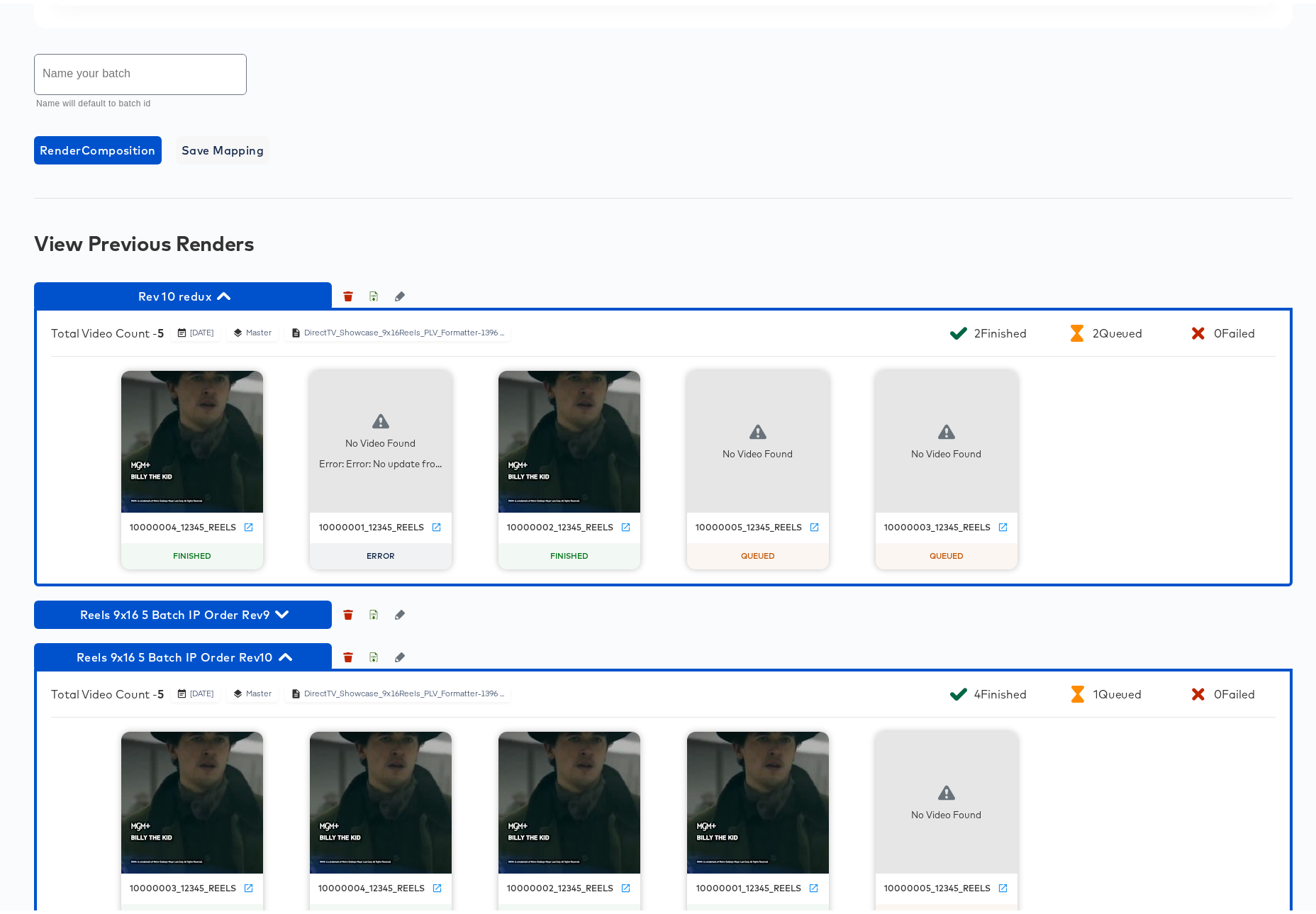
scroll to position [1130, 0]
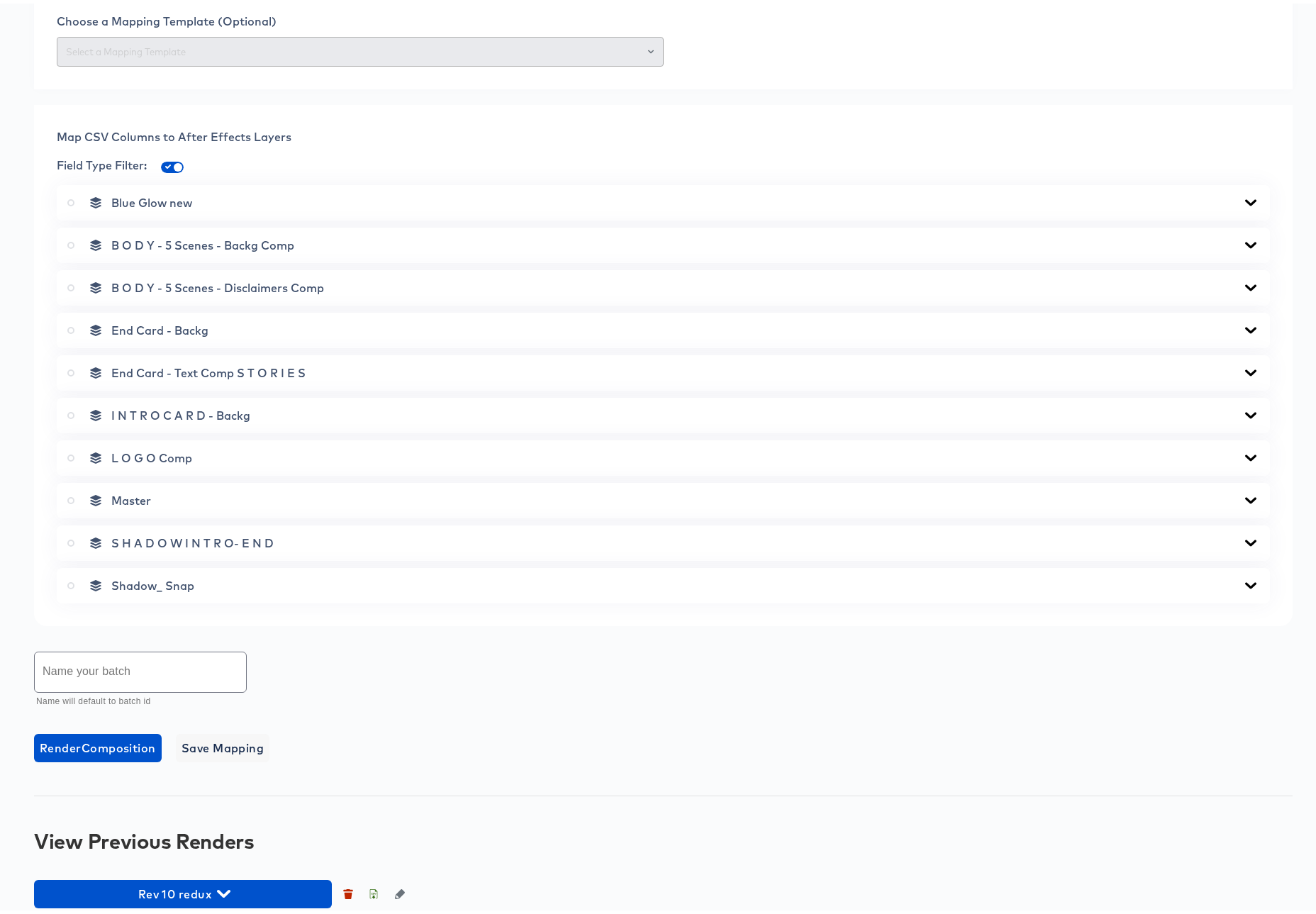
scroll to position [579, 0]
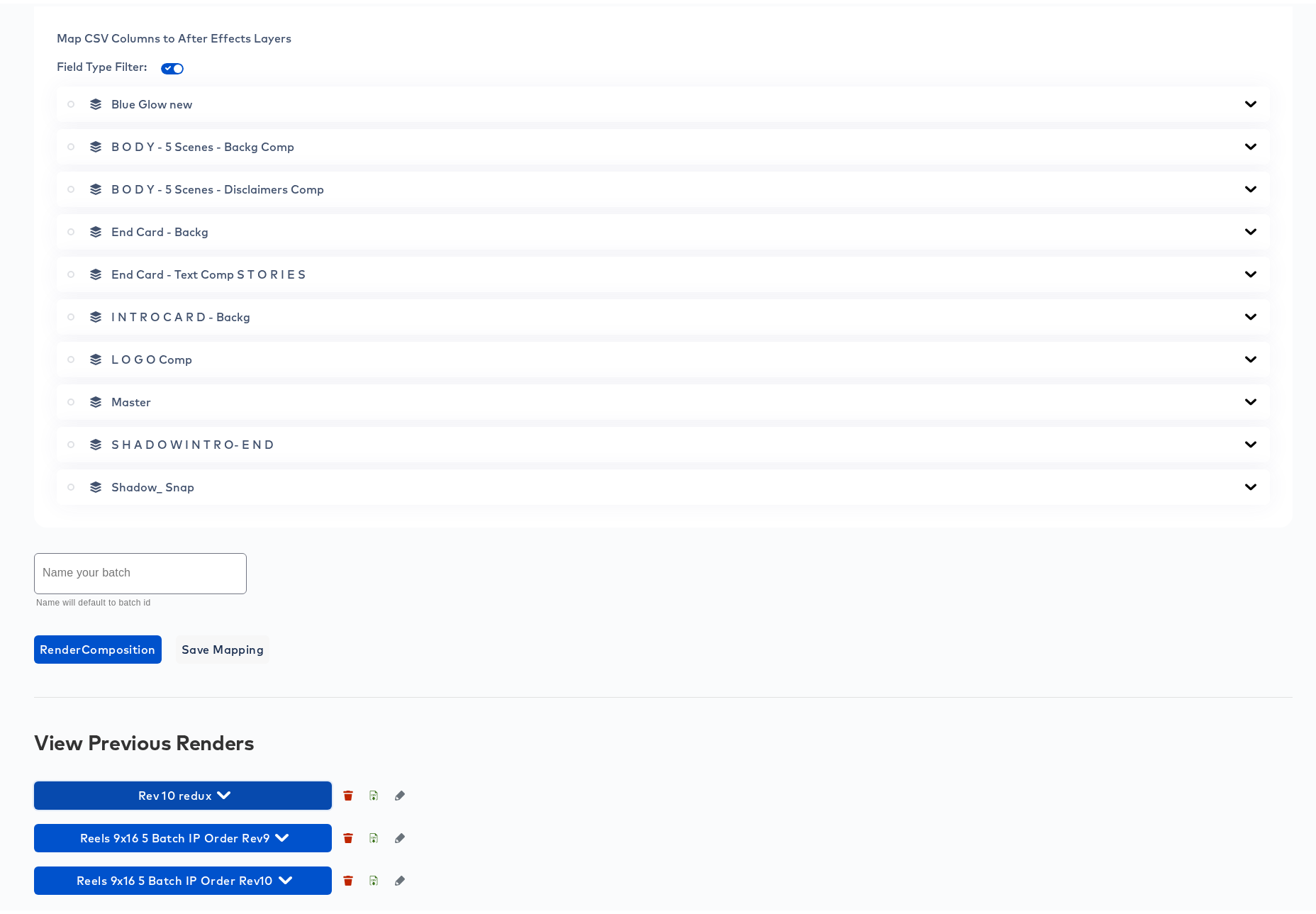
click at [221, 793] on icon "button" at bounding box center [224, 791] width 13 height 13
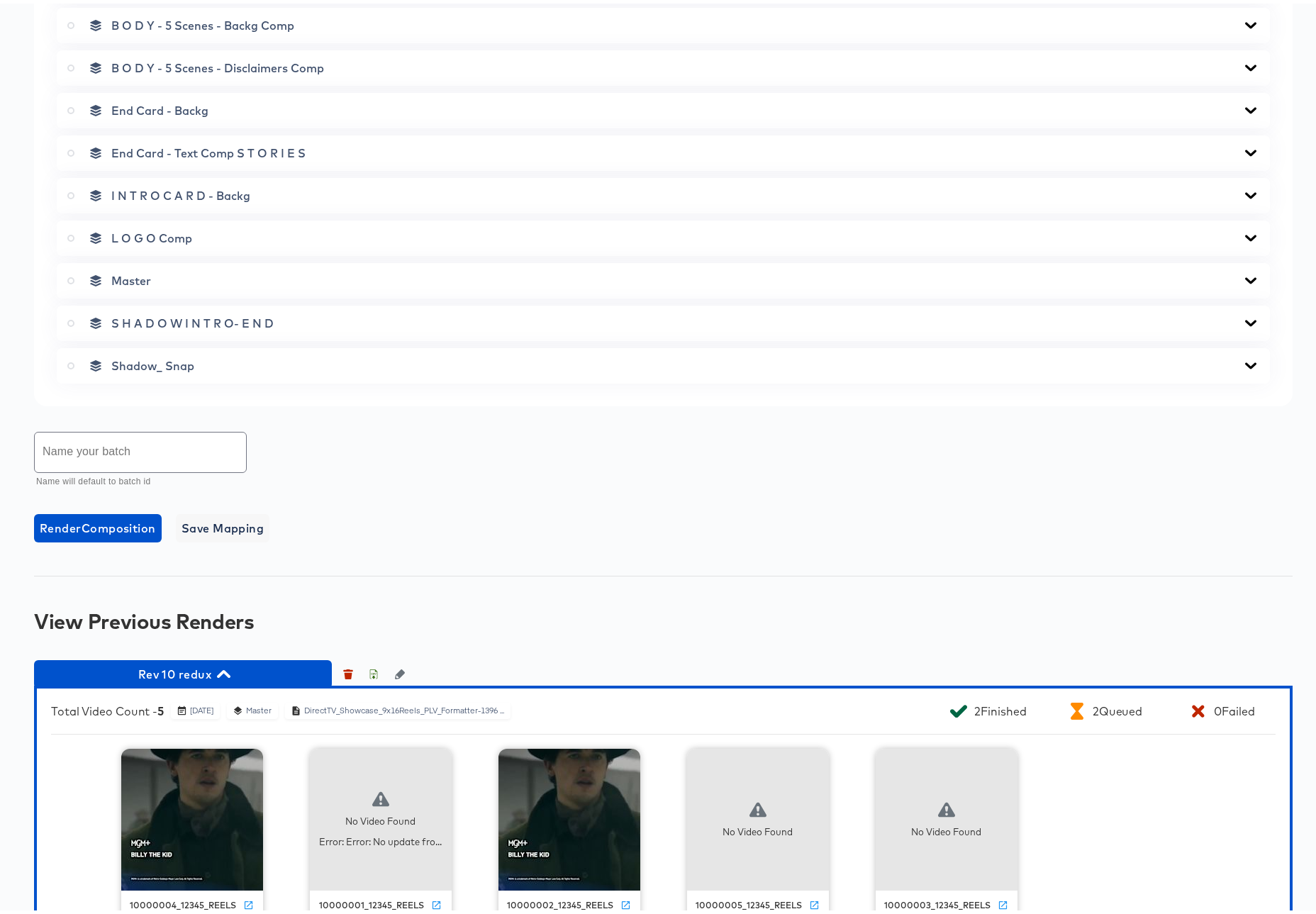
scroll to position [855, 0]
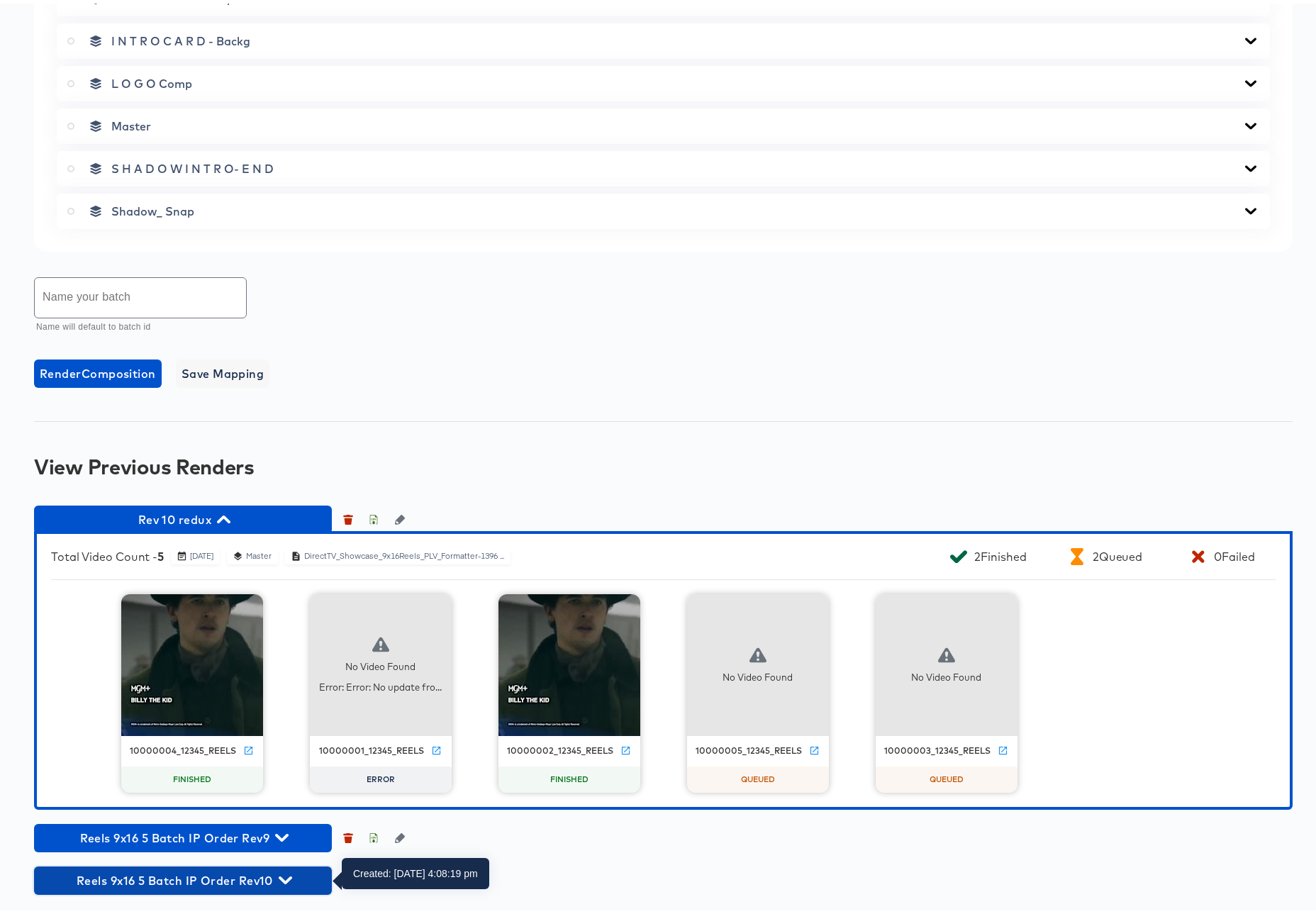
click at [285, 873] on icon "button" at bounding box center [285, 877] width 13 height 13
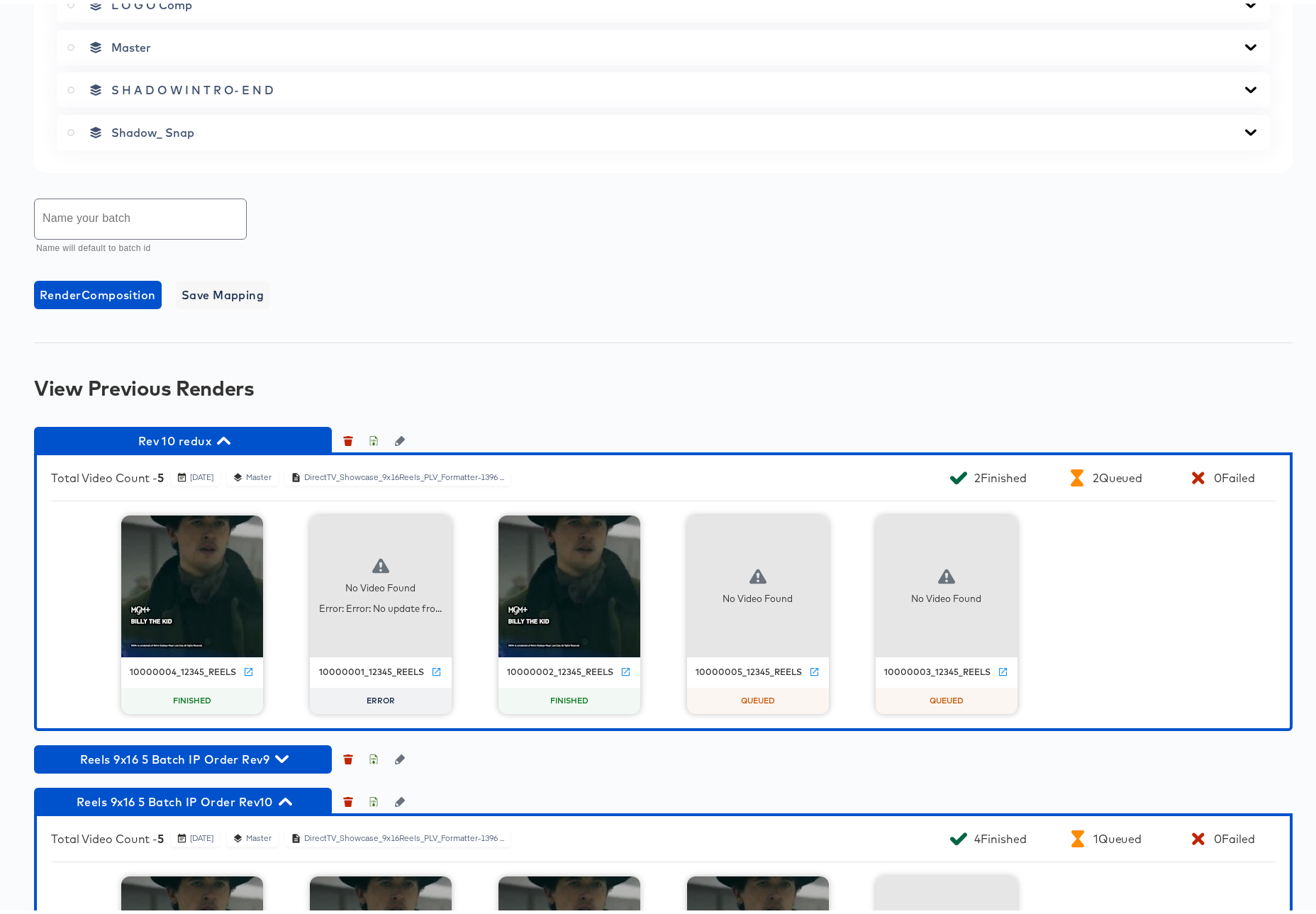
scroll to position [1130, 0]
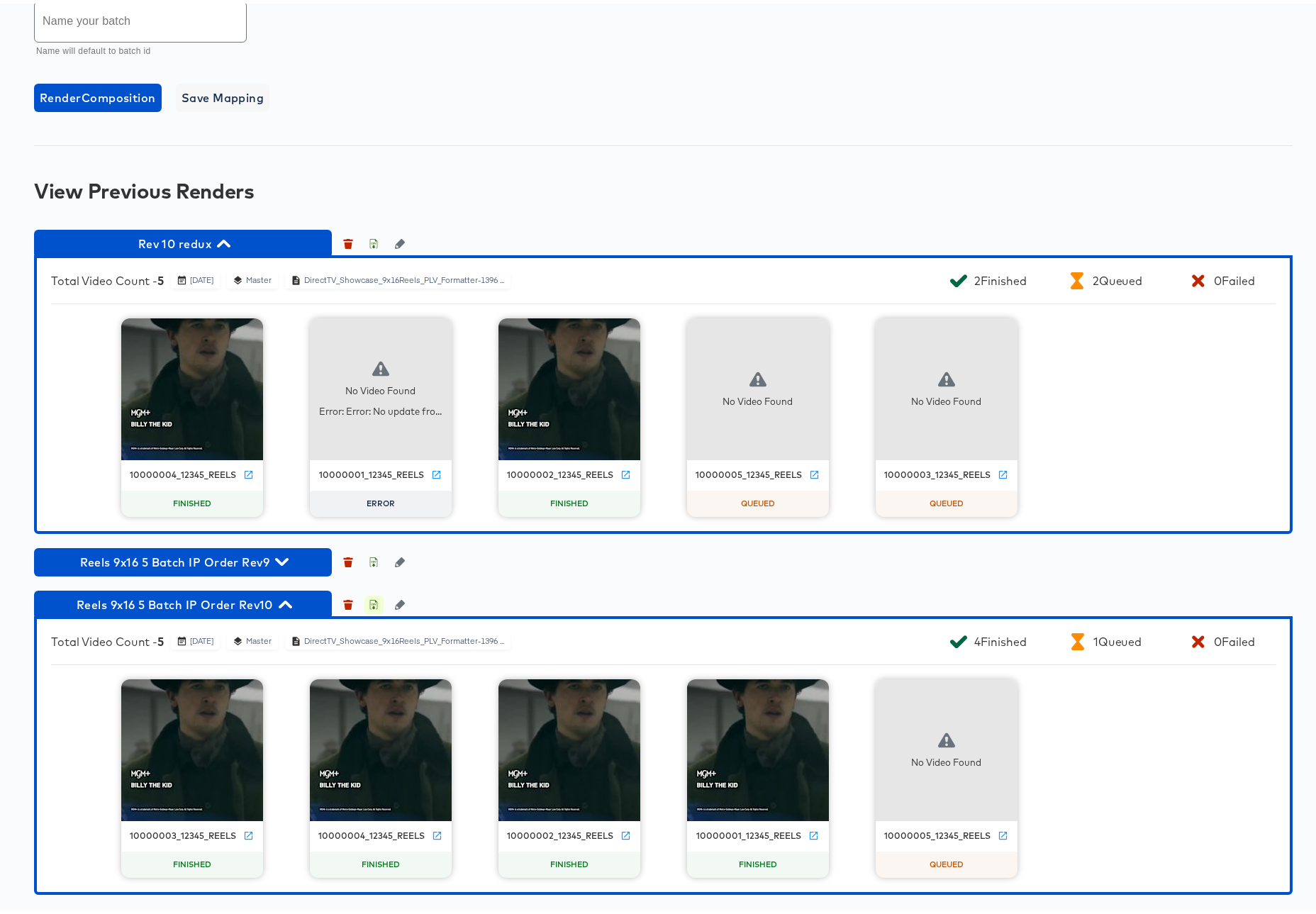
click at [372, 601] on icon "button" at bounding box center [374, 601] width 10 height 10
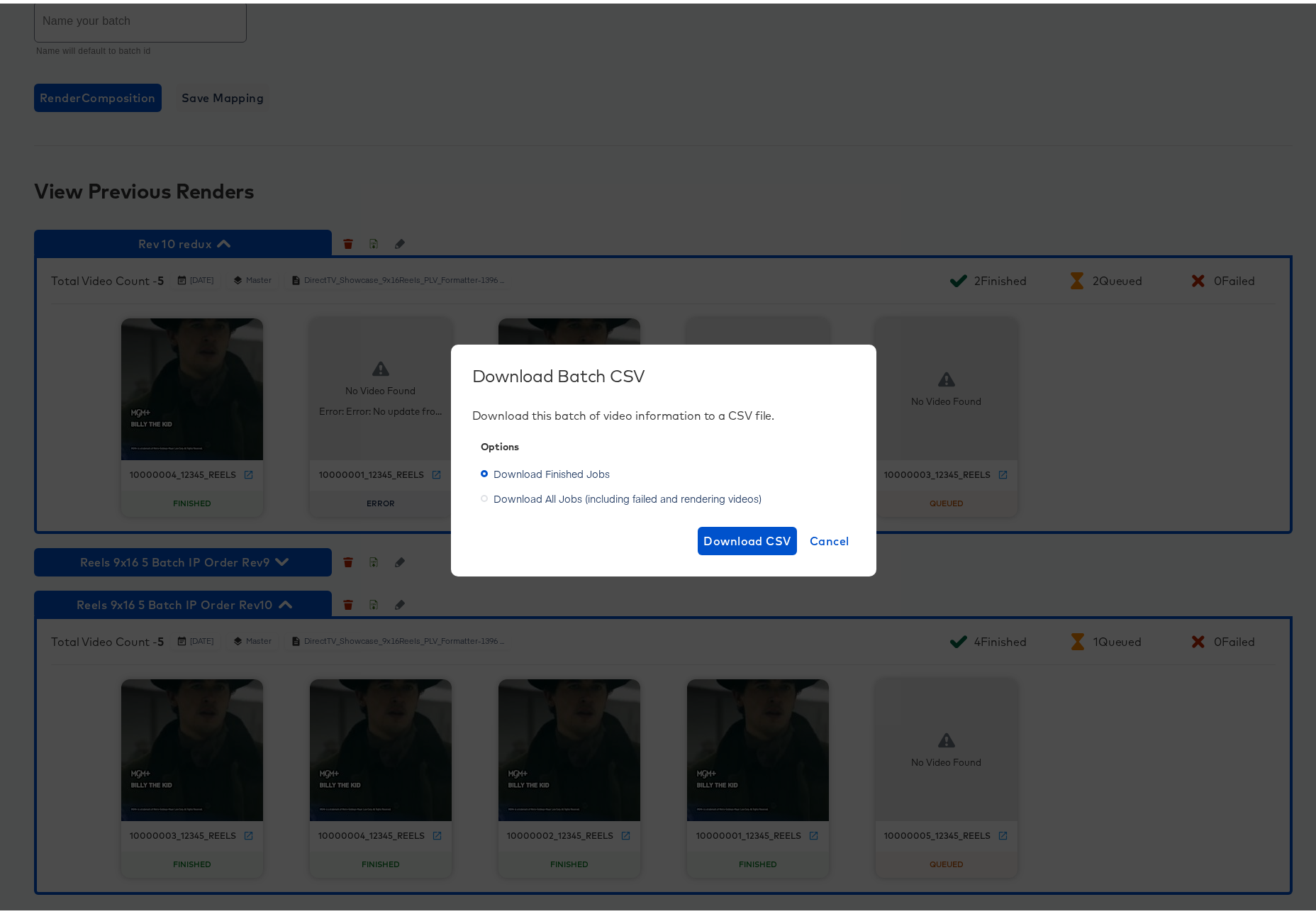
click at [598, 494] on span "Download All Jobs (including failed and rendering videos)" at bounding box center [628, 495] width 268 height 14
click at [0, 0] on input "Download All Jobs (including failed and rendering videos)" at bounding box center [0, 0] width 0 height 0
click at [727, 534] on span "Download CSV" at bounding box center [747, 537] width 88 height 20
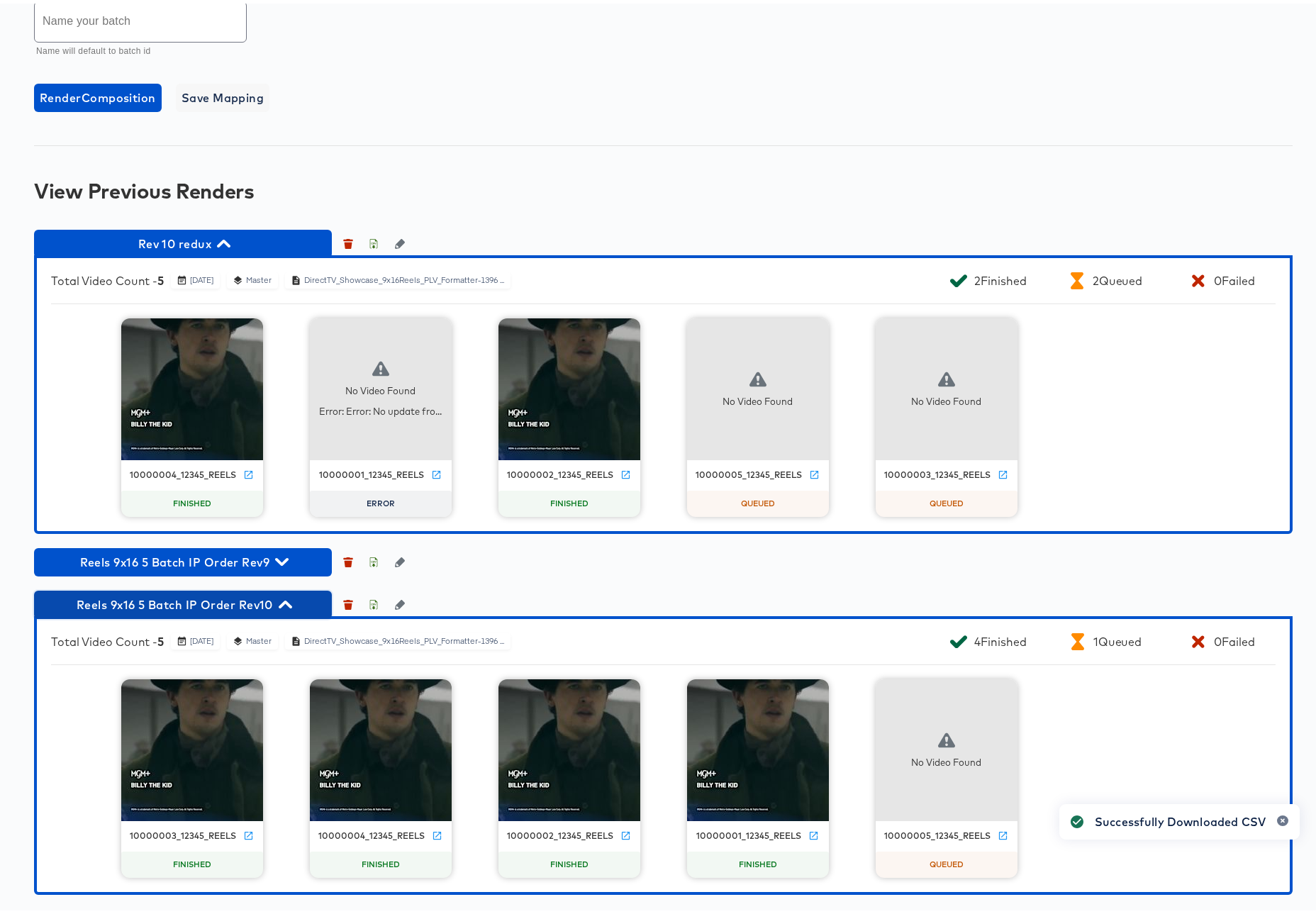
click at [289, 601] on icon "button" at bounding box center [285, 601] width 13 height 8
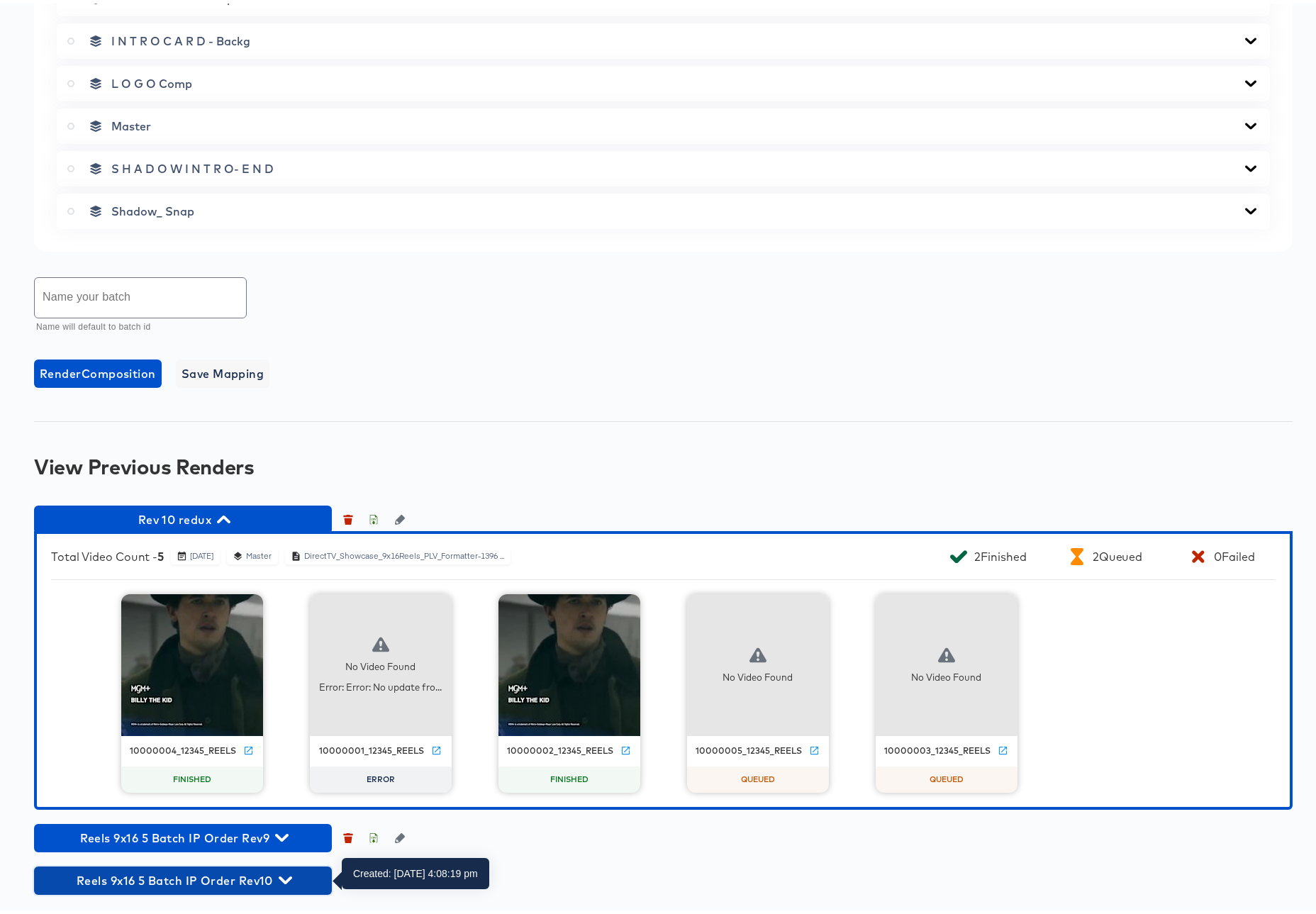
click at [322, 862] on div "Rev 10 redux Total Video Count - 5 August 15th 2025 Master DirectTV_Showcase_9x…" at bounding box center [663, 697] width 1258 height 389
click at [286, 876] on icon "button" at bounding box center [285, 877] width 13 height 13
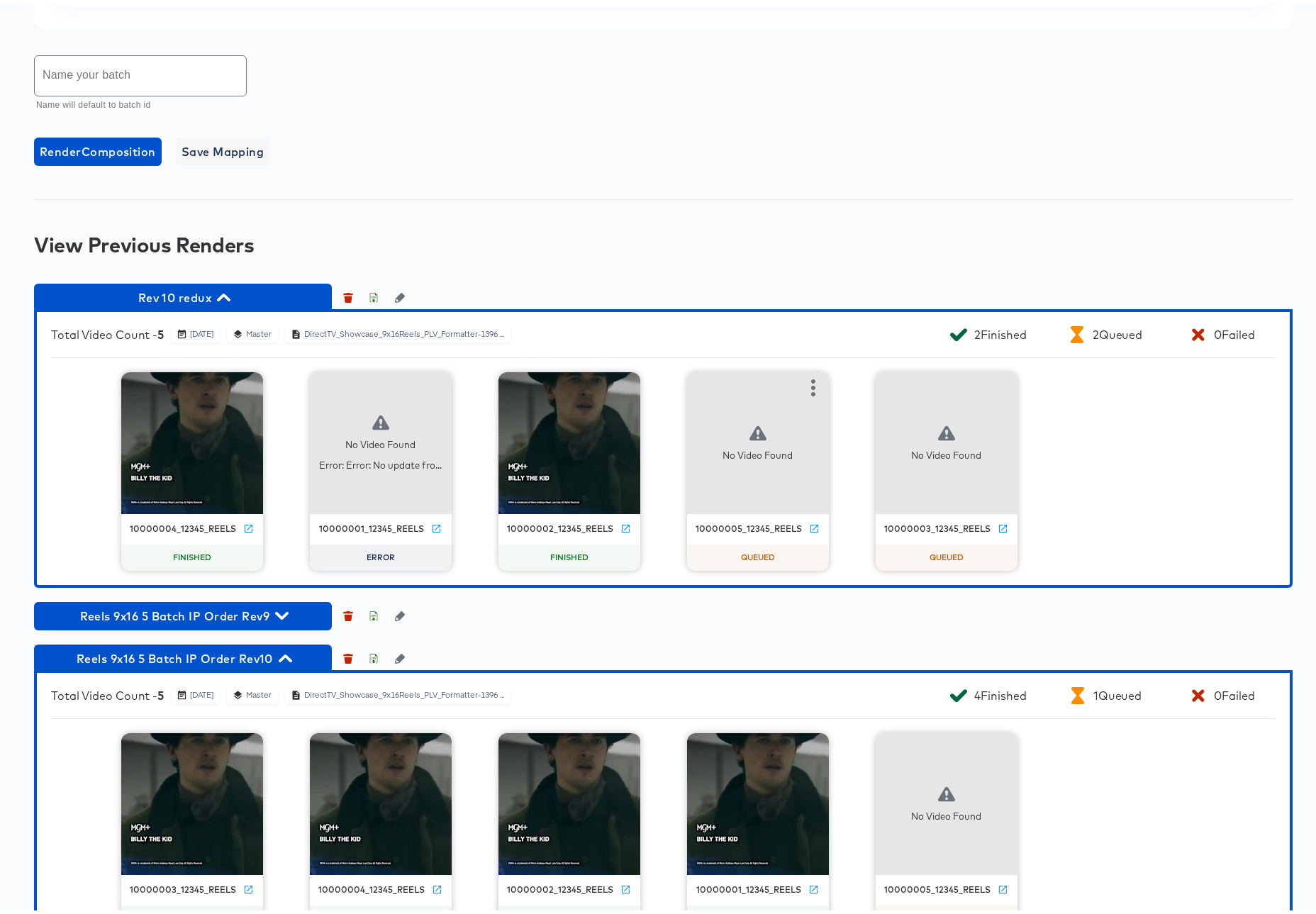
scroll to position [1130, 0]
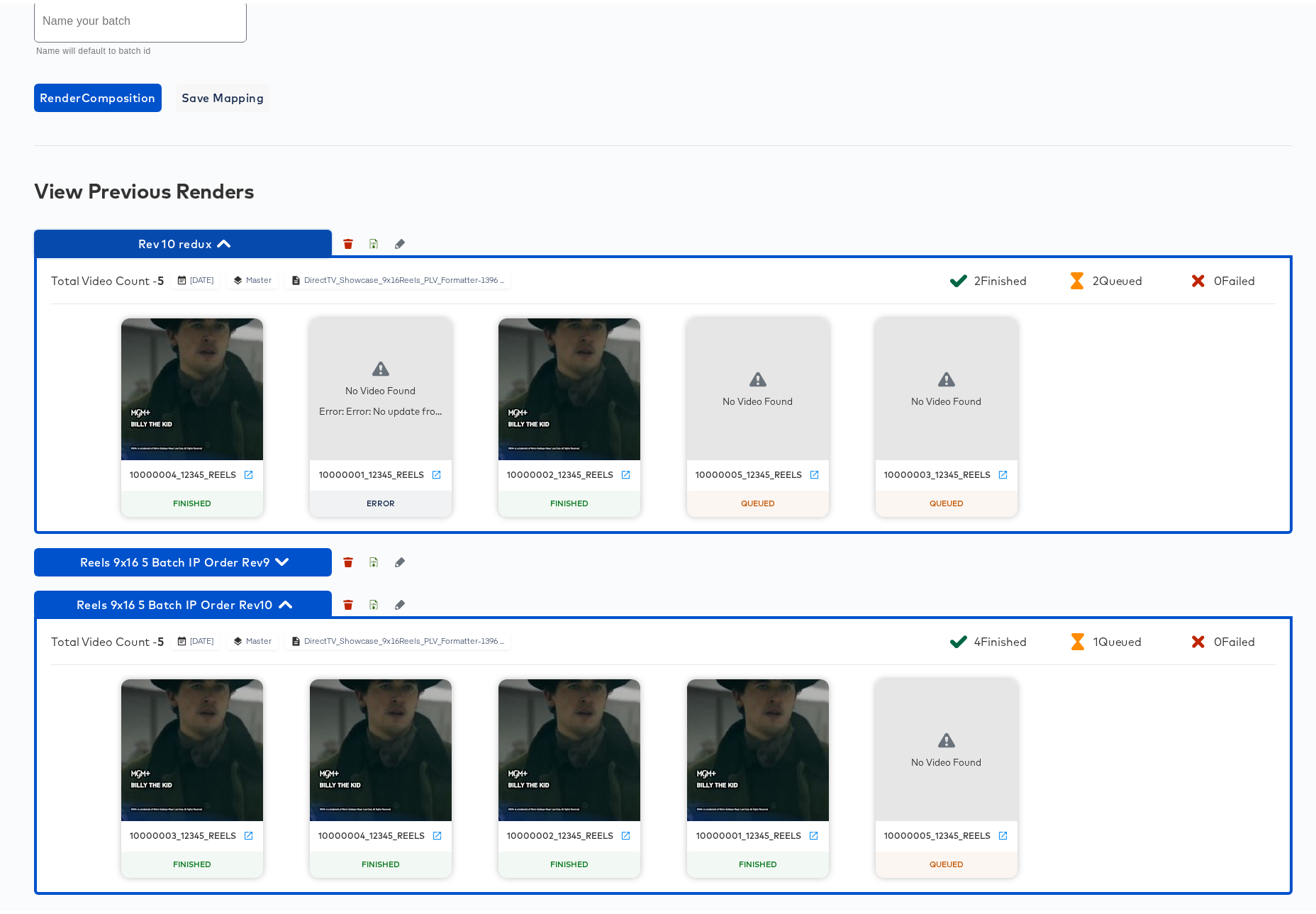
click at [225, 241] on icon "button" at bounding box center [224, 240] width 13 height 8
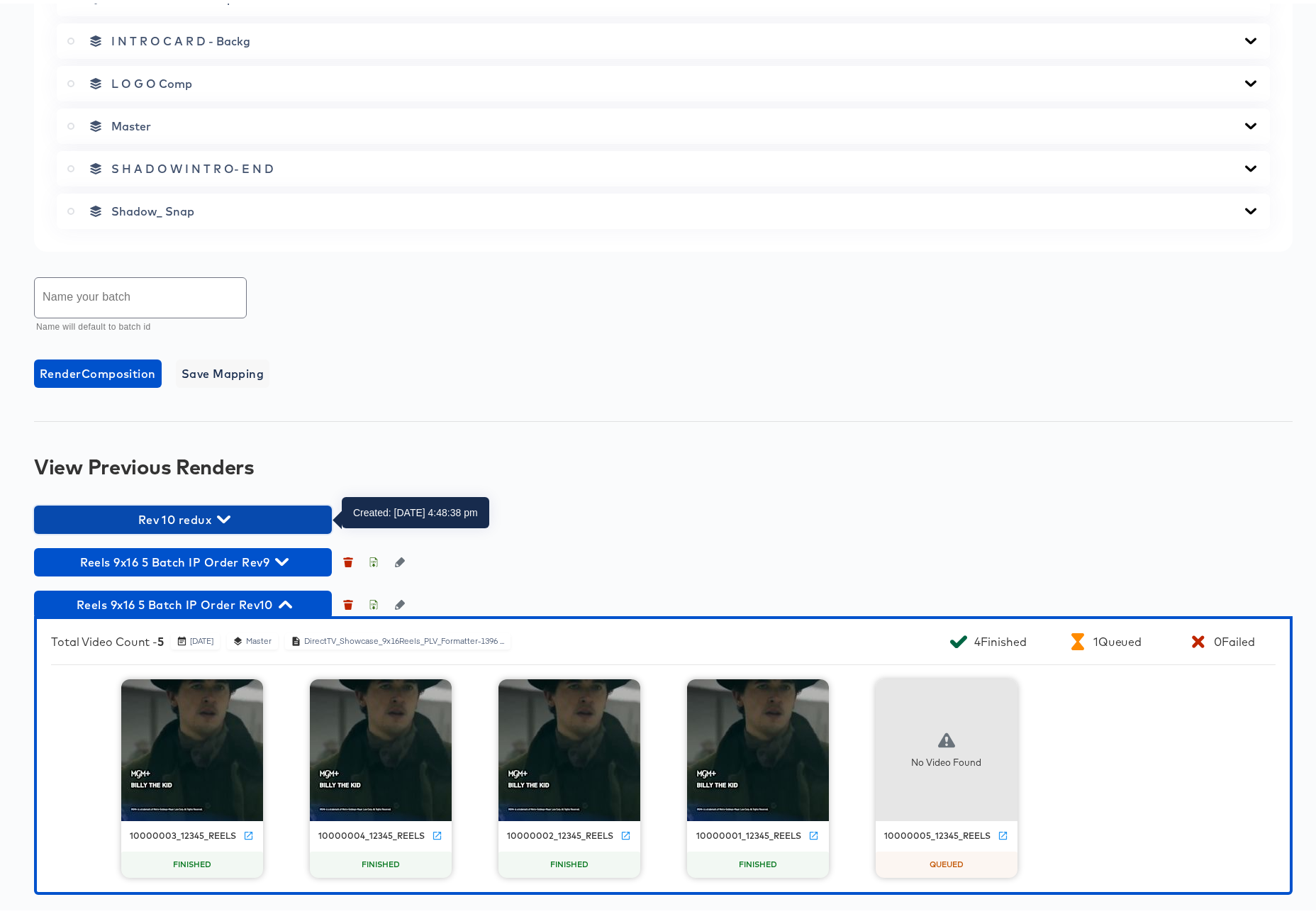
click at [224, 517] on icon "button" at bounding box center [224, 516] width 13 height 8
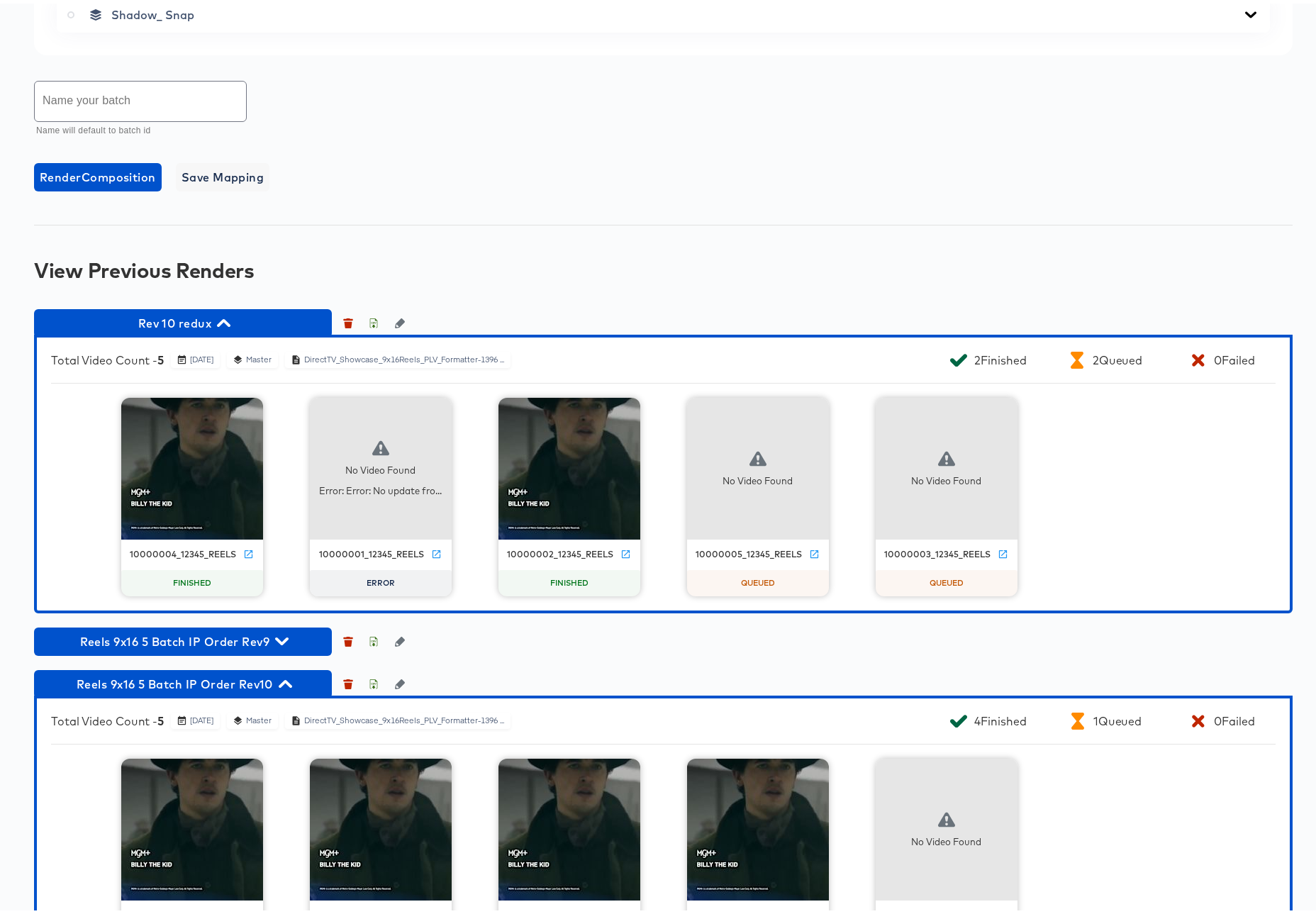
scroll to position [1130, 0]
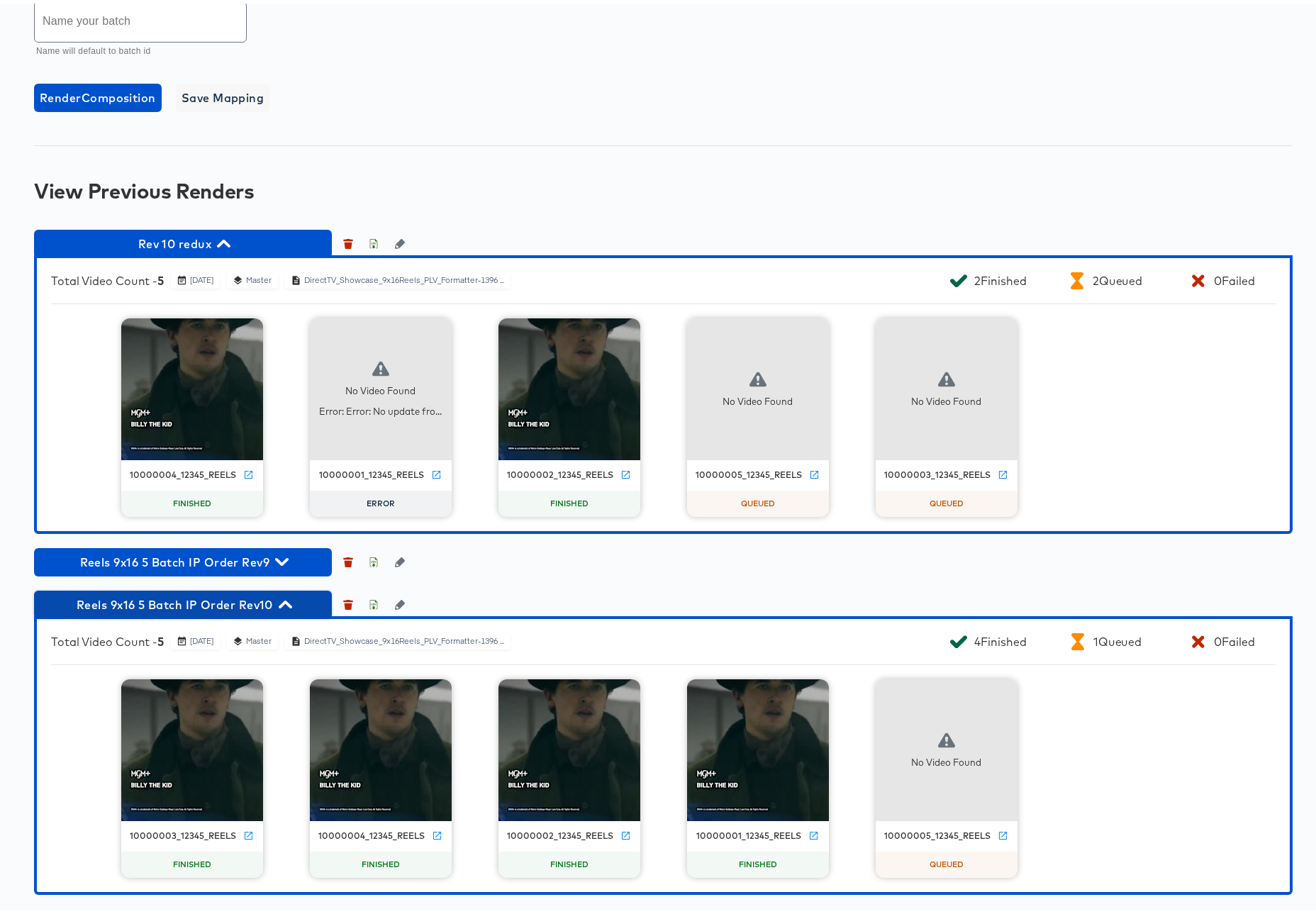
click at [286, 601] on icon "button" at bounding box center [285, 601] width 13 height 13
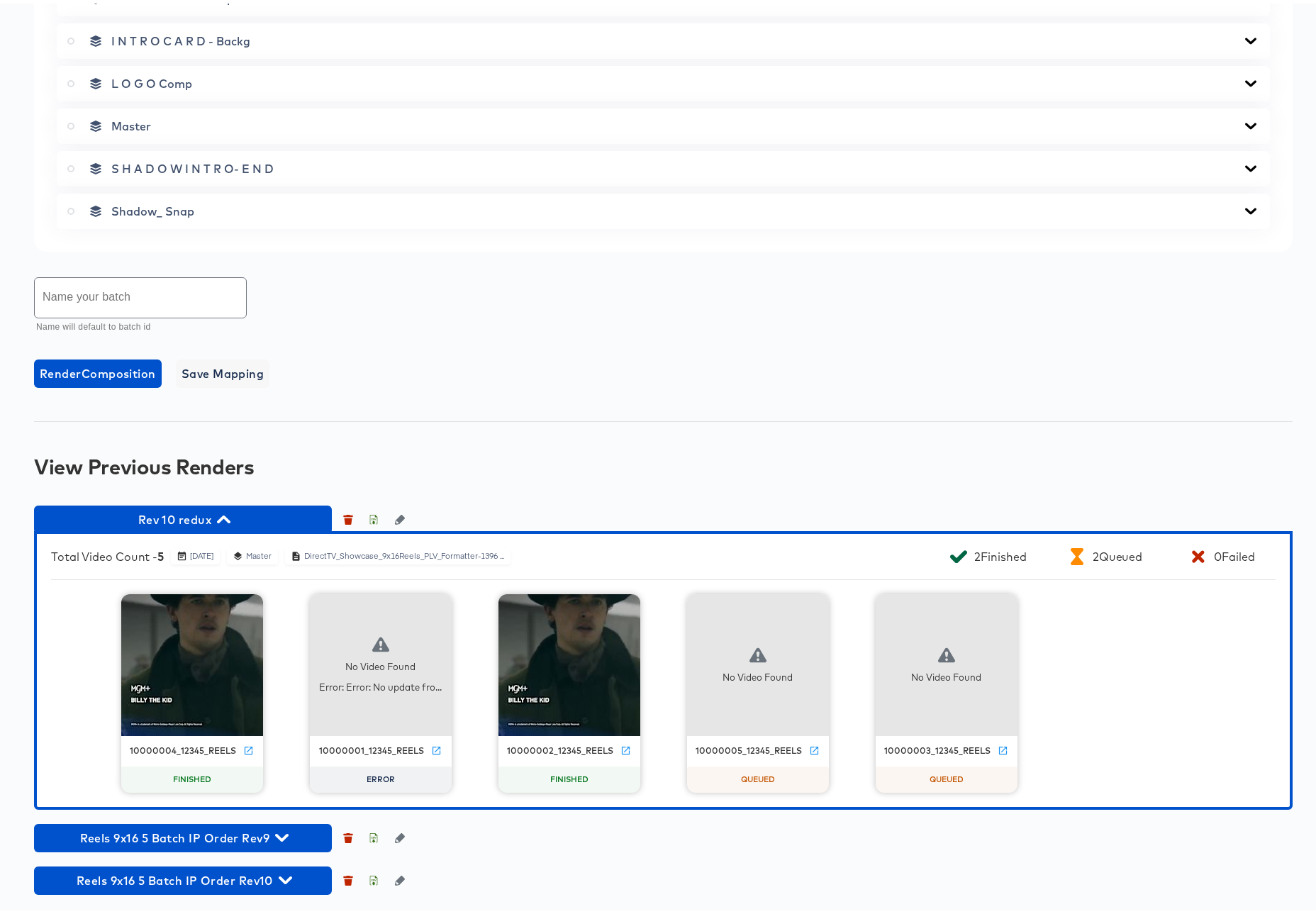
scroll to position [855, 0]
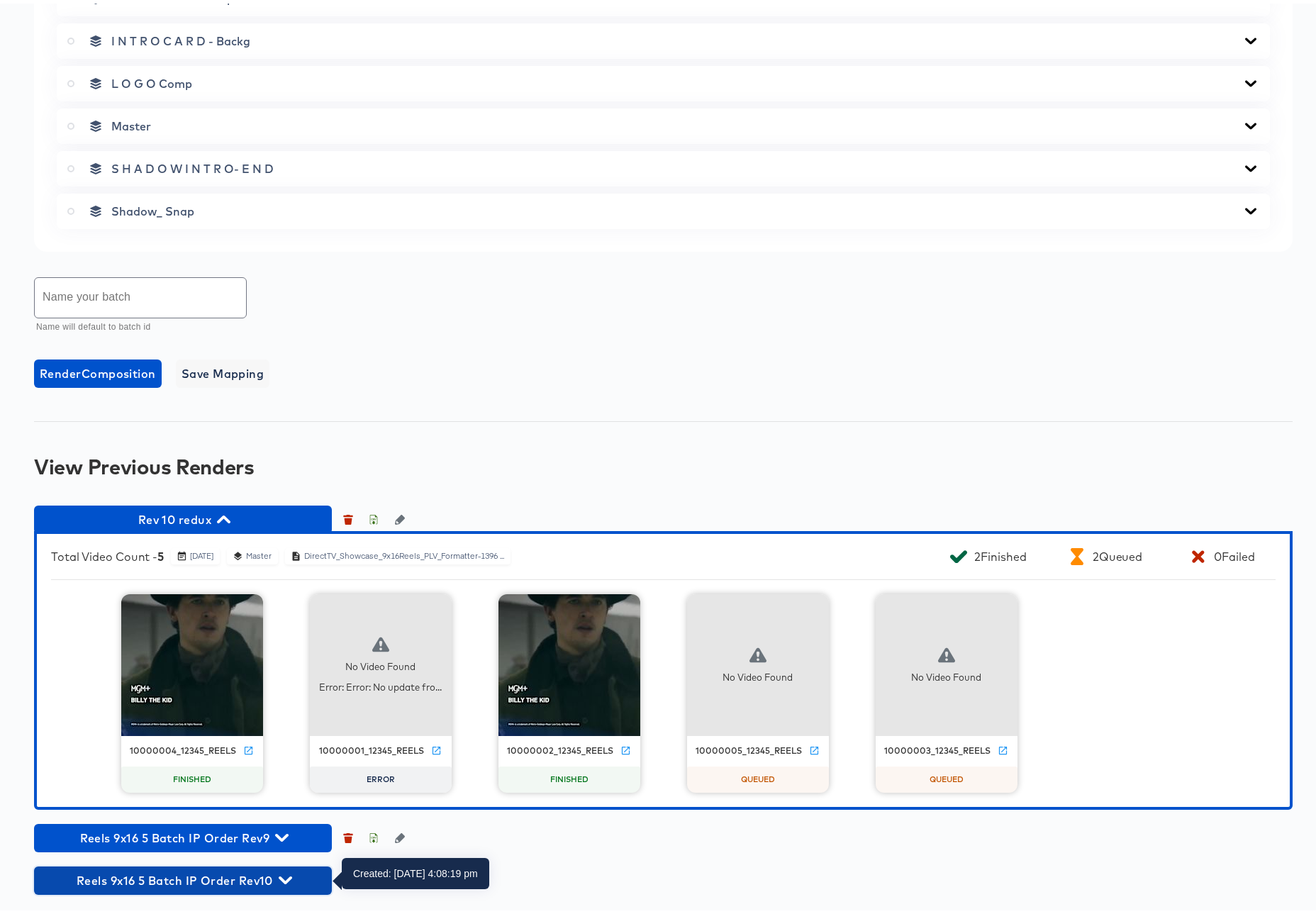
click at [283, 878] on icon "button" at bounding box center [285, 877] width 13 height 8
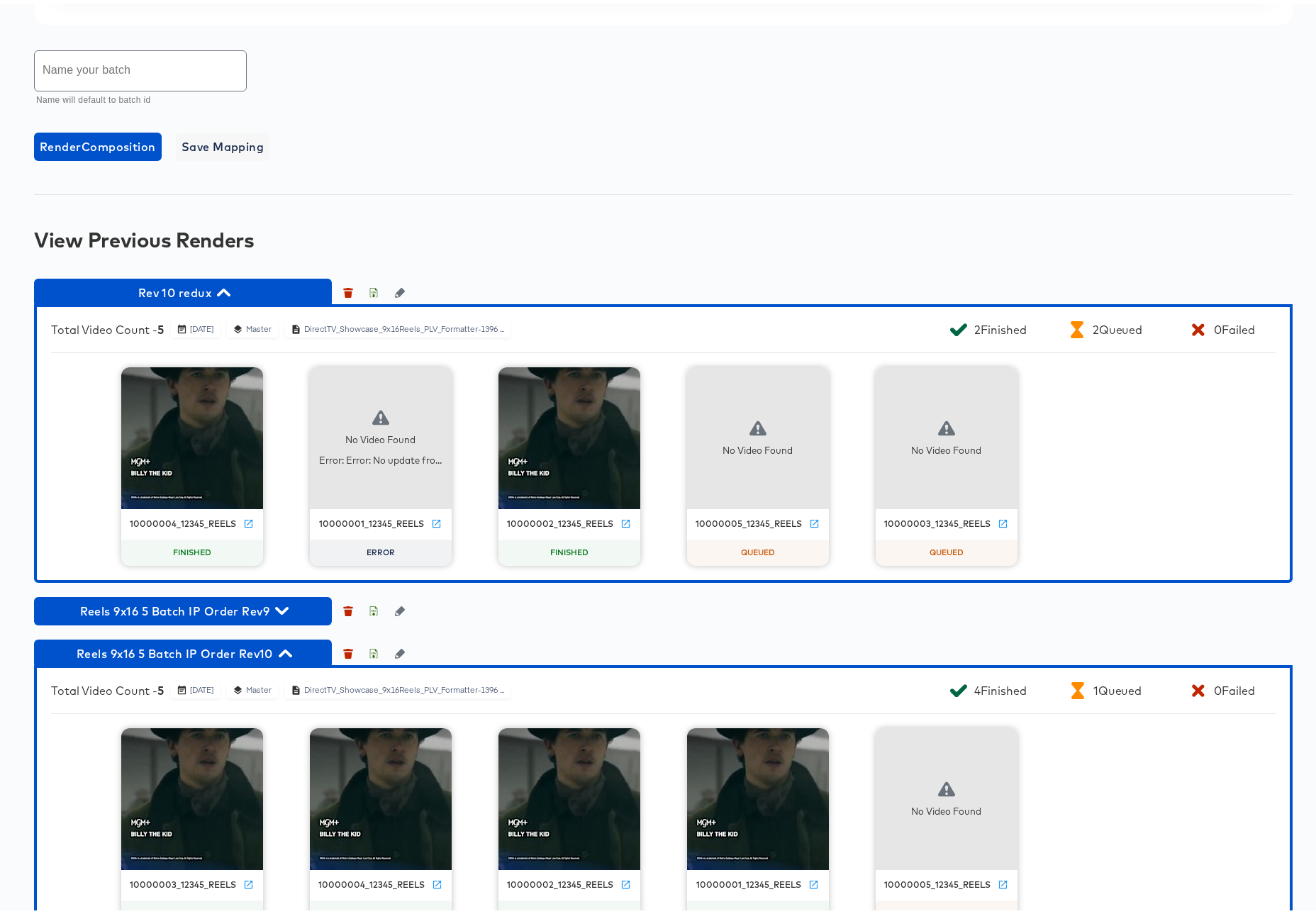
scroll to position [1130, 0]
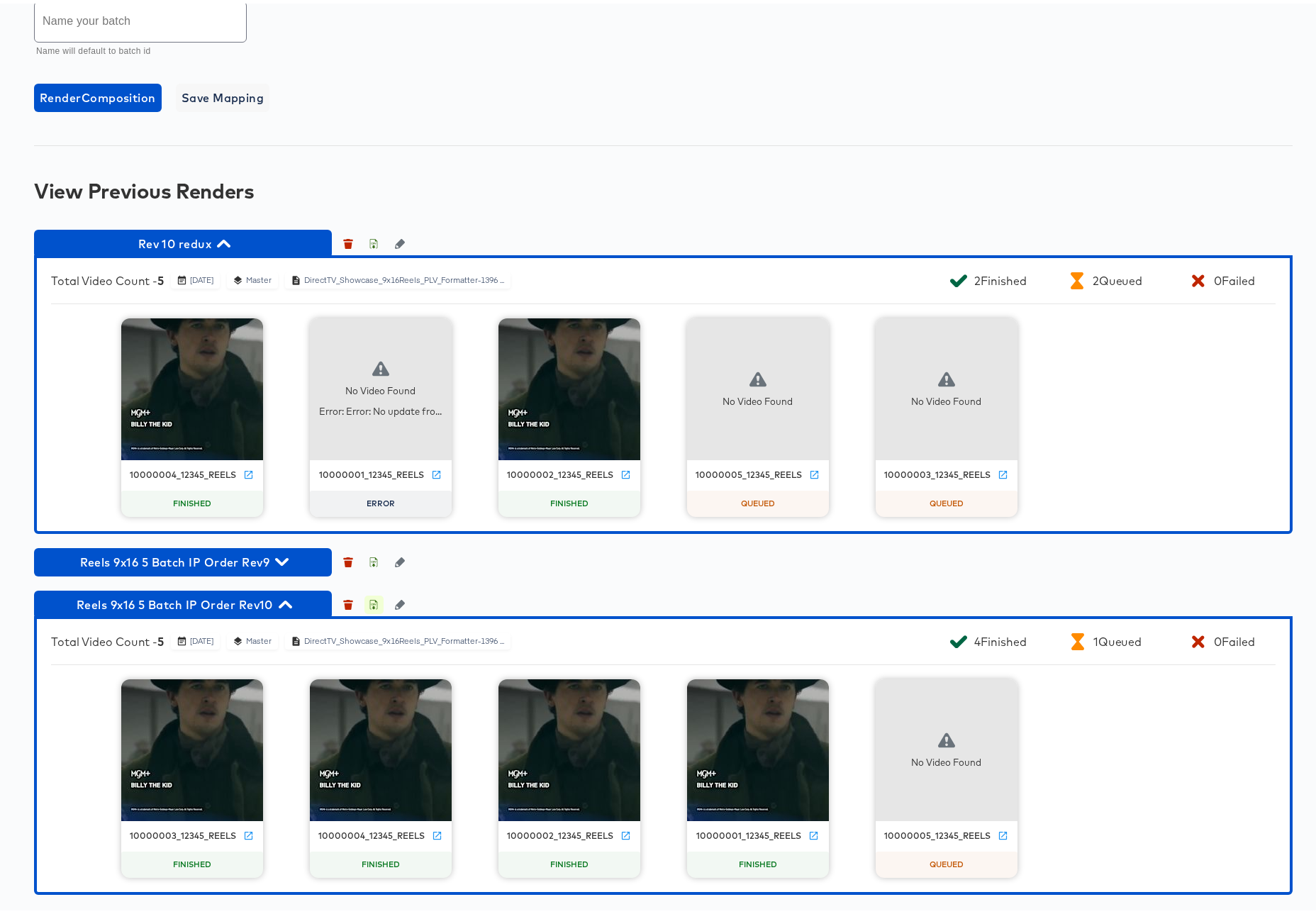
click at [375, 603] on icon "button" at bounding box center [374, 602] width 5 height 7
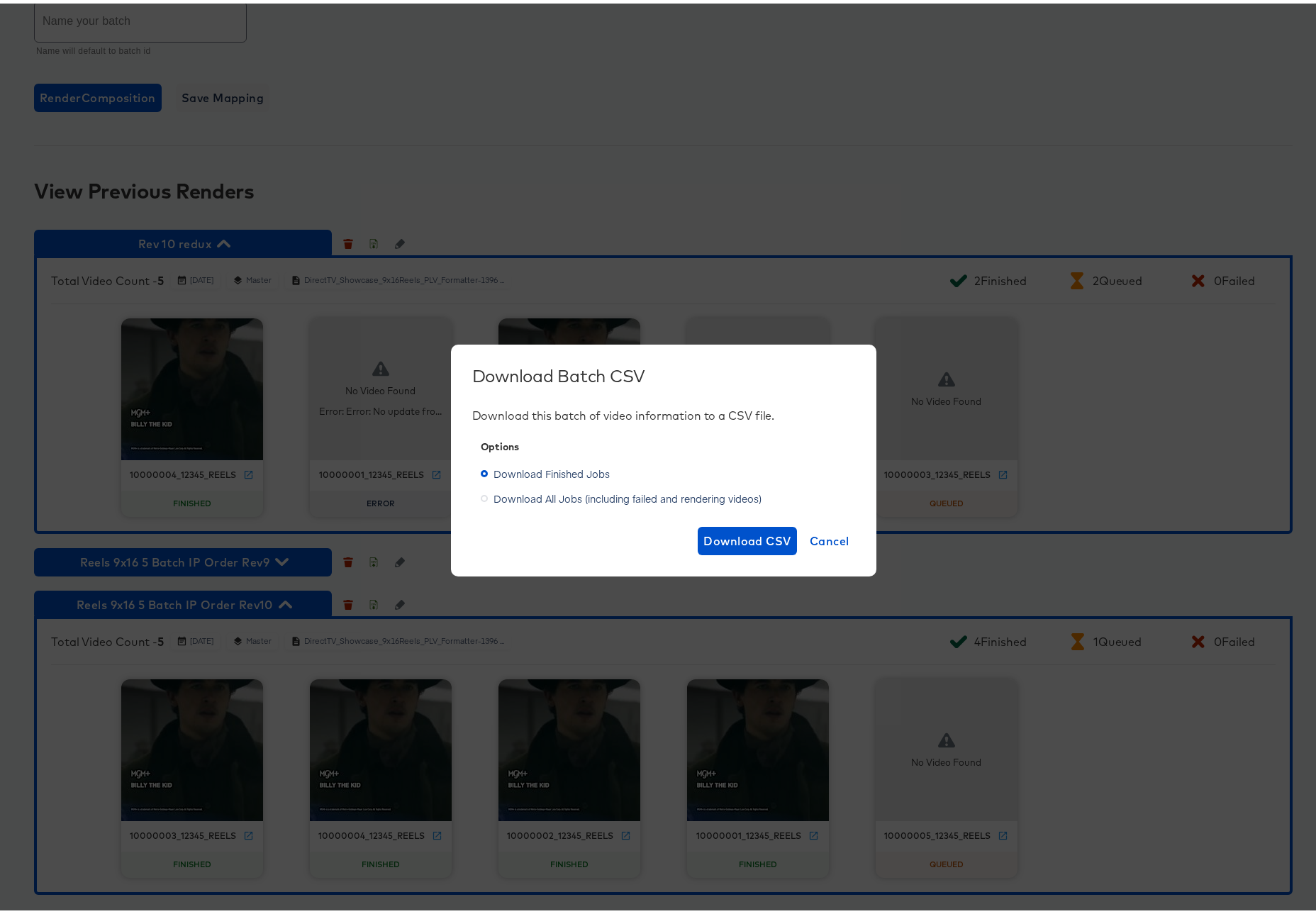
click at [578, 497] on span "Download All Jobs (including failed and rendering videos)" at bounding box center [628, 495] width 268 height 14
click at [0, 0] on input "Download All Jobs (including failed and rendering videos)" at bounding box center [0, 0] width 0 height 0
click at [732, 534] on span "Download CSV" at bounding box center [747, 537] width 88 height 20
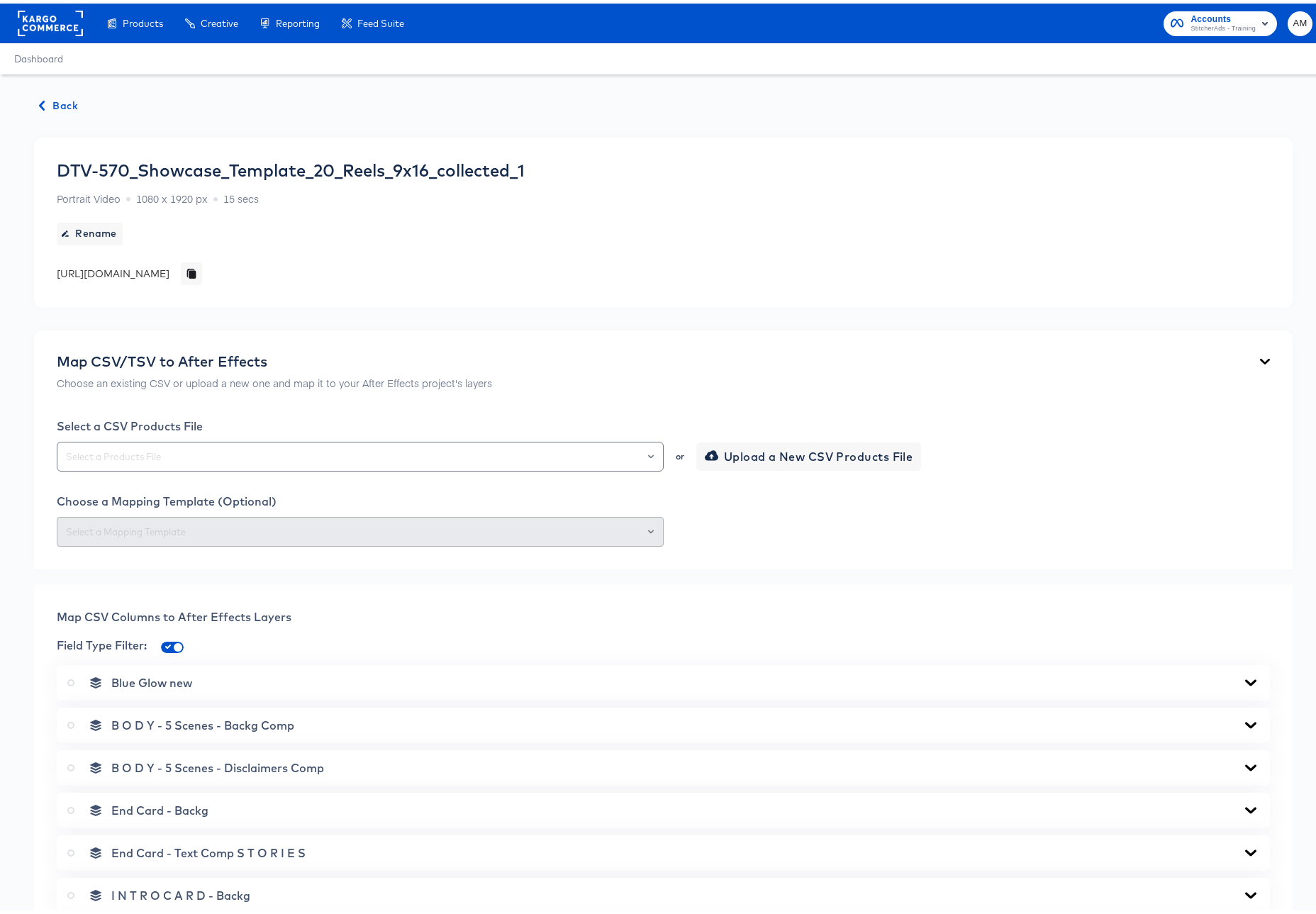
scroll to position [579, 0]
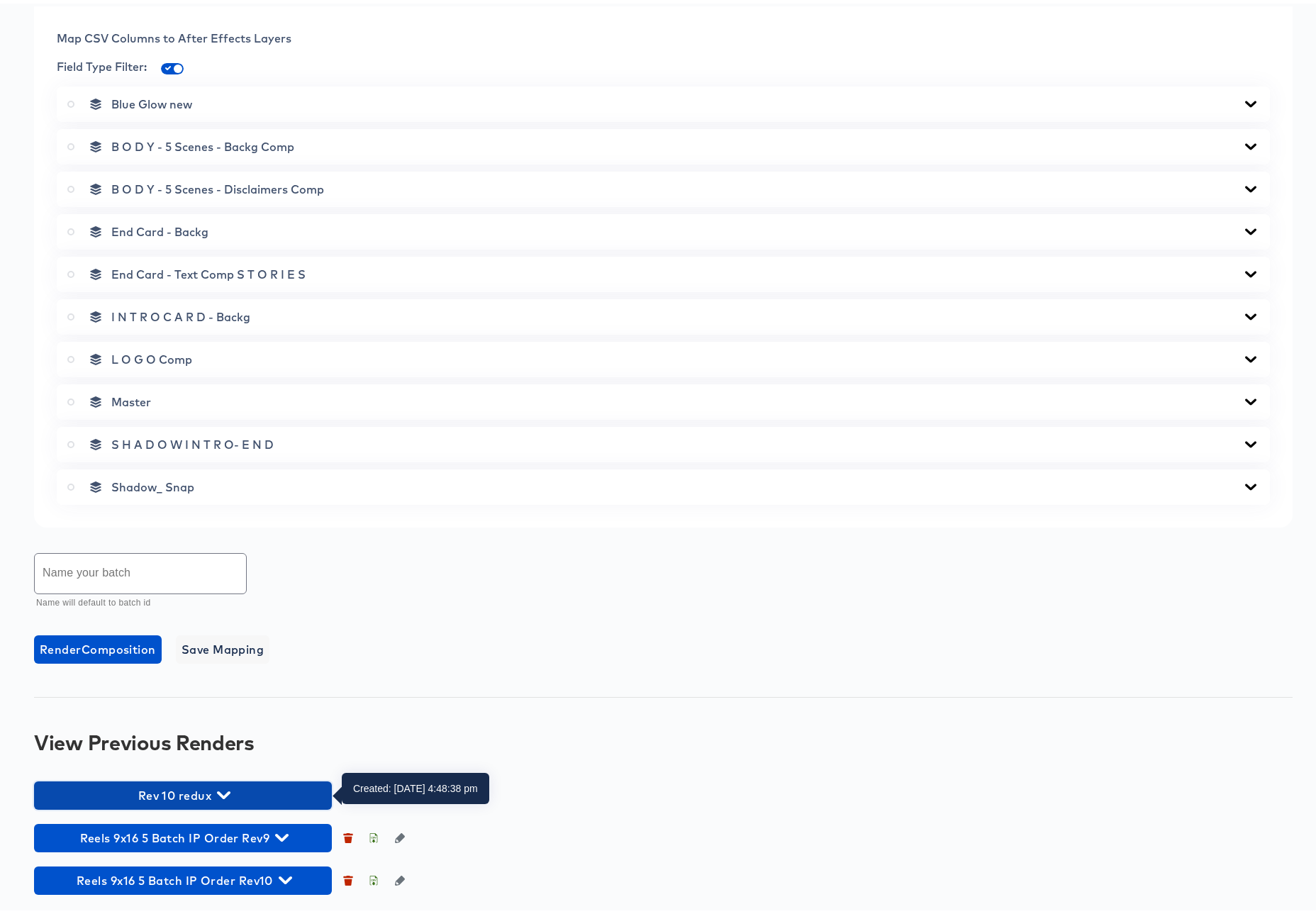
click at [232, 790] on span "Rev 10 redux" at bounding box center [183, 791] width 283 height 20
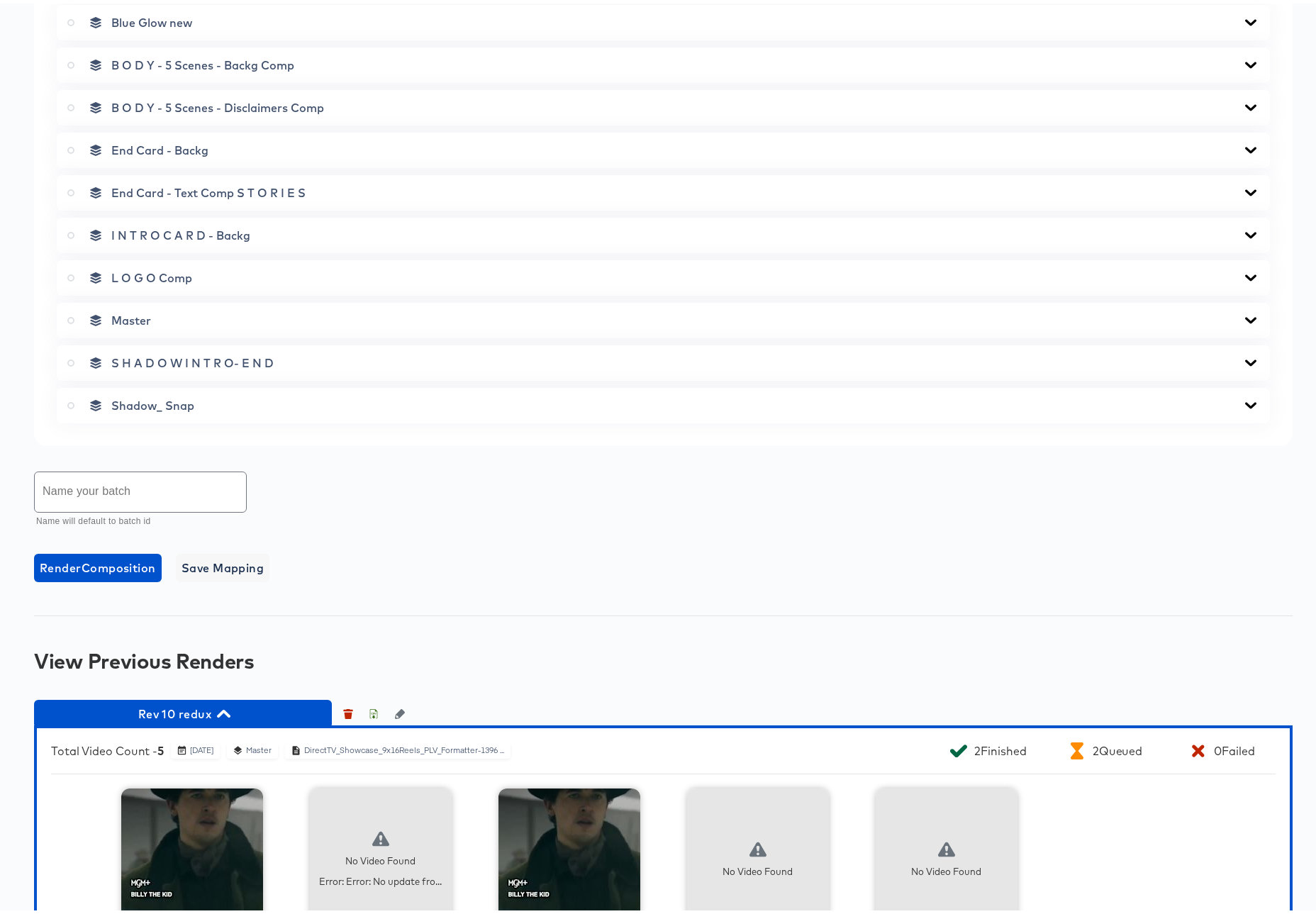
scroll to position [855, 0]
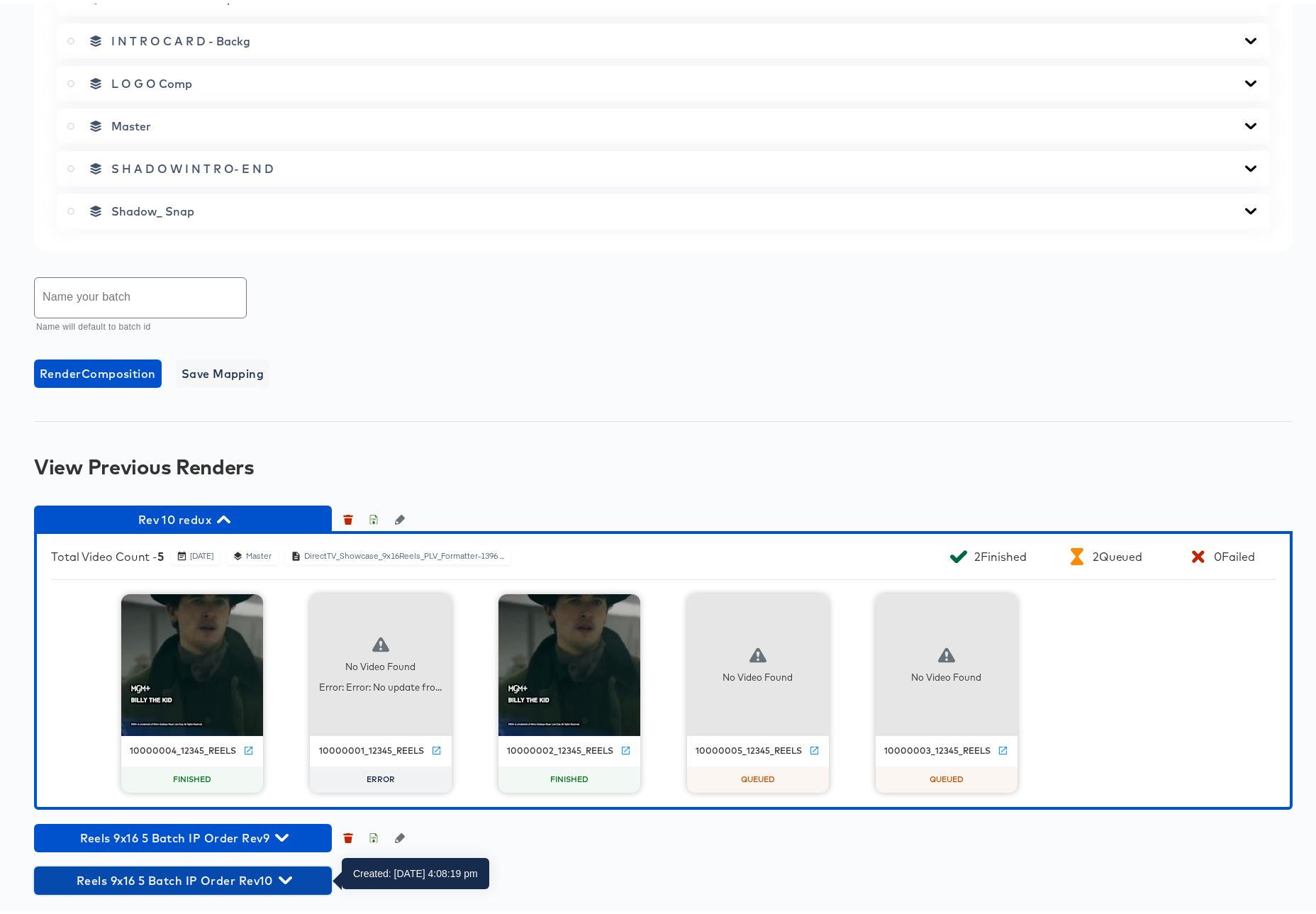
click at [284, 877] on icon "button" at bounding box center [285, 877] width 13 height 8
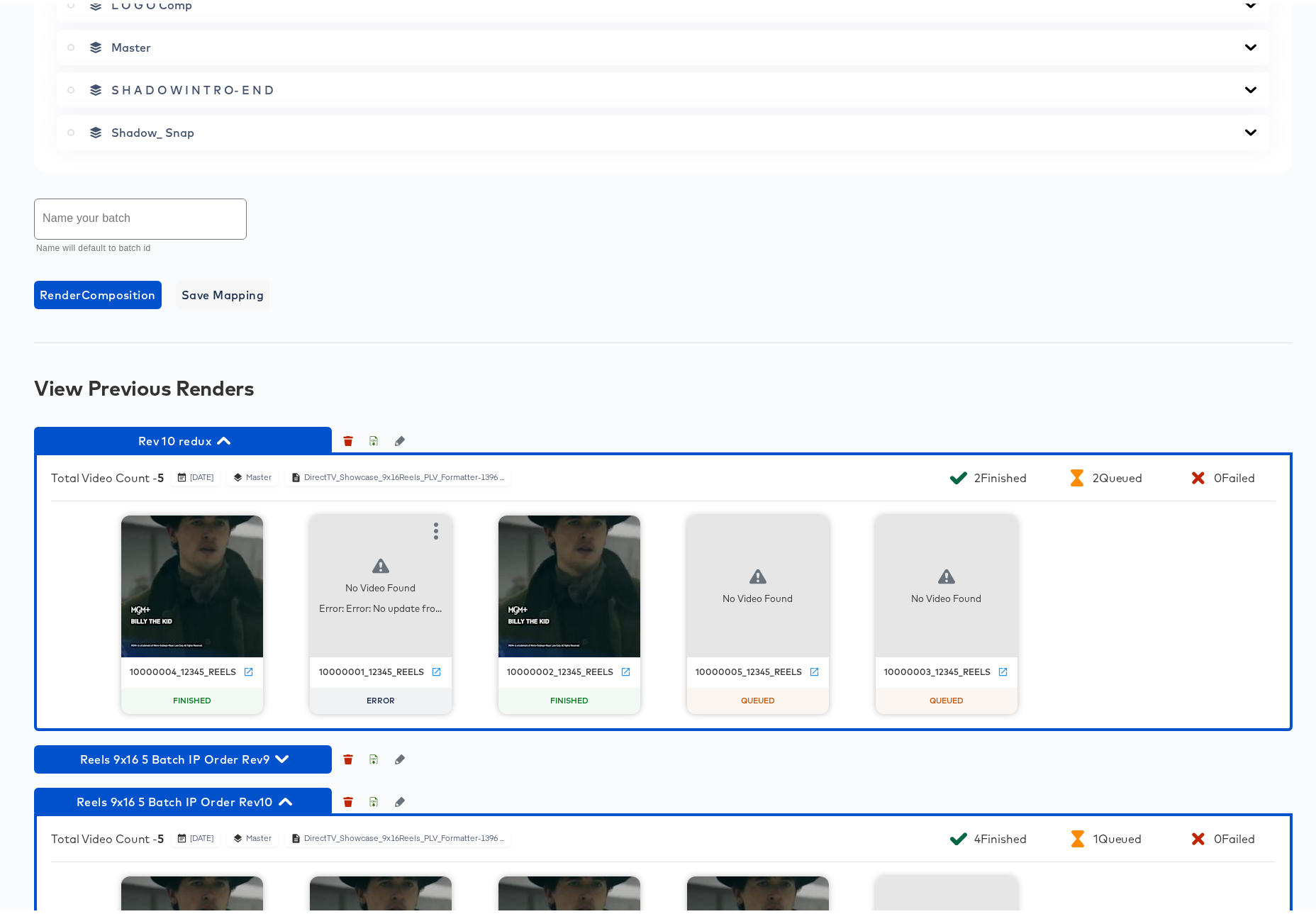
scroll to position [1130, 0]
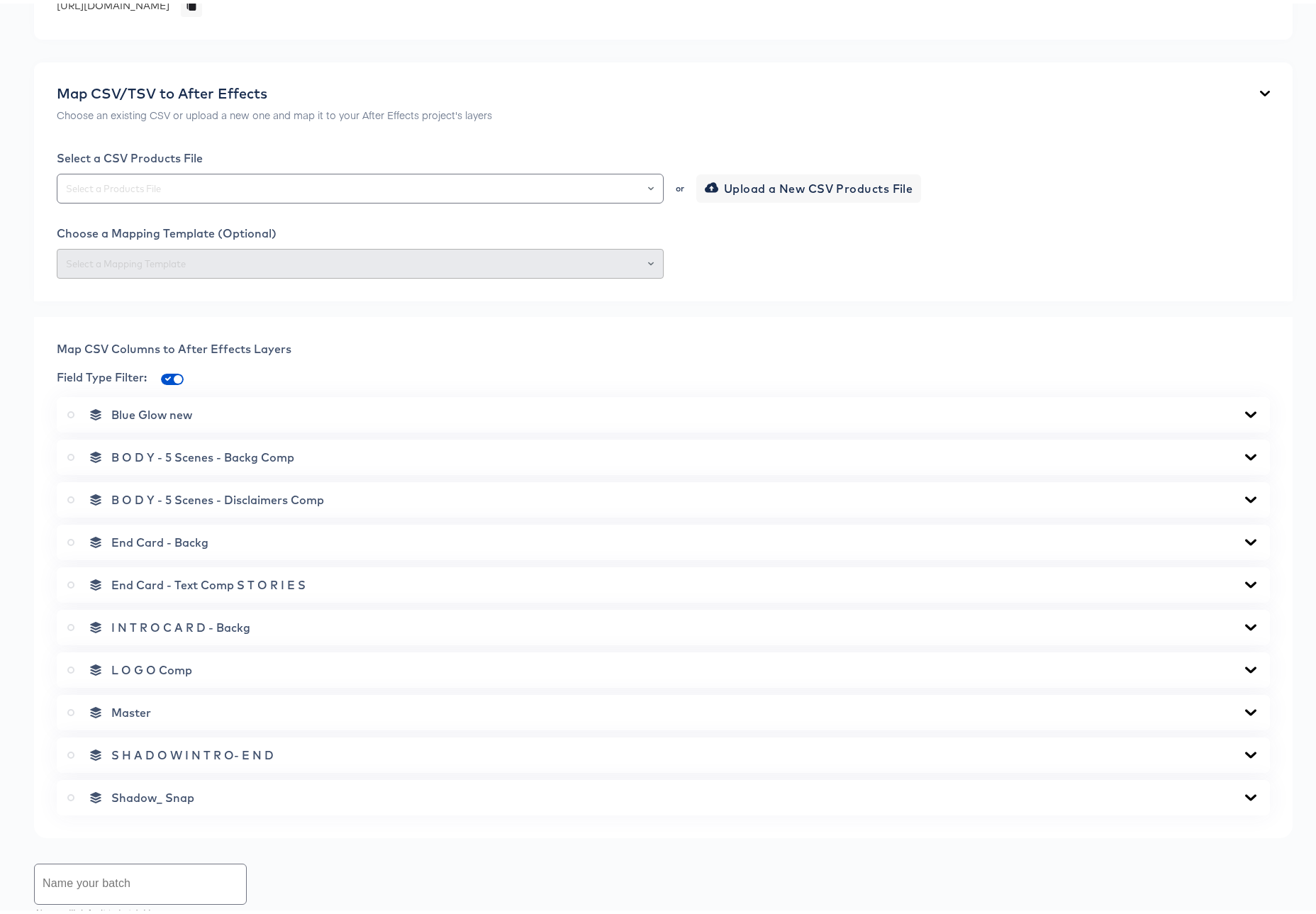
scroll to position [579, 0]
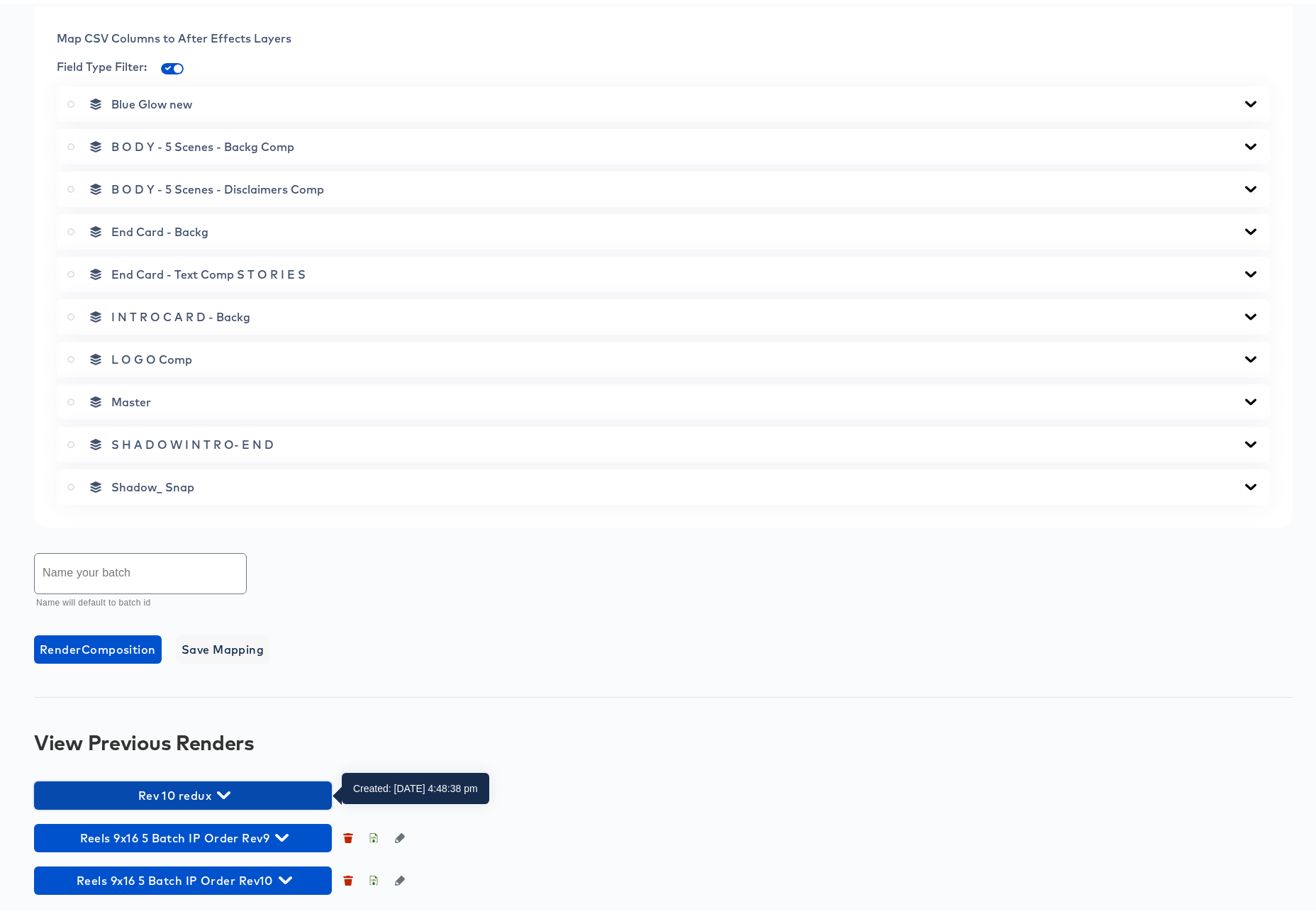
click at [221, 790] on icon "button" at bounding box center [224, 791] width 13 height 13
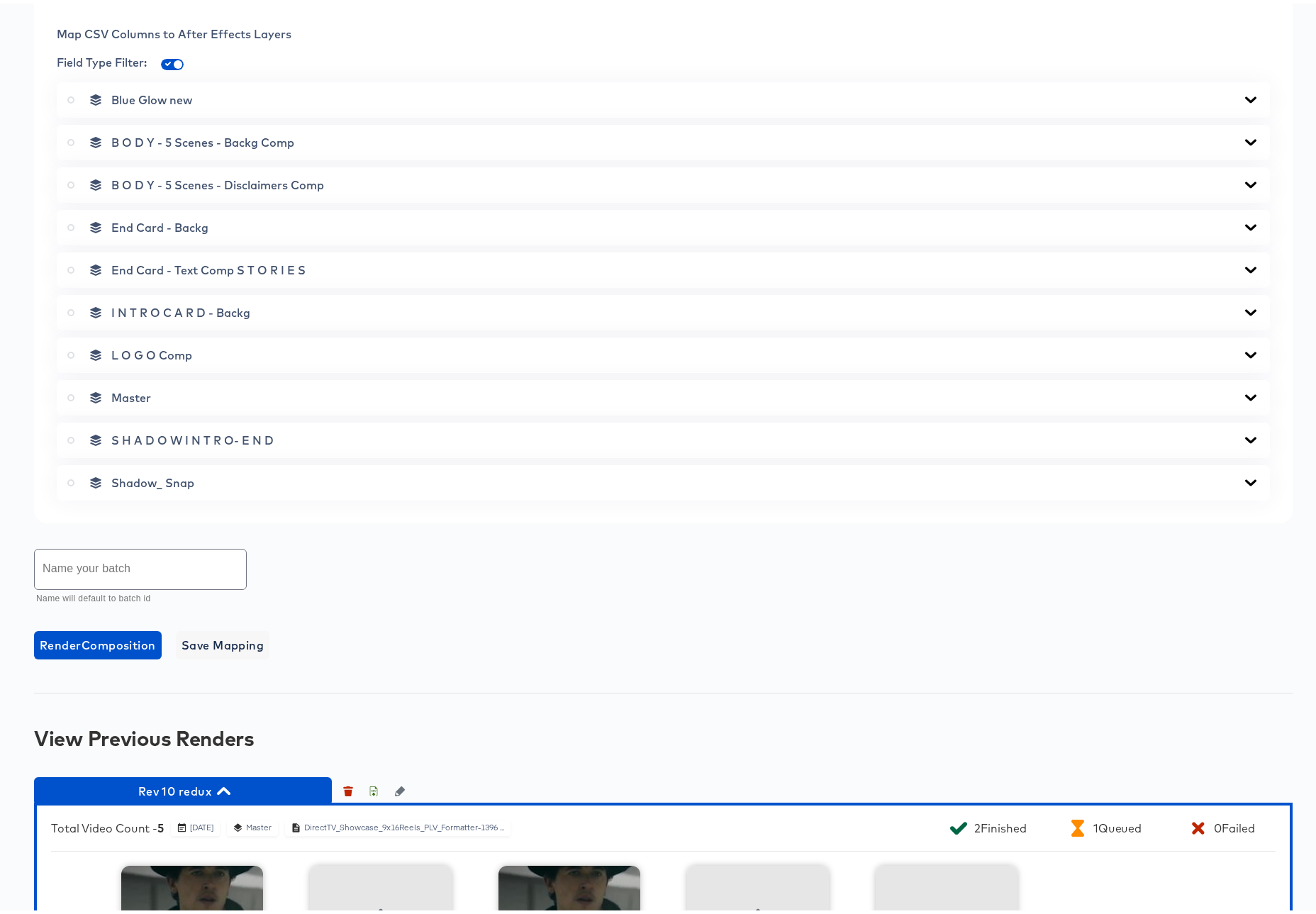
scroll to position [855, 0]
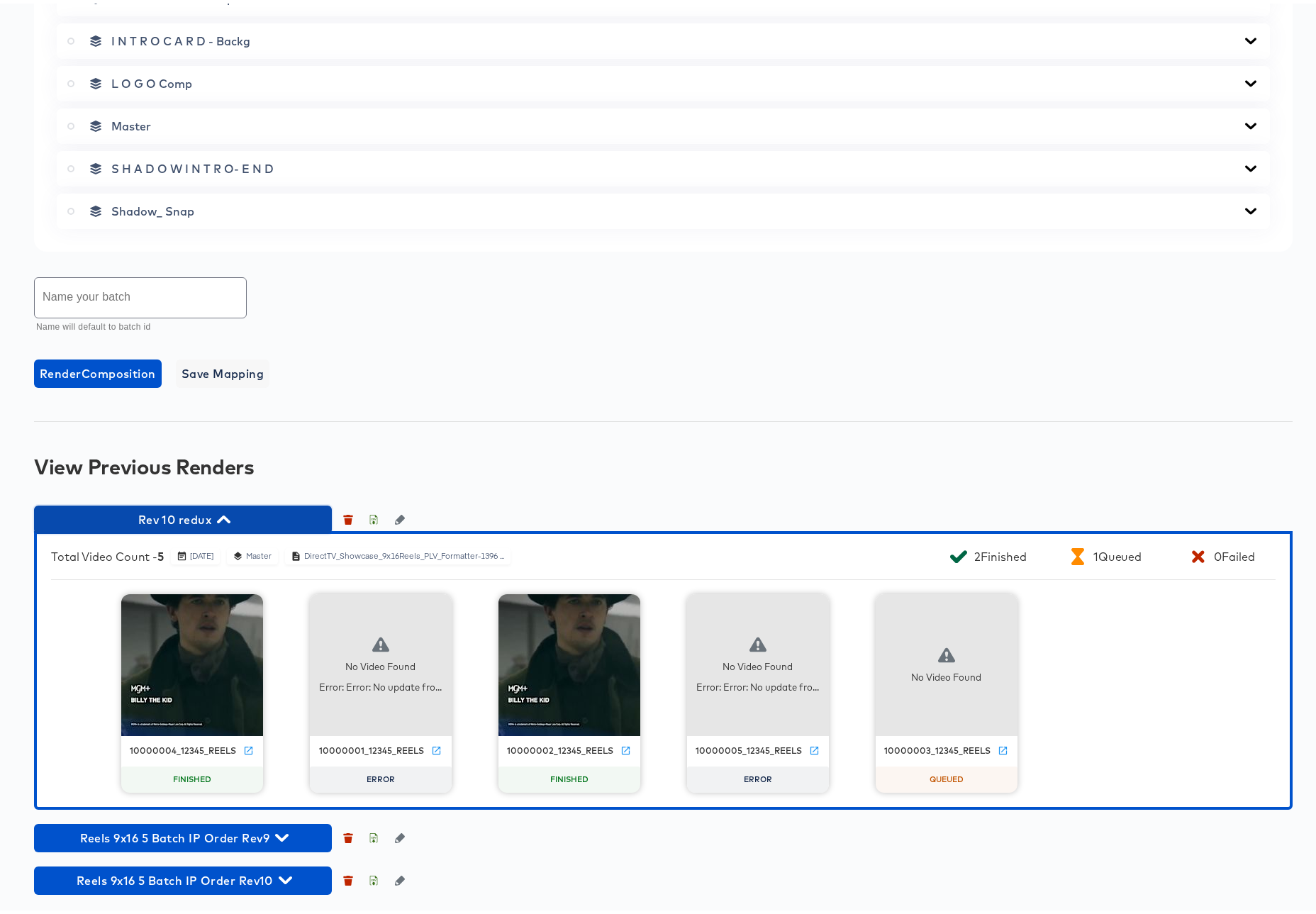
click at [229, 515] on icon "button" at bounding box center [224, 516] width 13 height 13
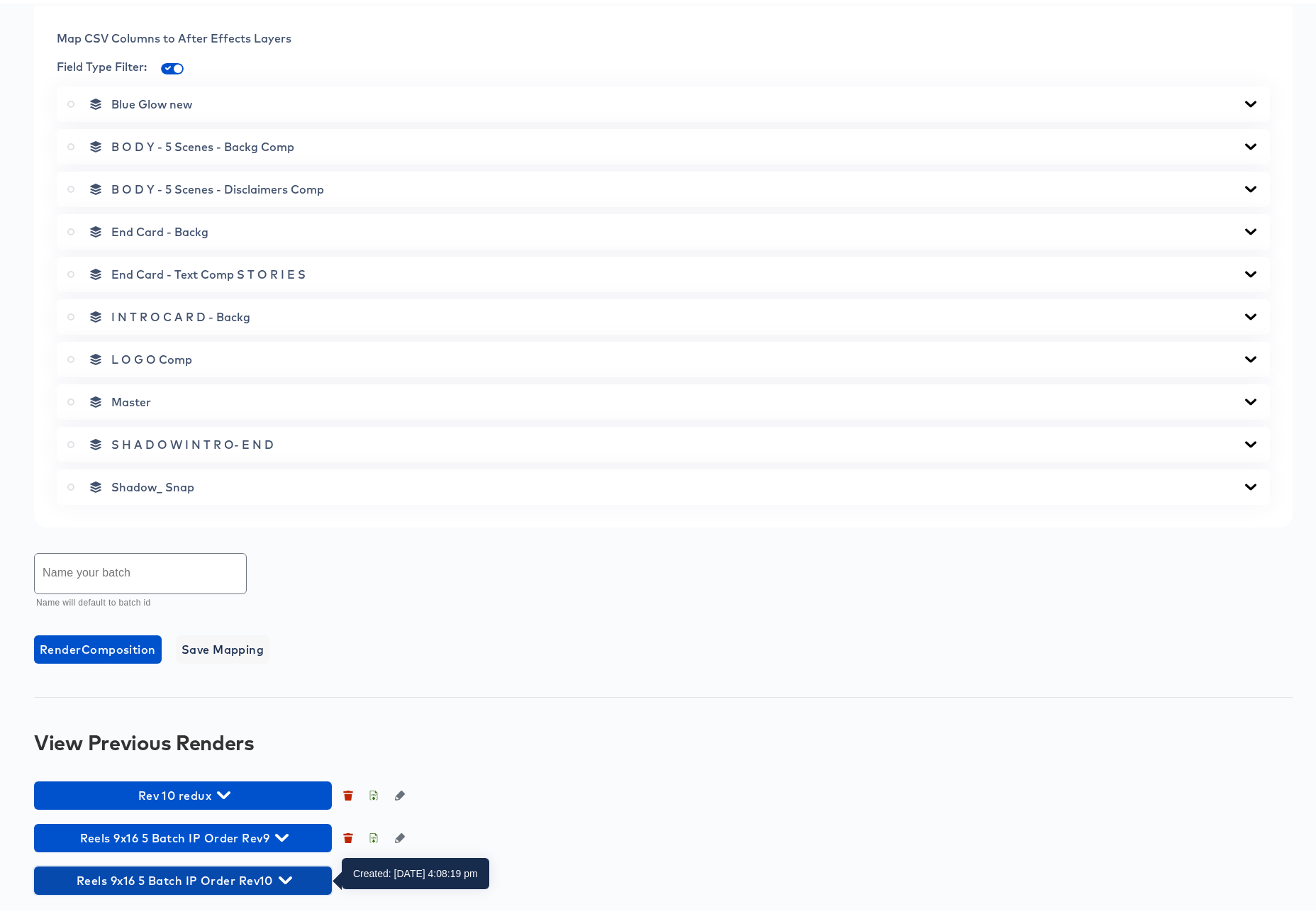
click at [284, 879] on icon "button" at bounding box center [285, 877] width 13 height 8
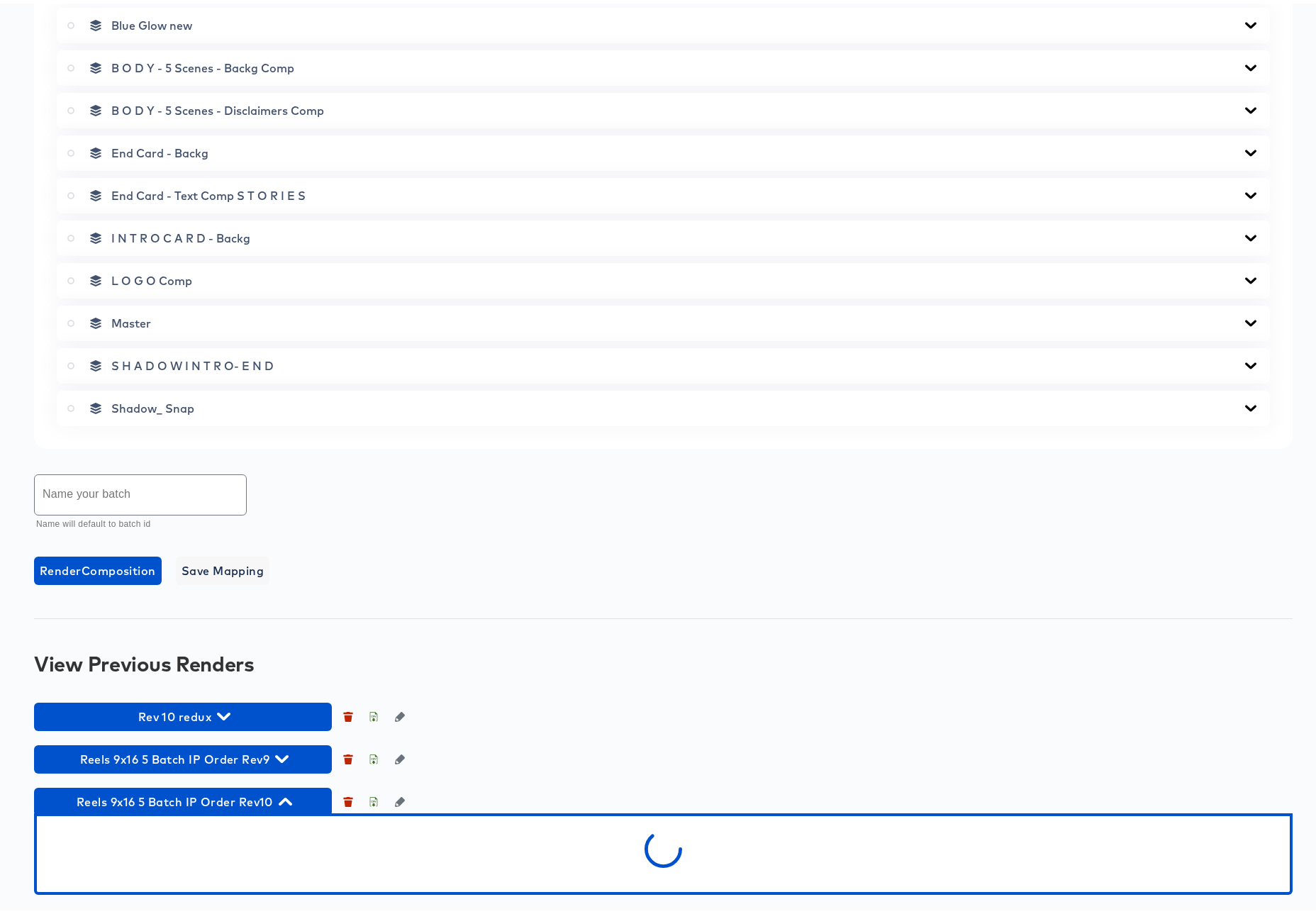
scroll to position [855, 0]
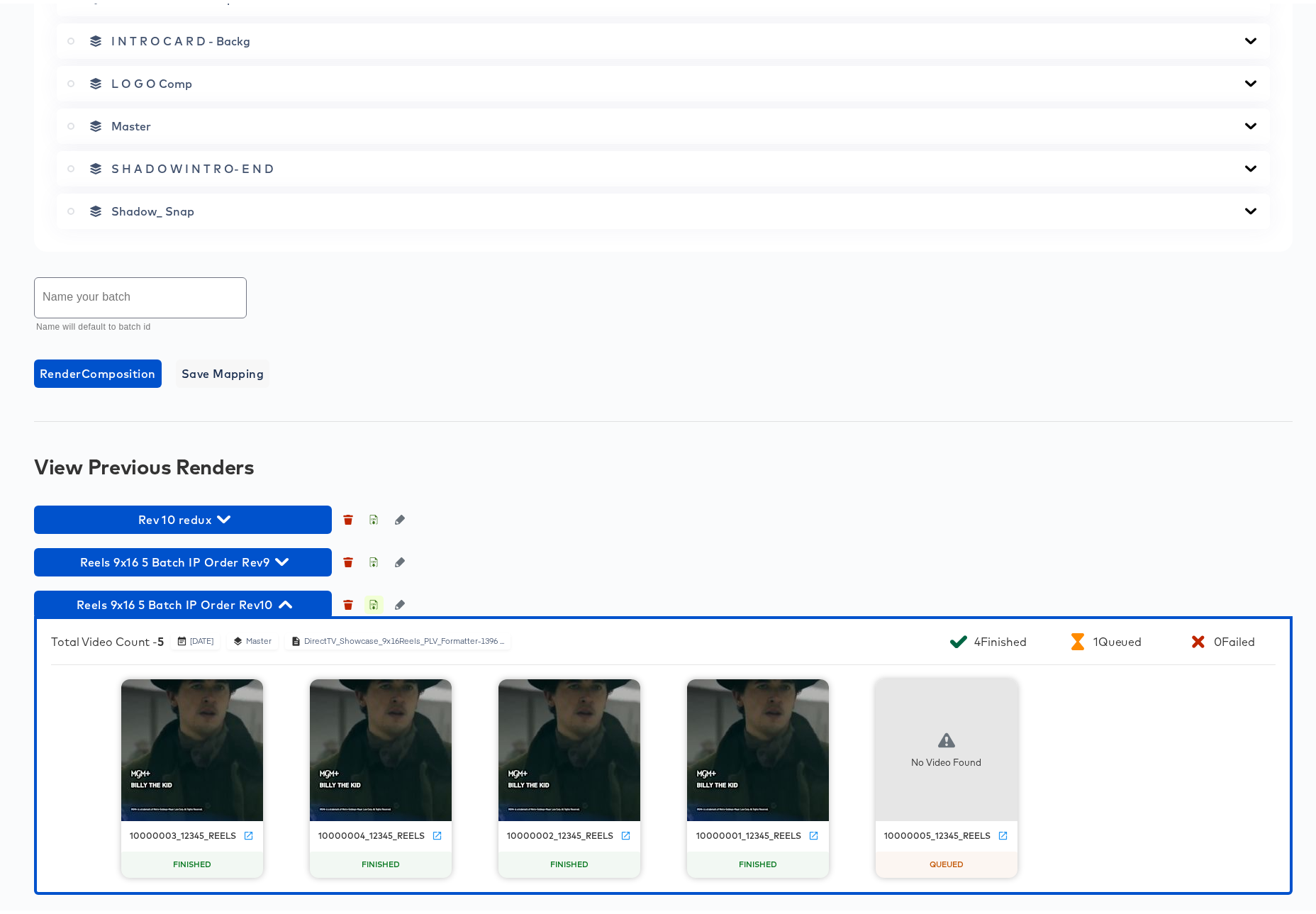
click at [377, 602] on icon "button" at bounding box center [374, 601] width 10 height 10
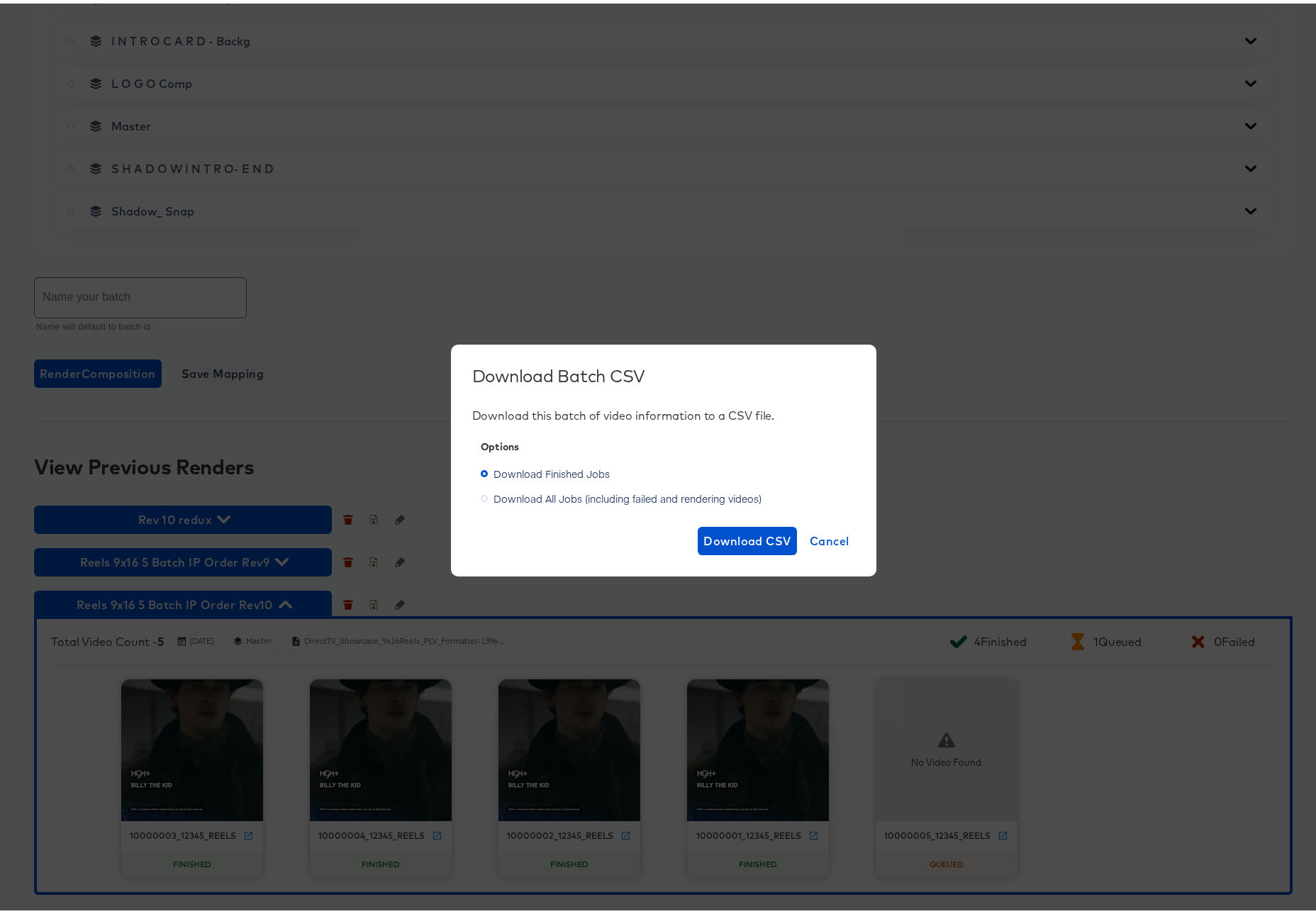
click at [624, 496] on span "Download All Jobs (including failed and rendering videos)" at bounding box center [628, 495] width 268 height 14
click at [0, 0] on input "Download All Jobs (including failed and rendering videos)" at bounding box center [0, 0] width 0 height 0
click at [728, 529] on span "Download CSV" at bounding box center [747, 537] width 88 height 20
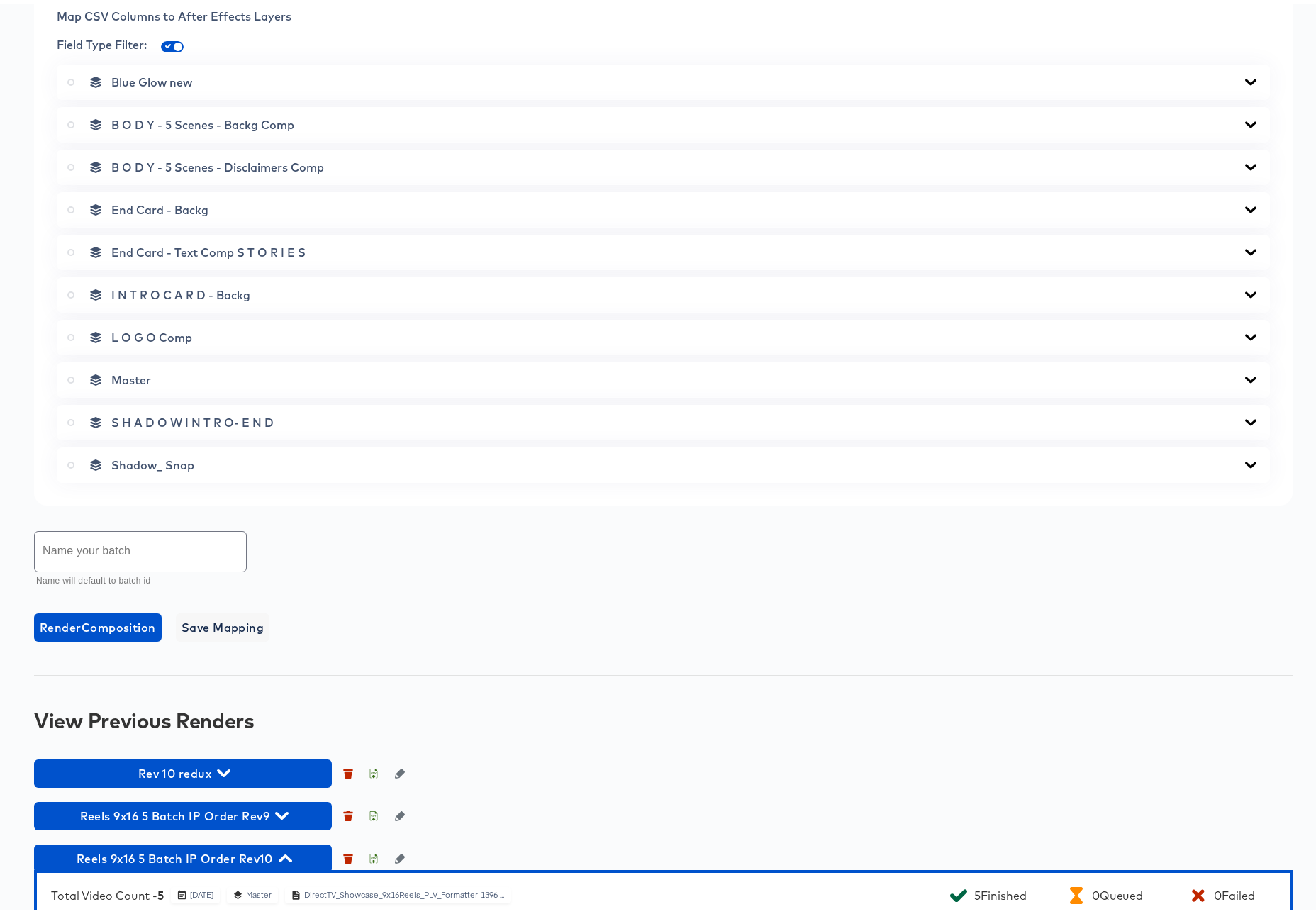
scroll to position [0, 0]
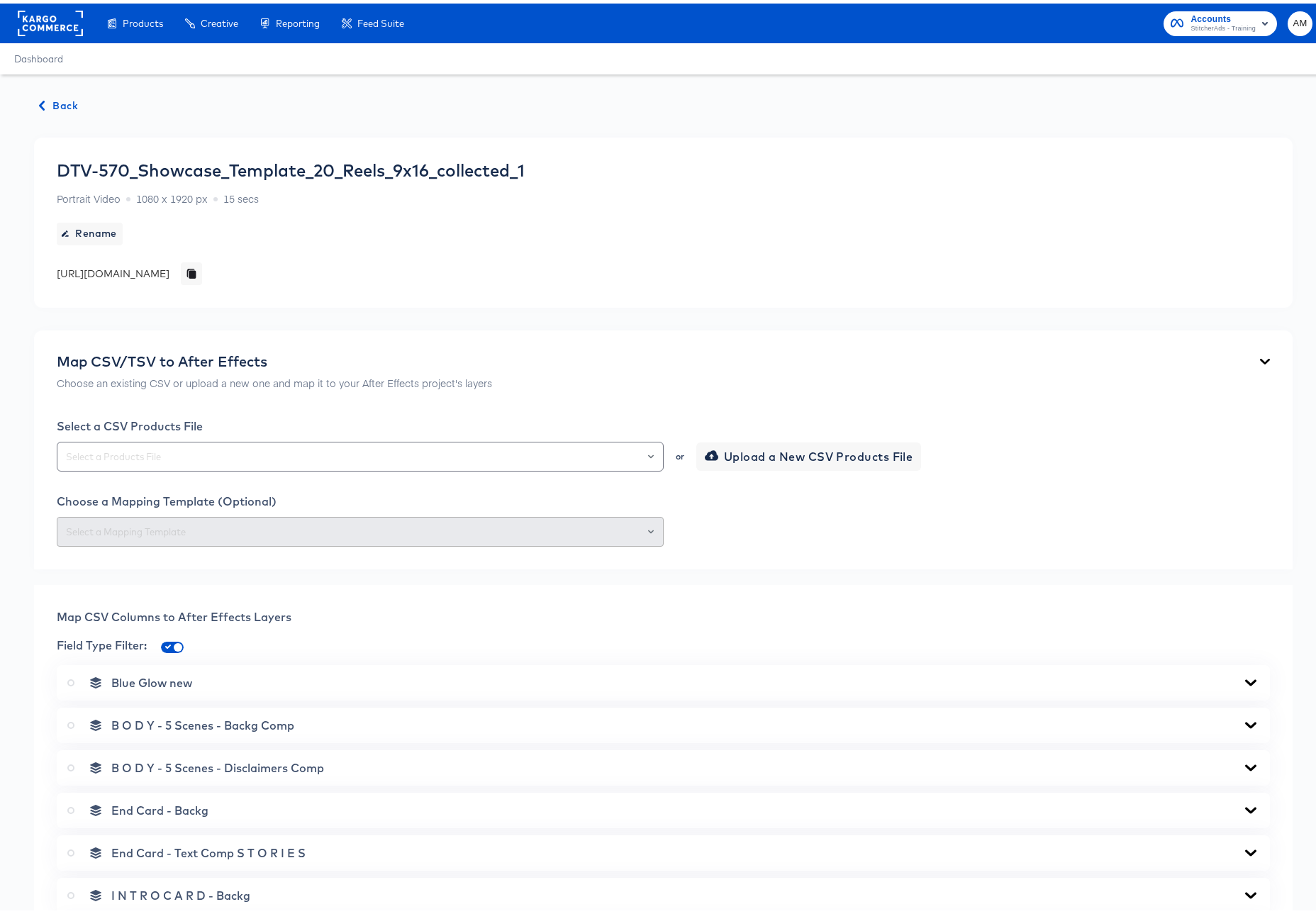
click at [62, 92] on div "Back DTV-570_Showcase_Template_20_Reels_9x16_collected_1 Portrait Video 1080 x …" at bounding box center [663, 920] width 1326 height 1698
click at [67, 100] on span "Back" at bounding box center [59, 102] width 39 height 18
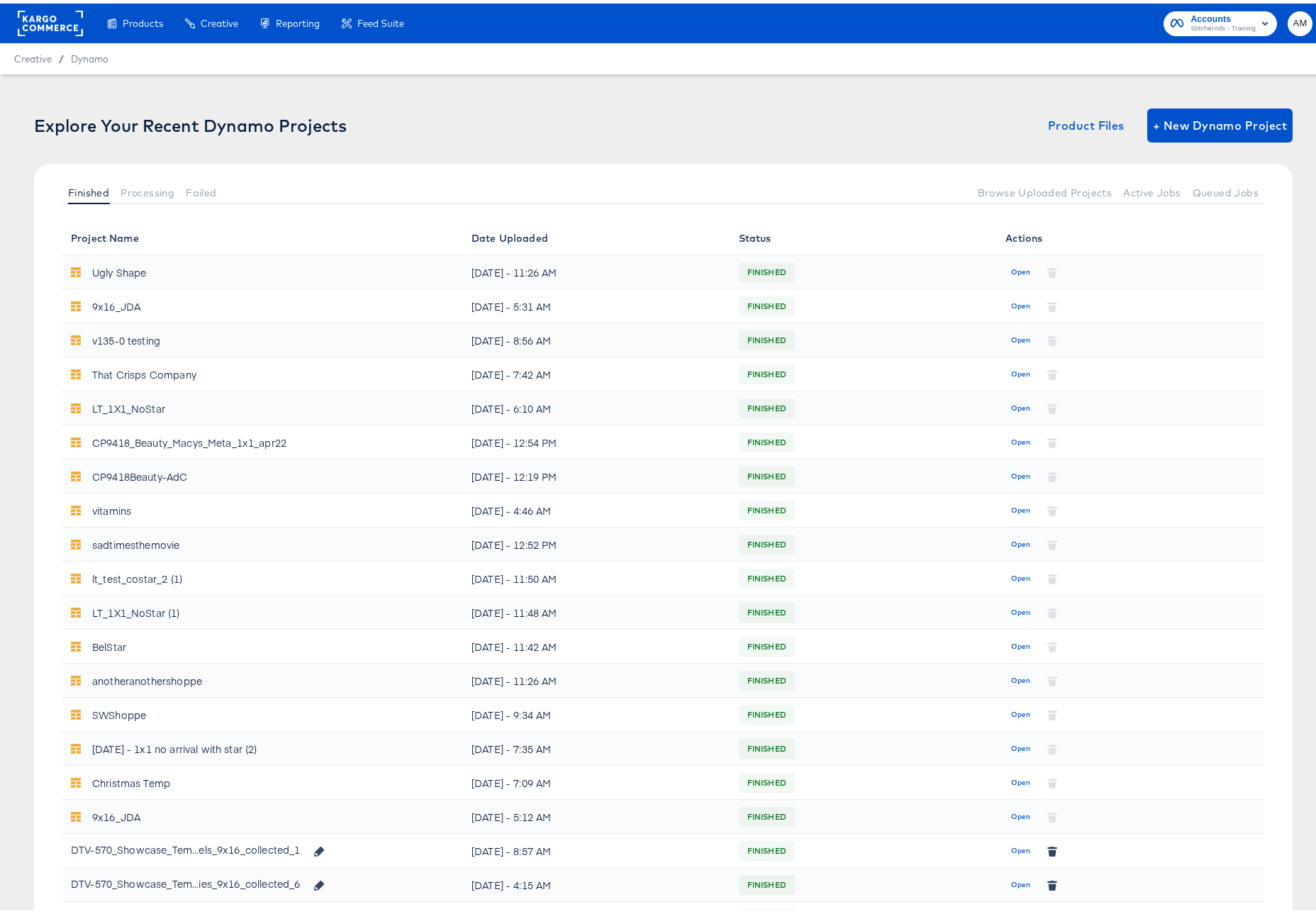
scroll to position [465, 0]
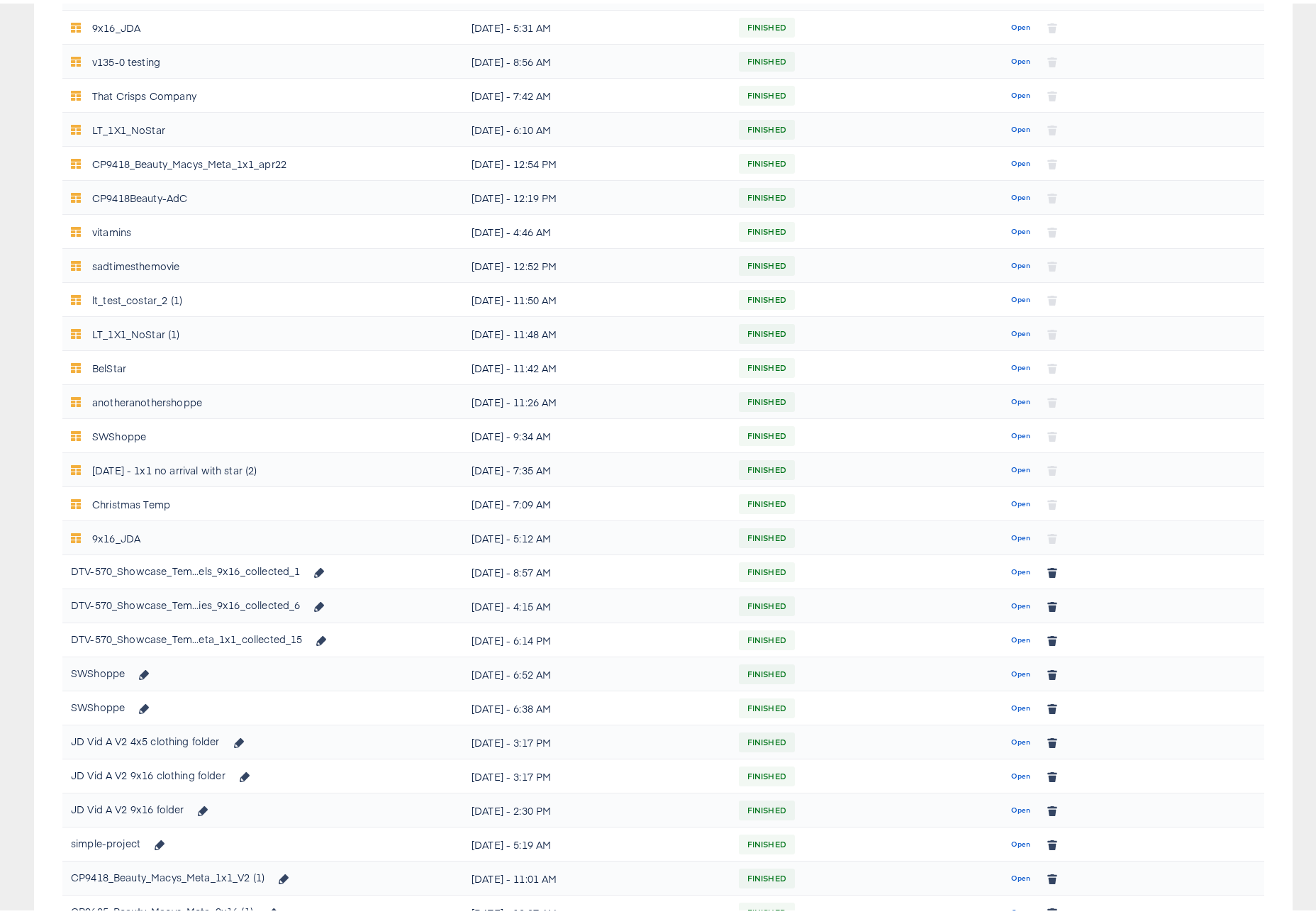
scroll to position [381, 0]
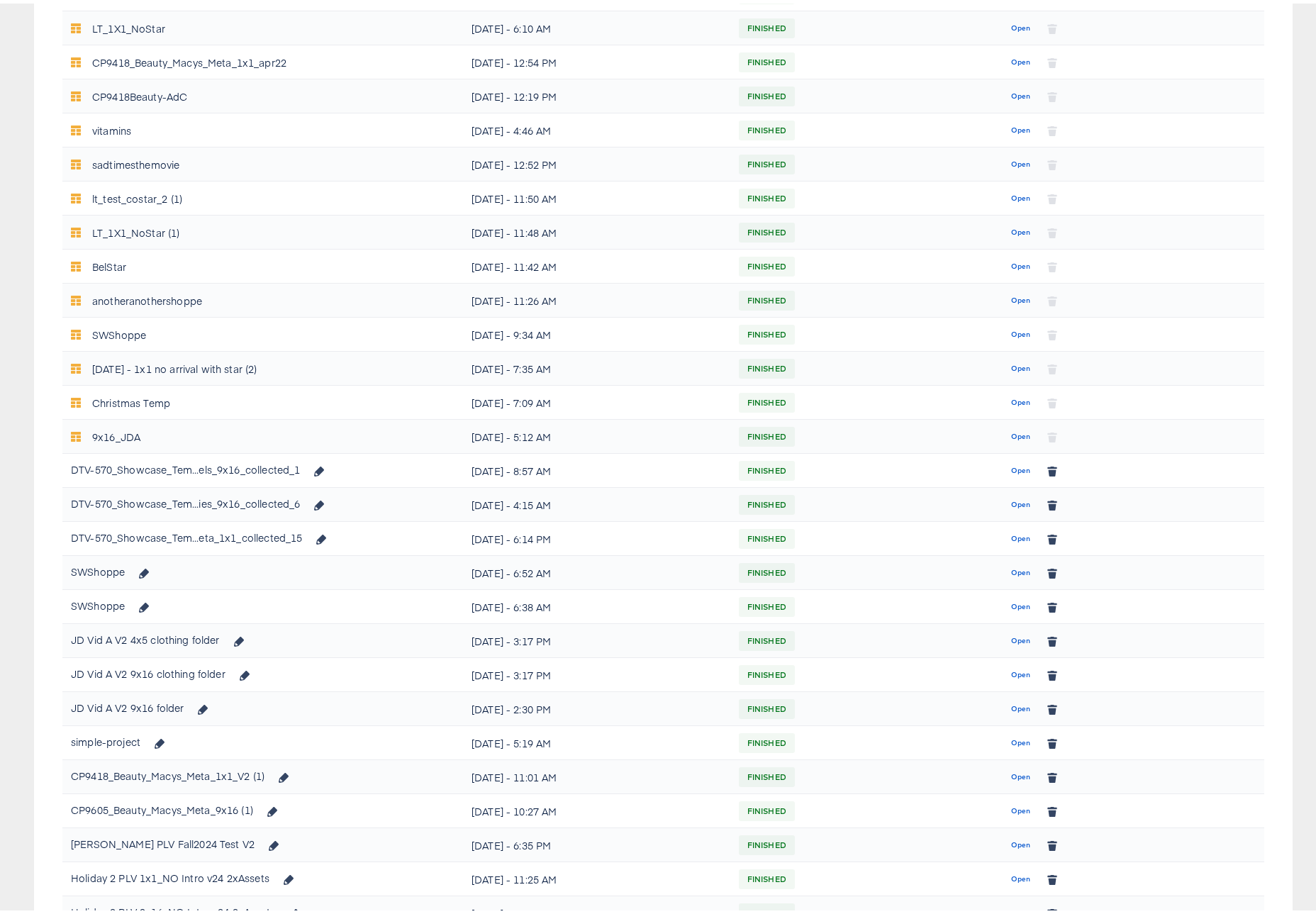
click at [1016, 499] on span "Open" at bounding box center [1021, 501] width 19 height 13
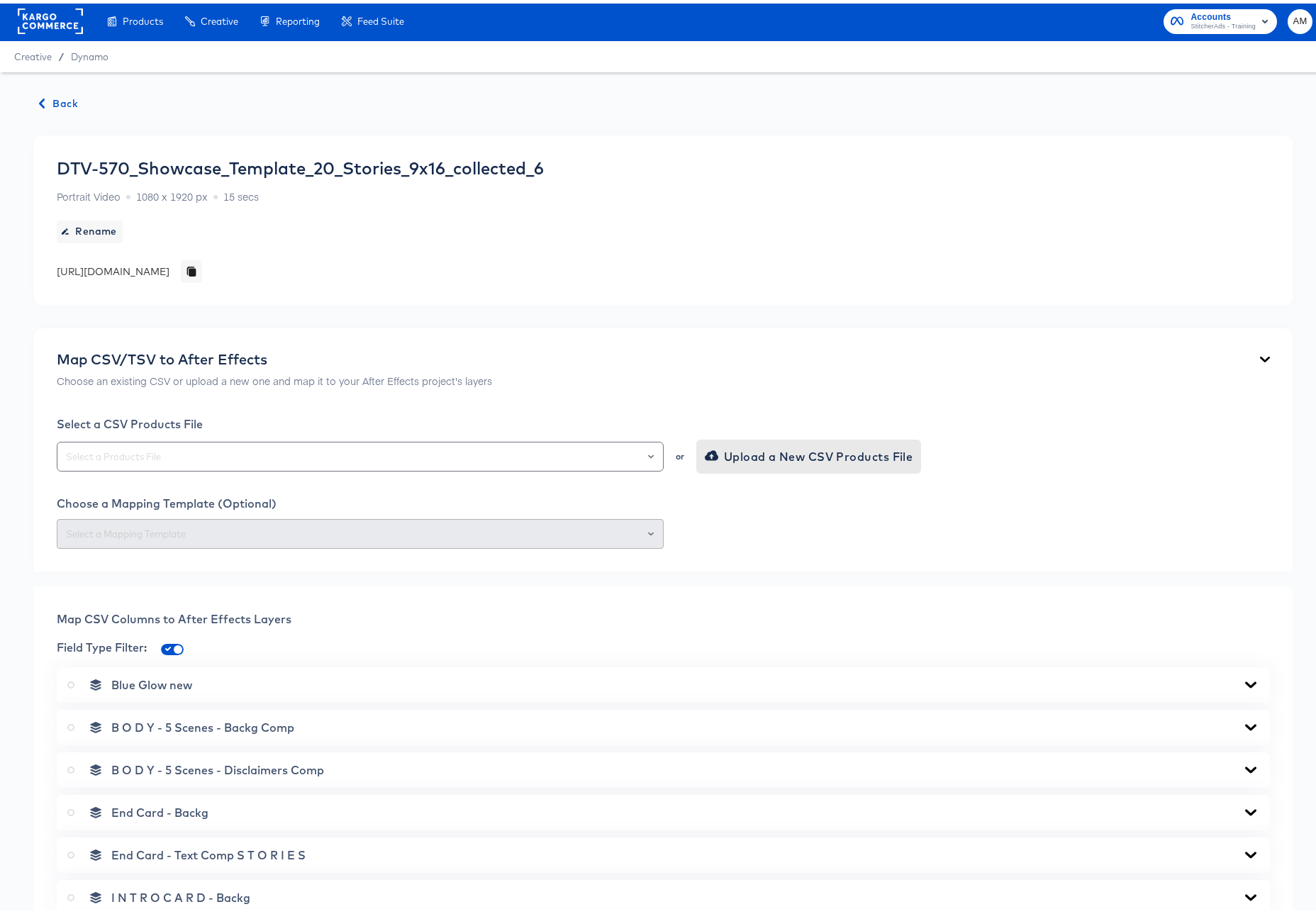
scroll to position [3, 0]
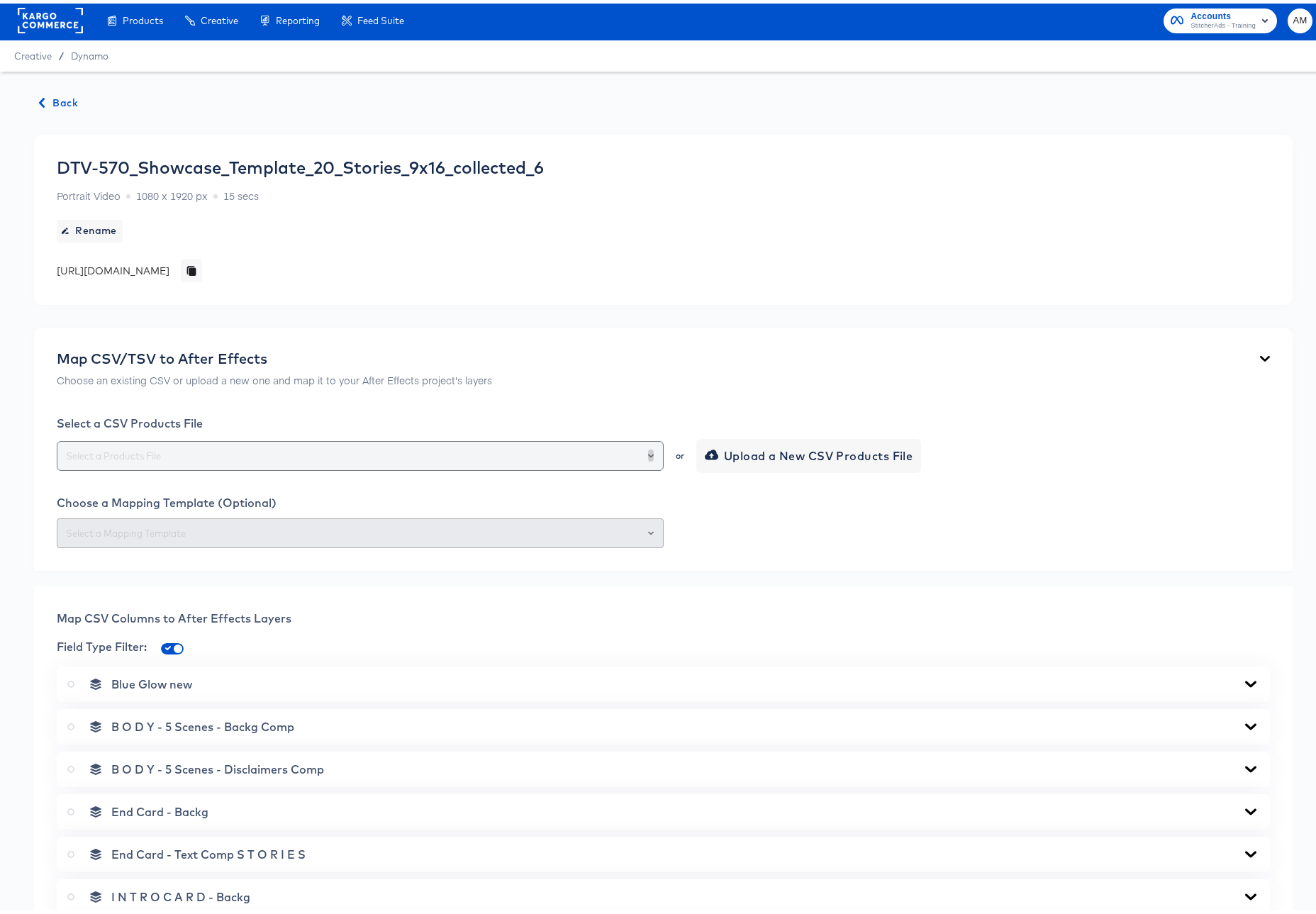
click at [649, 453] on icon "Open" at bounding box center [651, 452] width 6 height 6
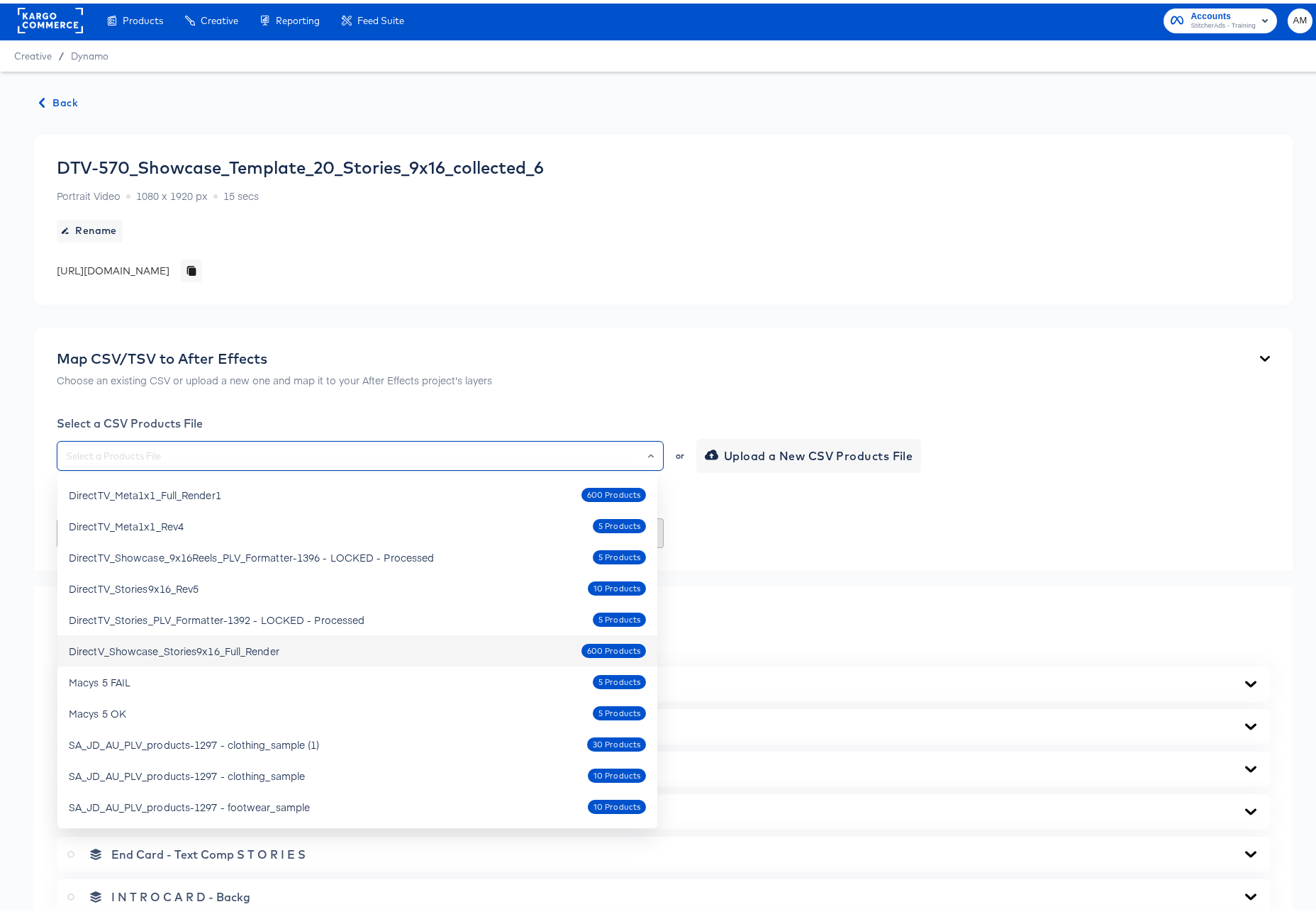
click at [233, 652] on div "DirectV_Showcase_Stories9x16_Full_Render" at bounding box center [174, 647] width 211 height 14
type input "DirectV_Showcase_Stories9x16_Full_Render"
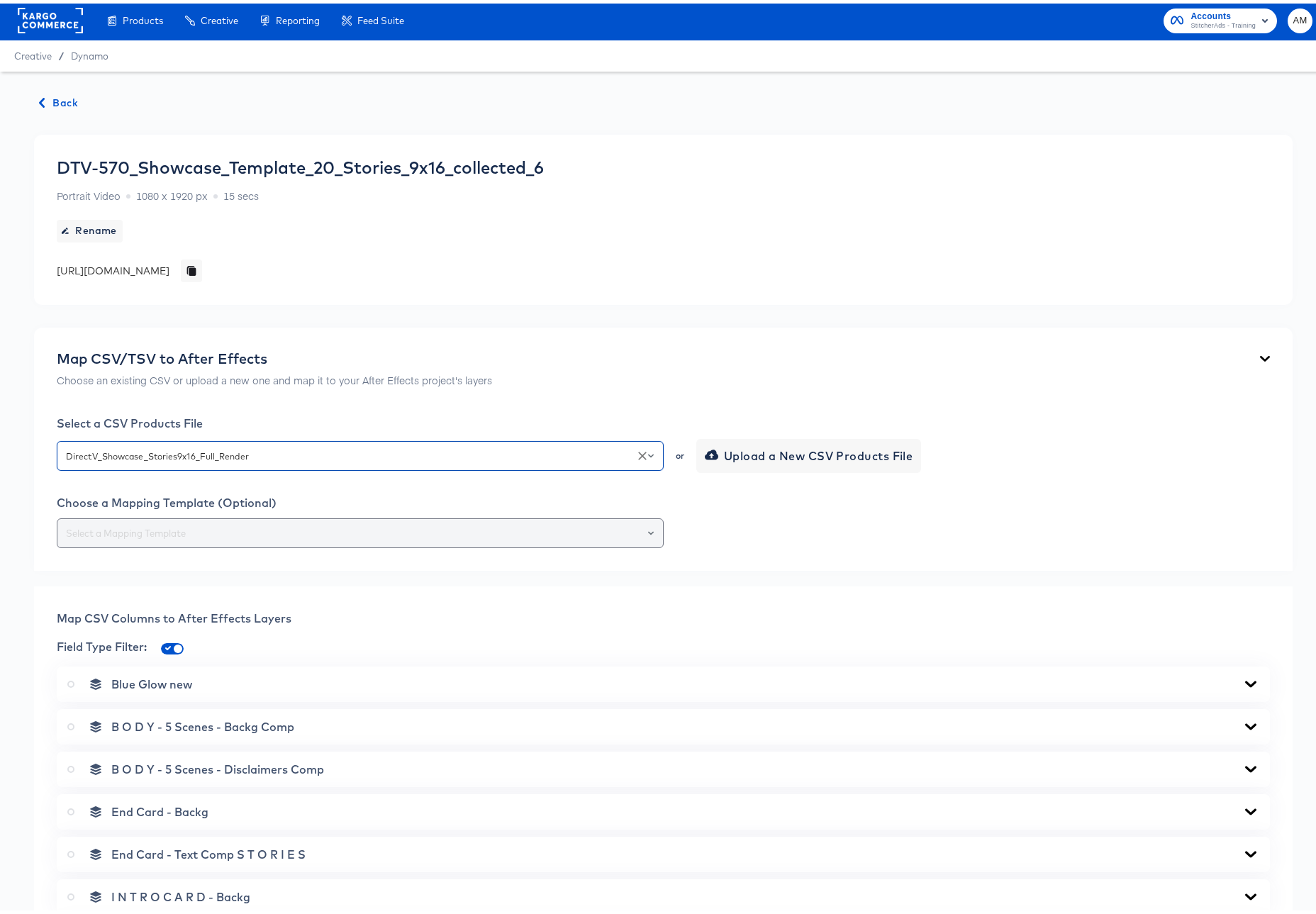
click at [649, 529] on div at bounding box center [645, 530] width 25 height 20
click at [649, 529] on icon "Open" at bounding box center [651, 530] width 6 height 4
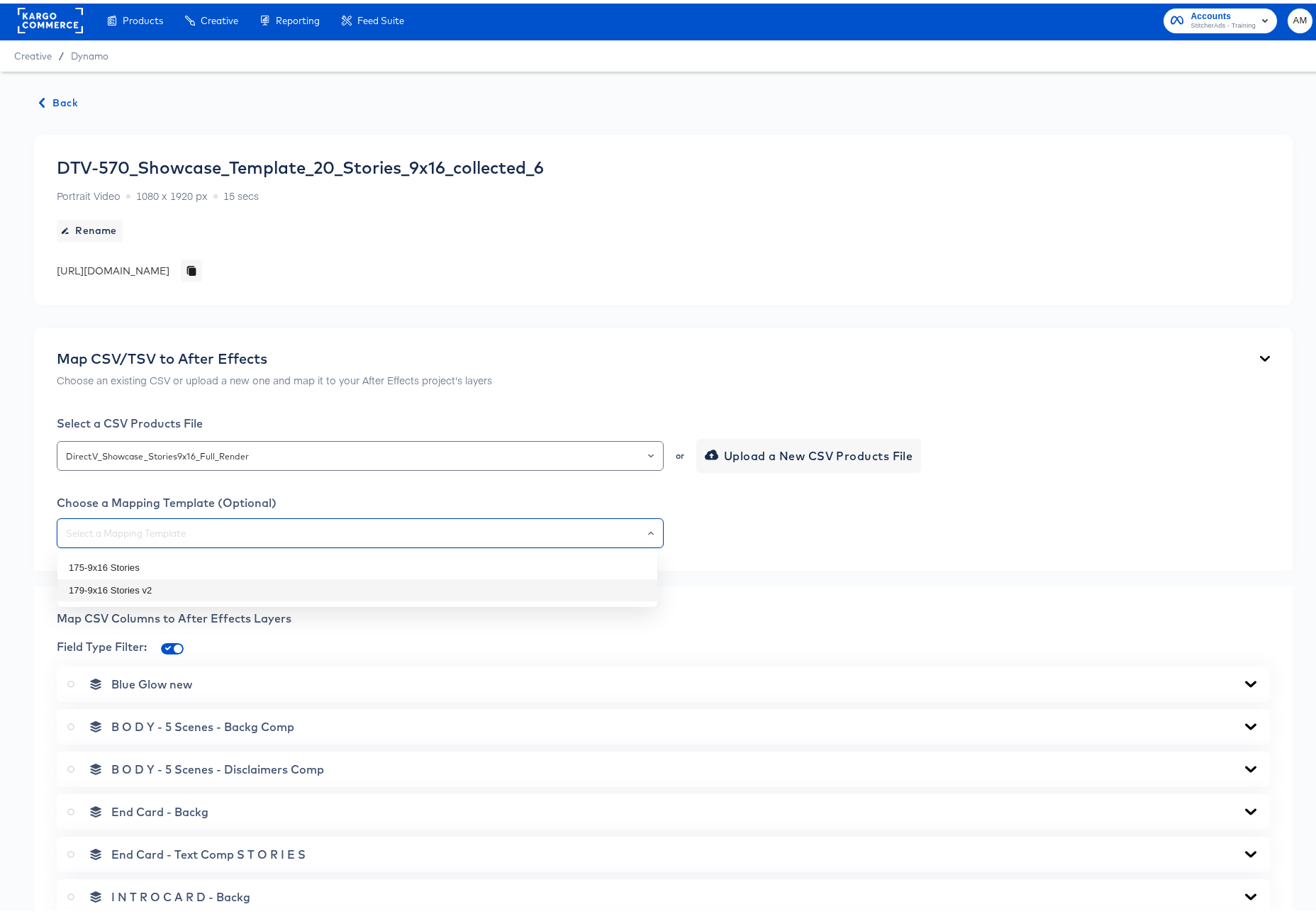
click at [88, 588] on li "179-9x16 Stories v2" at bounding box center [357, 587] width 599 height 23
type input "179-9x16 Stories v2"
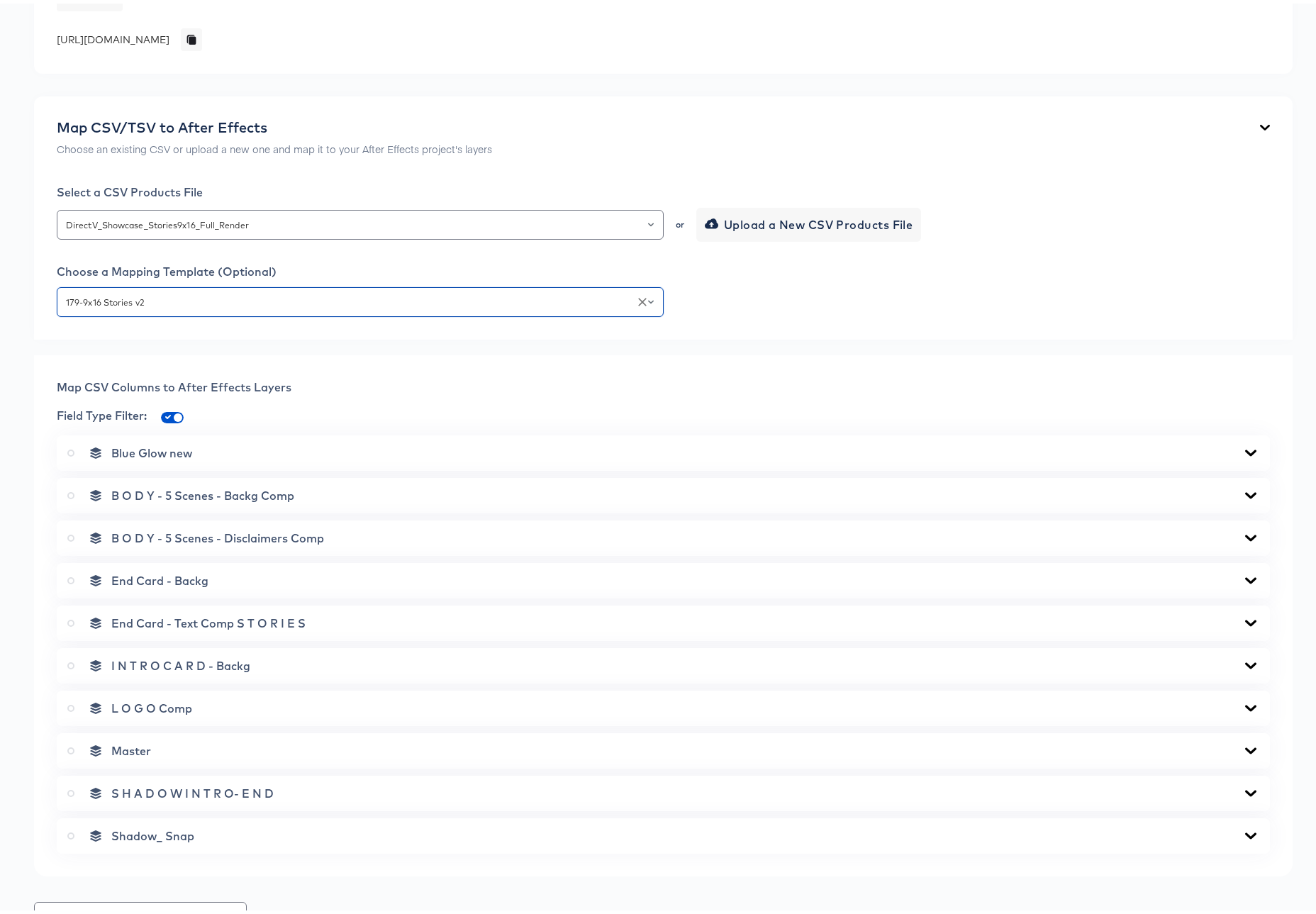
scroll to position [583, 0]
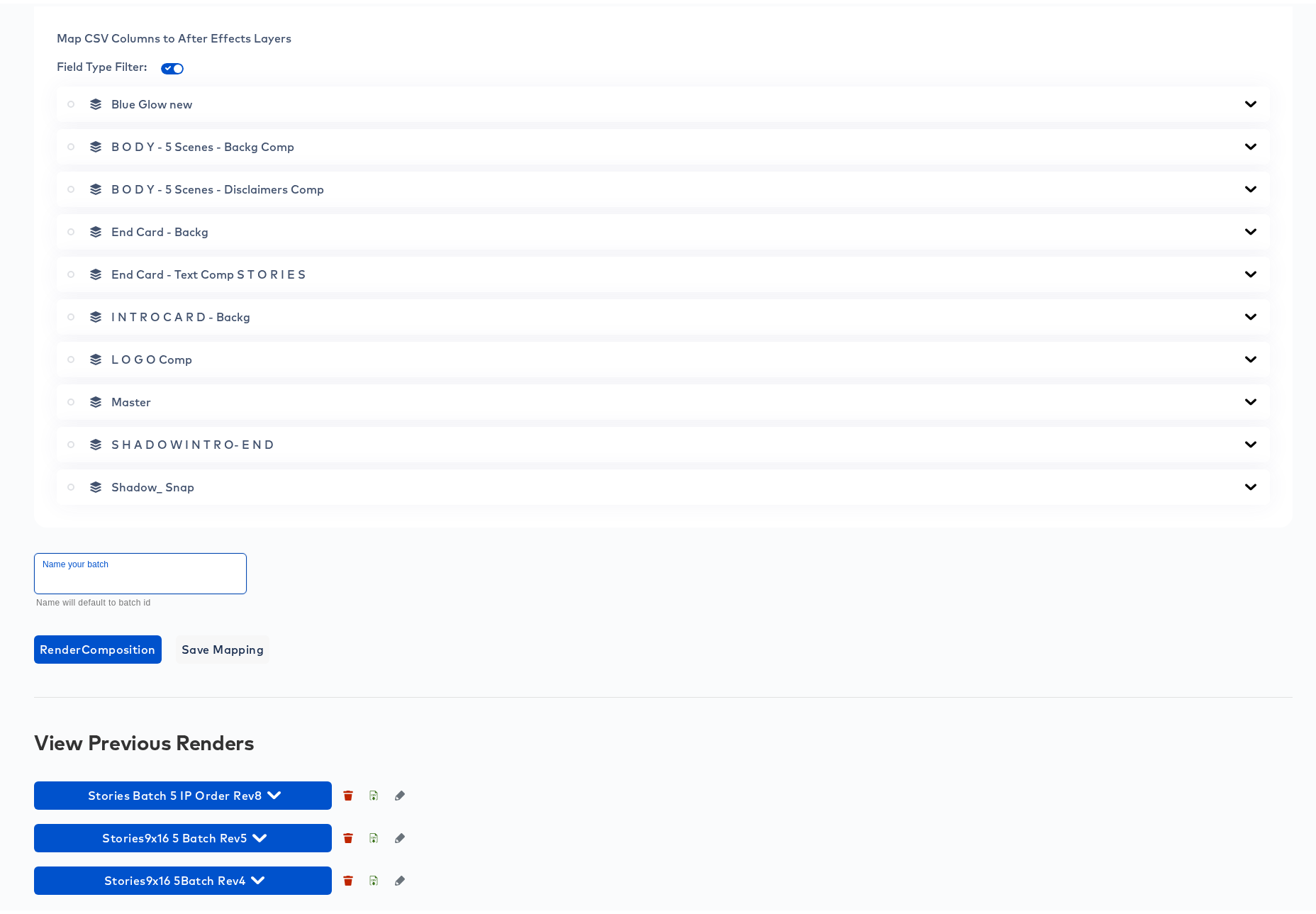
click at [146, 574] on input "text" at bounding box center [141, 570] width 211 height 40
type input "s"
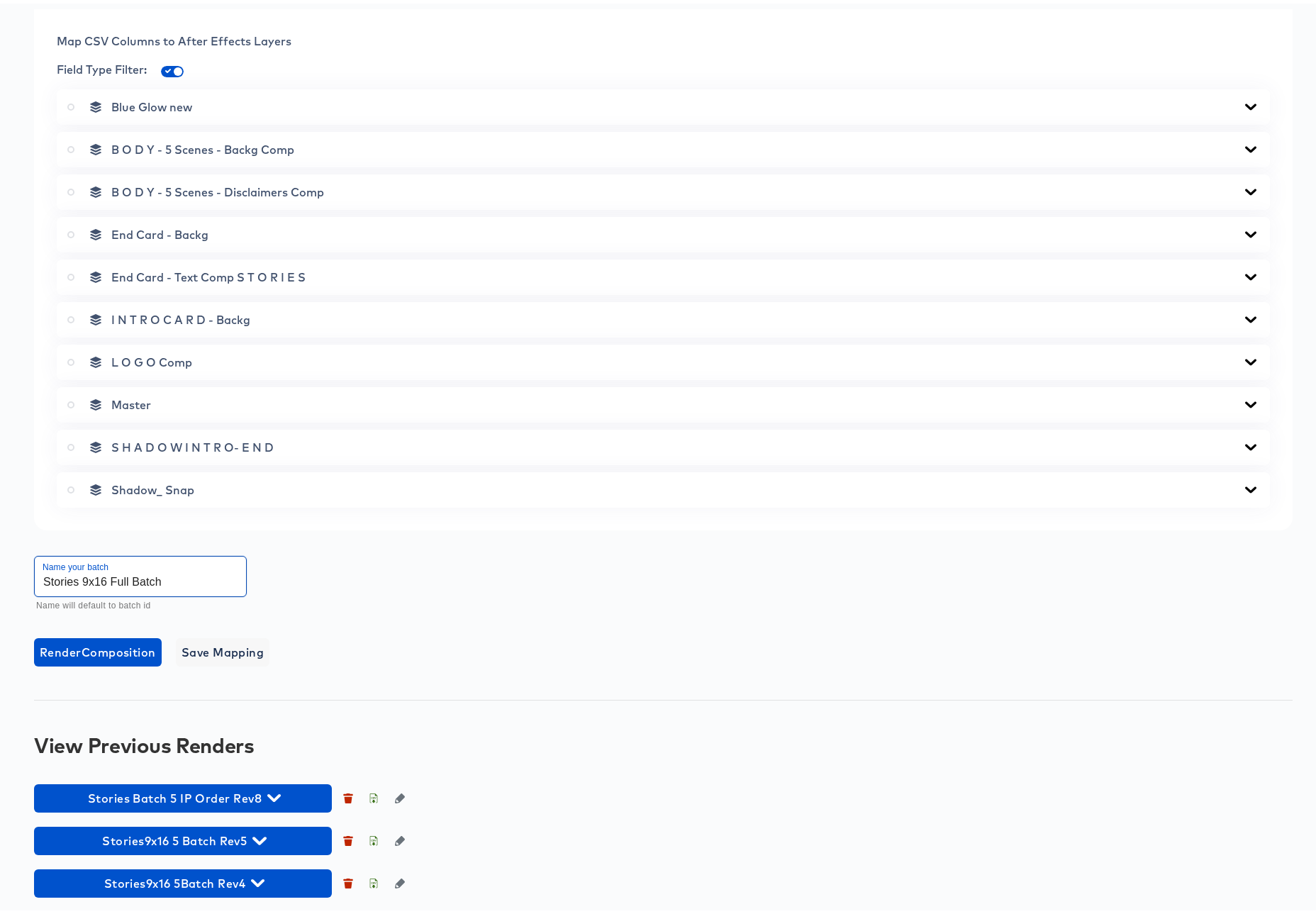
scroll to position [580, 0]
type input "Stories 9x16 Full Batch"
click at [1242, 185] on icon at bounding box center [1251, 189] width 17 height 11
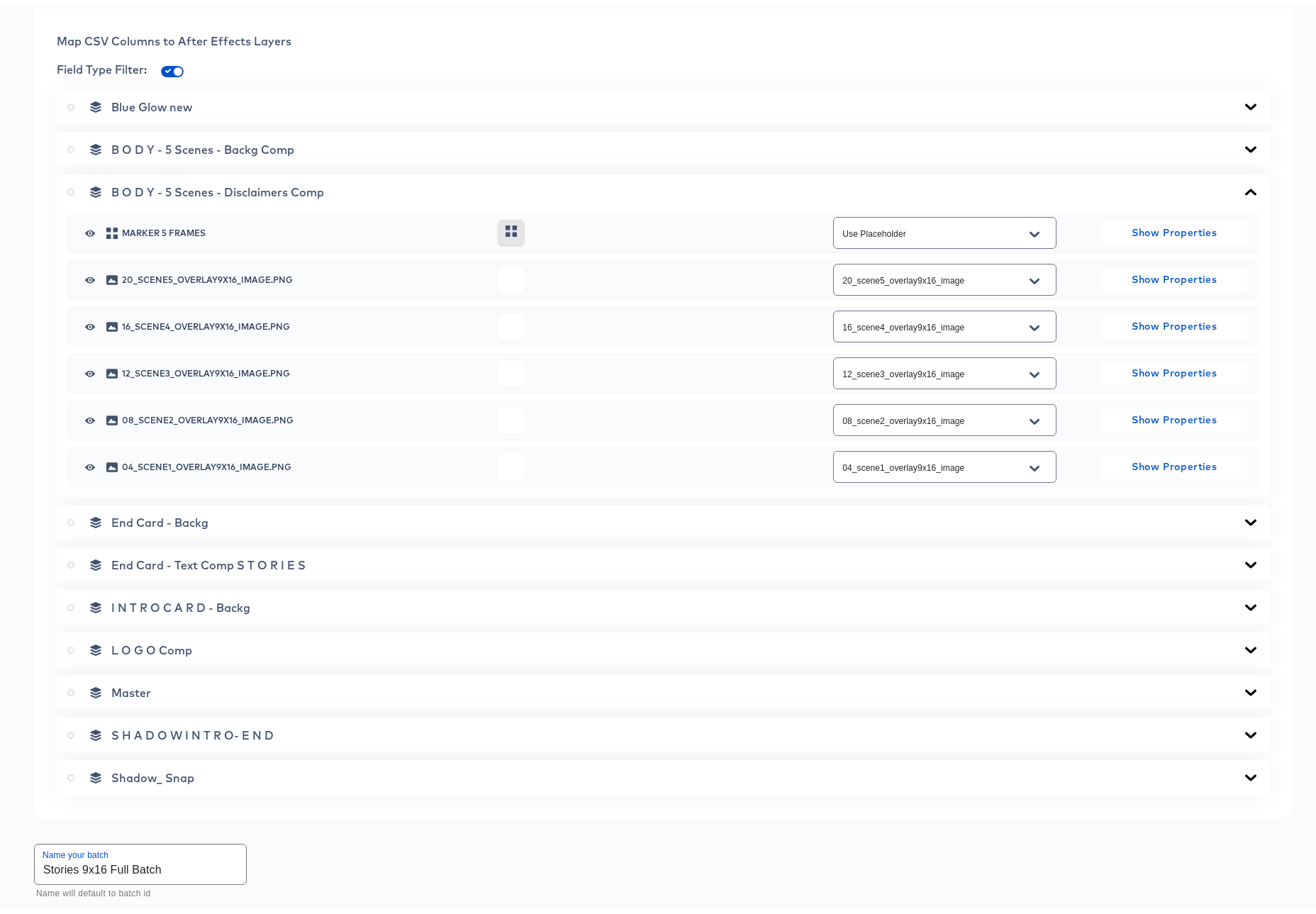
click at [1245, 187] on icon at bounding box center [1251, 188] width 11 height 7
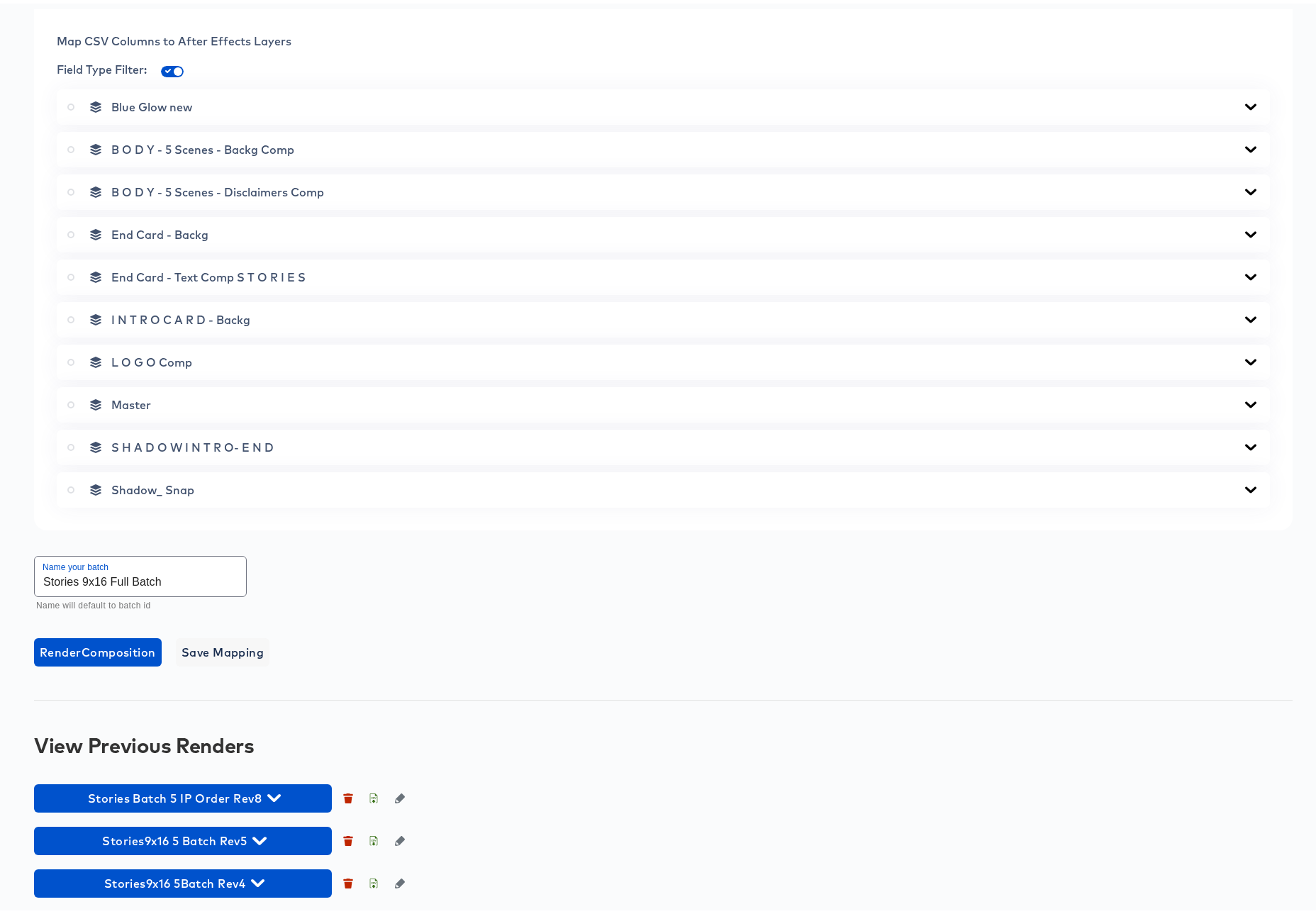
click at [1245, 400] on icon at bounding box center [1251, 400] width 11 height 7
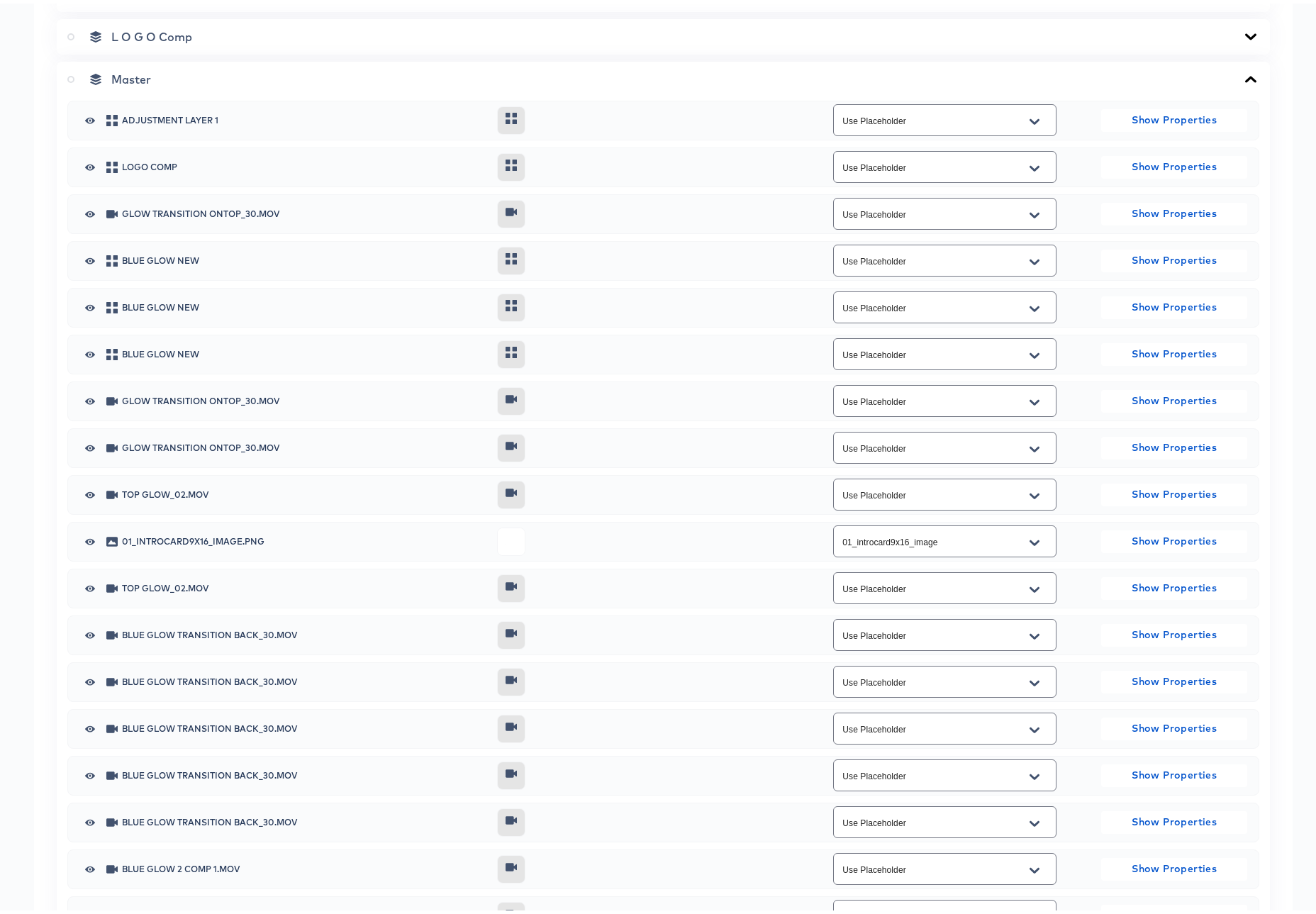
scroll to position [0, 0]
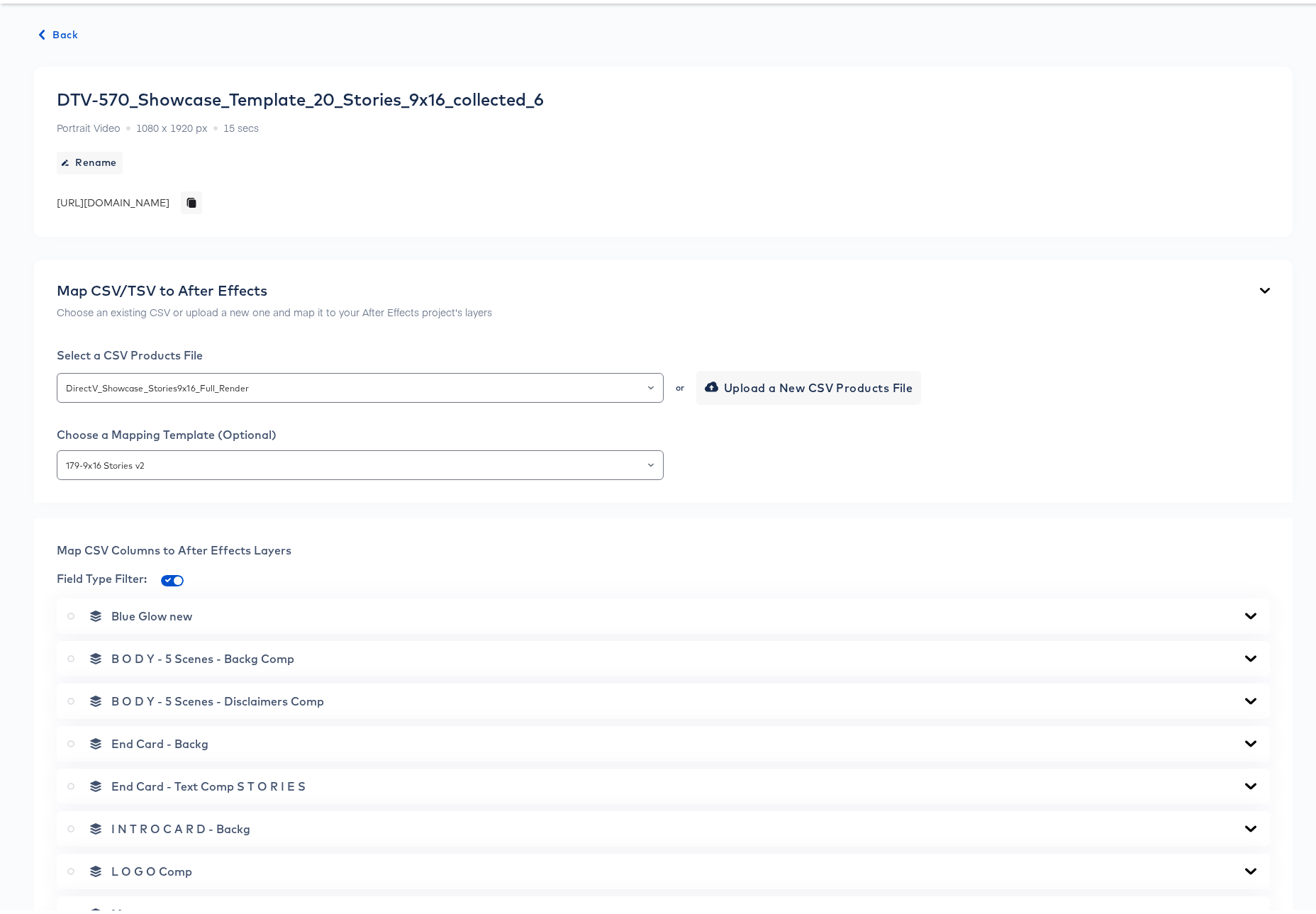
scroll to position [449, 0]
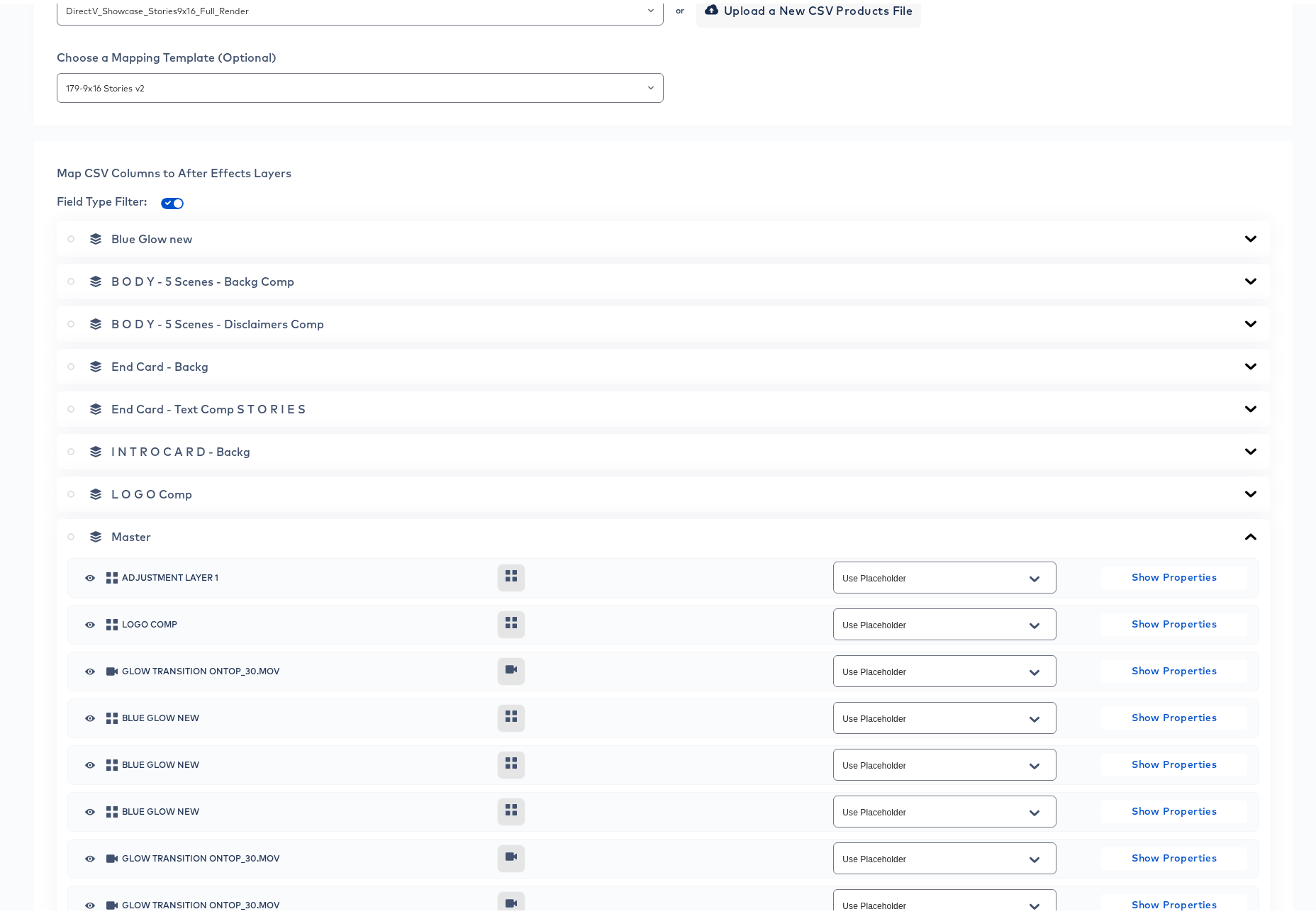
click at [1242, 533] on icon at bounding box center [1251, 533] width 17 height 11
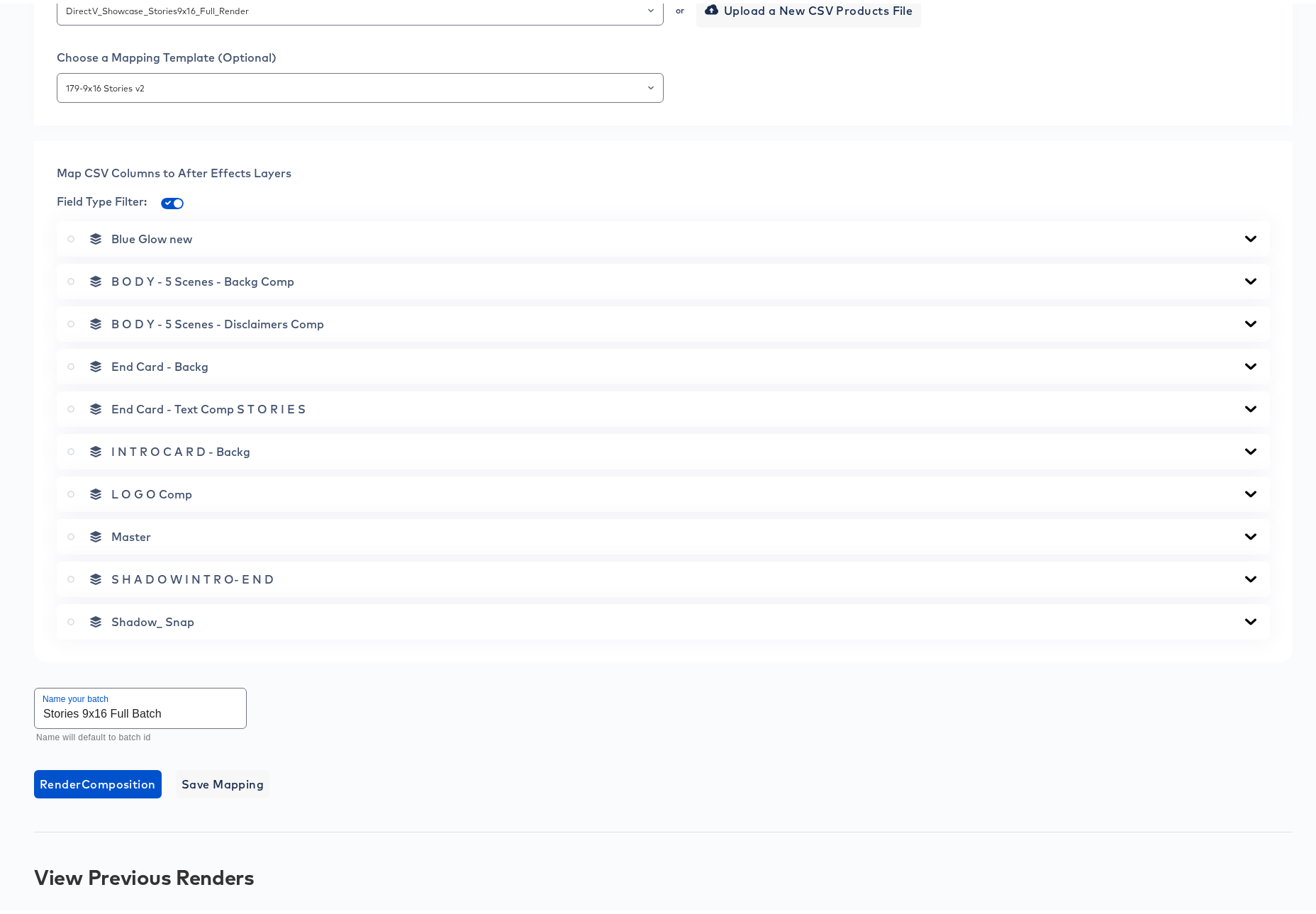
click at [72, 532] on icon at bounding box center [71, 533] width 8 height 8
click at [0, 0] on input "radio" at bounding box center [0, 0] width 0 height 0
click at [122, 776] on span "Render Master Composition" at bounding box center [118, 780] width 158 height 20
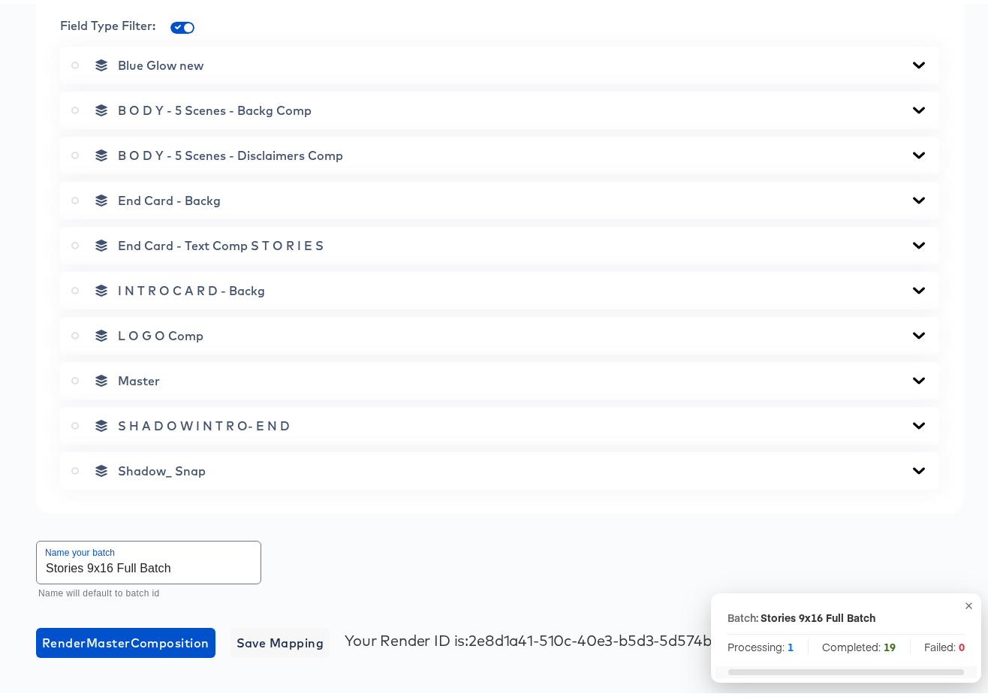
scroll to position [940, 0]
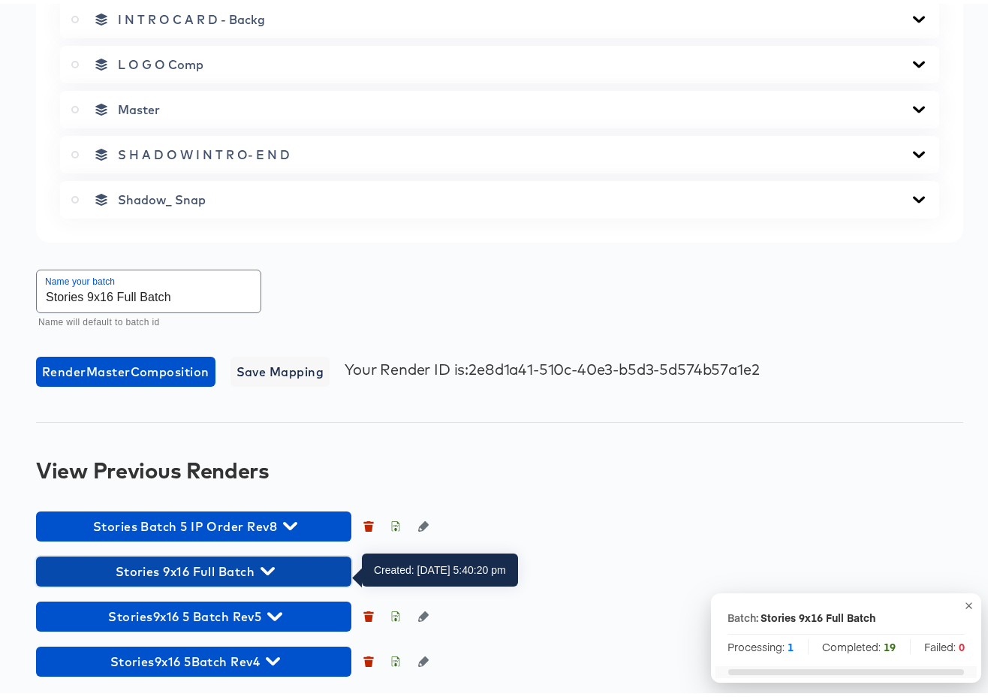
click at [270, 567] on icon "button" at bounding box center [268, 567] width 14 height 8
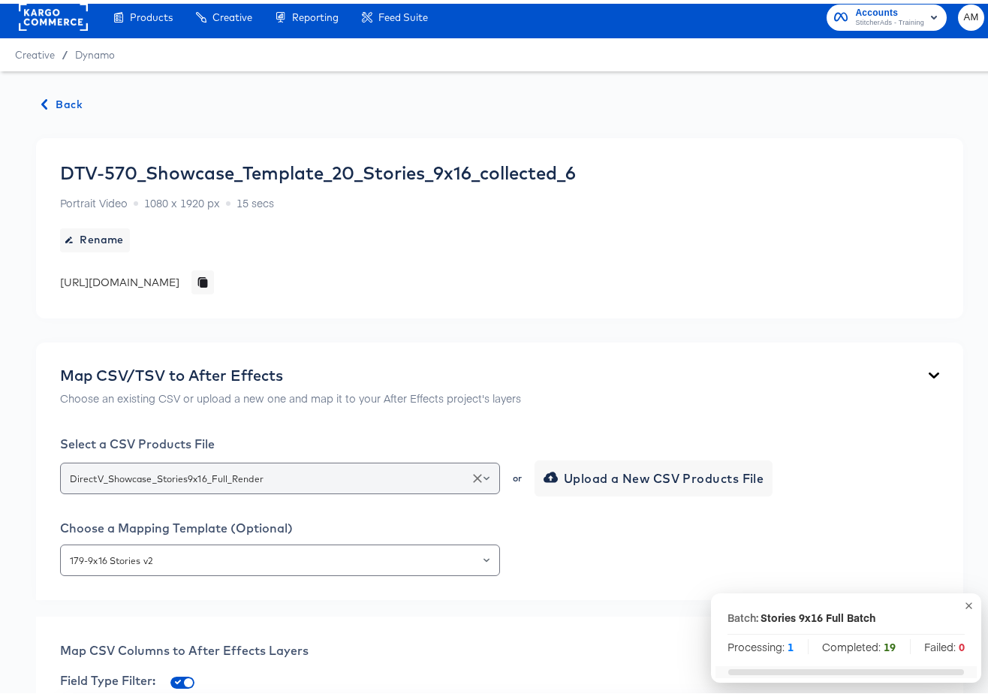
scroll to position [0, 0]
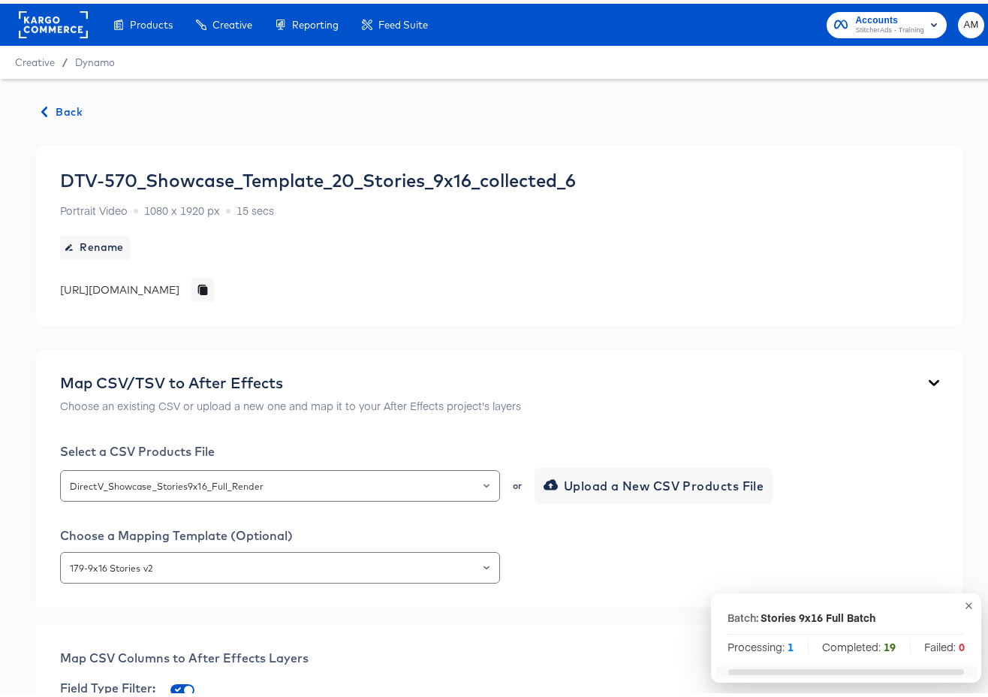
click at [57, 112] on span "Back" at bounding box center [62, 108] width 41 height 19
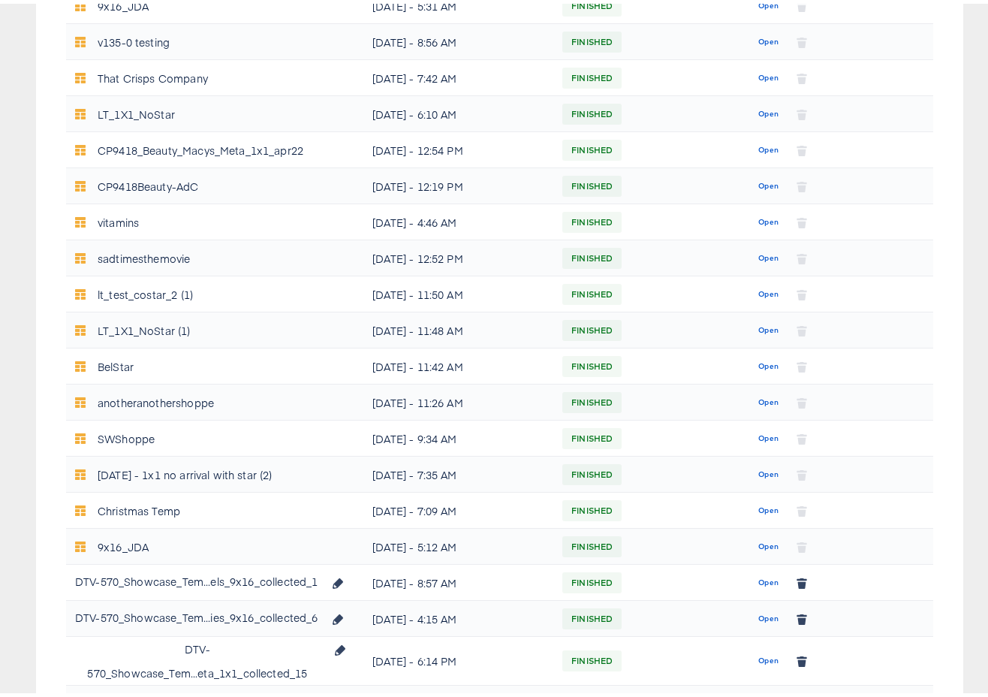
scroll to position [424, 0]
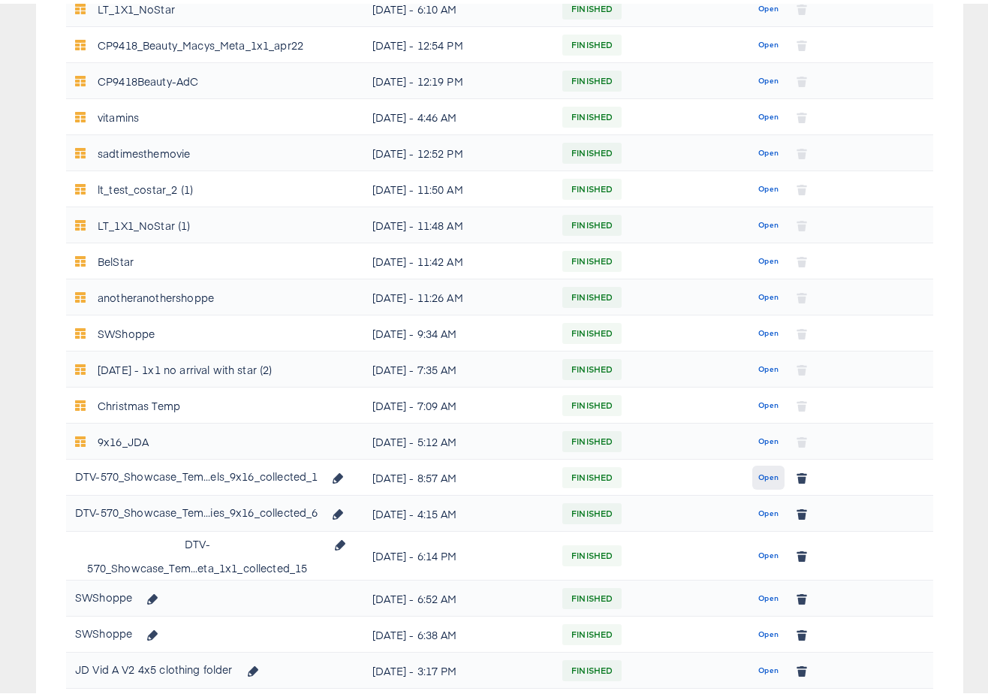
click at [759, 473] on span "Open" at bounding box center [769, 474] width 20 height 14
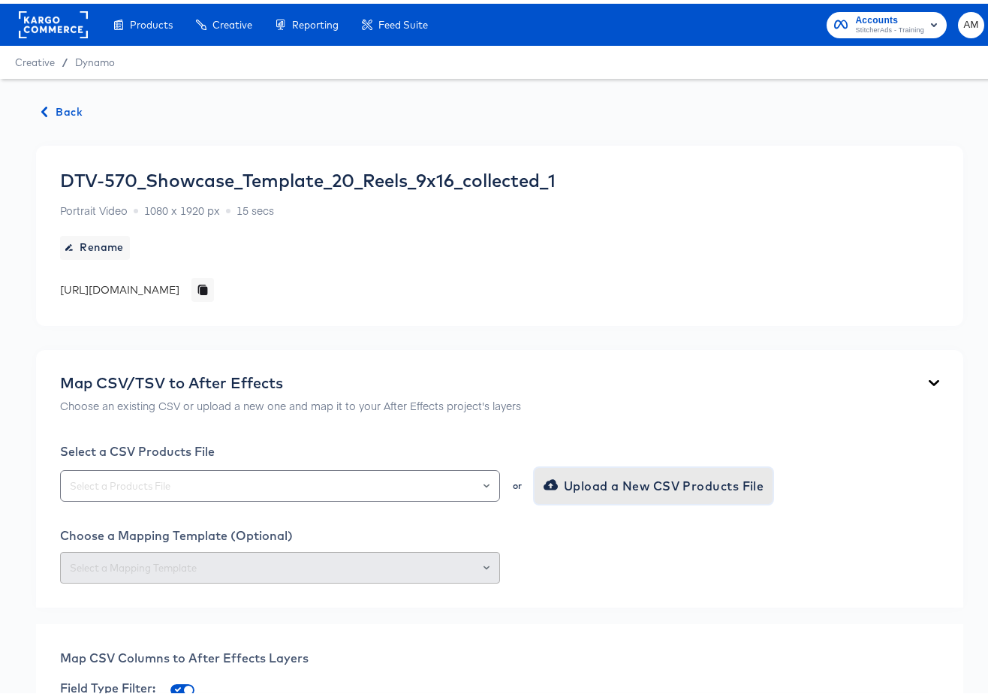
click at [598, 478] on span "Upload a New CSV Products File" at bounding box center [656, 482] width 218 height 21
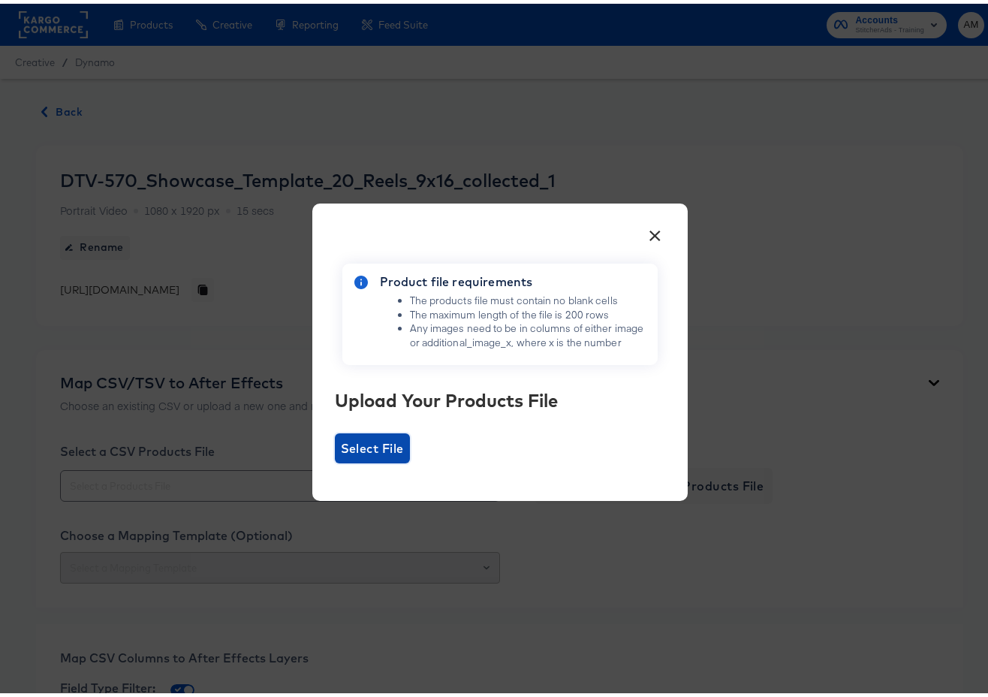
click at [367, 451] on span "Select File" at bounding box center [372, 444] width 63 height 21
click at [335, 460] on input "Select File" at bounding box center [335, 460] width 0 height 0
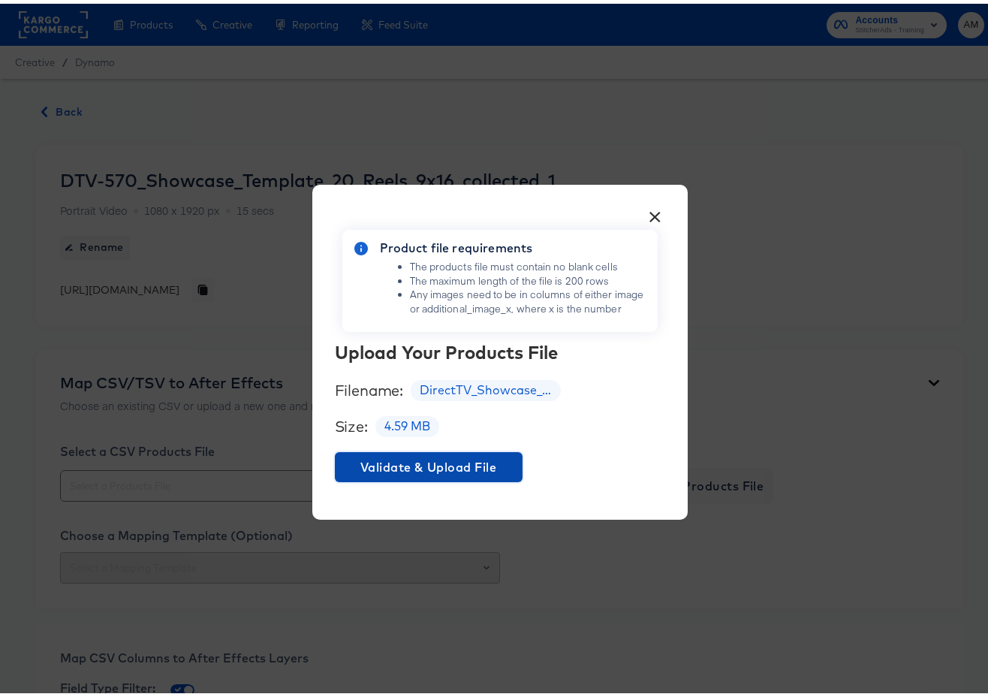
click at [447, 464] on span "Validate & Upload File" at bounding box center [429, 463] width 176 height 21
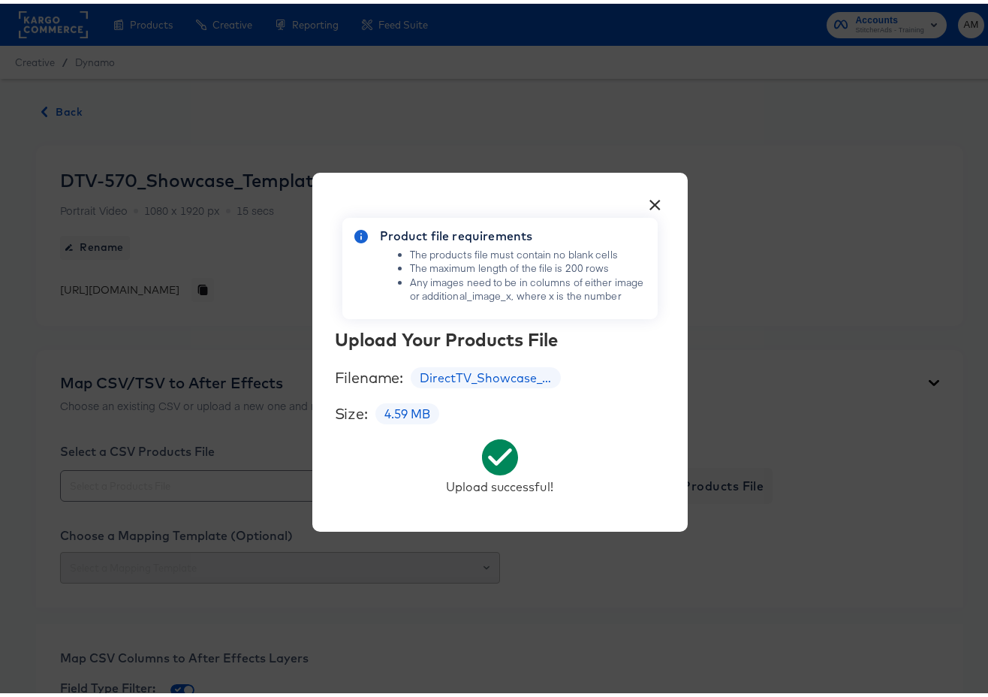
click at [647, 201] on button "×" at bounding box center [655, 197] width 27 height 27
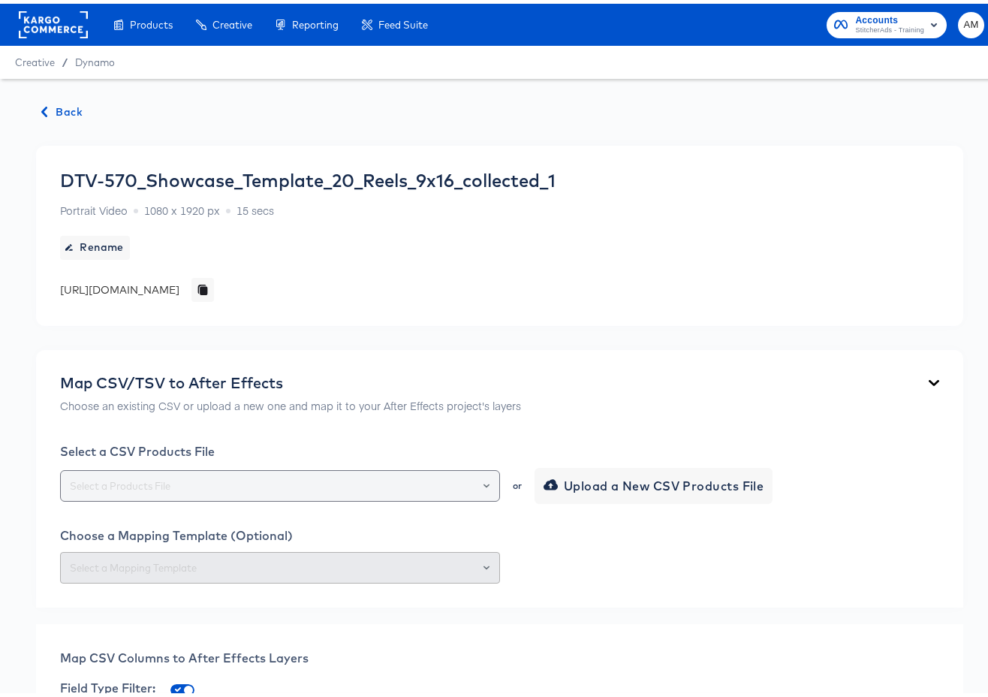
click at [484, 489] on div at bounding box center [480, 482] width 26 height 21
click at [484, 484] on icon "Open" at bounding box center [487, 482] width 6 height 6
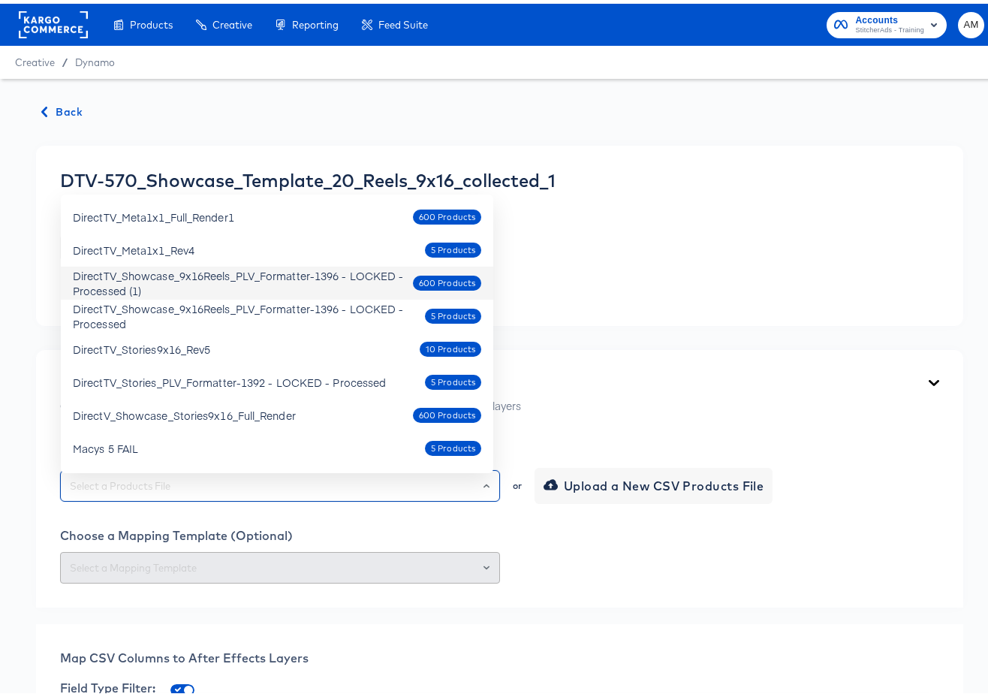
click at [328, 276] on div "DirectTV_Showcase_9x16Reels_PLV_Formatter-1396 - LOCKED - Processed (1)" at bounding box center [243, 279] width 340 height 30
type input "DirectTV_Showcase_9x16Reels_PLV_Formatter-1396 - LOCKED - Processed (1)"
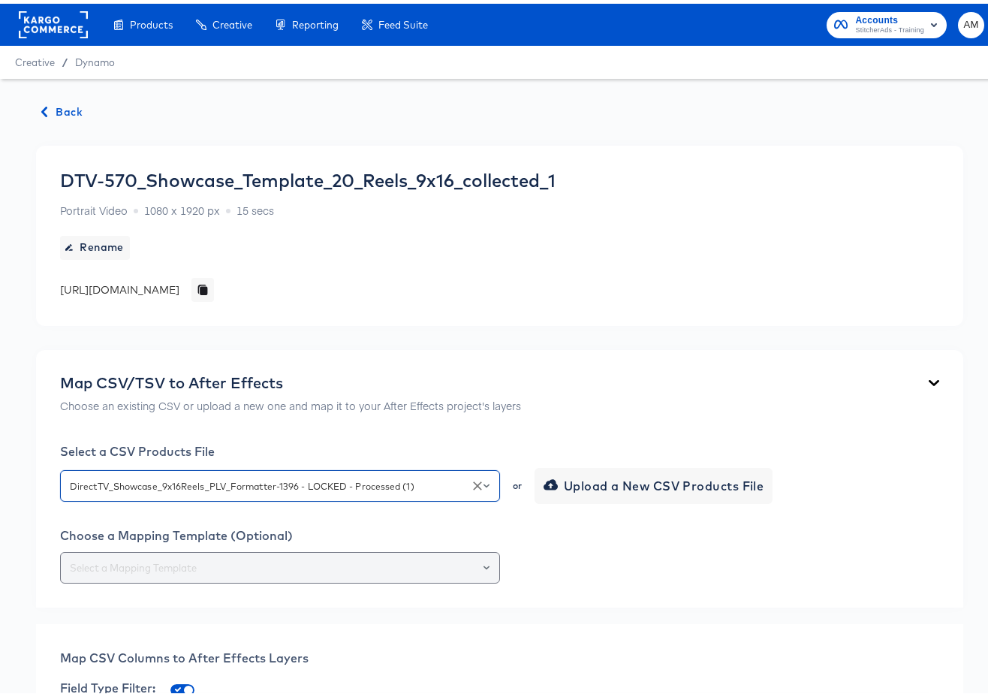
click at [484, 572] on div at bounding box center [480, 564] width 26 height 21
click at [484, 567] on icon "Open" at bounding box center [487, 564] width 6 height 6
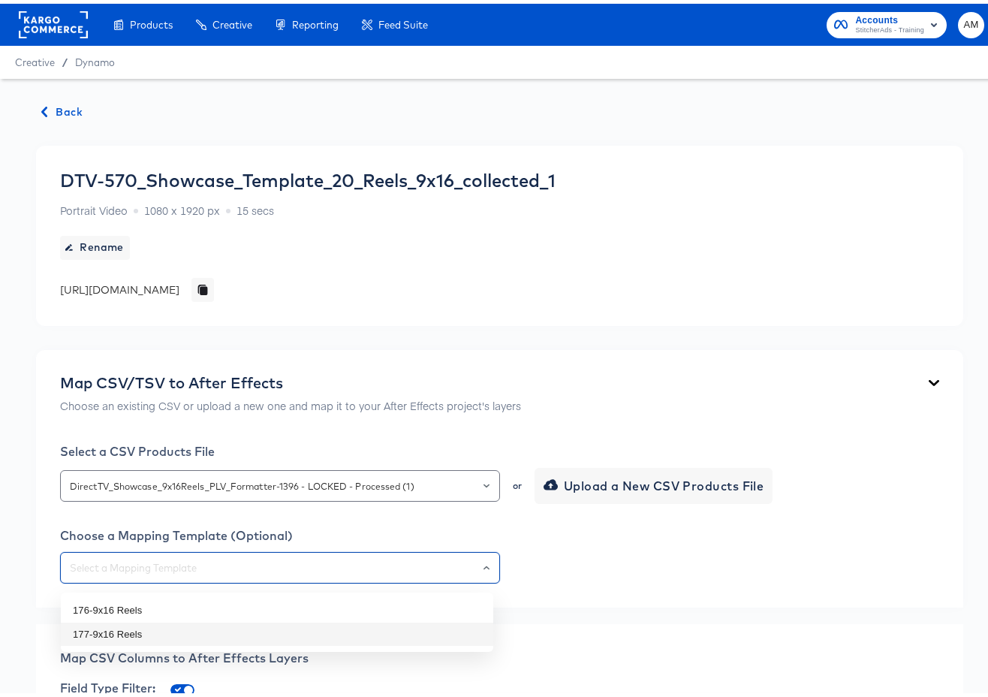
click at [136, 632] on li "177-9x16 Reels" at bounding box center [277, 631] width 433 height 24
type input "177-9x16 Reels"
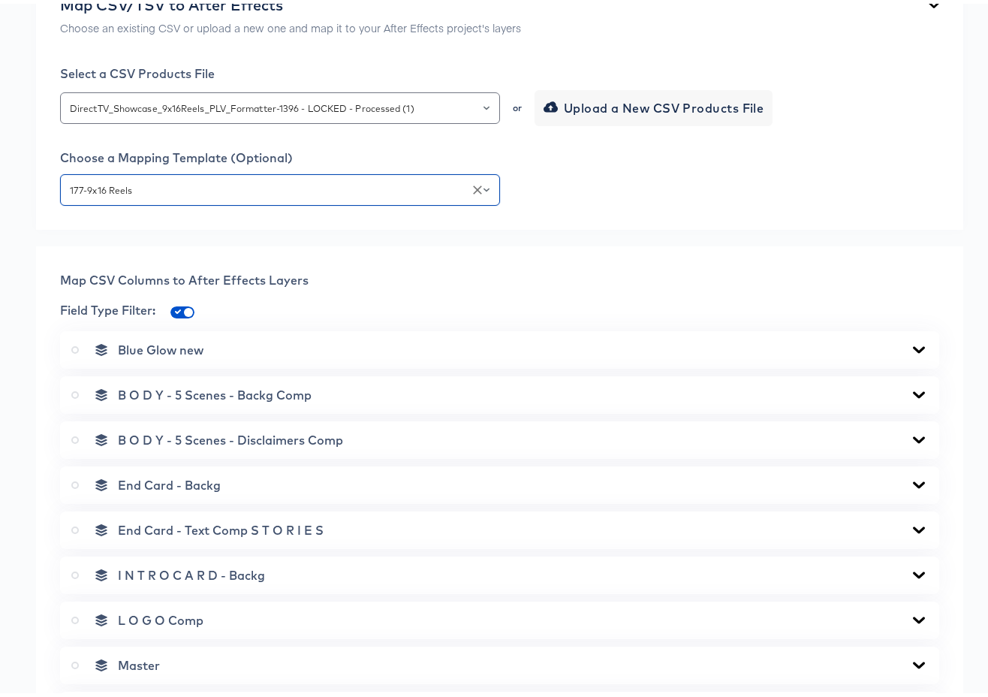
scroll to position [895, 0]
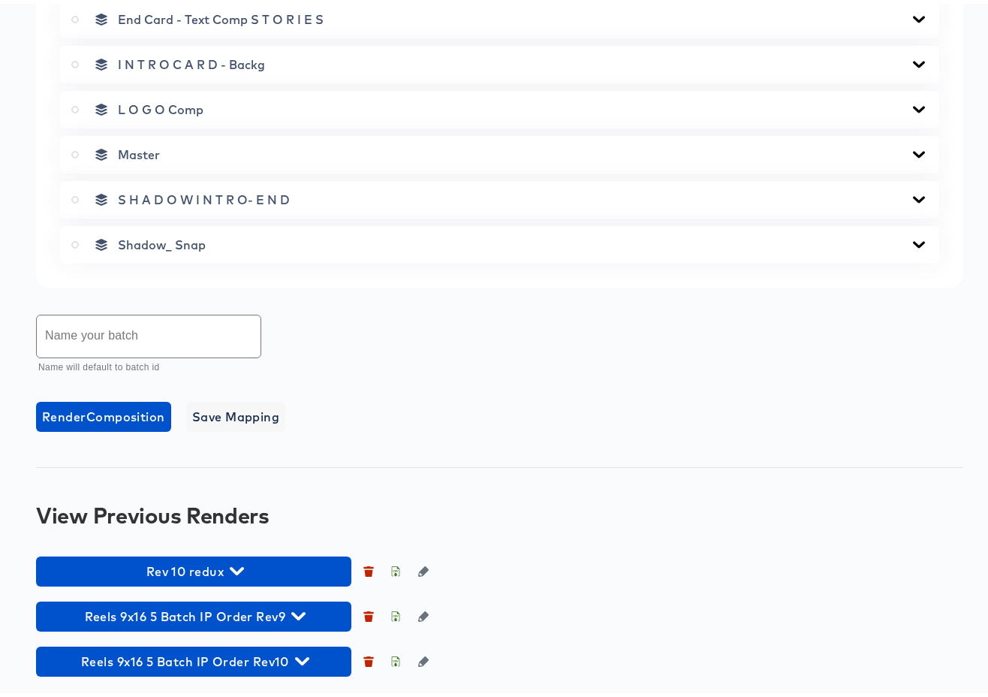
click at [148, 335] on input "text" at bounding box center [149, 333] width 224 height 42
type input "Reels 9x16 Full Batch"
click at [79, 149] on label at bounding box center [78, 150] width 14 height 15
click at [0, 0] on input "radio" at bounding box center [0, 0] width 0 height 0
click at [77, 151] on icon at bounding box center [75, 151] width 8 height 8
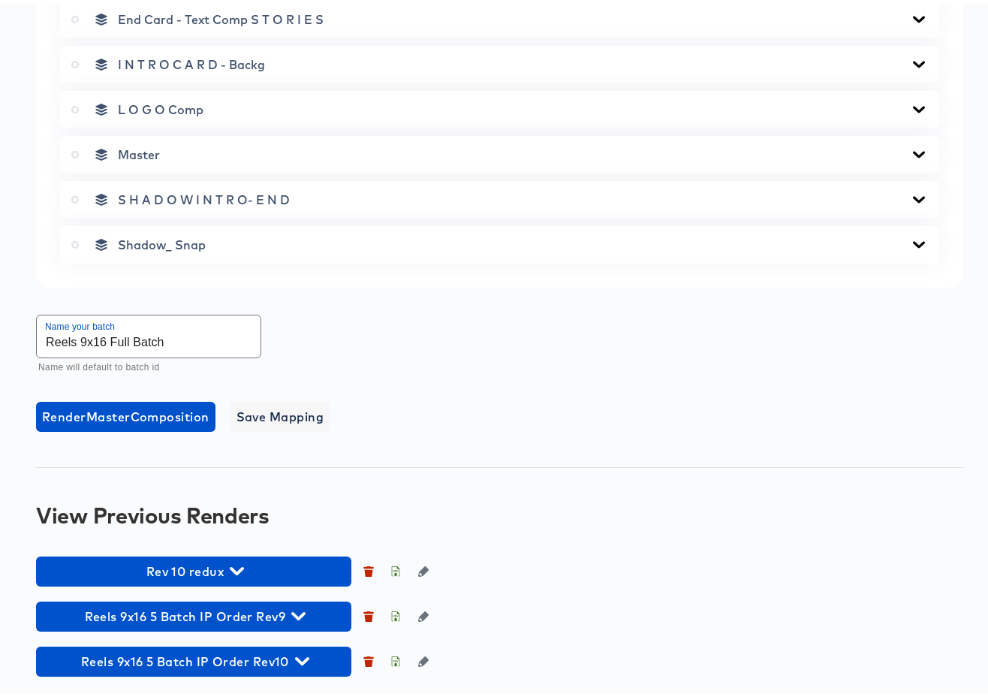
click at [0, 0] on input "radio" at bounding box center [0, 0] width 0 height 0
click at [77, 152] on icon at bounding box center [75, 151] width 8 height 8
click at [0, 0] on input "radio" at bounding box center [0, 0] width 0 height 0
click at [130, 407] on span "Render Master Composition" at bounding box center [125, 413] width 167 height 21
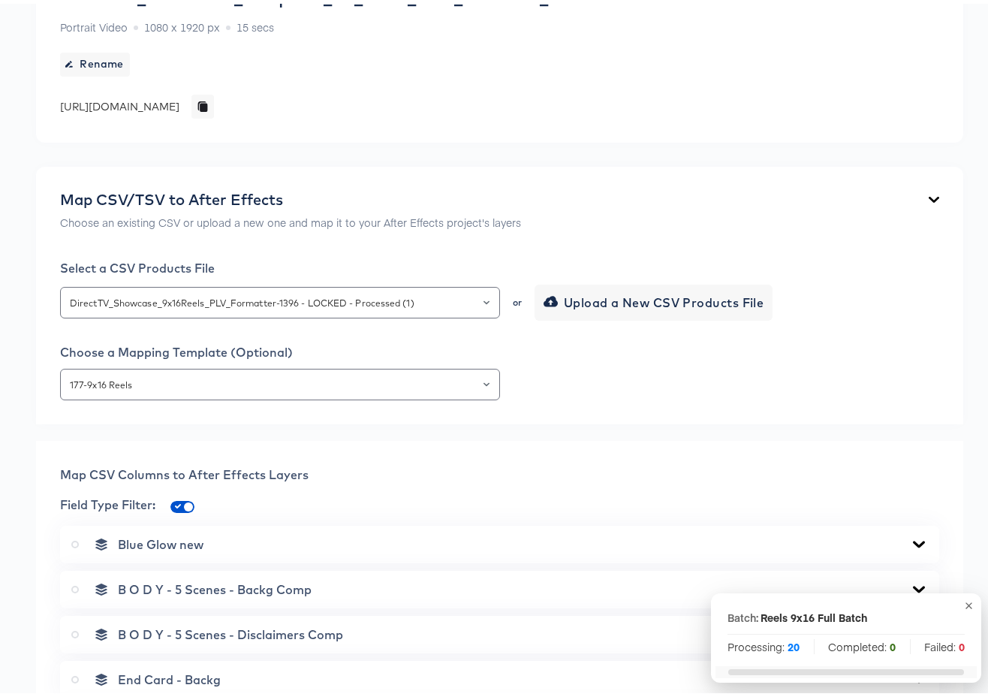
scroll to position [0, 0]
